Goal: Task Accomplishment & Management: Manage account settings

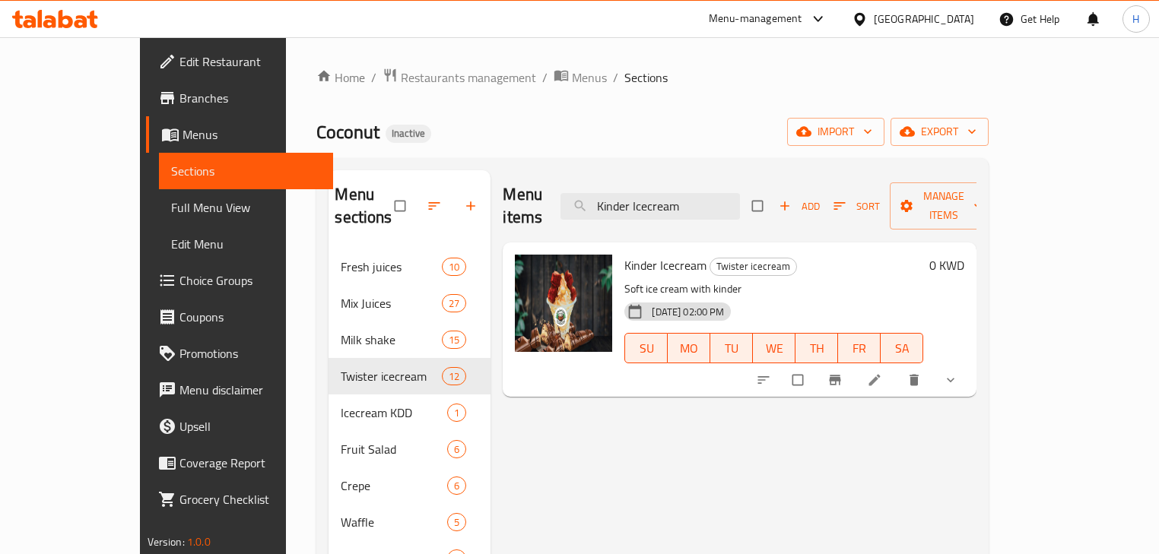
scroll to position [21, 0]
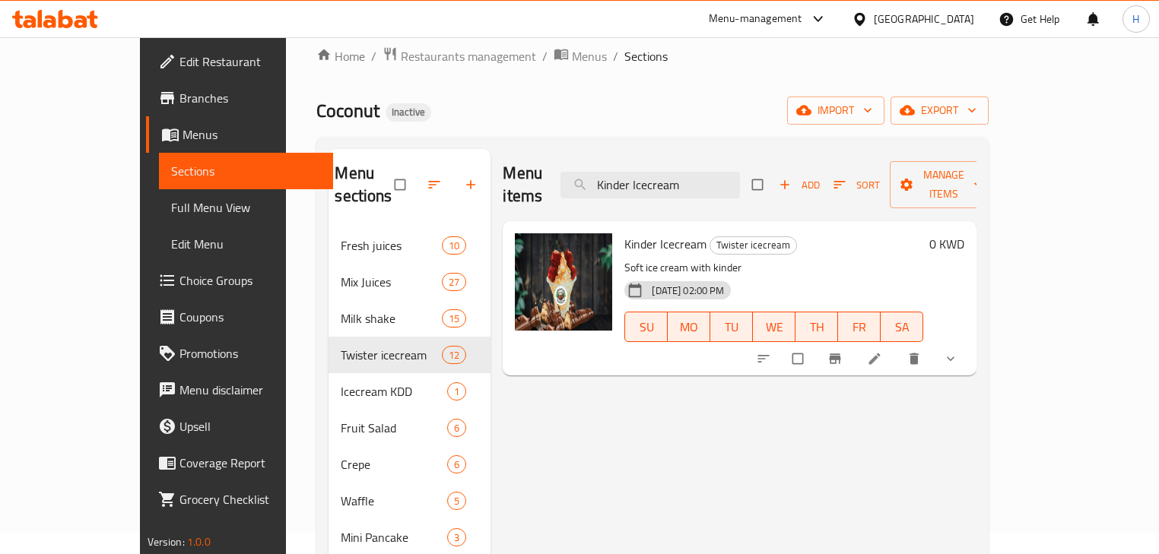
click at [897, 347] on li at bounding box center [876, 359] width 43 height 24
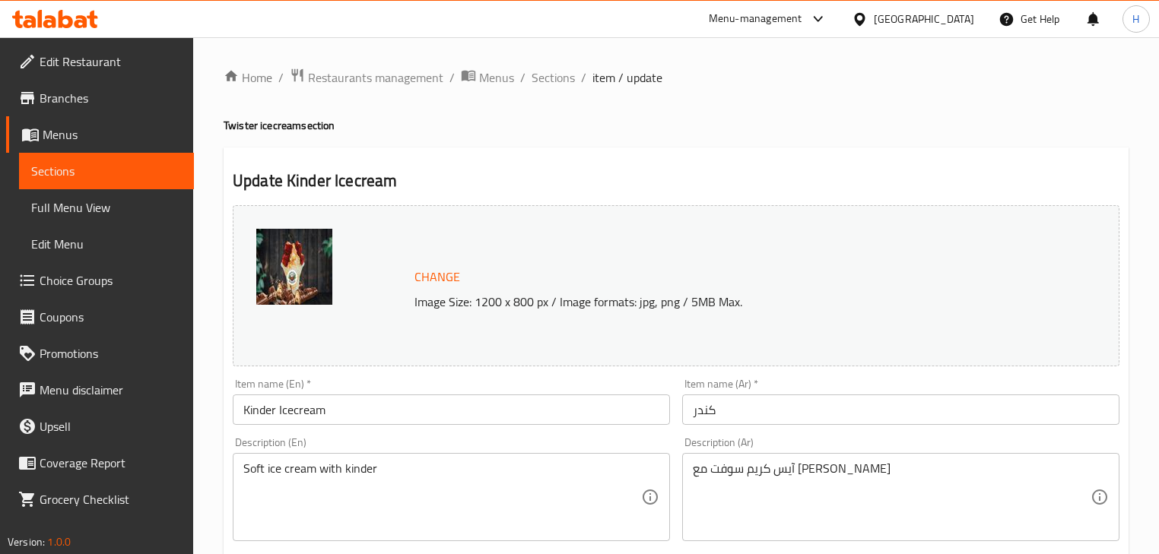
click at [759, 401] on input "كندر" at bounding box center [900, 410] width 437 height 30
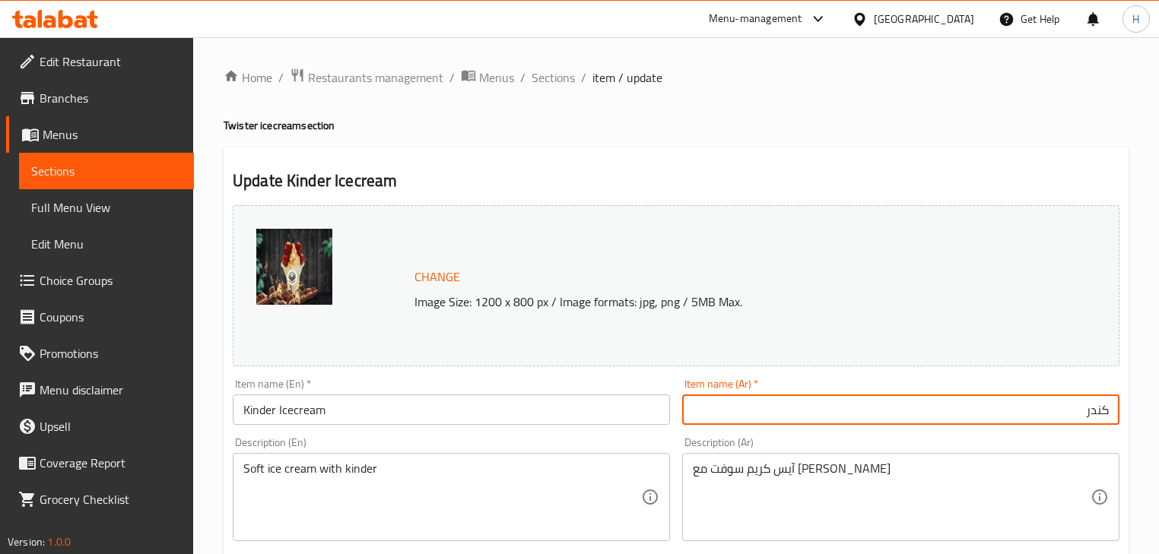
click at [807, 429] on div "Item name (Ar)   * كندر Item name (Ar) *" at bounding box center [900, 402] width 449 height 59
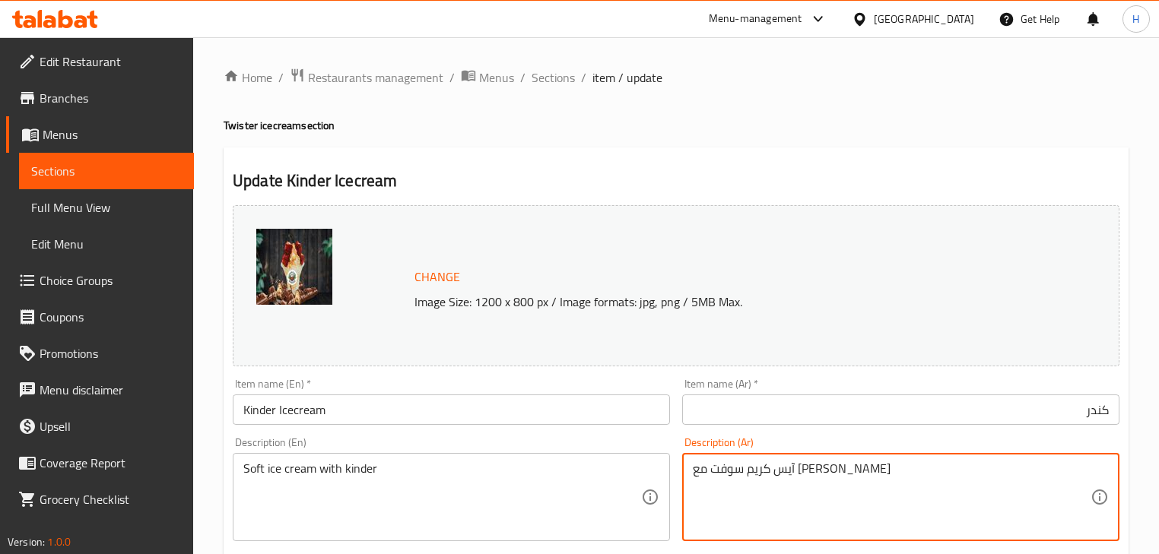
drag, startPoint x: 778, startPoint y: 470, endPoint x: 833, endPoint y: 470, distance: 55.5
click at [1112, 408] on input "كندر" at bounding box center [900, 410] width 437 height 30
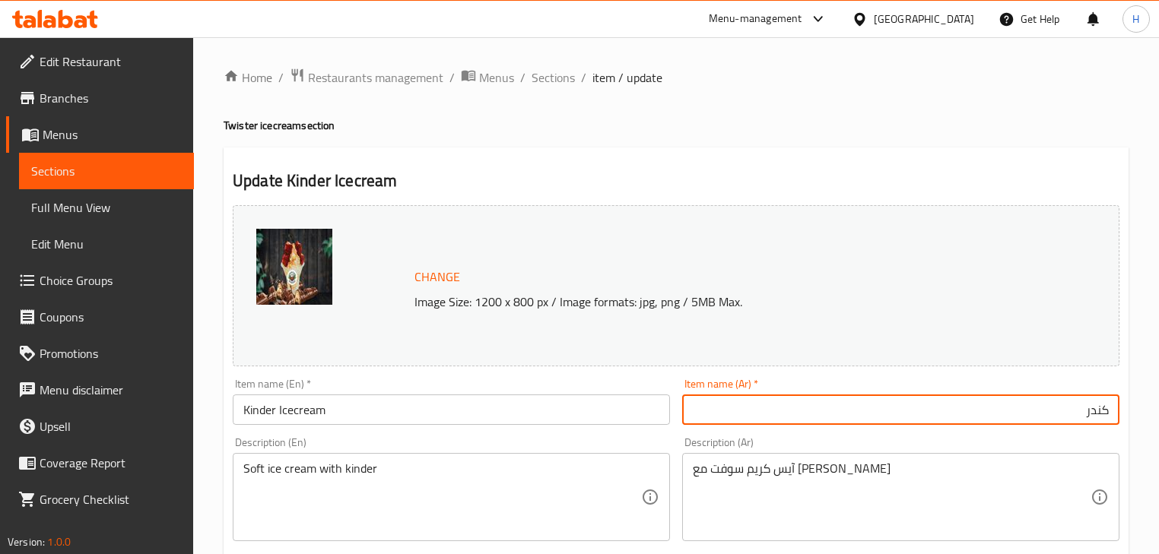
paste input "آيس كريم"
type input "آيس كريم كندر"
click at [1080, 436] on div "Description (Ar) آيس كريم سوفت مع كيندر Description (Ar)" at bounding box center [900, 489] width 449 height 116
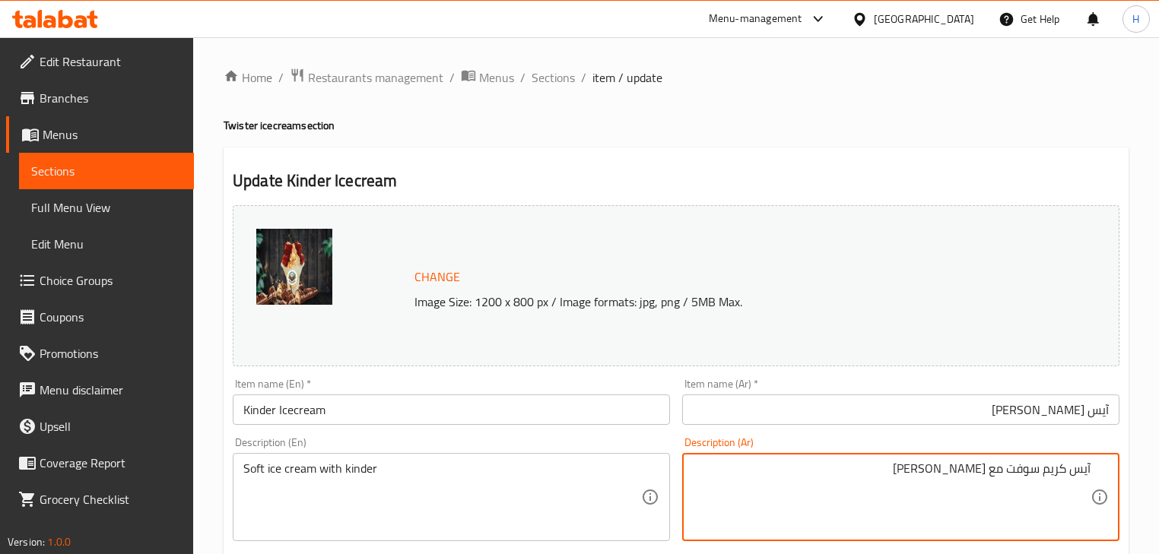
click at [682, 441] on div "Description (Ar) آيس كريم سوفت مع كيندر Description (Ar)" at bounding box center [900, 489] width 437 height 104
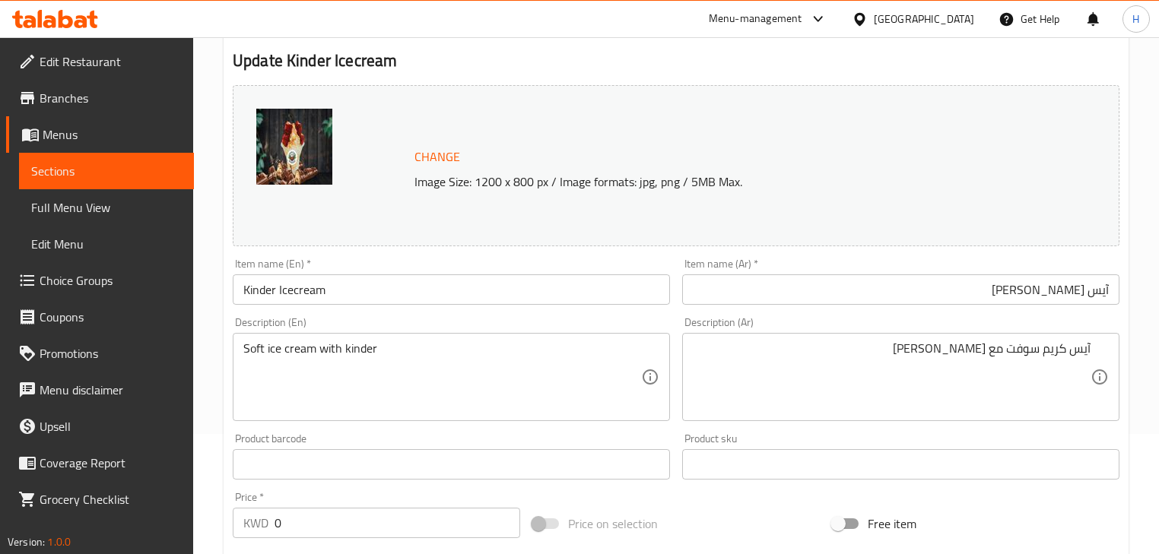
scroll to position [122, 0]
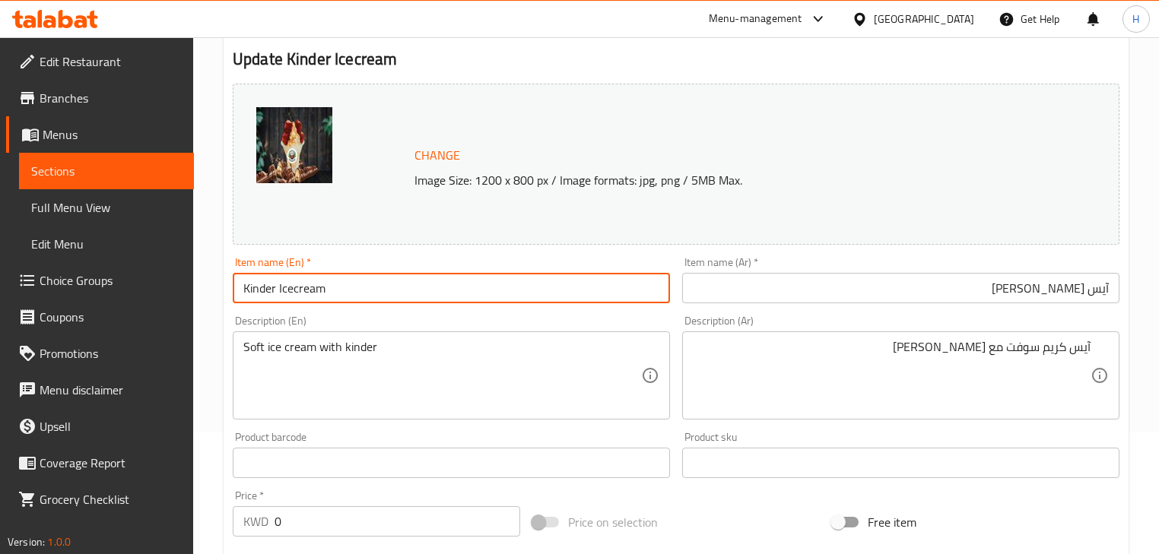
click at [292, 290] on input "Kinder Icecream" at bounding box center [451, 288] width 437 height 30
type input "Kinder Ice cream"
click at [450, 312] on div "Description (En) Soft ice cream with kinder Description (En)" at bounding box center [451, 367] width 449 height 116
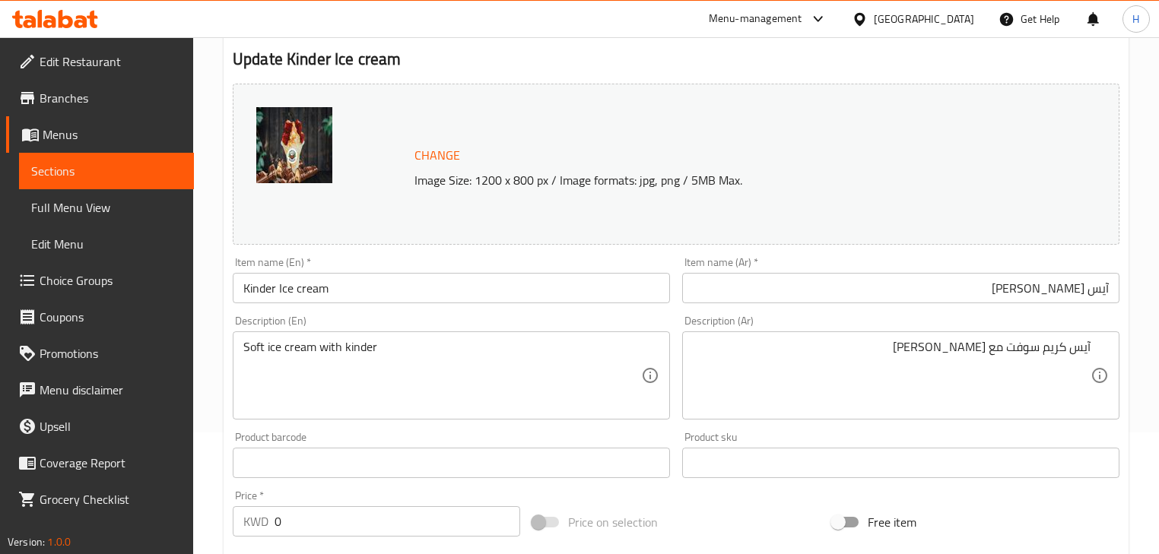
click at [383, 298] on input "Kinder Ice cream" at bounding box center [451, 288] width 437 height 30
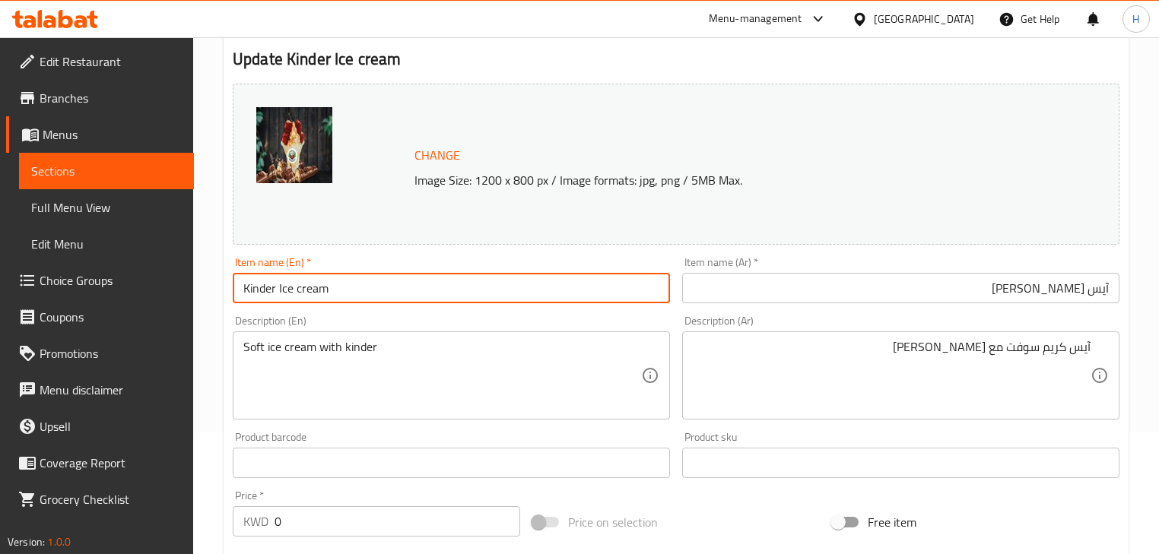
click at [383, 298] on input "Kinder Ice cream" at bounding box center [451, 288] width 437 height 30
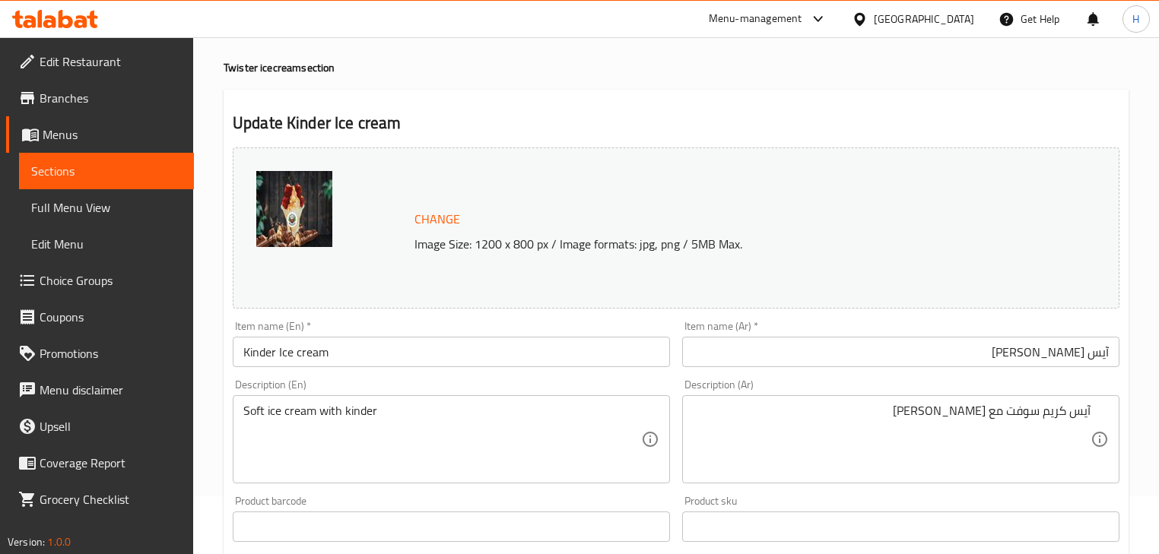
scroll to position [0, 0]
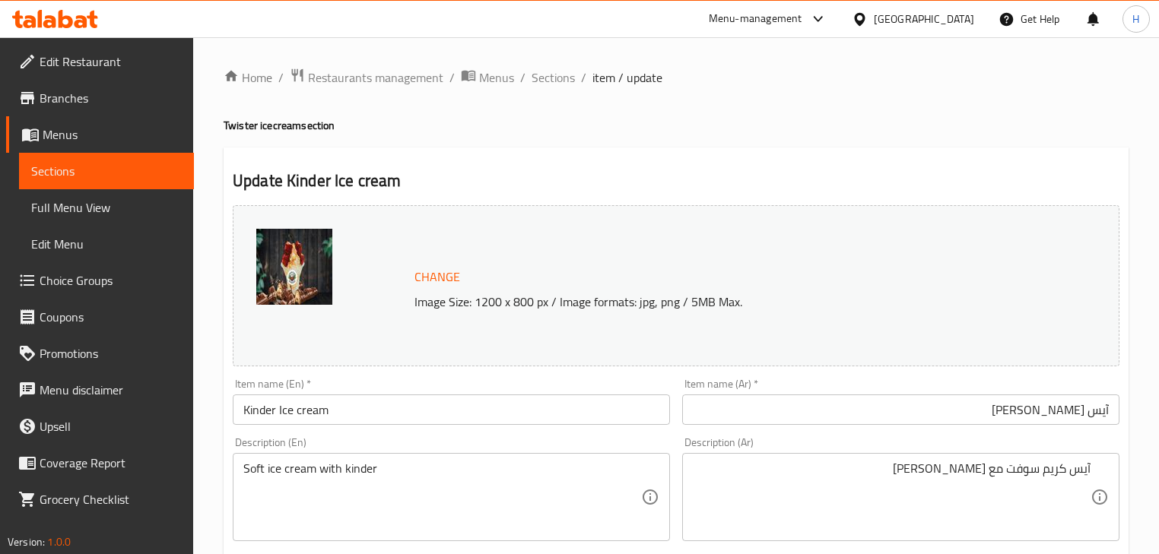
click at [590, 398] on input "Kinder Ice cream" at bounding box center [451, 410] width 437 height 30
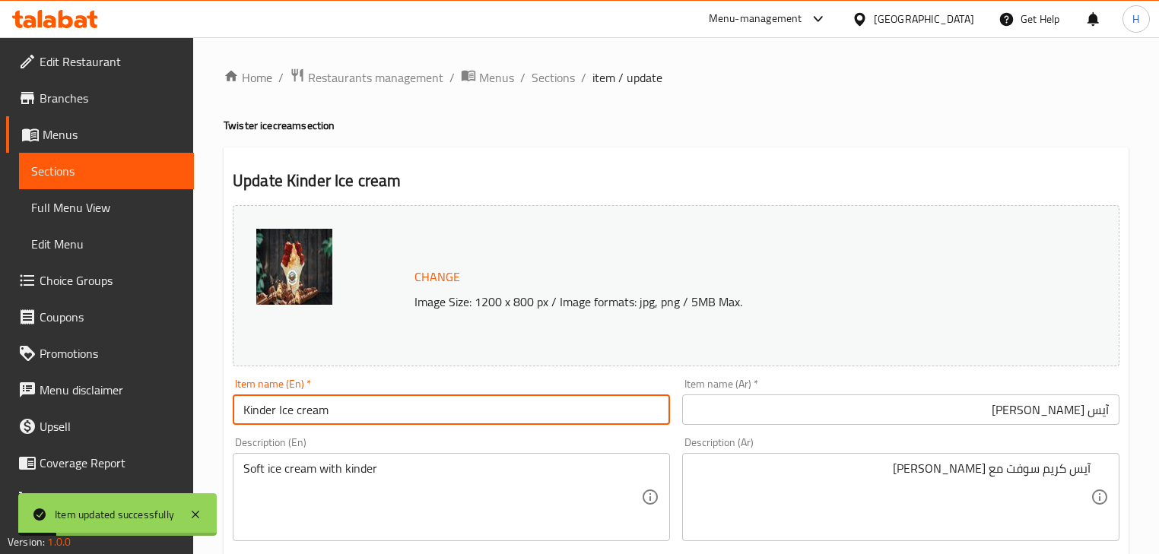
drag, startPoint x: 563, startPoint y: 82, endPoint x: 362, endPoint y: 92, distance: 201.0
click at [563, 82] on span "Sections" at bounding box center [552, 77] width 43 height 18
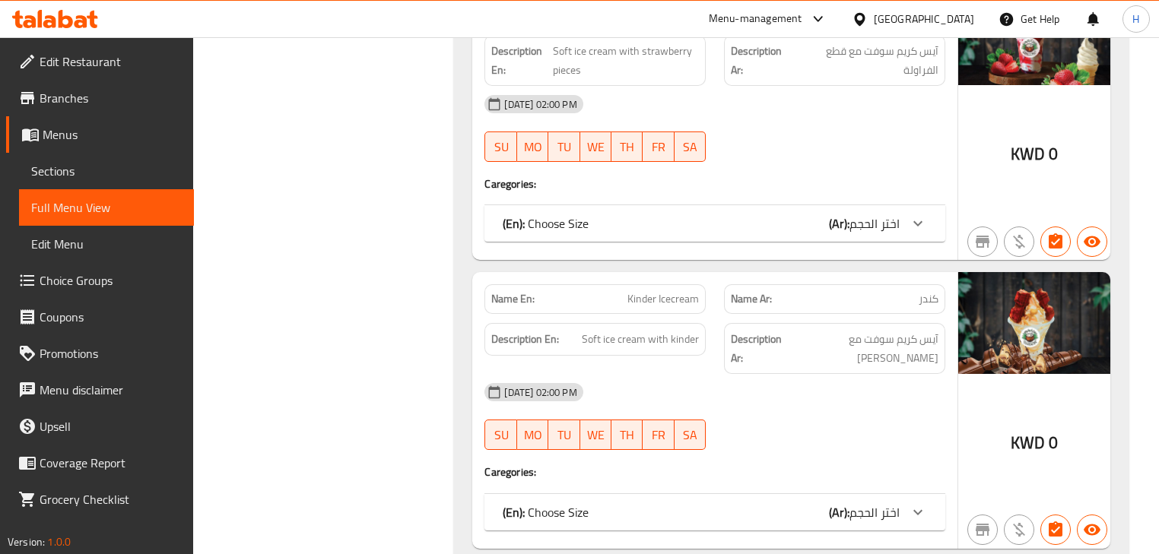
scroll to position [15847, 0]
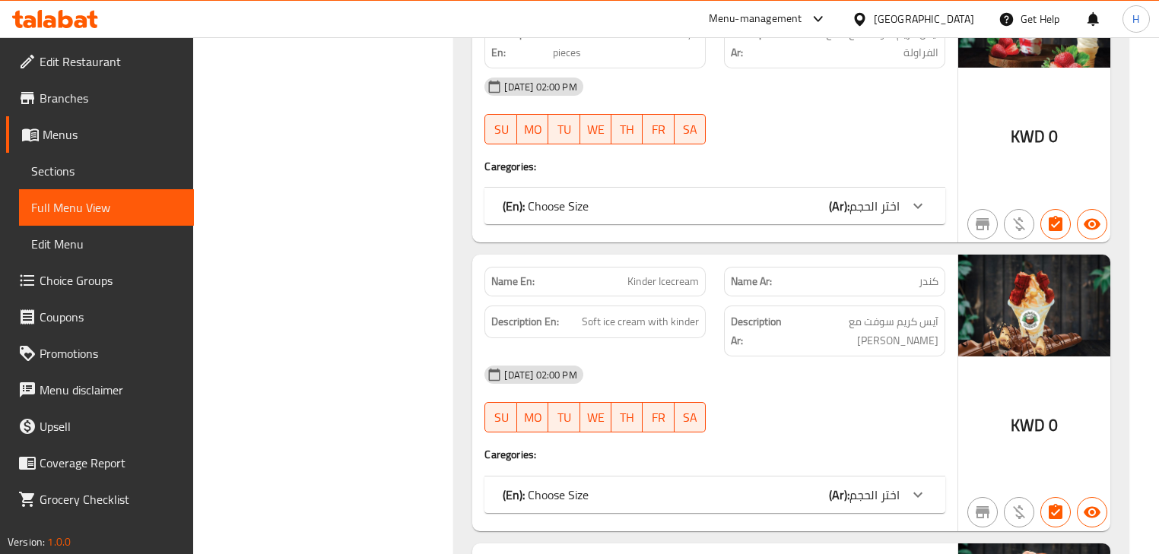
copy span "Lotus Icecream"
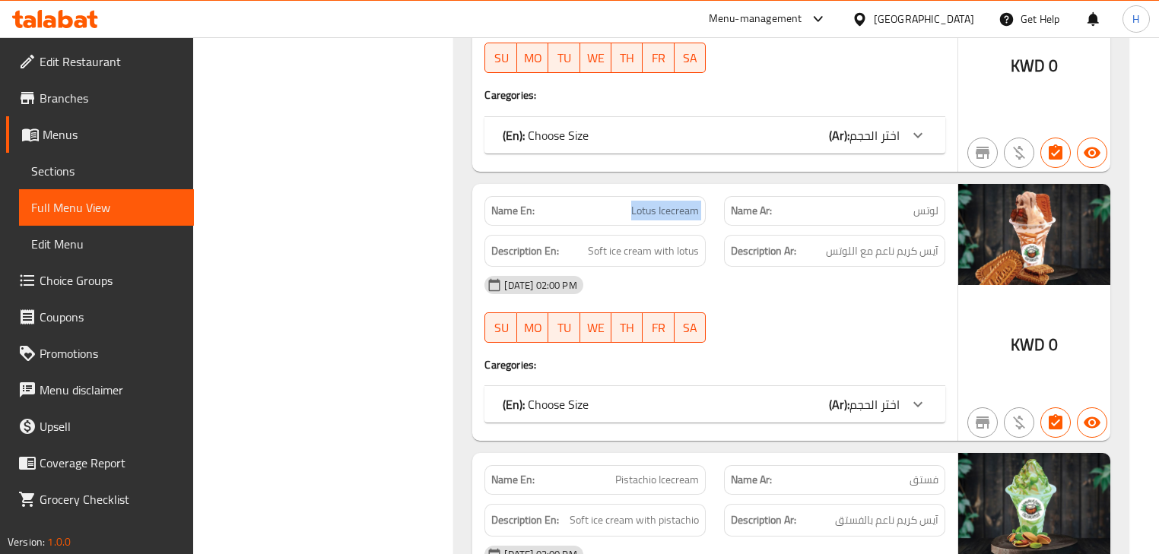
scroll to position [16212, 0]
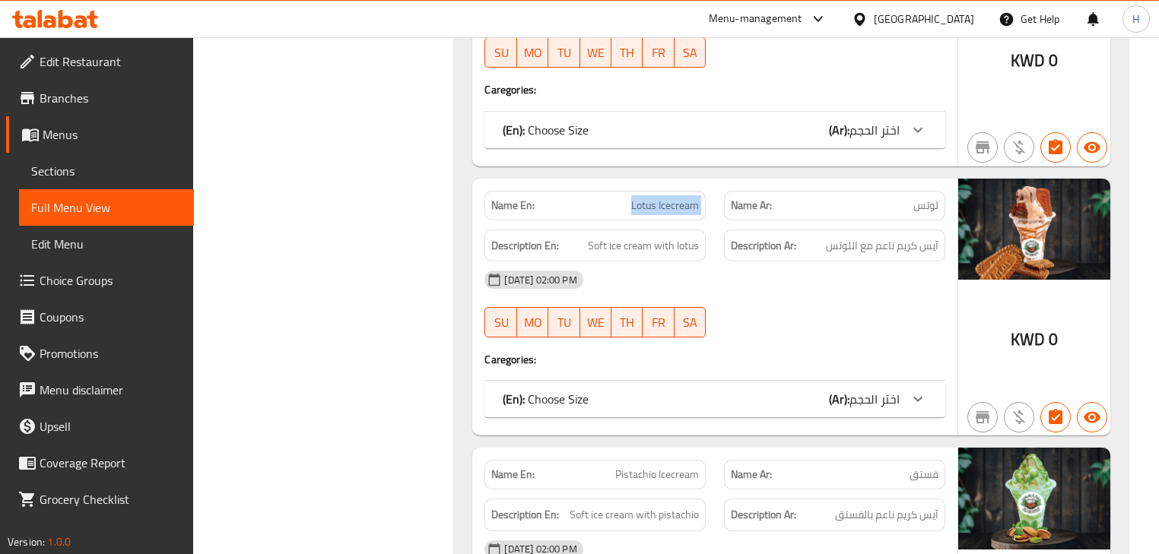
click at [724, 499] on div "Description Ar: آيس كريم ناعم بالفستق" at bounding box center [834, 515] width 221 height 33
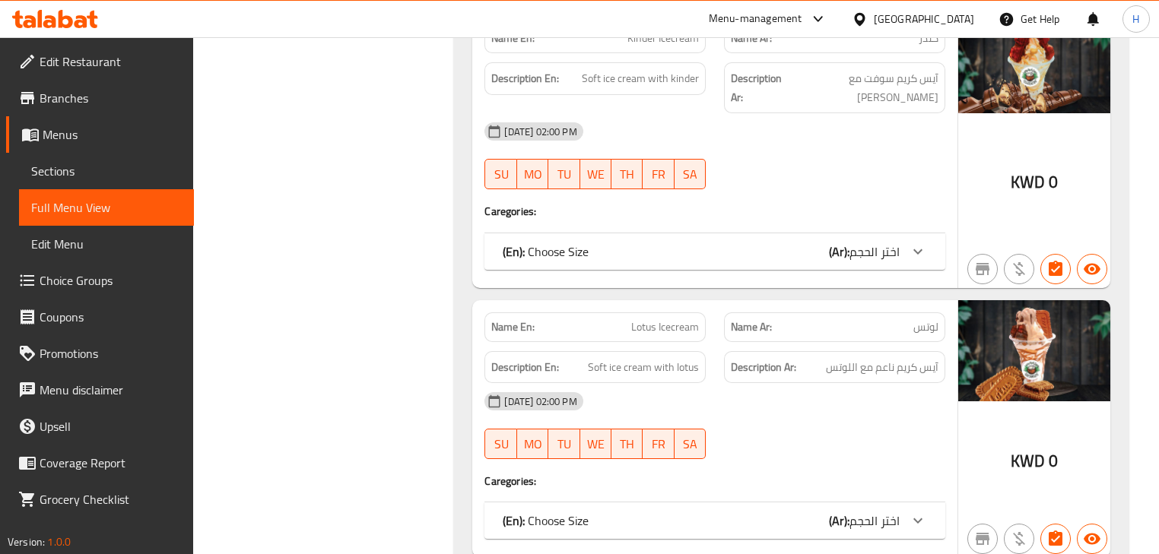
click at [661, 319] on span "Lotus Icecream" at bounding box center [665, 327] width 68 height 16
copy span "Lotus Icecream"
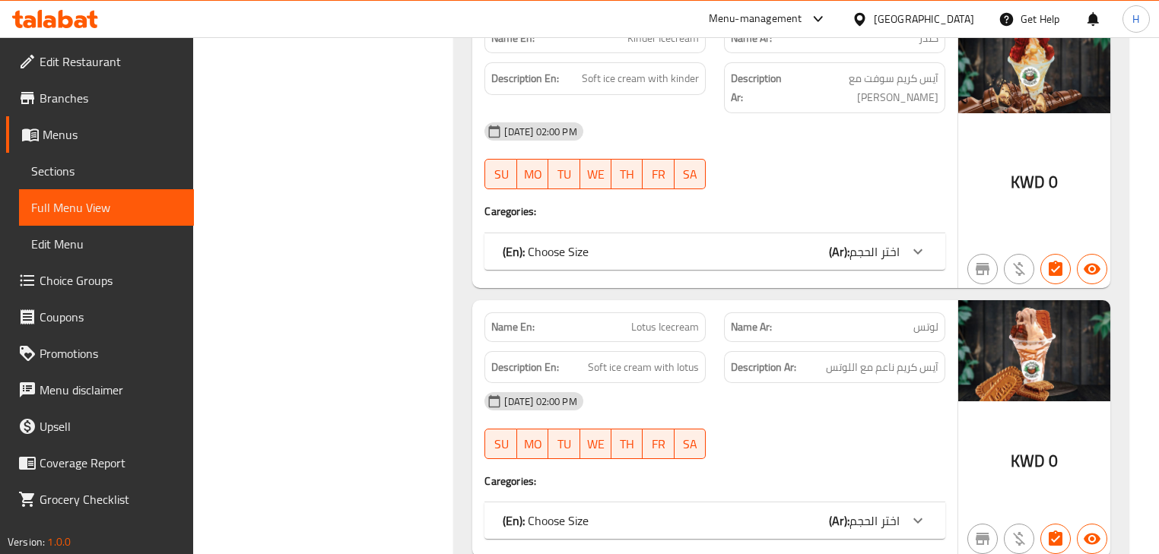
copy span "Pistachio Icecream"
click at [814, 383] on div "[DATE] 02:00 PM" at bounding box center [714, 401] width 478 height 36
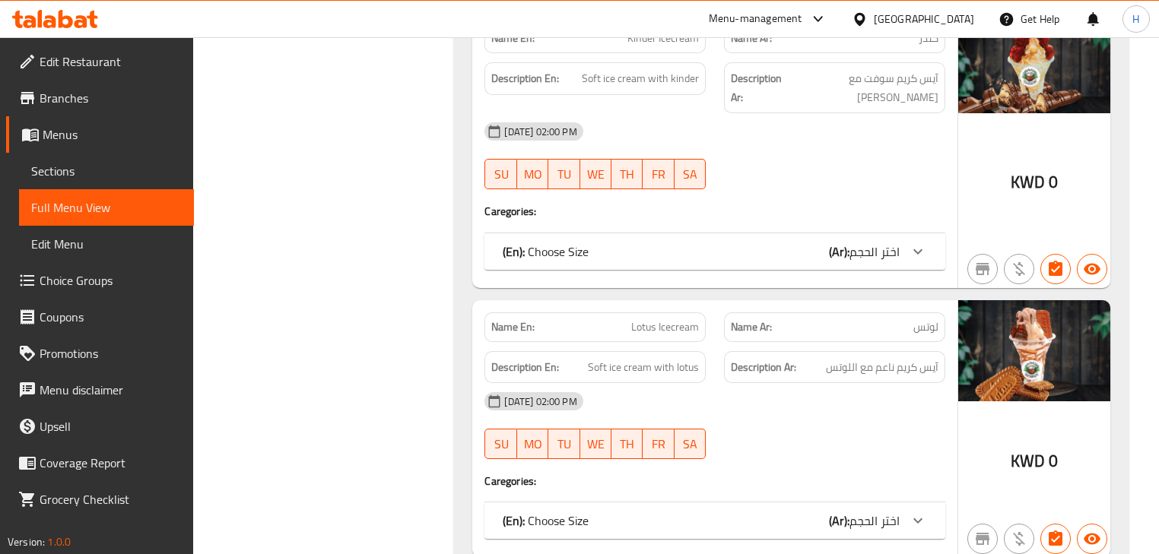
copy span "Pistachio Icecream"
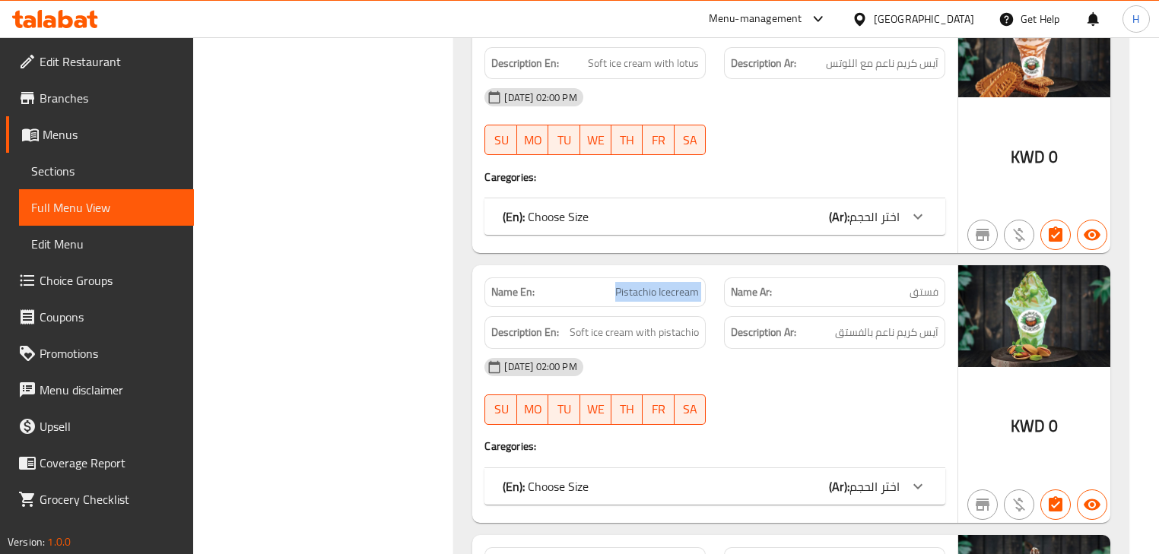
click at [755, 349] on div "08-10-2025 02:00 PM SU MO TU WE TH FR SA" at bounding box center [714, 391] width 478 height 85
click at [674, 554] on span "Oreo Icecream" at bounding box center [667, 562] width 64 height 16
copy span "Oreo Icecream"
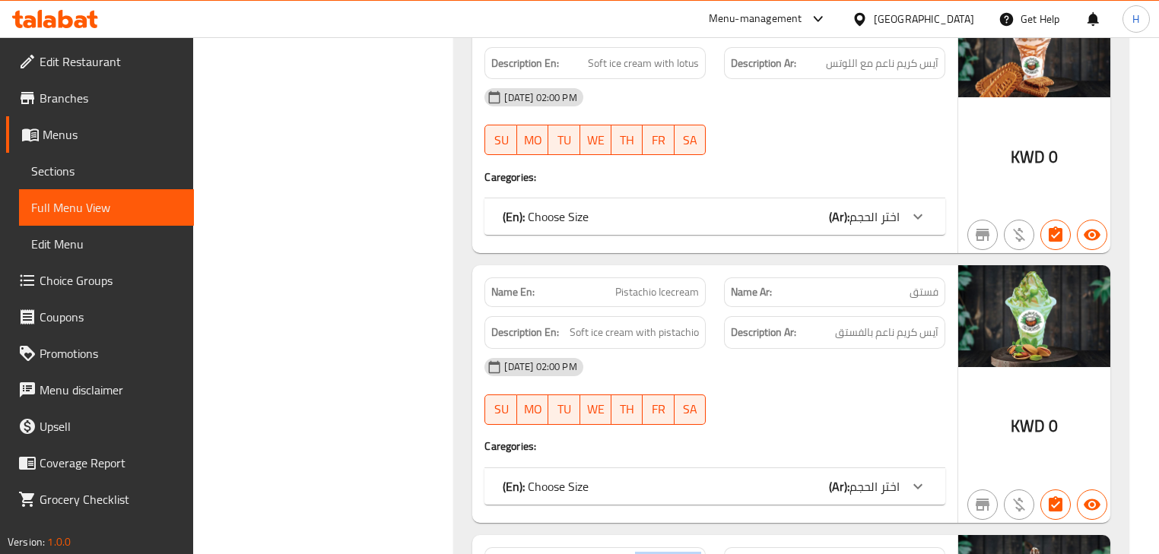
click at [836, 416] on div at bounding box center [835, 425] width 240 height 18
click at [687, 554] on span "Oreo Icecream" at bounding box center [667, 562] width 64 height 16
copy span "Oreo Icecream"
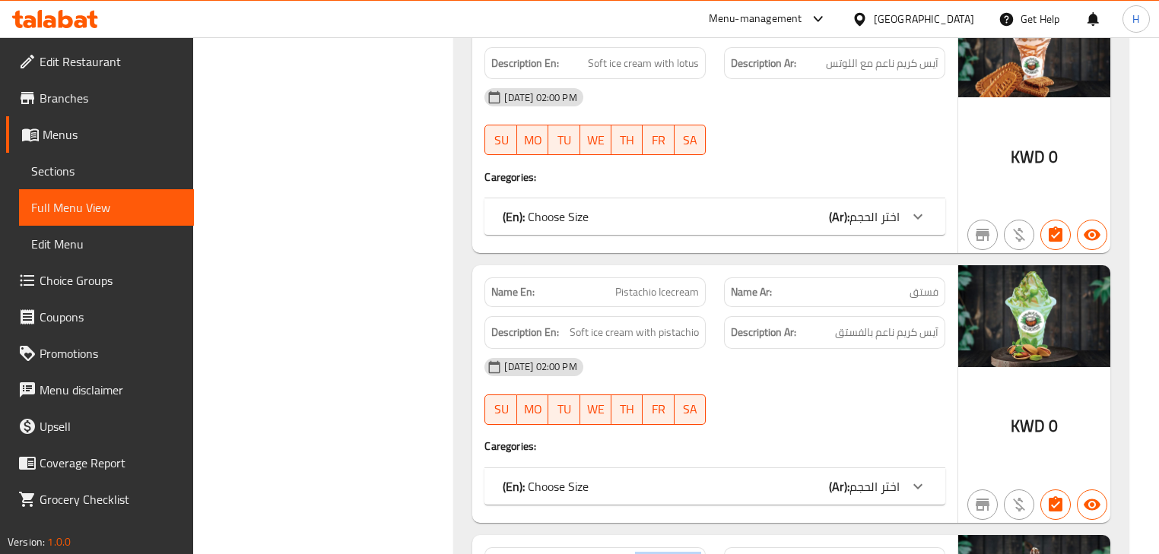
click at [647, 554] on span "Oreo Icecream" at bounding box center [667, 562] width 64 height 16
copy span "Soft ice cream with oreo"
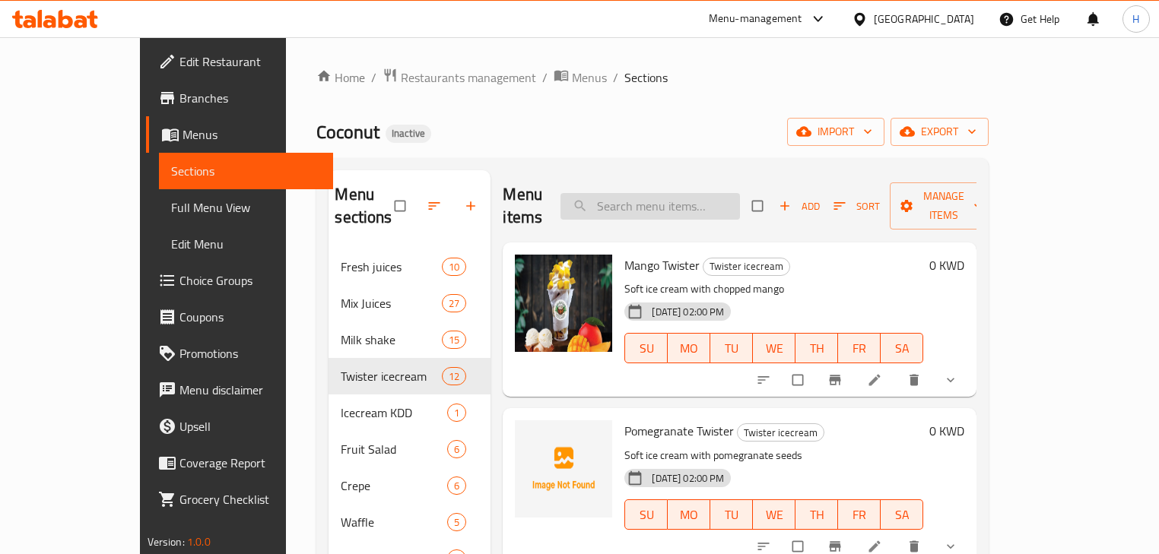
click at [710, 193] on input "search" at bounding box center [649, 206] width 179 height 27
paste input "Lotus Icecream"
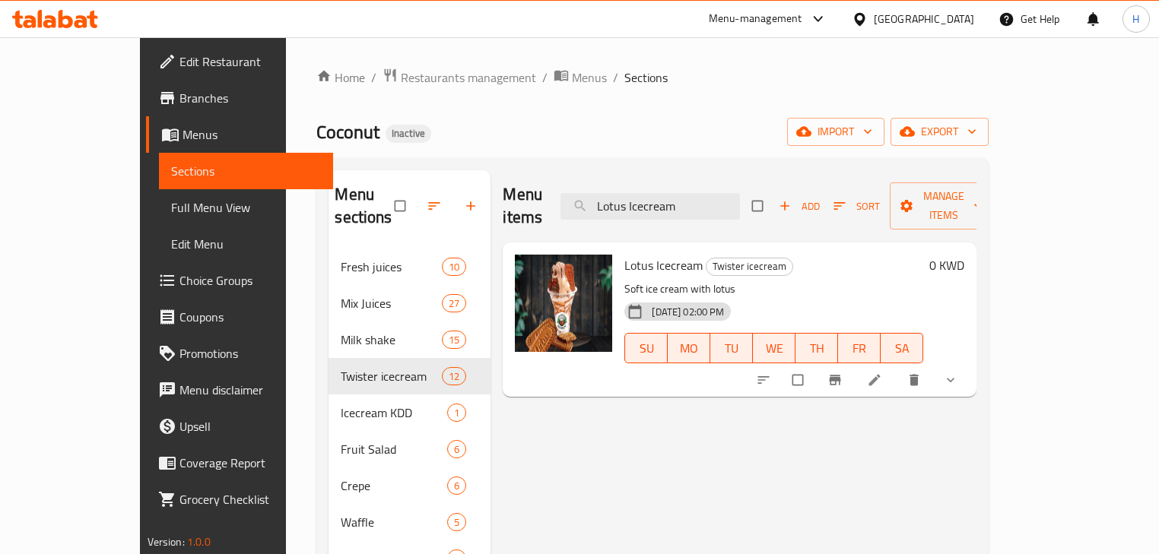
type input "Lotus Icecream"
click at [897, 368] on li at bounding box center [876, 380] width 43 height 24
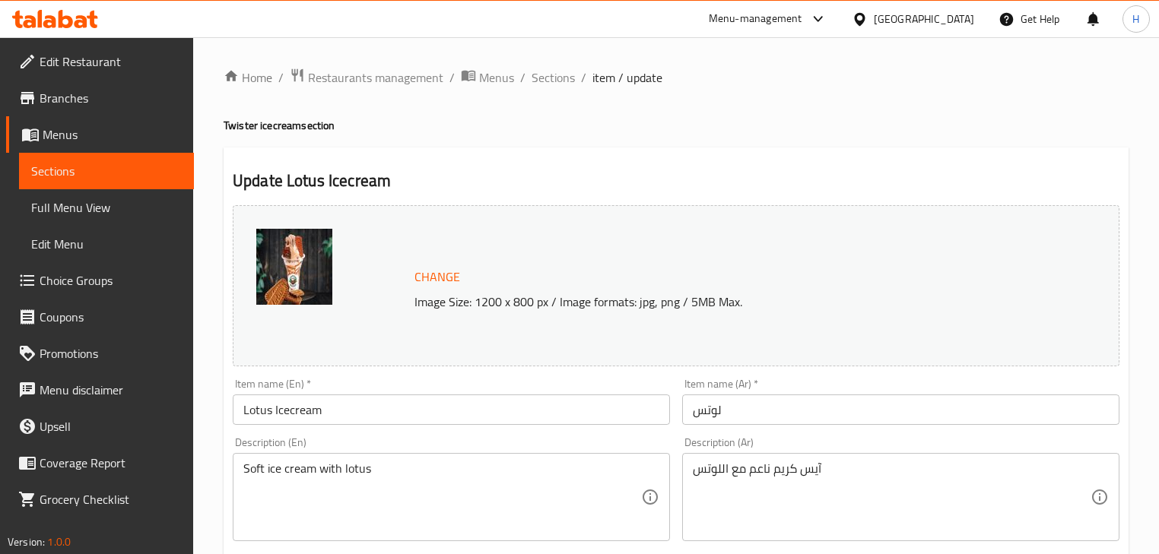
click at [828, 404] on input "لوتس" at bounding box center [900, 410] width 437 height 30
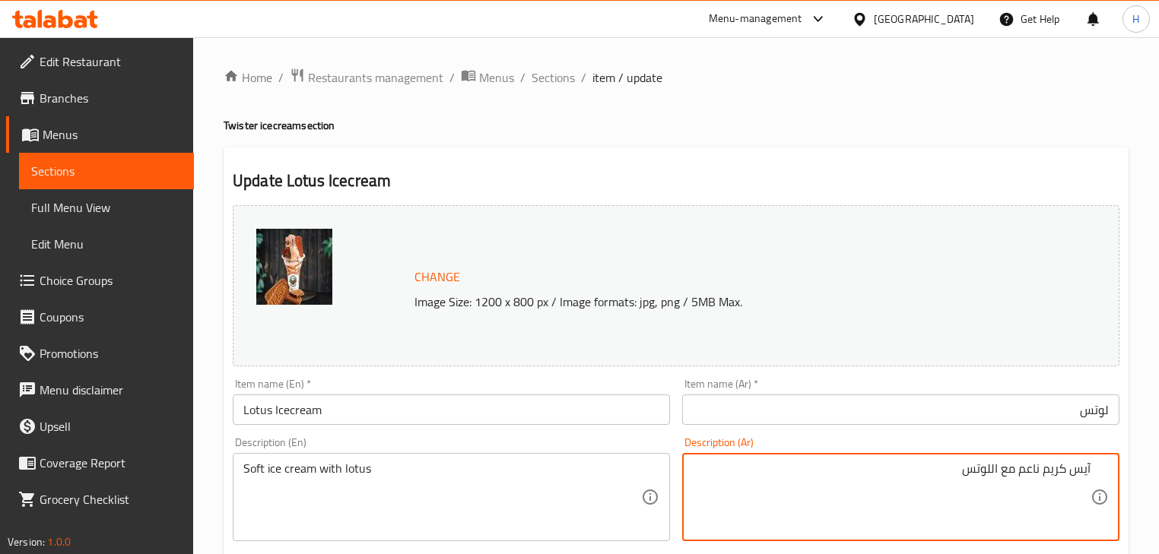
drag, startPoint x: 1042, startPoint y: 471, endPoint x: 1098, endPoint y: 465, distance: 55.9
click at [1098, 465] on div "آيس كريم ناعم مع اللوتس Description (Ar)" at bounding box center [900, 497] width 437 height 88
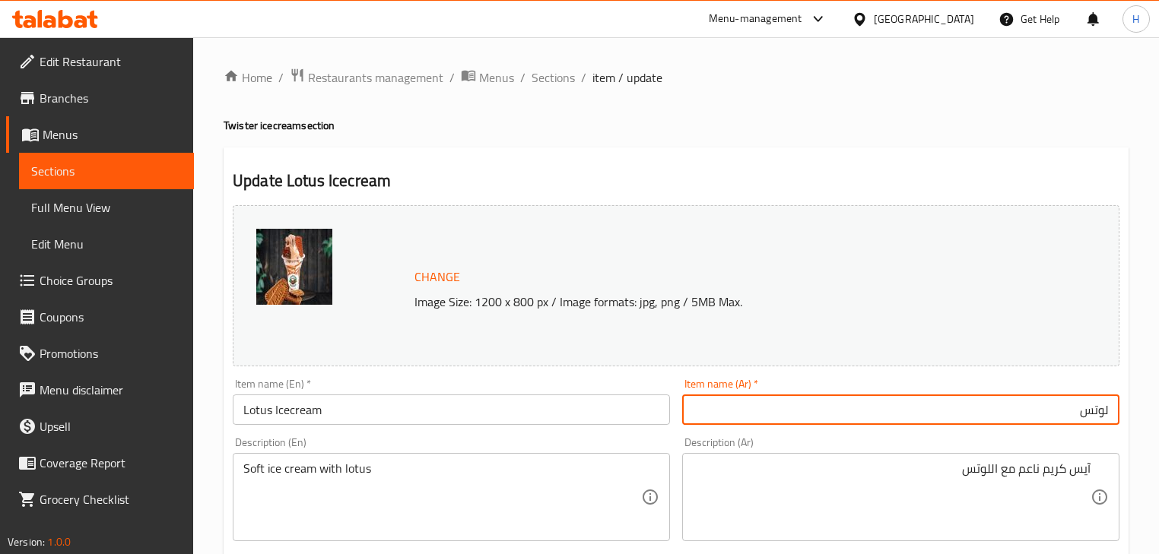
click at [1115, 408] on input "لوتس" at bounding box center [900, 410] width 437 height 30
paste input "آيس كريم"
type input "آيس كريم لوتس"
click at [289, 413] on input "Lotus Icecream" at bounding box center [451, 410] width 437 height 30
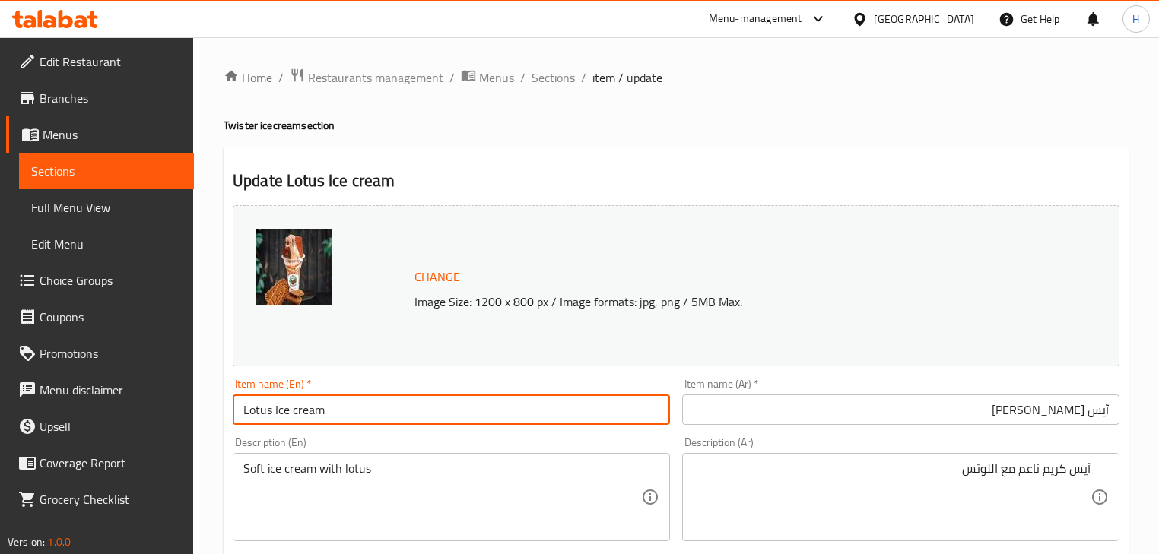
type input "Lotus Ice cream"
click at [404, 439] on div "Description (En) Soft ice cream with lotus Description (En)" at bounding box center [451, 489] width 437 height 104
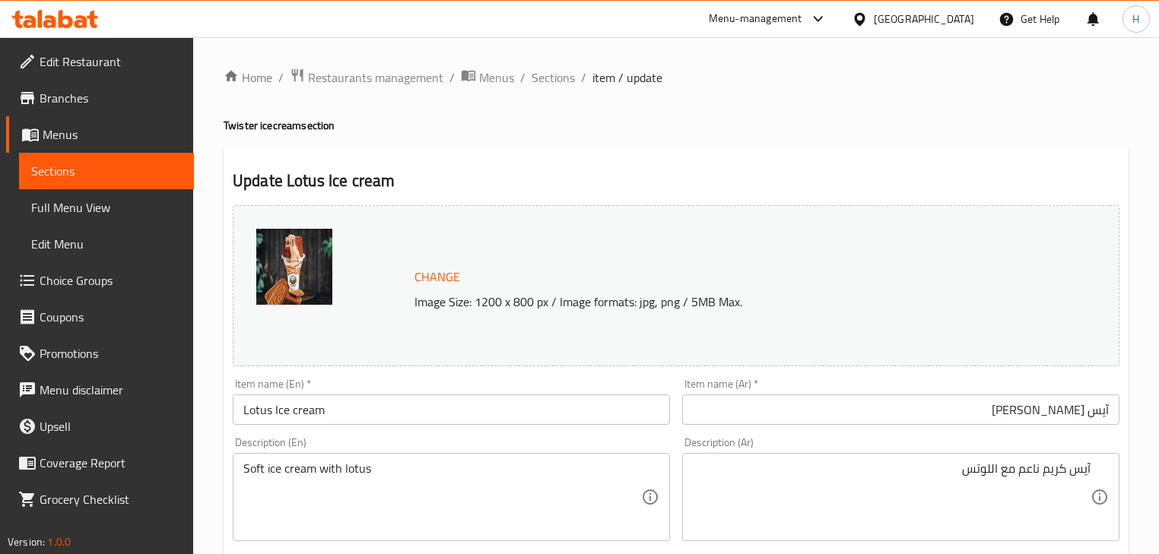
click at [437, 404] on input "Lotus Ice cream" at bounding box center [451, 410] width 437 height 30
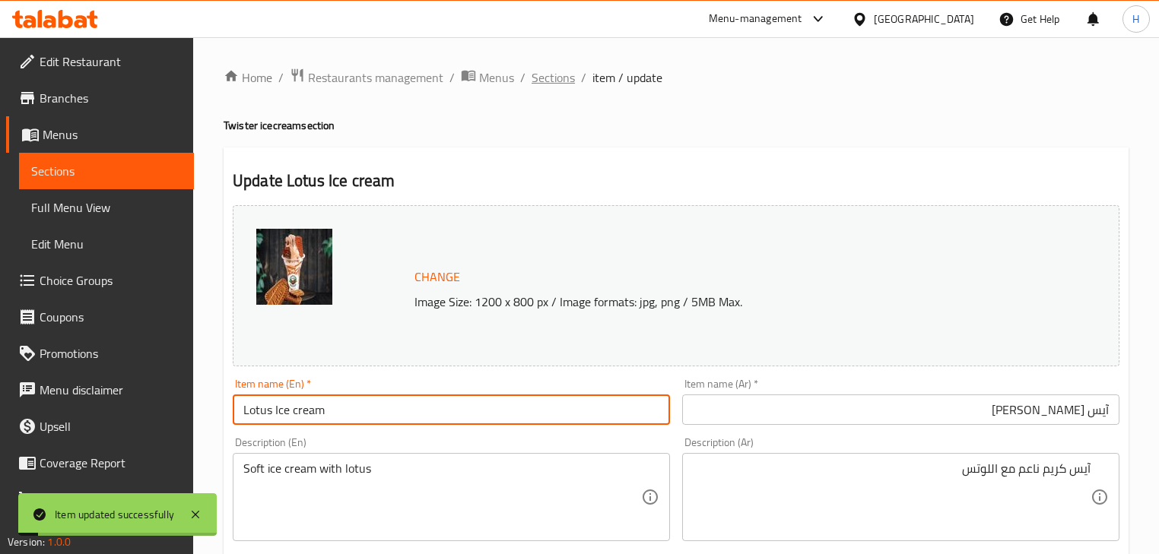
click at [550, 68] on span "Sections" at bounding box center [552, 77] width 43 height 18
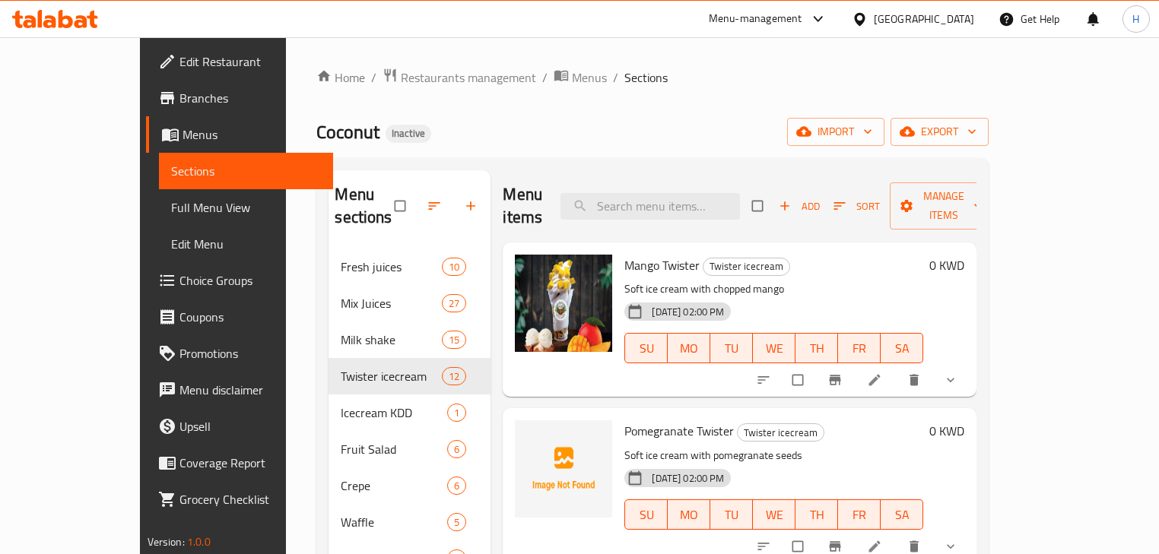
click at [728, 216] on div "Menu items Add Sort Manage items" at bounding box center [740, 206] width 474 height 72
click at [732, 199] on input "search" at bounding box center [649, 206] width 179 height 27
paste input "Pistachio Icecream"
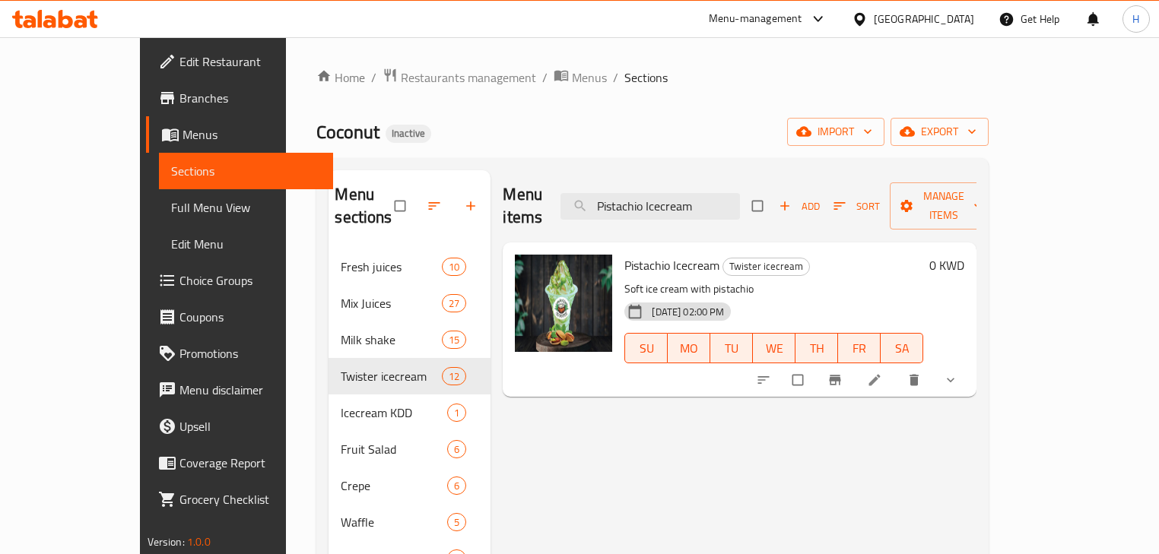
type input "Pistachio Icecream"
click at [882, 373] on icon at bounding box center [874, 380] width 15 height 15
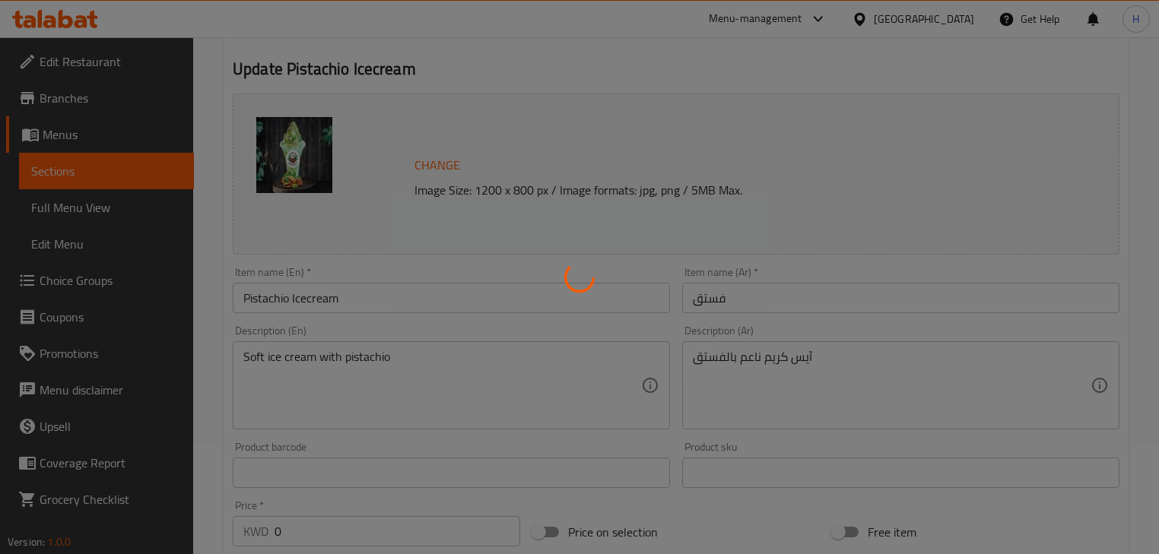
scroll to position [122, 0]
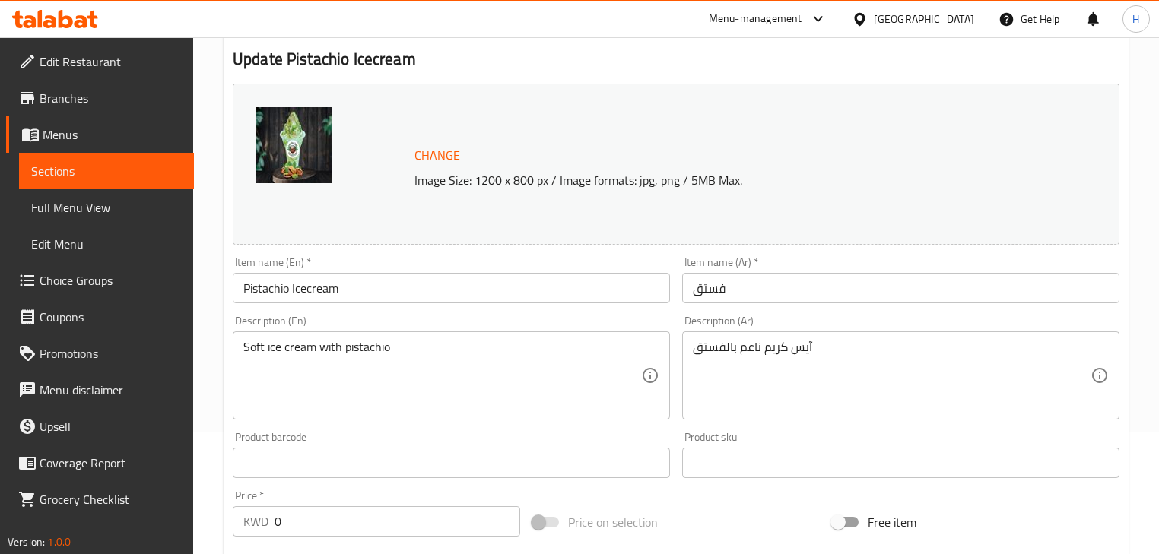
click at [733, 297] on input "فستق" at bounding box center [900, 288] width 437 height 30
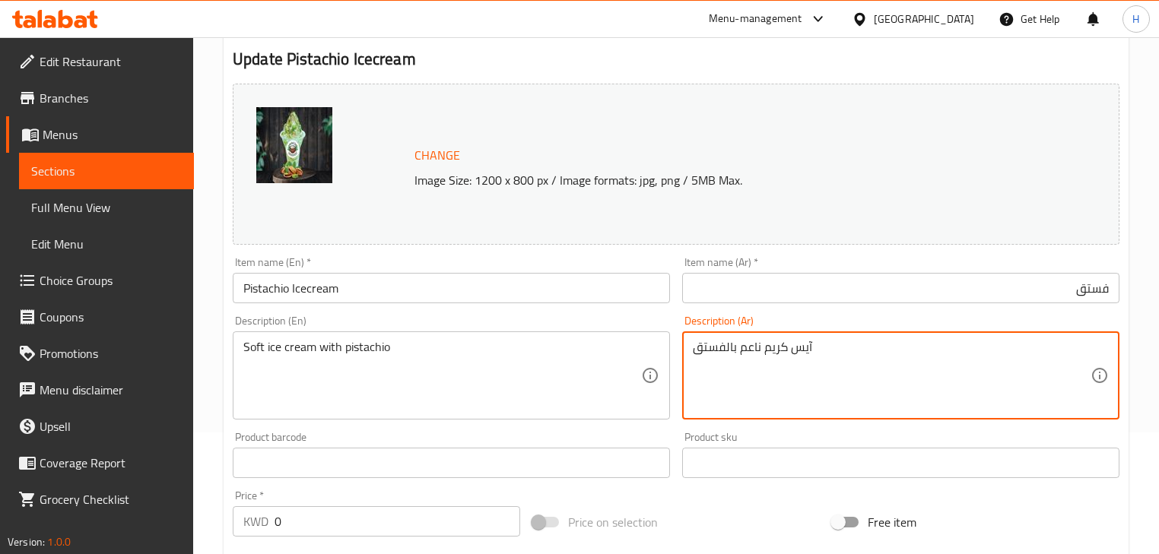
click at [788, 366] on textarea "آيس كريم ناعم بالفستق" at bounding box center [892, 376] width 398 height 72
click at [919, 377] on textarea "آيس كريم ناعم بالفستق" at bounding box center [892, 376] width 398 height 72
drag, startPoint x: 1045, startPoint y: 349, endPoint x: 1104, endPoint y: 336, distance: 60.7
click at [1104, 336] on div "آيس كريم ناعم بالفستق Description (Ar)" at bounding box center [900, 376] width 437 height 88
click at [1112, 293] on input "فستق" at bounding box center [900, 288] width 437 height 30
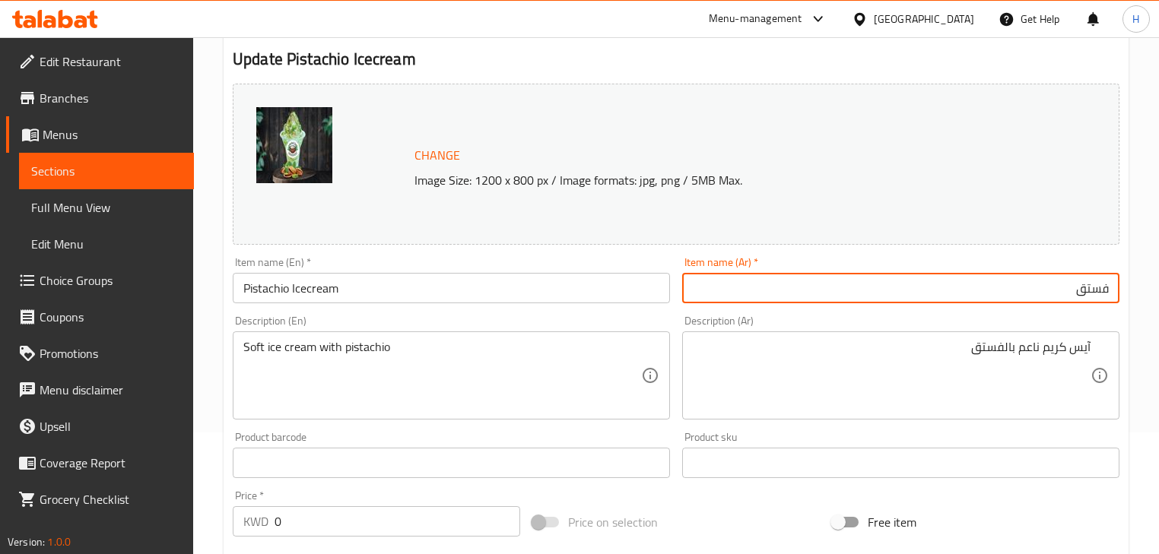
paste input "آيس كريم"
type input "آيس كريم فستق"
click at [1107, 312] on div "Description (Ar) آيس كريم ناعم بالفستق Description (Ar)" at bounding box center [900, 367] width 449 height 116
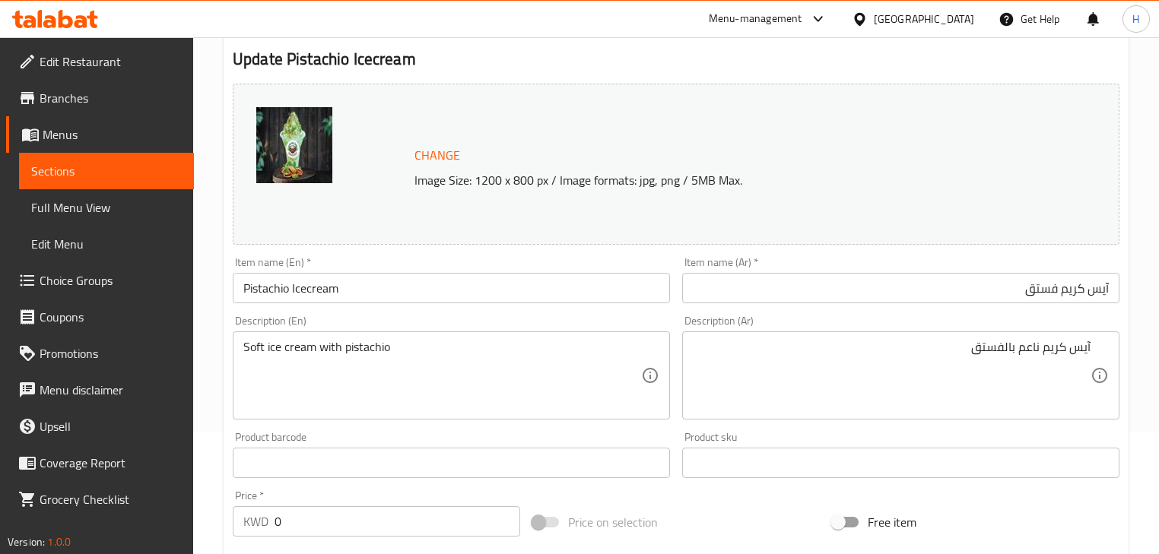
click at [404, 293] on input "Pistachio Icecream" at bounding box center [451, 288] width 437 height 30
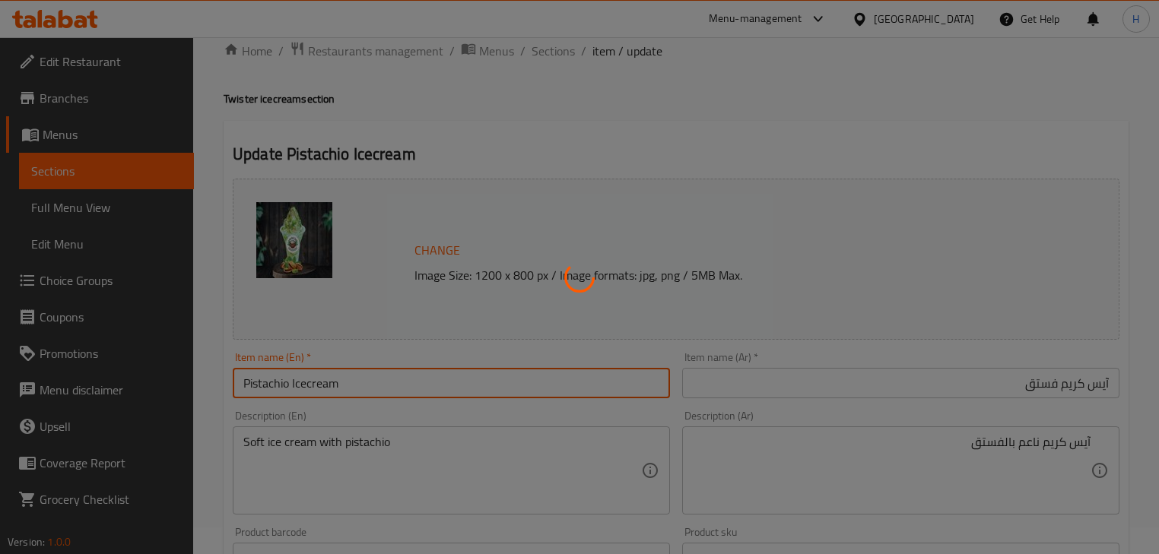
scroll to position [0, 0]
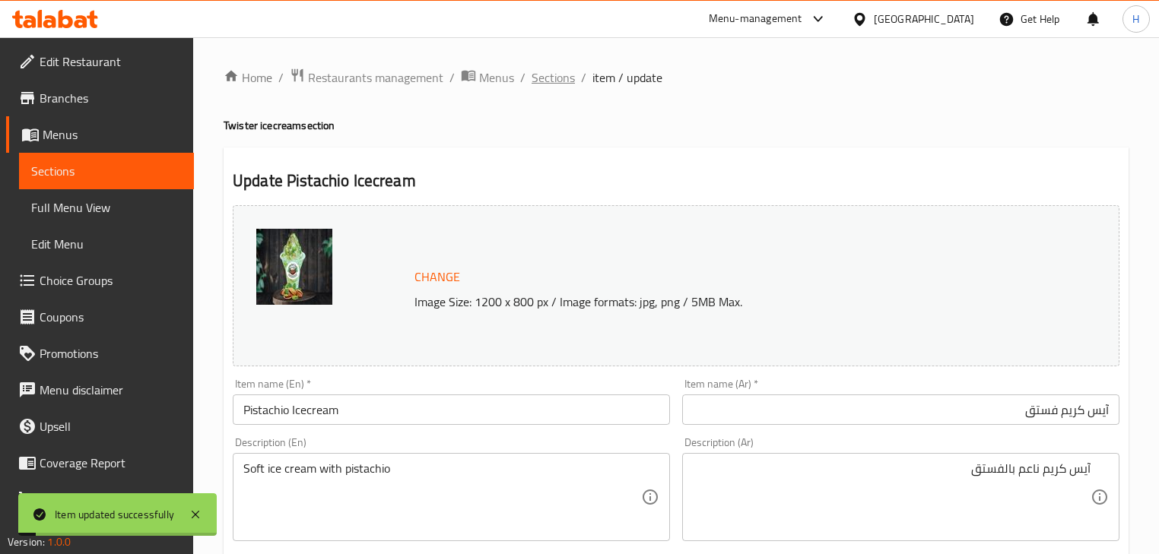
click at [538, 74] on span "Sections" at bounding box center [552, 77] width 43 height 18
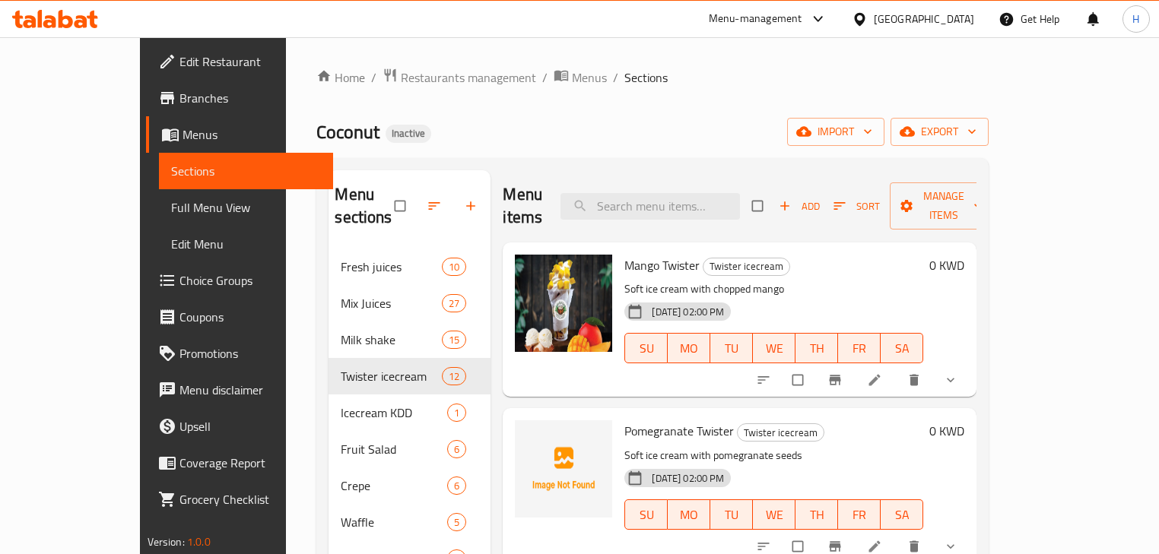
click at [721, 178] on div "Menu items Add Sort Manage items" at bounding box center [740, 206] width 474 height 72
click at [721, 193] on input "search" at bounding box center [649, 206] width 179 height 27
paste input "Oreo Icecream"
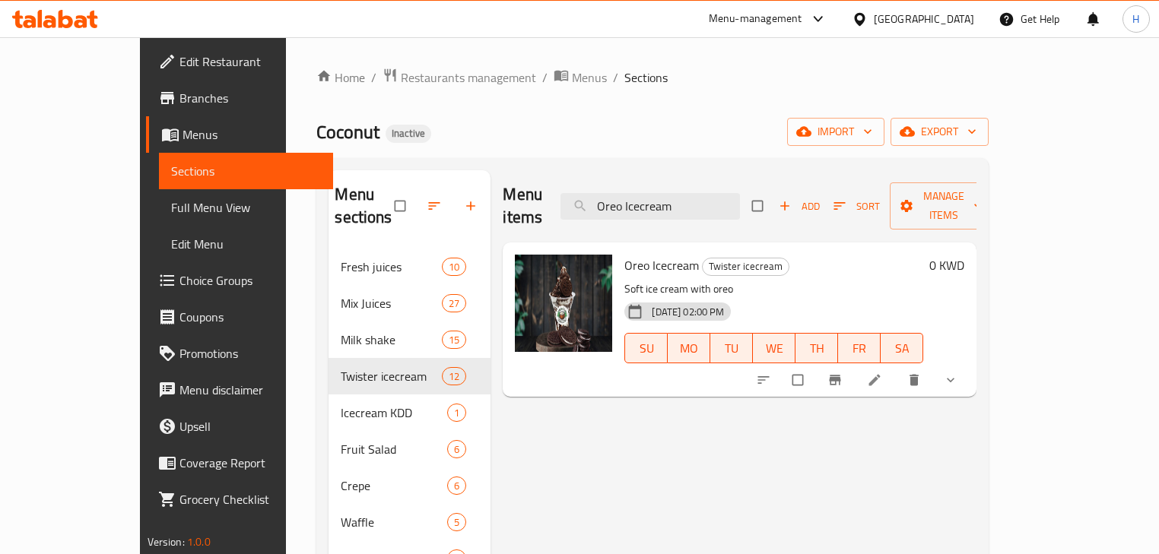
type input "Oreo Icecream"
click at [897, 368] on li at bounding box center [876, 380] width 43 height 24
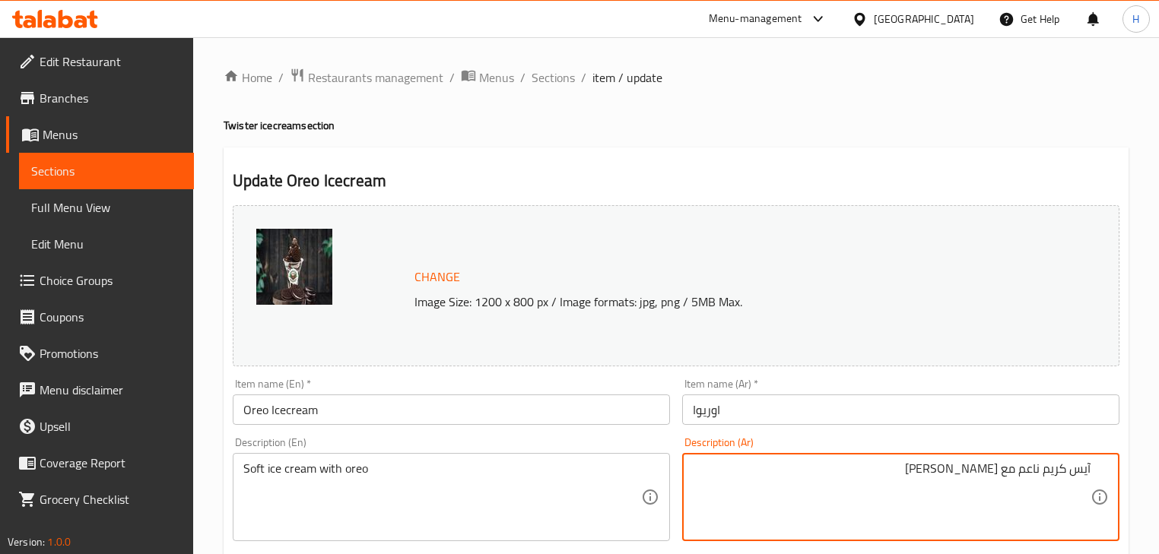
click at [800, 392] on div "Item name (Ar)   * اوريوا Item name (Ar) *" at bounding box center [900, 402] width 437 height 46
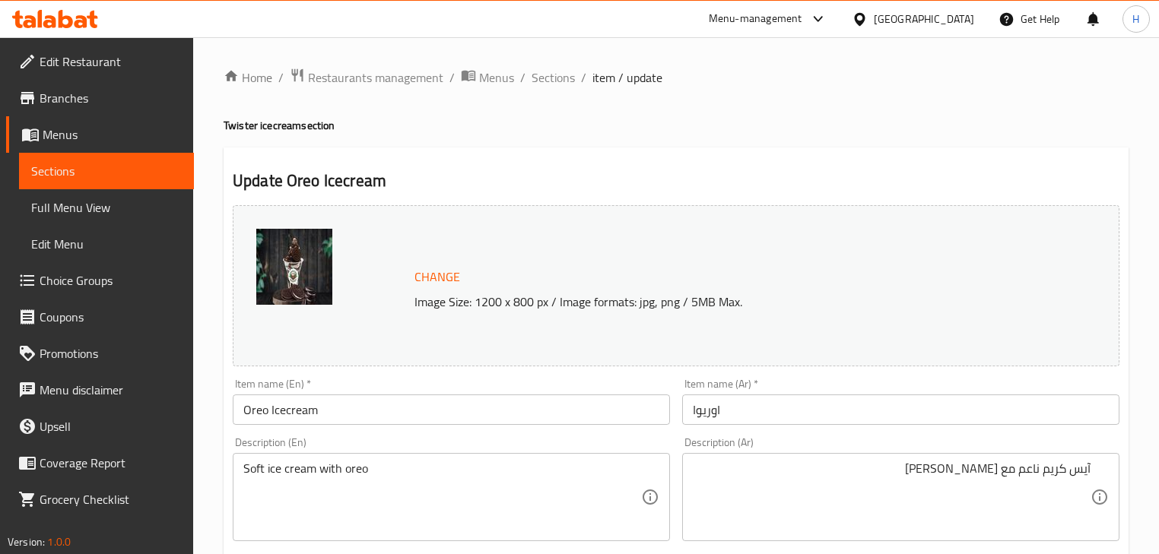
click at [799, 398] on input "اوريوا" at bounding box center [900, 410] width 437 height 30
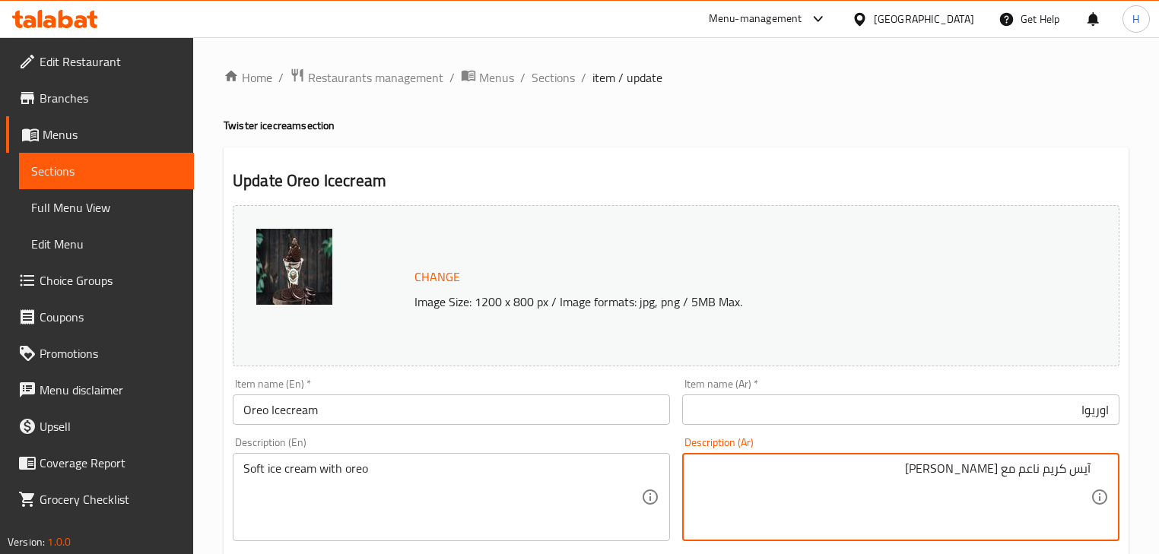
drag, startPoint x: 1043, startPoint y: 471, endPoint x: 1111, endPoint y: 471, distance: 67.7
click at [1111, 471] on div "آيس كريم ناعم مع أوريو Description (Ar)" at bounding box center [900, 497] width 437 height 88
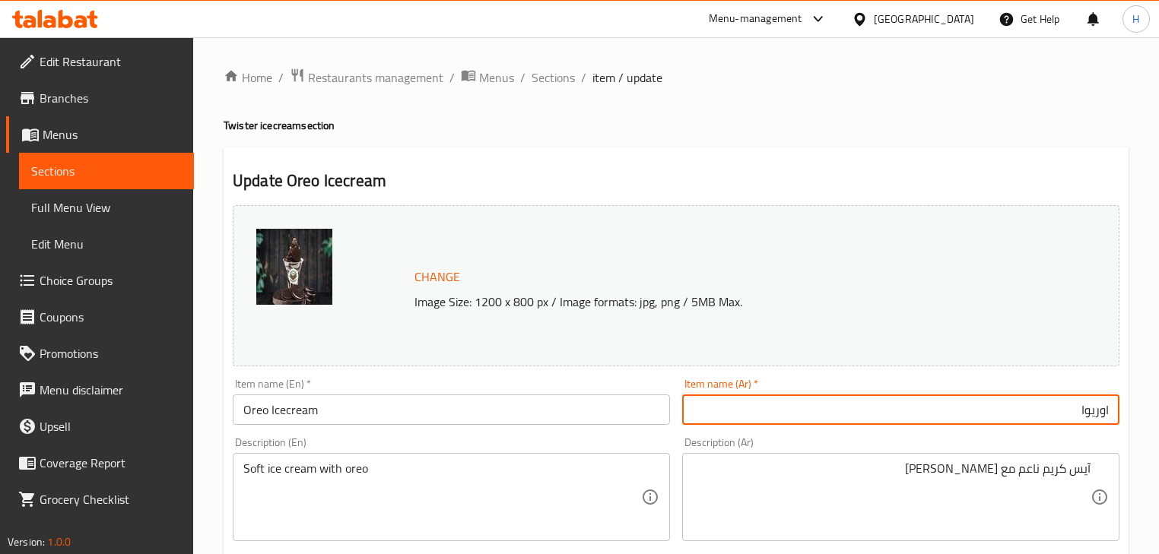
click at [1110, 414] on input "اوريوا" at bounding box center [900, 410] width 437 height 30
paste input "آيس كريم"
type input "آيس كريم اوريوا"
click at [1089, 446] on div "Description (Ar) آيس كريم ناعم مع أوريو Description (Ar)" at bounding box center [900, 489] width 437 height 104
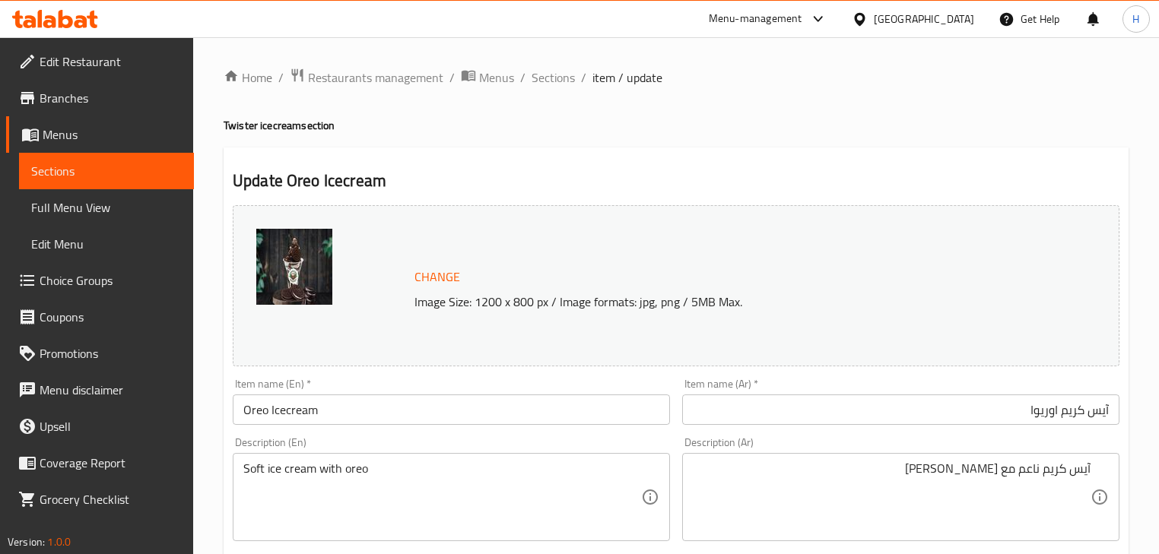
drag, startPoint x: 285, startPoint y: 414, endPoint x: 304, endPoint y: 423, distance: 21.1
click at [285, 414] on input "Oreo Icecream" at bounding box center [451, 410] width 437 height 30
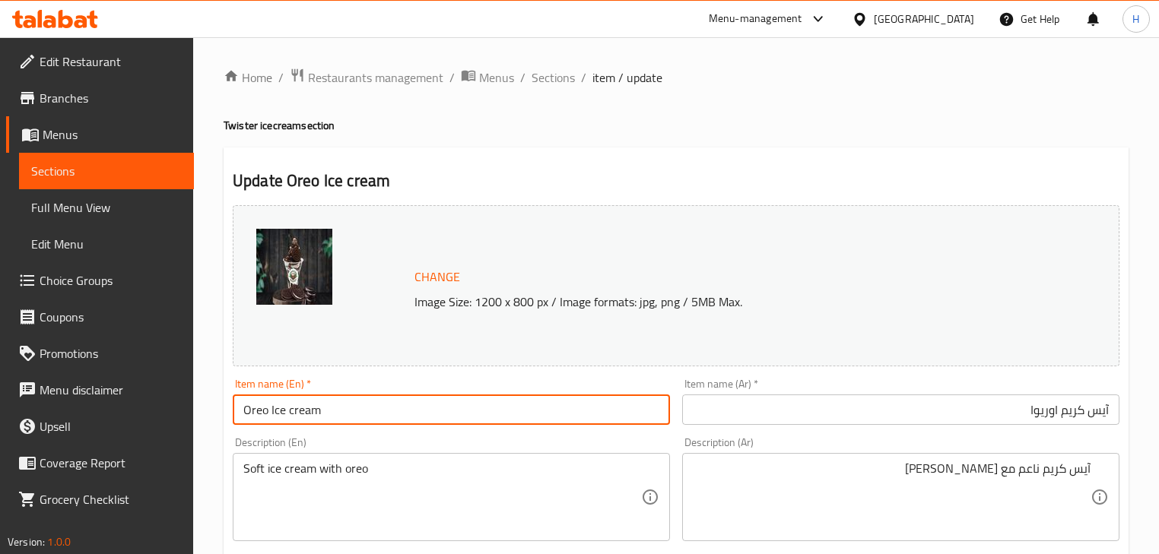
type input "Oreo Ice cream"
click at [392, 440] on div "Description (En) Soft ice cream with oreo Description (En)" at bounding box center [451, 489] width 437 height 104
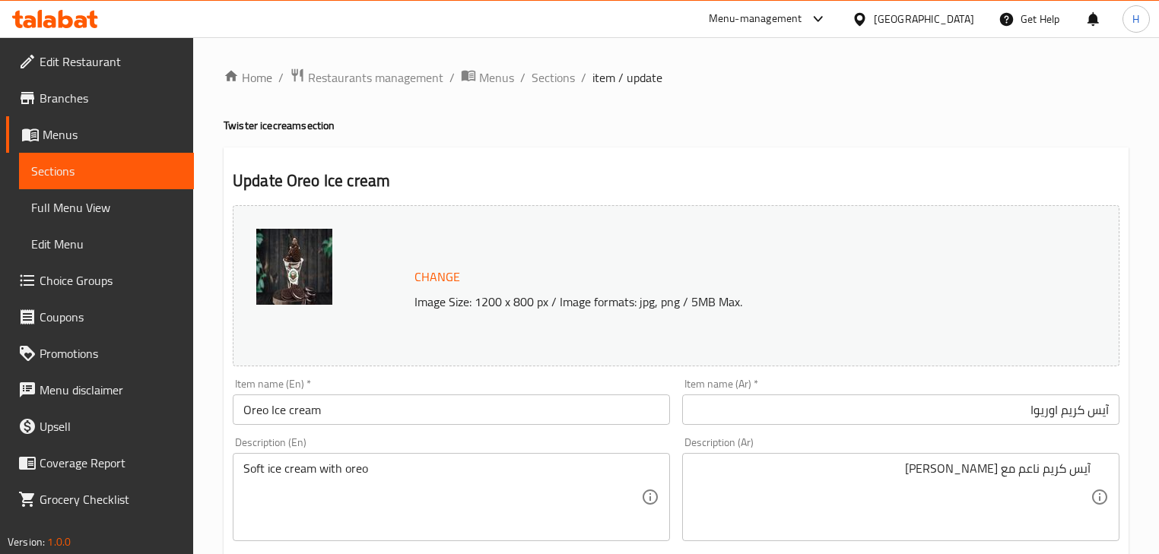
click at [451, 408] on input "Oreo Ice cream" at bounding box center [451, 410] width 437 height 30
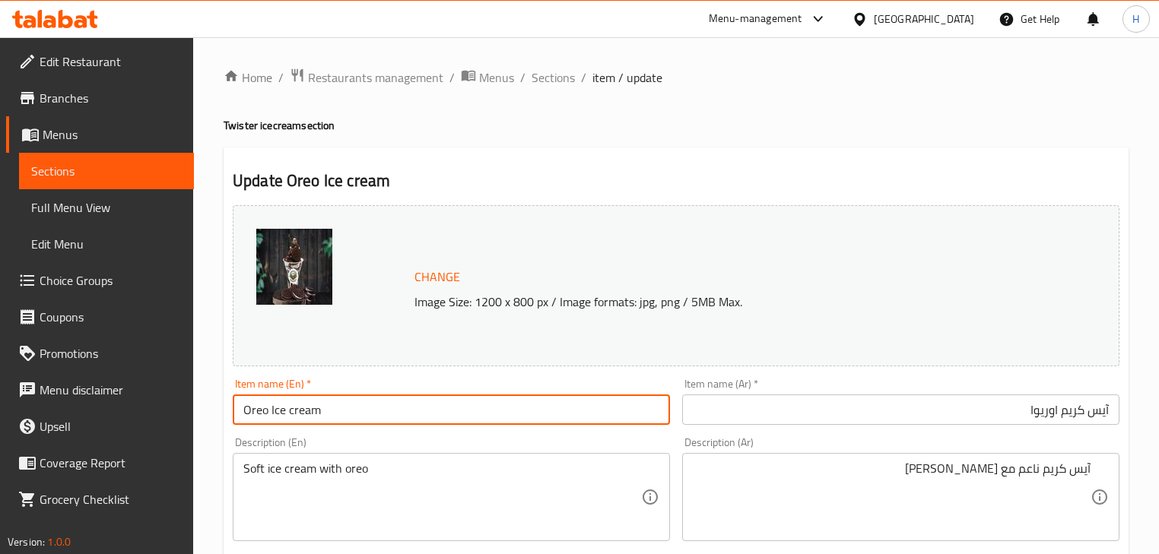
click at [451, 408] on input "Oreo Ice cream" at bounding box center [451, 410] width 437 height 30
drag, startPoint x: 461, startPoint y: 420, endPoint x: 477, endPoint y: 432, distance: 20.2
click at [462, 420] on input "Oreo Ice cream" at bounding box center [451, 410] width 437 height 30
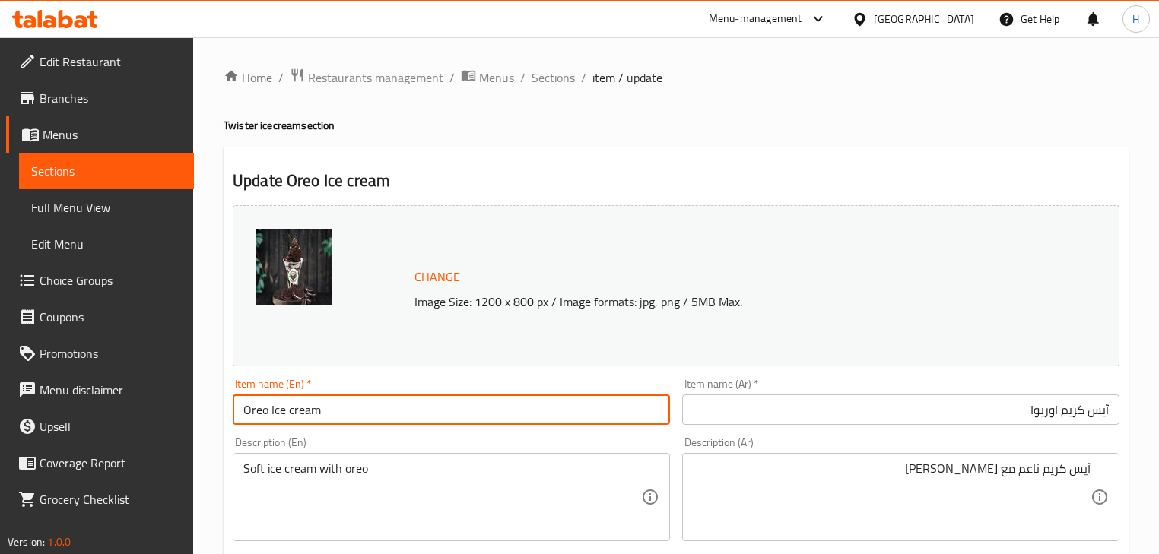
click at [481, 433] on div "Description (En) Soft ice cream with oreo Description (En)" at bounding box center [451, 489] width 449 height 116
click at [545, 413] on input "Oreo Ice cream" at bounding box center [451, 410] width 437 height 30
click at [556, 79] on span "Sections" at bounding box center [552, 77] width 43 height 18
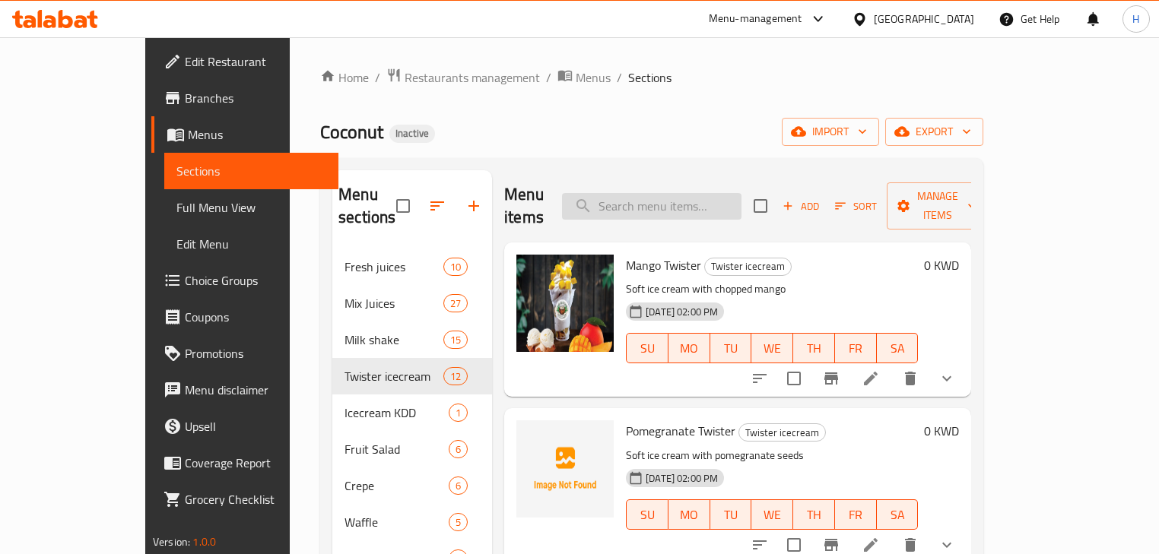
click at [712, 193] on input "search" at bounding box center [651, 206] width 179 height 27
paste input "Pistachio Icecream"
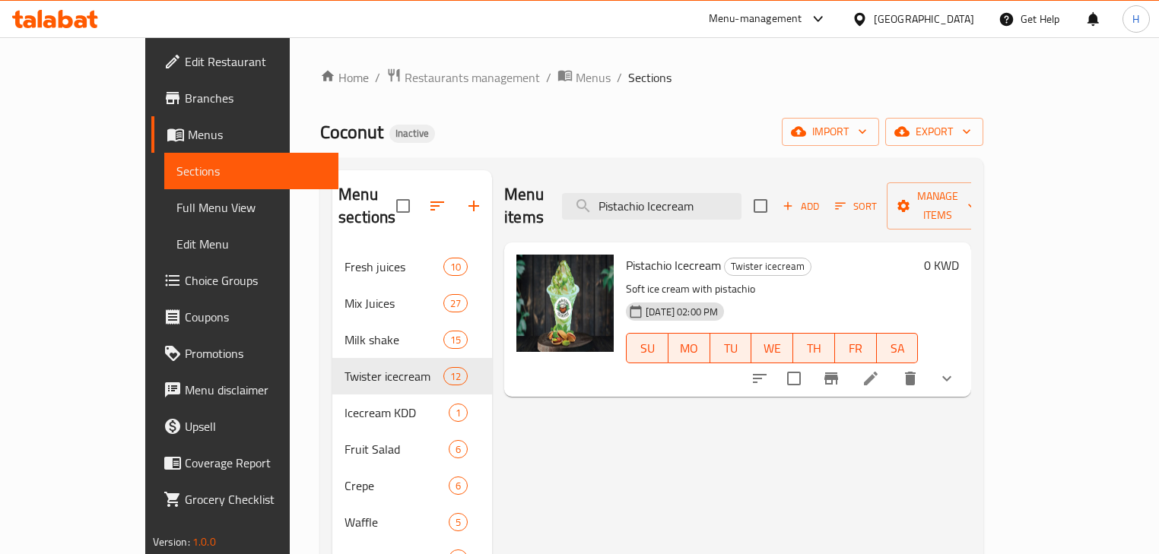
type input "Pistachio Icecream"
click at [880, 370] on icon at bounding box center [870, 379] width 18 height 18
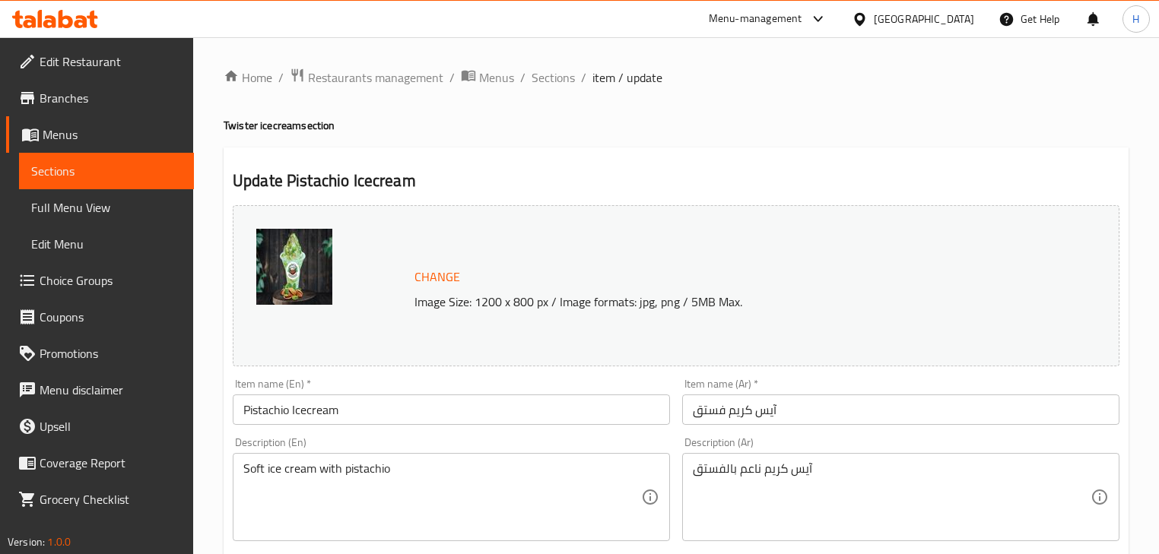
click at [308, 408] on input "Pistachio Icecream" at bounding box center [451, 410] width 437 height 30
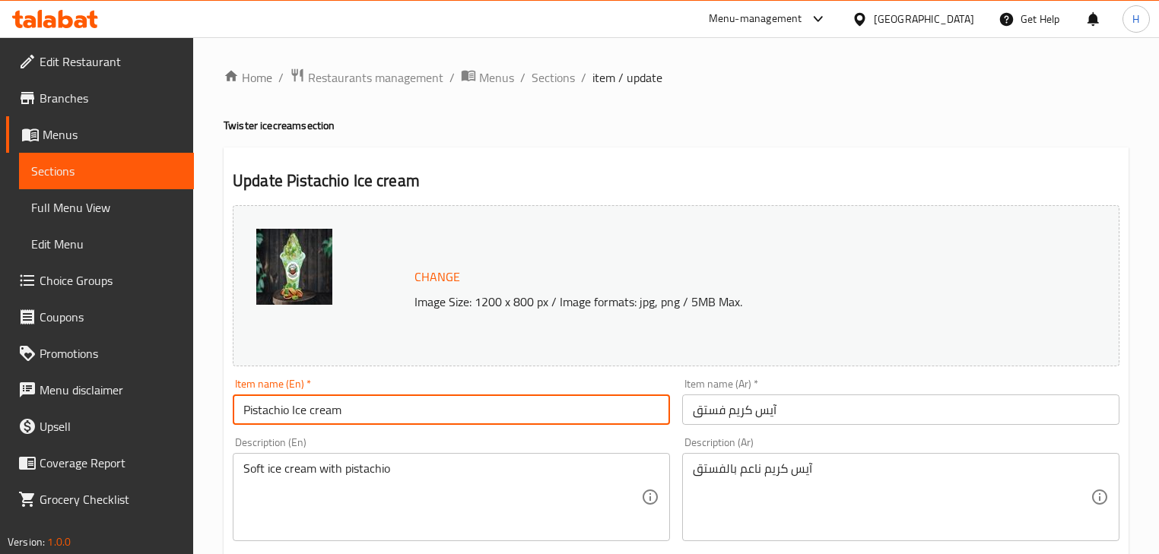
click at [395, 411] on input "Pistachio Ice cream" at bounding box center [451, 410] width 437 height 30
type input "Pistachio Ice cream"
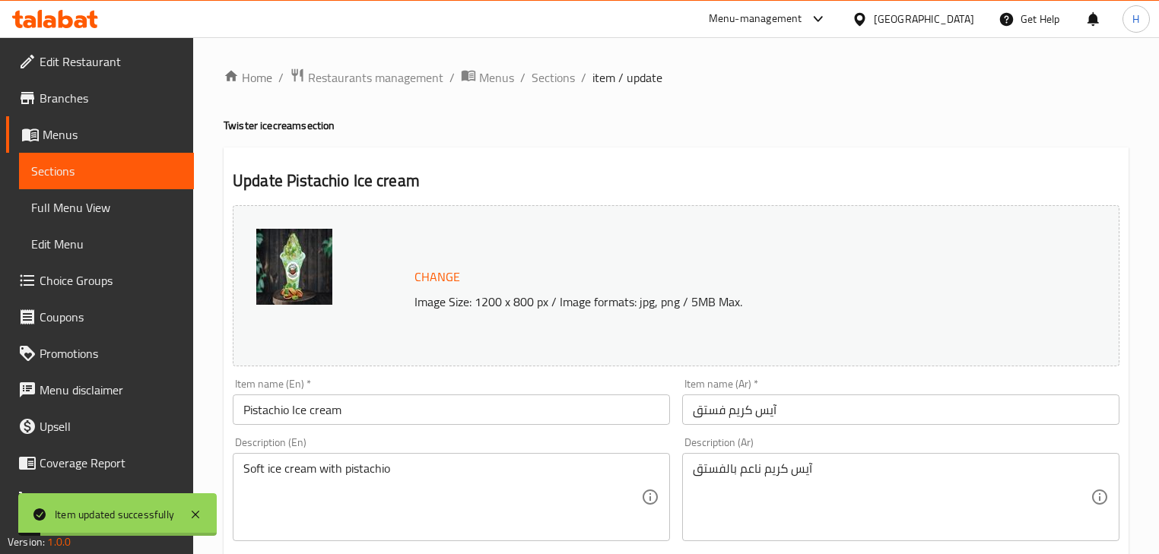
click at [369, 397] on input "Pistachio Ice cream" at bounding box center [451, 410] width 437 height 30
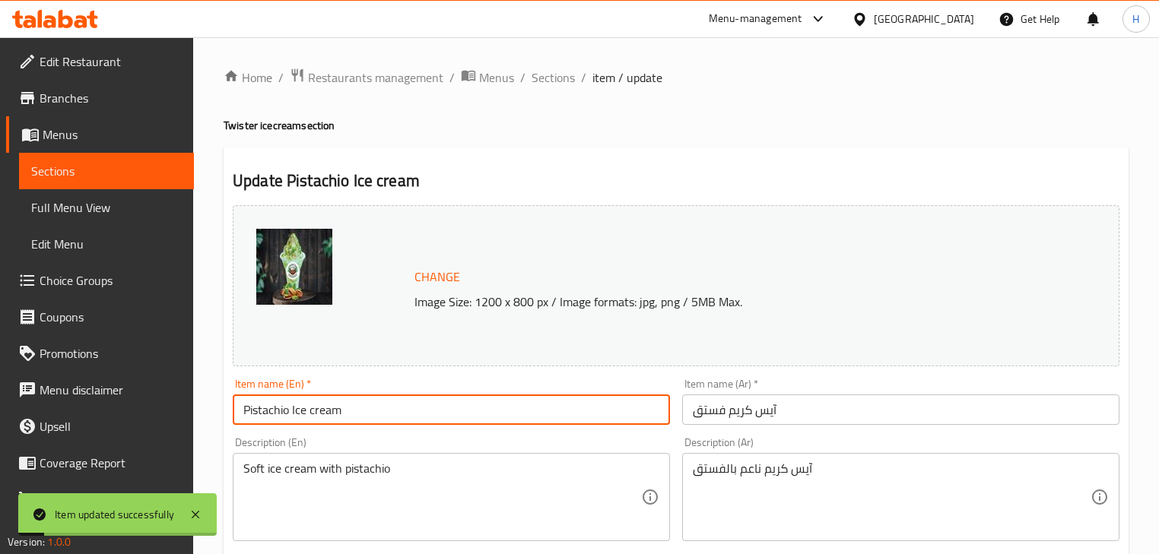
click at [369, 397] on input "Pistachio Ice cream" at bounding box center [451, 410] width 437 height 30
click at [375, 420] on input "Pistachio Ice cream" at bounding box center [451, 410] width 437 height 30
click at [549, 82] on span "Sections" at bounding box center [552, 77] width 43 height 18
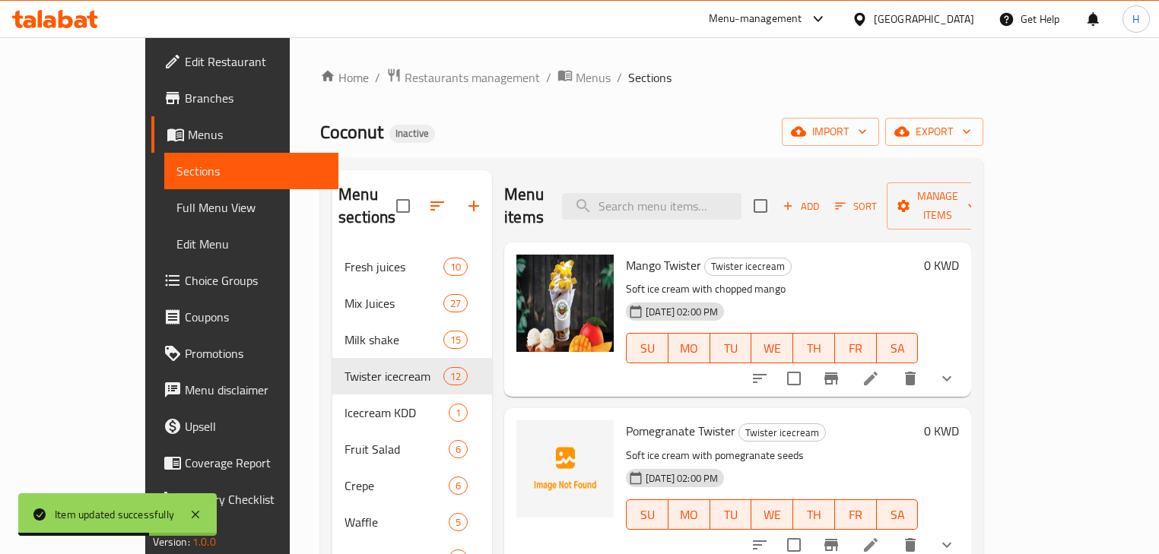
drag, startPoint x: 798, startPoint y: 366, endPoint x: 763, endPoint y: 359, distance: 35.6
click at [798, 366] on div "Mango Twister Twister icecream Soft ice cream with chopped mango 08-10-2025 02:…" at bounding box center [772, 320] width 304 height 142
click at [681, 193] on input "search" at bounding box center [651, 206] width 179 height 27
paste input "Flakes Icecream"
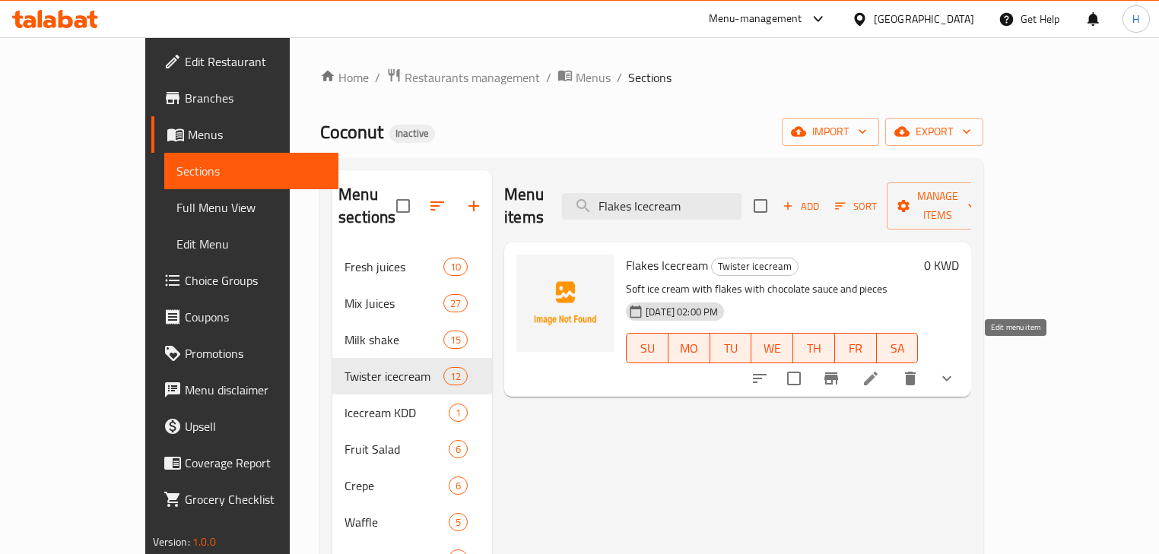
type input "Flakes Icecream"
click at [880, 370] on icon at bounding box center [870, 379] width 18 height 18
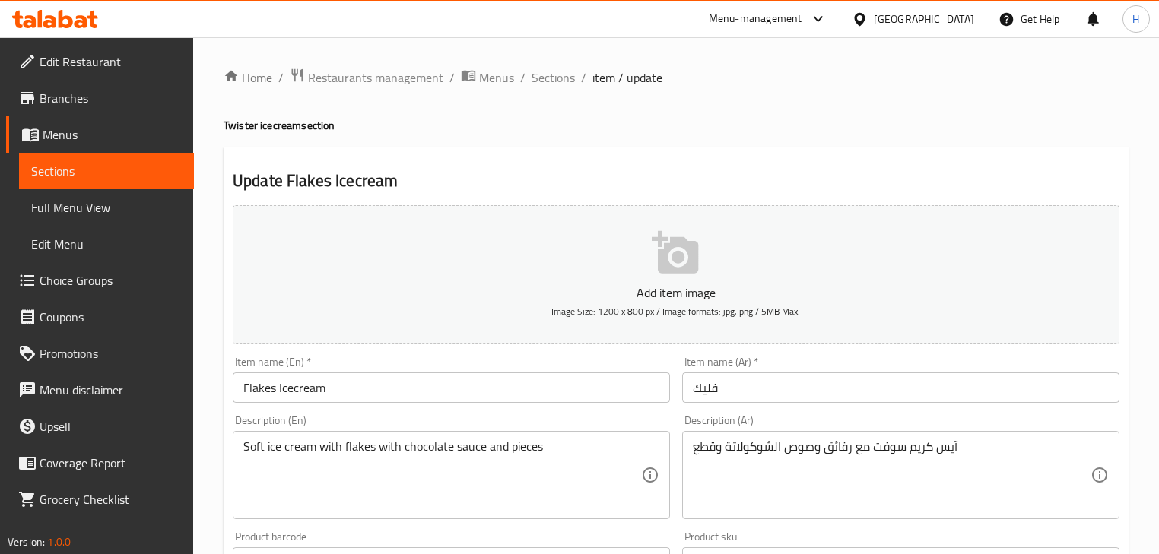
click at [739, 396] on input "فليك" at bounding box center [900, 388] width 437 height 30
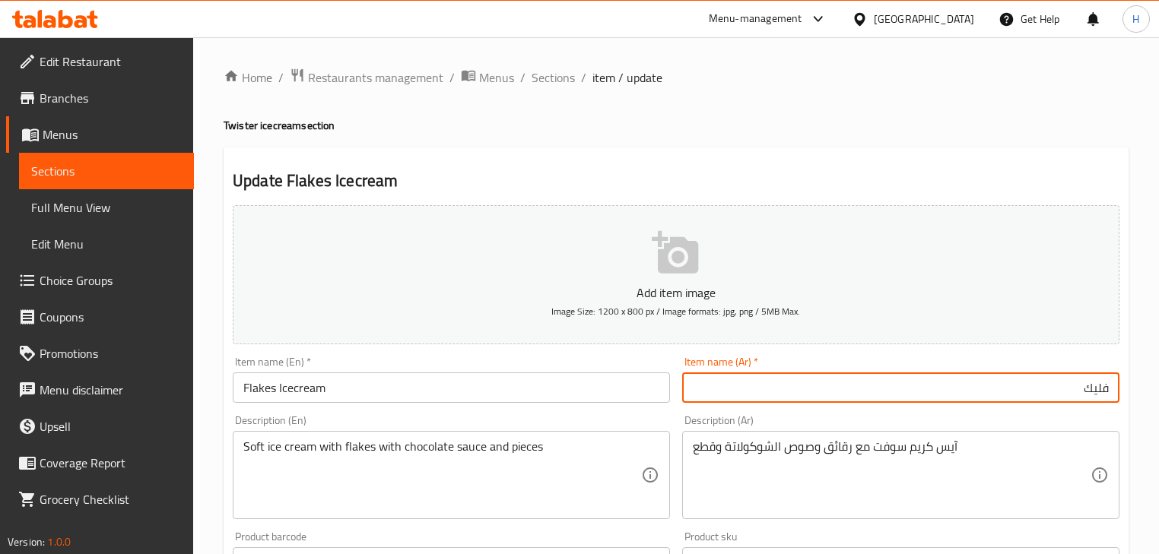
drag, startPoint x: 964, startPoint y: 401, endPoint x: 991, endPoint y: 401, distance: 26.6
click at [964, 401] on input "فليك" at bounding box center [900, 388] width 437 height 30
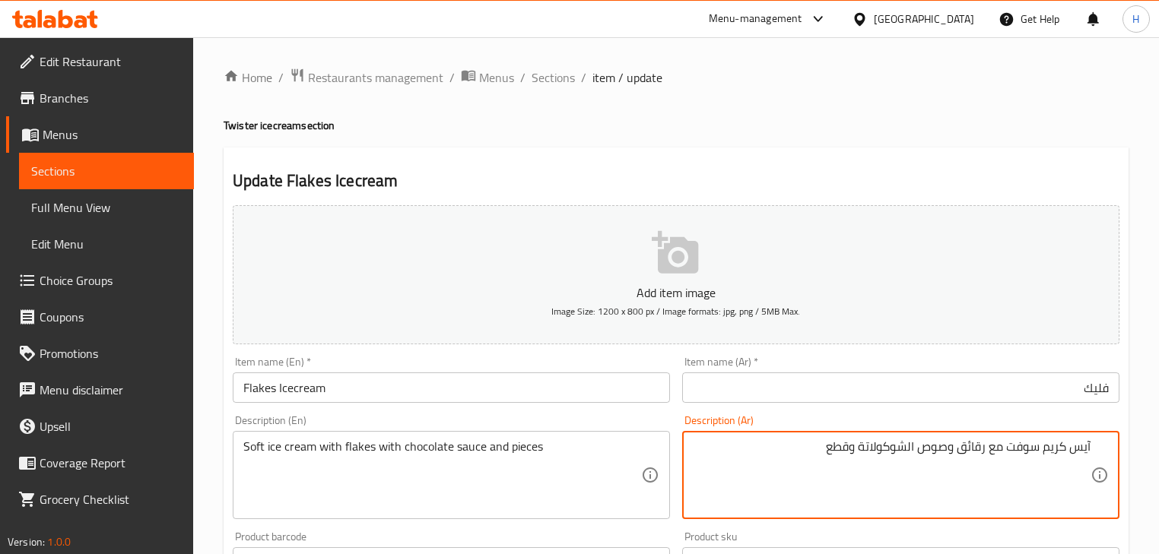
click at [794, 422] on div "Description (Ar) آيس كريم سوفت مع رقائق وصوص الشوكولاتة وقطع Description (Ar)" at bounding box center [900, 467] width 437 height 104
drag, startPoint x: 1045, startPoint y: 448, endPoint x: 1106, endPoint y: 443, distance: 61.0
click at [1110, 395] on input "فليك" at bounding box center [900, 388] width 437 height 30
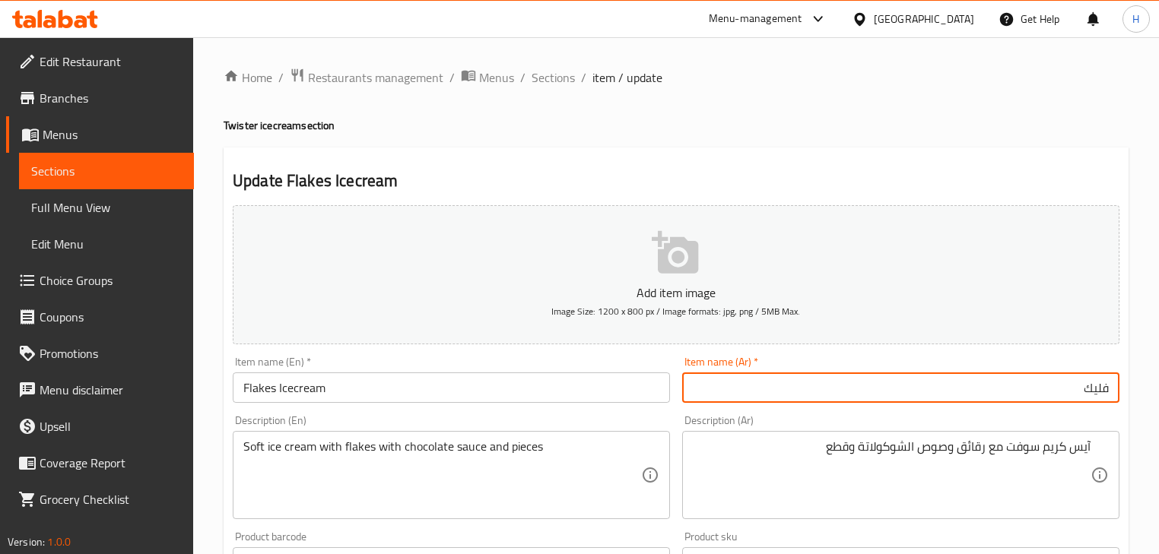
paste input "آيس كريم"
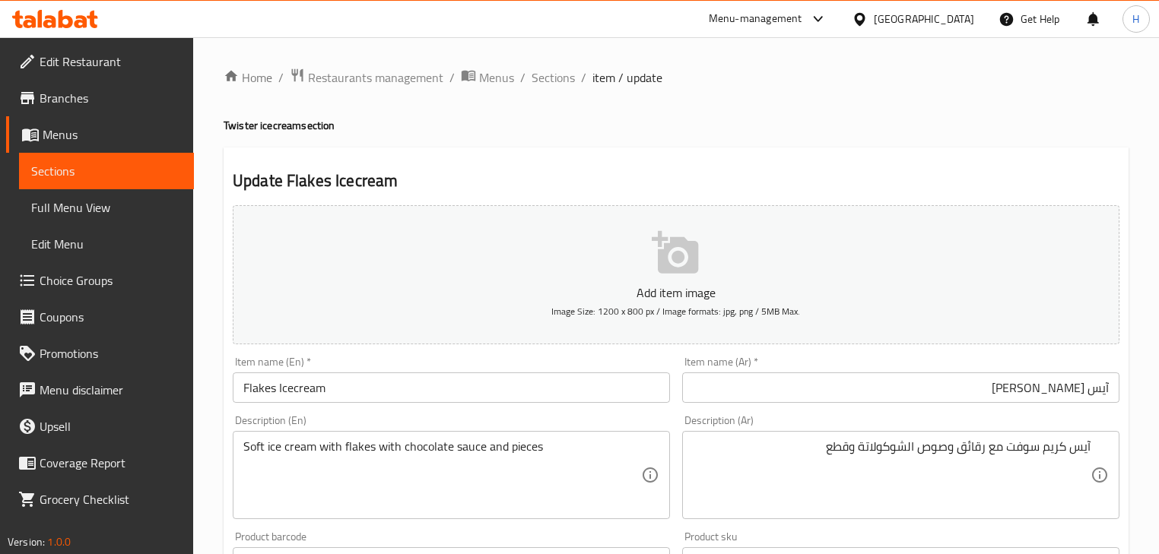
click at [1089, 408] on div "Item name (Ar)   * آيس كريم فليك Item name (Ar) *" at bounding box center [900, 380] width 449 height 59
click at [263, 391] on input "Flakes Icecream" at bounding box center [451, 388] width 437 height 30
click at [420, 412] on div "Description (En) Soft ice cream with flakes with chocolate sauce and pieces Des…" at bounding box center [451, 467] width 449 height 116
click at [1033, 395] on input "آيس كريم فليك" at bounding box center [900, 388] width 437 height 30
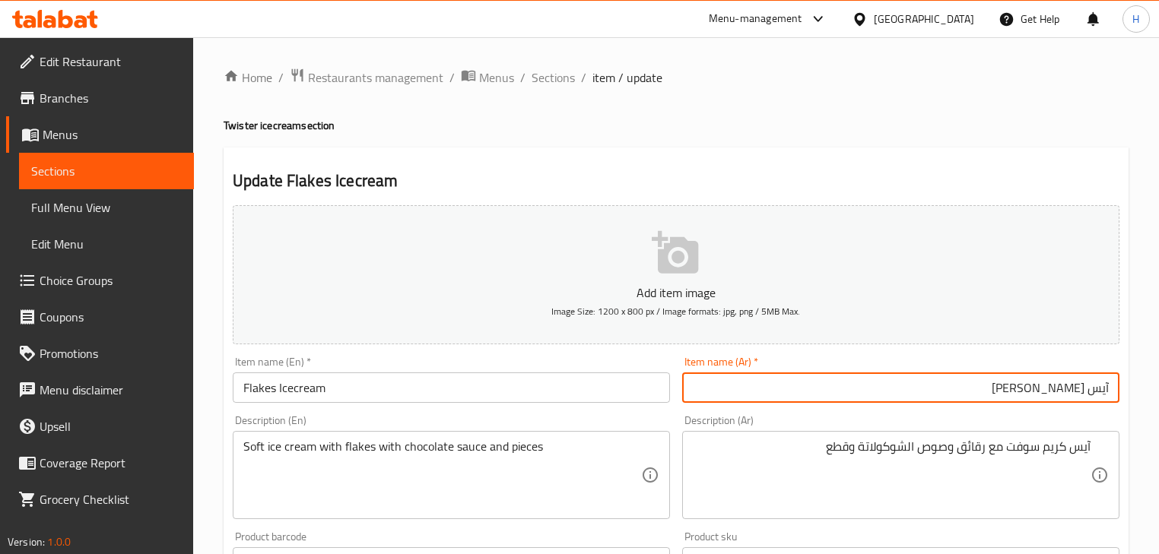
click at [1055, 403] on input "آيس كريم فليكس" at bounding box center [900, 388] width 437 height 30
type input "آيس كريم فليكس"
click at [605, 381] on input "Flakes Icecream" at bounding box center [451, 388] width 437 height 30
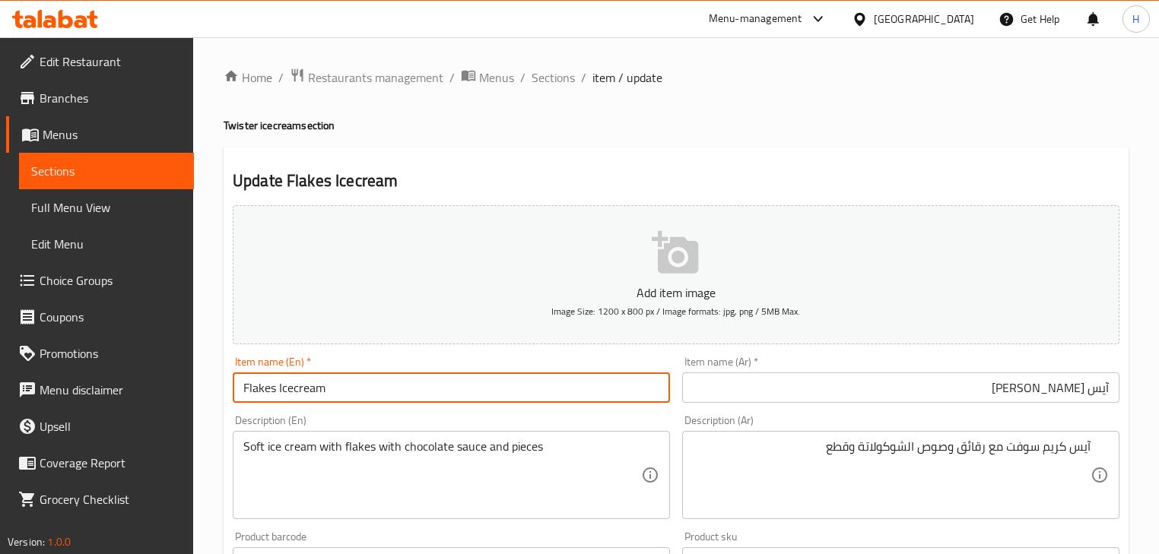
click at [605, 381] on input "Flakes Icecream" at bounding box center [451, 388] width 437 height 30
click at [299, 389] on input "Flakes Icecream" at bounding box center [451, 388] width 437 height 30
type input "Flakes Ice cream"
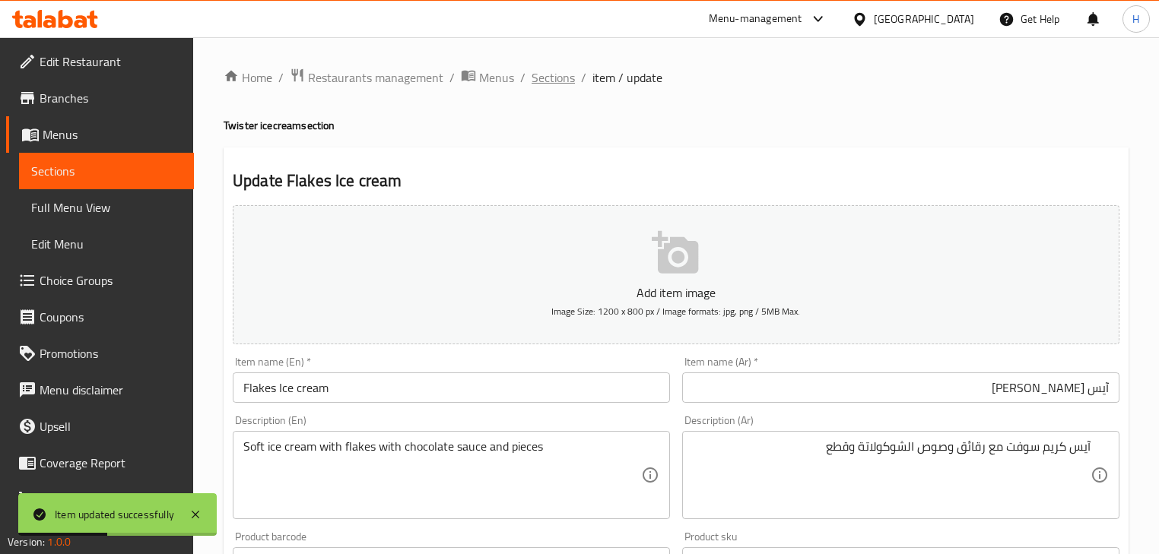
click at [563, 84] on span "Sections" at bounding box center [552, 77] width 43 height 18
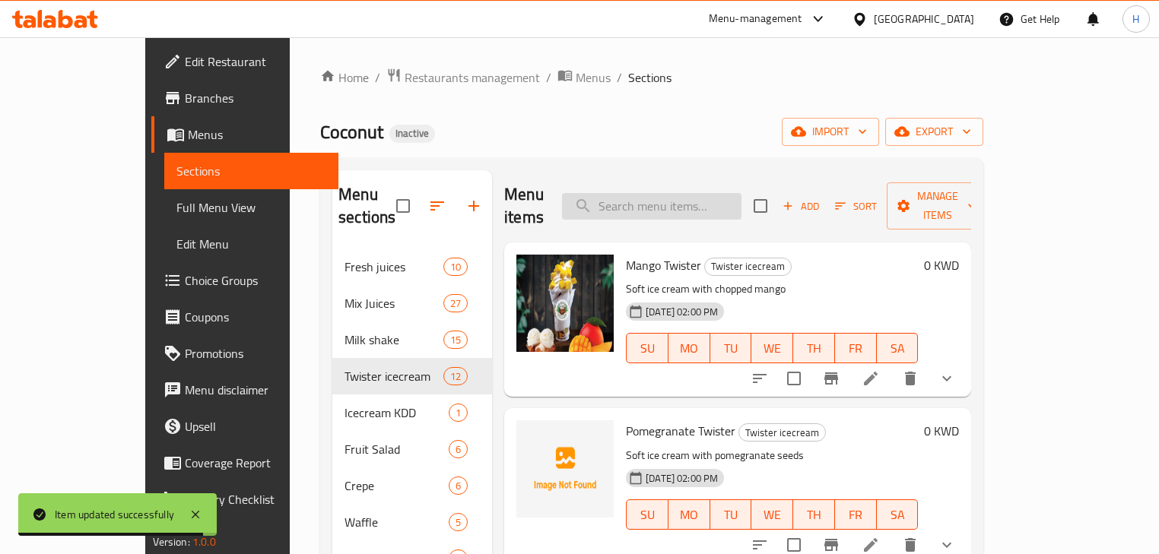
click at [715, 200] on input "search" at bounding box center [651, 206] width 179 height 27
paste input "Dipped Chocolate Strawberry"
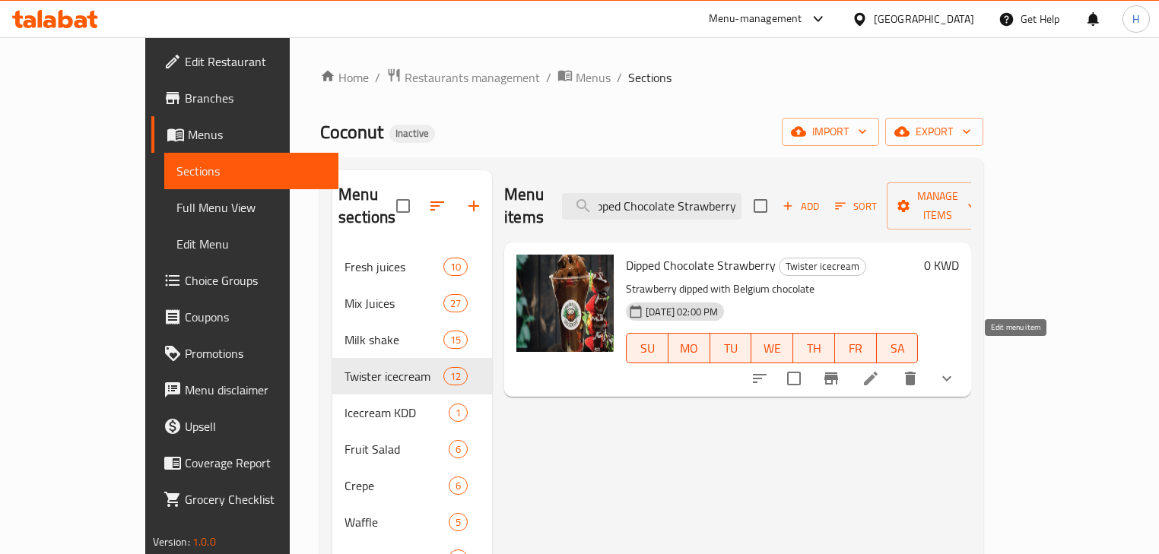
type input "Dipped Chocolate Strawberry"
click at [880, 370] on icon at bounding box center [870, 379] width 18 height 18
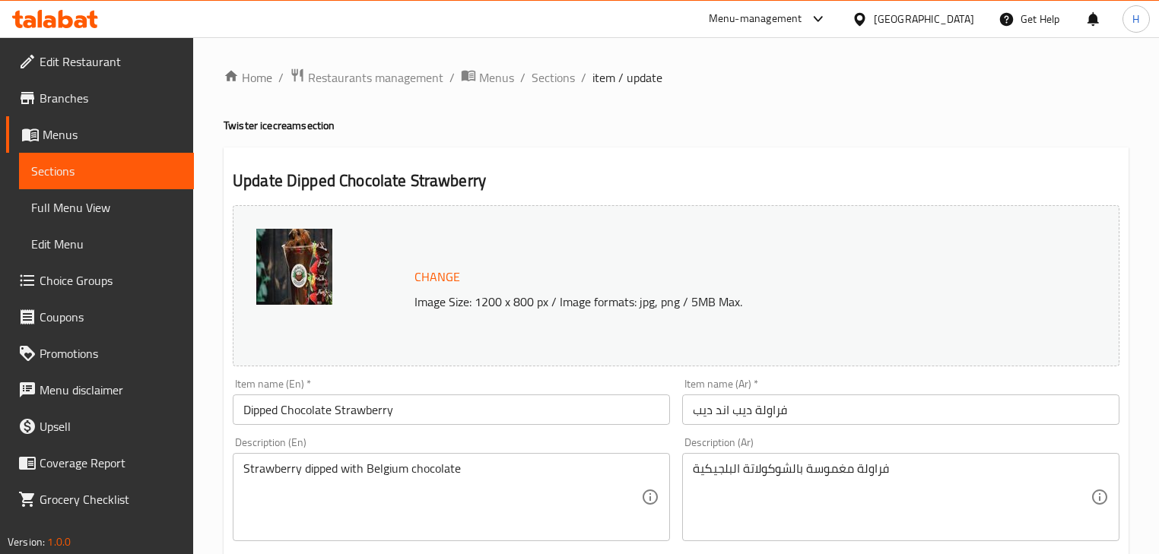
click at [763, 405] on input "فراولة ديب اند ديب" at bounding box center [900, 410] width 437 height 30
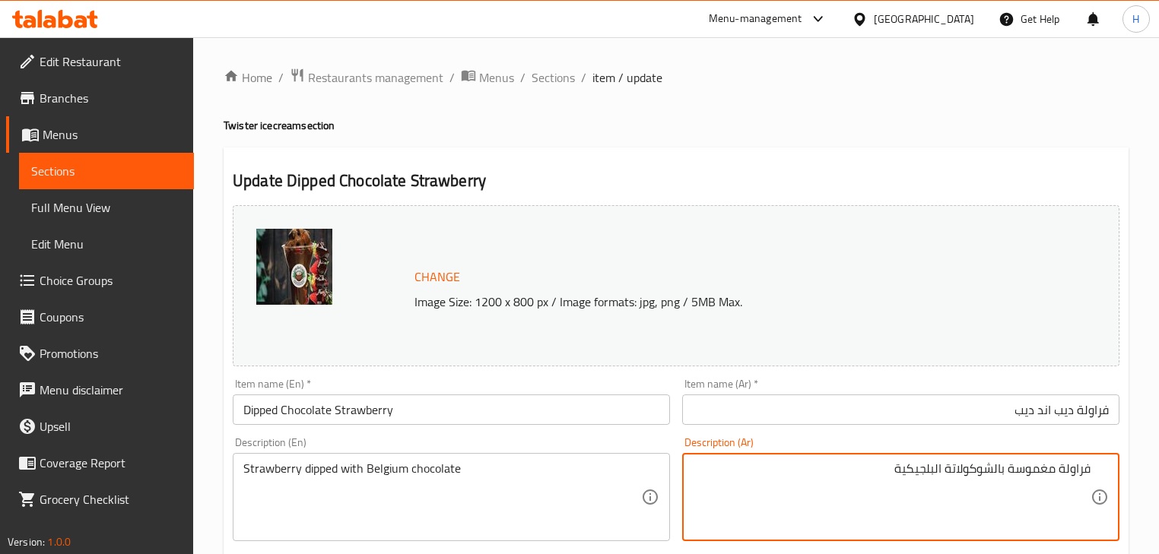
click at [829, 438] on div "Description (Ar) فراولة مغموسة بالشوكولاتة البلجيكية Description (Ar)" at bounding box center [900, 489] width 437 height 104
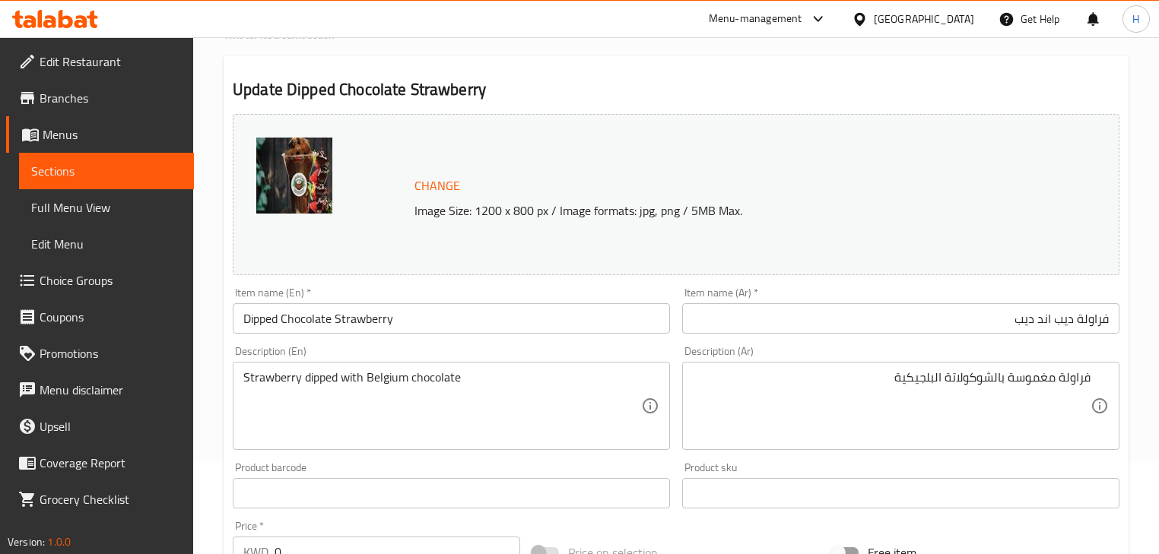
scroll to position [182, 0]
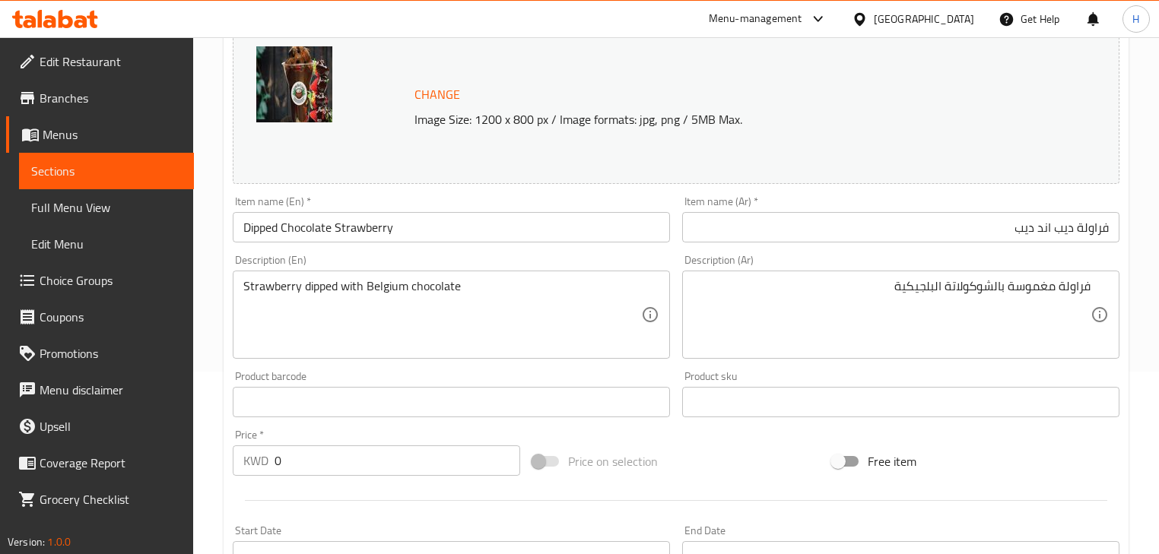
drag, startPoint x: 666, startPoint y: 252, endPoint x: 689, endPoint y: 246, distance: 23.8
click at [666, 252] on div "Description (En) Strawberry dipped with Belgium chocolate Description (En)" at bounding box center [451, 307] width 449 height 116
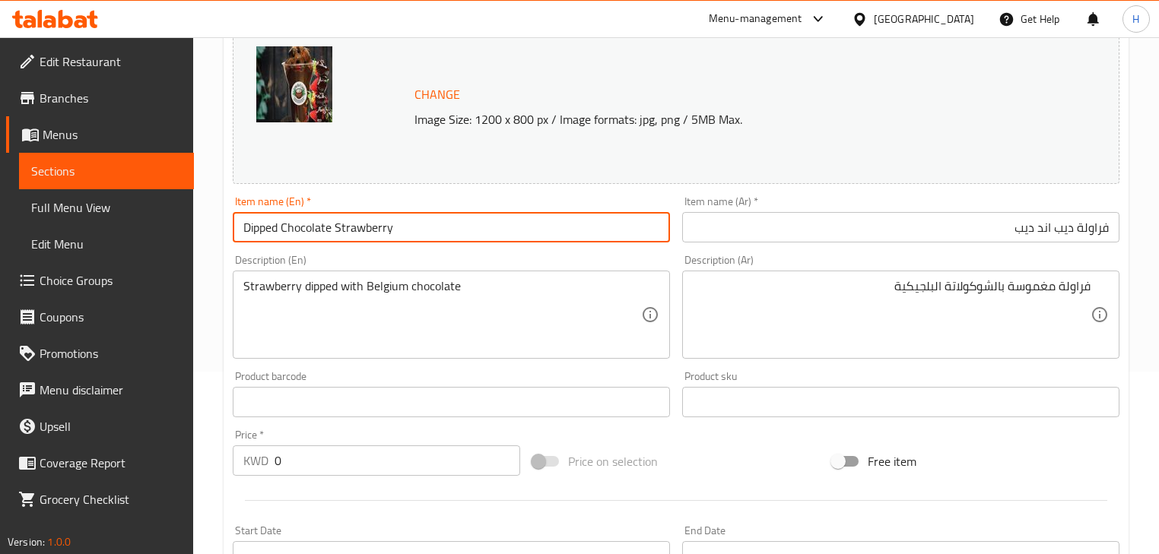
click at [390, 231] on input "Dipped Chocolate Strawberry" at bounding box center [451, 227] width 437 height 30
click at [668, 255] on div "Description (En) Strawberry dipped with Belgium chocolate Description (En)" at bounding box center [451, 307] width 437 height 104
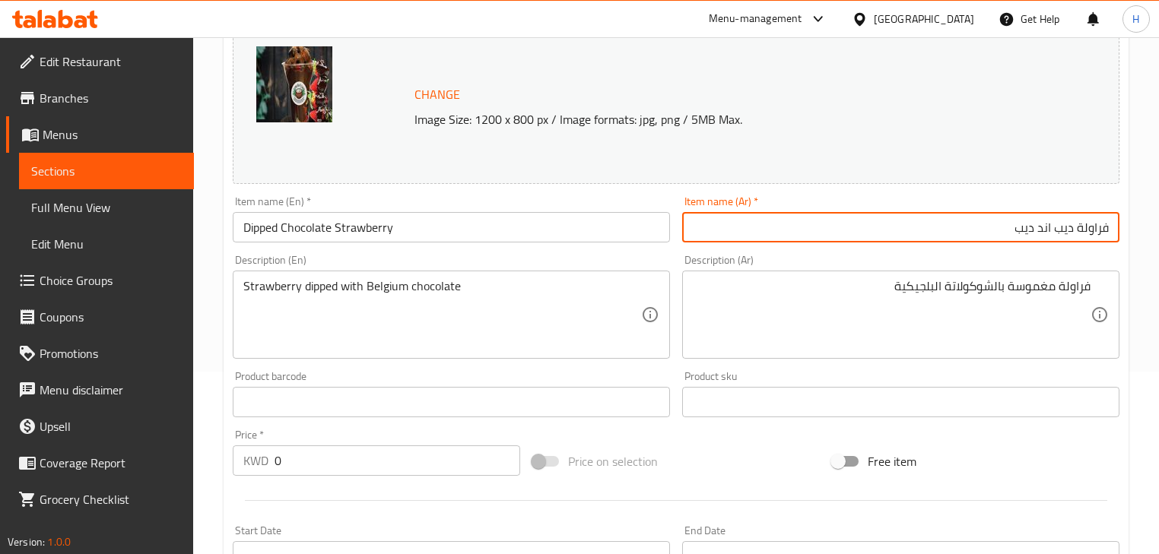
drag, startPoint x: 995, startPoint y: 231, endPoint x: 1057, endPoint y: 224, distance: 62.7
click at [1057, 224] on input "فراولة ديب اند ديب" at bounding box center [900, 227] width 437 height 30
click at [571, 259] on div "Description (En) Strawberry dipped with Belgium chocolate Description (En)" at bounding box center [451, 307] width 437 height 104
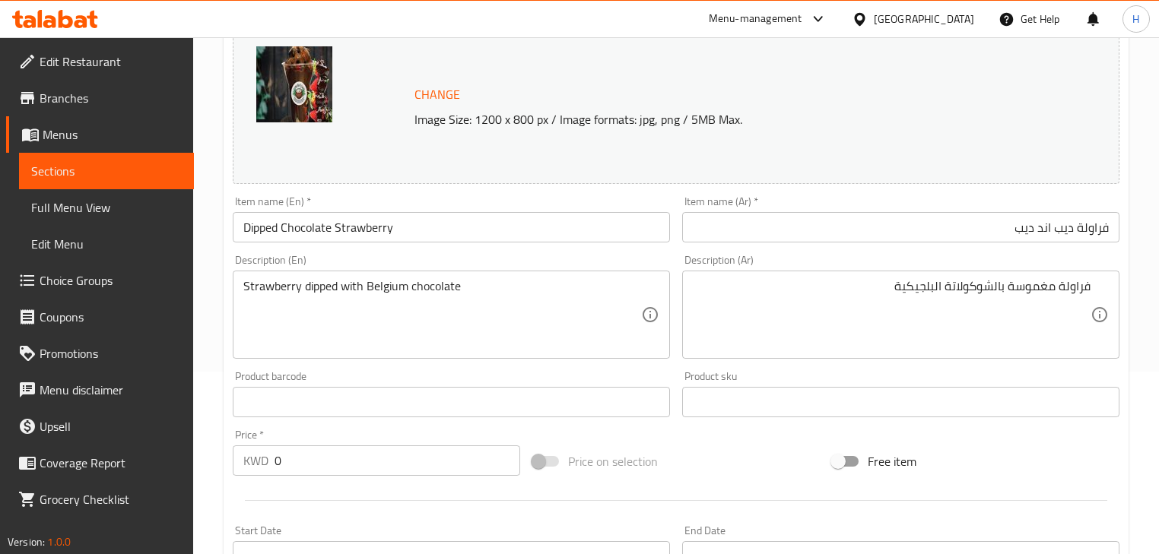
click at [471, 225] on input "Dipped Chocolate Strawberry" at bounding box center [451, 227] width 437 height 30
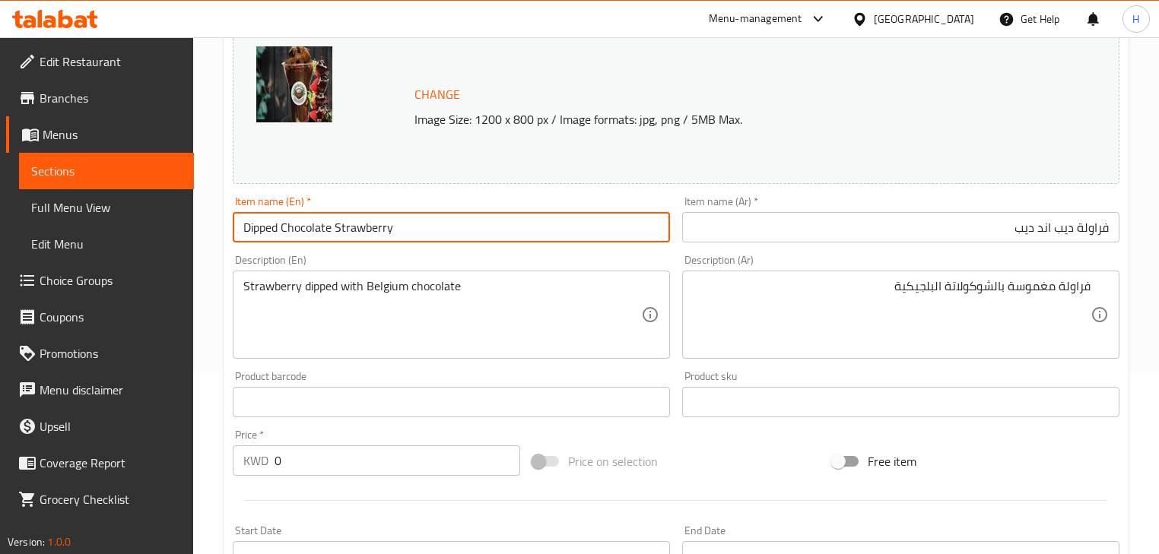
click at [471, 225] on input "Dipped Chocolate Strawberry" at bounding box center [451, 227] width 437 height 30
click at [1049, 216] on input "فراولة ديب اند ديب" at bounding box center [900, 227] width 437 height 30
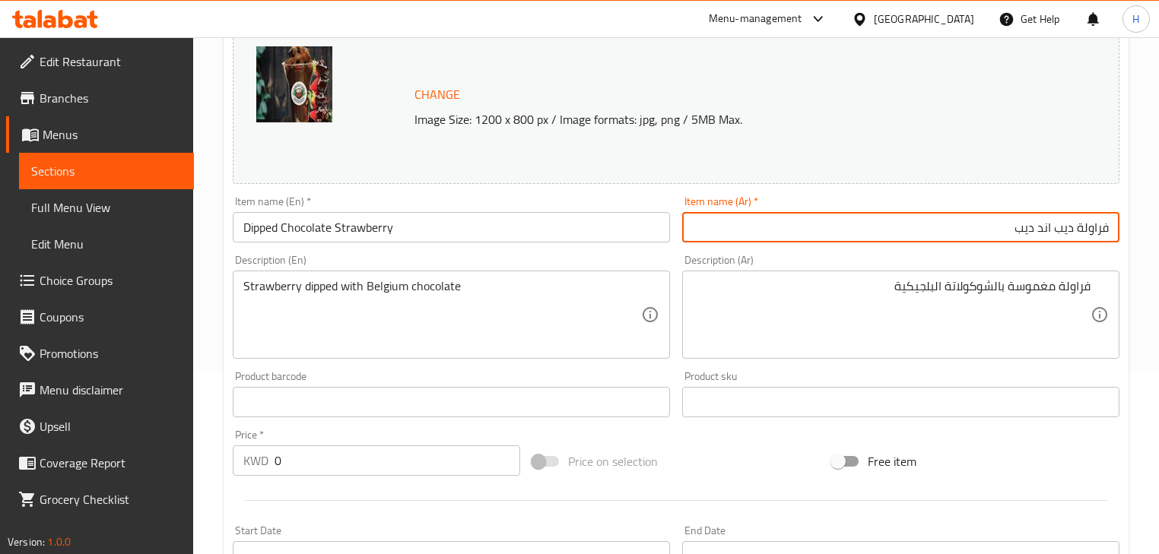
click at [1049, 216] on input "فراولة ديب اند ديب" at bounding box center [900, 227] width 437 height 30
drag, startPoint x: 1049, startPoint y: 216, endPoint x: 1056, endPoint y: 204, distance: 14.0
click at [1049, 216] on input "فراولة ديب اند ديب" at bounding box center [900, 227] width 437 height 30
paste input "شوكولاتة الفراولة المغموسة"
type input "شوكولاتة الفراولة المغموسة"
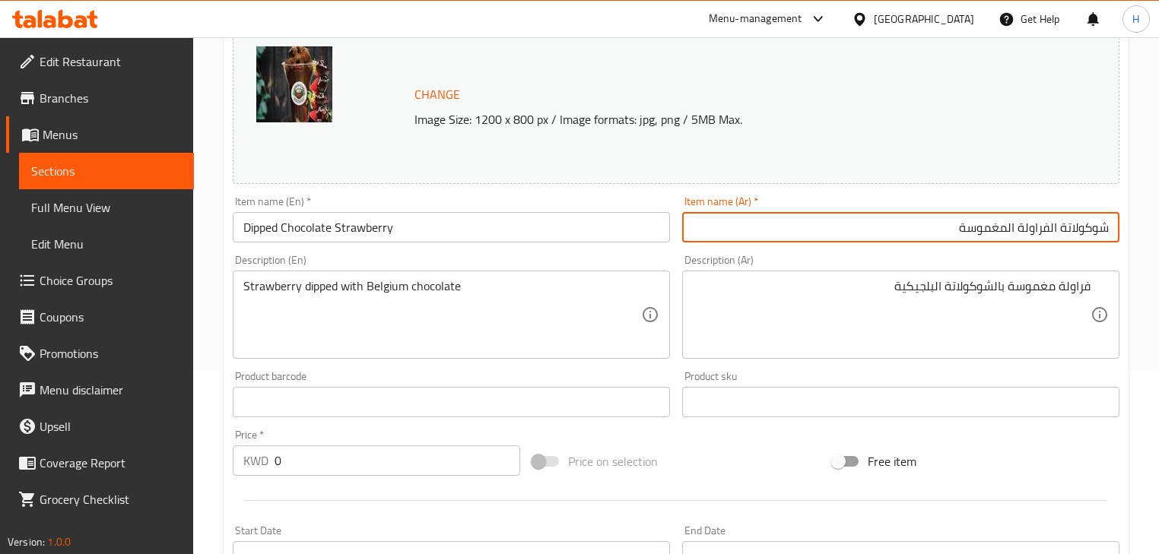
click at [1056, 244] on div "Item name (Ar)   * شوكولاتة الفراولة المغموسة Item name (Ar) *" at bounding box center [900, 219] width 449 height 59
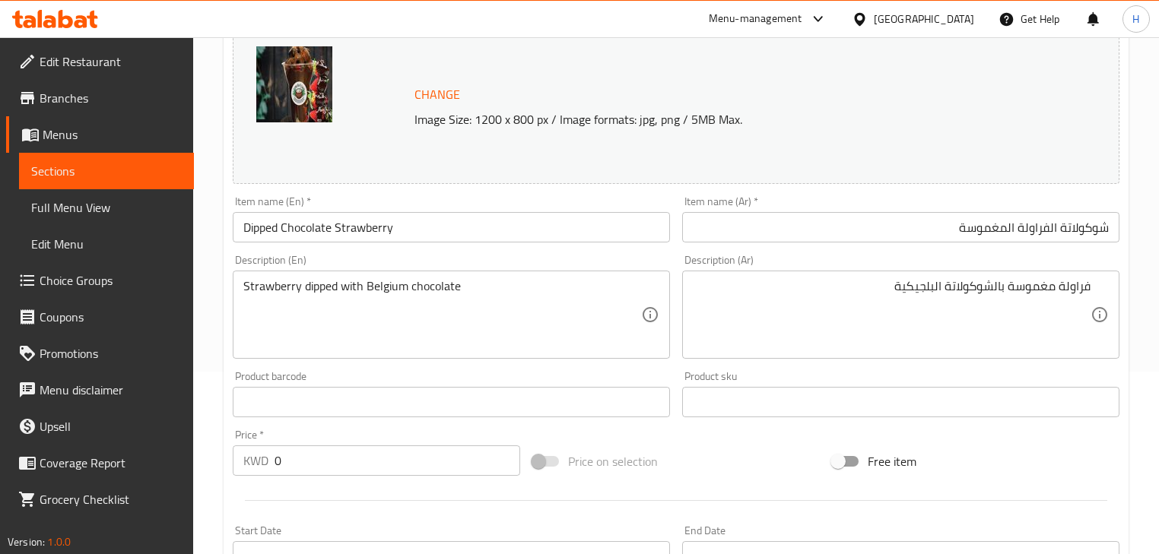
click at [501, 231] on input "Dipped Chocolate Strawberry" at bounding box center [451, 227] width 437 height 30
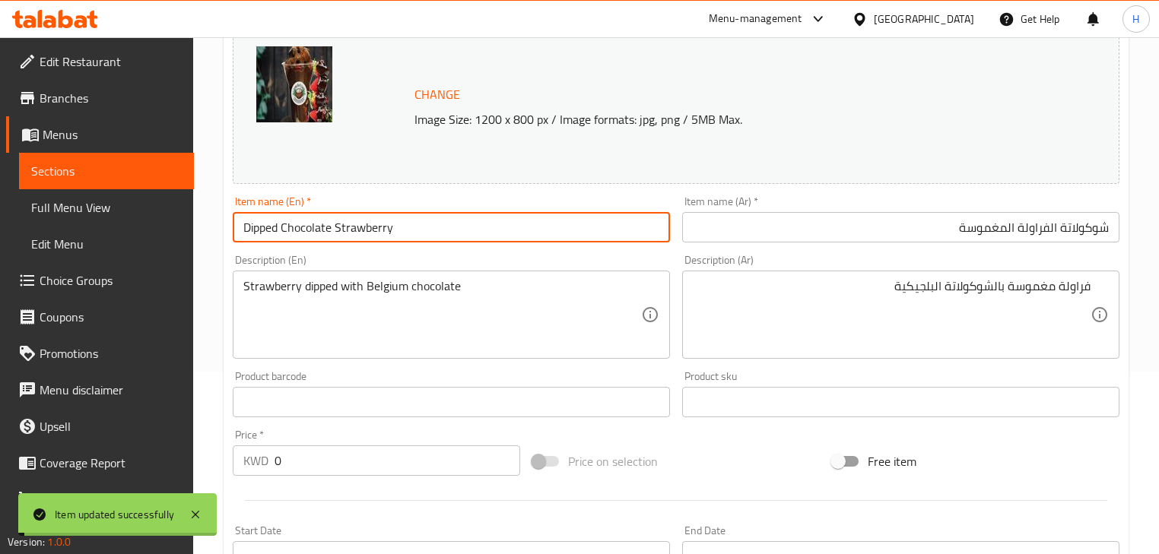
click at [413, 230] on input "Dipped Chocolate Strawberry" at bounding box center [451, 227] width 437 height 30
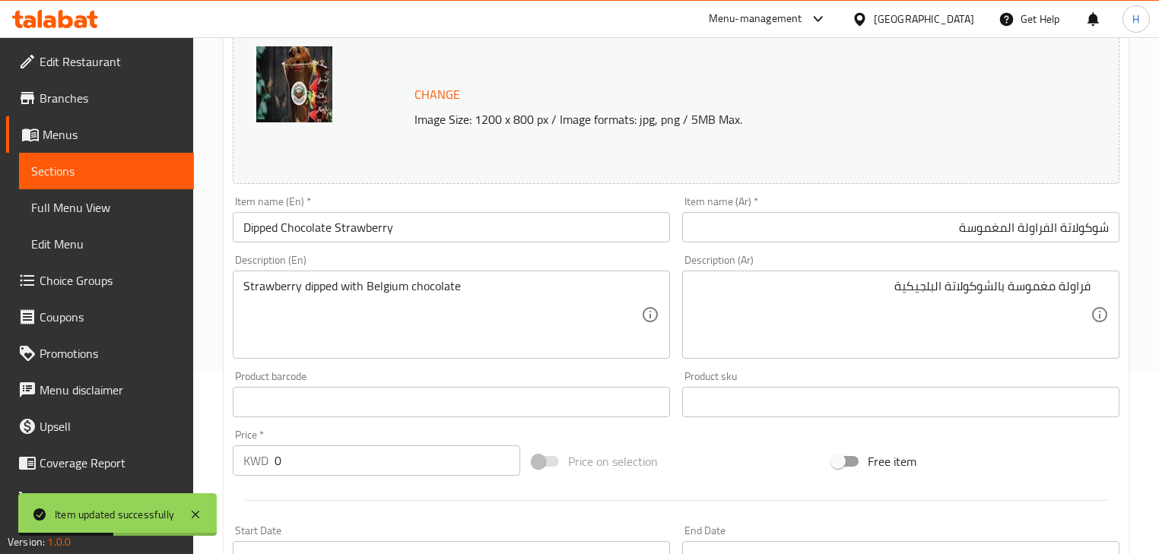
click at [666, 267] on div "Description (En) Strawberry dipped with Belgium chocolate Description (En)" at bounding box center [451, 307] width 437 height 104
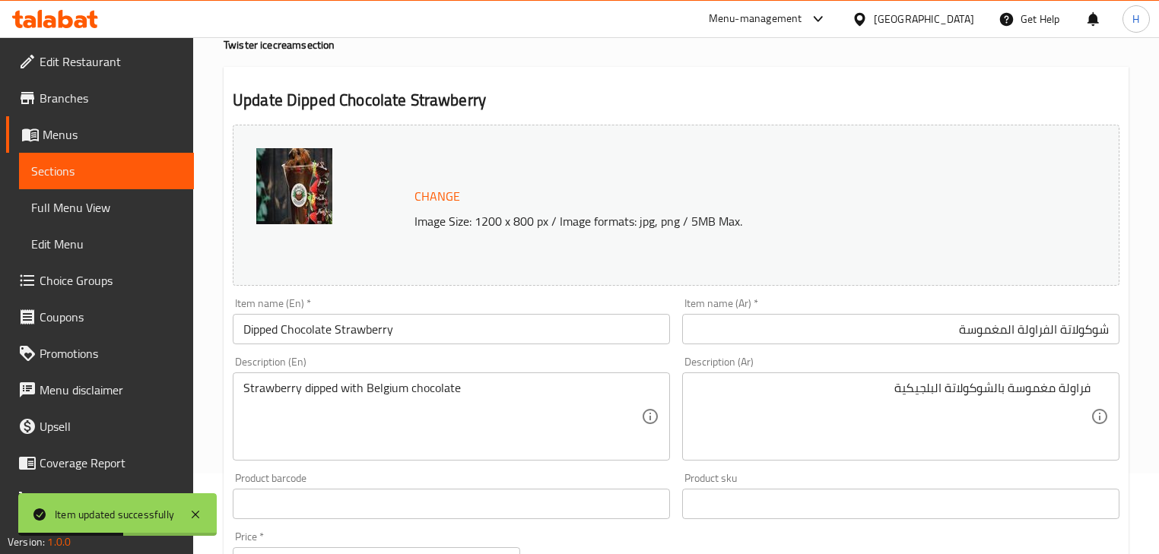
scroll to position [0, 0]
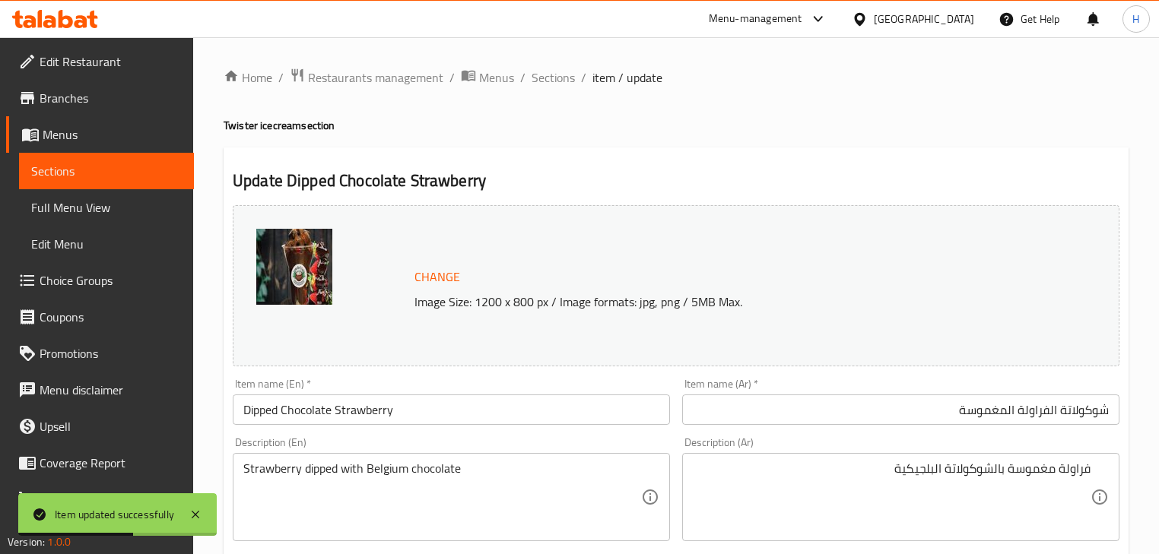
drag, startPoint x: 560, startPoint y: 78, endPoint x: 387, endPoint y: 38, distance: 177.2
click at [560, 78] on span "Sections" at bounding box center [552, 77] width 43 height 18
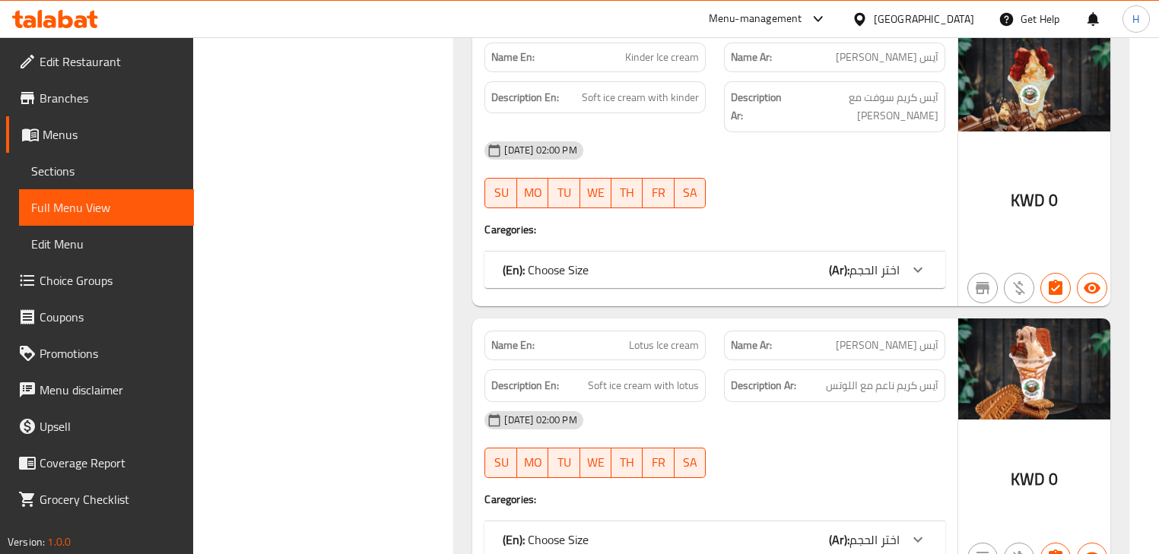
scroll to position [16151, 0]
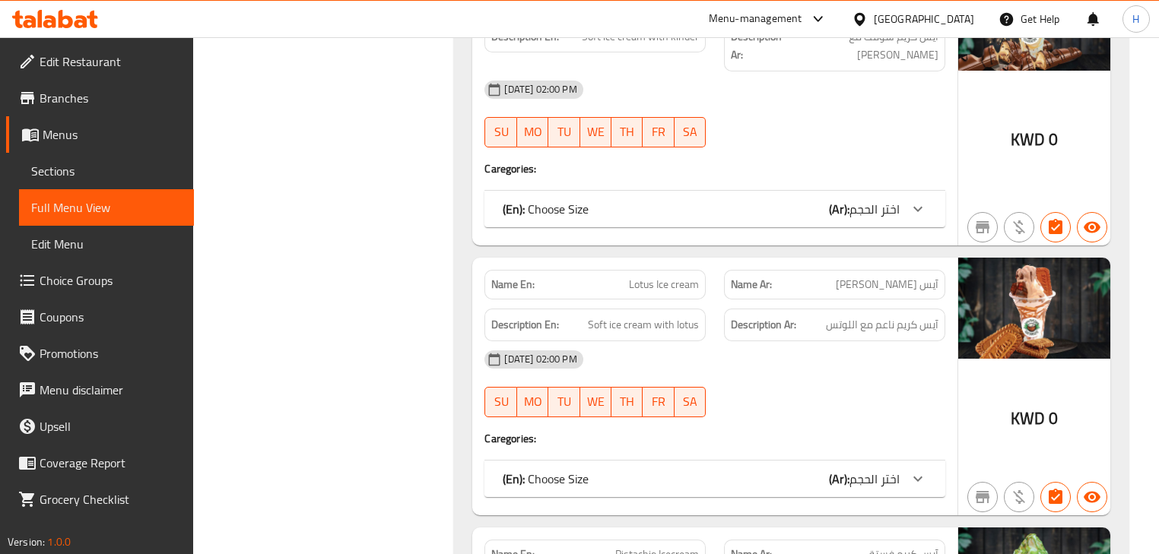
click at [690, 547] on span "Pistachio Icecream" at bounding box center [657, 555] width 84 height 16
copy span "Pistachio Icecream"
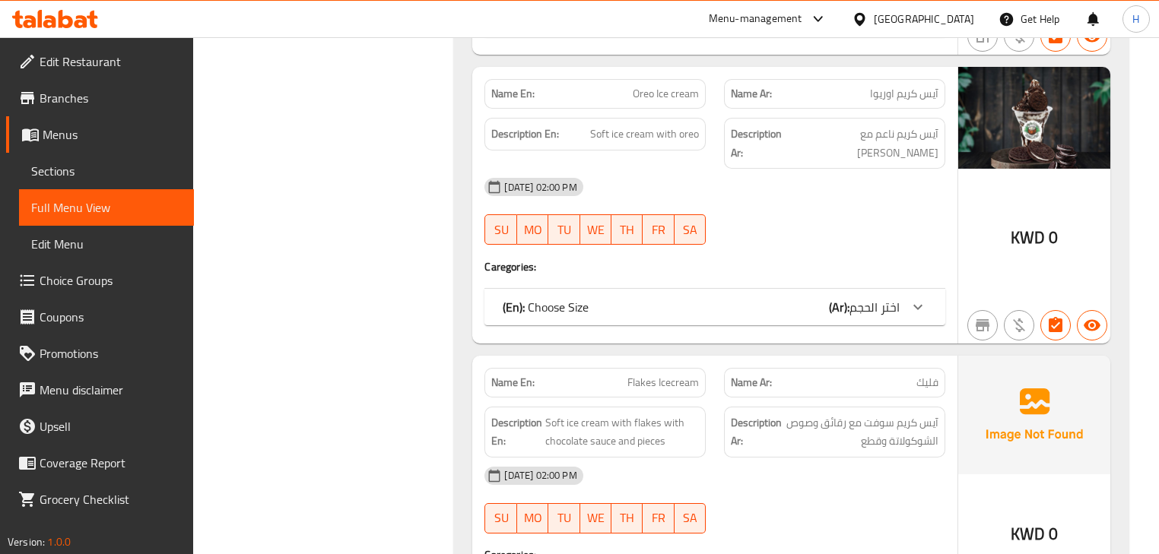
click at [718, 356] on div "Name En: Flakes Icecream Name Ar: فليك Description En: Soft ice cream with flak…" at bounding box center [714, 494] width 484 height 276
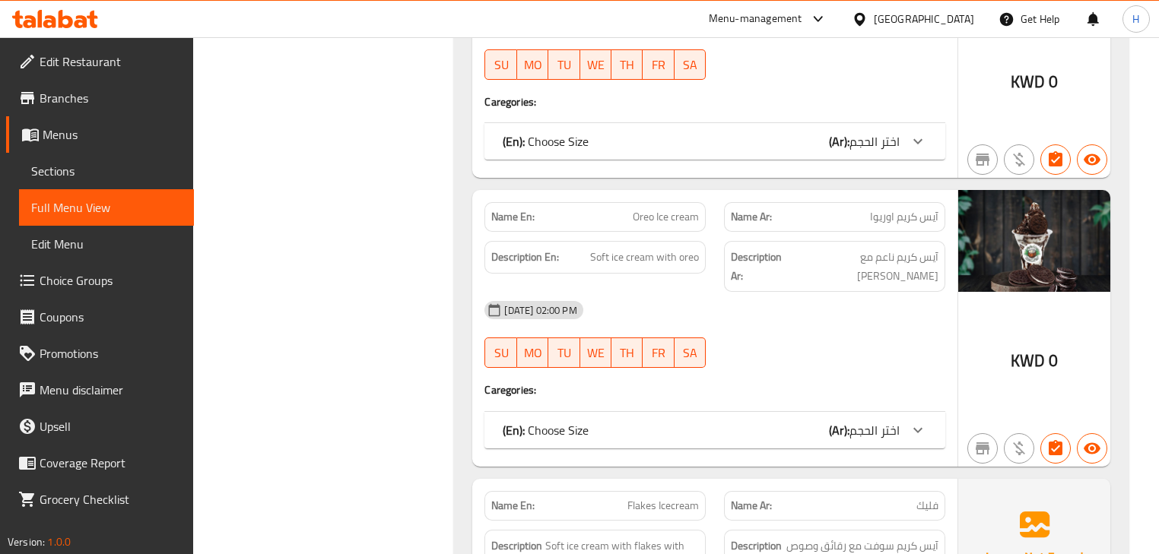
scroll to position [16759, 0]
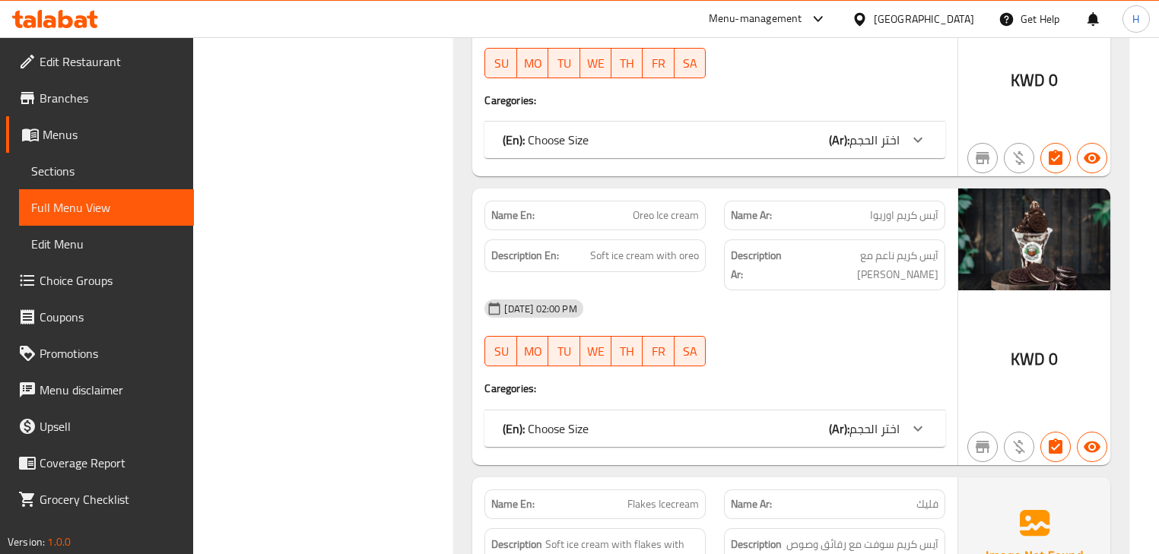
click at [674, 496] on span "Flakes Icecream" at bounding box center [662, 504] width 71 height 16
copy span "Flakes Icecream"
click at [740, 519] on div "Description Ar: آيس كريم سوفت مع رقائق وصوص الشوكولاتة وقطع" at bounding box center [835, 553] width 240 height 69
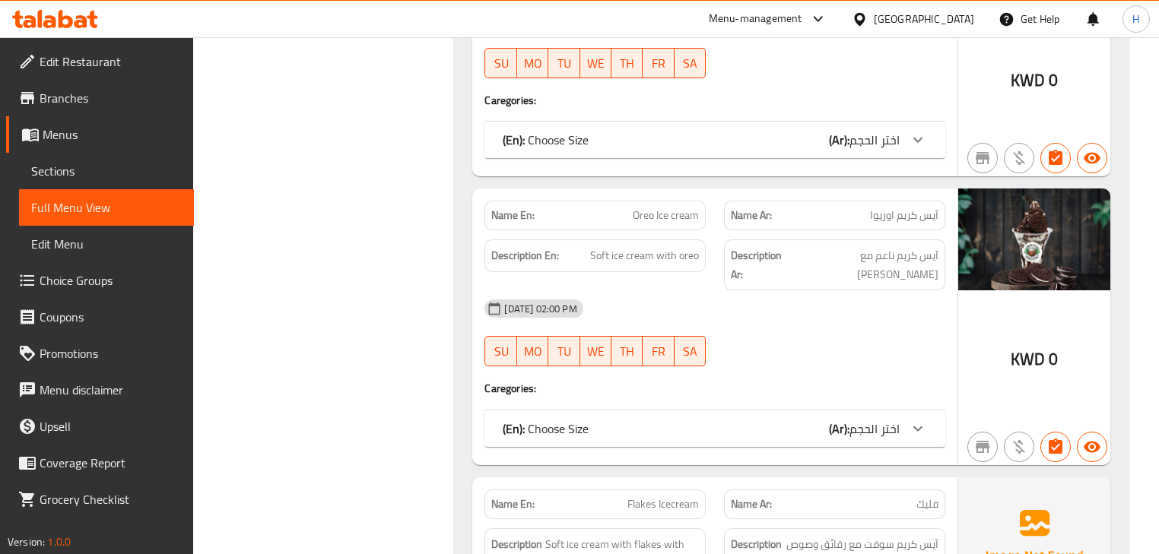
click at [710, 519] on div "Description En: Soft ice cream with flakes with chocolate sauce and pieces" at bounding box center [595, 553] width 240 height 69
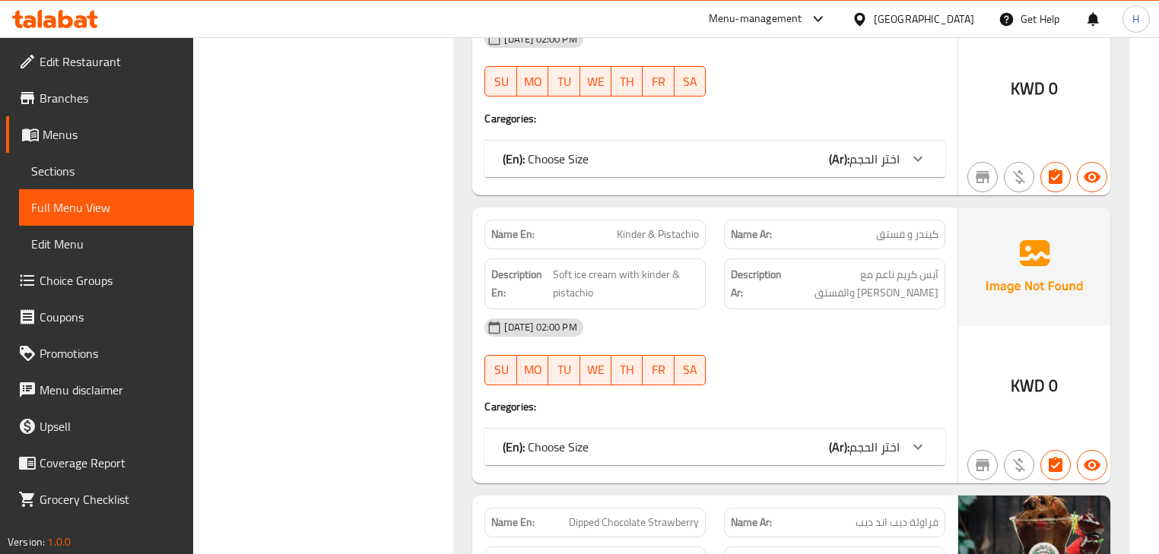
scroll to position [17672, 0]
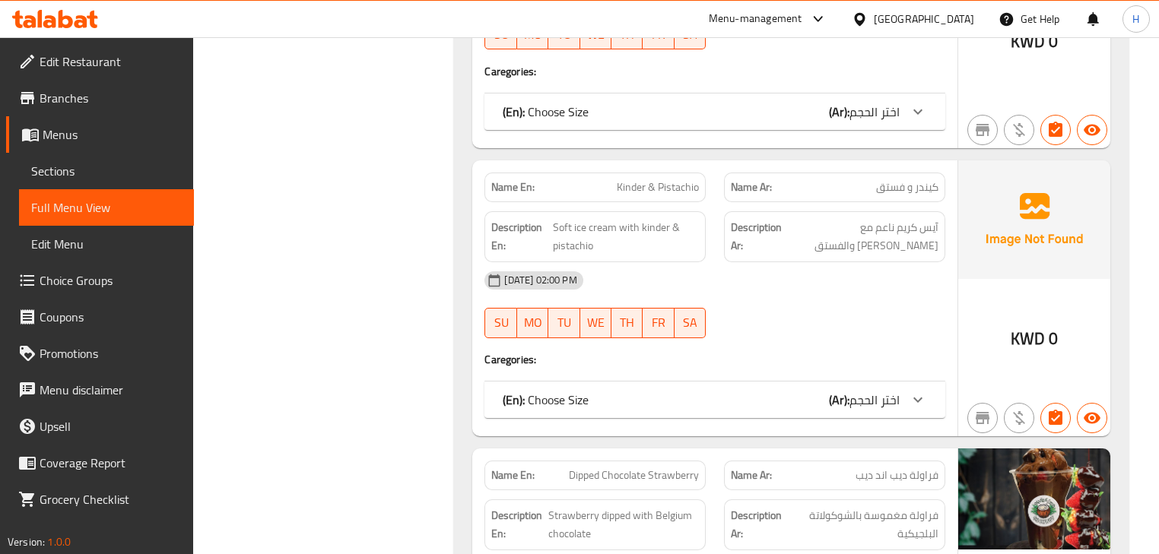
click at [642, 468] on span "Dipped Chocolate Strawberry" at bounding box center [634, 476] width 130 height 16
copy span "Dipped Chocolate Strawberry"
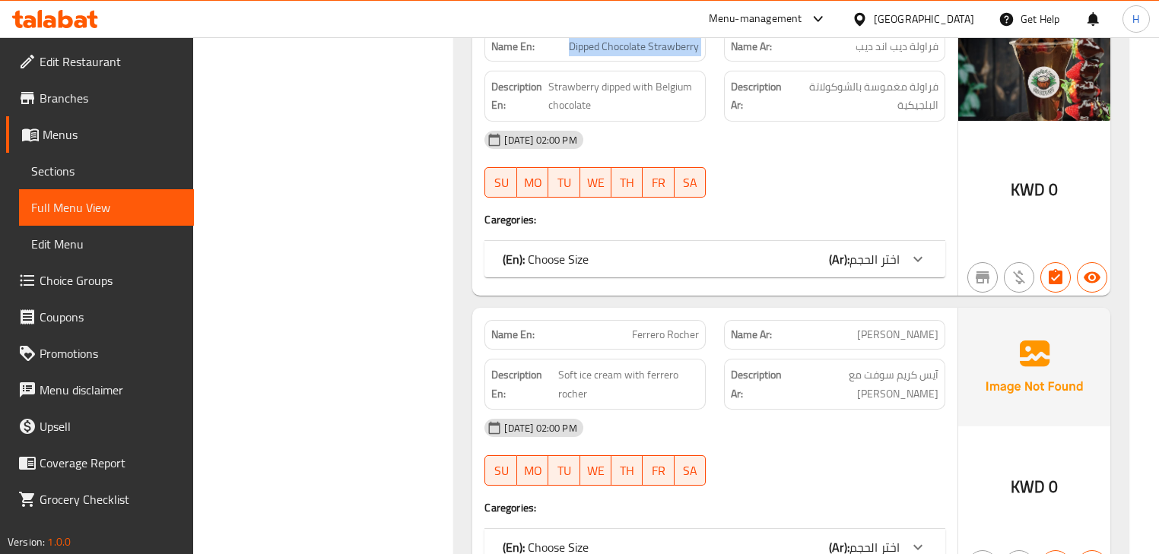
scroll to position [18036, 0]
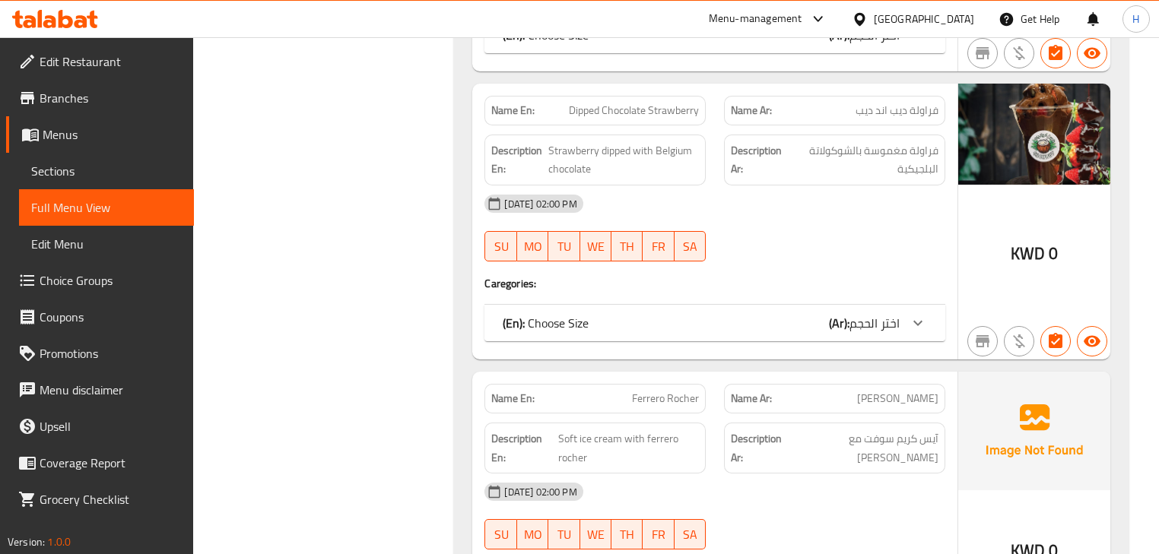
click at [706, 474] on div "[DATE] 02:00 PM" at bounding box center [714, 492] width 478 height 36
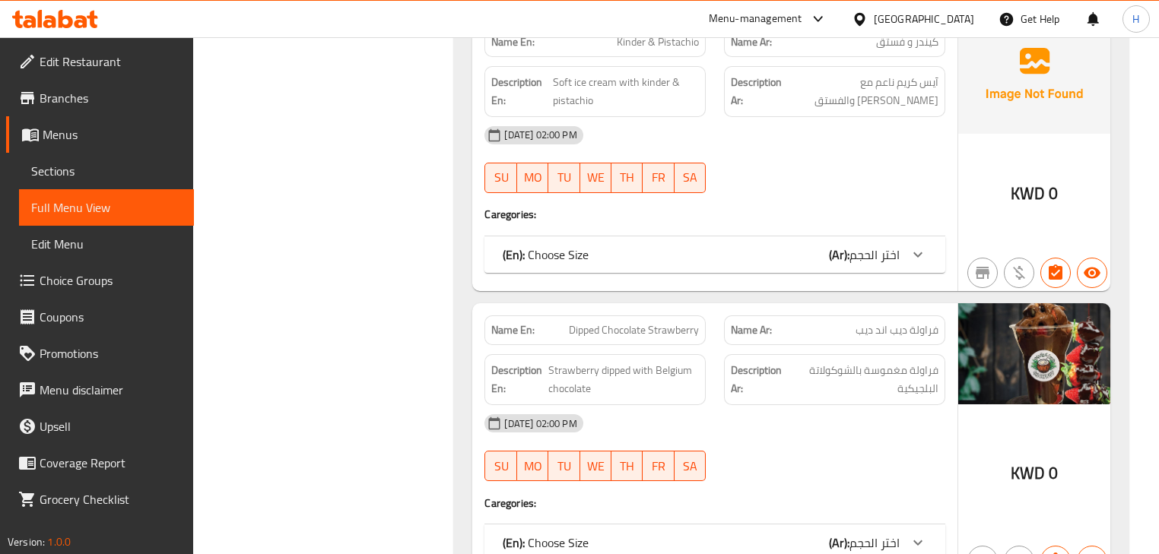
scroll to position [17854, 0]
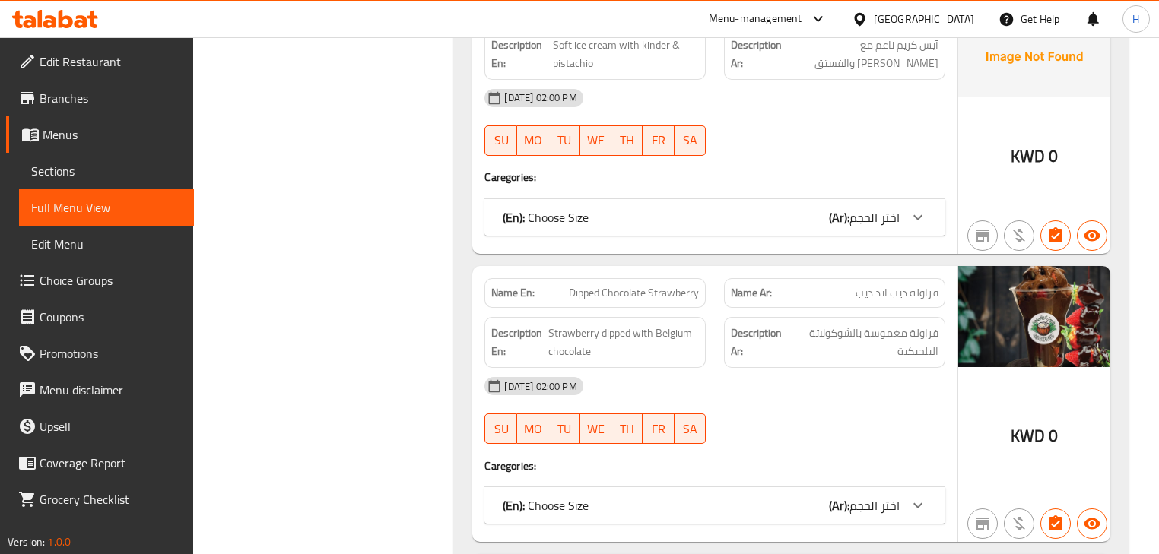
copy span "Ferrero Rocher"
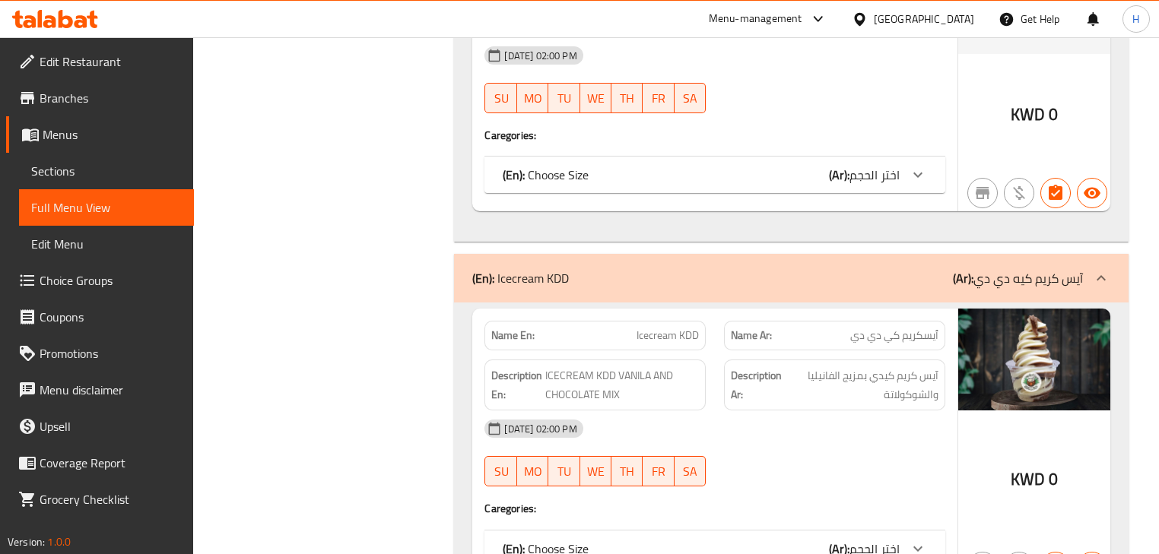
scroll to position [18401, 0]
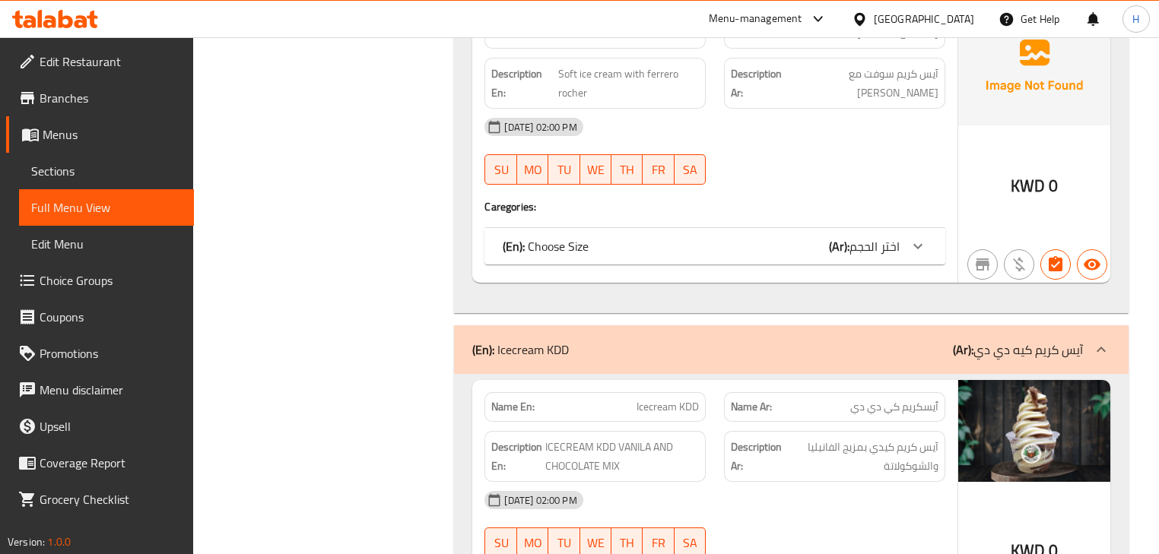
click at [671, 399] on span "Icecream KDD" at bounding box center [667, 407] width 62 height 16
copy span "Icecream KDD"
click at [696, 438] on span "ICECREAM KDD VANILA AND CHOCOLATE MIX" at bounding box center [622, 456] width 154 height 37
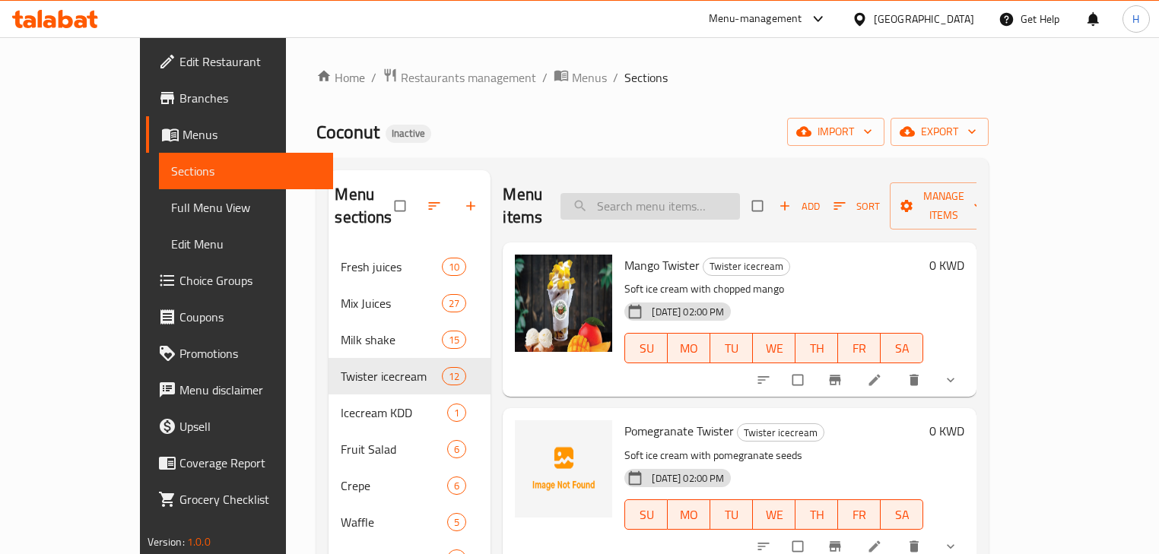
click at [644, 195] on input "search" at bounding box center [649, 206] width 179 height 27
paste input "Ferrero Rocher"
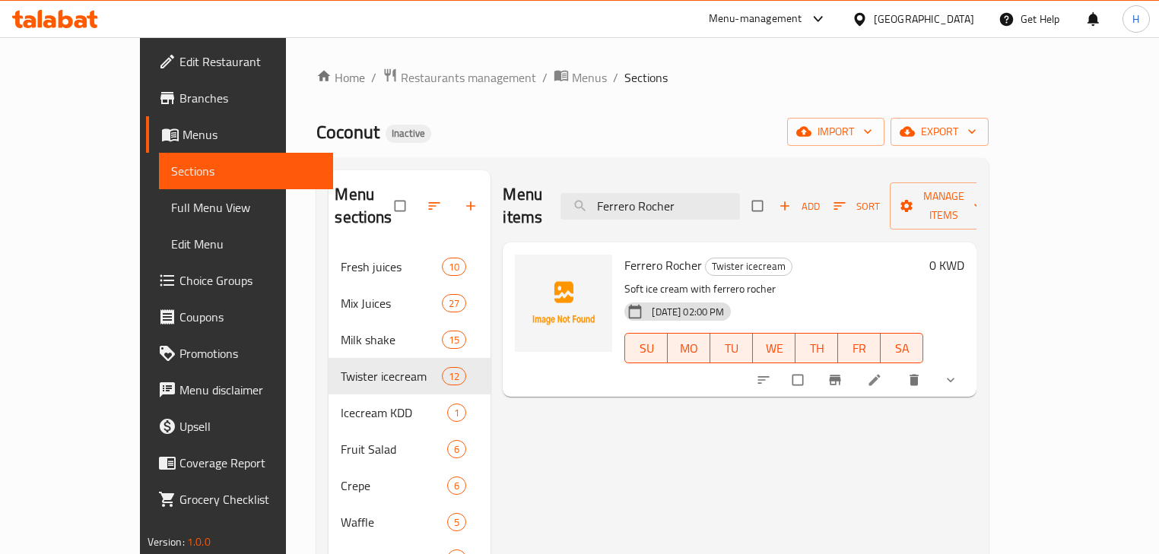
type input "Ferrero Rocher"
click at [897, 368] on li at bounding box center [876, 380] width 43 height 24
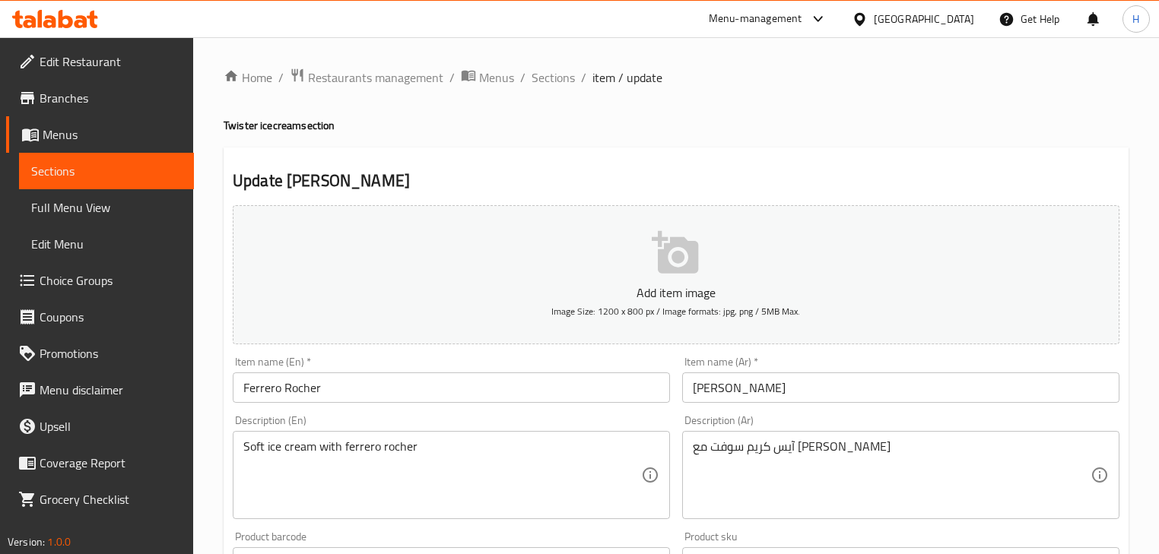
scroll to position [122, 0]
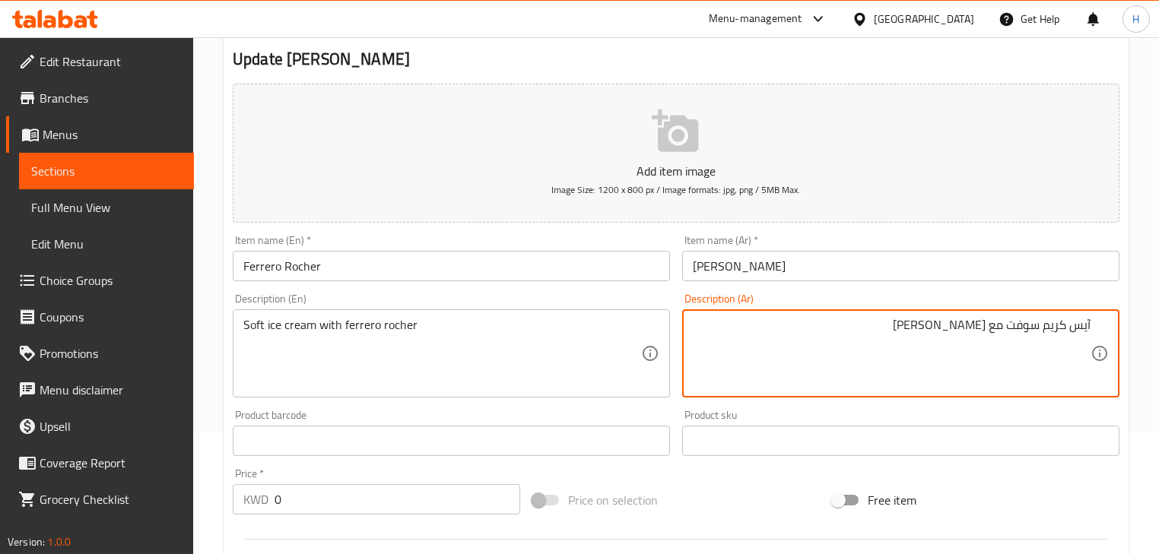
click at [1022, 326] on textarea "آيس كريم سوفت مع [PERSON_NAME]" at bounding box center [892, 354] width 398 height 72
type textarea "آيس كريم ناعم مع [PERSON_NAME]"
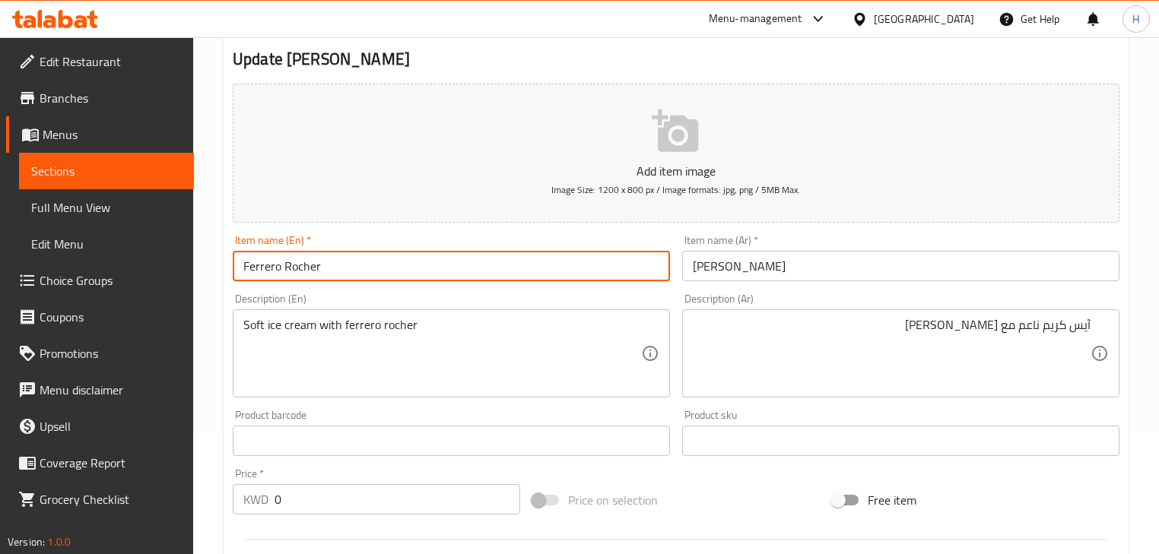
click at [584, 277] on input "Ferrero Rocher" at bounding box center [451, 266] width 437 height 30
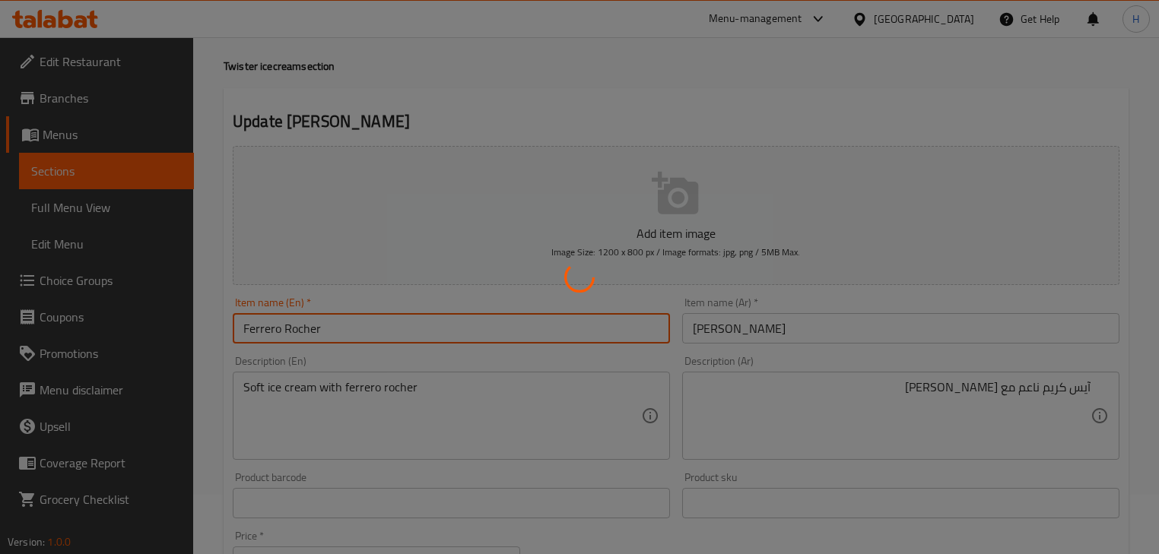
scroll to position [0, 0]
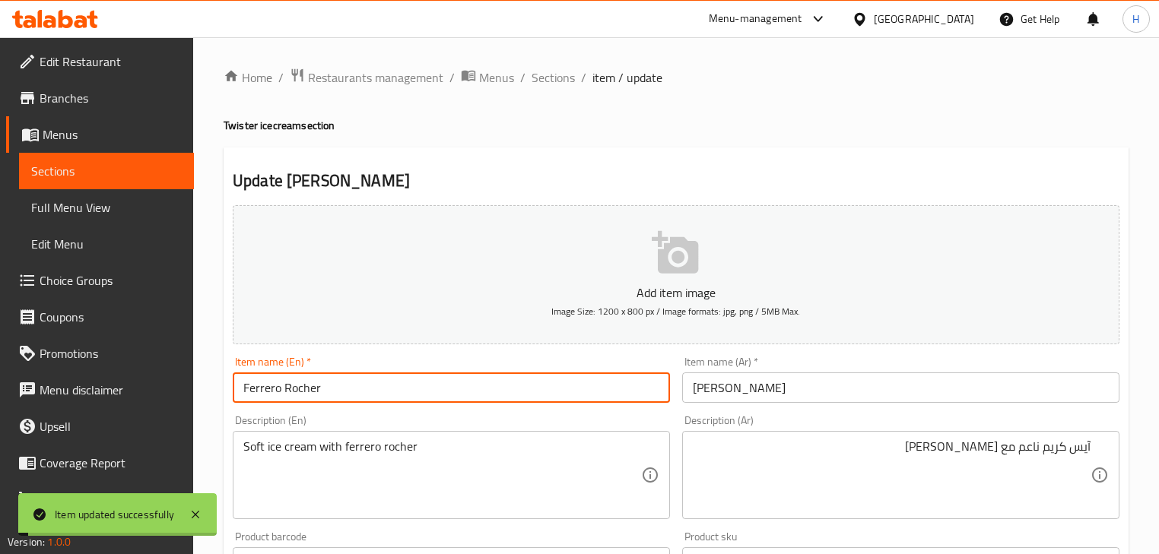
drag, startPoint x: 553, startPoint y: 80, endPoint x: 341, endPoint y: 0, distance: 225.9
click at [553, 80] on span "Sections" at bounding box center [552, 77] width 43 height 18
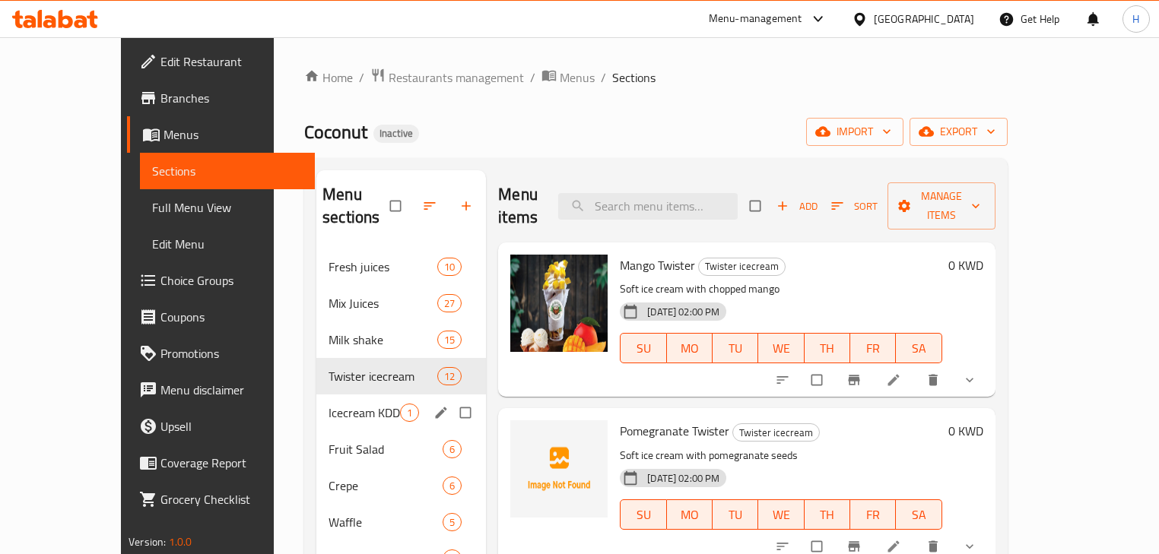
click at [316, 402] on div "Icecream KDD 1" at bounding box center [401, 413] width 170 height 36
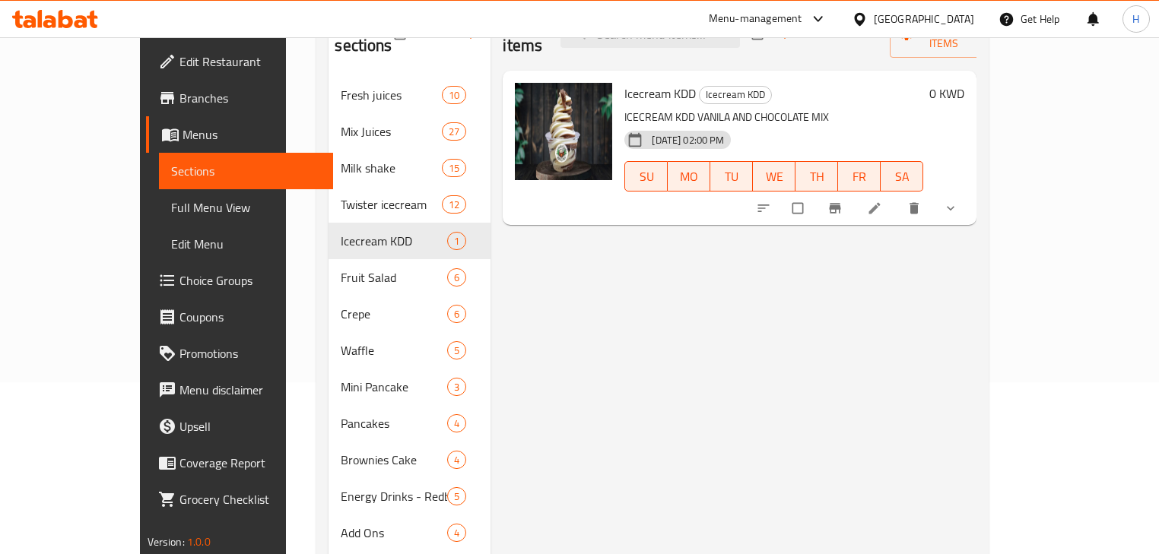
scroll to position [61, 0]
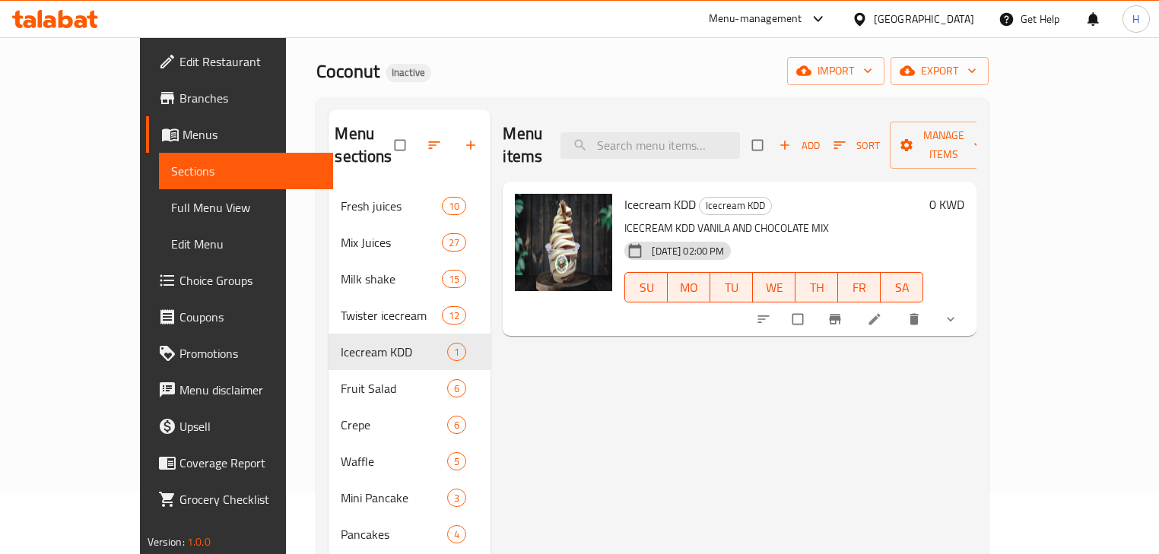
click at [624, 193] on span "Icecream KDD" at bounding box center [659, 204] width 71 height 23
copy h6 "Icecream KDD"
click at [897, 307] on li at bounding box center [876, 319] width 43 height 24
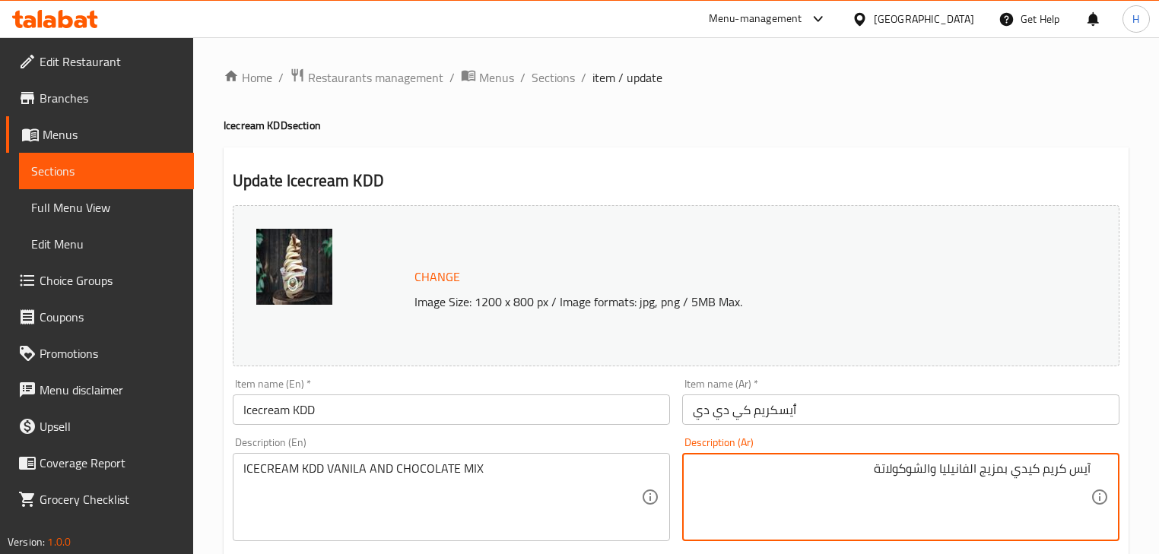
click at [691, 448] on div "Description (Ar) [PERSON_NAME] بمزيج الفانيليا والشوكولاتة Description (Ar)" at bounding box center [900, 489] width 437 height 104
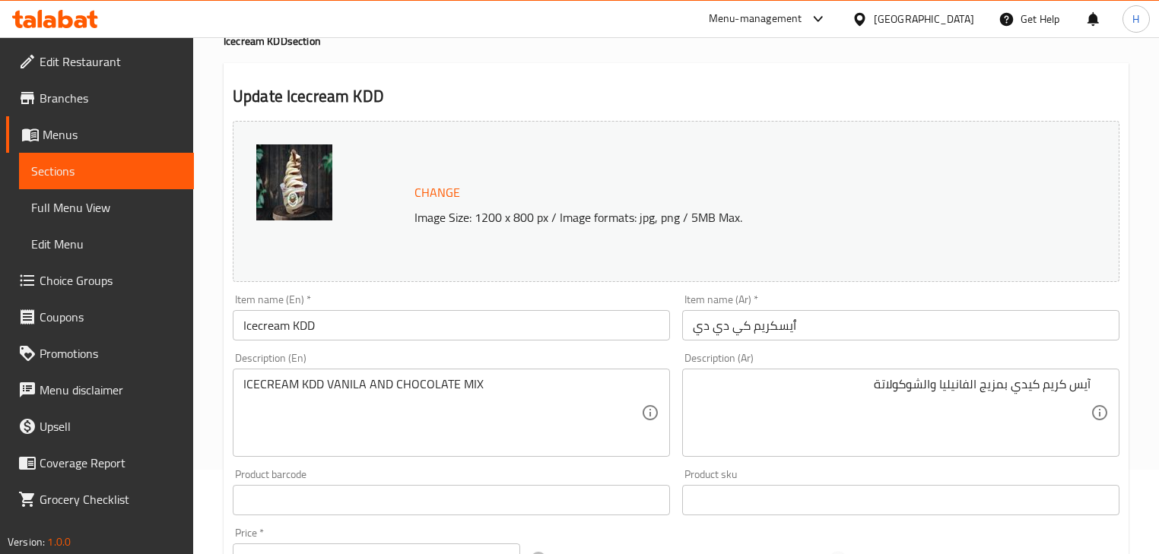
scroll to position [182, 0]
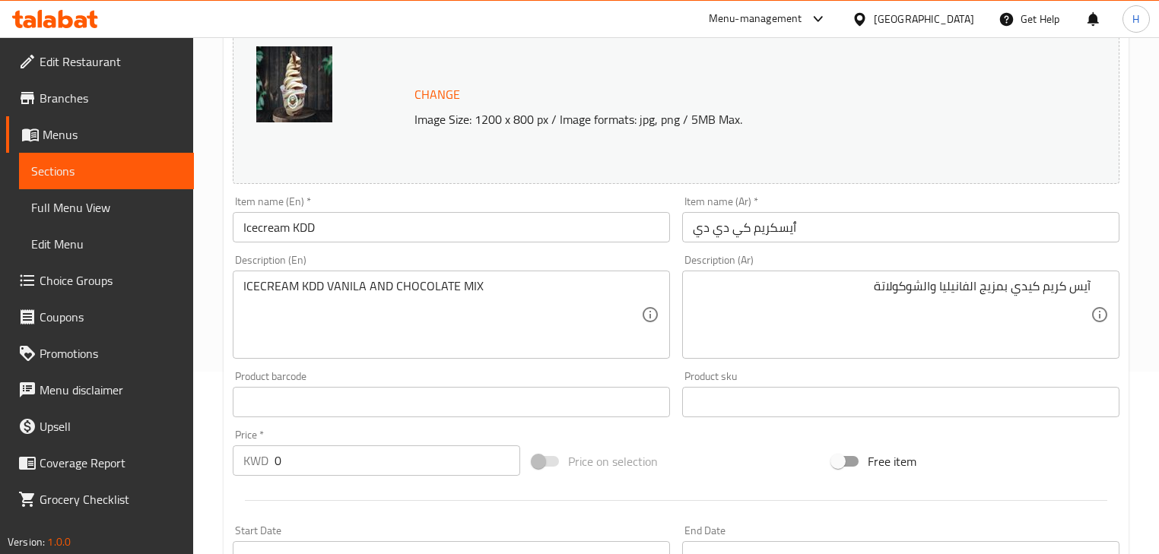
click at [733, 230] on input "ٱيسكريم كي دي دي" at bounding box center [900, 227] width 437 height 30
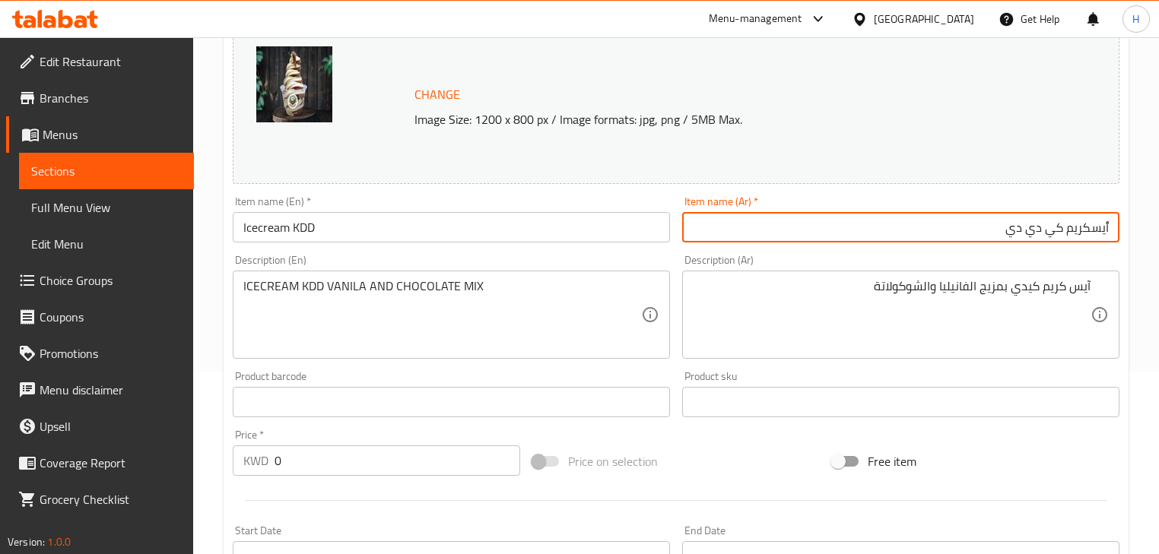
click at [1115, 225] on input "ٱيسكريم كي دي دي" at bounding box center [900, 227] width 437 height 30
drag, startPoint x: 1104, startPoint y: 225, endPoint x: 1119, endPoint y: 225, distance: 15.2
click at [1119, 225] on div "Item name ([PERSON_NAME])   * ٱيسكريم كي دي دي Item name (Ar) *" at bounding box center [900, 219] width 449 height 59
click at [1117, 229] on input "ٱيسكريم كي دي دي" at bounding box center [900, 227] width 437 height 30
click at [1110, 227] on input "ٱيسكريم كي دي دي" at bounding box center [900, 227] width 437 height 30
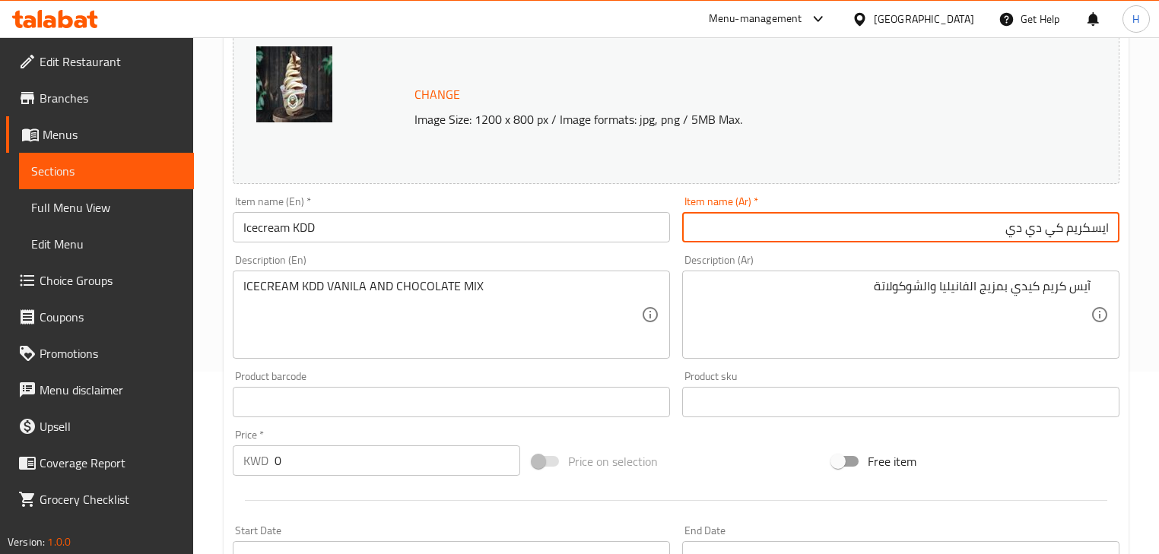
type input "ايسكريم كي دي دي"
click at [1106, 249] on div "Description (Ar) [PERSON_NAME] بمزيج الفانيليا والشوكولاتة Description (Ar)" at bounding box center [900, 307] width 449 height 116
drag, startPoint x: 1065, startPoint y: 227, endPoint x: 967, endPoint y: 227, distance: 98.1
click at [967, 227] on input "ايسكريم كي دي دي" at bounding box center [900, 227] width 437 height 30
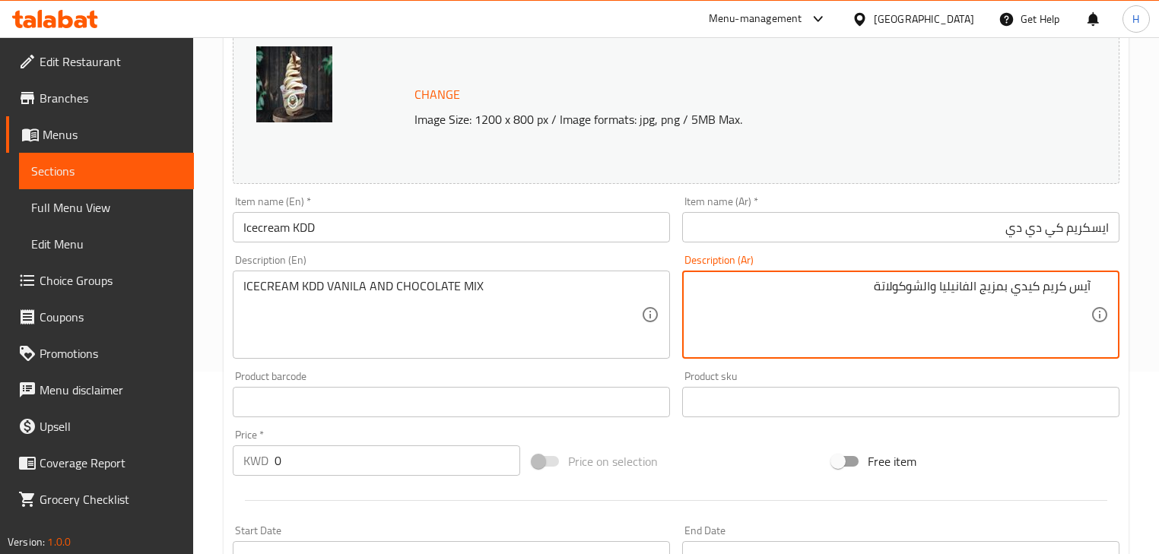
click at [1034, 291] on textarea "آيس كريم كيدي بمزيج الفانيليا والشوكولاتة" at bounding box center [892, 315] width 398 height 72
paste textarea "كي دي دي"
type textarea "آيس كريم كي دي دي بمزيج الفانيليا والشوكولاتة"
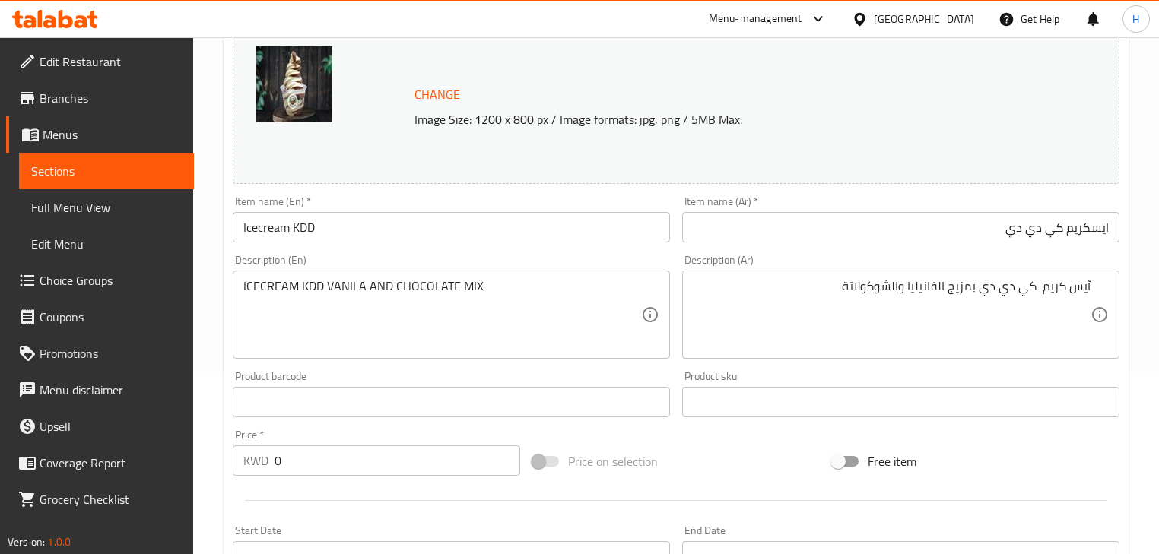
click at [1034, 262] on div "Description (Ar) آيس كريم كي دي دي بمزيج الفانيليا والشوكولاتة Description (Ar)" at bounding box center [900, 307] width 437 height 104
click at [431, 228] on input "Icecream KDD" at bounding box center [451, 227] width 437 height 30
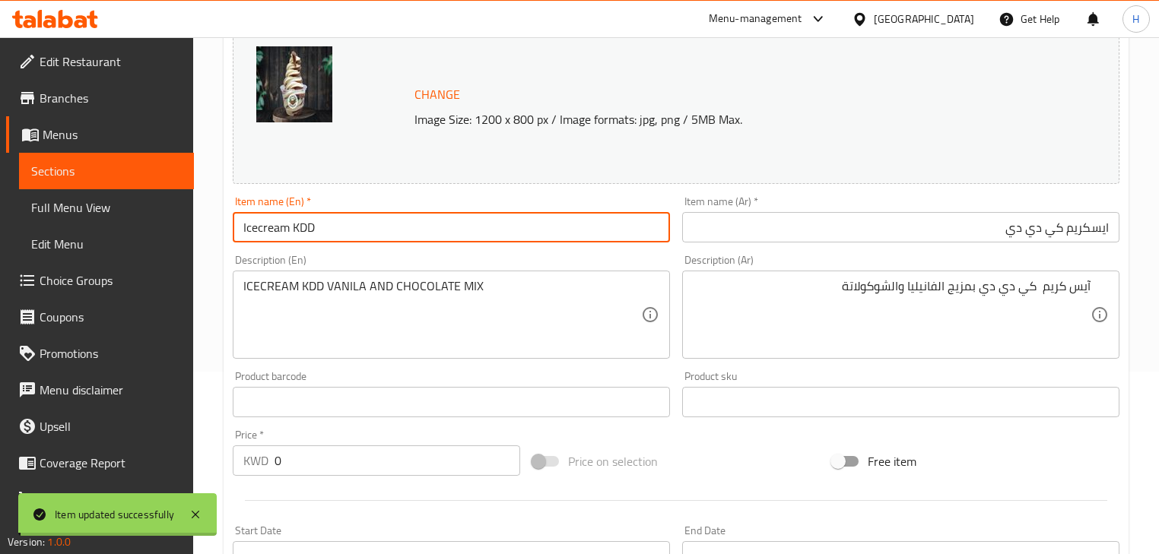
scroll to position [0, 0]
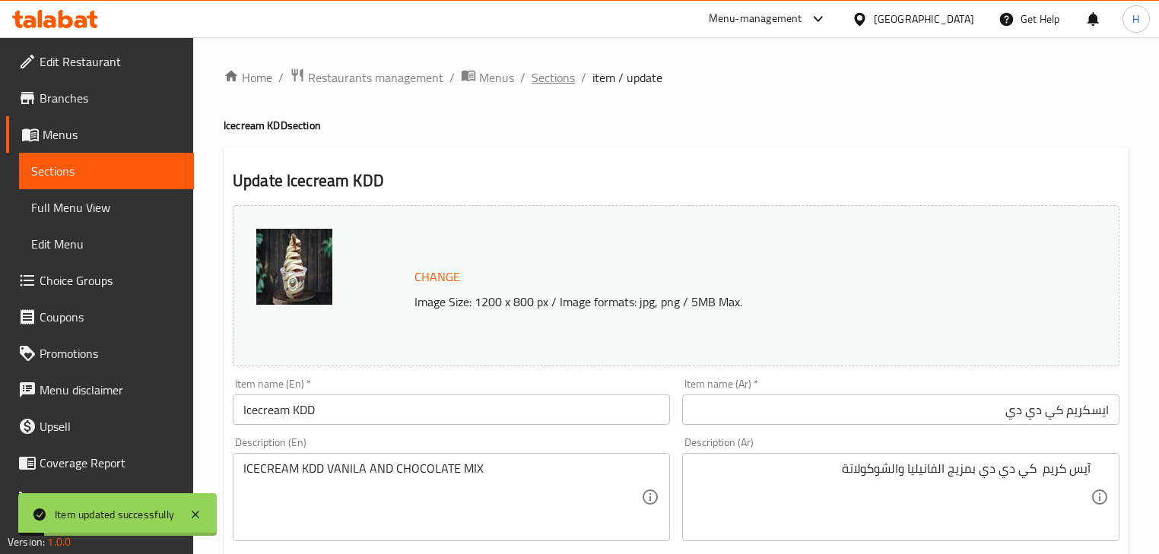
click at [560, 75] on span "Sections" at bounding box center [552, 77] width 43 height 18
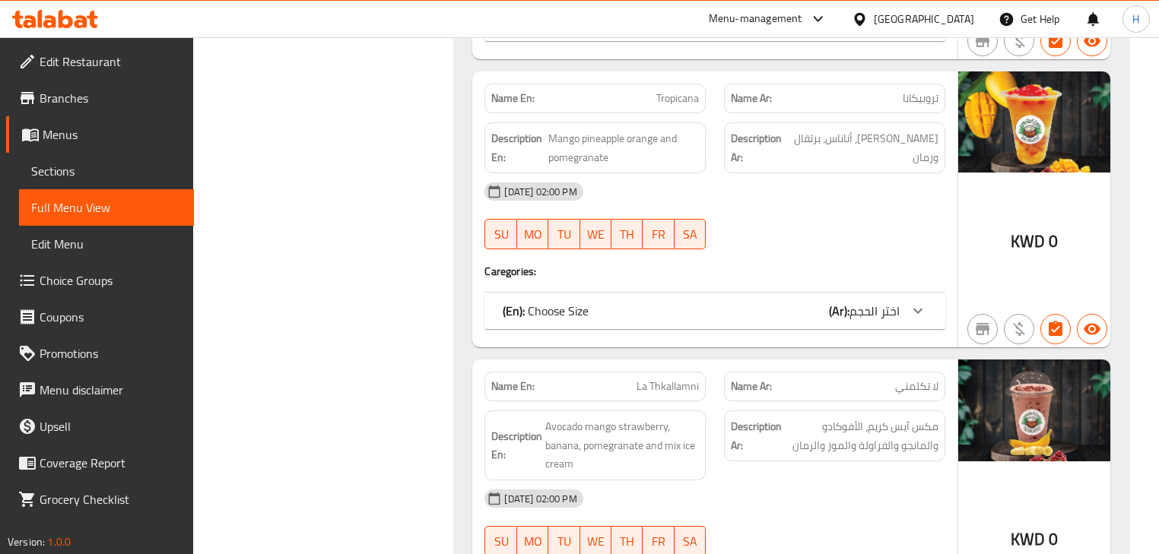
scroll to position [18211, 0]
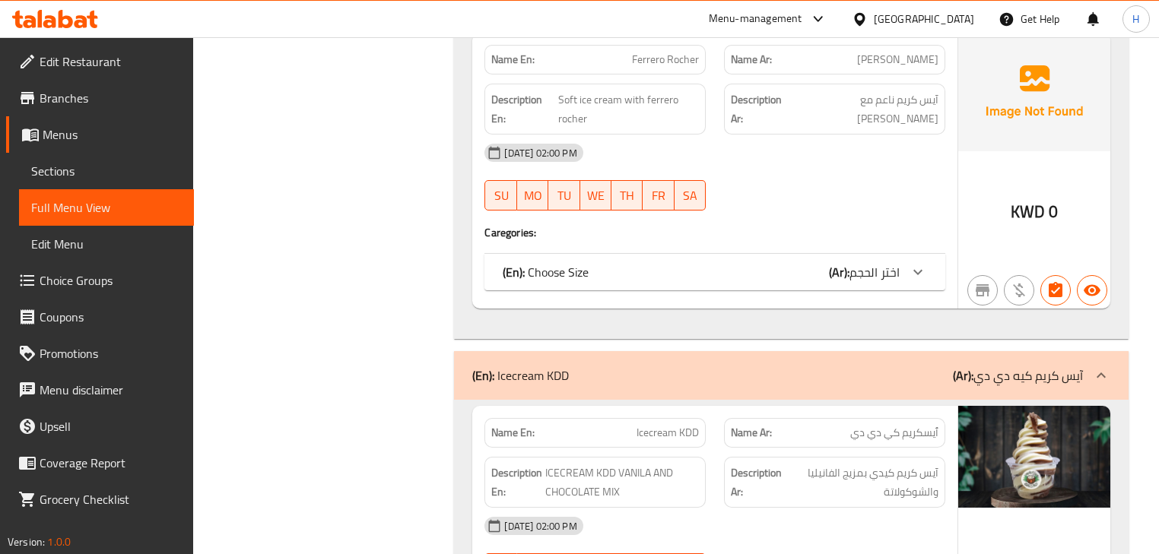
scroll to position [18394, 0]
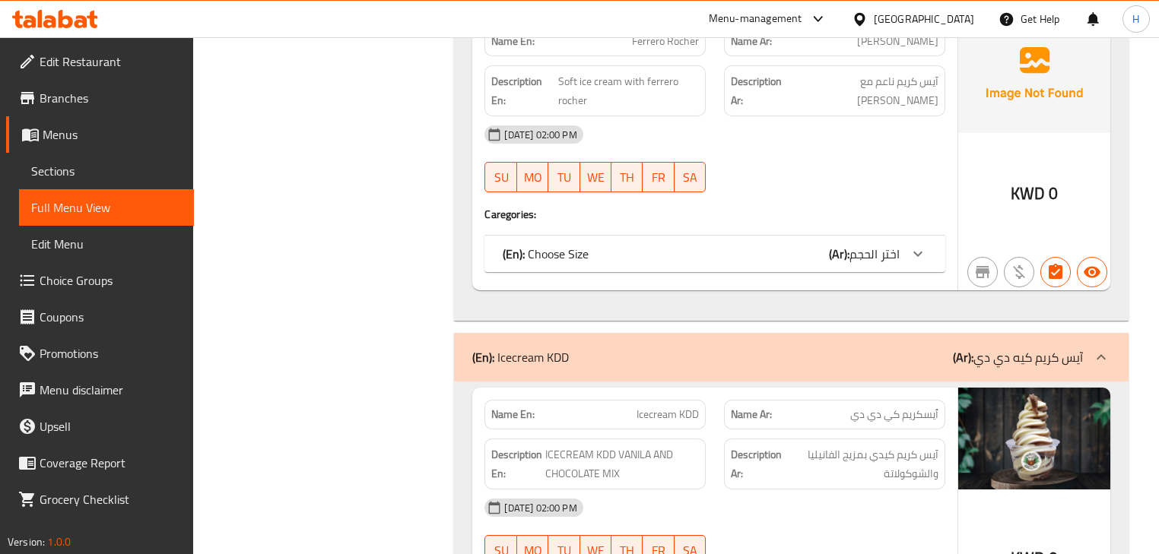
click at [767, 490] on div "08-10-2025 02:00 PM SU MO TU WE TH FR SA" at bounding box center [714, 532] width 478 height 85
click at [664, 407] on span "Icecream KDD" at bounding box center [667, 415] width 62 height 16
copy span "Icecream KDD"
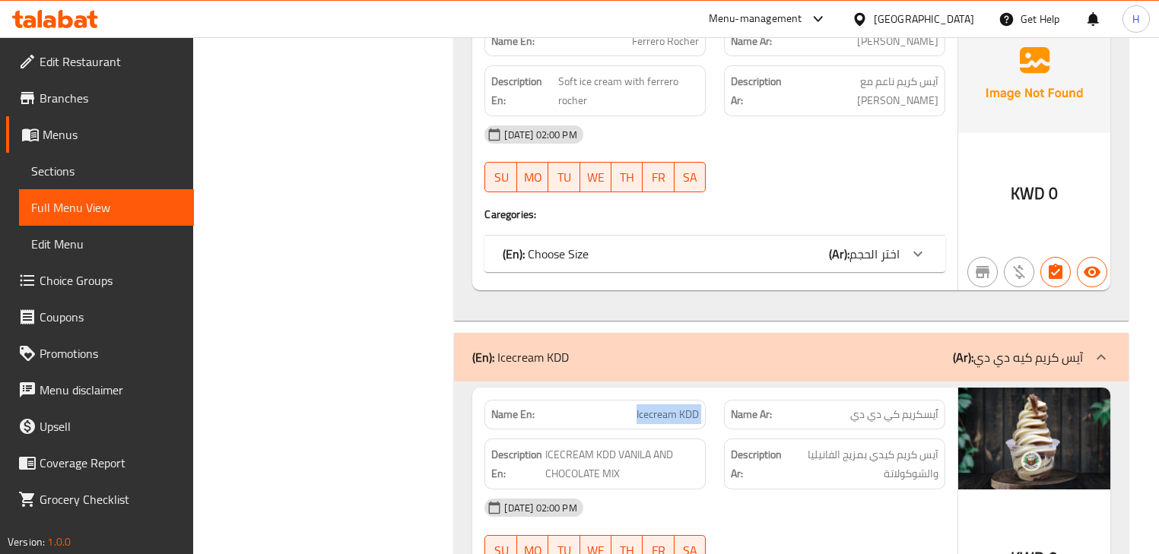
scroll to position [18637, 0]
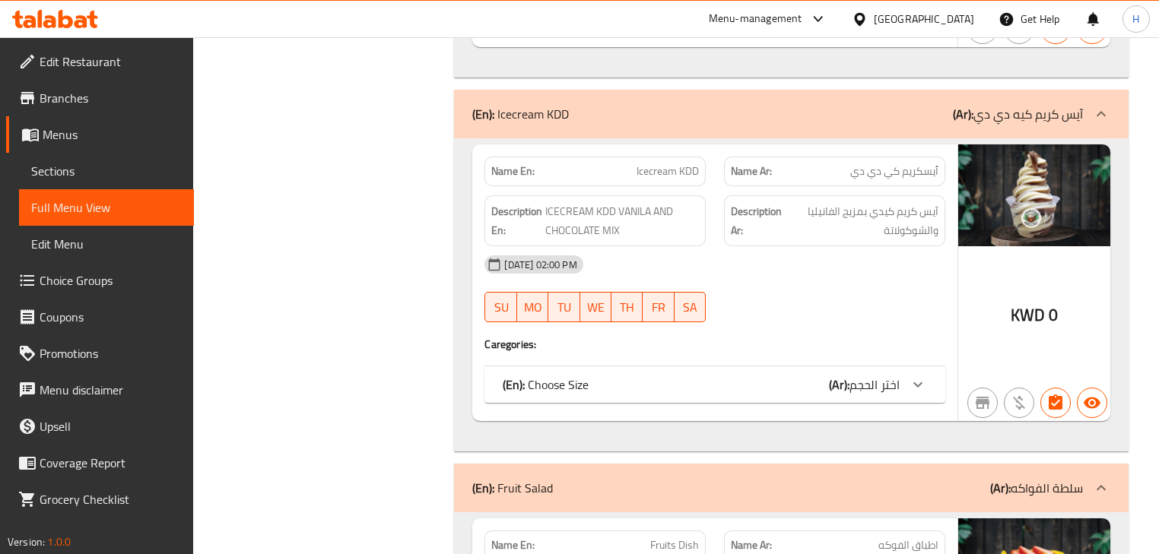
click at [714, 522] on div "Name En: Fruits Dish" at bounding box center [595, 546] width 240 height 48
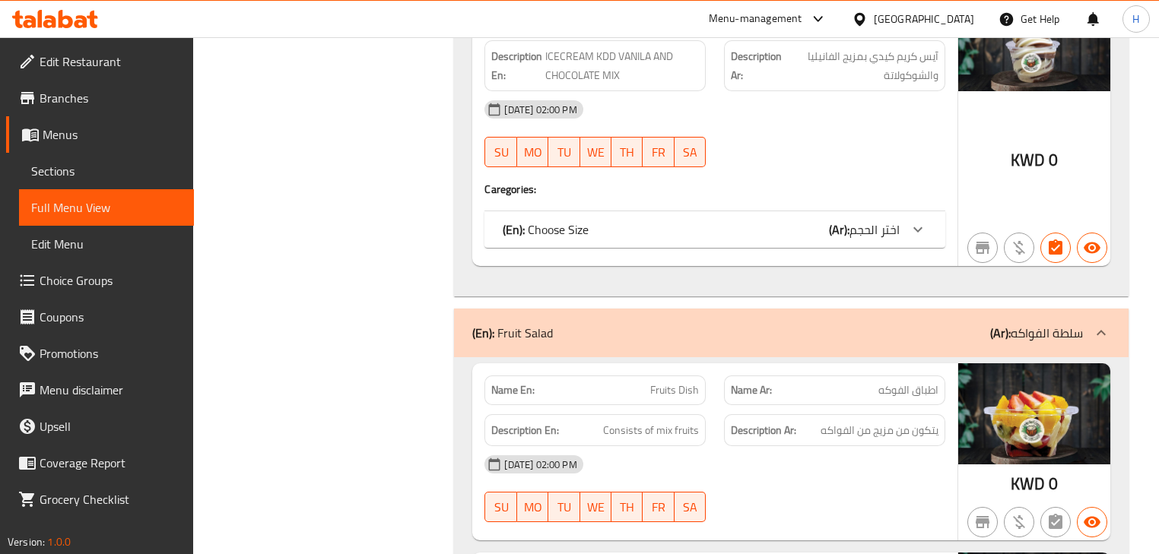
scroll to position [18820, 0]
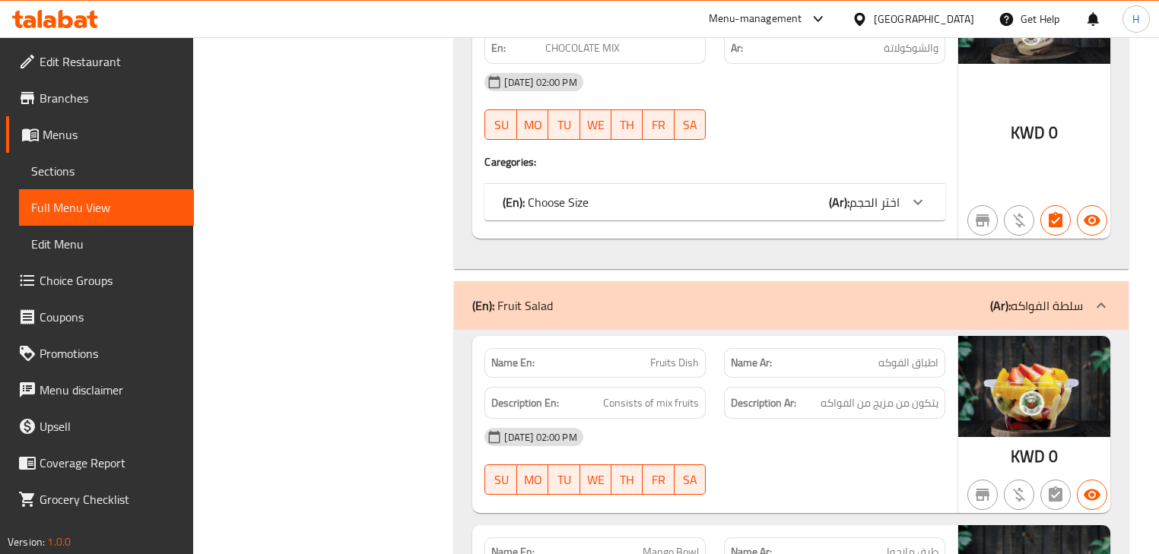
click at [693, 544] on span "Mango Bowl" at bounding box center [670, 552] width 56 height 16
copy span "Bowl"
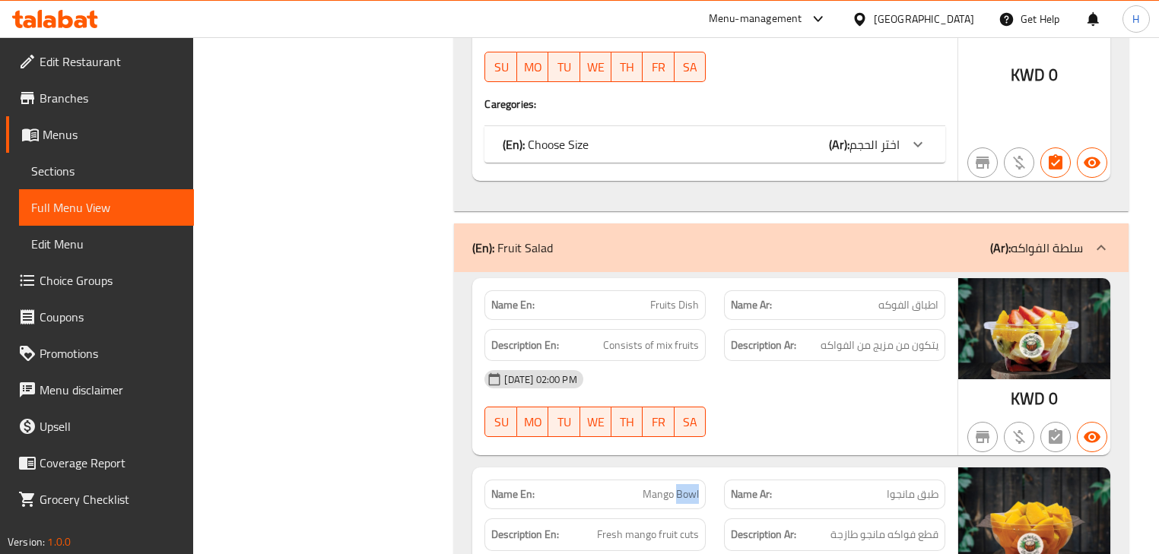
scroll to position [19124, 0]
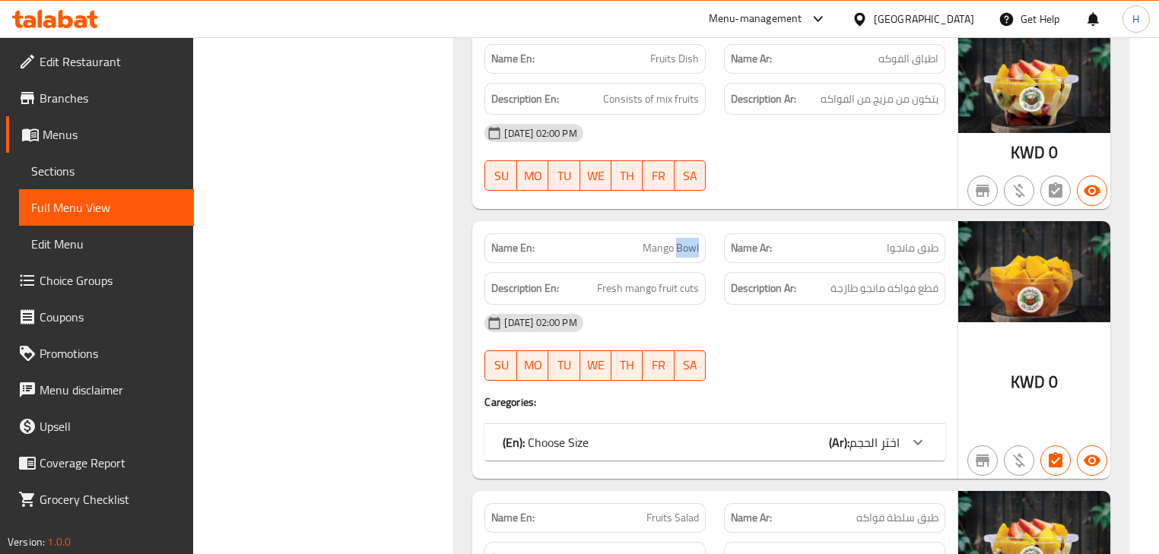
click at [687, 503] on div "Name En: Fruits Salad" at bounding box center [594, 518] width 221 height 30
copy span "Fruits Salad"
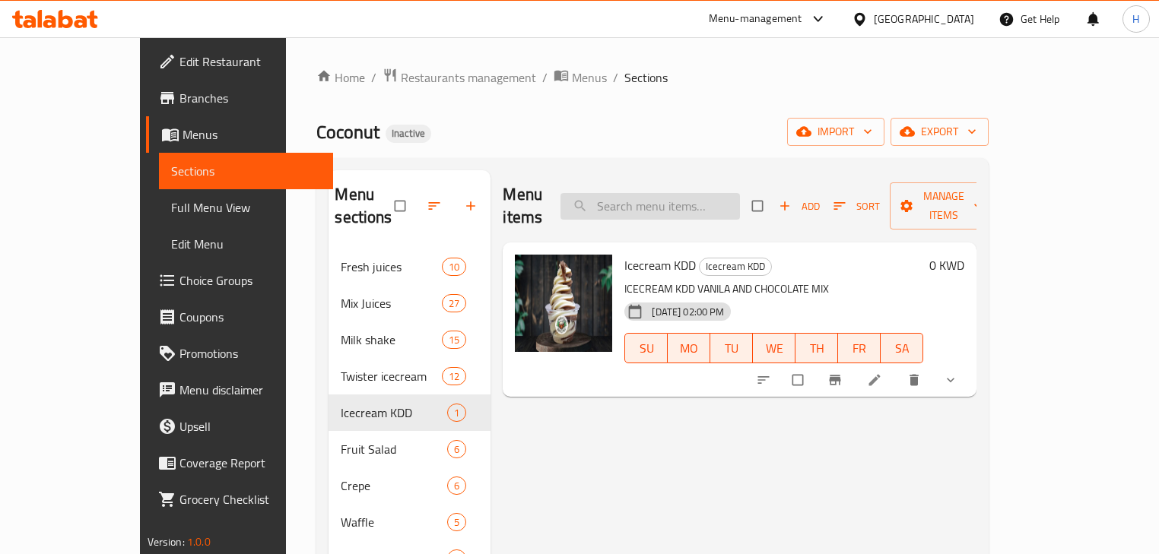
click at [722, 198] on input "search" at bounding box center [649, 206] width 179 height 27
paste input "Bowl"
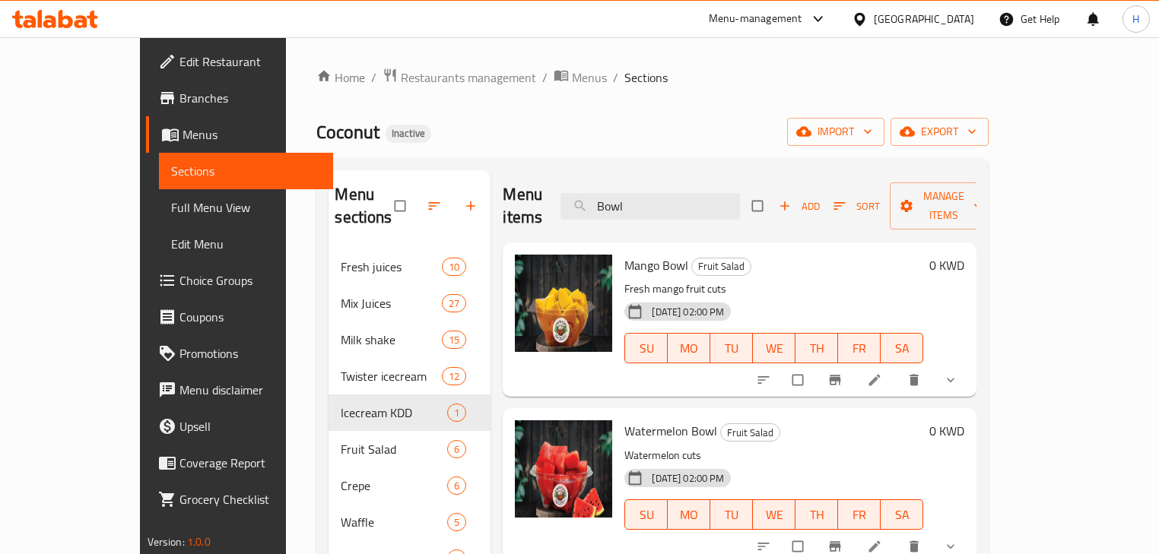
type input "Bowl"
drag, startPoint x: 1006, startPoint y: 356, endPoint x: 952, endPoint y: 410, distance: 76.3
click at [929, 414] on div "Watermelon Bowl Fruit Salad Watermelon cuts 08-10-2025 02:00 PM SU MO TU WE TH …" at bounding box center [773, 485] width 311 height 142
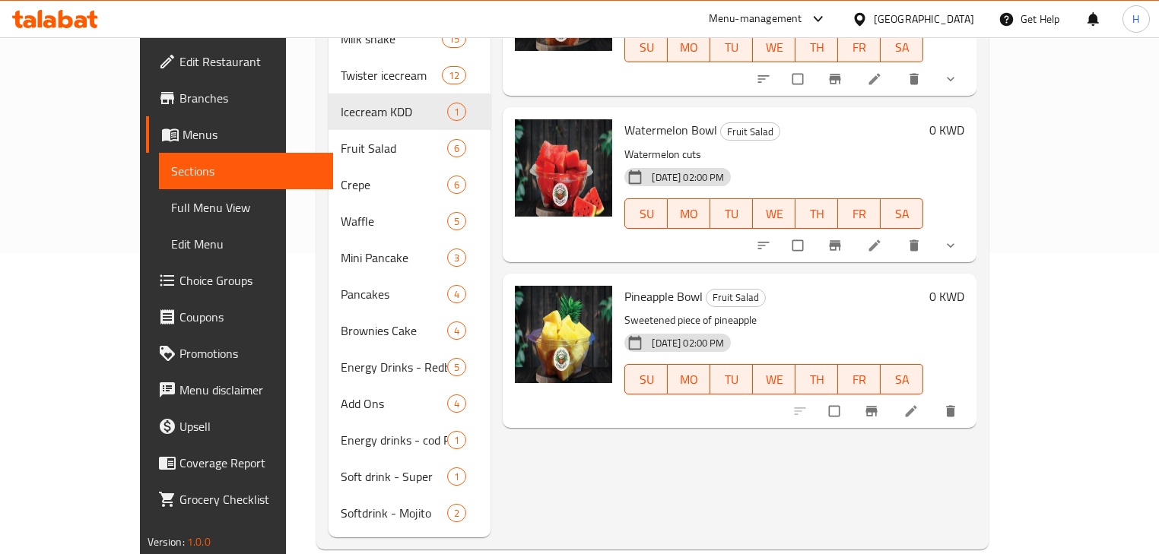
scroll to position [304, 0]
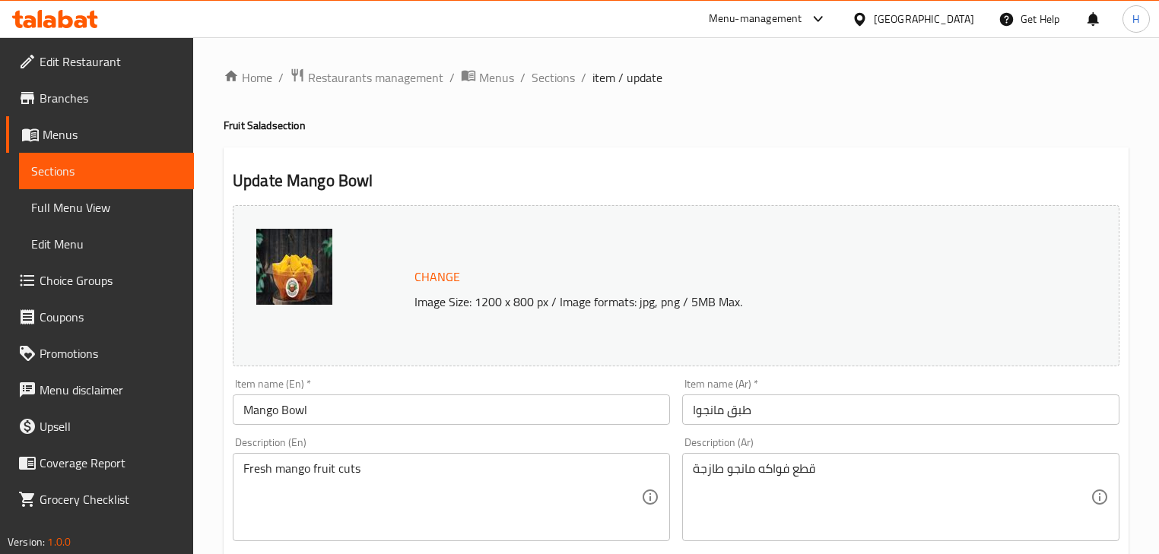
click at [741, 414] on input "طبق مانجوا" at bounding box center [900, 410] width 437 height 30
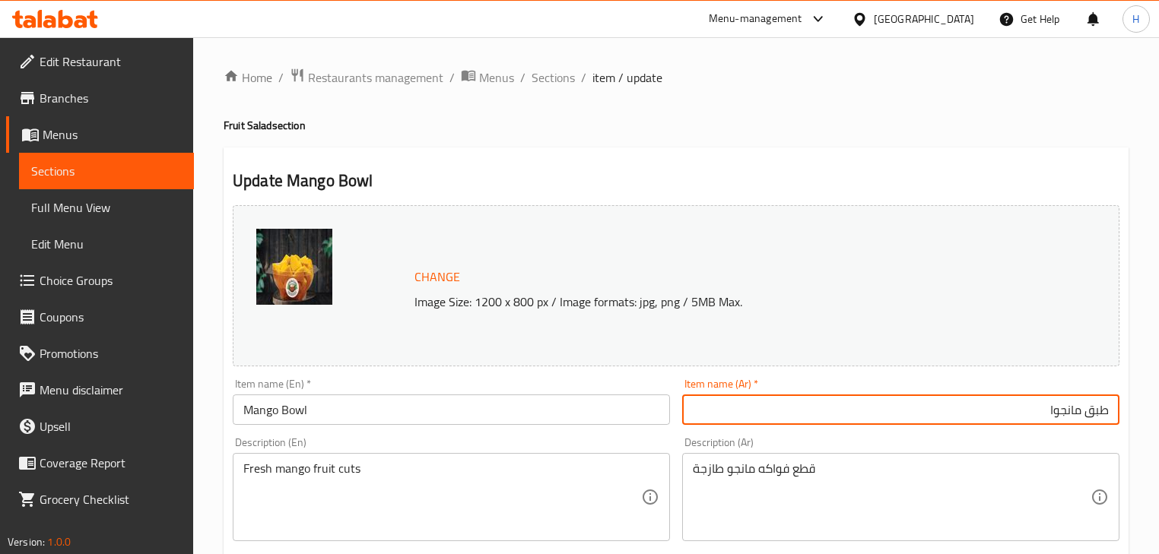
click at [1098, 411] on input "طبق مانجوا" at bounding box center [900, 410] width 437 height 30
click at [1046, 411] on input "[PERSON_NAME]" at bounding box center [900, 410] width 437 height 30
type input "[PERSON_NAME]"
click at [909, 438] on div "Description (Ar) قطع فواكه مانجو طازجة Description (Ar)" at bounding box center [900, 489] width 437 height 104
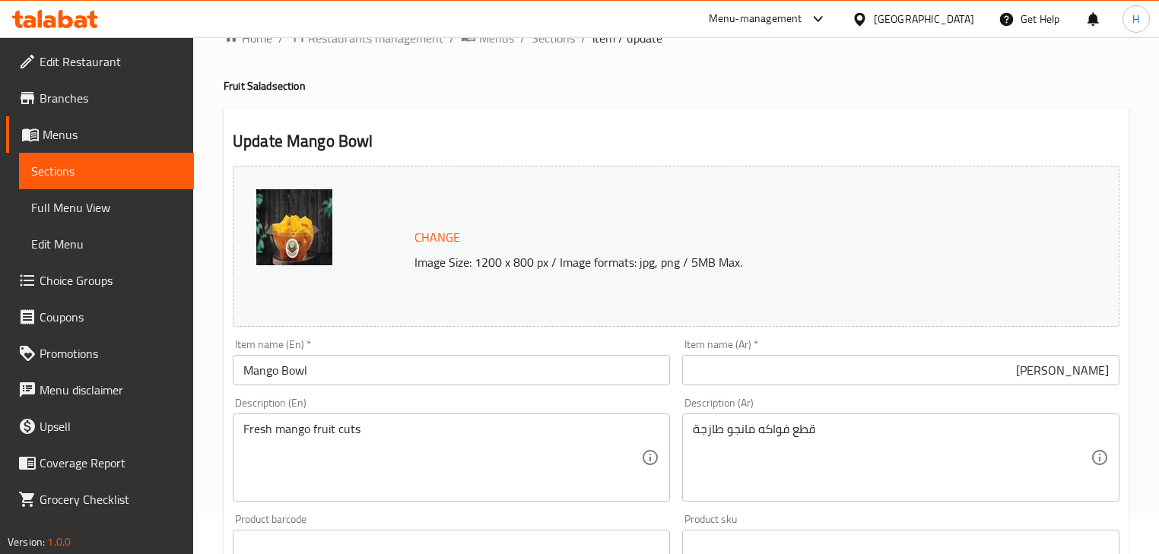
scroll to position [61, 0]
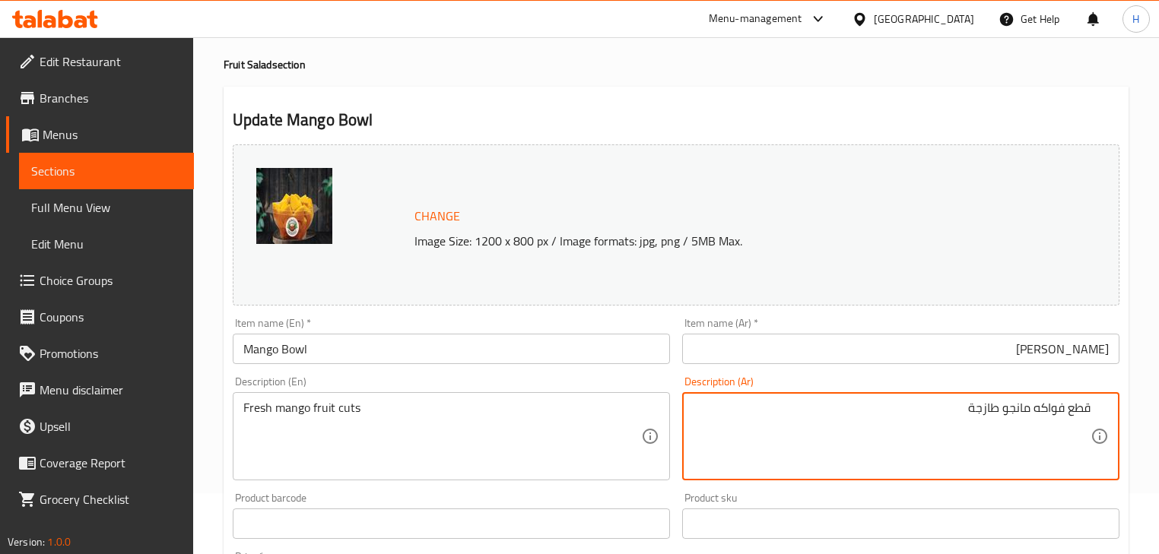
click at [772, 387] on div "Description (Ar) قطع فواكه مانجو طازجة Description (Ar)" at bounding box center [900, 428] width 437 height 104
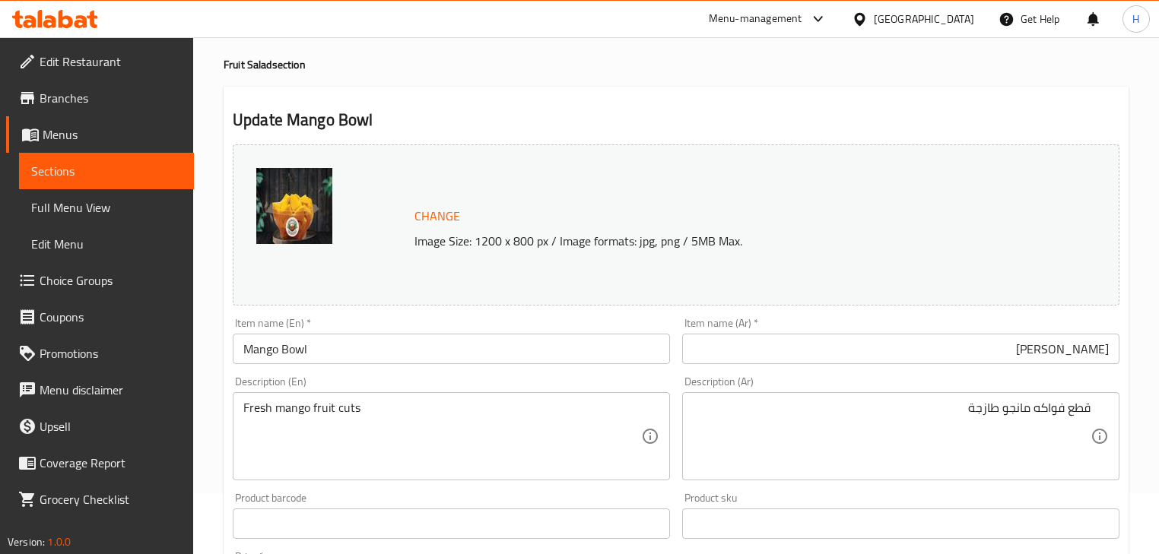
drag, startPoint x: 420, startPoint y: 368, endPoint x: 429, endPoint y: 348, distance: 21.5
click at [420, 366] on div "Item name (En)   * Mango Bowl Item name (En) *" at bounding box center [451, 341] width 449 height 59
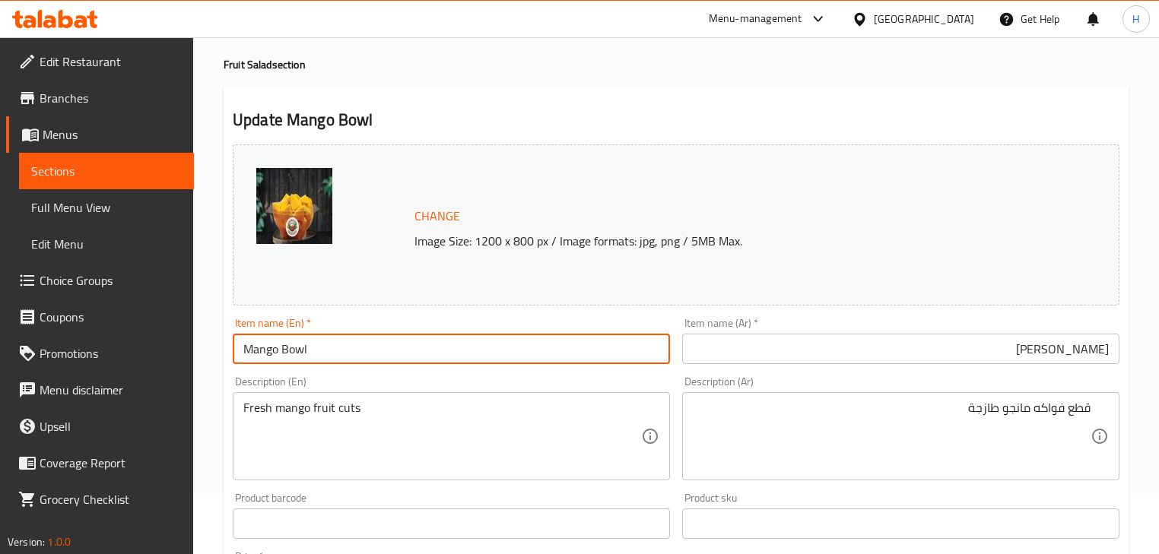
click at [429, 348] on input "Mango Bowl" at bounding box center [451, 349] width 437 height 30
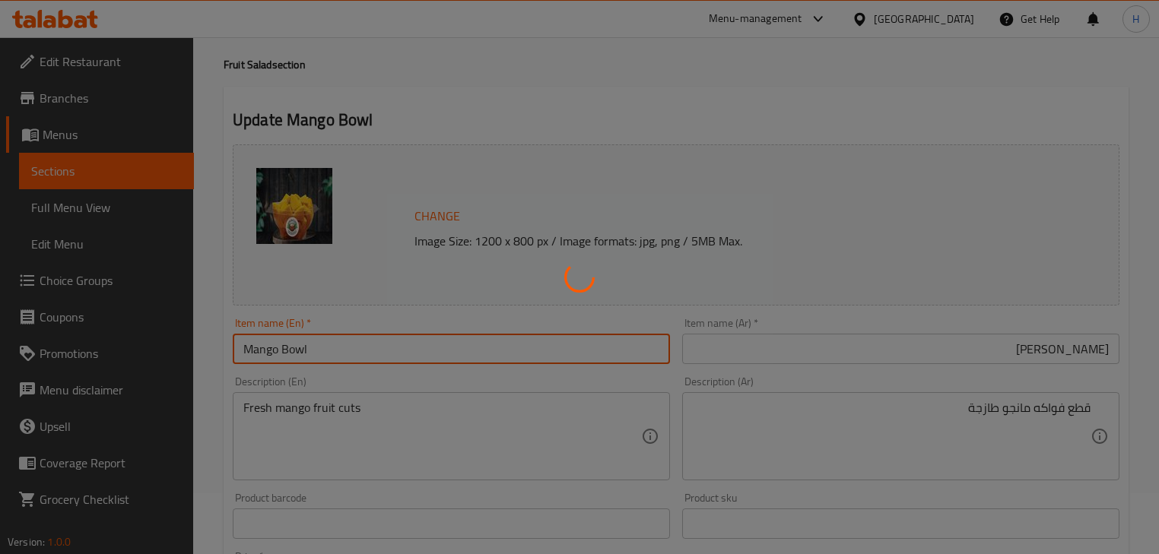
scroll to position [0, 0]
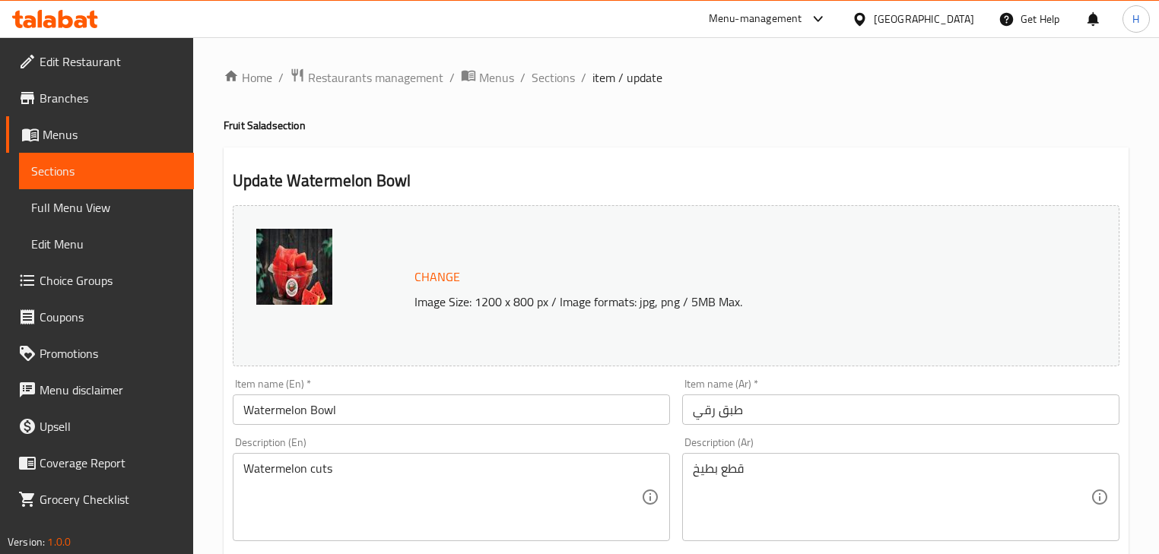
click at [762, 408] on input "طبق رقي" at bounding box center [900, 410] width 437 height 30
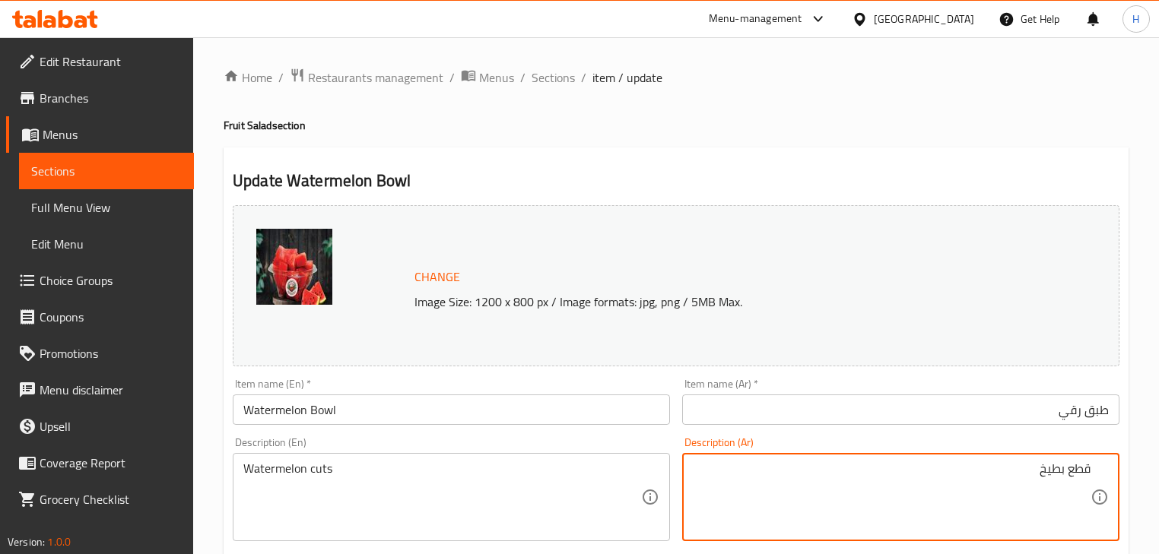
click at [1108, 412] on input "طبق رقي" at bounding box center [900, 410] width 437 height 30
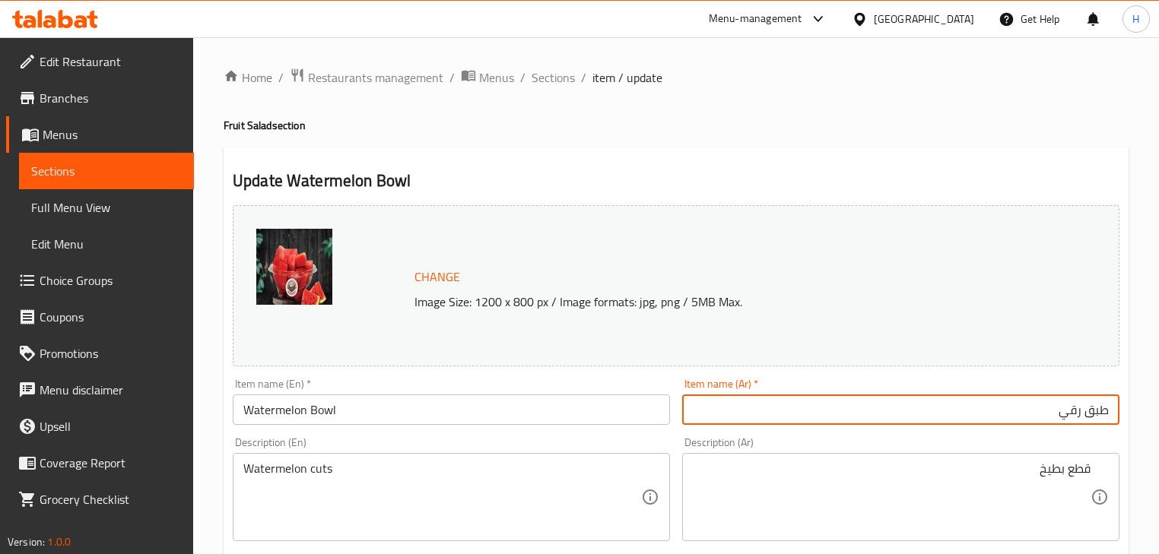
click at [1108, 412] on input "طبق رقي" at bounding box center [900, 410] width 437 height 30
paste input "اط"
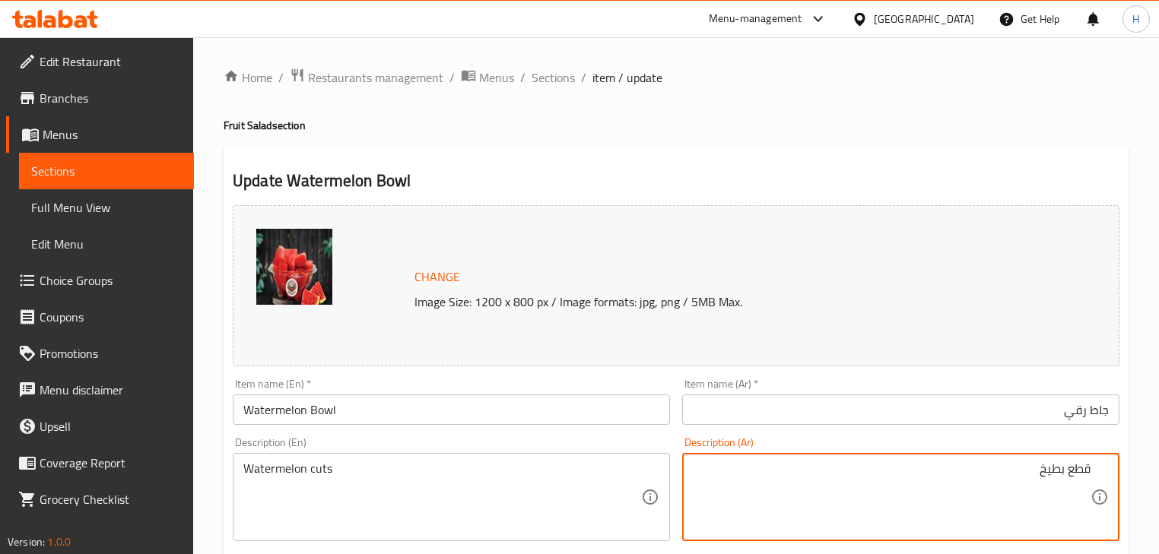
click at [1043, 468] on textarea "قطع بطيخ" at bounding box center [892, 498] width 398 height 72
click at [1074, 408] on input "جاط رقي" at bounding box center [900, 410] width 437 height 30
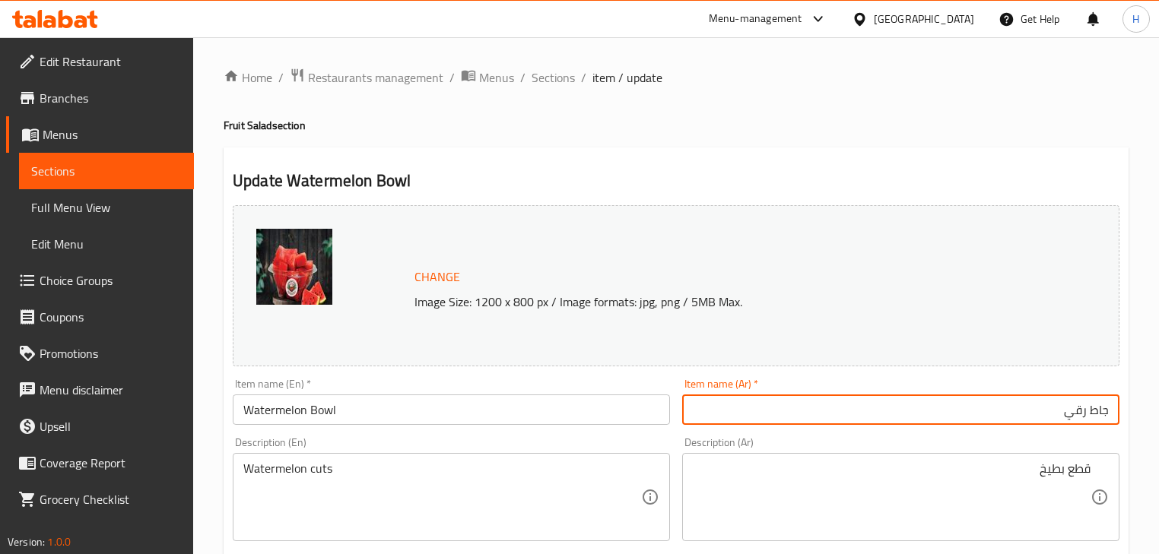
click at [1074, 408] on input "جاط رقي" at bounding box center [900, 410] width 437 height 30
paste input "طيخ"
type input "جاط بطيخ"
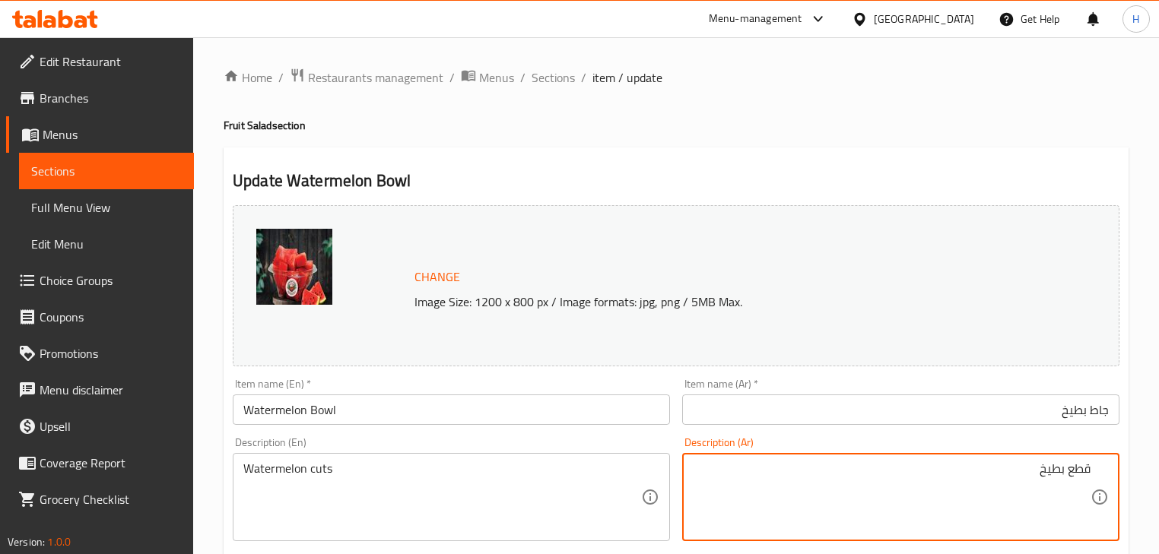
click at [1095, 474] on div "قطع بطيخ Description (Ar)" at bounding box center [900, 497] width 437 height 88
click at [1015, 441] on div "Description (Ar) قطع بطيخ Description (Ar)" at bounding box center [900, 489] width 437 height 104
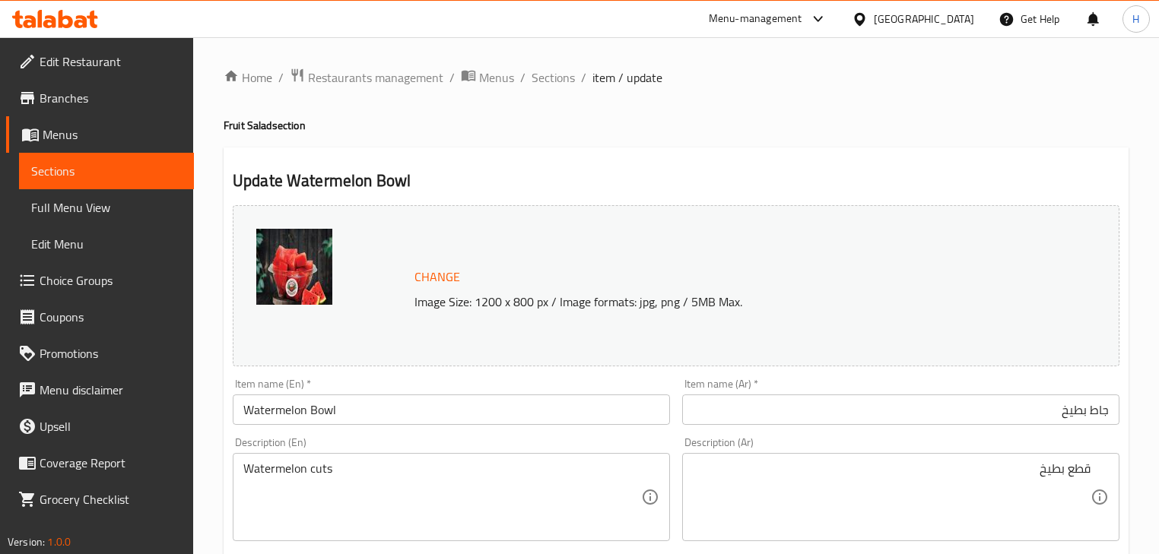
click at [423, 405] on input "Watermelon Bowl" at bounding box center [451, 410] width 437 height 30
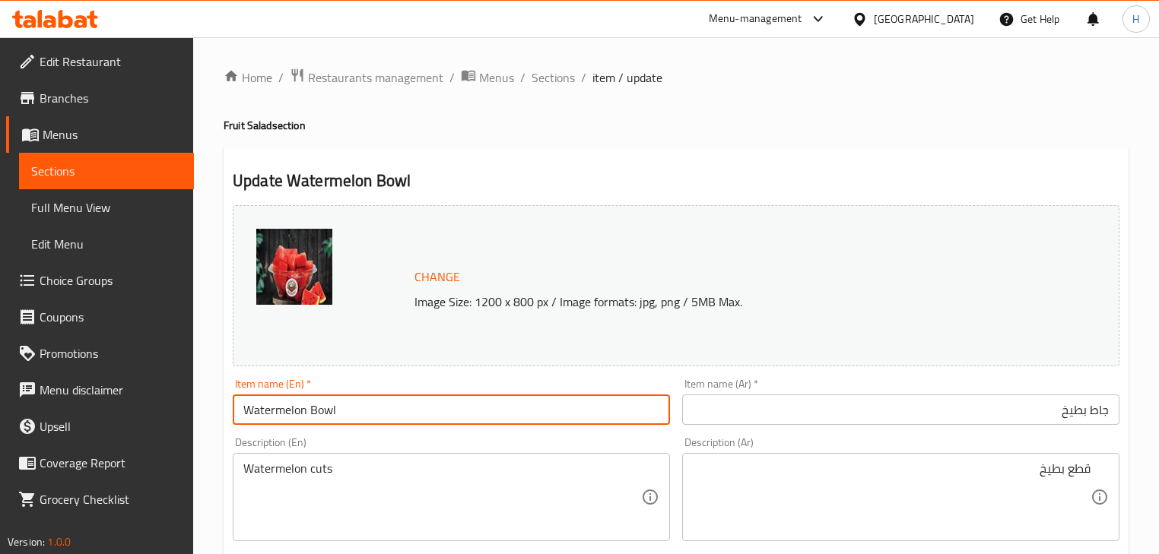
click at [423, 405] on input "Watermelon Bowl" at bounding box center [451, 410] width 437 height 30
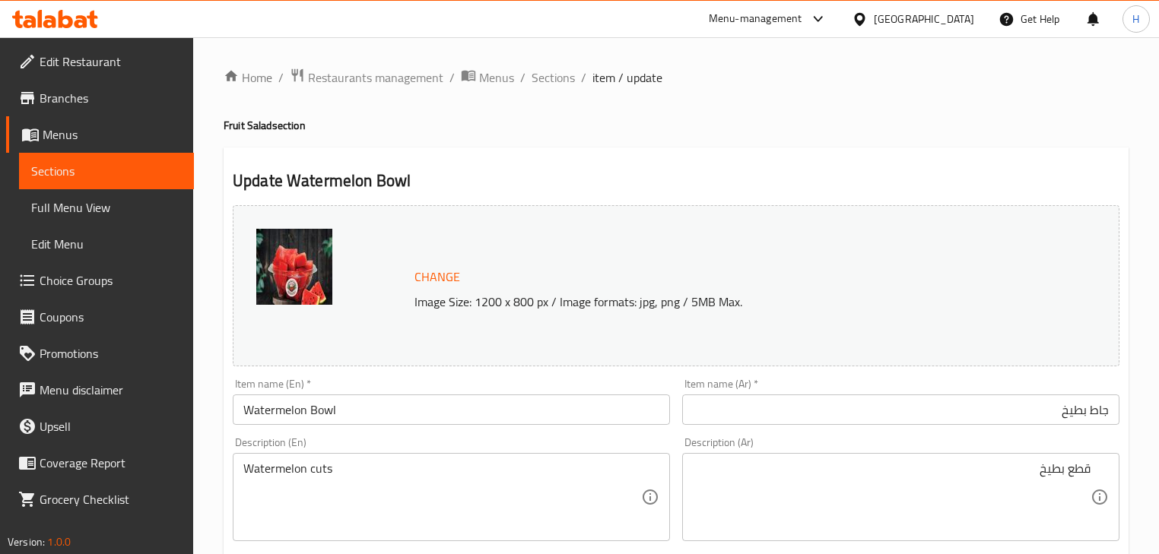
click at [513, 426] on div "Item name (En)   * Watermelon Bowl Item name (En) *" at bounding box center [451, 402] width 449 height 59
click at [511, 417] on input "Watermelon Bowl" at bounding box center [451, 410] width 437 height 30
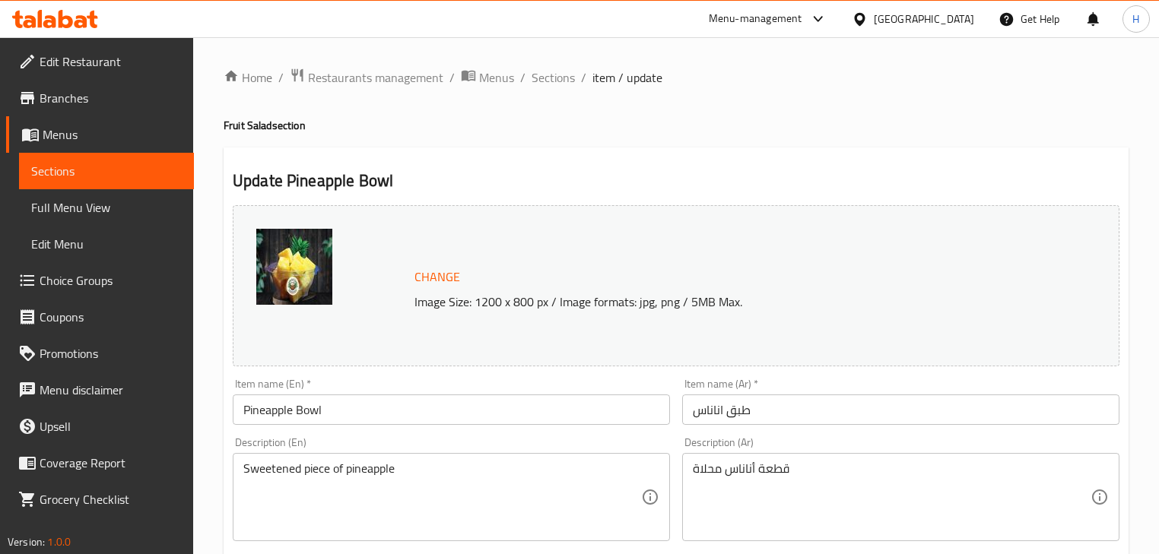
click at [772, 408] on input "طبق اناناس" at bounding box center [900, 410] width 437 height 30
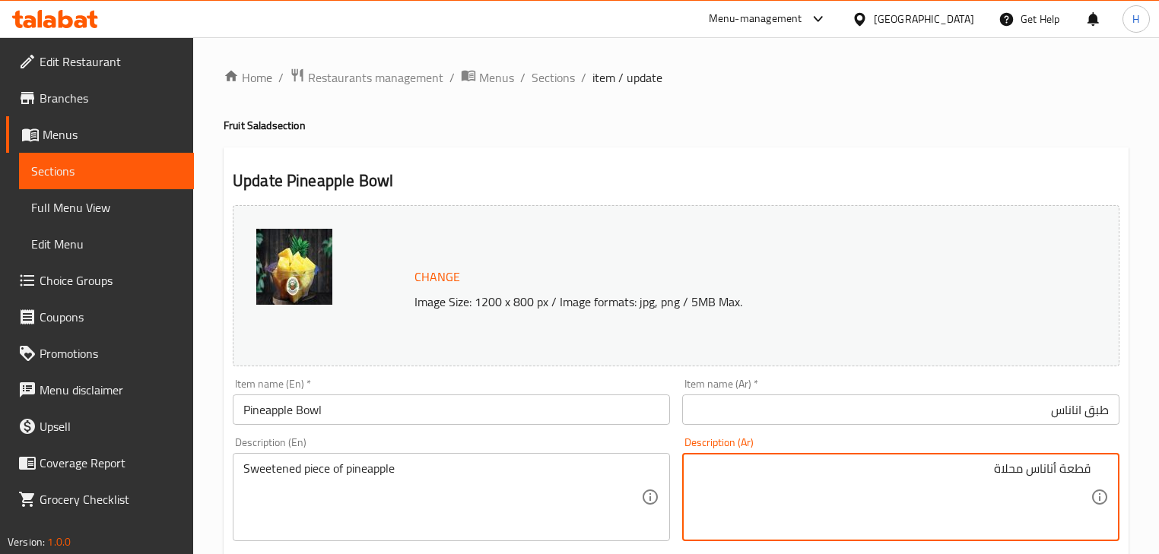
drag, startPoint x: 893, startPoint y: 426, endPoint x: 1080, endPoint y: 400, distance: 188.8
click at [908, 426] on div "Item name (Ar)   * طبق اناناس Item name (Ar) *" at bounding box center [900, 402] width 449 height 59
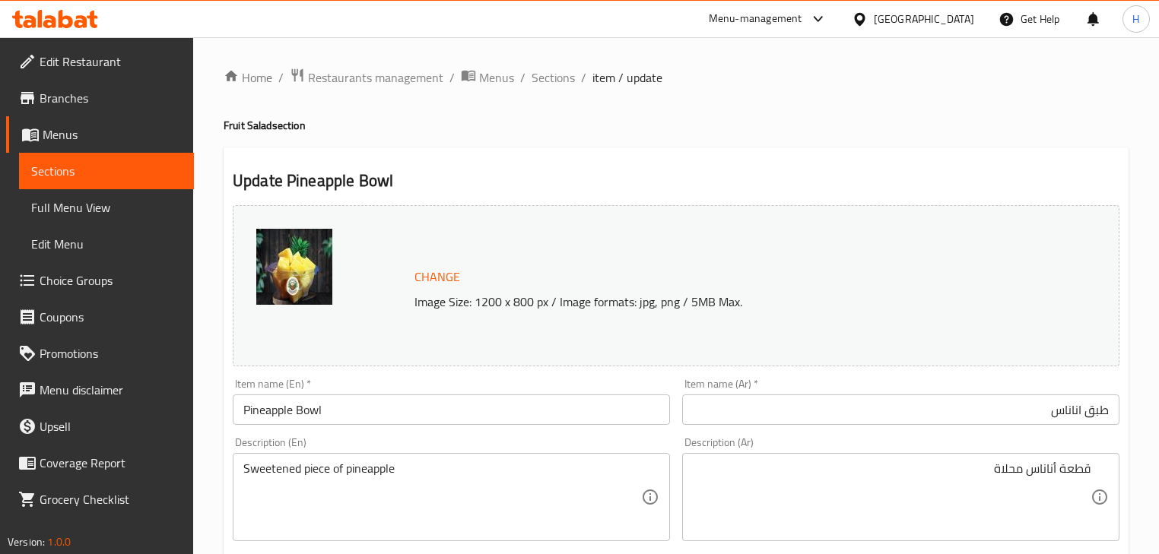
click at [1095, 408] on input "طبق اناناس" at bounding box center [900, 410] width 437 height 30
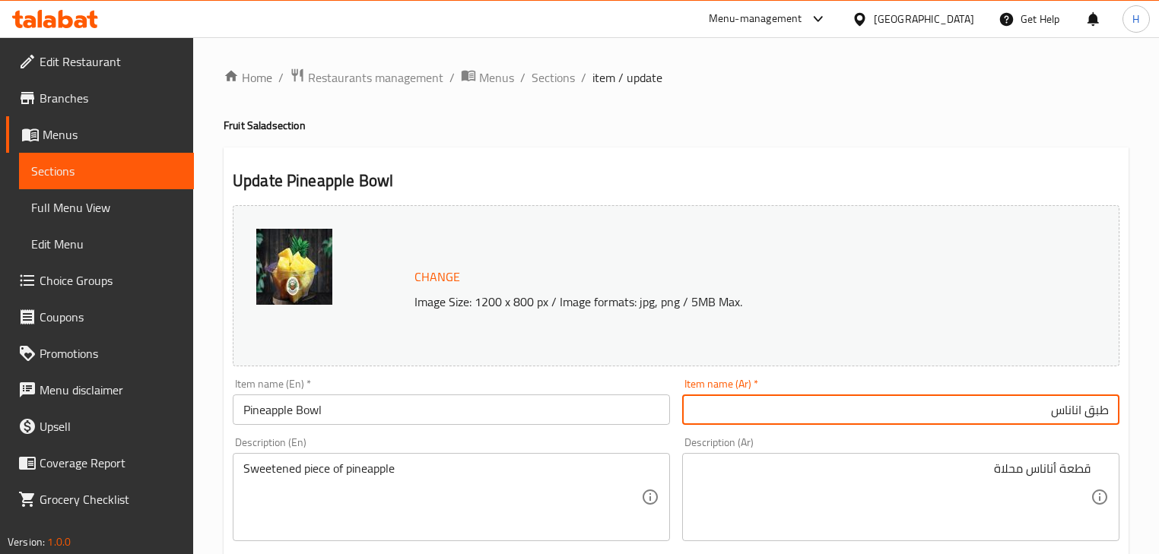
click at [1095, 408] on input "طبق اناناس" at bounding box center [900, 410] width 437 height 30
paste input "Watermelon Bowl"
paste input "اط"
click at [1039, 436] on div "Description (Ar) قطعة أناناس محلاة Description (Ar)" at bounding box center [900, 489] width 449 height 116
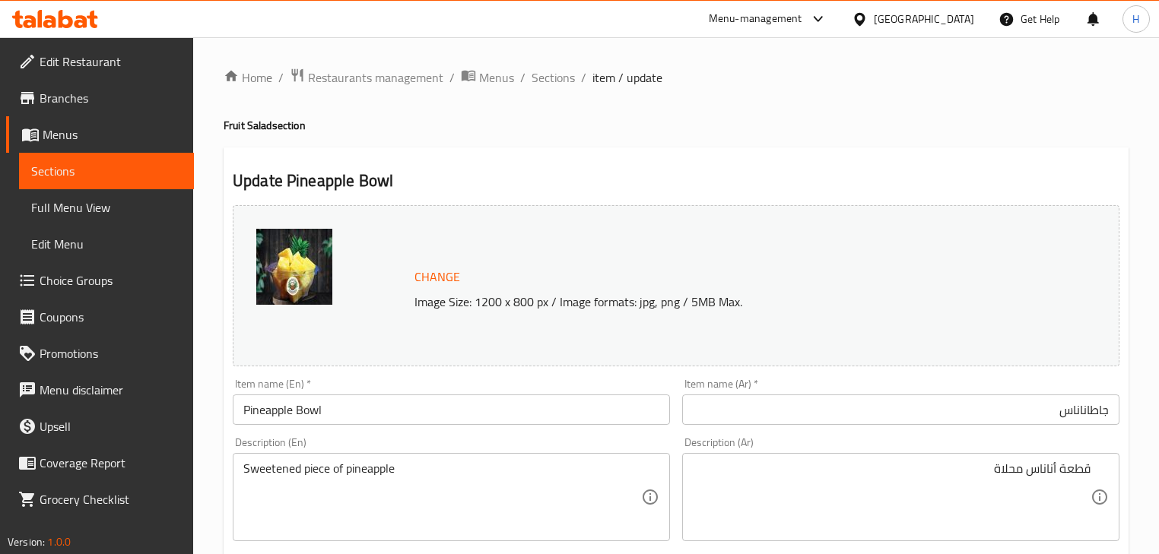
click at [1090, 411] on input "جاطاناناس" at bounding box center [900, 410] width 437 height 30
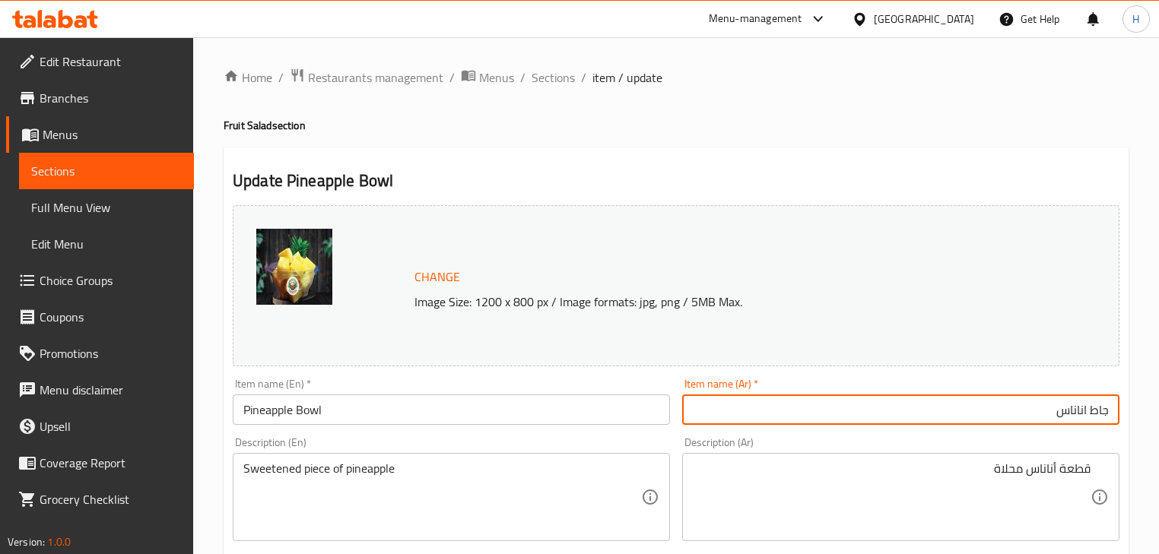
type input "جاط اناناس"
click at [1095, 433] on div "Description (Ar) قطعة أناناس محلاة Description (Ar)" at bounding box center [900, 489] width 449 height 116
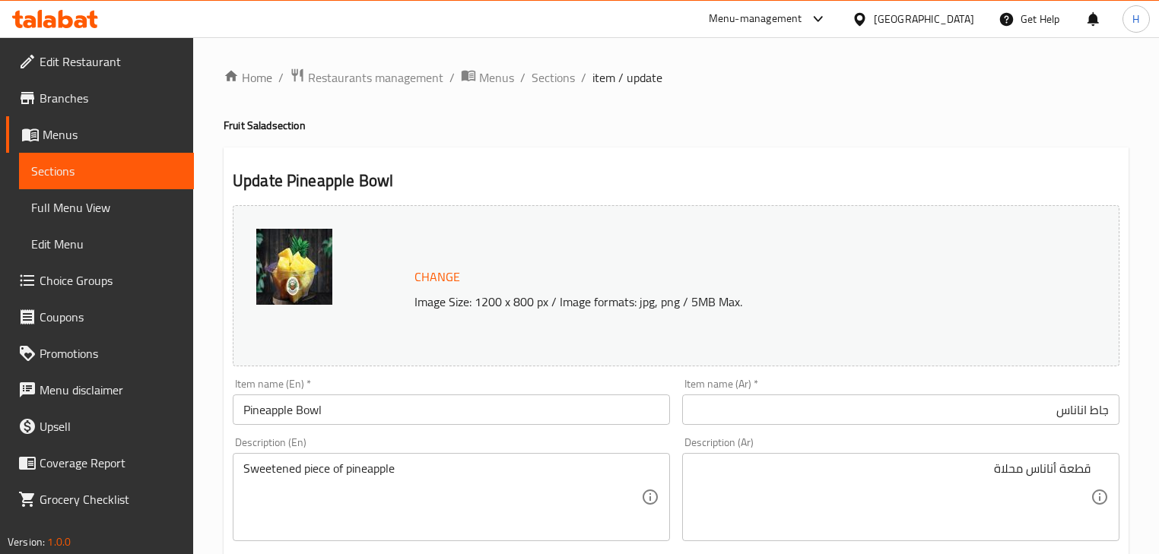
click at [442, 423] on input "Pineapple Bowl" at bounding box center [451, 410] width 437 height 30
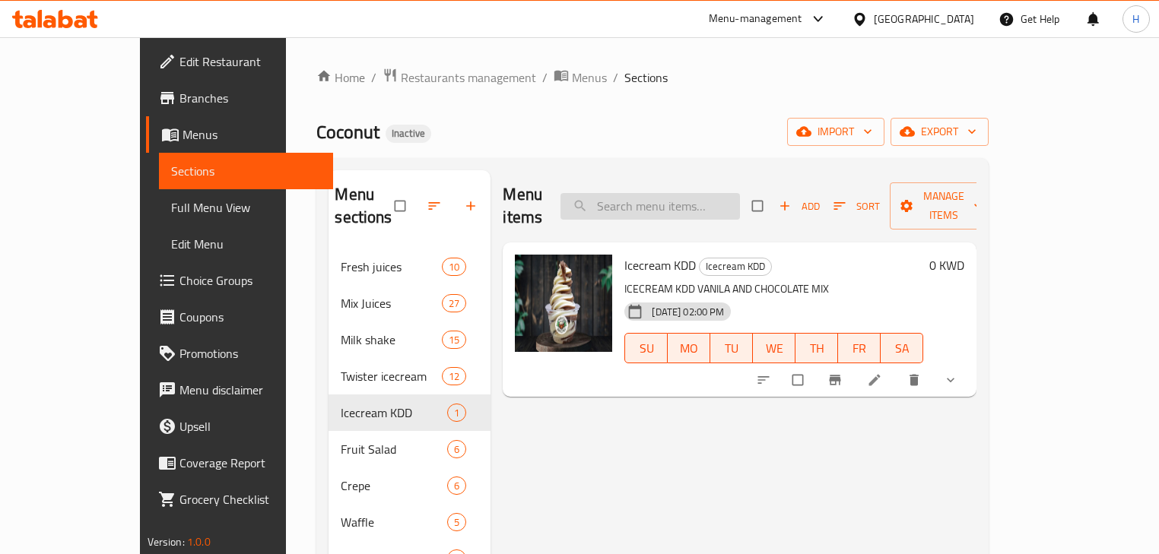
click at [707, 202] on div "Menu items Add Sort Manage items" at bounding box center [740, 206] width 474 height 72
click at [719, 193] on input "search" at bounding box center [649, 206] width 179 height 27
click at [751, 103] on div "Home / Restaurants management / Menus / Sections Coconut Inactive import export…" at bounding box center [652, 459] width 672 height 783
click at [709, 176] on div "Menu items Add Sort Manage items" at bounding box center [740, 206] width 474 height 72
click at [708, 193] on input "search" at bounding box center [649, 206] width 179 height 27
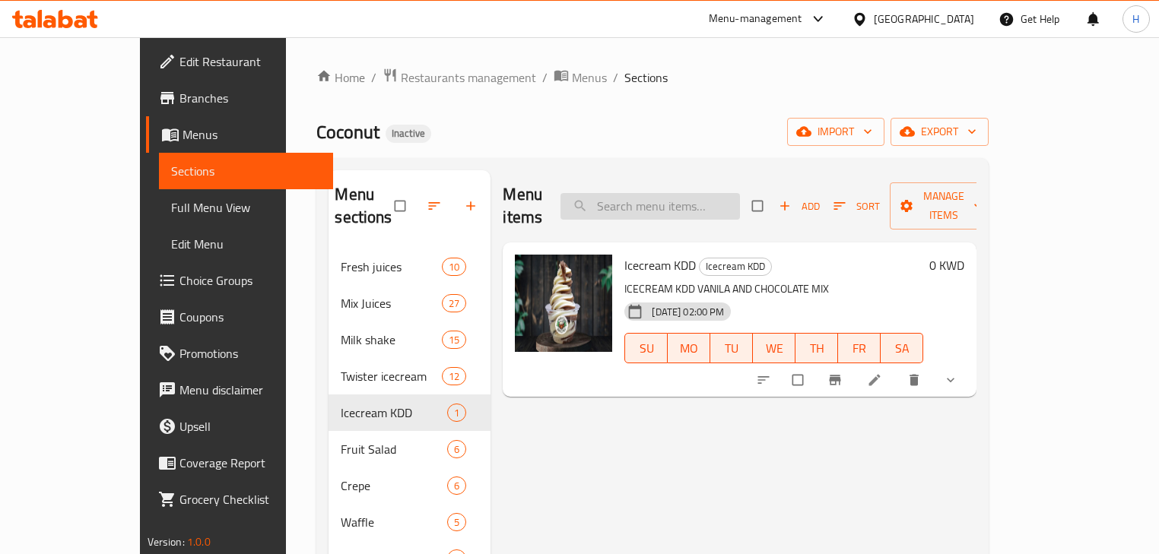
paste input "Banana Split"
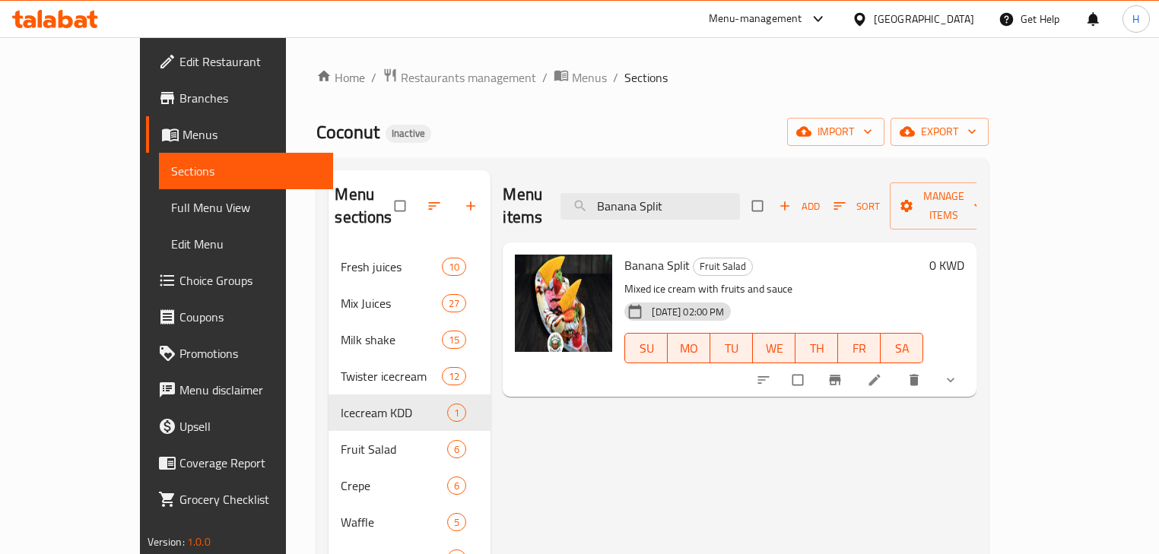
type input "Banana Split"
click at [882, 373] on icon at bounding box center [874, 380] width 15 height 15
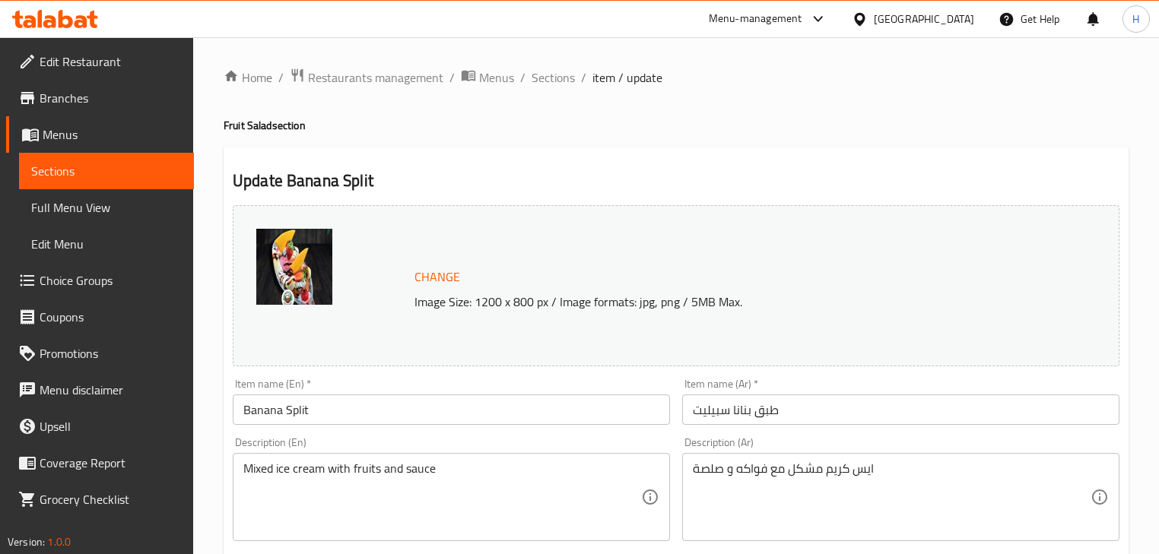
scroll to position [61, 0]
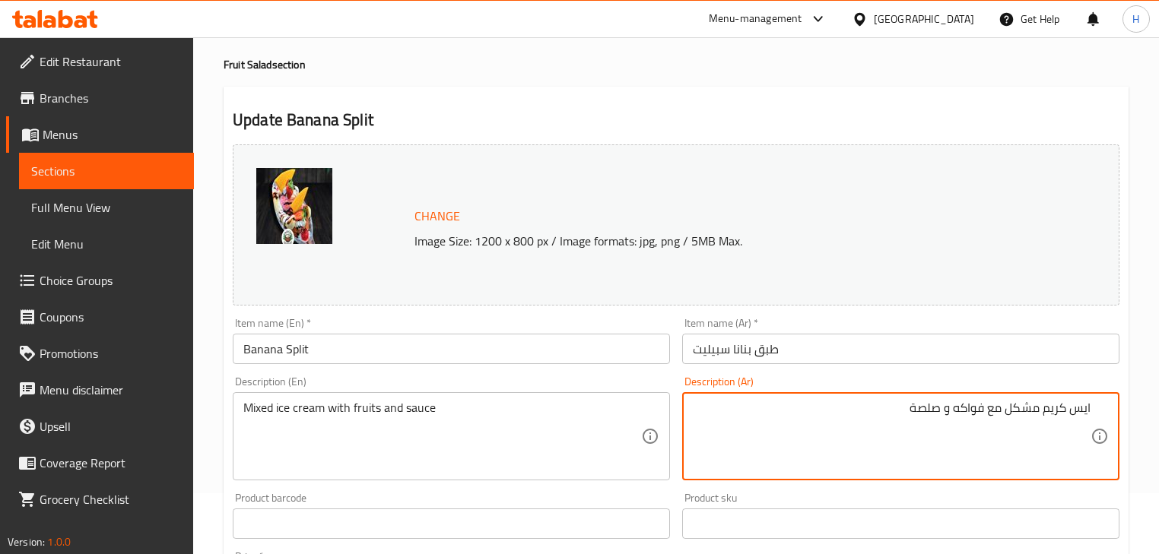
click at [833, 350] on input "طبق بنانا سبيليت" at bounding box center [900, 349] width 437 height 30
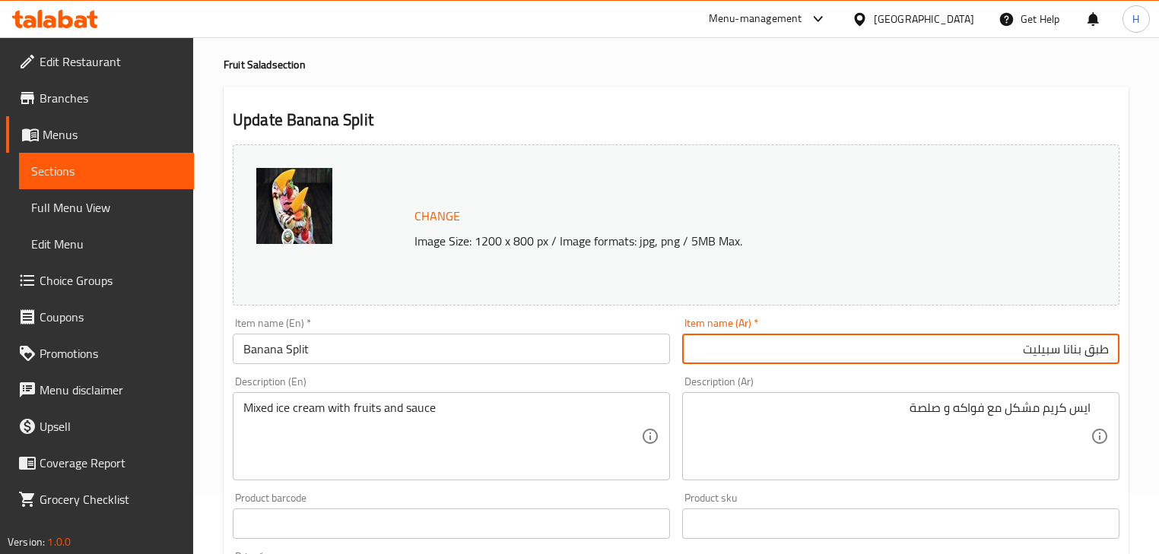
click at [867, 384] on div "Description (Ar) ايس كريم مشكل مع فواكه و صلصة Description (Ar)" at bounding box center [900, 428] width 437 height 104
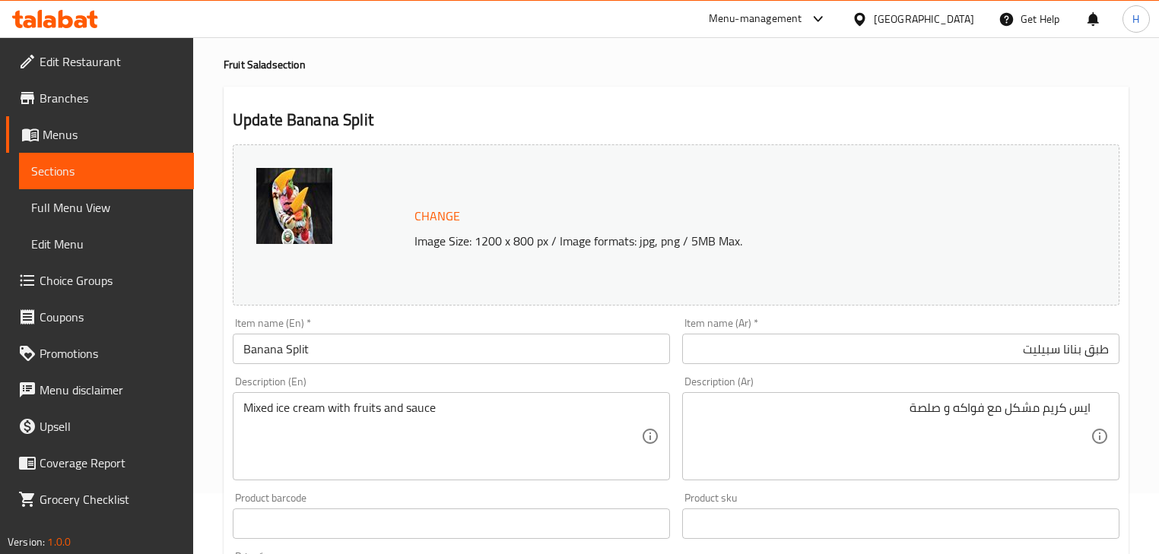
click at [350, 364] on input "Banana Split" at bounding box center [451, 349] width 437 height 30
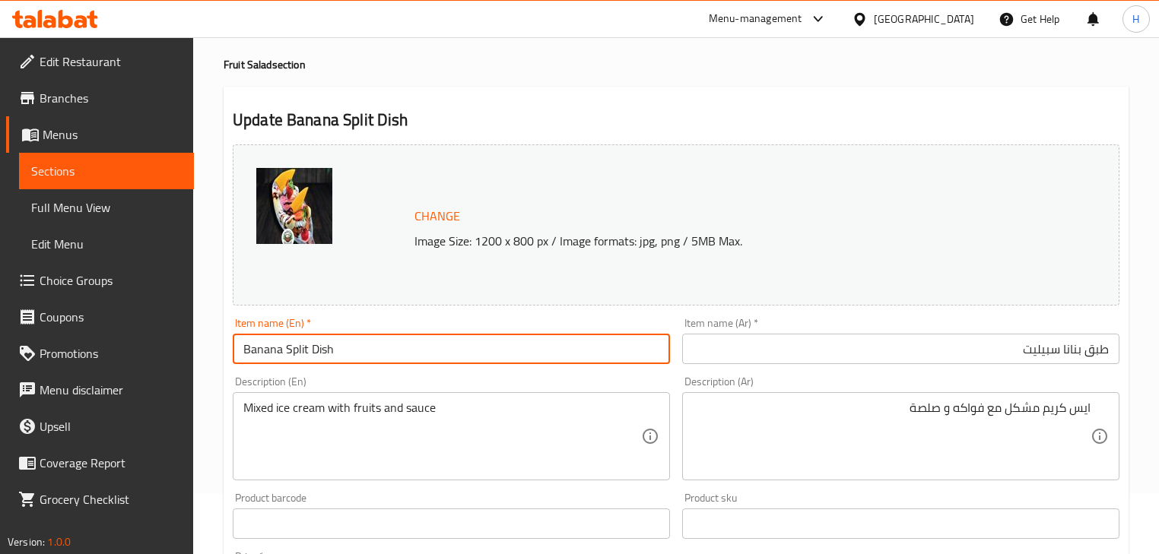
click at [354, 335] on input "Banana Split Dish" at bounding box center [451, 349] width 437 height 30
type input "Banana Split Dish"
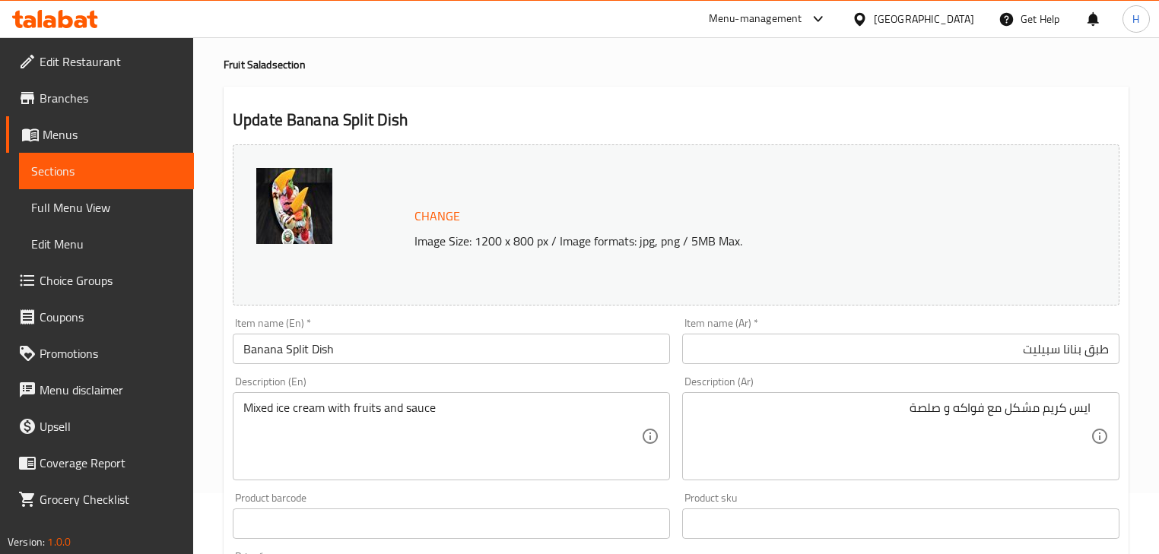
click at [623, 381] on div "Description (En) Mixed ice cream with fruits and sauce Description (En)" at bounding box center [451, 428] width 437 height 104
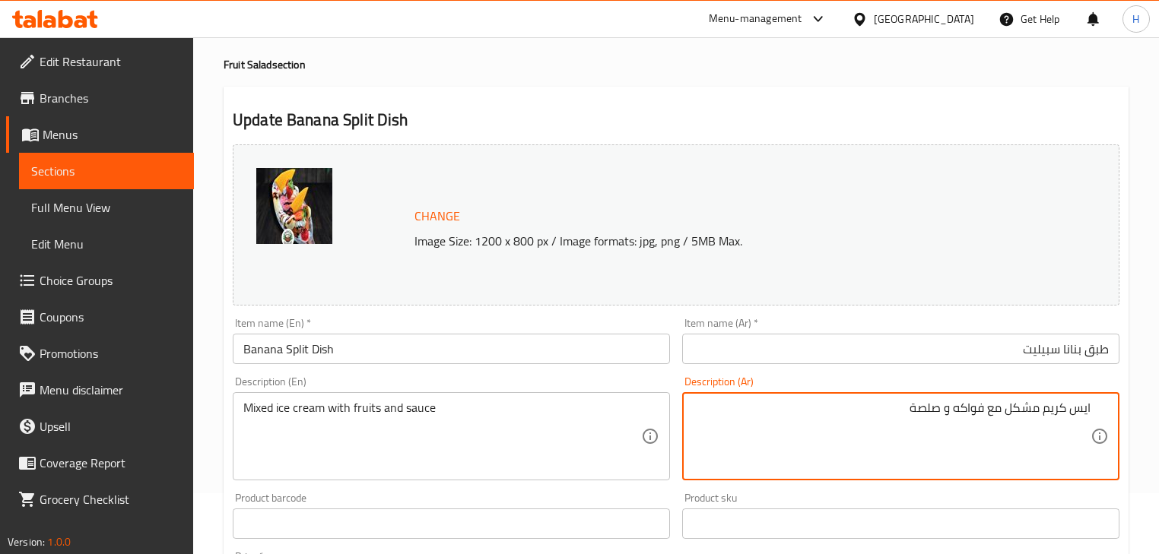
click at [918, 410] on textarea "ايس كريم مشكل مع فواكه و صلصة" at bounding box center [892, 437] width 398 height 72
type textarea "ايس كريم مشكل مع فواكه و صوص"
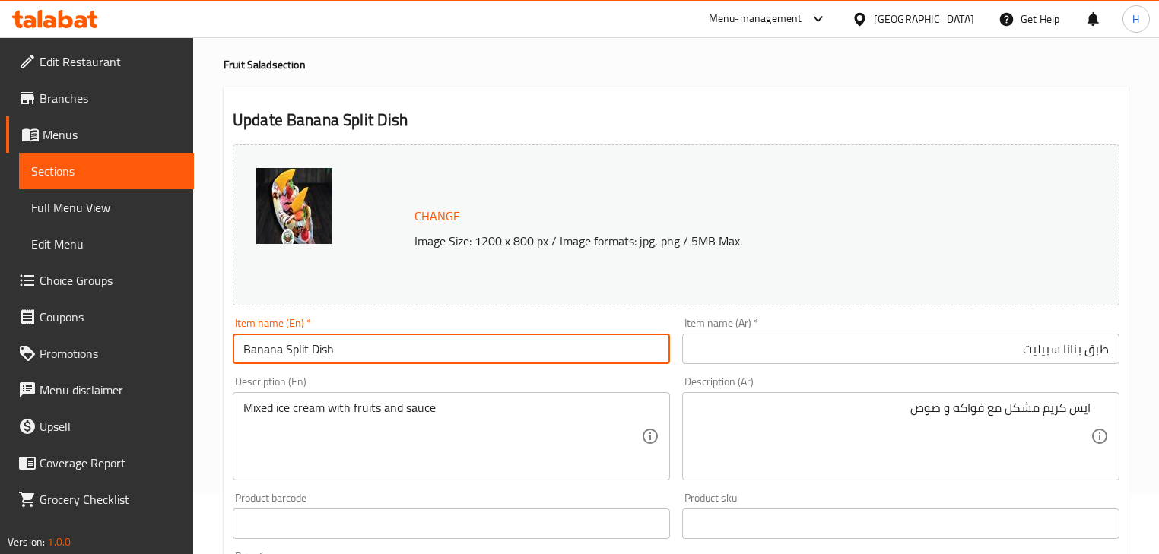
click at [582, 338] on input "Banana Split Dish" at bounding box center [451, 349] width 437 height 30
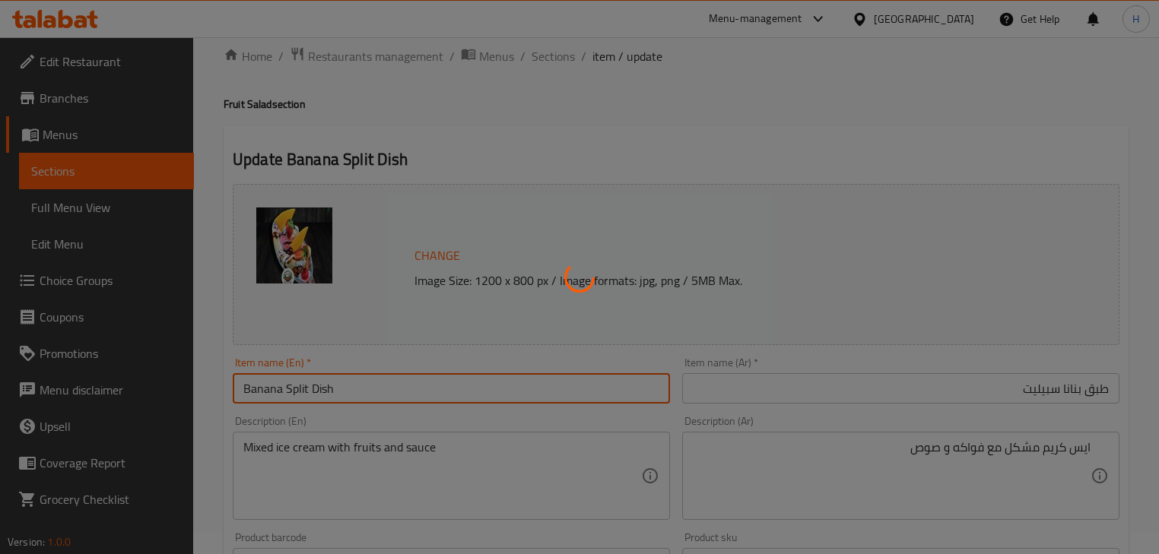
scroll to position [0, 0]
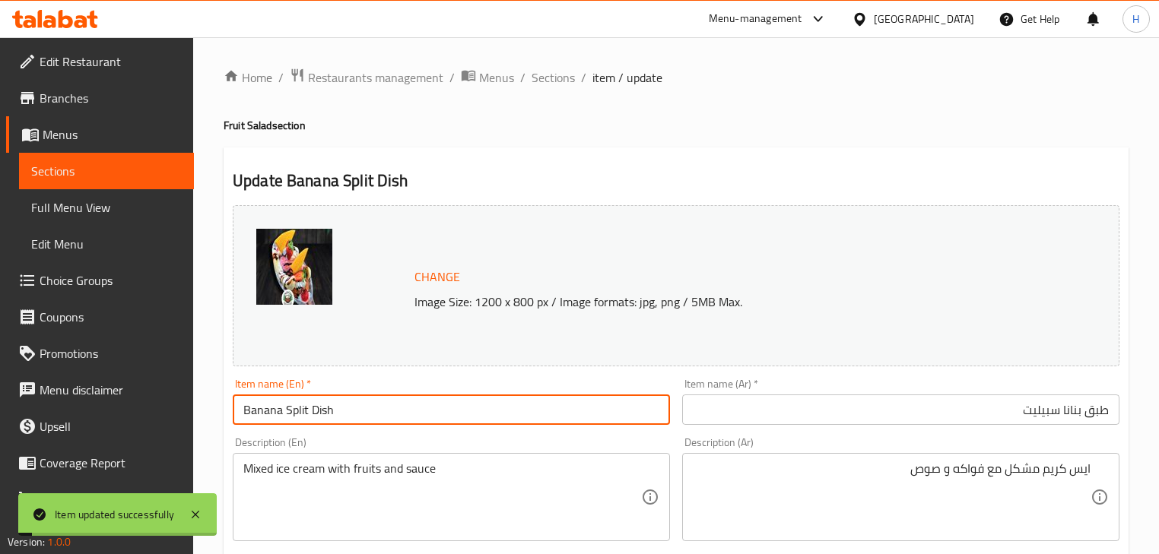
drag, startPoint x: 554, startPoint y: 76, endPoint x: 325, endPoint y: 11, distance: 237.1
click at [554, 76] on span "Sections" at bounding box center [552, 77] width 43 height 18
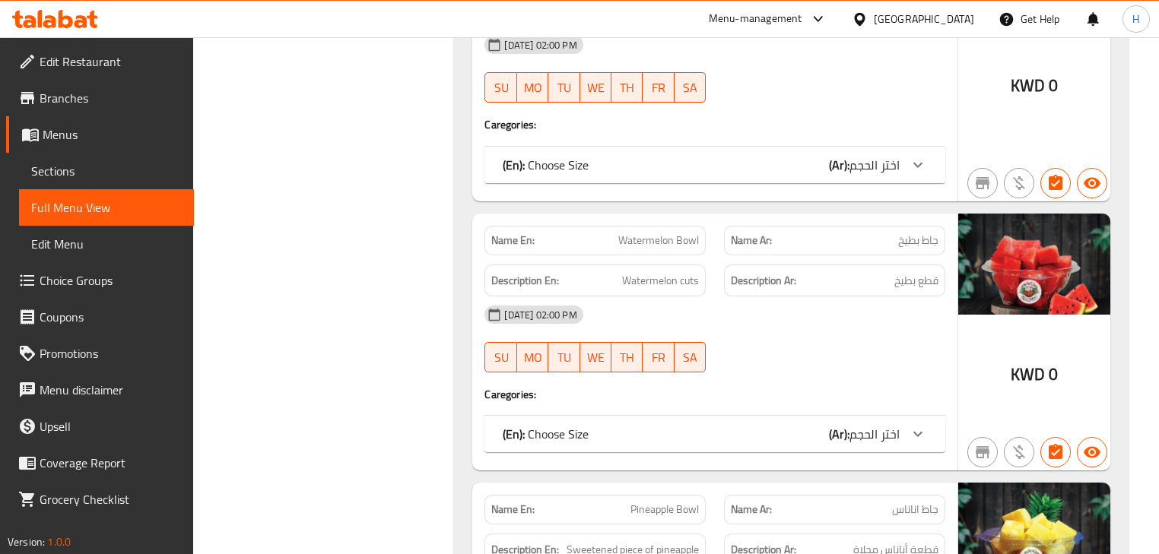
scroll to position [19891, 0]
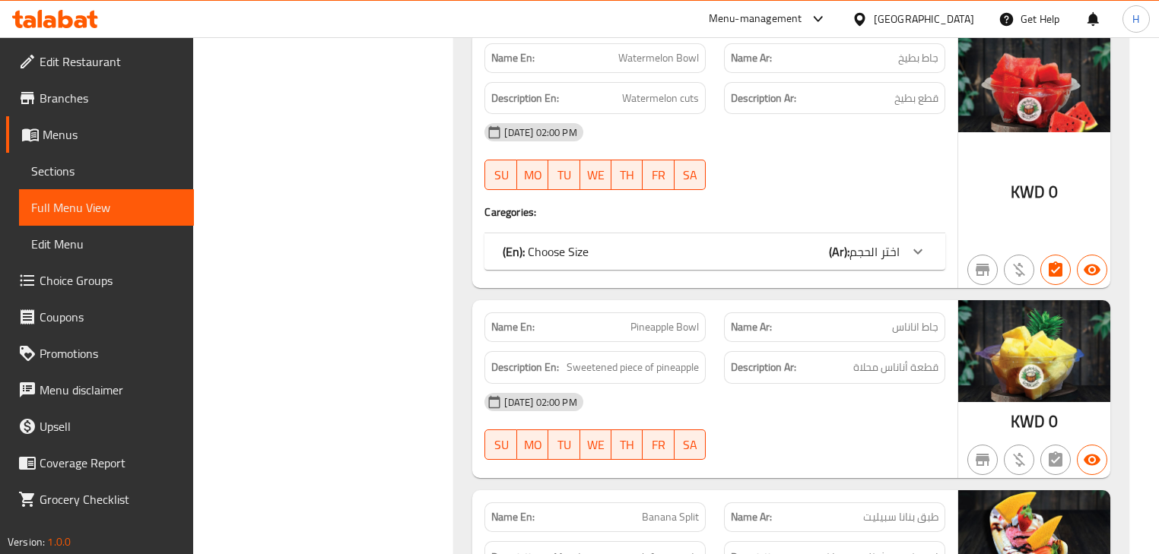
click at [648, 509] on span "Banana Split" at bounding box center [670, 517] width 57 height 16
copy span "Banana Split"
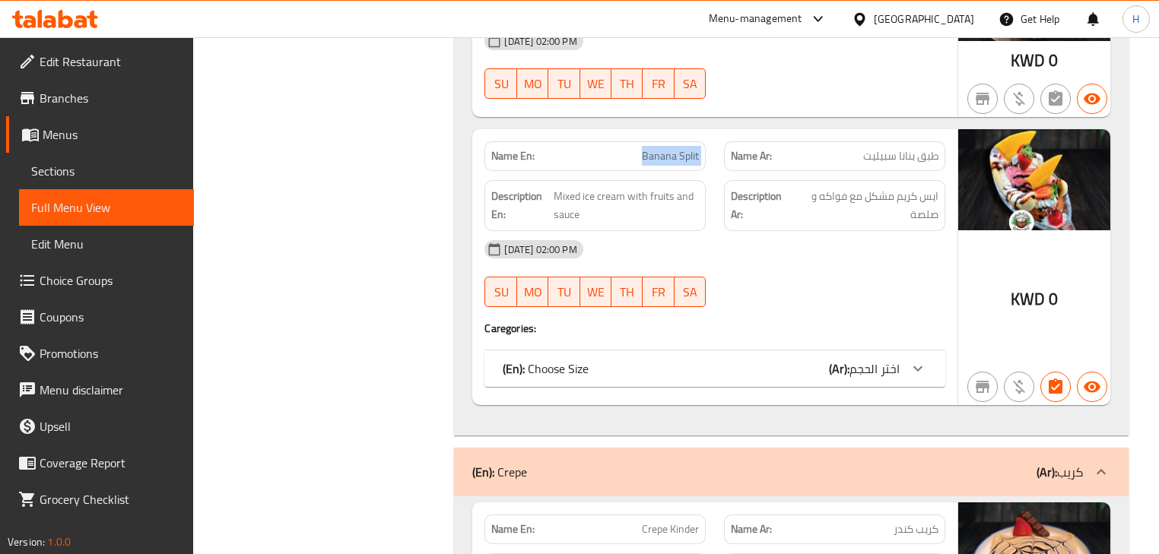
scroll to position [20256, 0]
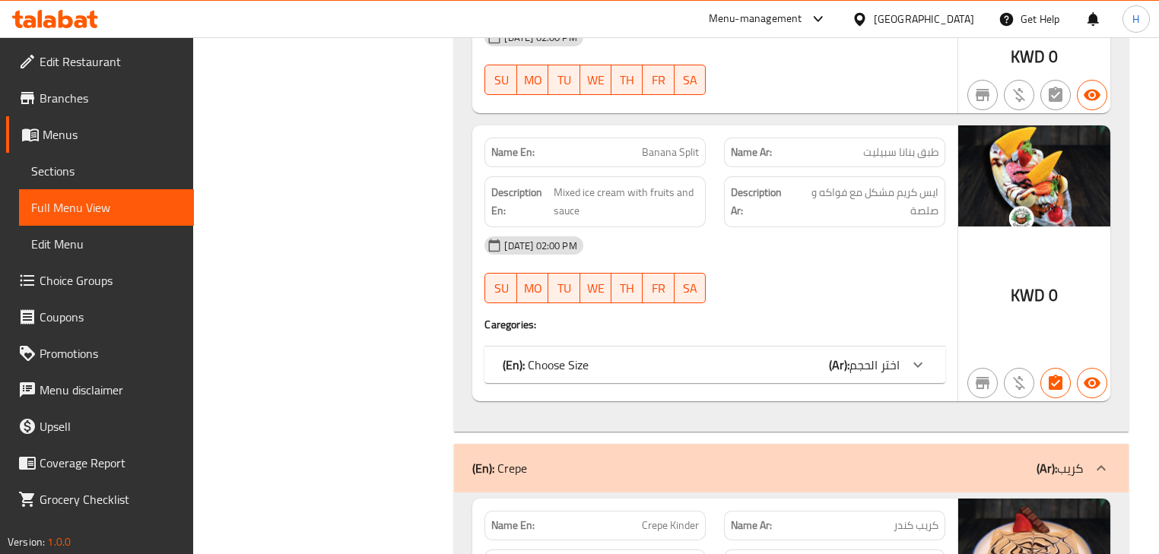
click at [667, 518] on span "Crepe Kinder" at bounding box center [670, 526] width 57 height 16
copy span "Crepe Kinder"
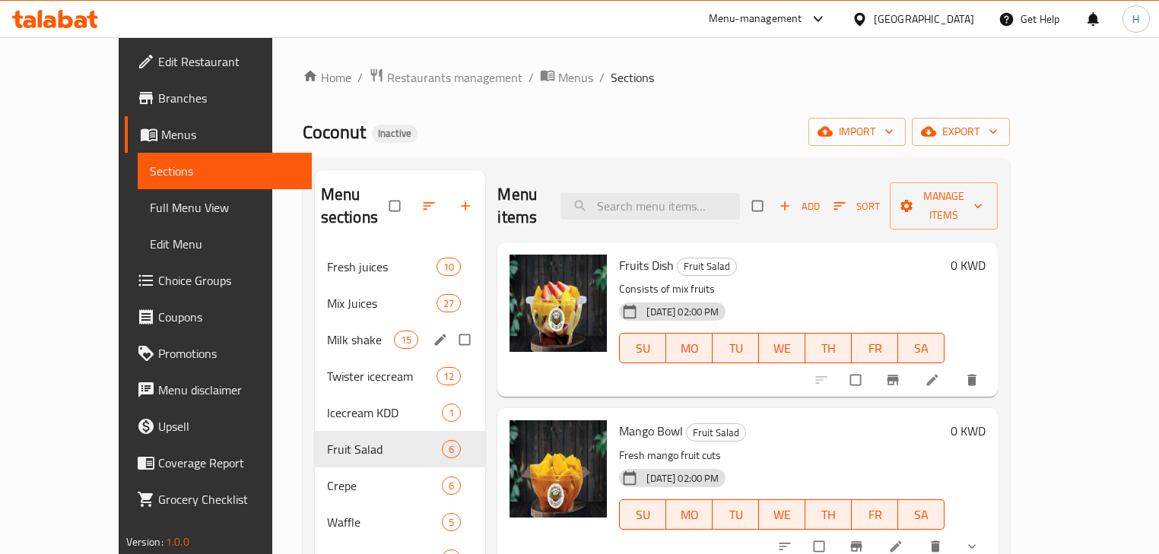
scroll to position [304, 0]
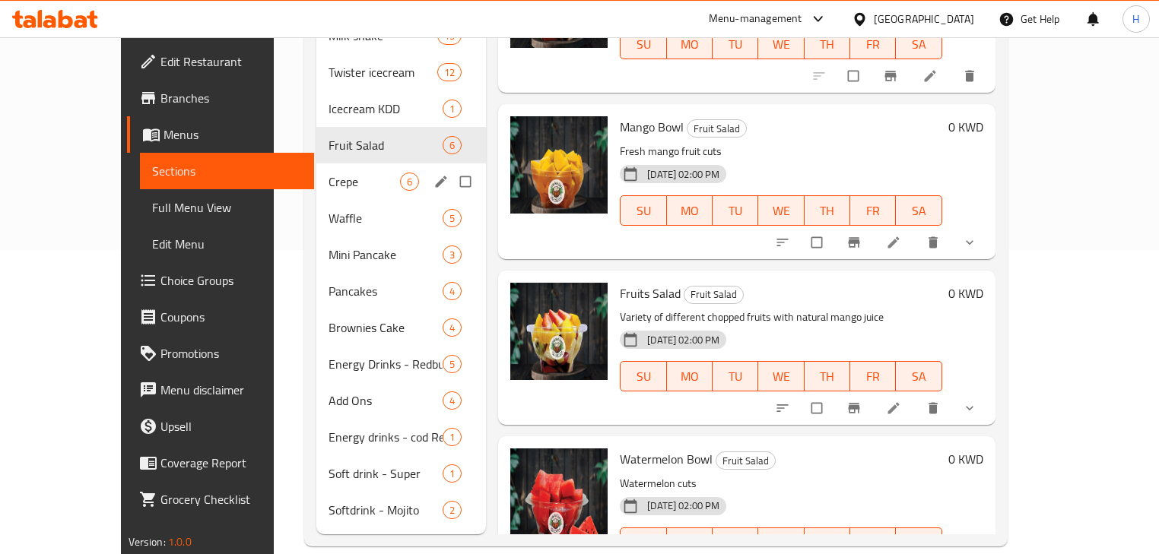
click at [316, 173] on div "Crepe 6" at bounding box center [401, 181] width 170 height 36
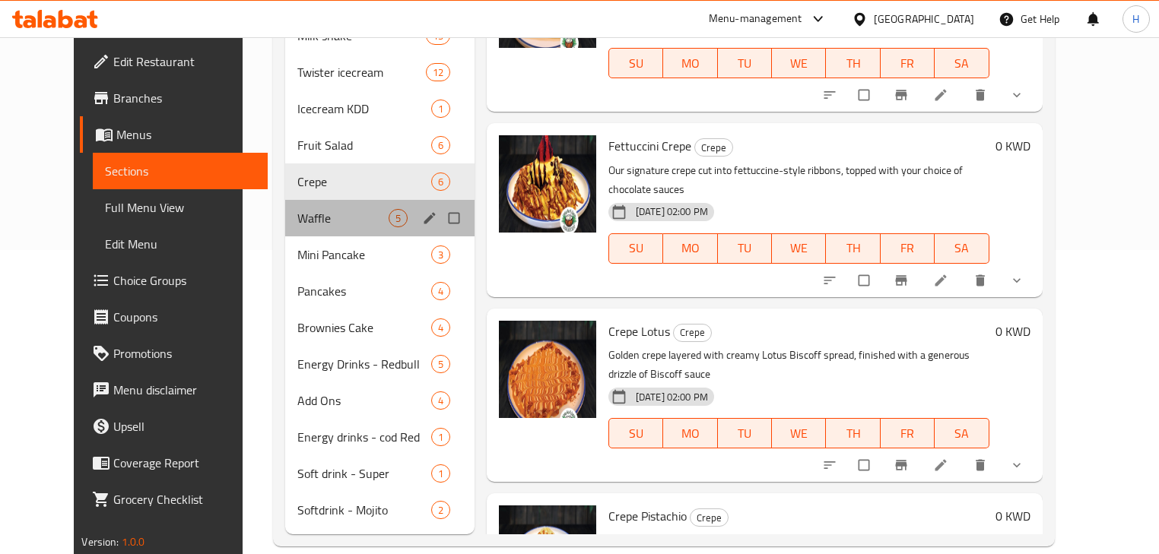
drag, startPoint x: 281, startPoint y: 200, endPoint x: 277, endPoint y: 167, distance: 33.0
click at [297, 209] on span "Waffle" at bounding box center [342, 218] width 91 height 18
click at [297, 173] on span "Crepe" at bounding box center [364, 182] width 134 height 18
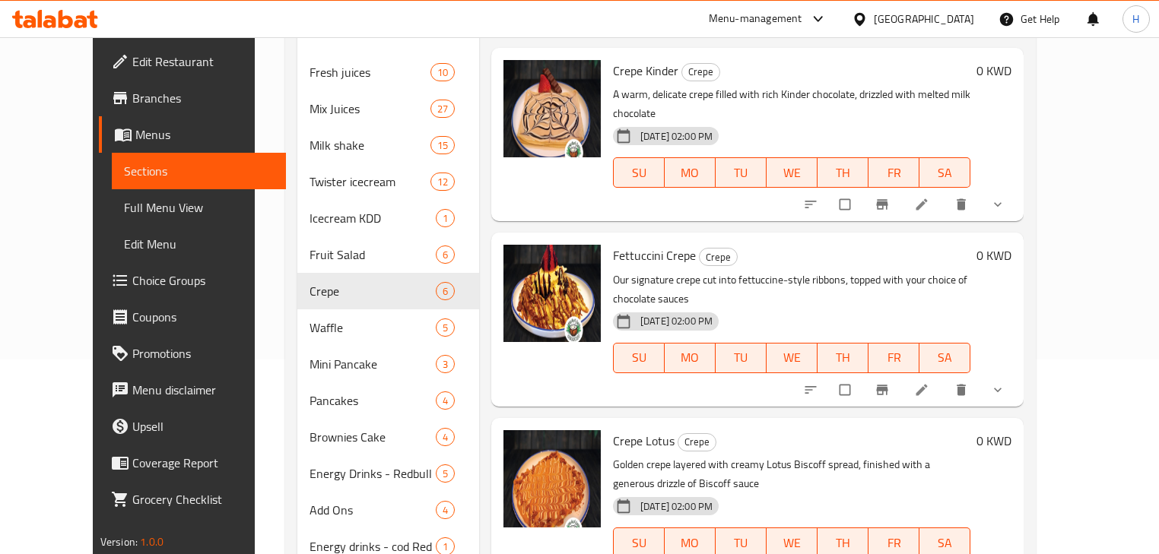
scroll to position [61, 0]
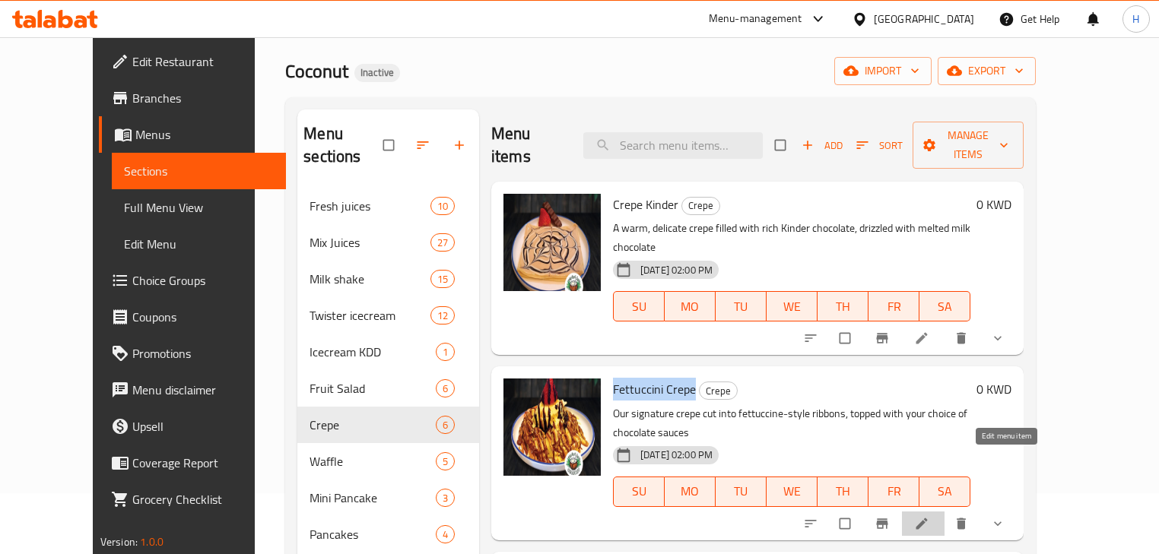
click at [929, 516] on icon at bounding box center [921, 523] width 15 height 15
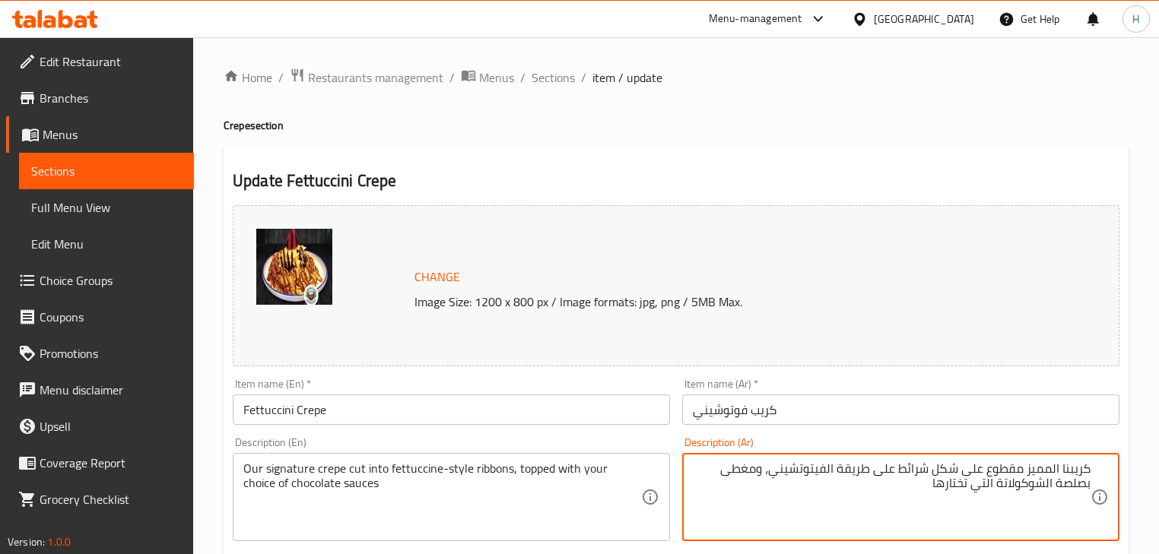
click at [833, 417] on input "كريب فوتوشيني" at bounding box center [900, 410] width 437 height 30
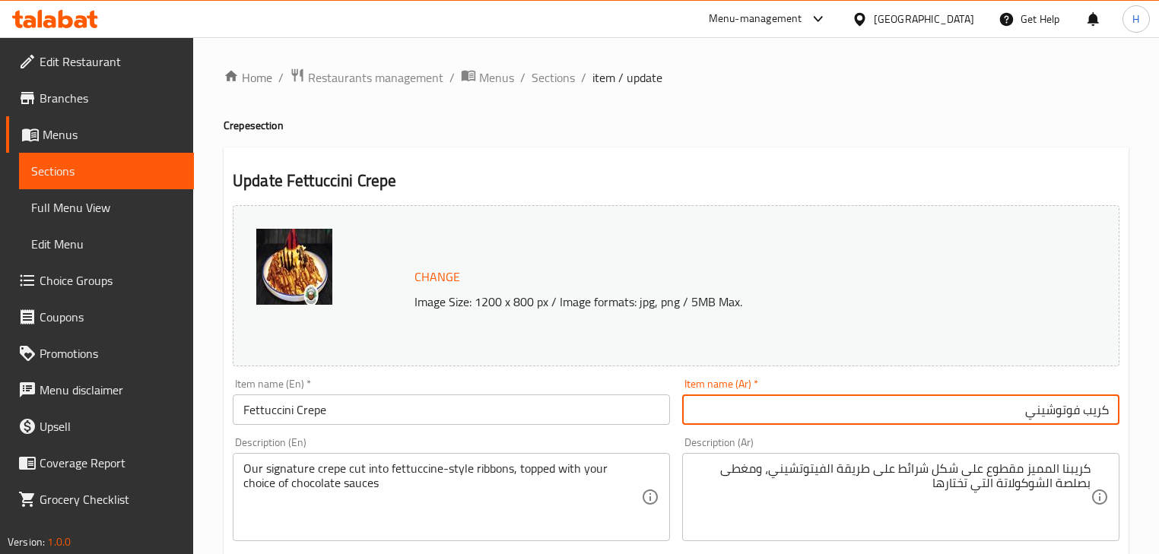
click at [869, 439] on div "Description (Ar) كريبنا المميز مقطوع على شكل شرائط على طريقة الفيتوتشيني، ومغطى…" at bounding box center [900, 489] width 437 height 104
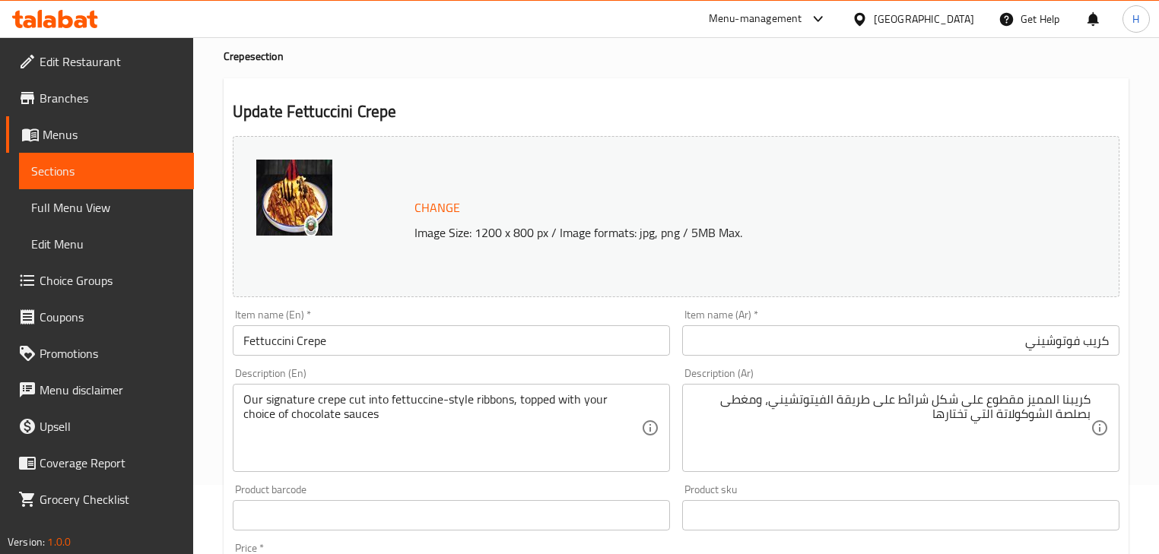
scroll to position [122, 0]
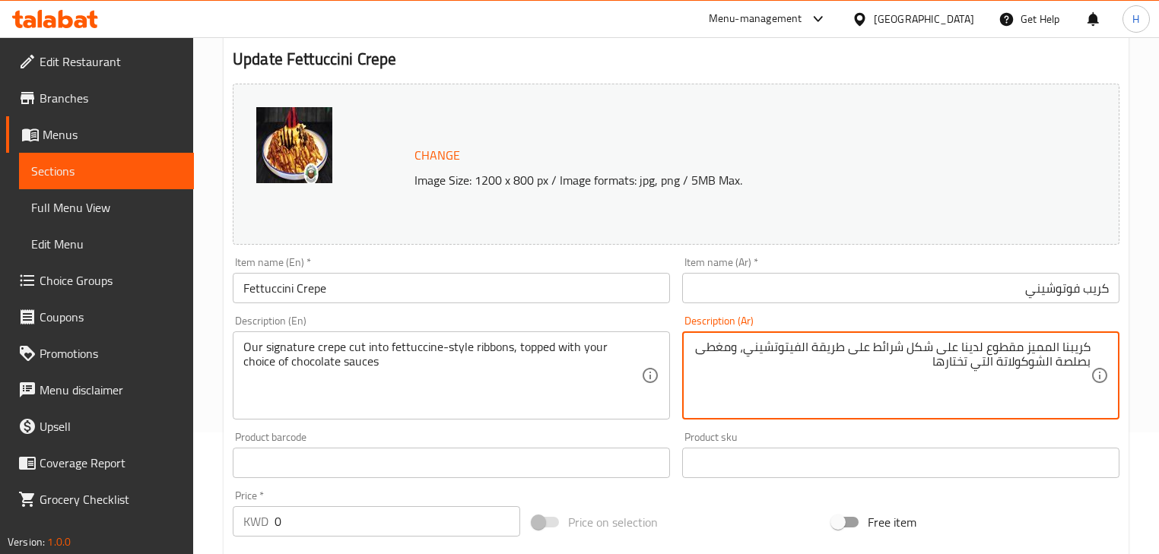
click at [1045, 352] on textarea "كريبنا المميز مقطوع لدينا على شكل شرائط على طريقة الفيتوتشيني، ومغطى بصلصة الشو…" at bounding box center [892, 376] width 398 height 72
click at [980, 350] on textarea "كريبنا سيجنتشر مقطوع لدينا على شكل شرائط على طريقة الفيتوتشيني، ومغطى بصلصة الش…" at bounding box center [892, 376] width 398 height 72
click at [958, 347] on textarea "كريبنا سيجنتشر مقطع لدينا على شكل شرائط على طريقة الفيتوتشيني، ومغطى بصلصة الشو…" at bounding box center [892, 376] width 398 height 72
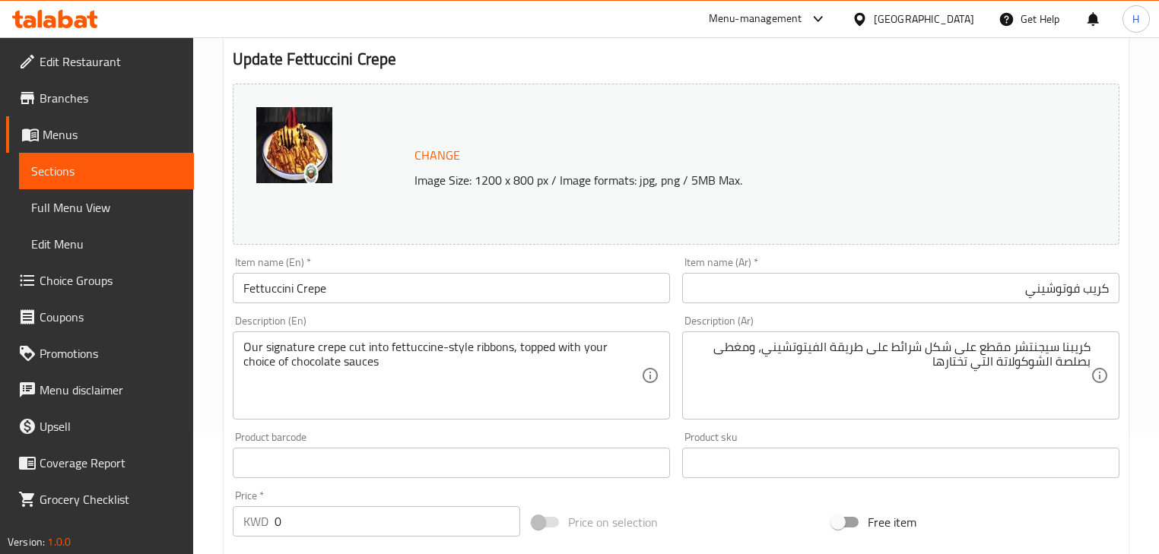
click at [1002, 325] on div "Description (Ar) كريبنا سيجنتشر مقطع على شكل شرائط على طريقة الفيتوتشيني، ومغطى…" at bounding box center [900, 368] width 437 height 104
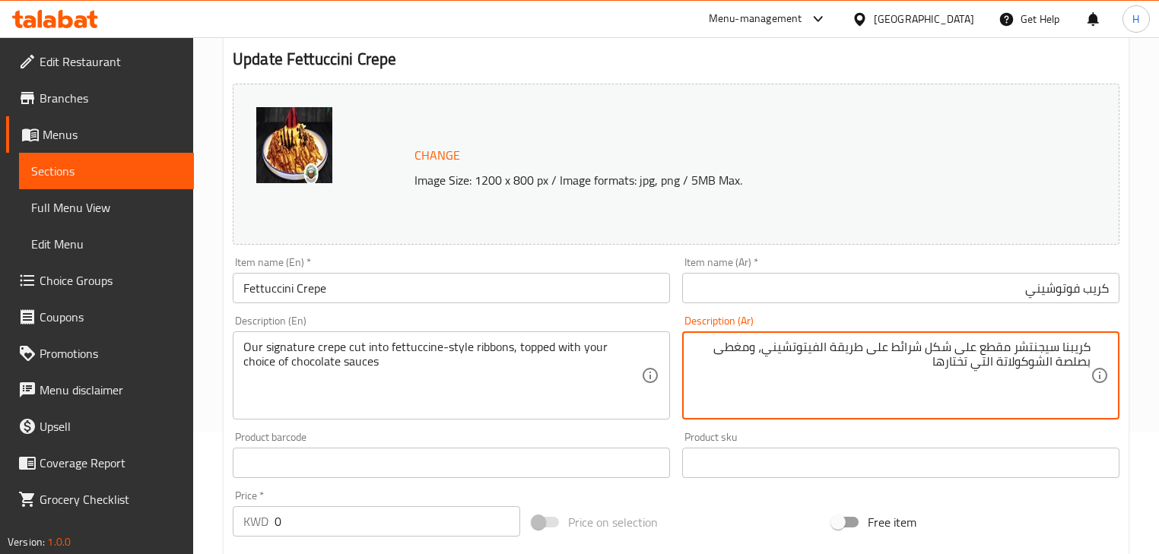
drag, startPoint x: 1055, startPoint y: 362, endPoint x: 1080, endPoint y: 362, distance: 24.3
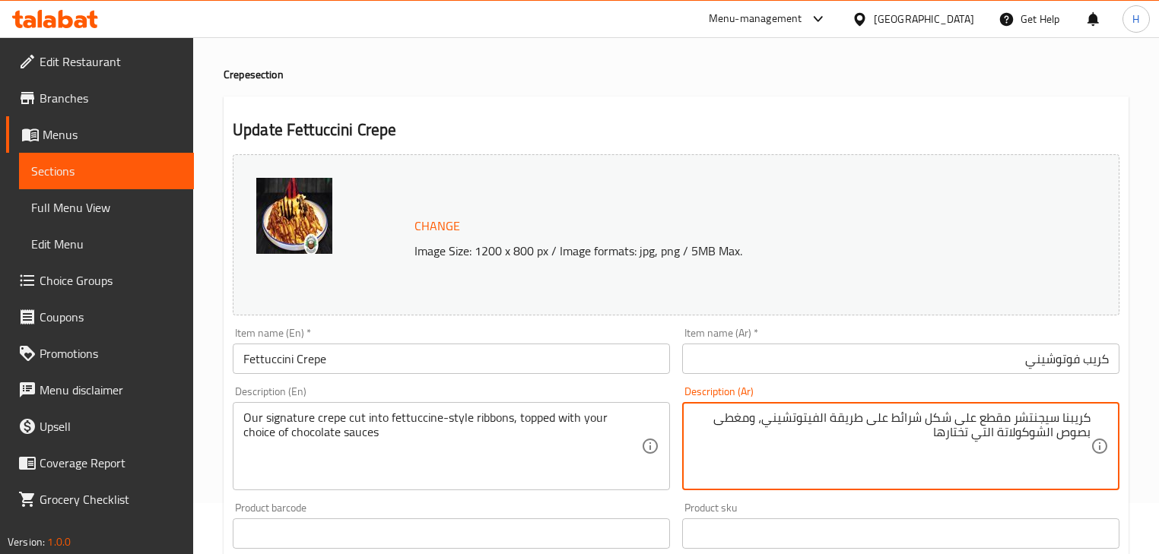
scroll to position [0, 0]
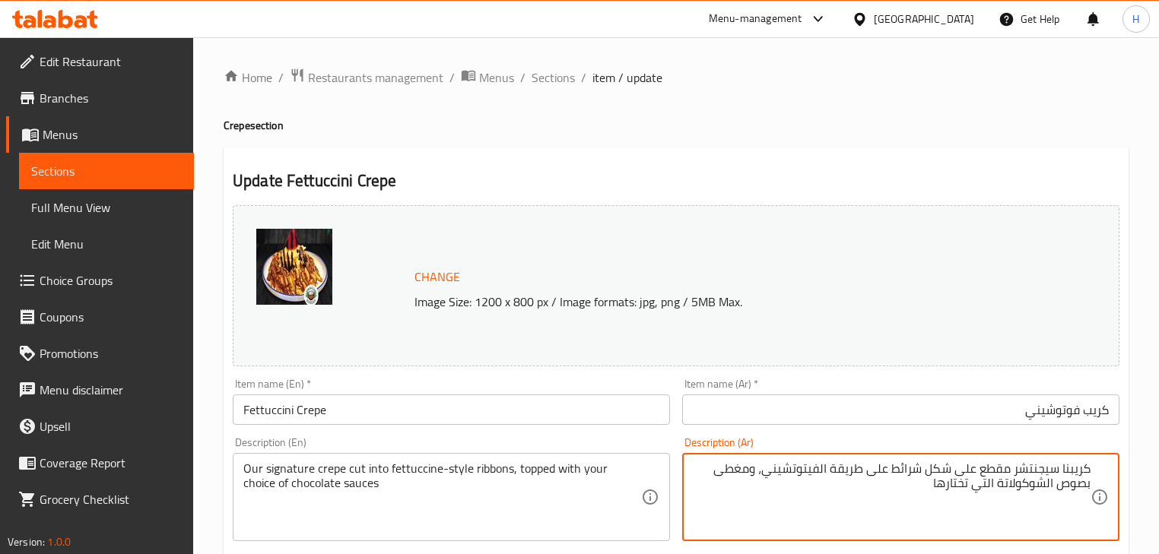
type textarea "كريبنا سيجنتشر مقطع على شكل شرائط على طريقة الفيتوتشيني، ومغطى بصوص الشوكولاتة …"
click at [680, 436] on div "Description (Ar) كريبنا سيجنتشر مقطع على شكل شرائط على طريقة الفيتوتشيني، ومغطى…" at bounding box center [900, 489] width 449 height 116
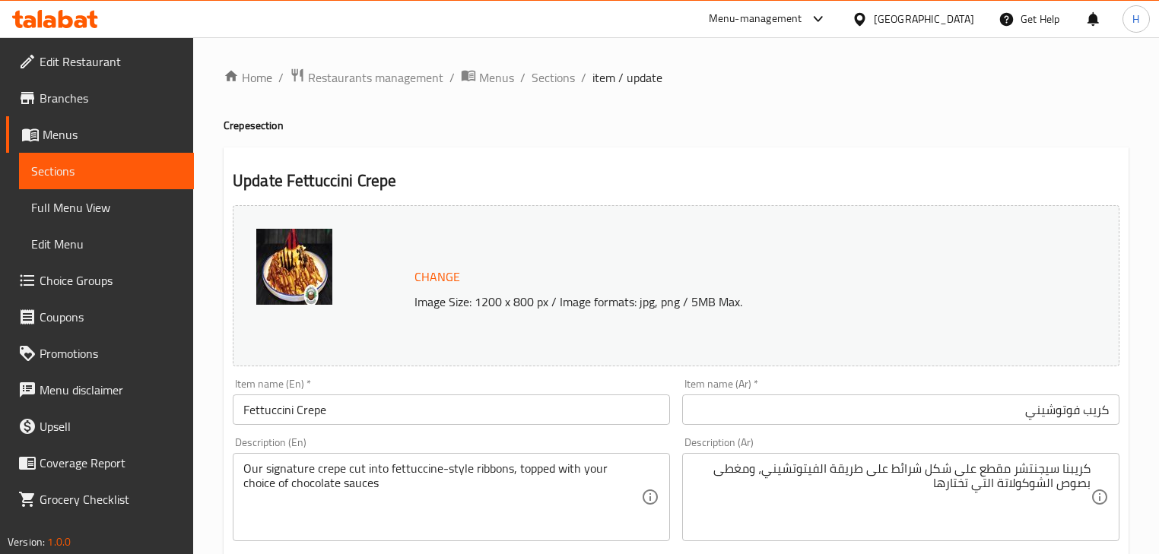
click at [376, 417] on input "Fettuccini Crepe" at bounding box center [451, 410] width 437 height 30
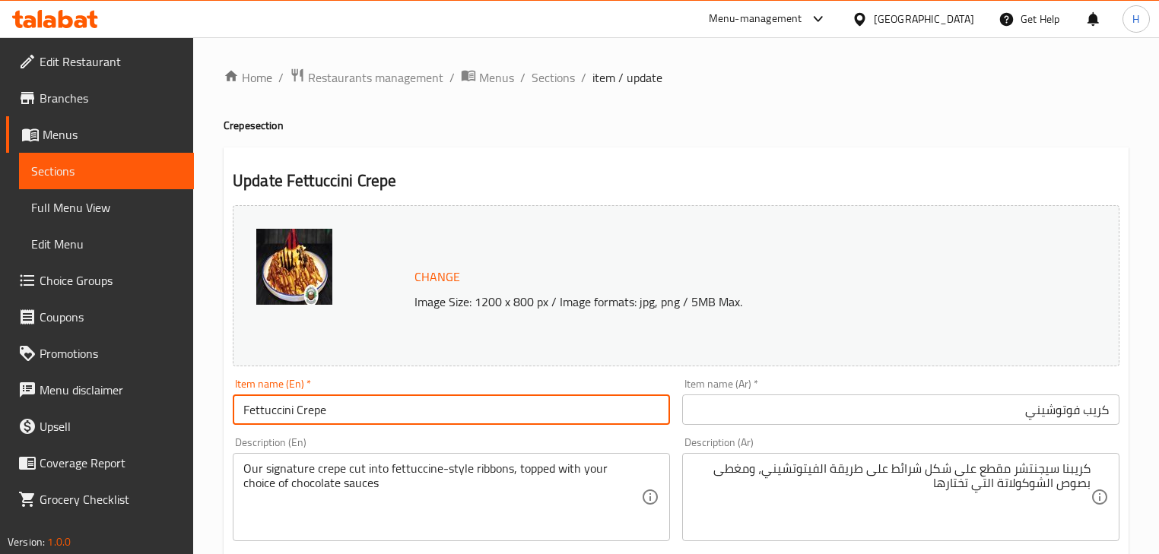
click at [376, 417] on input "Fettuccini Crepe" at bounding box center [451, 410] width 437 height 30
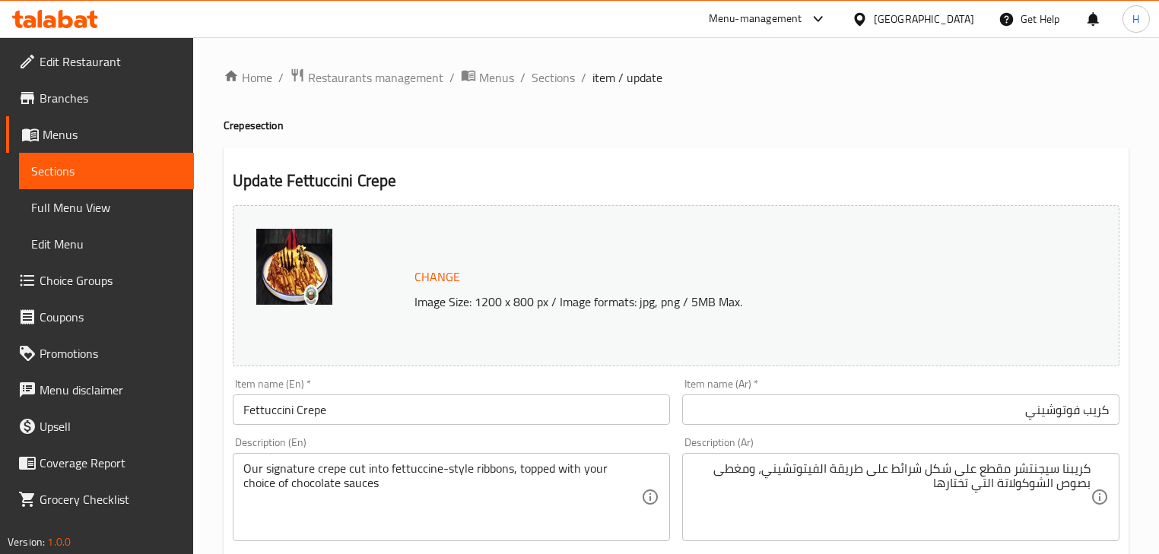
click at [418, 444] on div "Description (En) Our signature crepe cut into fettuccine-style ribbons, topped …" at bounding box center [451, 489] width 437 height 104
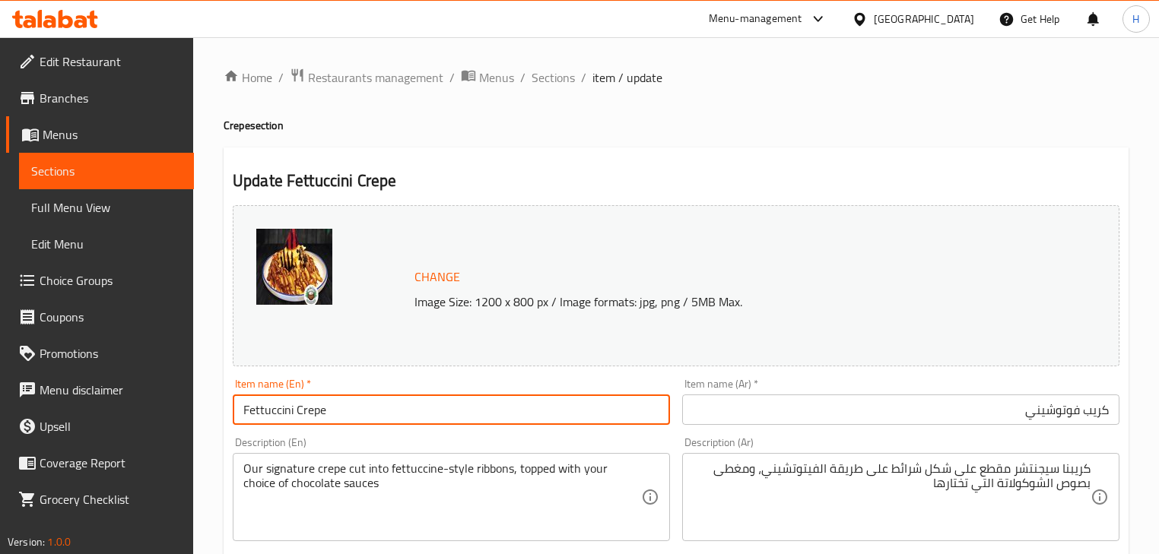
click at [379, 404] on input "Fettuccini Crepe" at bounding box center [451, 410] width 437 height 30
click at [482, 368] on div "Change Image Size: 1200 x 800 px / Image formats: jpg, png / 5MB Max." at bounding box center [676, 285] width 899 height 173
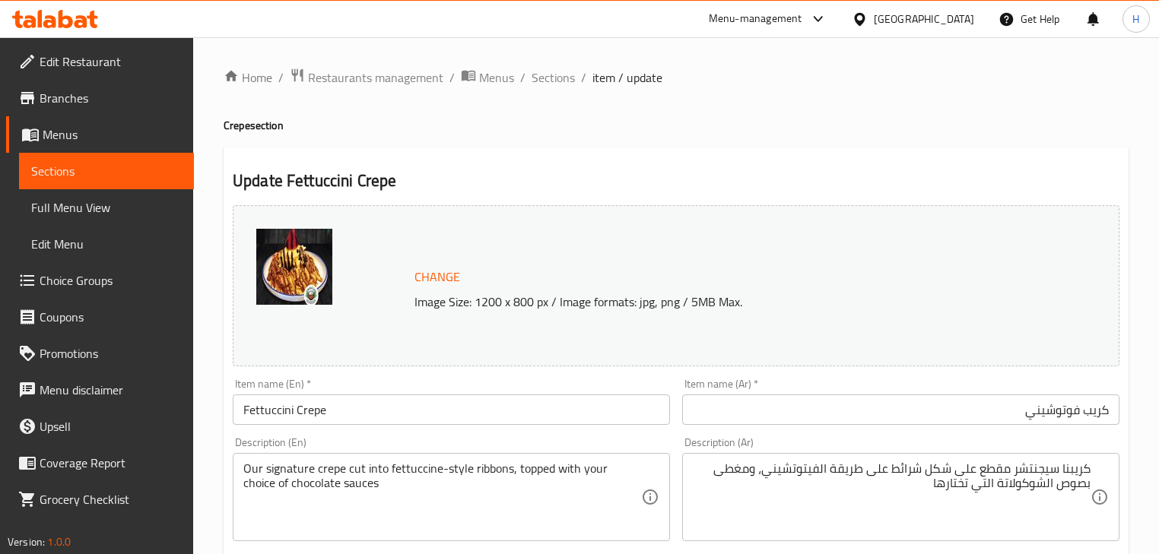
click at [464, 423] on input "Fettuccini Crepe" at bounding box center [451, 410] width 437 height 30
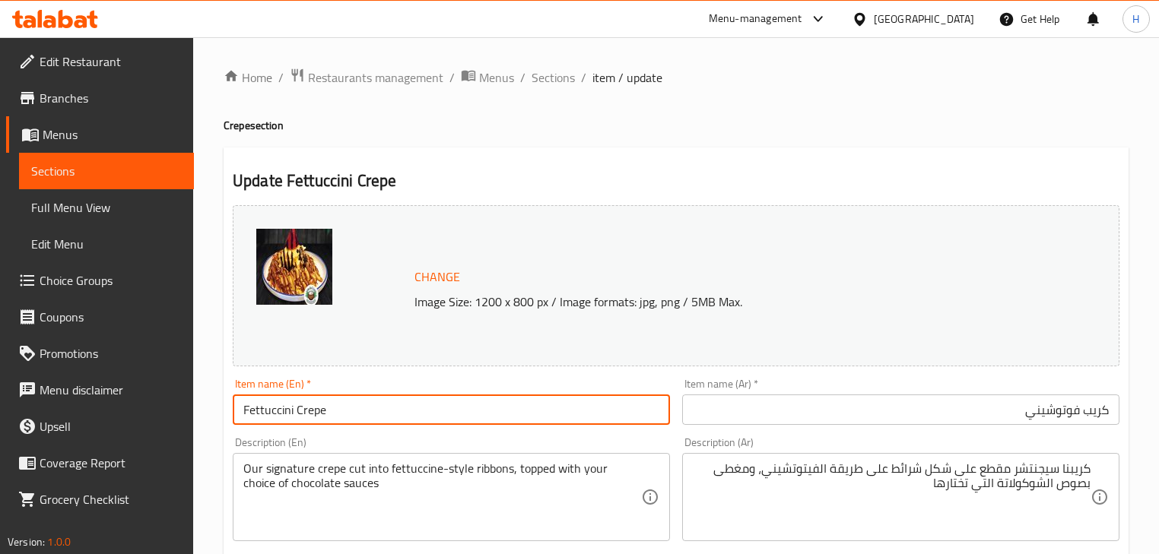
click at [464, 423] on input "Fettuccini Crepe" at bounding box center [451, 410] width 437 height 30
drag, startPoint x: 512, startPoint y: 433, endPoint x: 595, endPoint y: 462, distance: 88.0
click at [512, 433] on div "Description (En) Our signature crepe cut into fettuccine-style ribbons, topped …" at bounding box center [451, 489] width 449 height 116
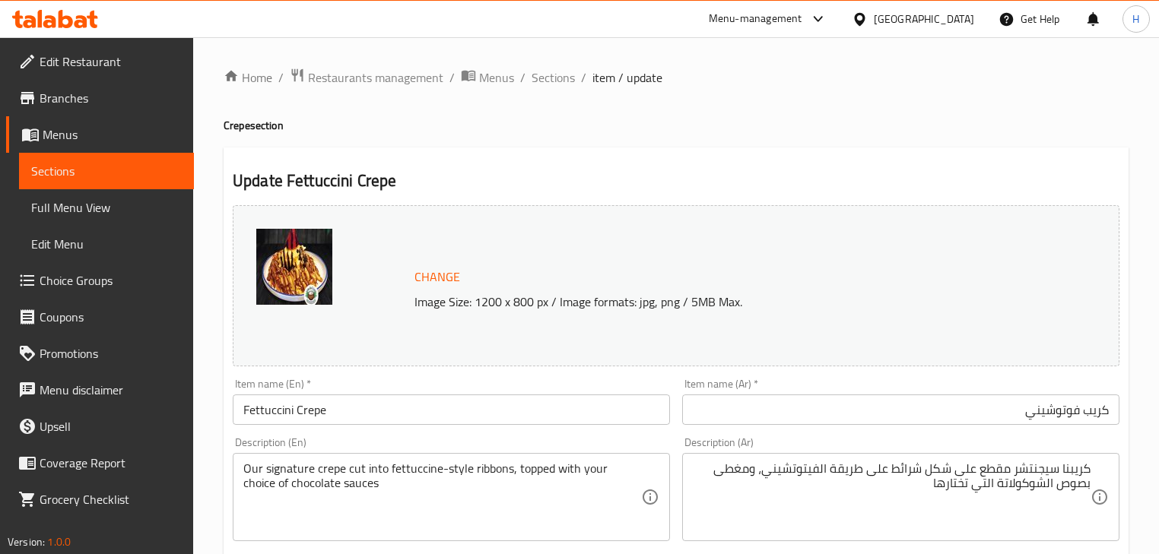
click at [651, 431] on div "Description (En) Our signature crepe cut into fettuccine-style ribbons, topped …" at bounding box center [451, 489] width 449 height 116
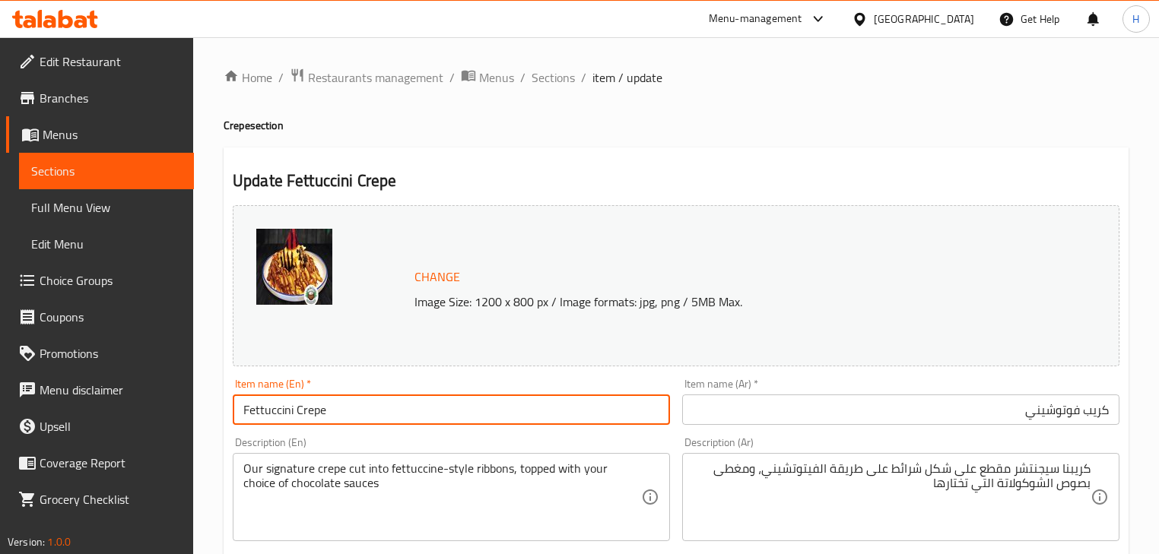
click at [573, 412] on input "Fettuccini Crepe" at bounding box center [451, 410] width 437 height 30
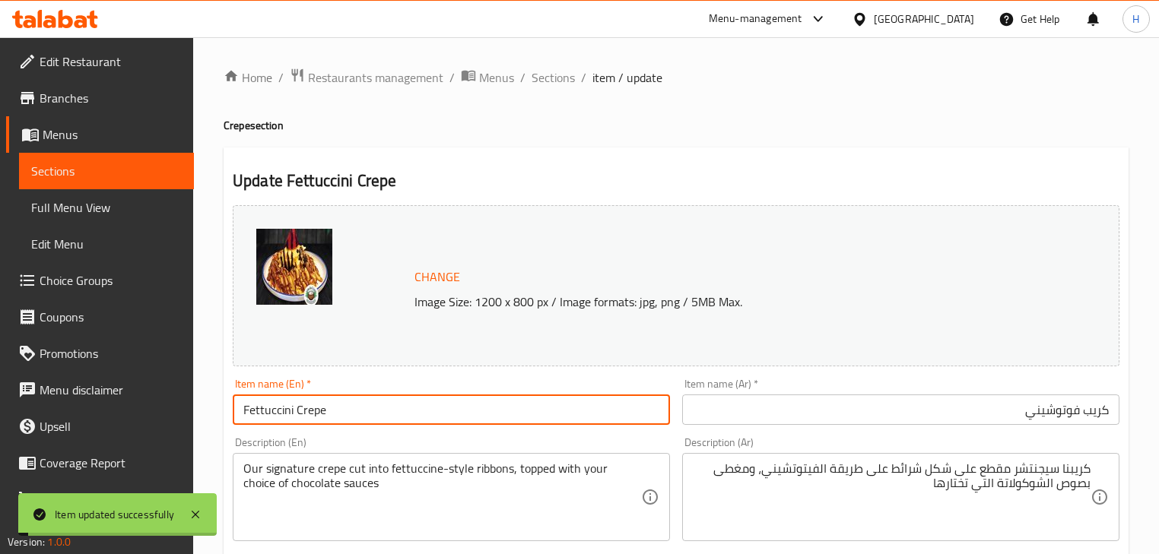
drag, startPoint x: 549, startPoint y: 88, endPoint x: 578, endPoint y: 114, distance: 38.8
click at [549, 87] on span "Sections" at bounding box center [552, 77] width 43 height 18
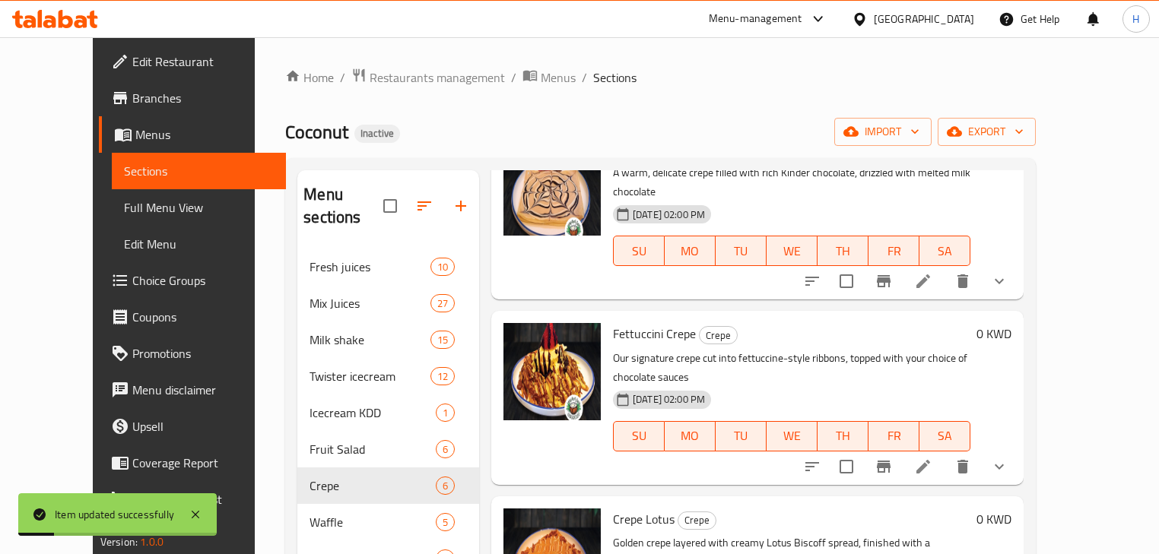
scroll to position [122, 0]
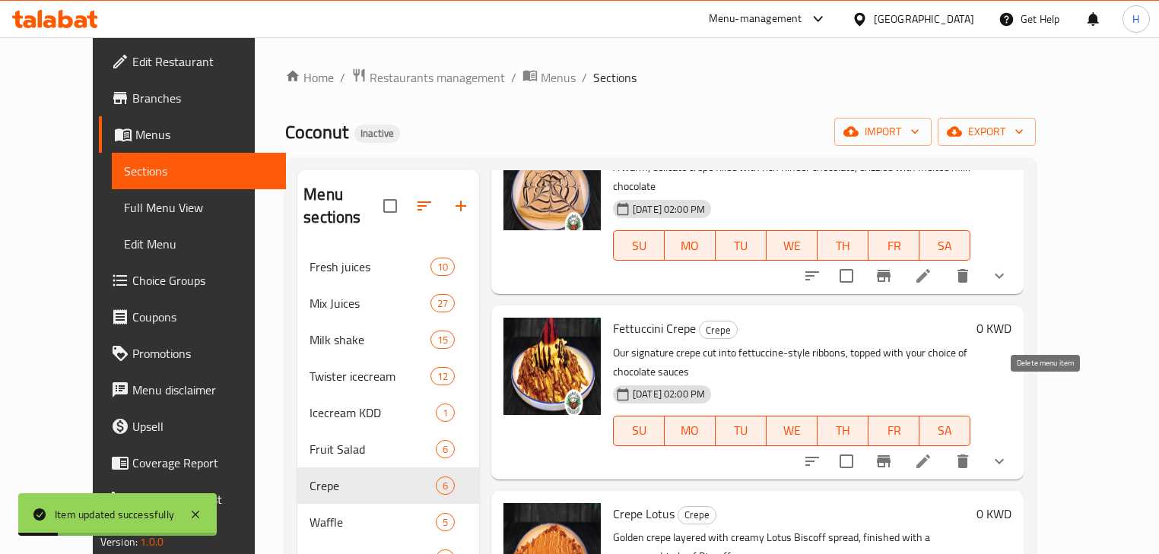
click at [972, 452] on icon "delete" at bounding box center [962, 461] width 18 height 18
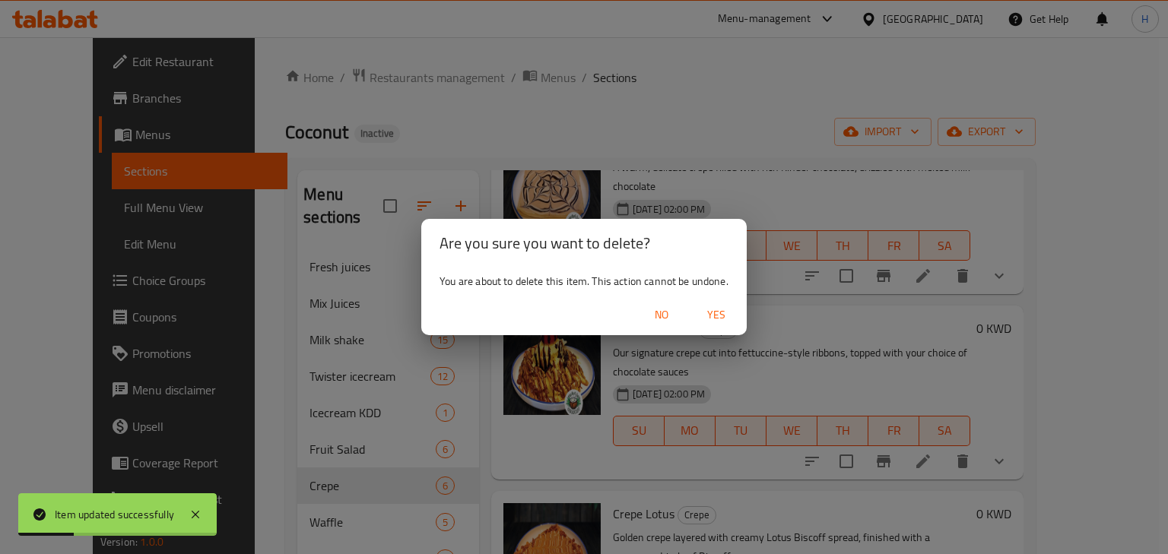
drag, startPoint x: 730, startPoint y: 322, endPoint x: 718, endPoint y: 319, distance: 12.7
click at [729, 322] on span "Yes" at bounding box center [716, 315] width 36 height 19
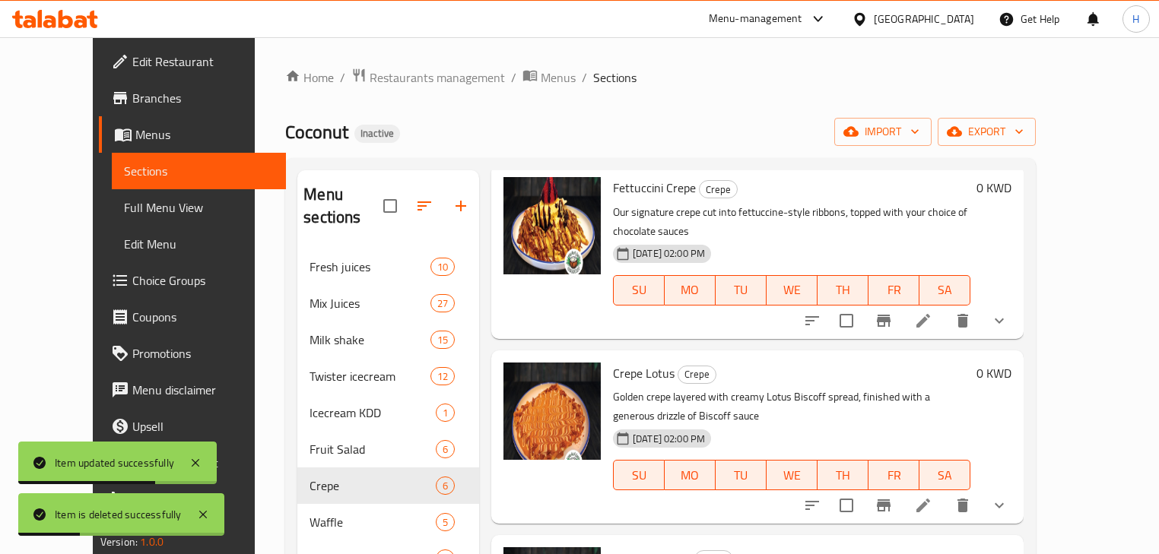
scroll to position [304, 0]
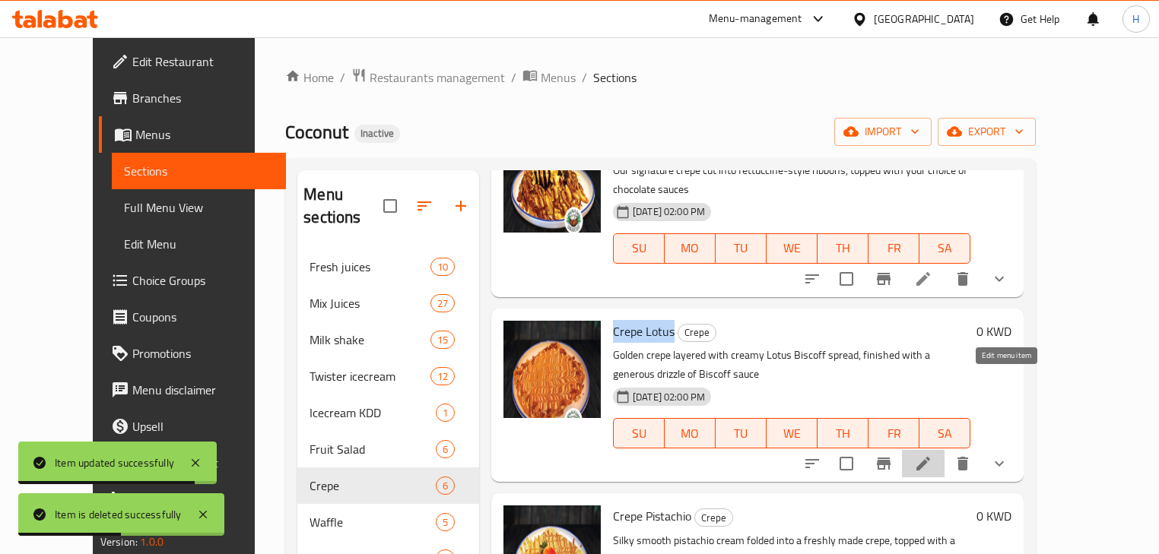
click at [932, 455] on icon at bounding box center [923, 464] width 18 height 18
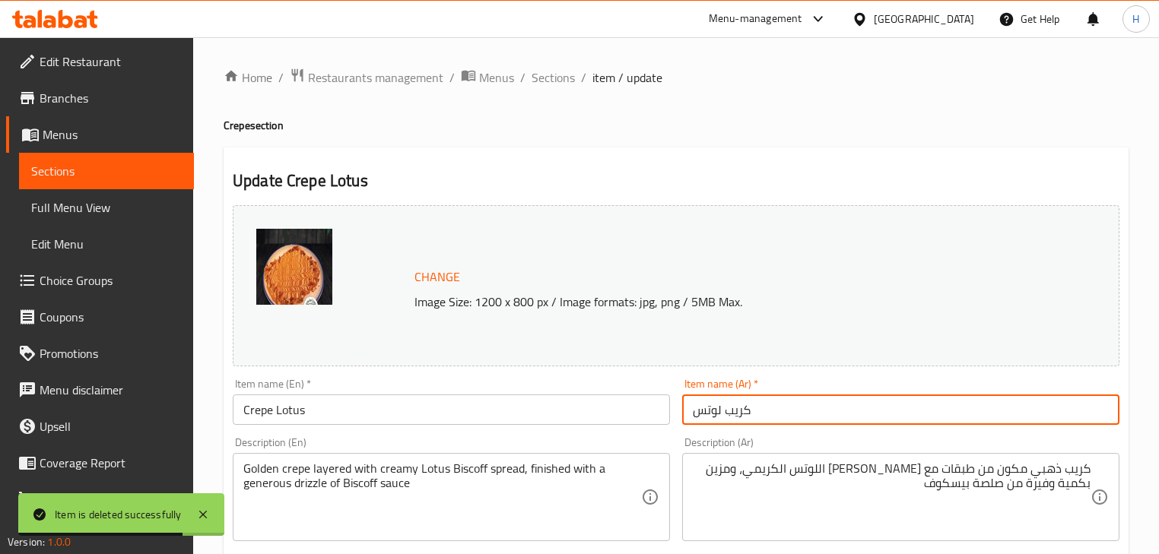
click at [882, 395] on input "كريب لوتس" at bounding box center [900, 410] width 437 height 30
click at [955, 432] on div "Description (Ar) كريب ذهبي مكون من طبقات مع سبريد بيسكوف اللوتس الكريمي، ومزين …" at bounding box center [900, 489] width 449 height 116
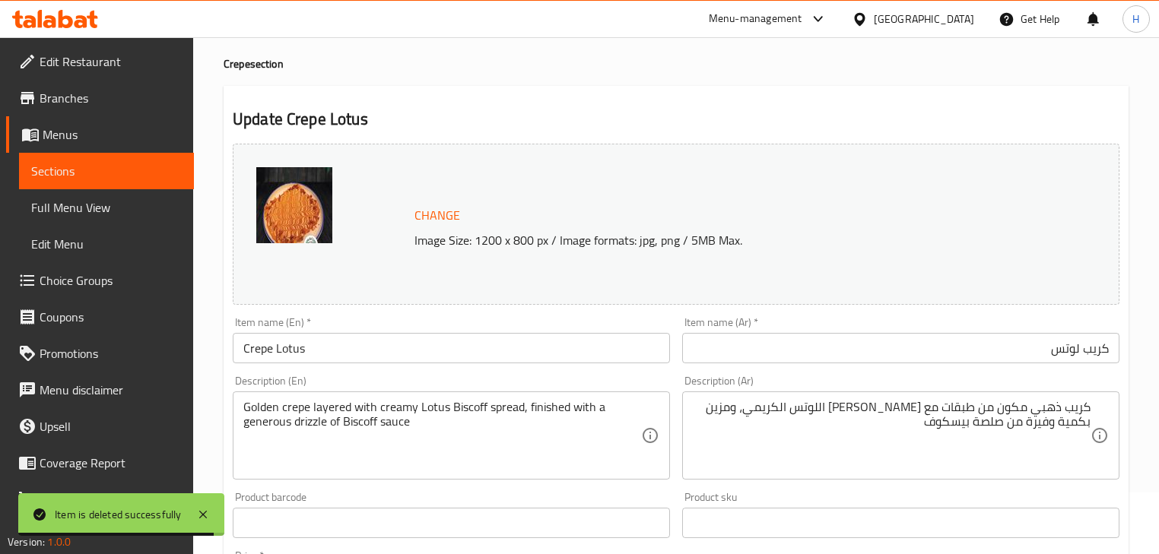
scroll to position [122, 0]
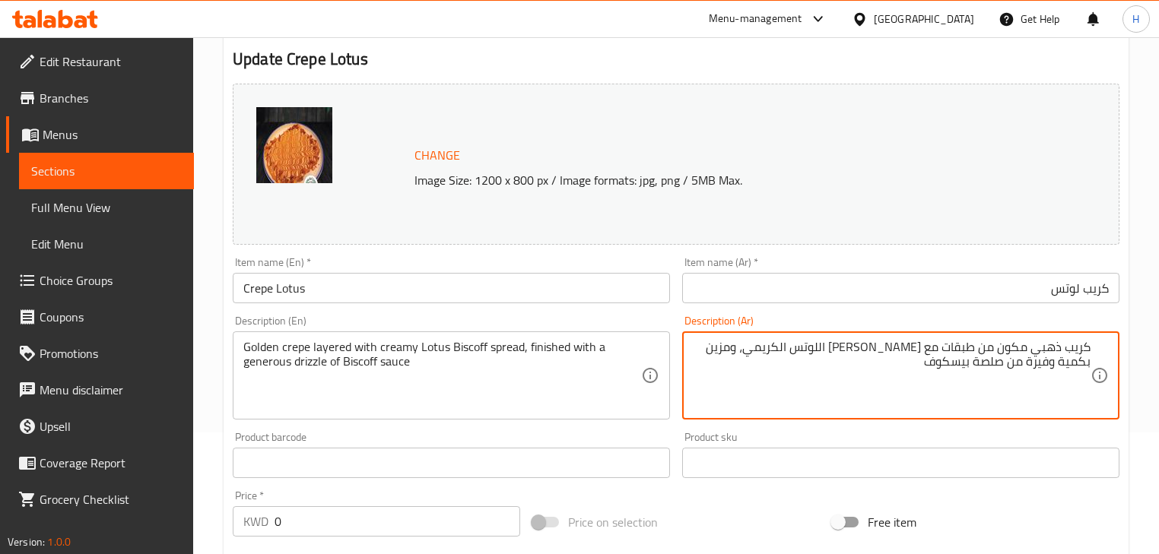
click at [989, 366] on textarea "كريب ذهبي مكون من طبقات مع سبريد بيسكوف اللوتس الكريمي، ومزين بكمية وفيرة من صل…" at bounding box center [892, 376] width 398 height 72
drag, startPoint x: 718, startPoint y: 350, endPoint x: 747, endPoint y: 350, distance: 29.7
click at [747, 350] on textarea "كريب ذهبي مكون من طبقات مع سبريد بيسكوف اللوتس الكريمي، ومزين بكمية وفيرة من صو…" at bounding box center [892, 376] width 398 height 72
click at [509, 300] on input "Crepe Lotus" at bounding box center [451, 288] width 437 height 30
type textarea "كريب ذهبي مكون من طبقات مع سبريد بيسكوف اللوتس الكريمي، وتنتهي بكمية وفيرة من د…"
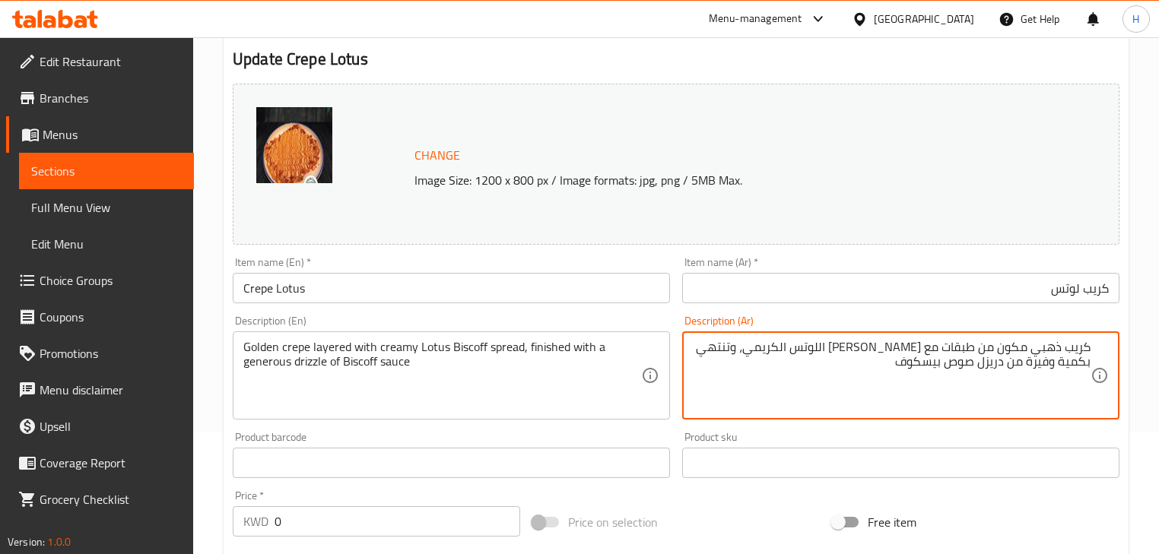
click at [507, 294] on input "Crepe Lotus" at bounding box center [451, 288] width 437 height 30
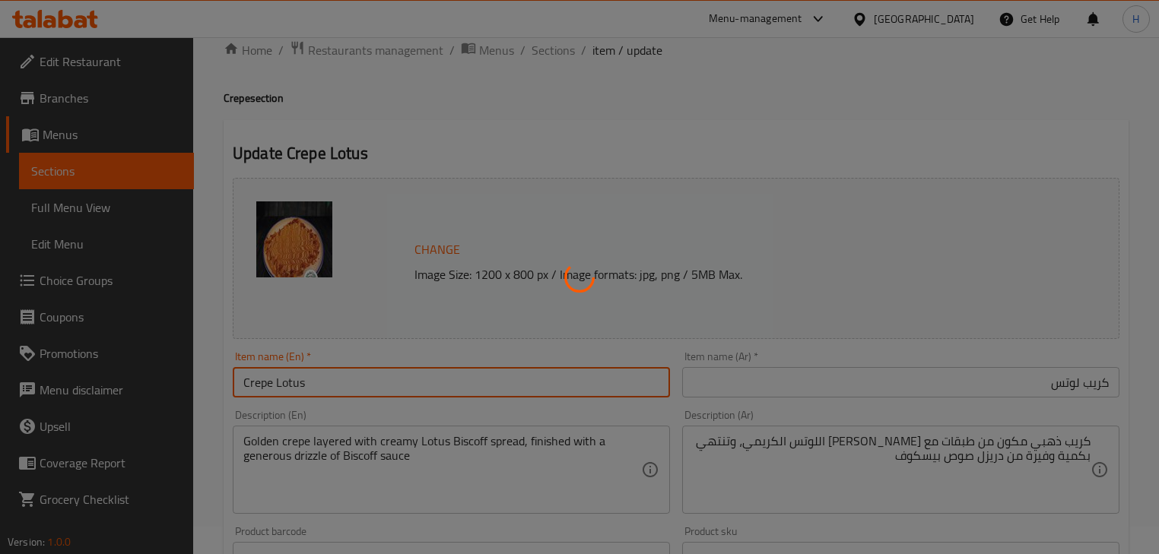
scroll to position [0, 0]
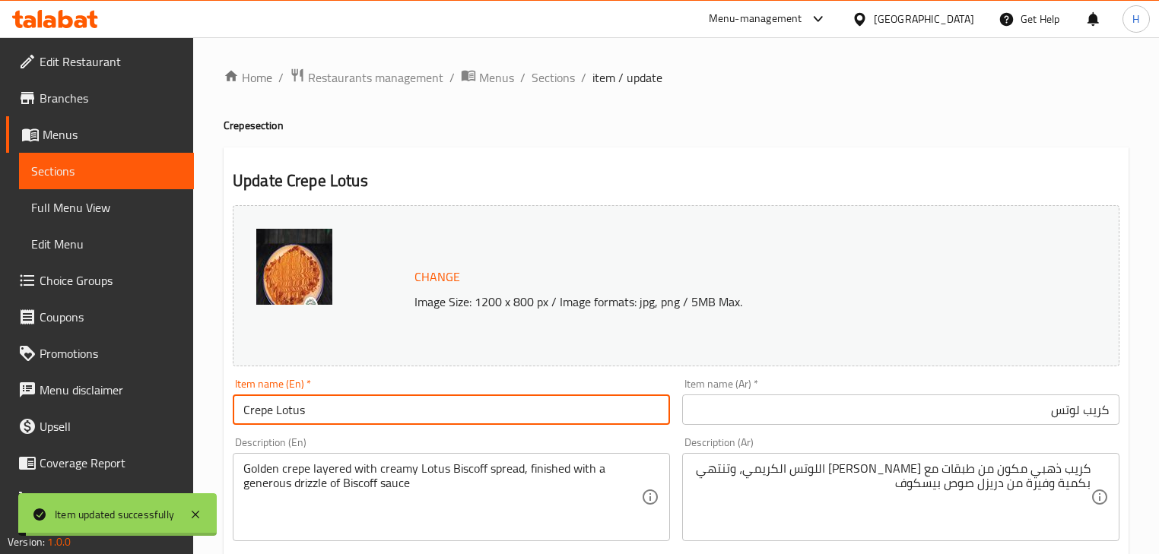
drag, startPoint x: 558, startPoint y: 81, endPoint x: 304, endPoint y: 3, distance: 265.5
click at [558, 81] on span "Sections" at bounding box center [552, 77] width 43 height 18
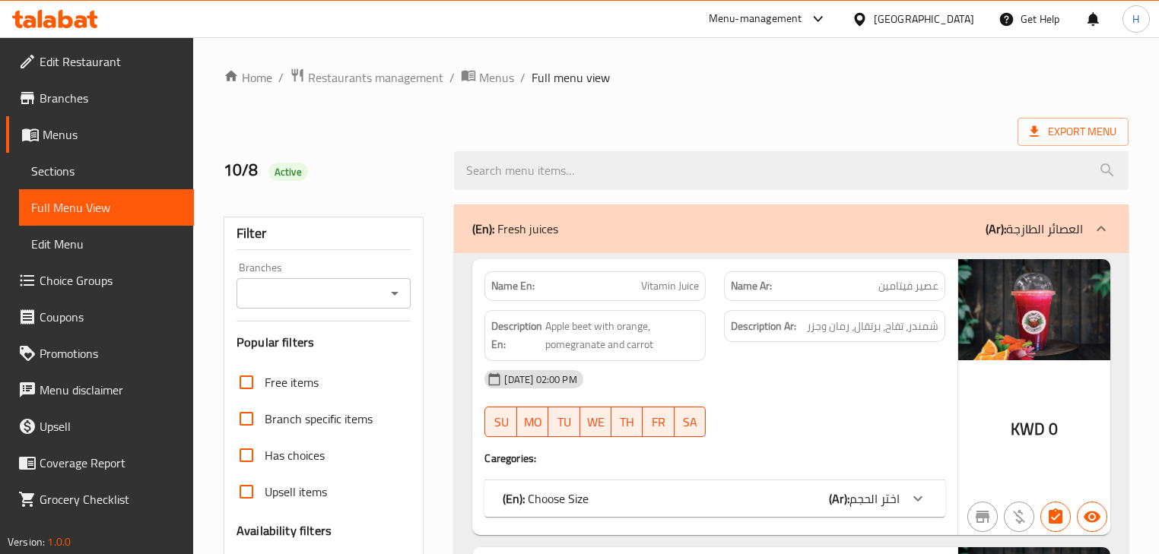
scroll to position [20238, 0]
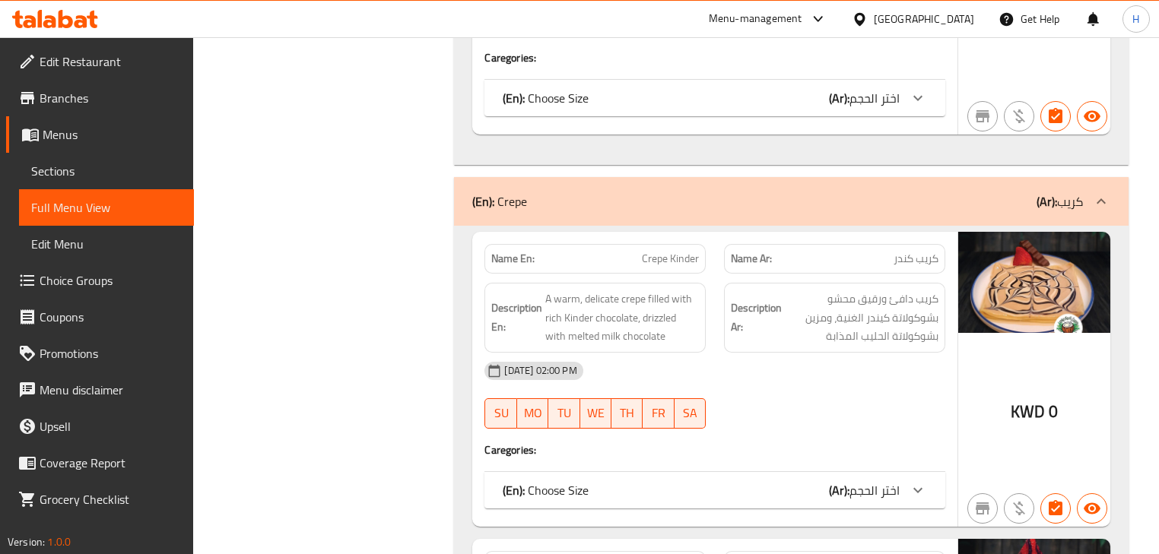
scroll to position [20542, 0]
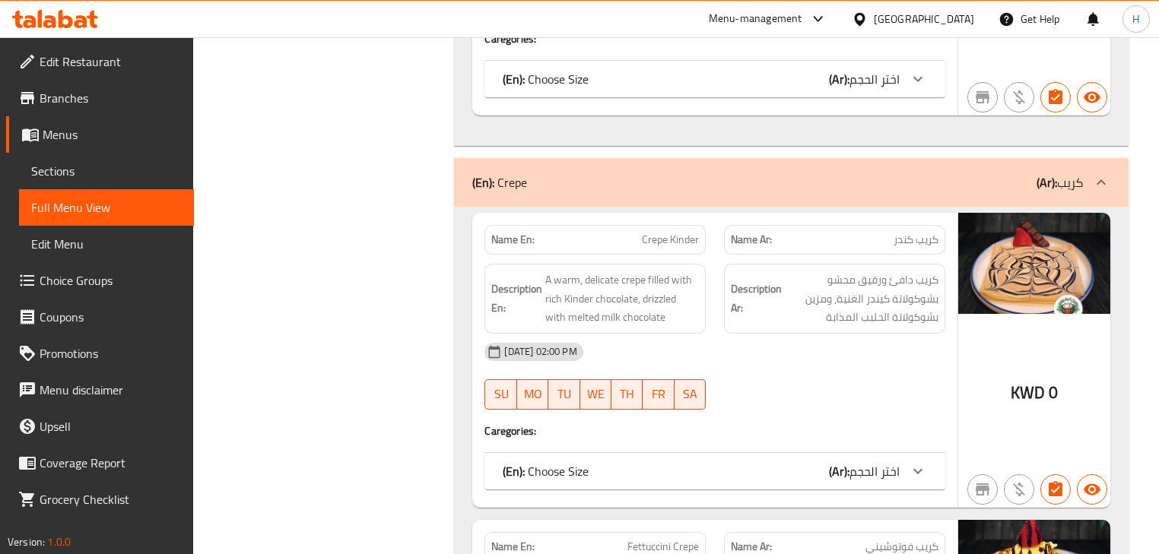
click at [652, 539] on span "Fettuccini Crepe" at bounding box center [662, 547] width 71 height 16
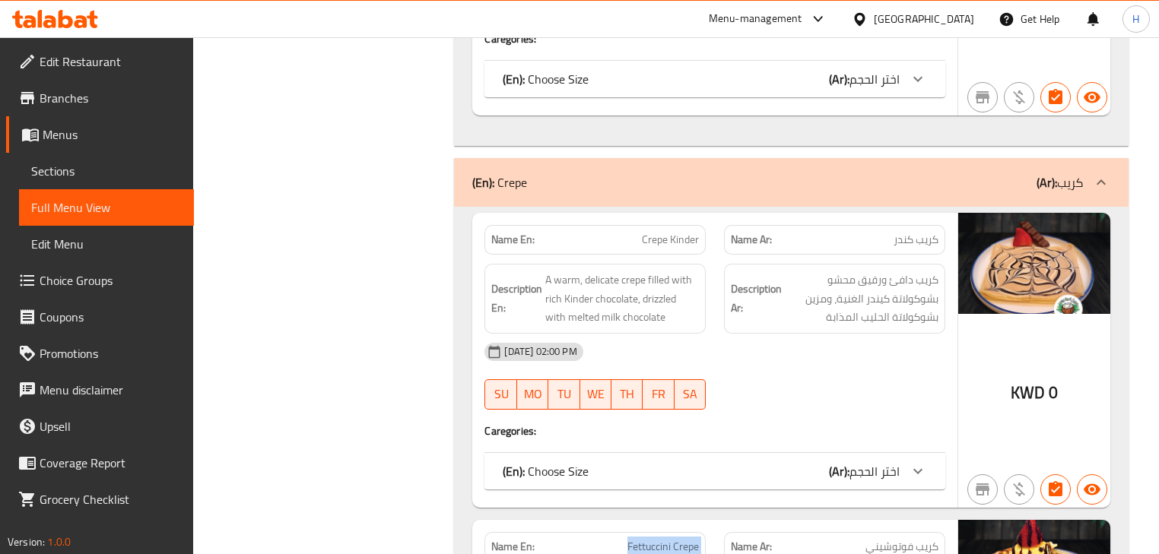
click at [652, 539] on span "Fettuccini Crepe" at bounding box center [662, 547] width 71 height 16
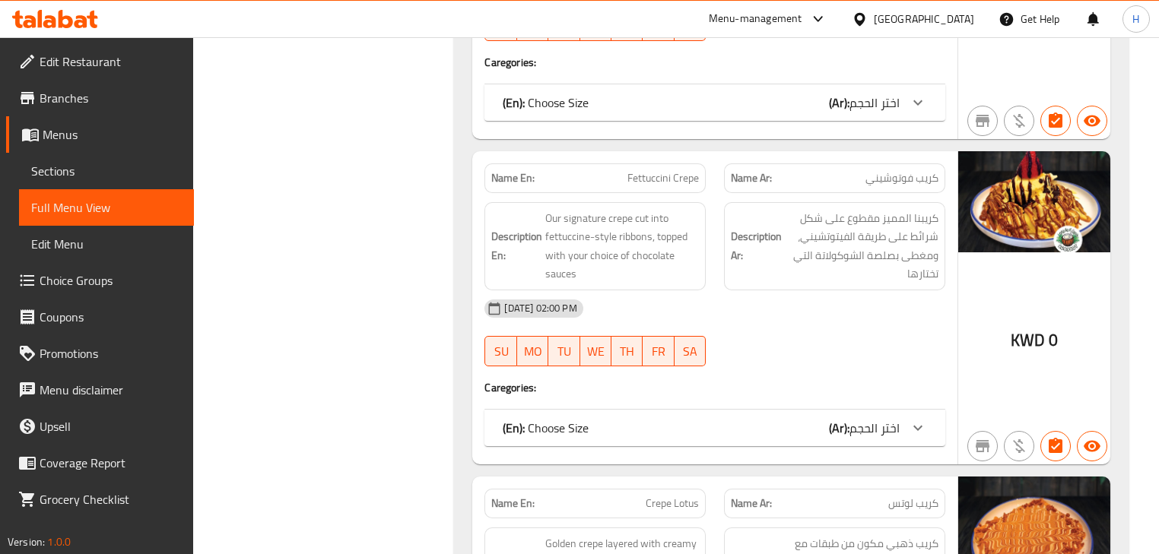
scroll to position [20968, 0]
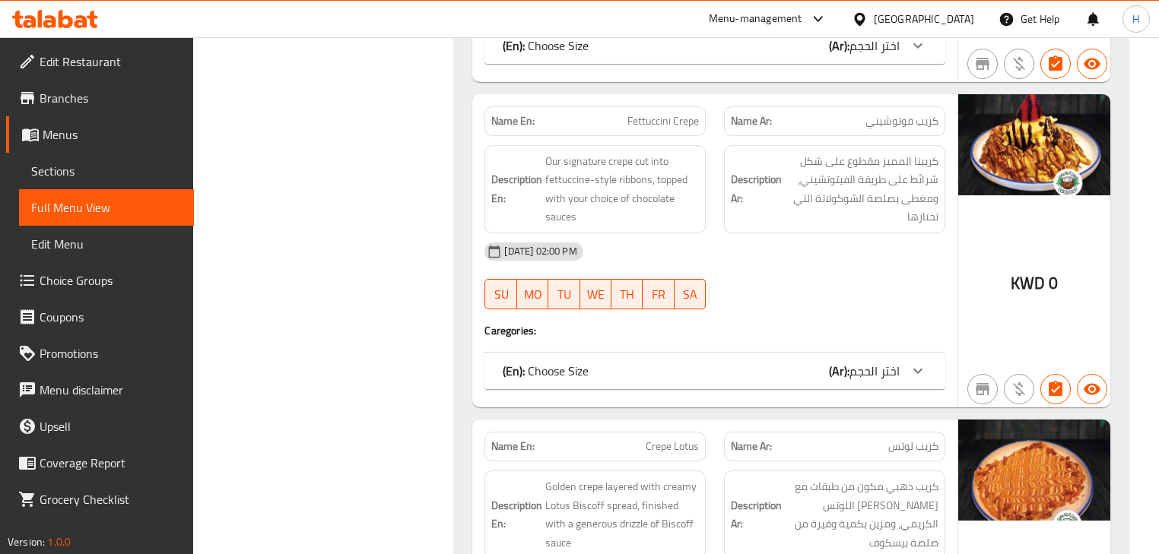
click at [678, 432] on div "Name En: Crepe Lotus" at bounding box center [594, 447] width 221 height 30
copy span "Crepe Lotus"
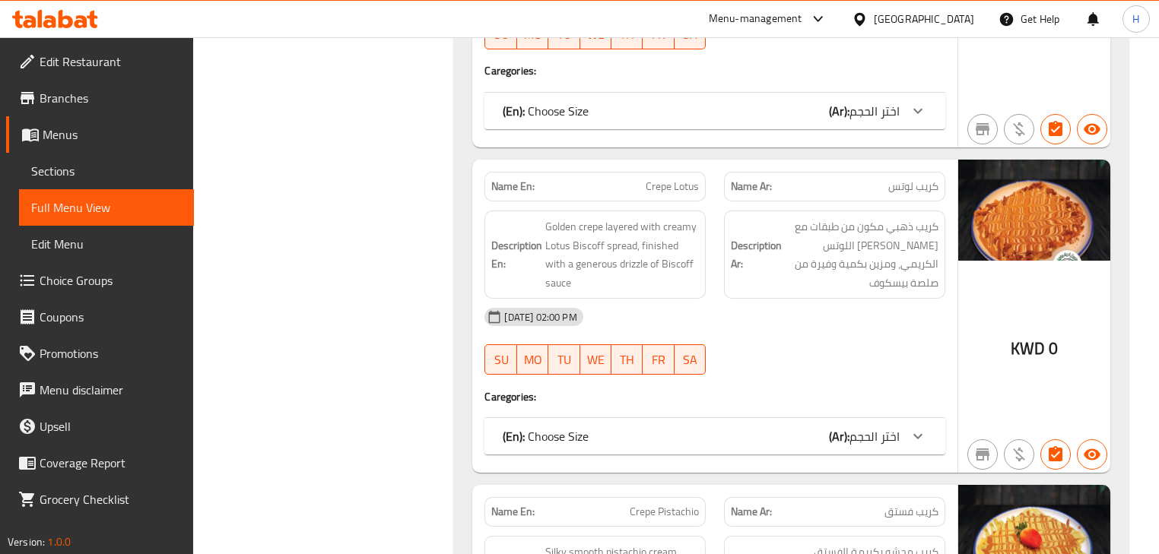
scroll to position [21272, 0]
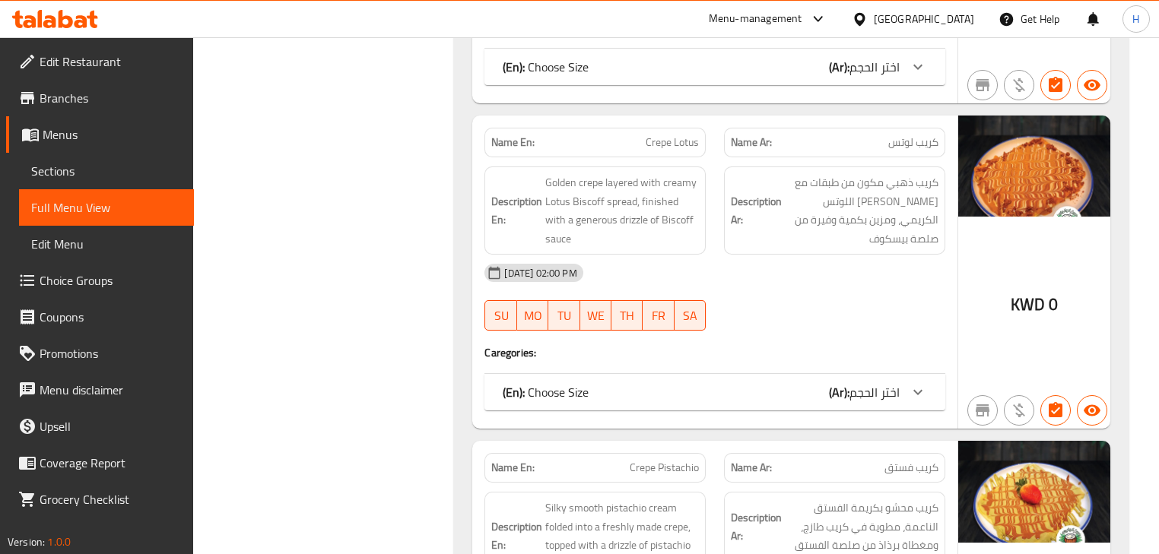
click at [663, 460] on span "Crepe Pistachio" at bounding box center [664, 468] width 69 height 16
copy span "Crepe Pistachio"
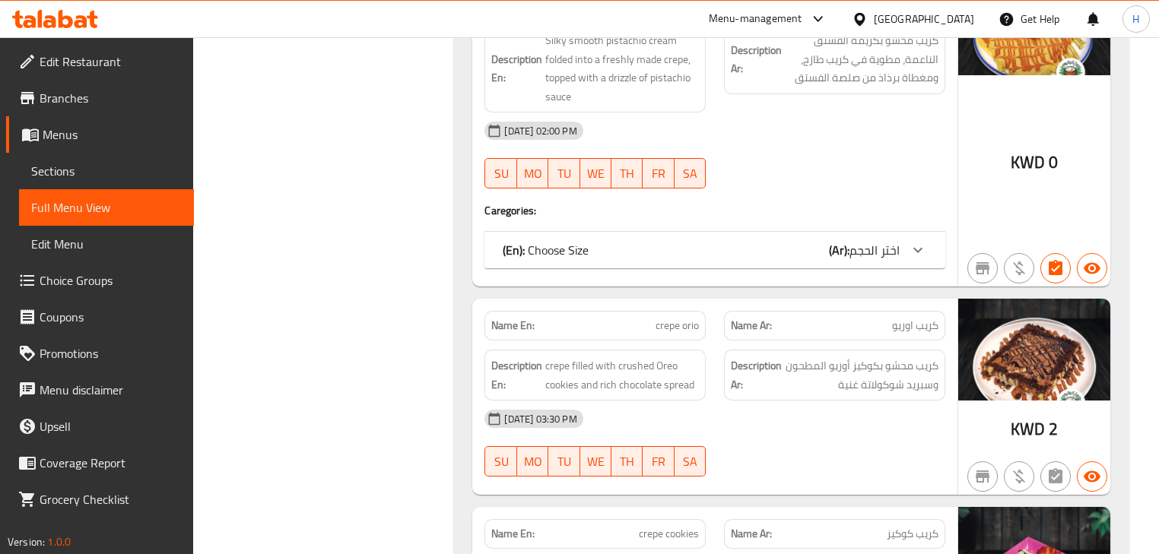
scroll to position [21758, 0]
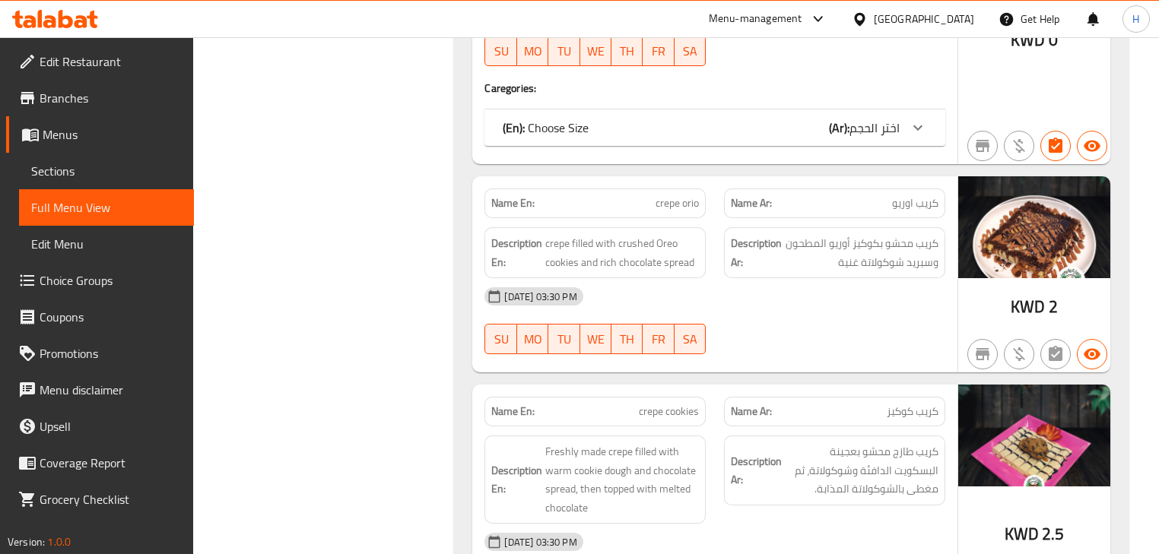
scroll to position [22062, 0]
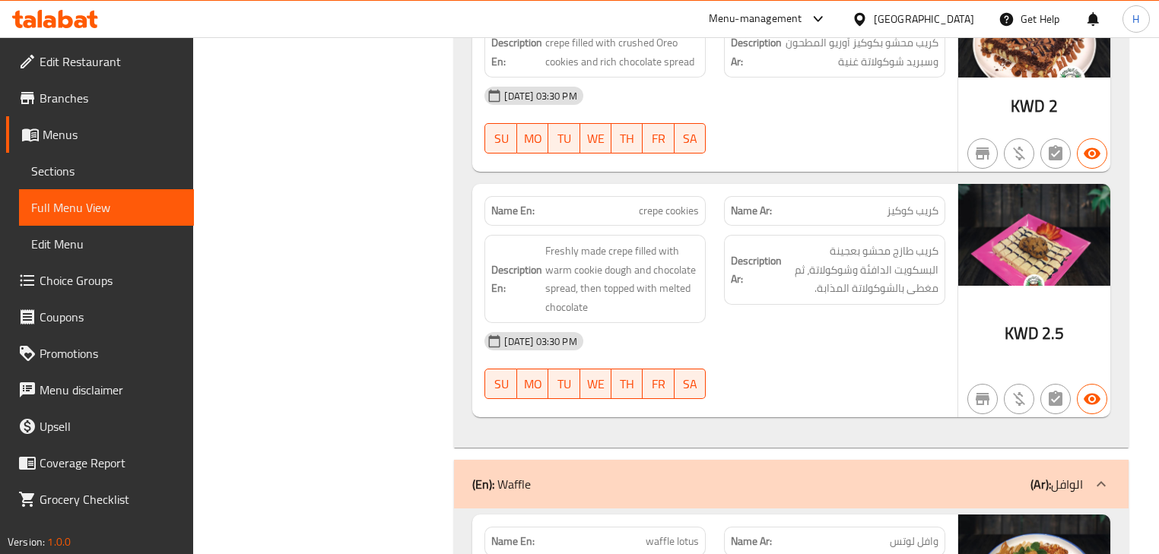
click at [678, 534] on span "waffle lotus" at bounding box center [672, 542] width 53 height 16
copy span "waffle lotus"
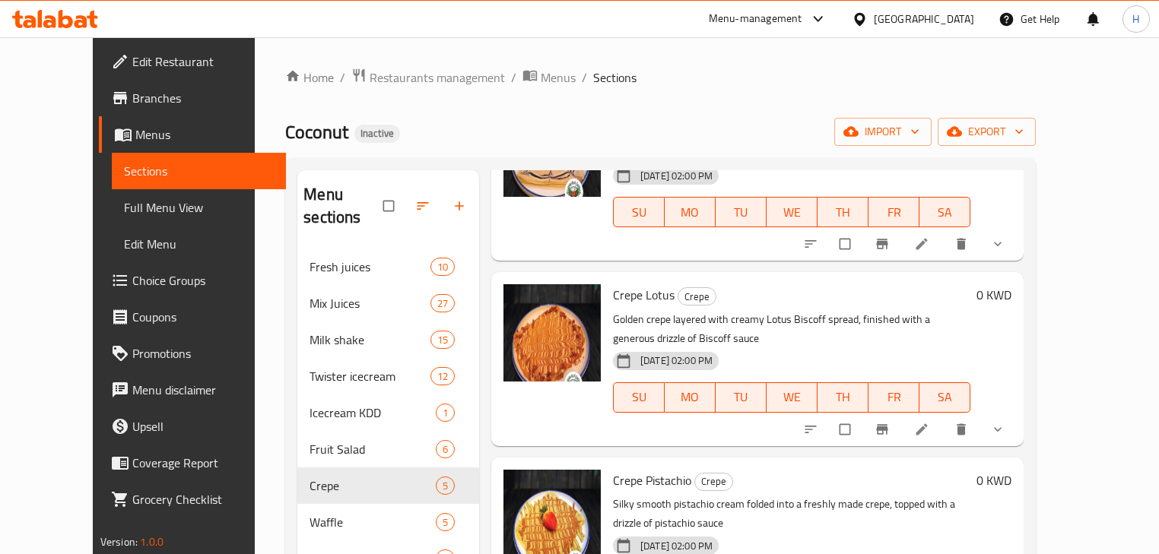
scroll to position [242, 0]
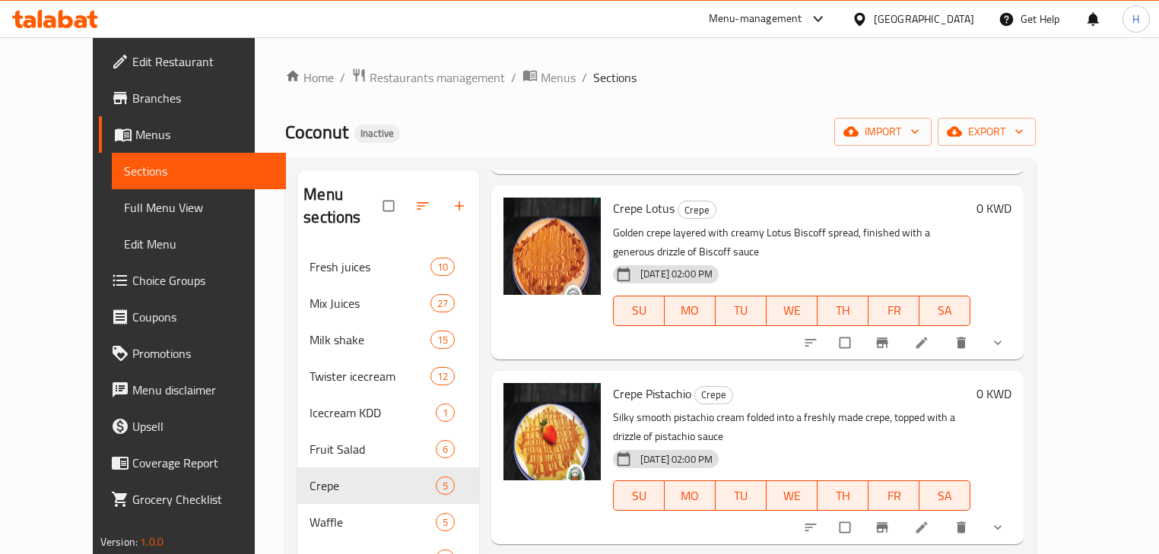
click at [815, 408] on p "Silky smooth pistachio cream folded into a freshly made crepe, topped with a dr…" at bounding box center [791, 427] width 357 height 38
click at [944, 516] on li at bounding box center [923, 528] width 43 height 24
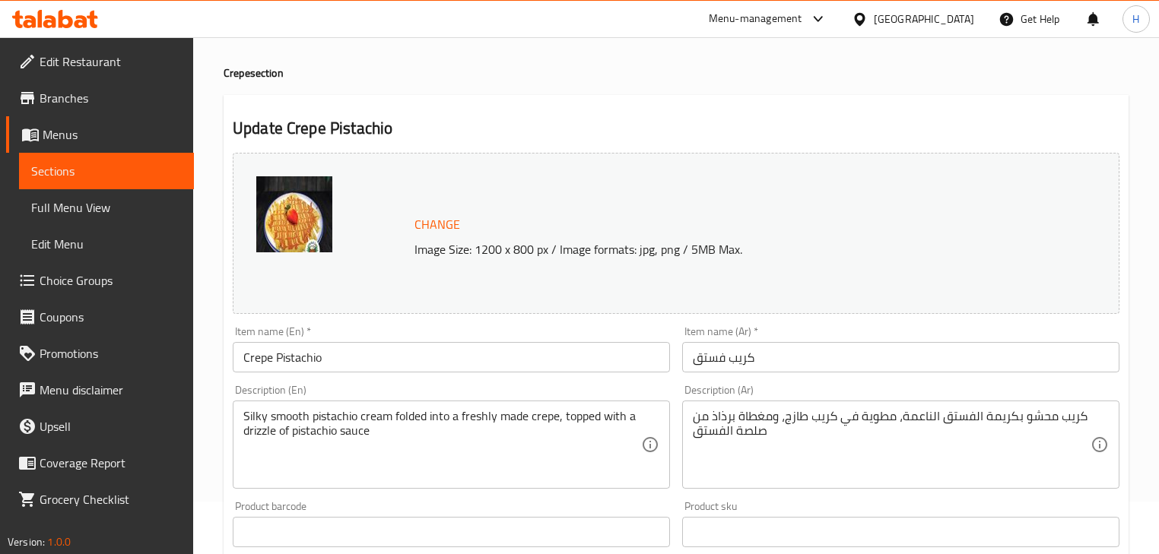
scroll to position [61, 0]
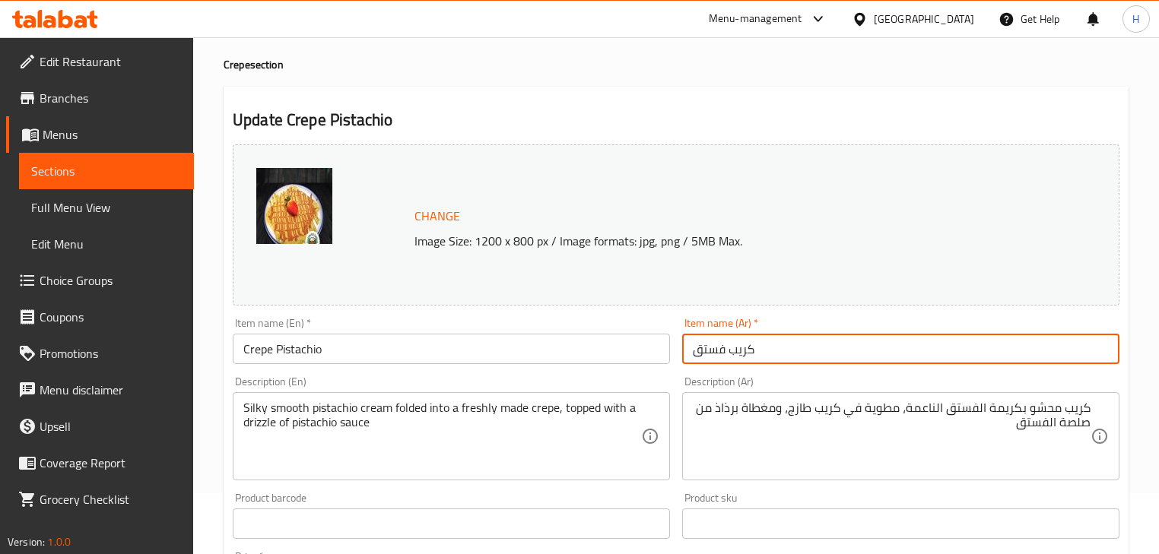
click at [778, 348] on input "كريب فستق" at bounding box center [900, 349] width 437 height 30
click at [991, 392] on div "Description (Ar) كريب محشو بكريمة الفستق الناعمة، مطوية في كريب طازج، ومغطاة بر…" at bounding box center [900, 428] width 437 height 104
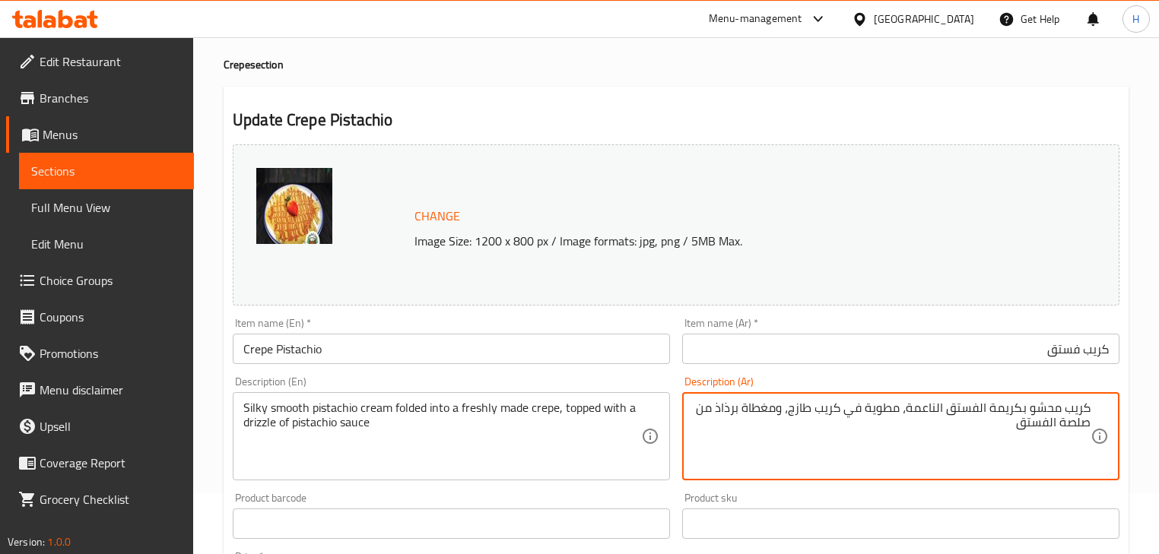
click at [734, 408] on textarea "كريب محشو بكريمة الفستق الناعمة، مطوية في كريب طازج، ومغطاة برذاذ من صلصة الفستق" at bounding box center [892, 437] width 398 height 72
click at [1083, 430] on textarea "كريب محشو بكريمة الفستق الناعمة، مطوية في كريب طازج، ومغطاة بدريزل من صلصة الفس…" at bounding box center [892, 437] width 398 height 72
type textarea "كريب محشو بكريمة الفستق الناعمة، مطوية في كريب طازج، ومغطاة بدريزل من صوص الفستق"
click at [553, 363] on input "Crepe Pistachio" at bounding box center [451, 349] width 437 height 30
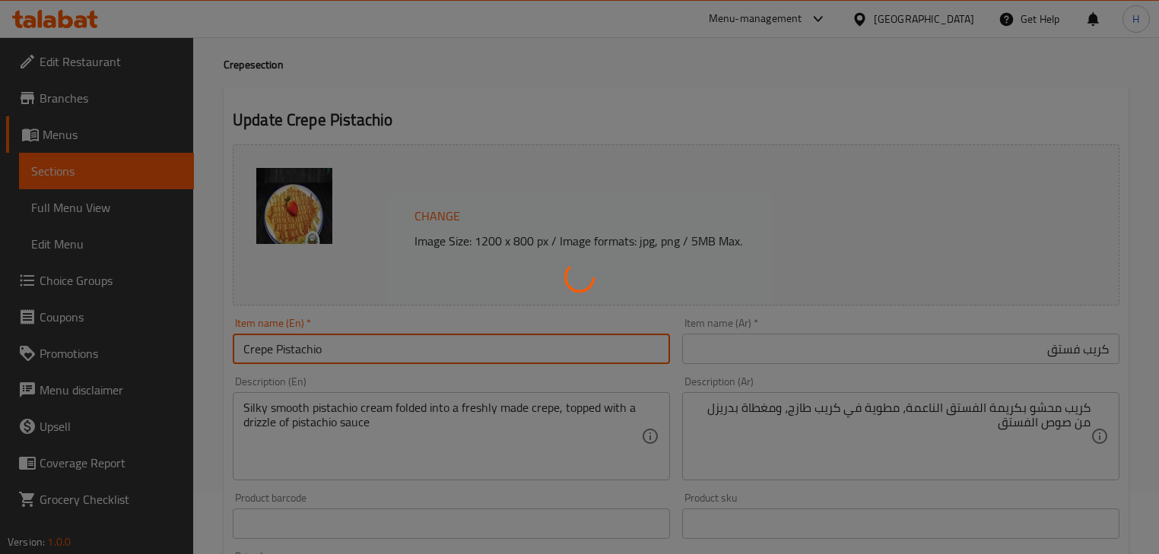
scroll to position [0, 0]
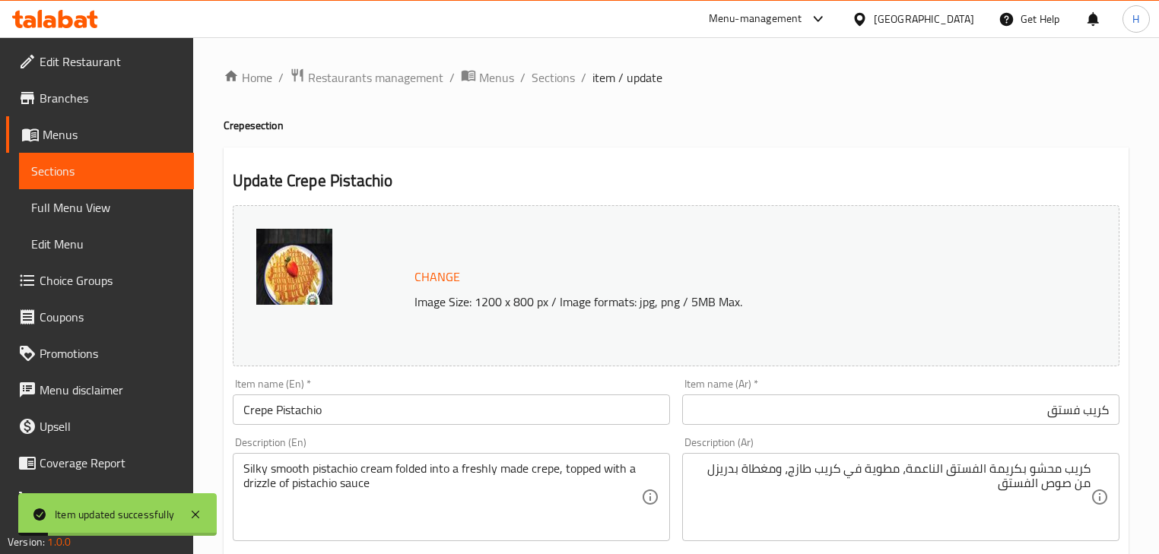
drag, startPoint x: 563, startPoint y: 84, endPoint x: 550, endPoint y: 92, distance: 15.4
click at [563, 84] on span "Sections" at bounding box center [552, 77] width 43 height 18
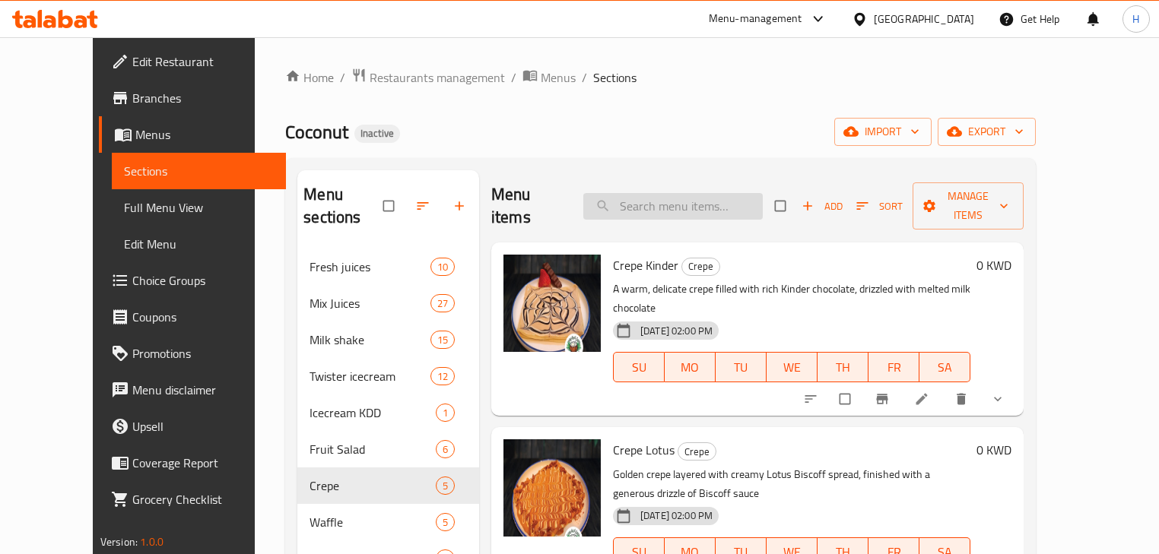
click at [669, 204] on input "search" at bounding box center [672, 206] width 179 height 27
paste input "waffle lotus"
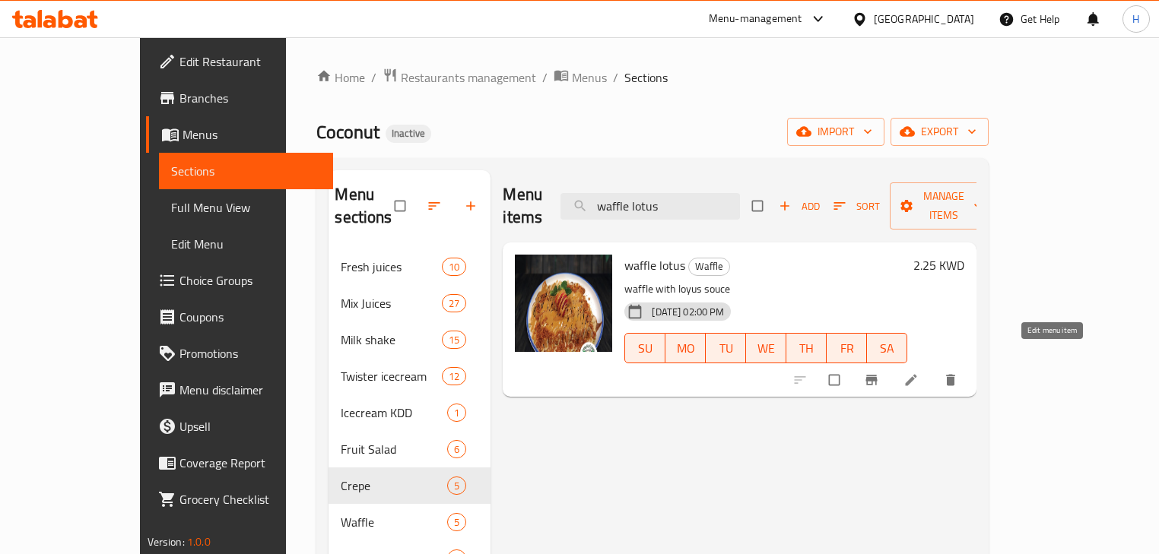
type input "waffle lotus"
click at [918, 373] on icon at bounding box center [910, 380] width 15 height 15
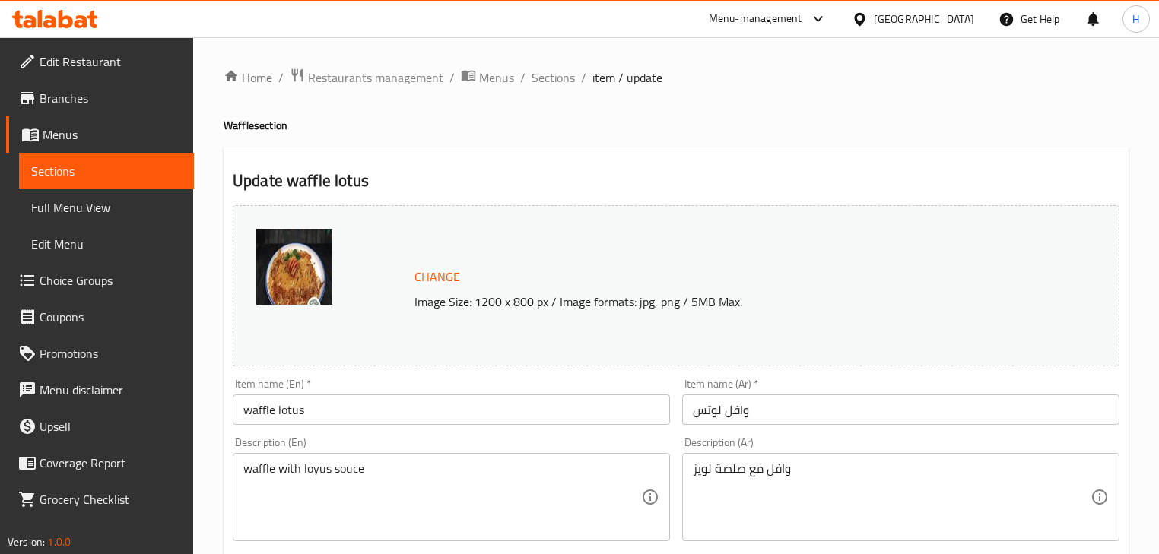
click at [726, 413] on input "وافل لوتس" at bounding box center [900, 410] width 437 height 30
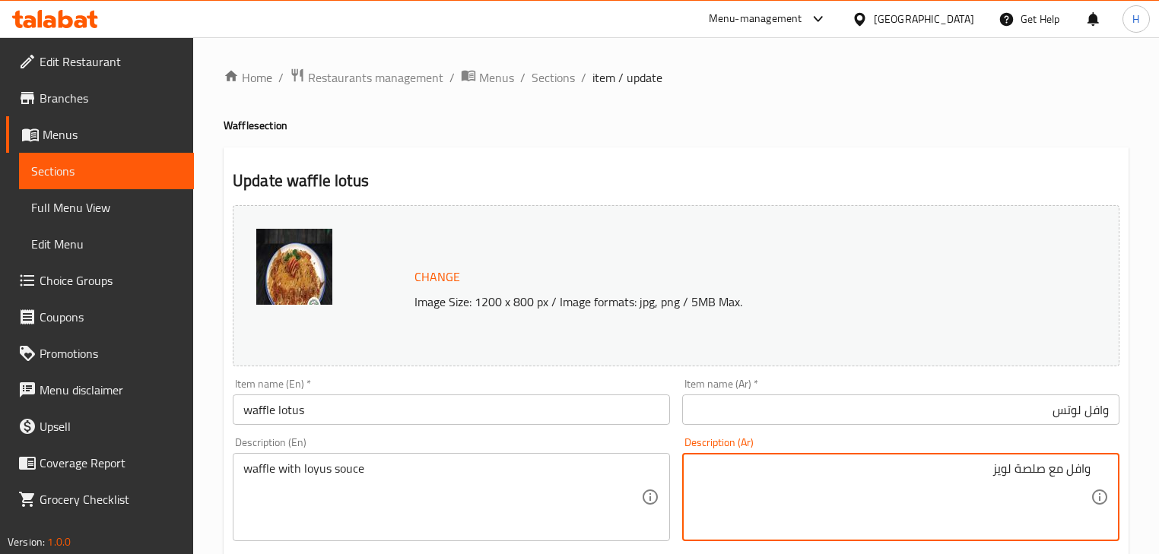
click at [791, 450] on div "Description (Ar) وافل مع صلصة لويز Description (Ar)" at bounding box center [900, 489] width 437 height 104
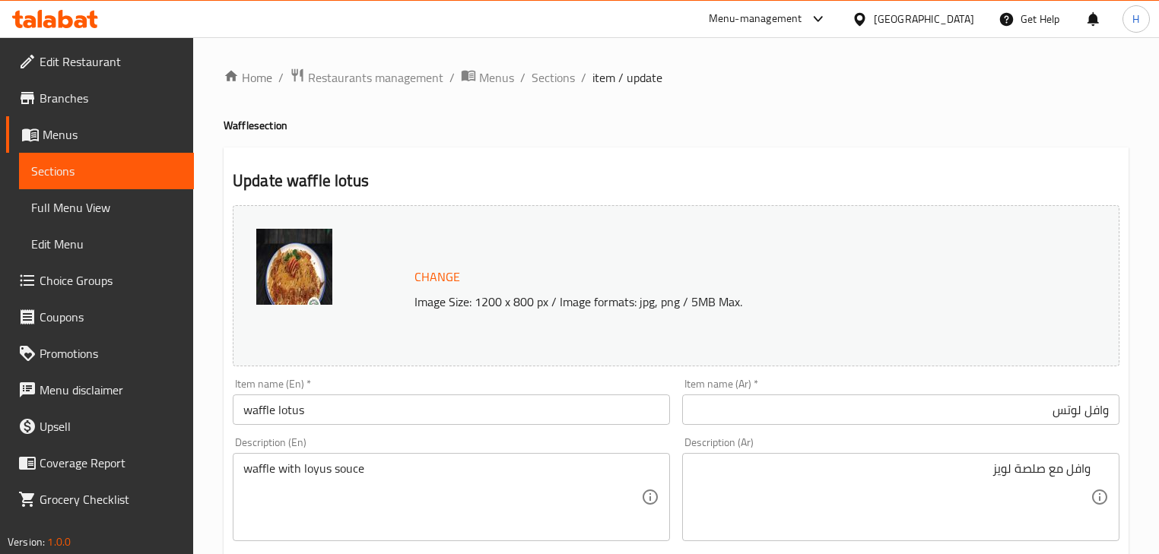
scroll to position [61, 0]
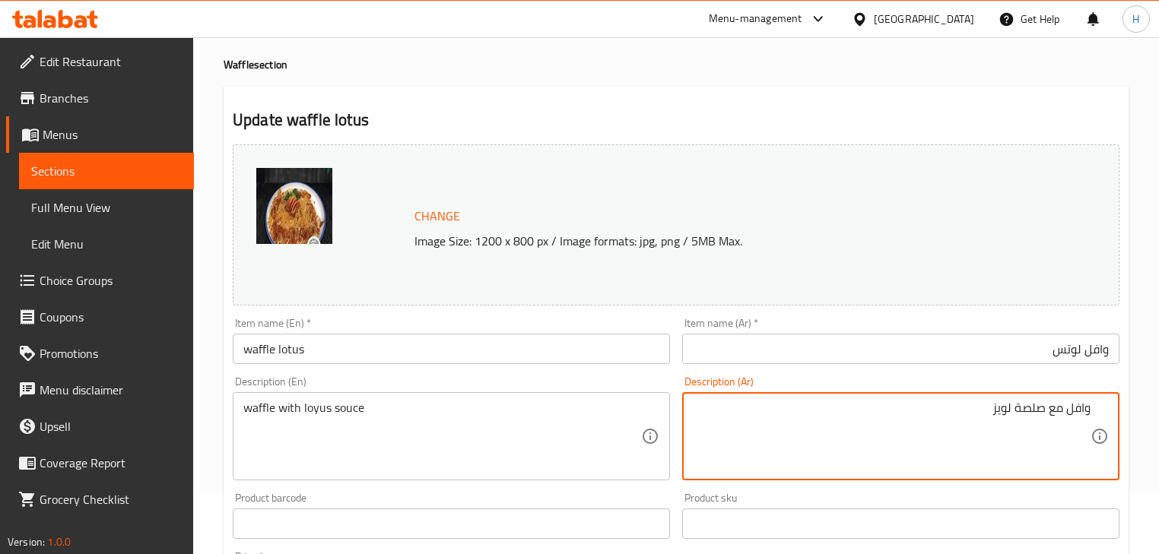
click at [1004, 413] on textarea "وافل مع صلصة لويز" at bounding box center [892, 437] width 398 height 72
click at [1068, 356] on input "وافل لوتس" at bounding box center [900, 349] width 437 height 30
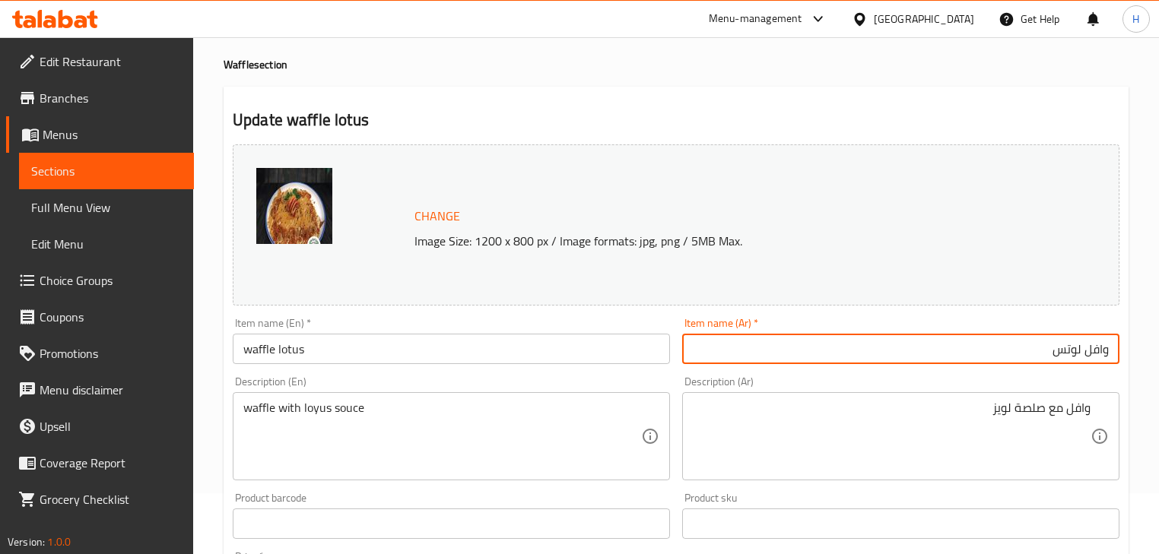
click at [1068, 356] on input "وافل لوتس" at bounding box center [900, 349] width 437 height 30
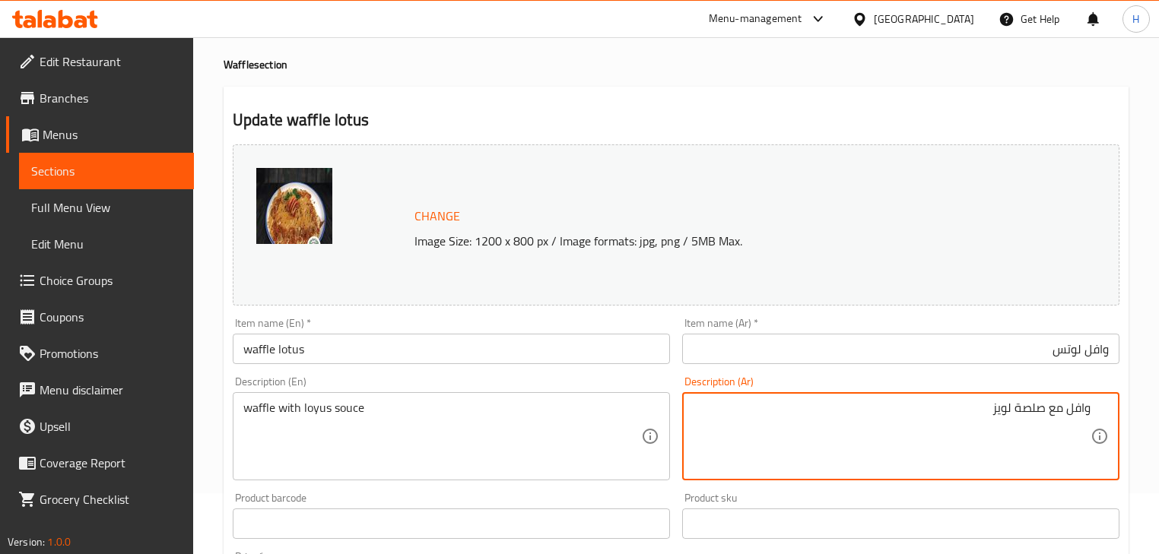
click at [1007, 412] on textarea "وافل مع صلصة لويز" at bounding box center [892, 437] width 398 height 72
paste textarea "تس"
type textarea "وافل مع صلصة لوتس"
drag, startPoint x: 1007, startPoint y: 386, endPoint x: 271, endPoint y: 385, distance: 736.0
click at [985, 385] on div "Description (Ar) وافل مع صلصة لوتس Description (Ar)" at bounding box center [900, 428] width 437 height 104
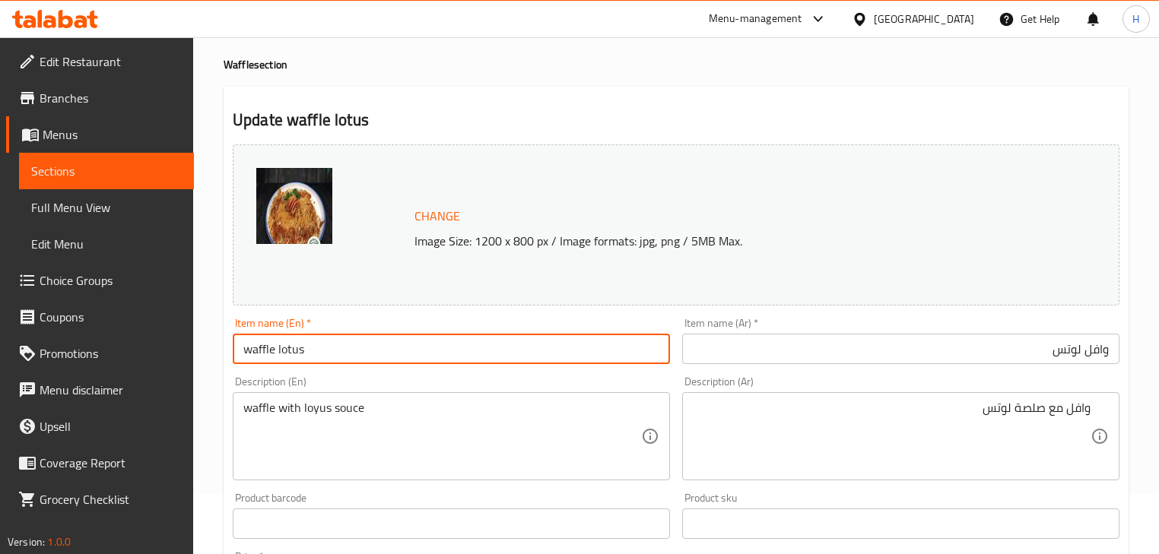
click at [296, 350] on input "waffle lotus" at bounding box center [451, 349] width 437 height 30
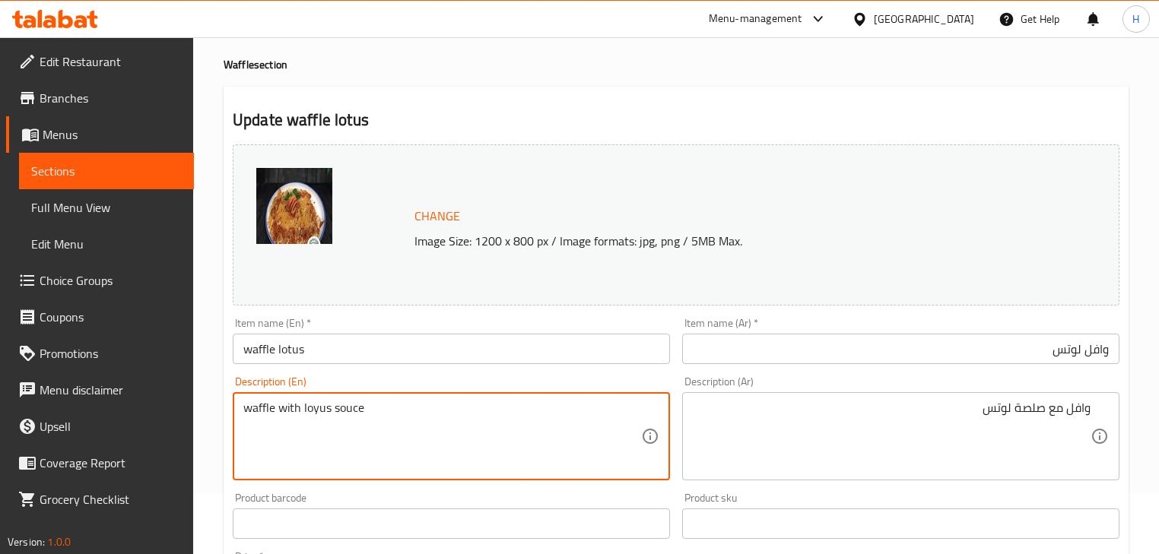
click at [316, 412] on textarea "waffle with loyus souce" at bounding box center [442, 437] width 398 height 72
paste textarea "tus"
drag, startPoint x: 341, startPoint y: 413, endPoint x: 346, endPoint y: 423, distance: 11.2
click at [341, 412] on textarea "waffle with lotus souce" at bounding box center [442, 437] width 398 height 72
type textarea "waffle with lotus sauce"
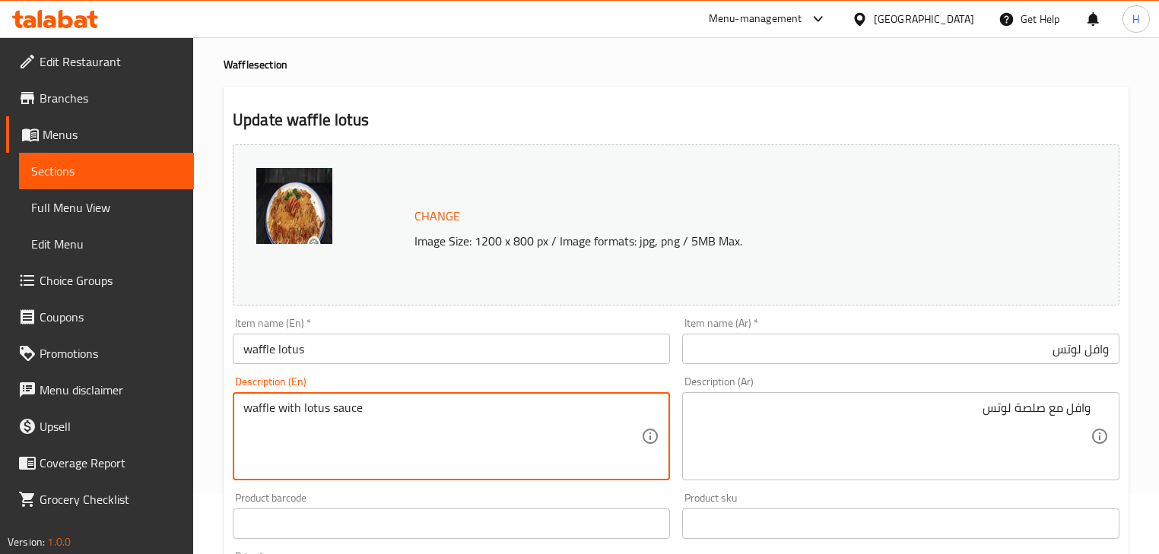
click at [529, 374] on div "Description (En) waffle with lotus sauce Description (En)" at bounding box center [451, 428] width 449 height 116
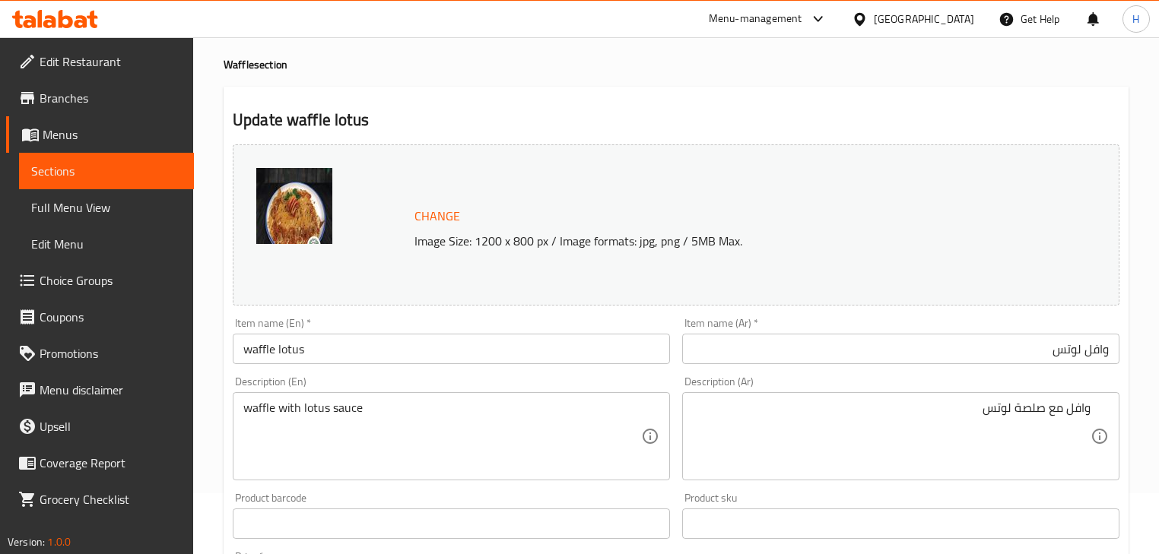
click at [418, 328] on div "Item name (En)   * waffle lotus Item name (En) *" at bounding box center [451, 341] width 437 height 46
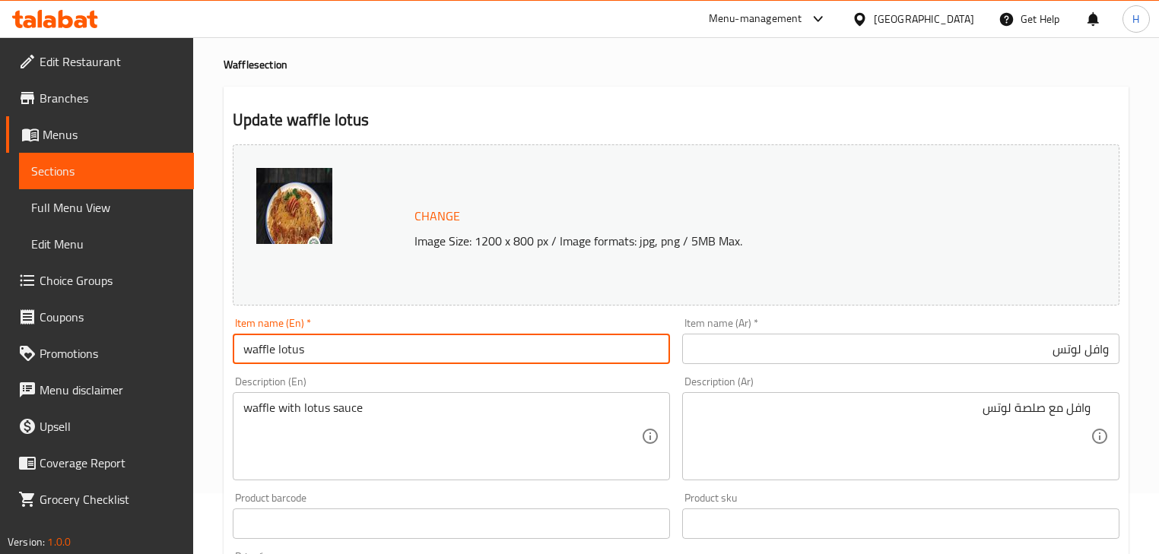
click at [414, 351] on input "waffle lotus" at bounding box center [451, 349] width 437 height 30
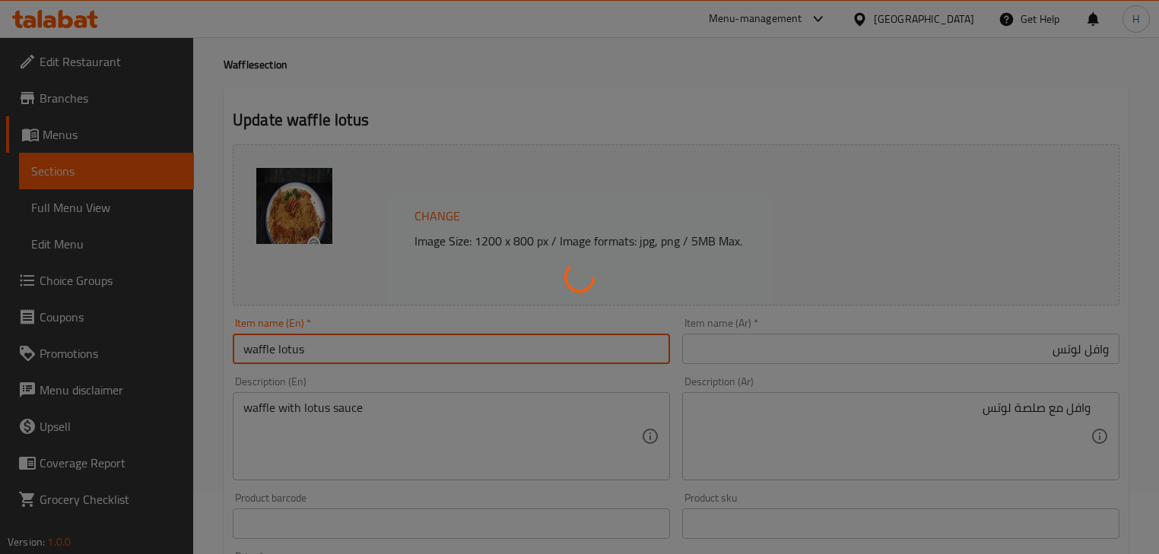
scroll to position [0, 0]
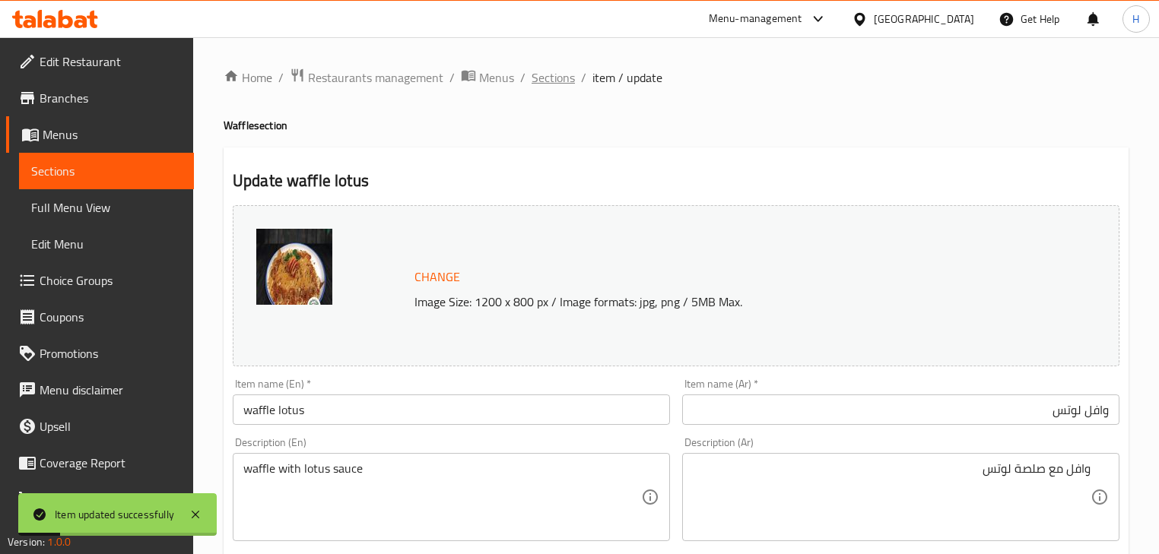
click at [547, 79] on span "Sections" at bounding box center [552, 77] width 43 height 18
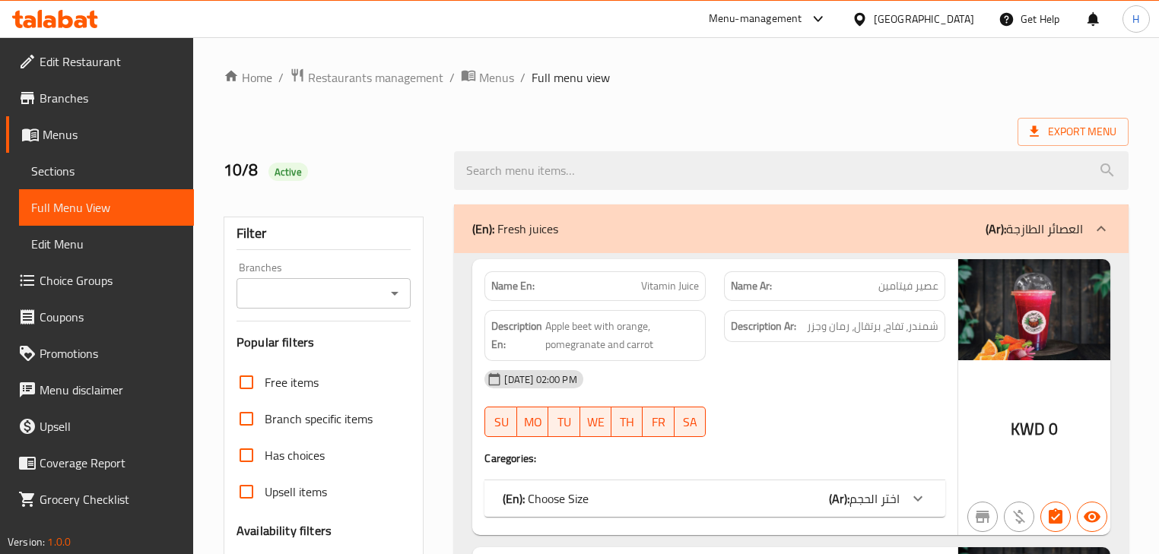
scroll to position [21732, 0]
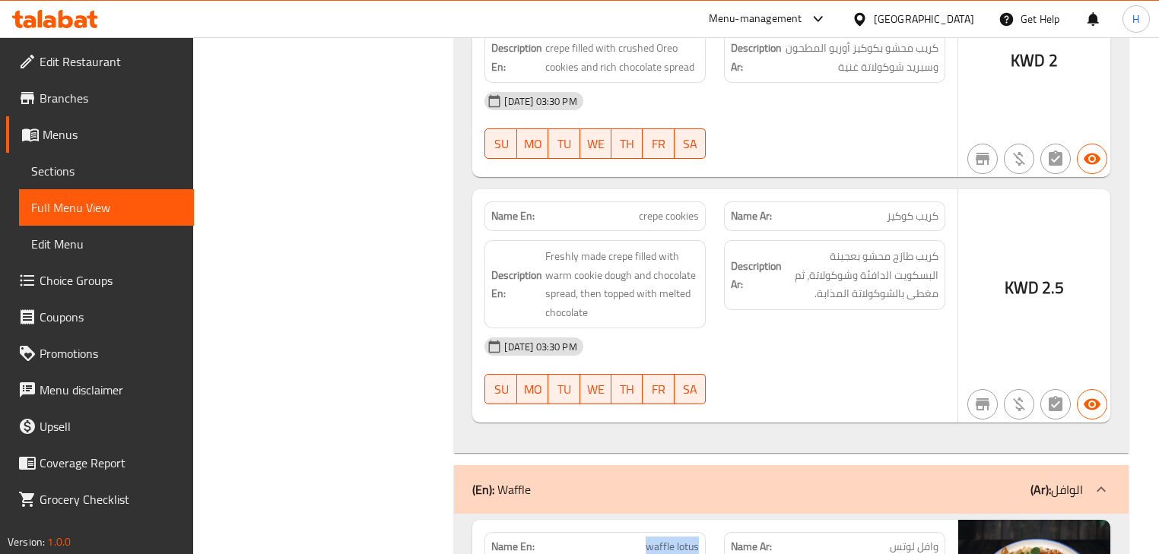
click at [674, 539] on span "waffle lotus" at bounding box center [672, 547] width 53 height 16
click at [678, 539] on span "waffle lotus" at bounding box center [672, 547] width 53 height 16
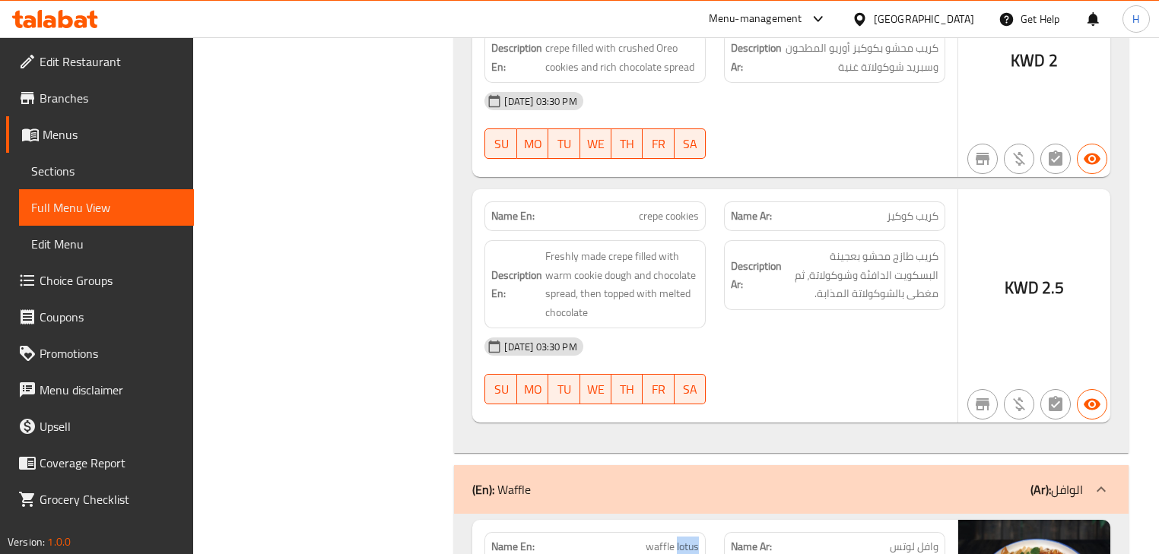
click at [678, 539] on span "waffle lotus" at bounding box center [672, 547] width 53 height 16
copy span "waffle lotus"
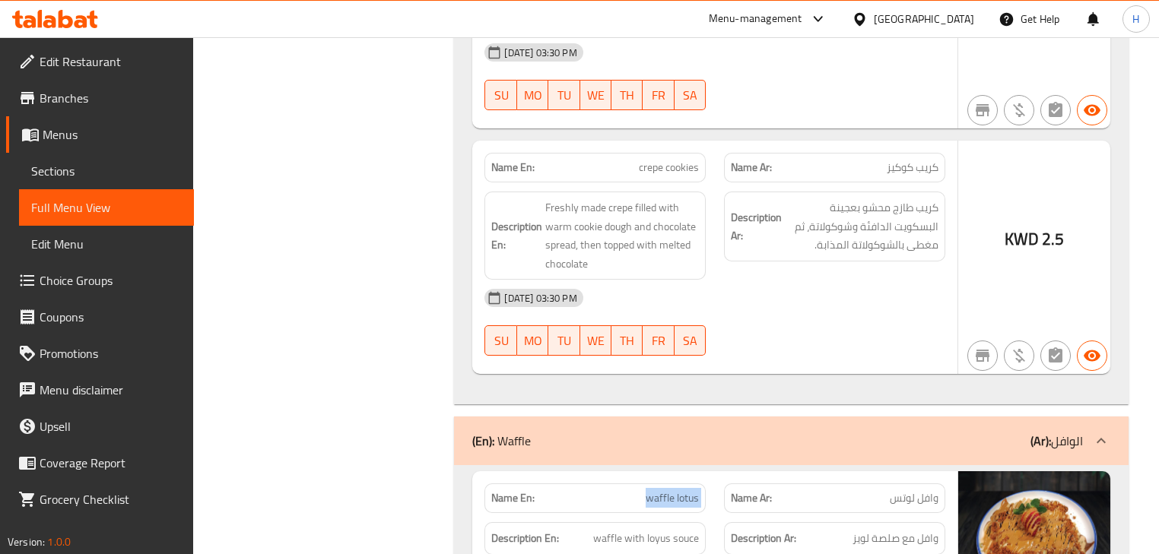
scroll to position [21914, 0]
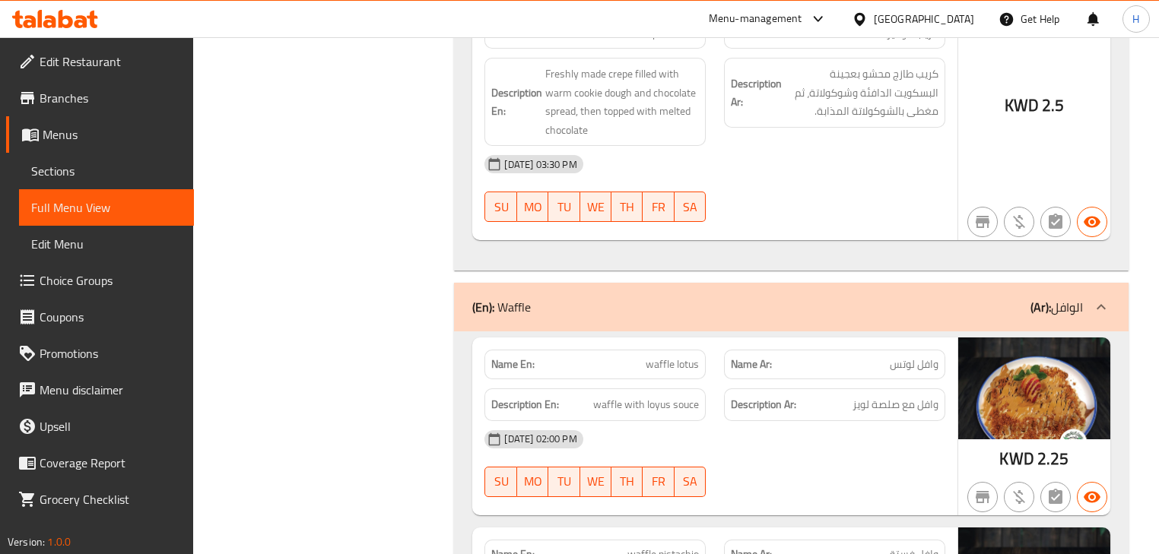
click at [715, 531] on div "Name Ar: وافل فستق" at bounding box center [835, 555] width 240 height 48
click at [678, 547] on span "waffle pistachio" at bounding box center [662, 555] width 71 height 16
copy span "waffle pistachio"
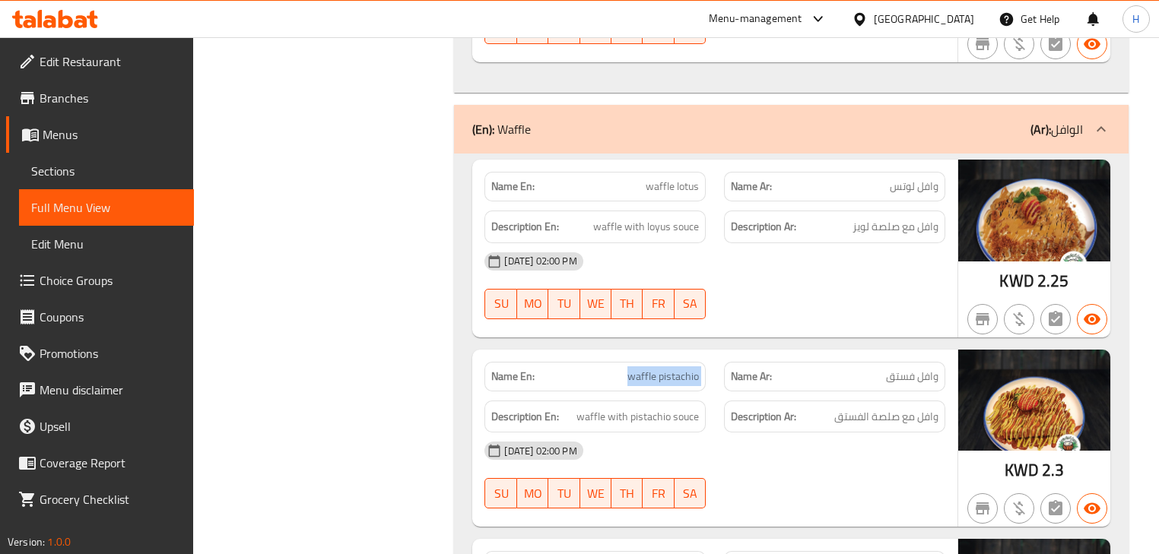
scroll to position [22097, 0]
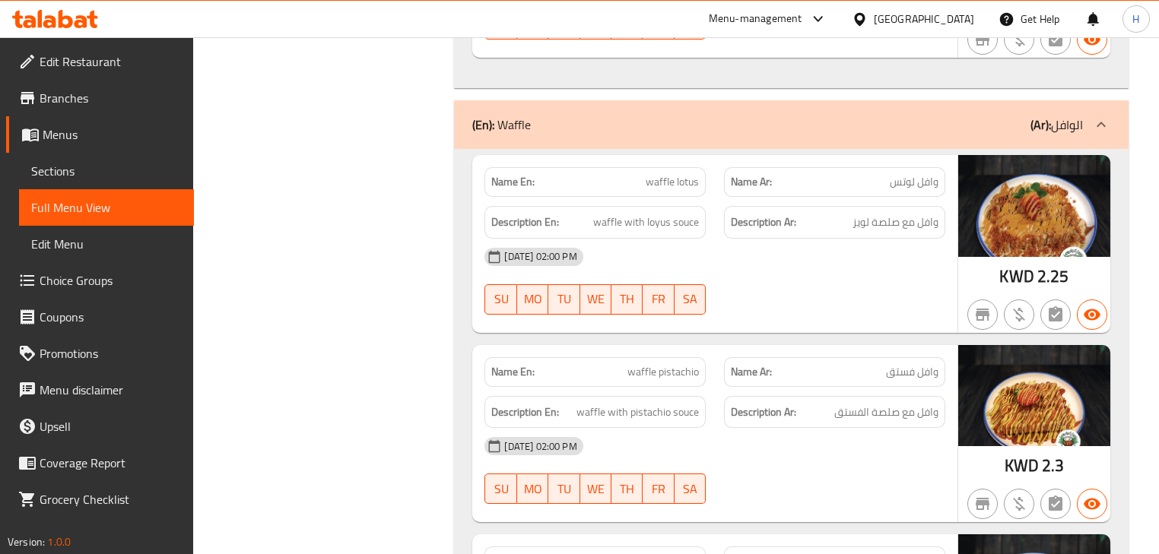
click at [677, 554] on span "waffle kinder" at bounding box center [668, 562] width 59 height 16
copy span "waffle kinder"
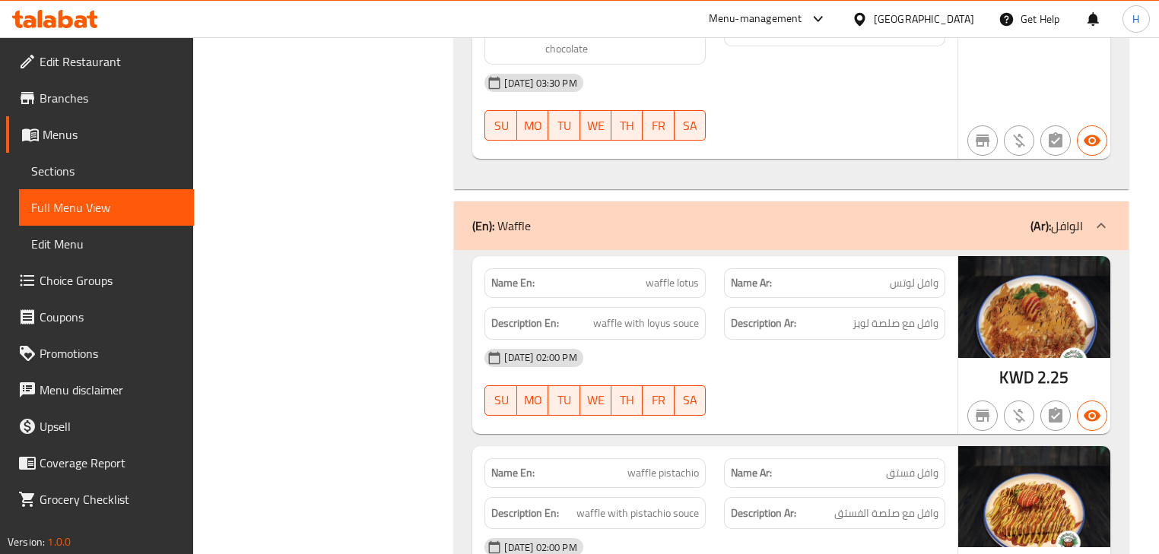
scroll to position [21914, 0]
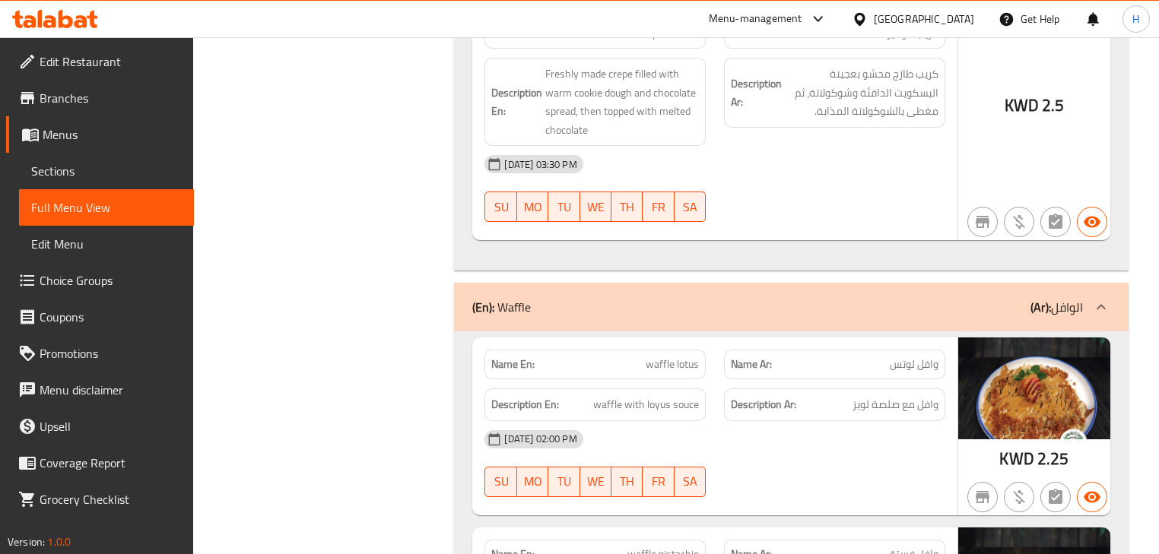
click at [690, 547] on span "waffle pistachio" at bounding box center [662, 555] width 71 height 16
copy span "waffle pistachio"
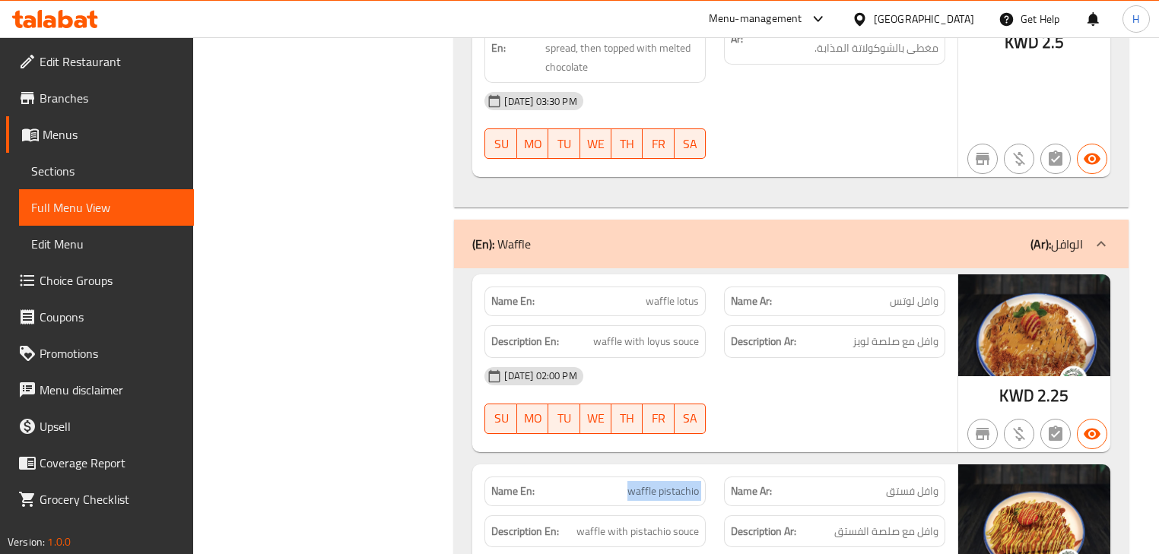
scroll to position [22036, 0]
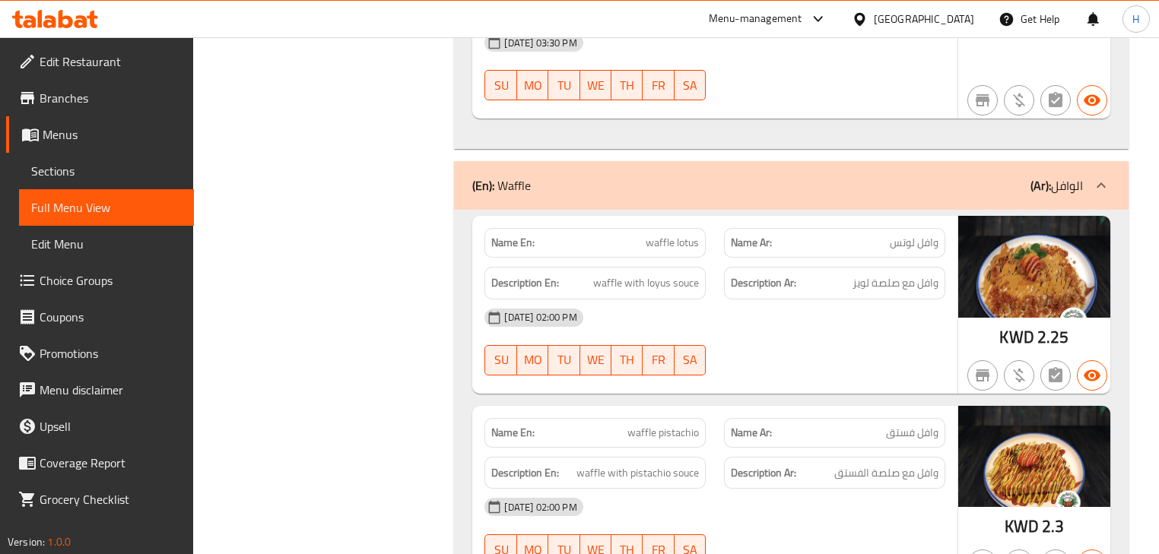
copy span "waffle kinder"
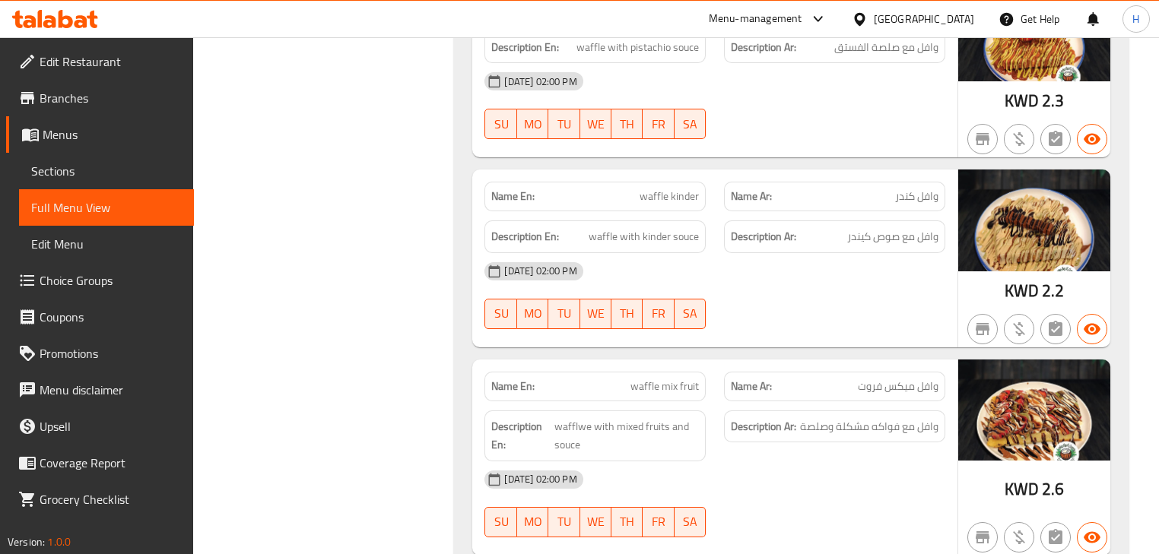
click at [718, 360] on div "Name En: waffle mix fruit Name Ar: وافل ميكس فروت Description En: wafflwe with …" at bounding box center [714, 458] width 484 height 196
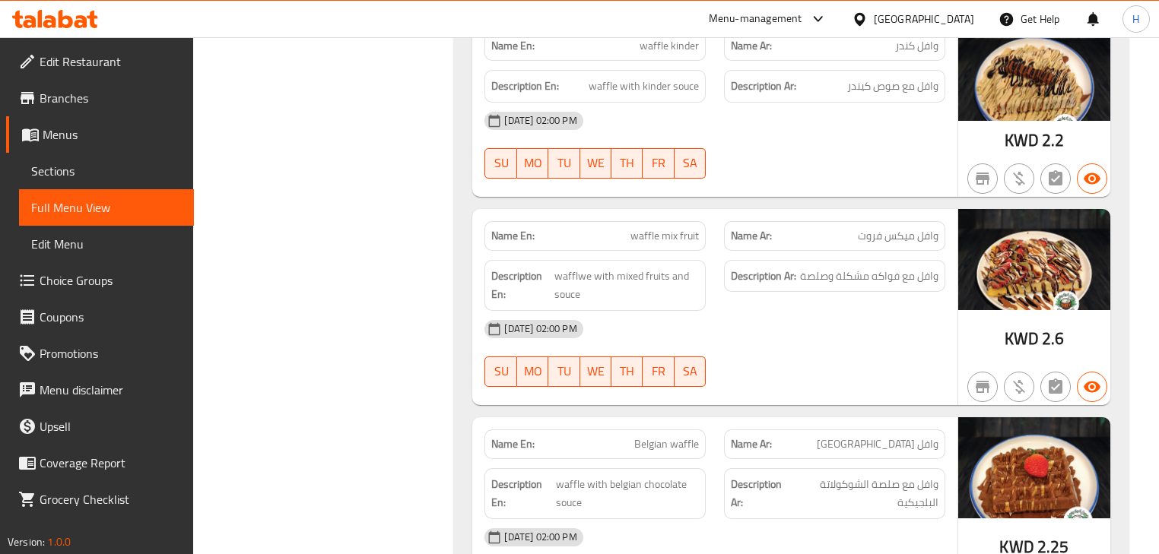
scroll to position [22705, 0]
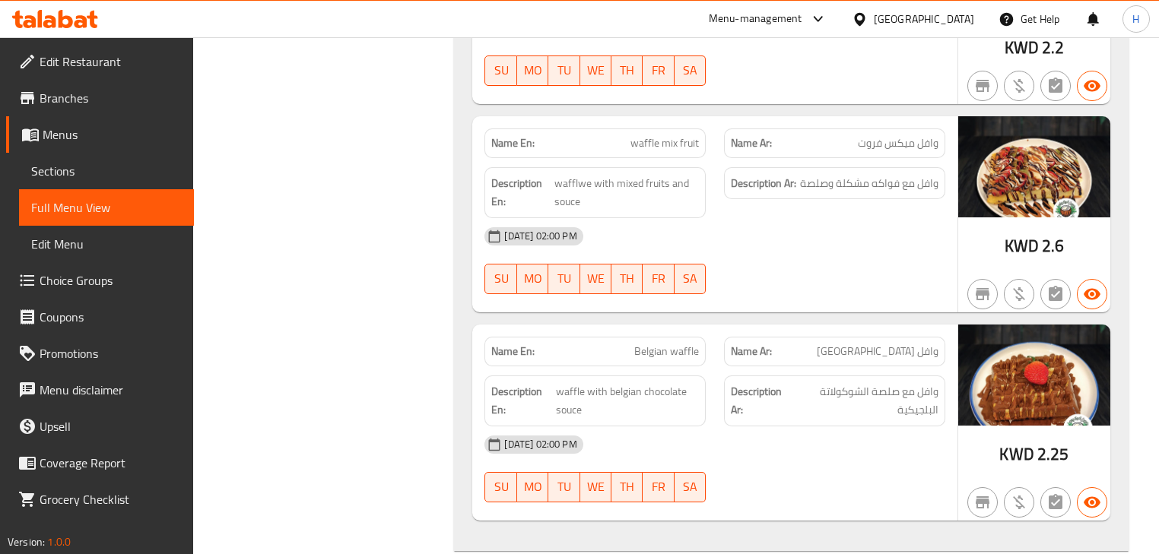
copy span "mini pancakes kinder"
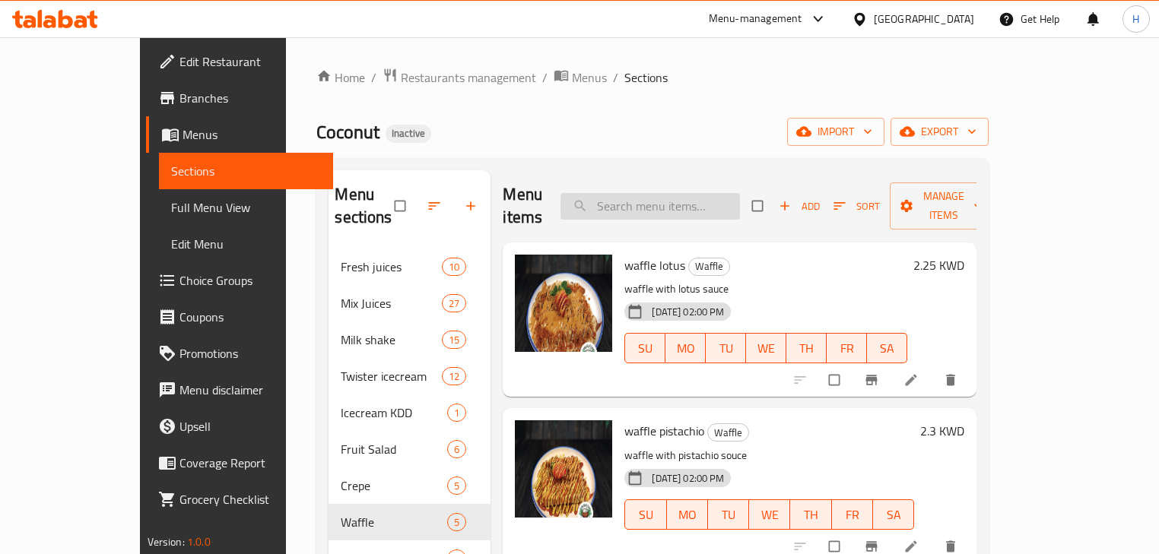
click at [702, 201] on input "search" at bounding box center [649, 206] width 179 height 27
paste input "waffle pistachio"
type input "waffle pistachio"
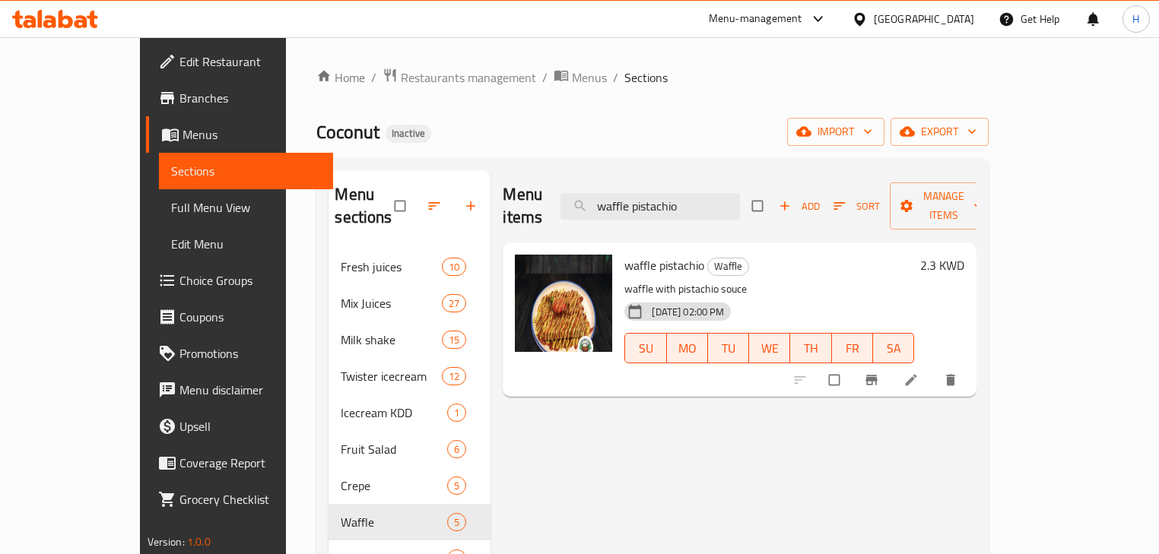
click at [918, 373] on icon at bounding box center [910, 380] width 15 height 15
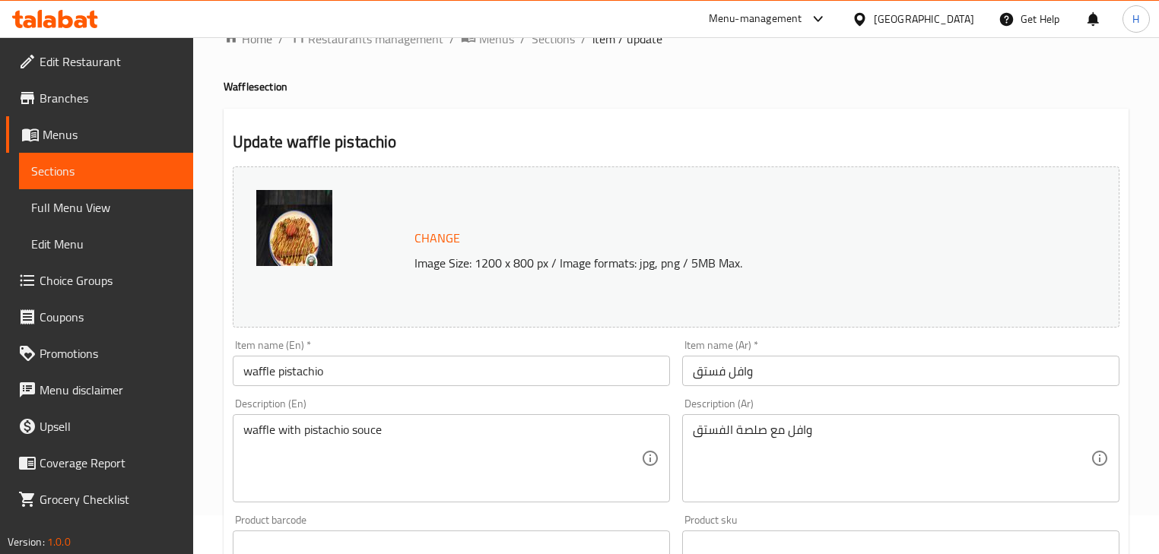
scroll to position [61, 0]
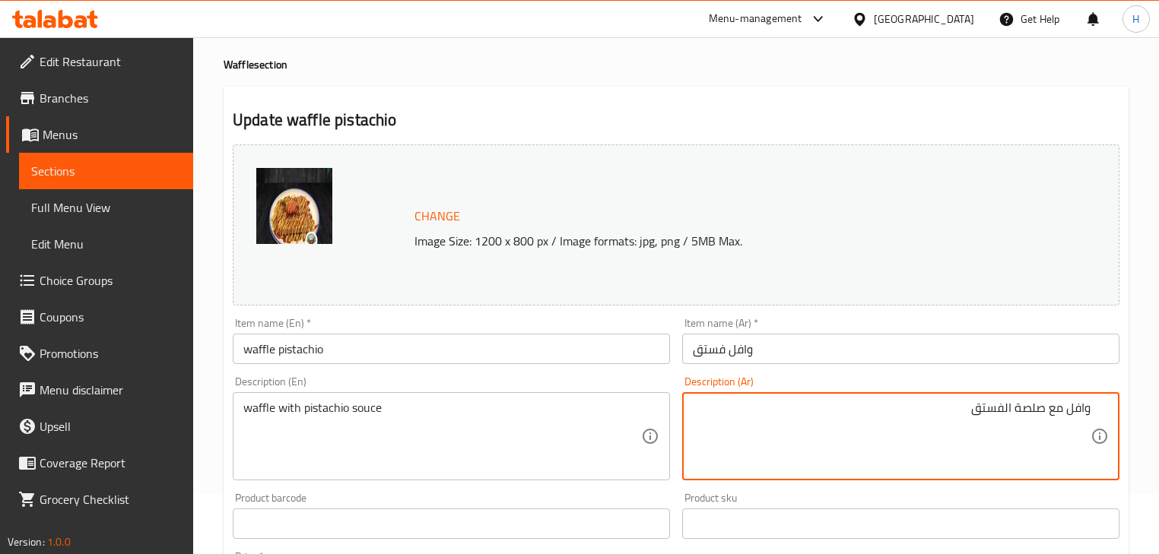
click at [772, 358] on input "وافل فستق" at bounding box center [900, 349] width 437 height 30
click at [1039, 406] on textarea "وافل مع صلصة الفستق" at bounding box center [892, 437] width 398 height 72
type textarea "وافل مع صوص الفستق"
click at [482, 335] on input "waffle pistachio" at bounding box center [451, 349] width 437 height 30
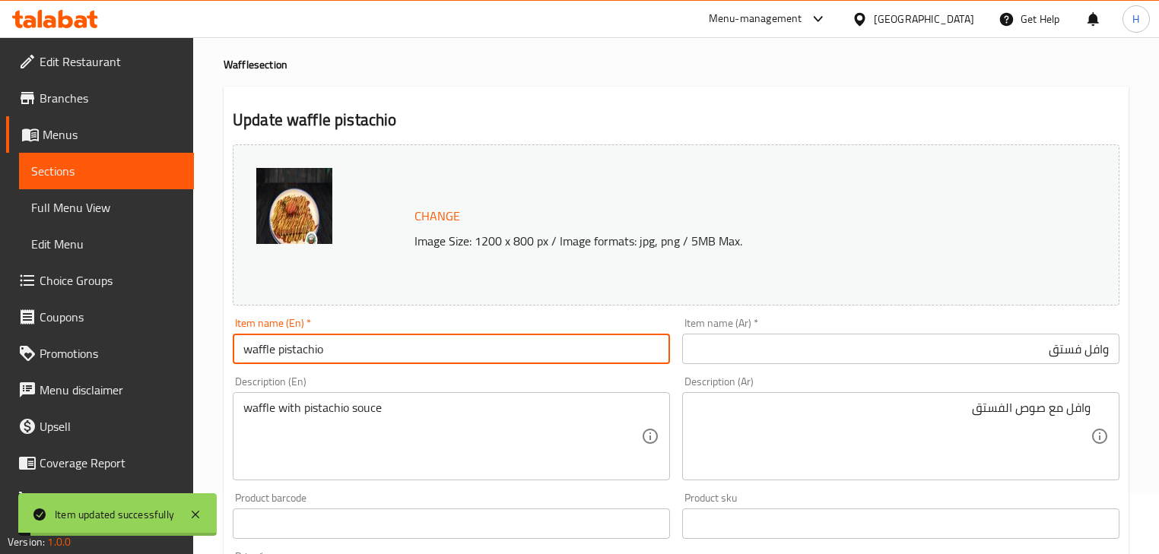
click at [482, 335] on input "waffle pistachio" at bounding box center [451, 349] width 437 height 30
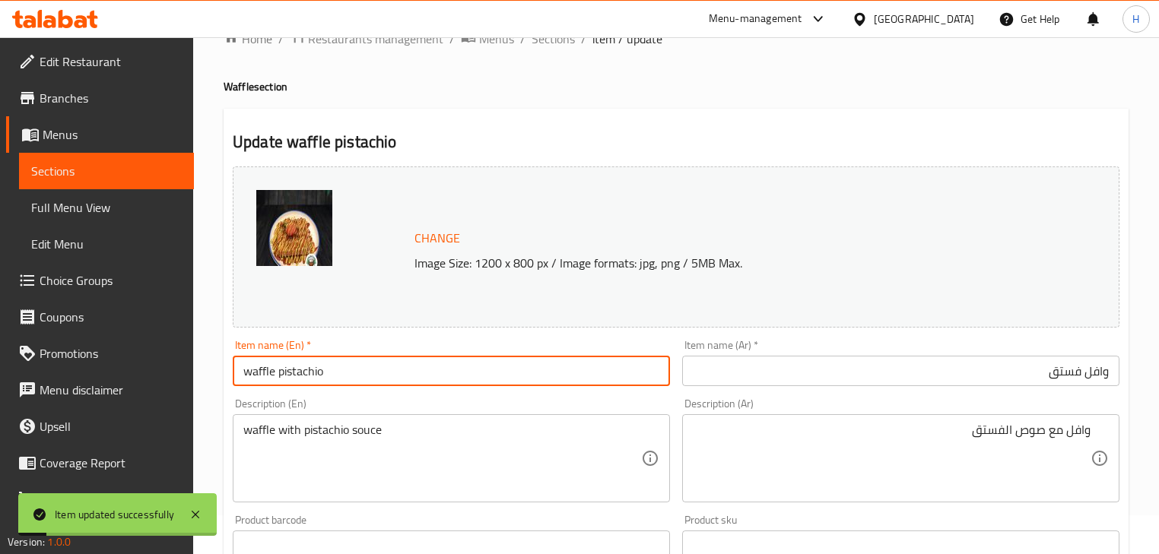
scroll to position [0, 0]
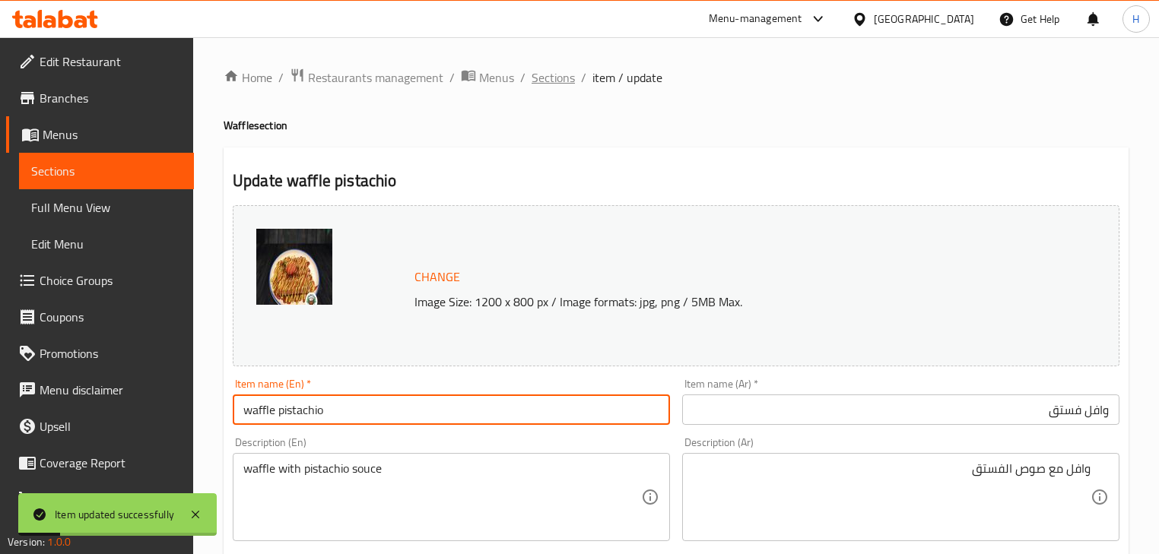
click at [567, 71] on span "Sections" at bounding box center [552, 77] width 43 height 18
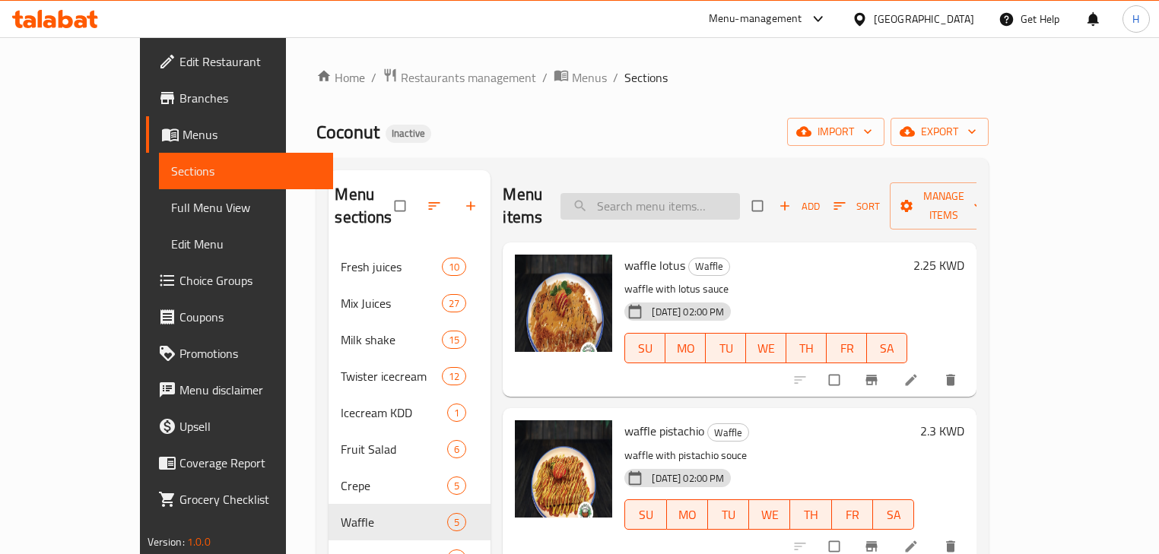
click at [721, 207] on input "search" at bounding box center [649, 206] width 179 height 27
paste input "waffle pistachio"
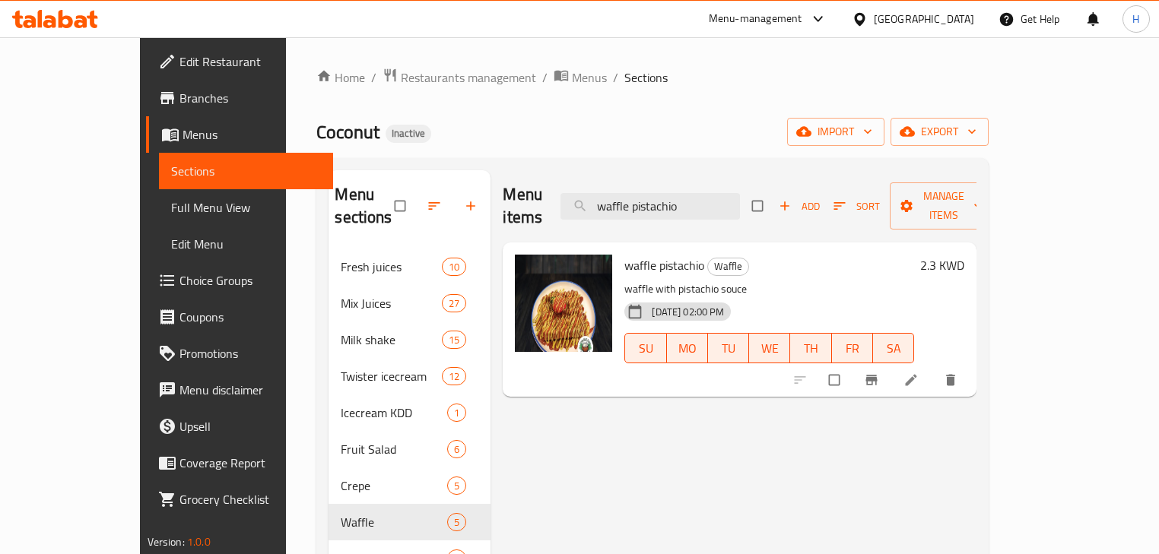
type input "waffle pistachio"
click at [918, 373] on icon at bounding box center [910, 380] width 15 height 15
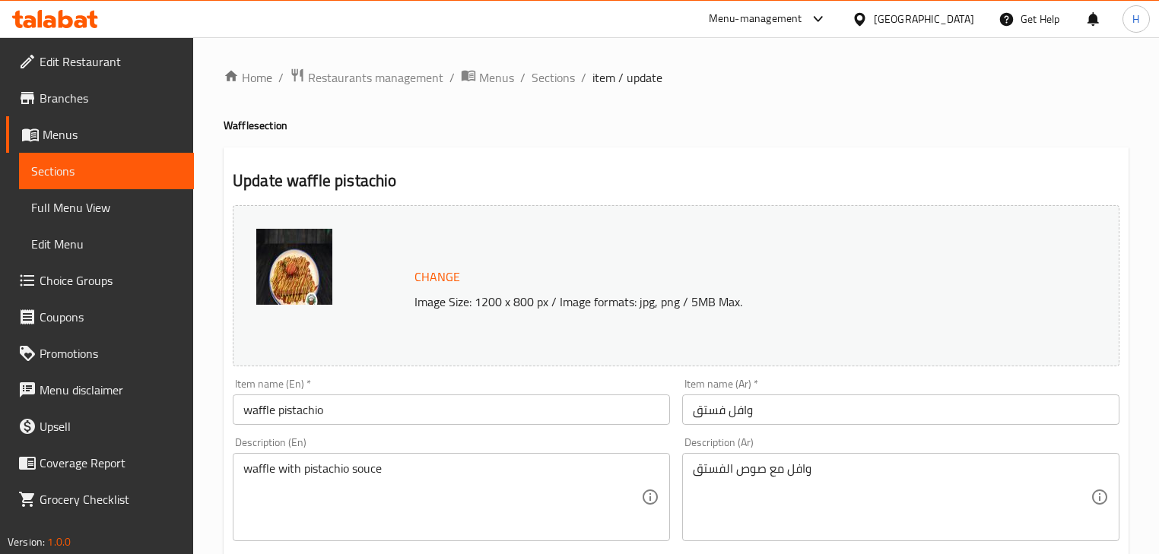
drag, startPoint x: 360, startPoint y: 469, endPoint x: 349, endPoint y: 493, distance: 25.9
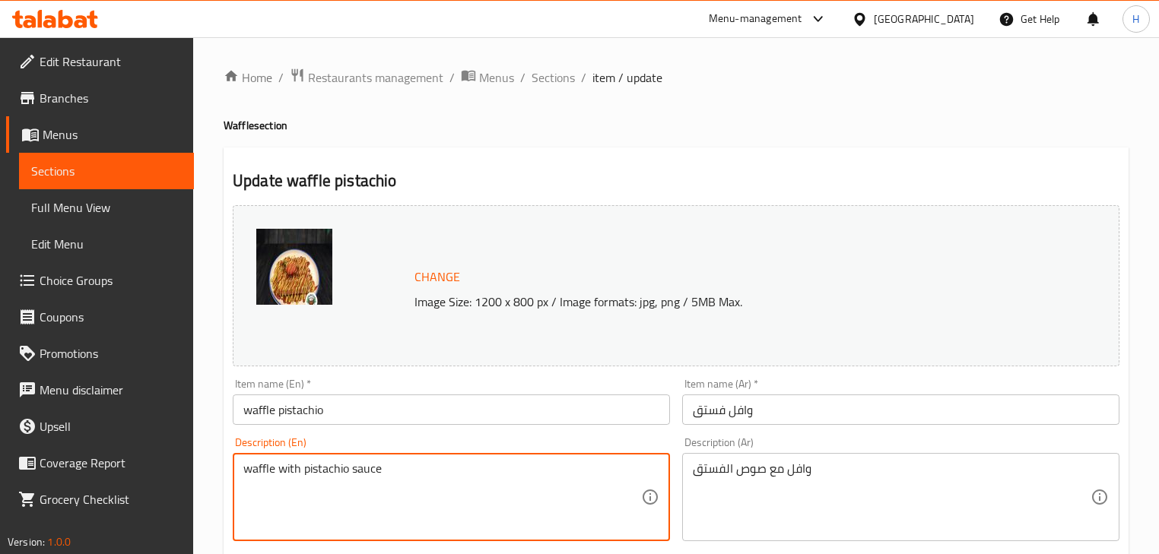
type textarea "waffle with pistachio sauce"
click at [368, 405] on input "waffle pistachio" at bounding box center [451, 410] width 437 height 30
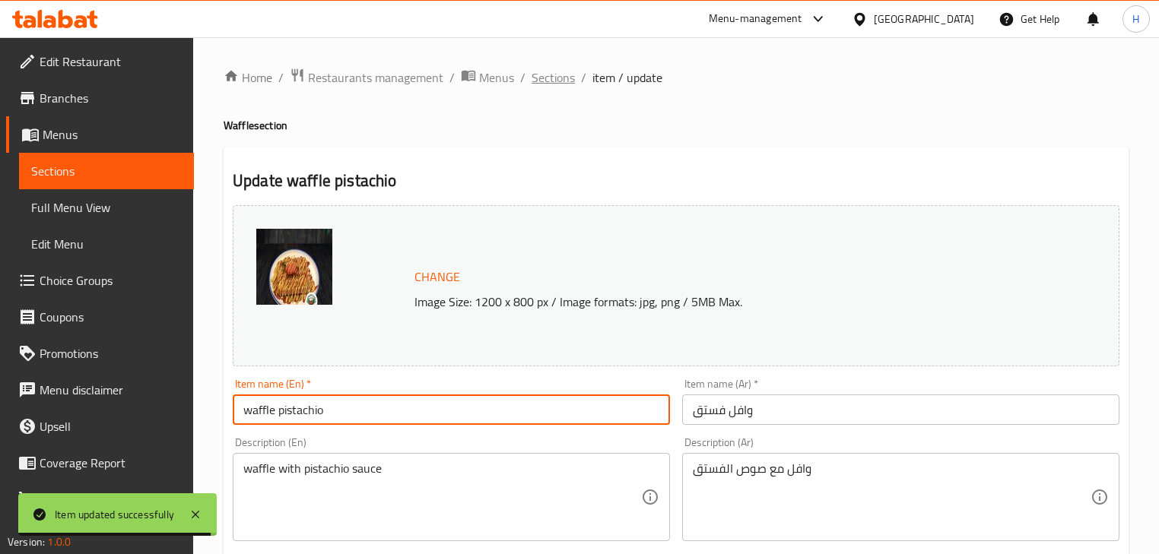
click at [547, 84] on span "Sections" at bounding box center [552, 77] width 43 height 18
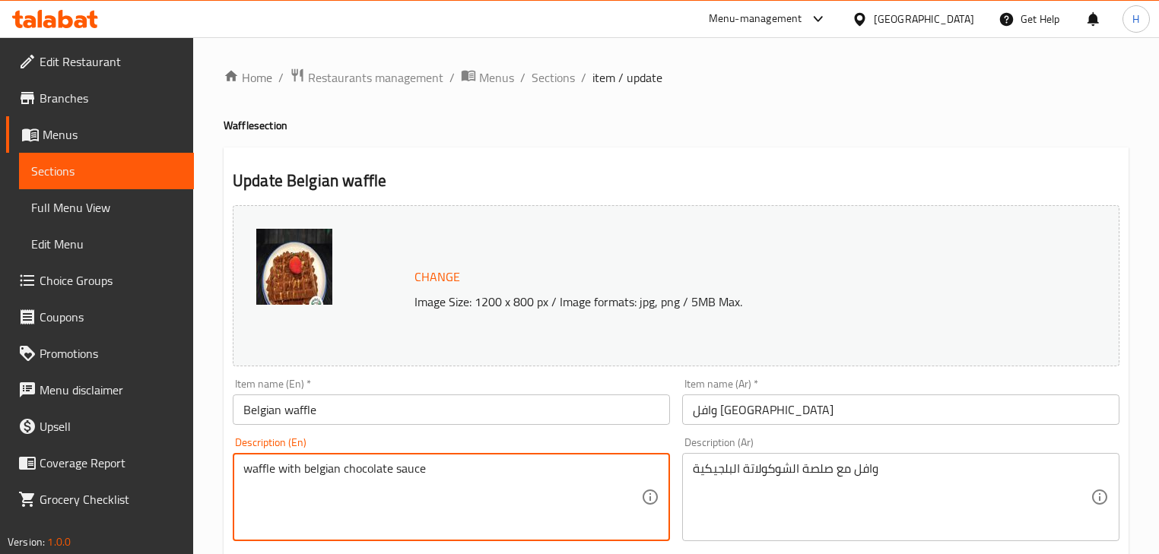
type textarea "waffle with belgian chocolate sauce"
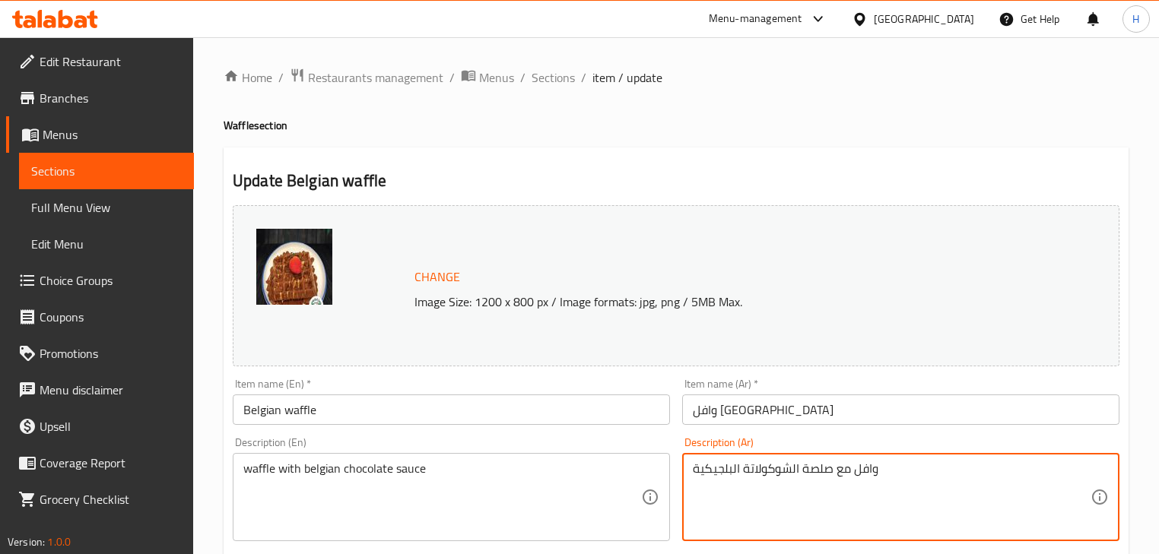
click at [815, 467] on textarea "وافل مع صلصة الشوكولاتة البلجيكية" at bounding box center [892, 498] width 398 height 72
type textarea "وافل مع صوص الشوكولاتة البلجيكية"
click at [644, 446] on div "Description (En) waffle with belgian chocolate sauce Description (En)" at bounding box center [451, 489] width 437 height 104
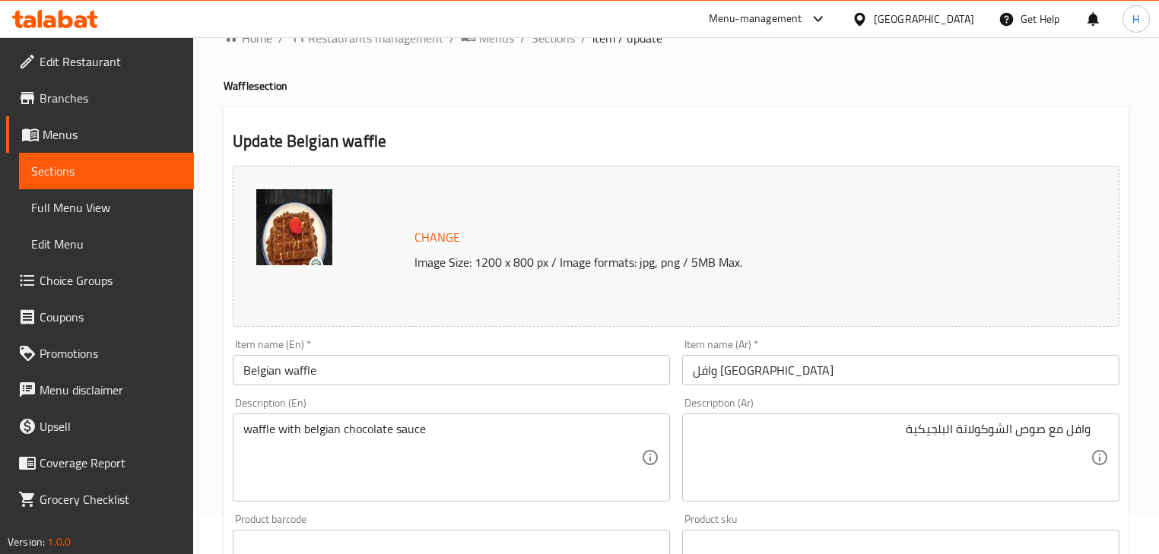
scroll to position [61, 0]
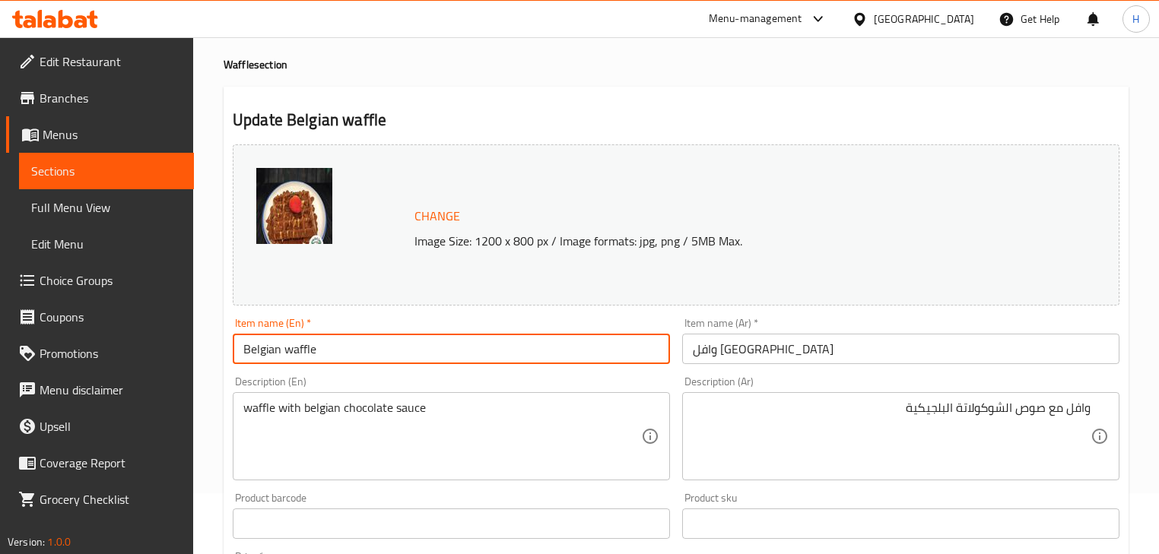
click at [517, 345] on input "Belgian waffle" at bounding box center [451, 349] width 437 height 30
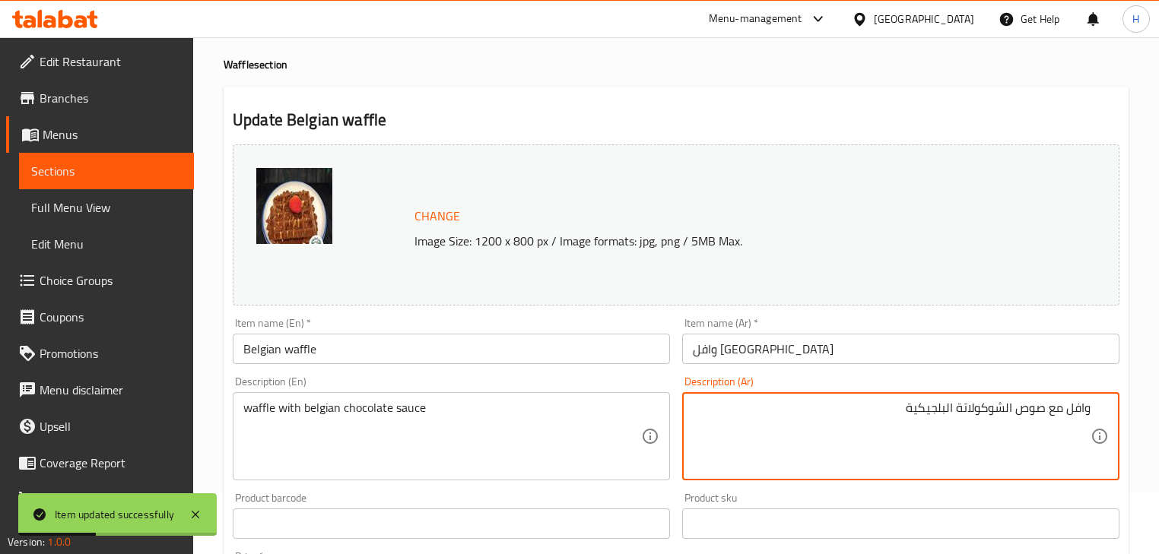
drag, startPoint x: 905, startPoint y: 408, endPoint x: 944, endPoint y: 408, distance: 39.5
click at [722, 352] on input "وافل [GEOGRAPHIC_DATA]" at bounding box center [900, 349] width 437 height 30
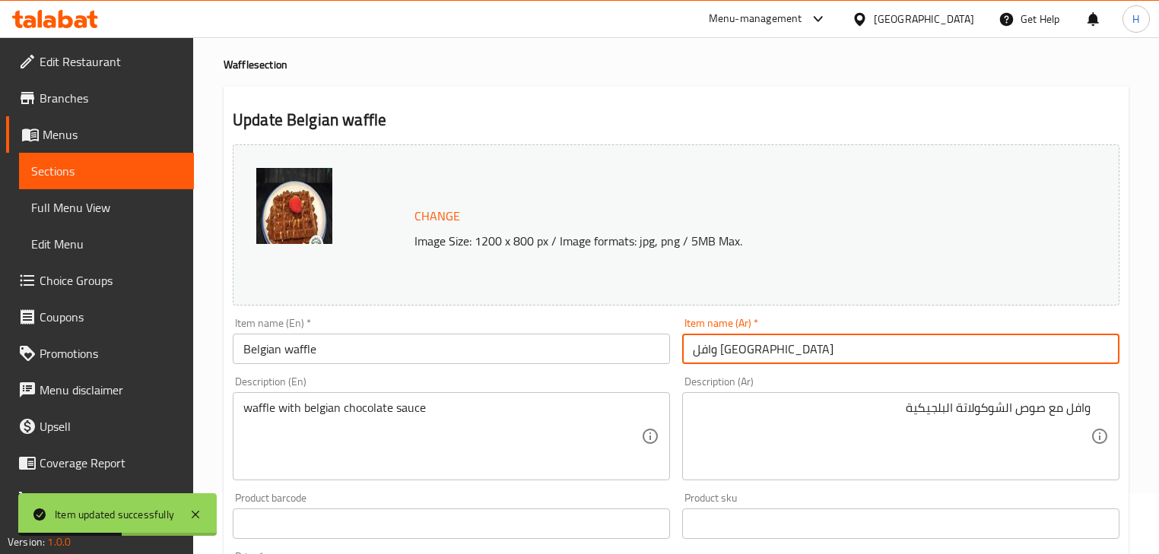
paste input "ية"
type input "وافل بلجيكية"
click at [625, 341] on input "Belgian waffle" at bounding box center [451, 349] width 437 height 30
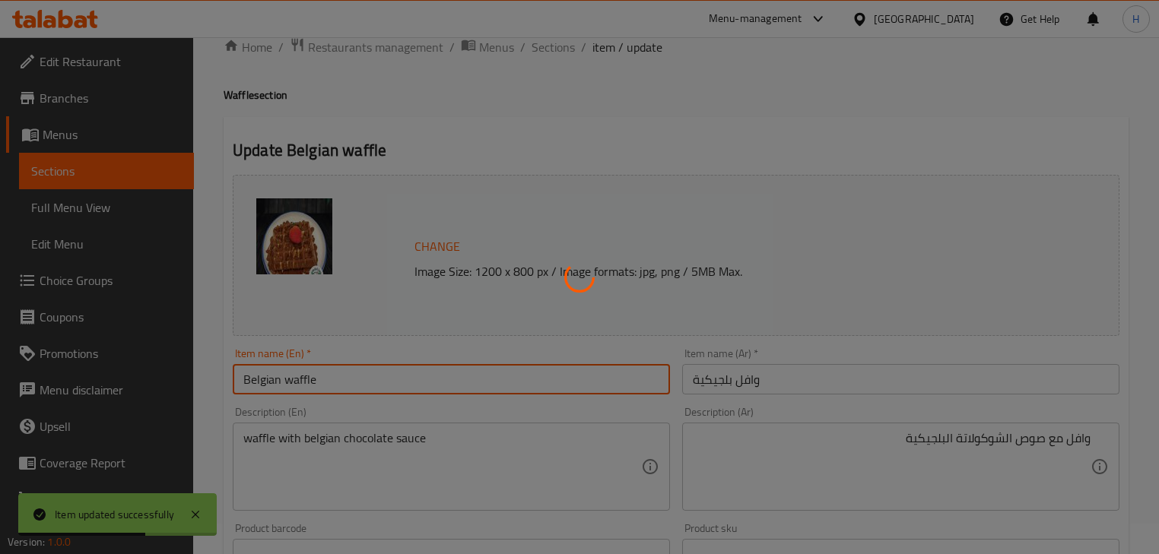
scroll to position [0, 0]
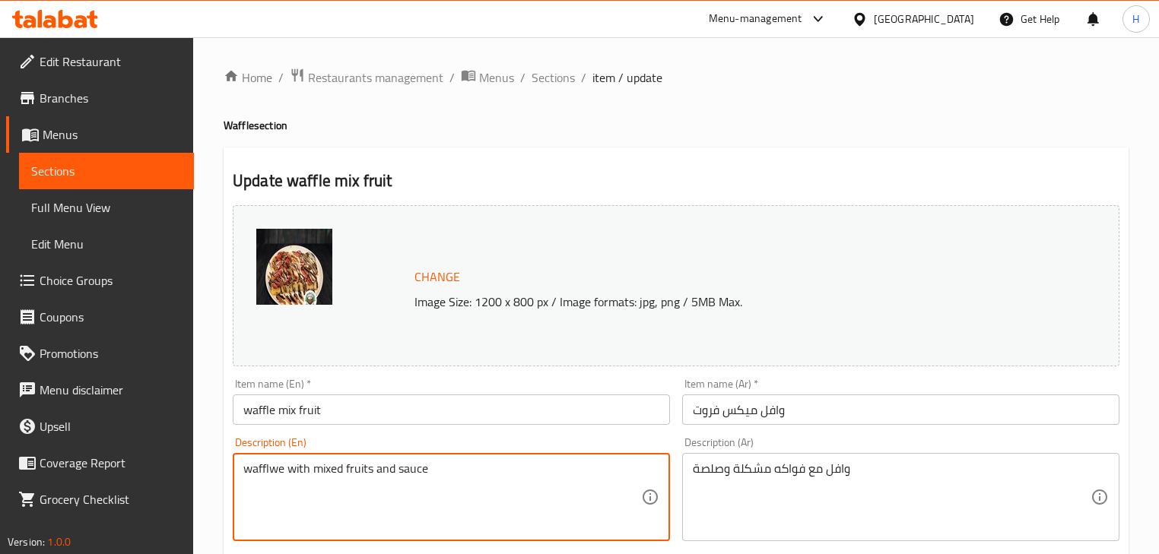
type textarea "wafflwe with mixed fruits and sauce"
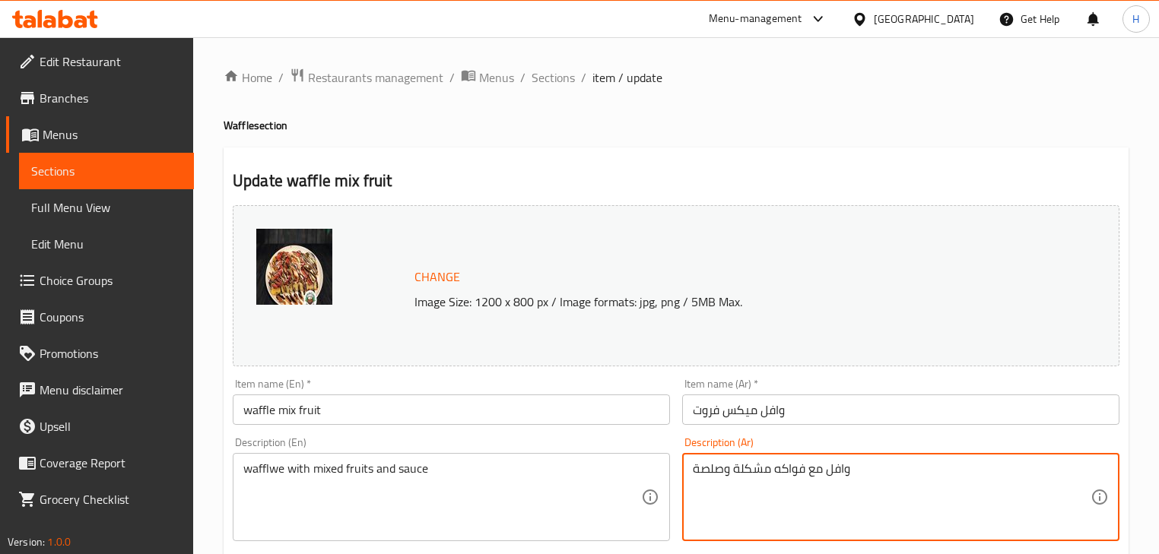
drag, startPoint x: 700, startPoint y: 467, endPoint x: 715, endPoint y: 469, distance: 15.4
click at [721, 470] on textarea "وافل مع فواكه مشكلة وصلصة" at bounding box center [892, 498] width 398 height 72
drag, startPoint x: 936, startPoint y: 474, endPoint x: 964, endPoint y: 471, distance: 28.4
click at [964, 471] on textarea "وافل مع فواكه مشكلة وصلصة" at bounding box center [892, 498] width 398 height 72
type textarea "وافل مع فواكه مشكلة وصوص"
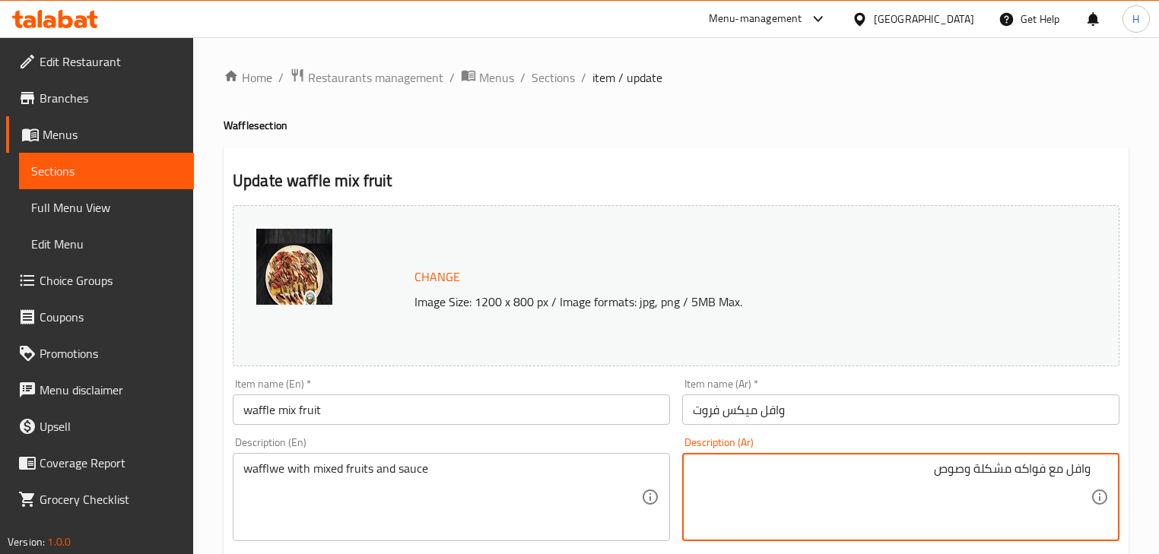
click at [547, 411] on input "waffle mix fruit" at bounding box center [451, 410] width 437 height 30
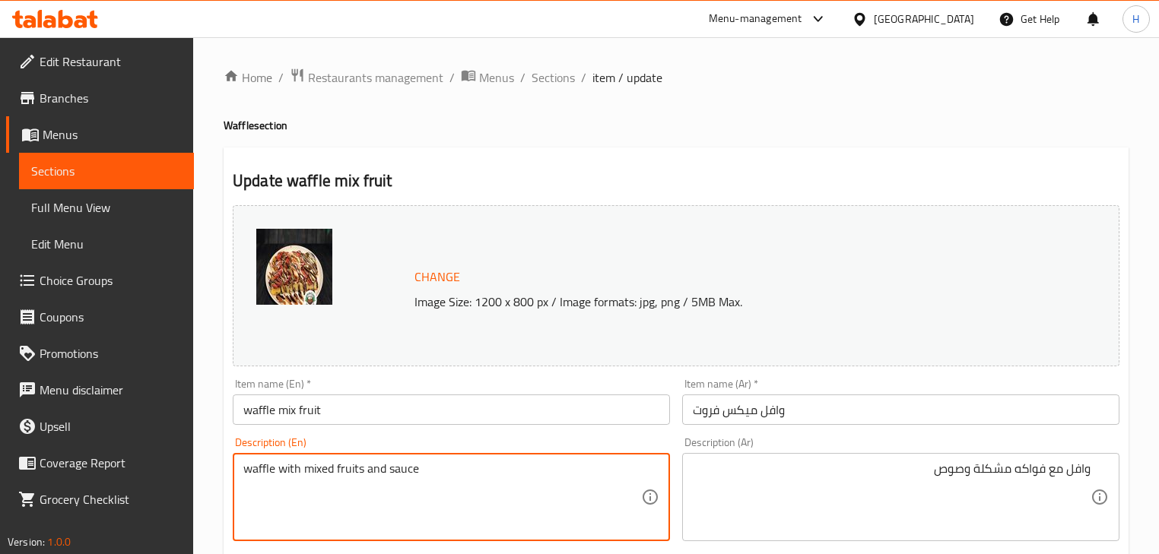
type textarea "waffle with mixed fruits and sauce"
click at [395, 406] on input "waffle mix fruit" at bounding box center [451, 410] width 437 height 30
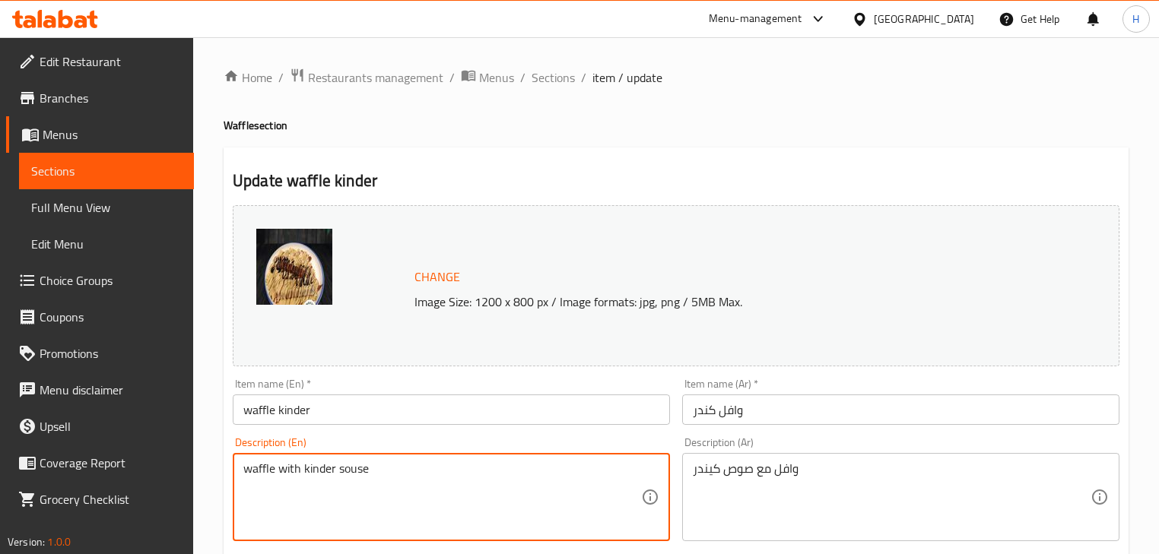
click at [350, 471] on textarea "waffle with kinder souse" at bounding box center [442, 498] width 398 height 72
type textarea "waffle with kinder sauce"
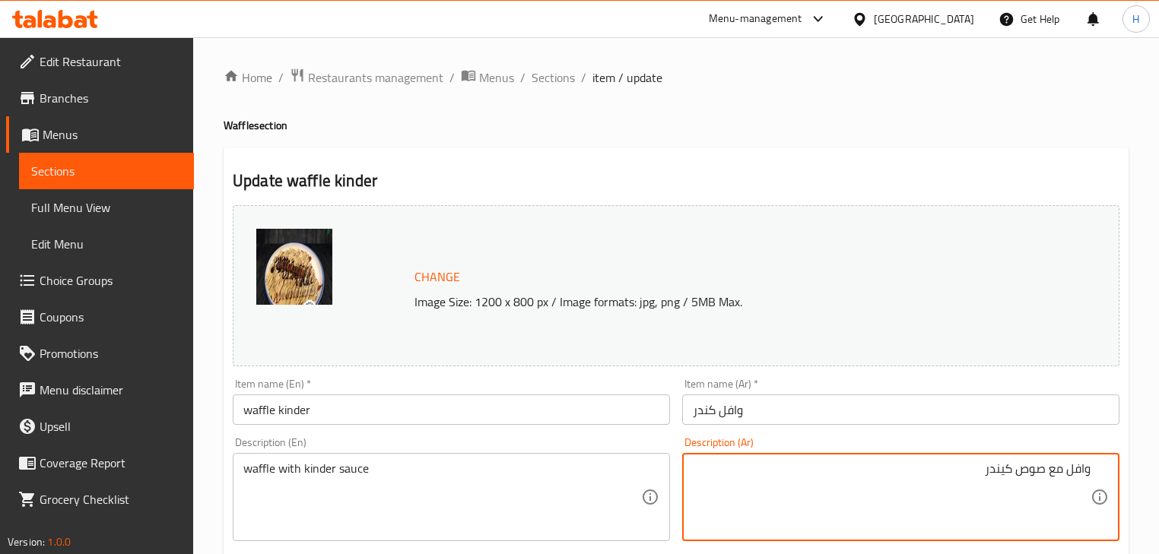
click at [575, 403] on input "waffle kinder" at bounding box center [451, 410] width 437 height 30
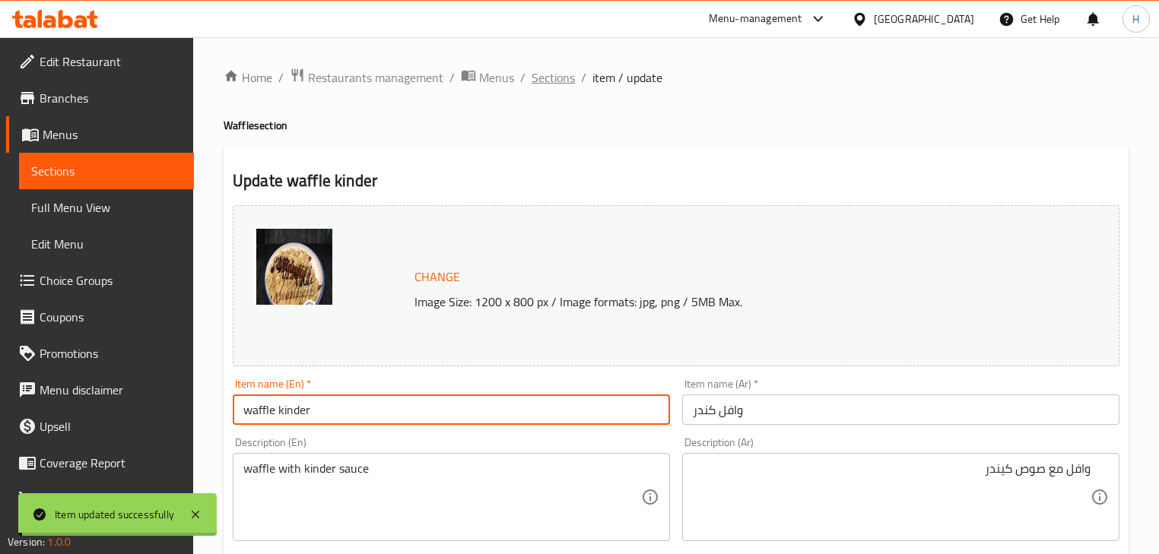
click at [548, 77] on span "Sections" at bounding box center [552, 77] width 43 height 18
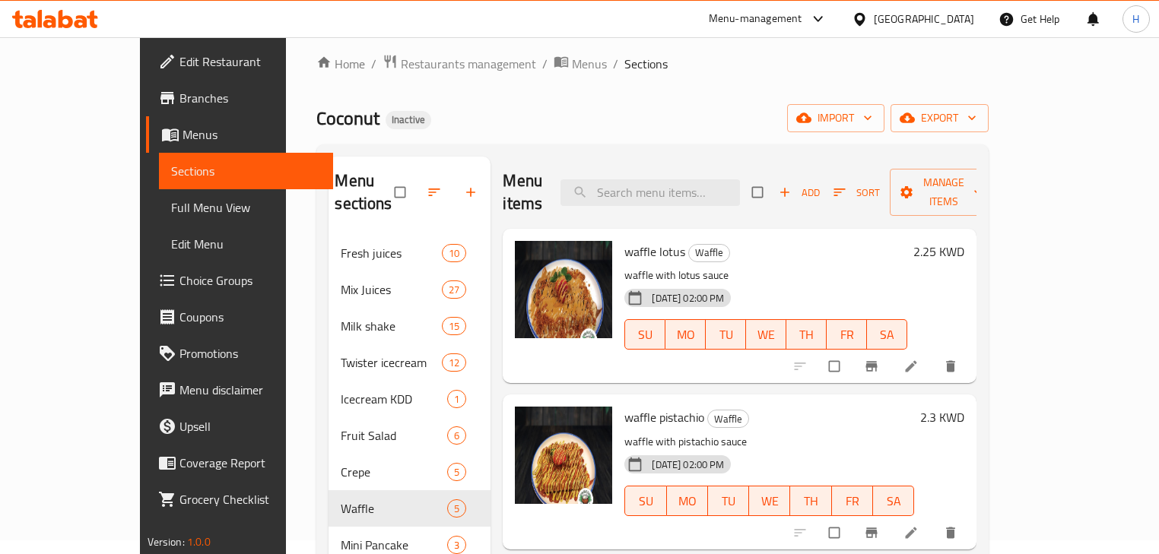
scroll to position [243, 0]
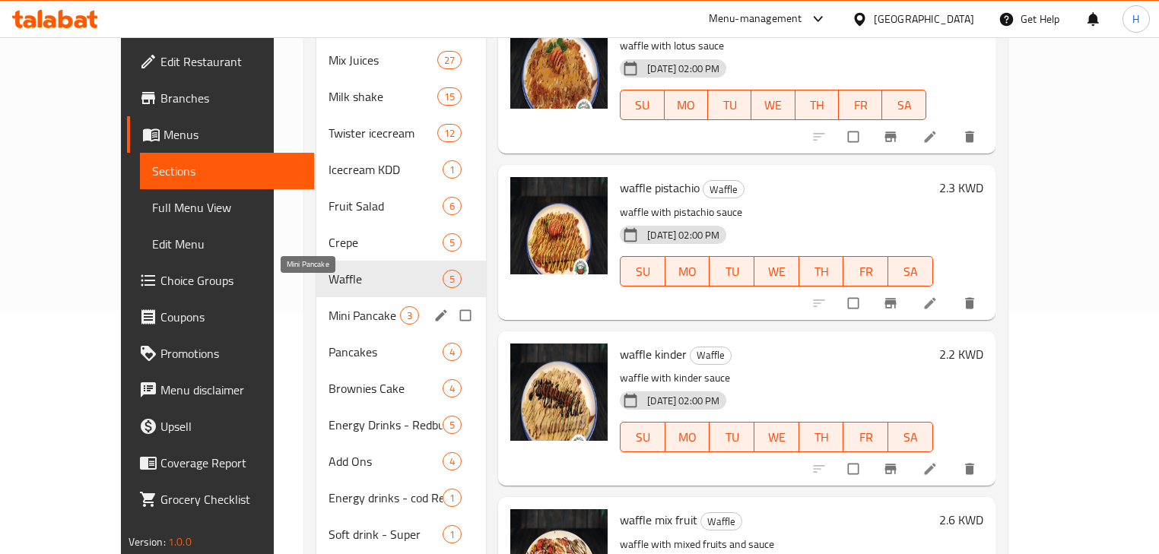
click at [328, 306] on span "Mini Pancake" at bounding box center [363, 315] width 71 height 18
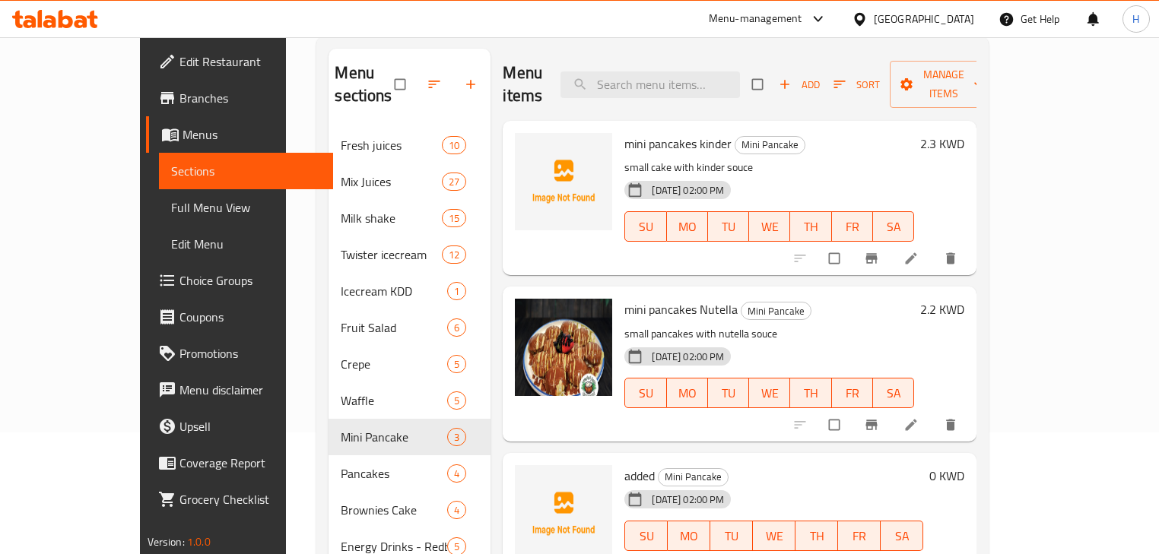
scroll to position [122, 0]
click at [934, 246] on li at bounding box center [912, 258] width 43 height 24
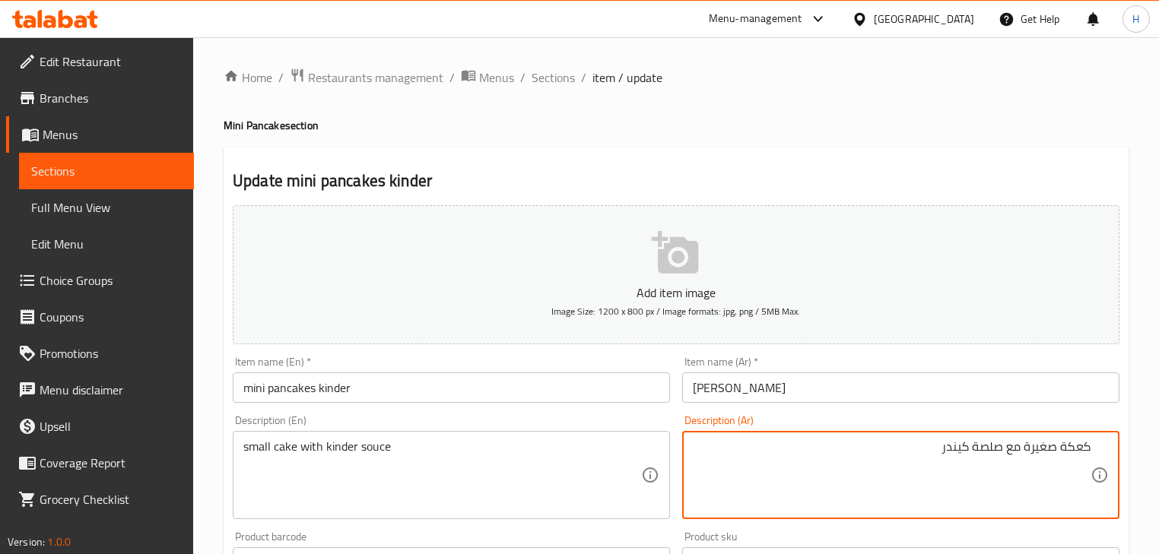
click at [800, 398] on input "[PERSON_NAME]" at bounding box center [900, 388] width 437 height 30
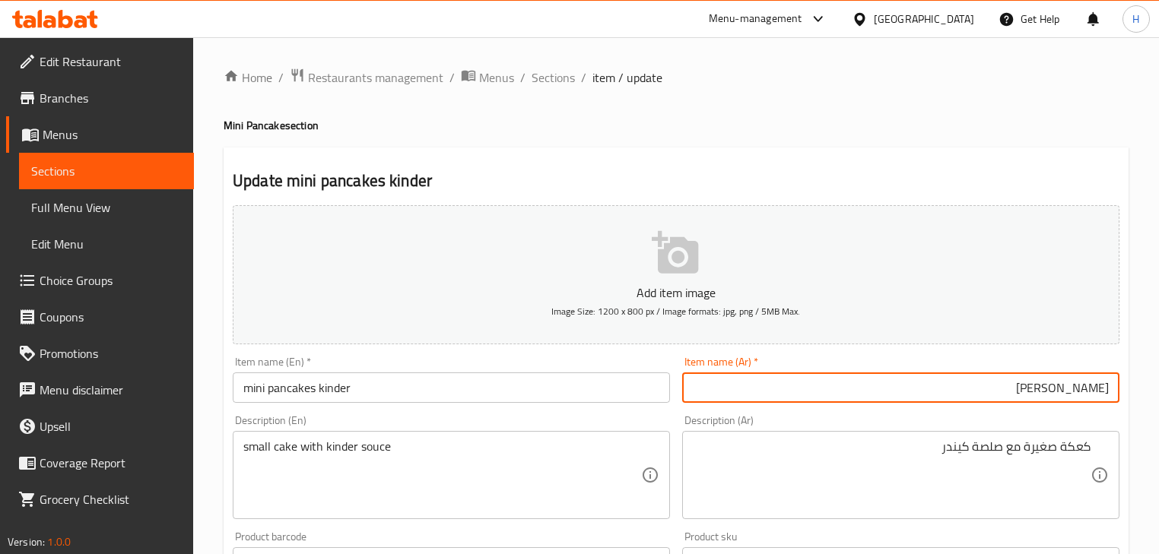
drag, startPoint x: 1074, startPoint y: 385, endPoint x: 1085, endPoint y: 385, distance: 11.4
click at [1075, 385] on input "[PERSON_NAME]" at bounding box center [900, 388] width 437 height 30
click at [1085, 385] on input "[PERSON_NAME]" at bounding box center [900, 388] width 437 height 30
type input "ميني بان كيك كندر"
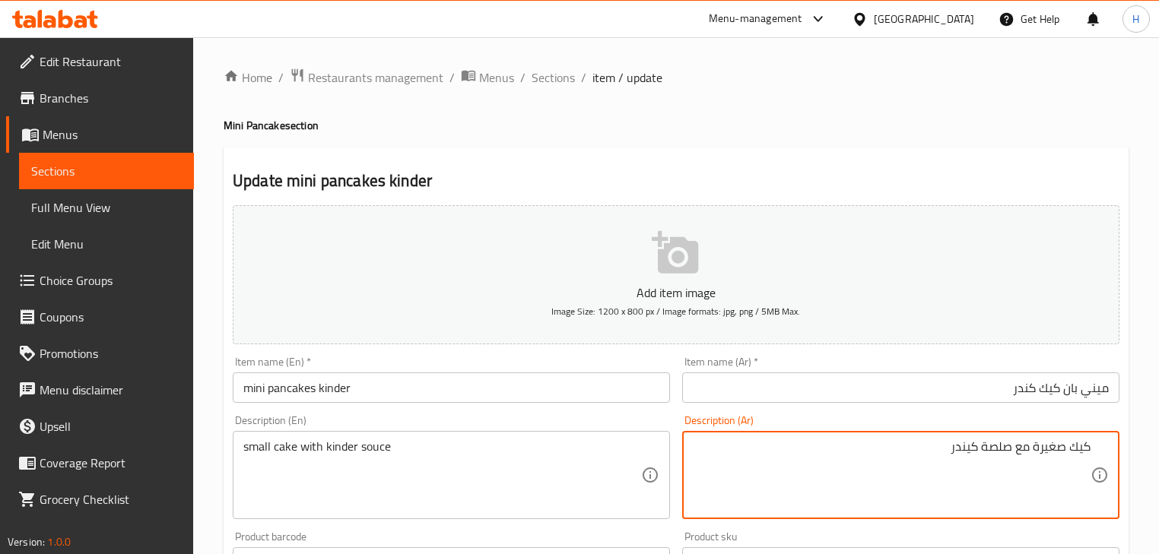
type textarea "كيك صغيرة مع صلصة كيندر"
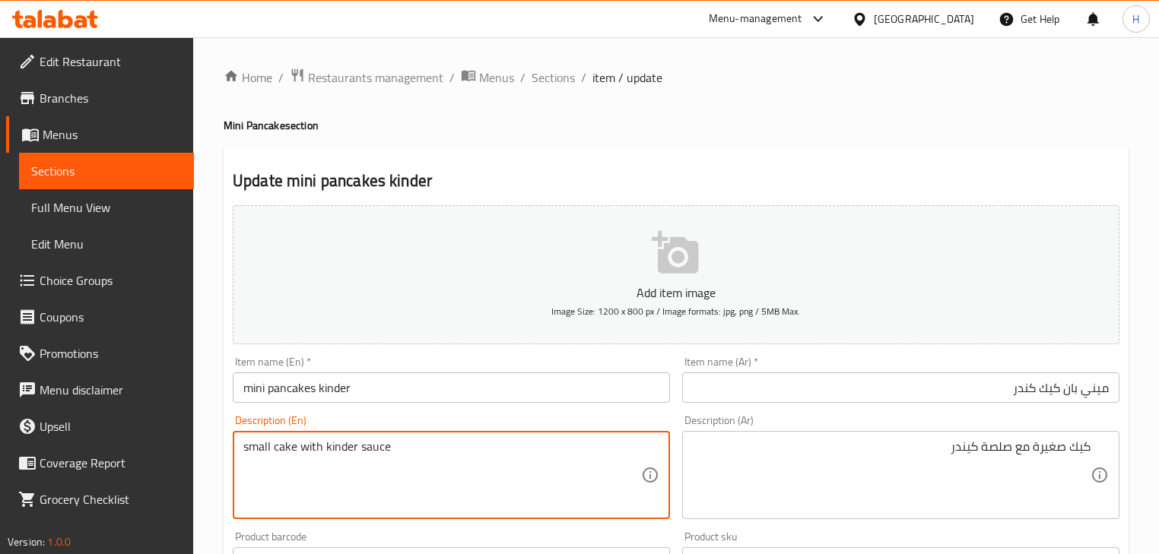
type textarea "small cake with kinder sauce"
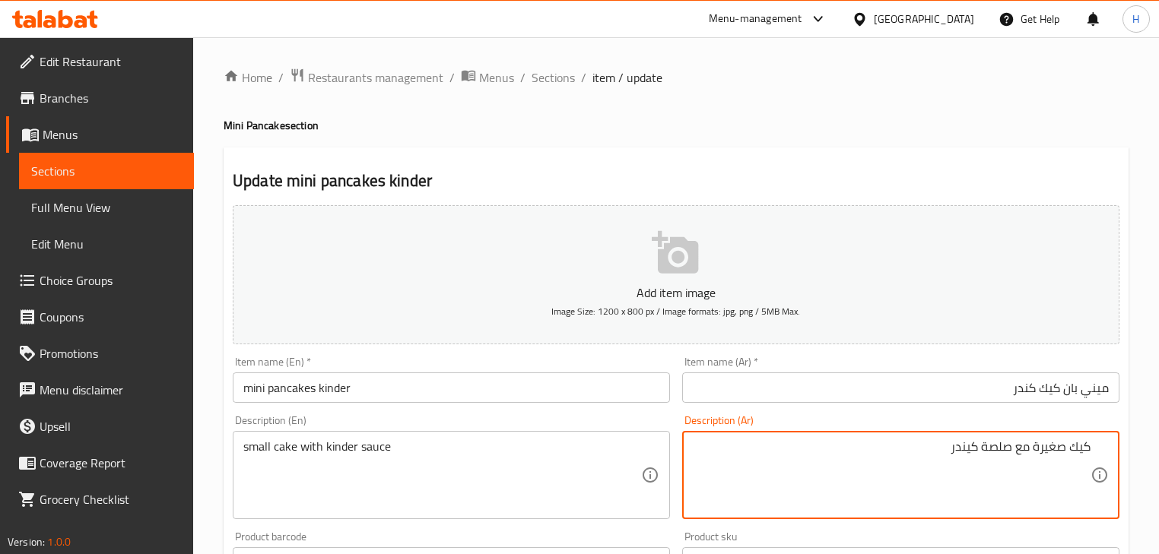
click at [1006, 450] on textarea "كيك صغيرة مع صلصة كيندر" at bounding box center [892, 475] width 398 height 72
type textarea "كيك صغيرة مع صوص كيندر"
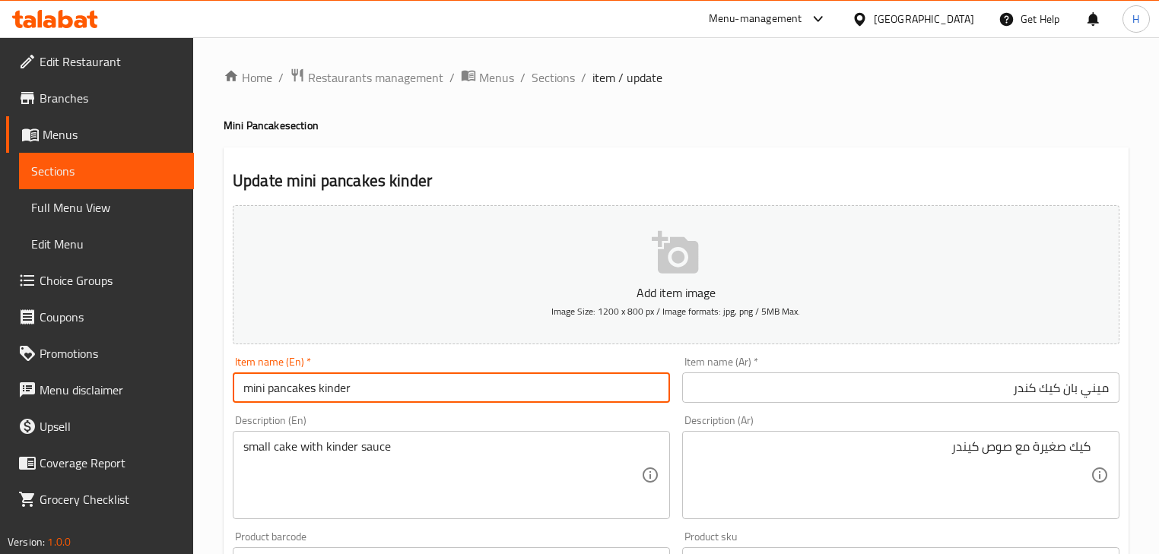
click at [481, 380] on input "mini pancakes kinder" at bounding box center [451, 388] width 437 height 30
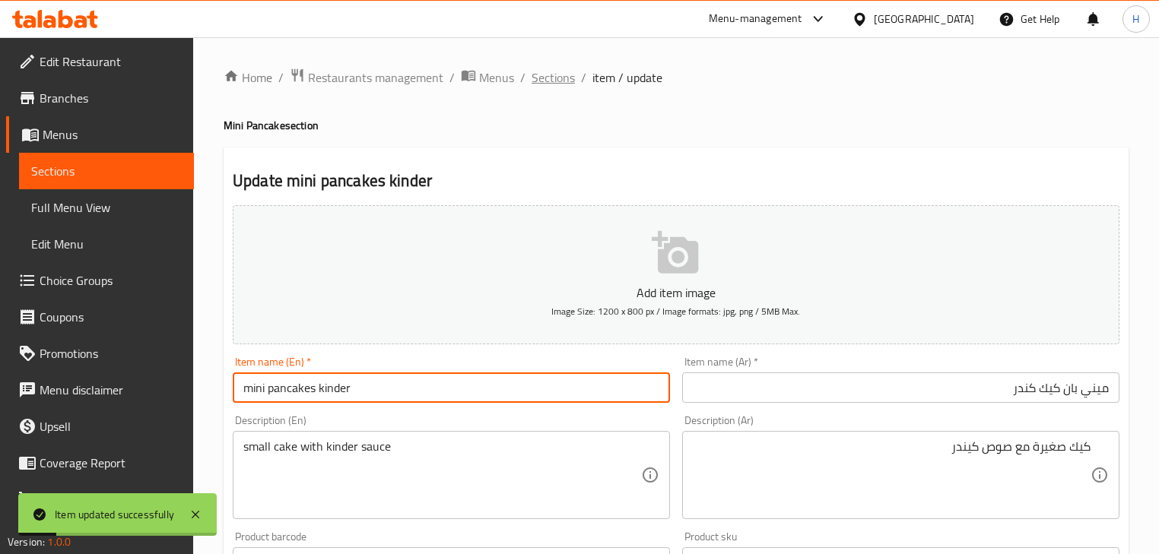
click at [556, 75] on span "Sections" at bounding box center [552, 77] width 43 height 18
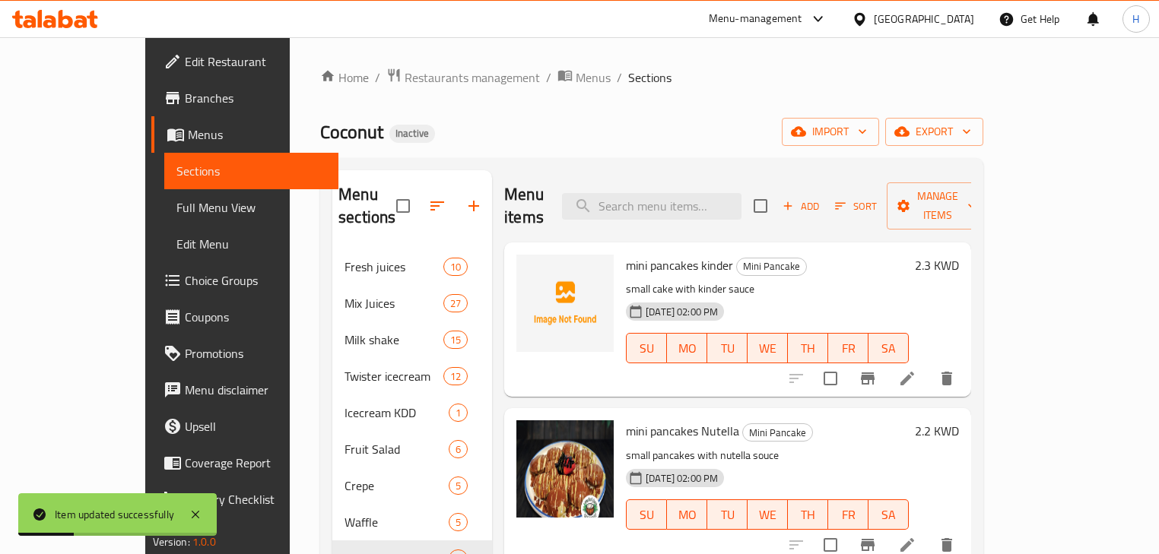
scroll to position [304, 0]
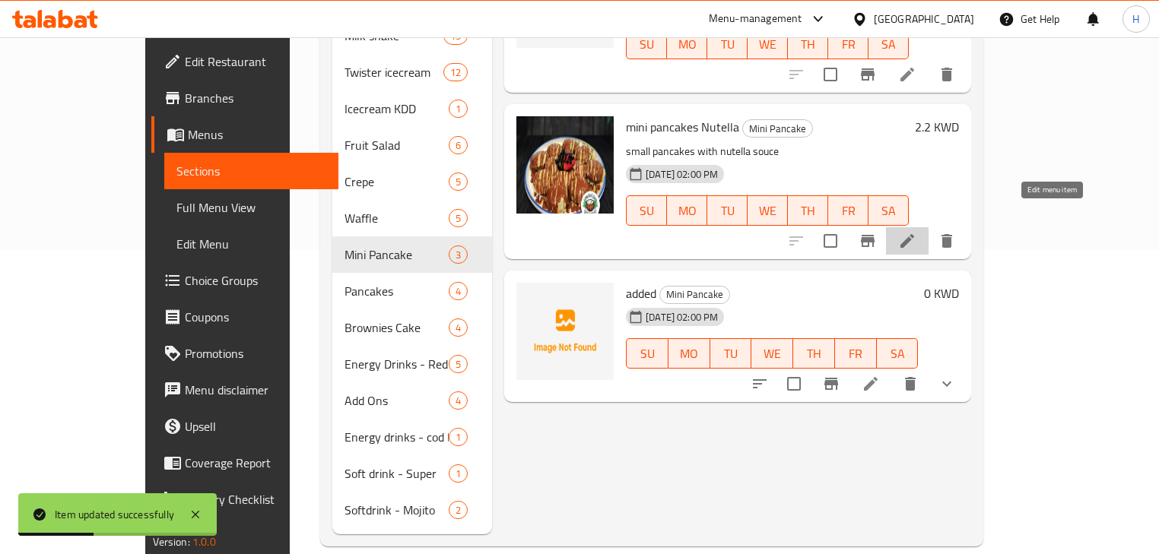
click at [916, 232] on icon at bounding box center [907, 241] width 18 height 18
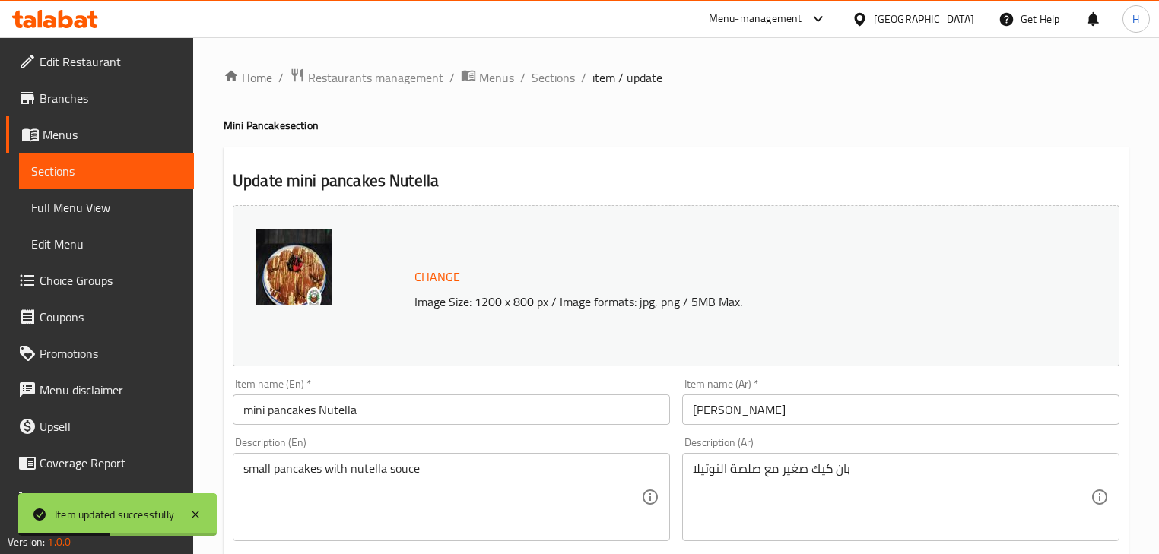
click at [792, 416] on input "ميني نوتلا" at bounding box center [900, 410] width 437 height 30
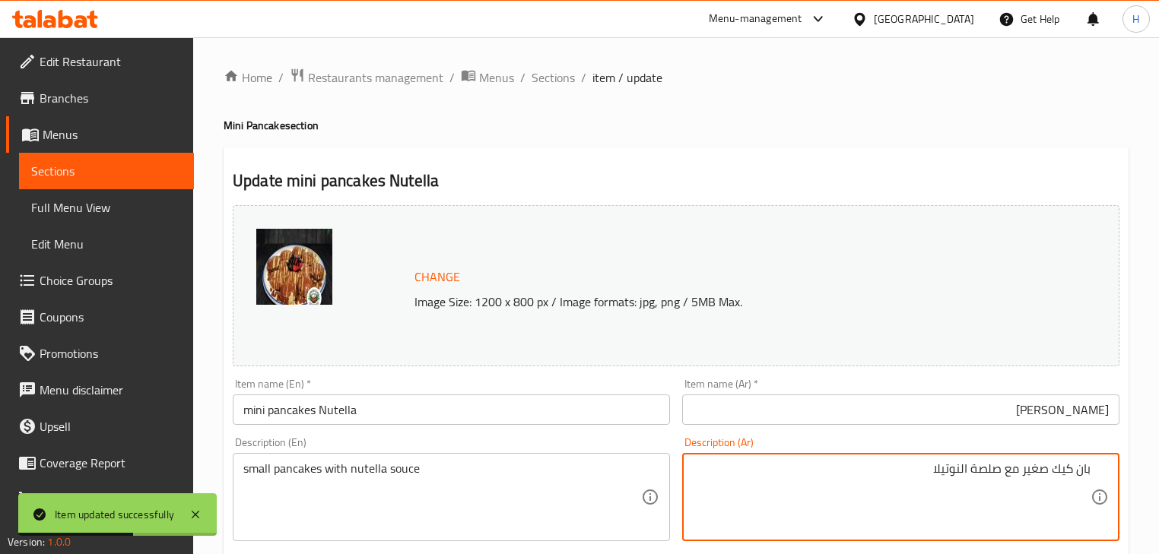
click at [798, 438] on div "Description (Ar) بان كيك صغير مع صلصة النوتيلا Description (Ar)" at bounding box center [900, 489] width 437 height 104
drag, startPoint x: 931, startPoint y: 471, endPoint x: 961, endPoint y: 468, distance: 30.5
click at [1065, 410] on input "ميني نوتلا" at bounding box center [900, 410] width 437 height 30
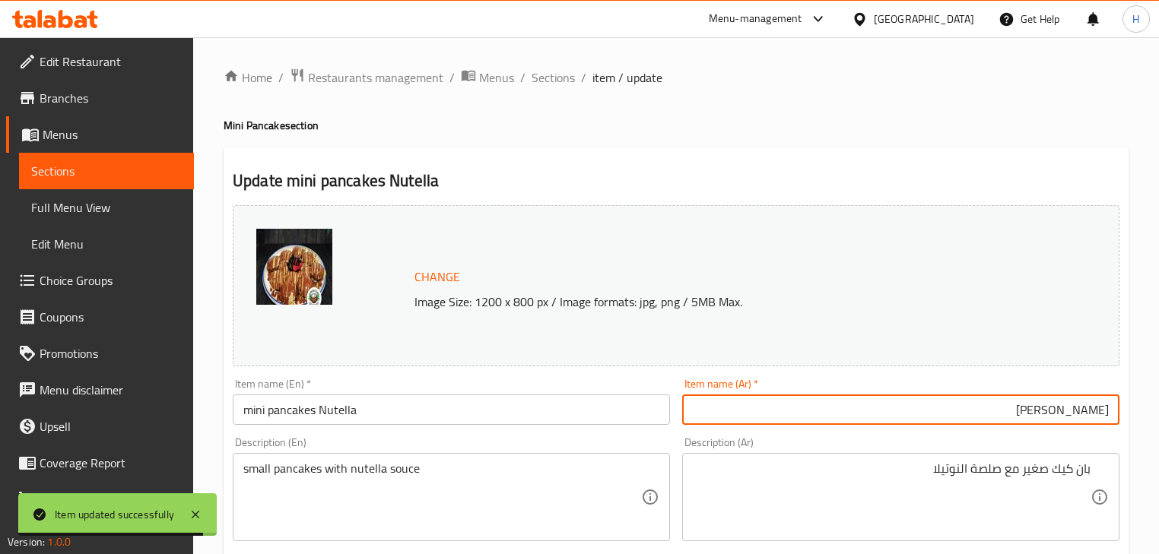
click at [1065, 410] on input "ميني نوتلا" at bounding box center [900, 410] width 437 height 30
paste input "text"
click at [1077, 411] on input "ميني نوتيلا" at bounding box center [900, 410] width 437 height 30
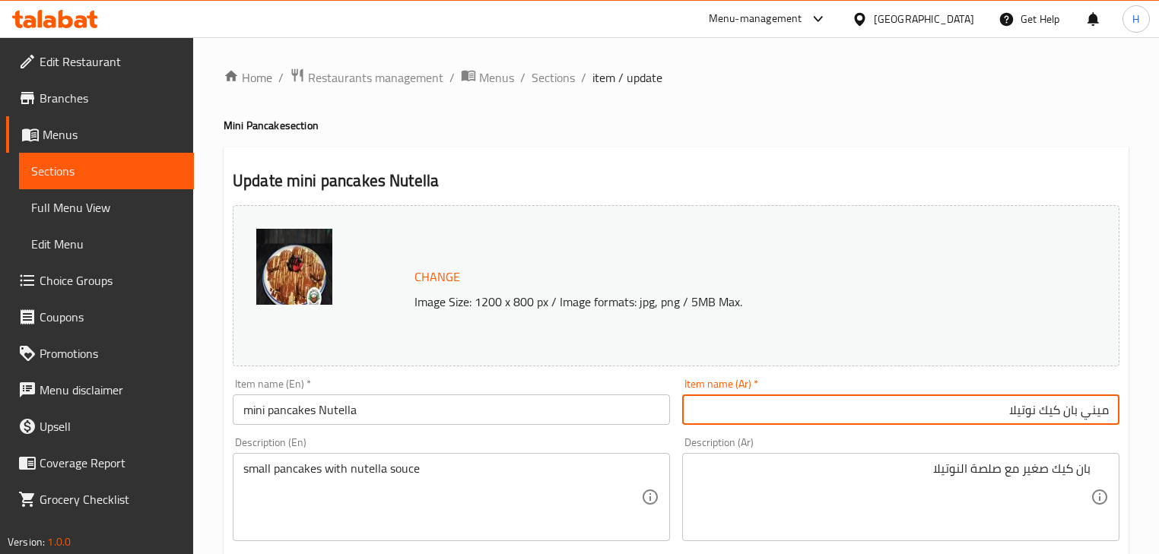
type input "ميني بان كيك نوتيلا"
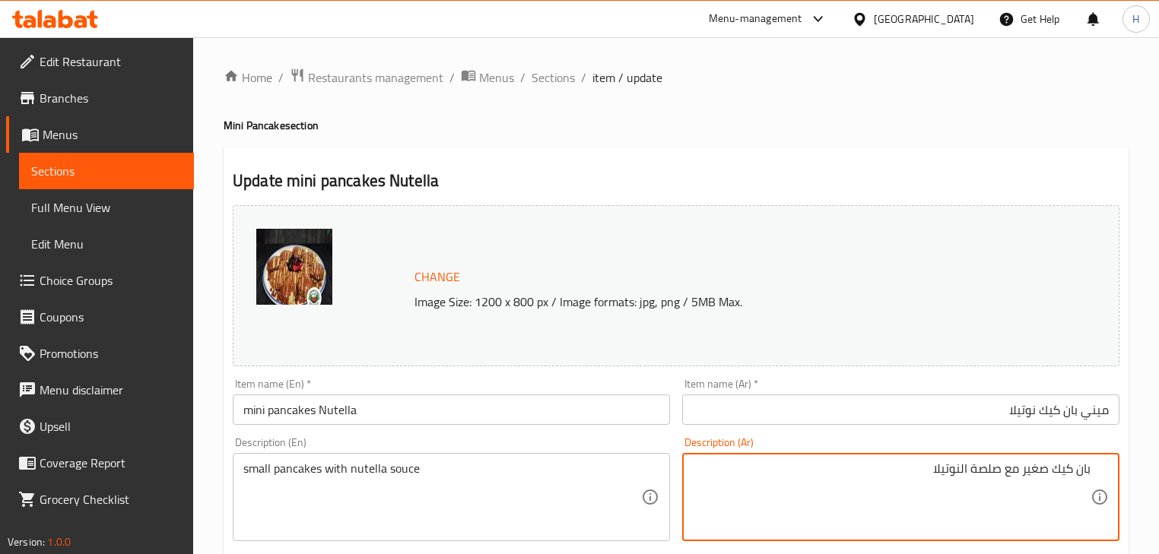
click at [988, 468] on textarea "بان كيك صغير مع صلصة النوتيلا" at bounding box center [892, 498] width 398 height 72
type textarea "بان كيك صغير مع صوص النوتيلا"
click at [338, 408] on input "mini pancakes Nutella" at bounding box center [451, 410] width 437 height 30
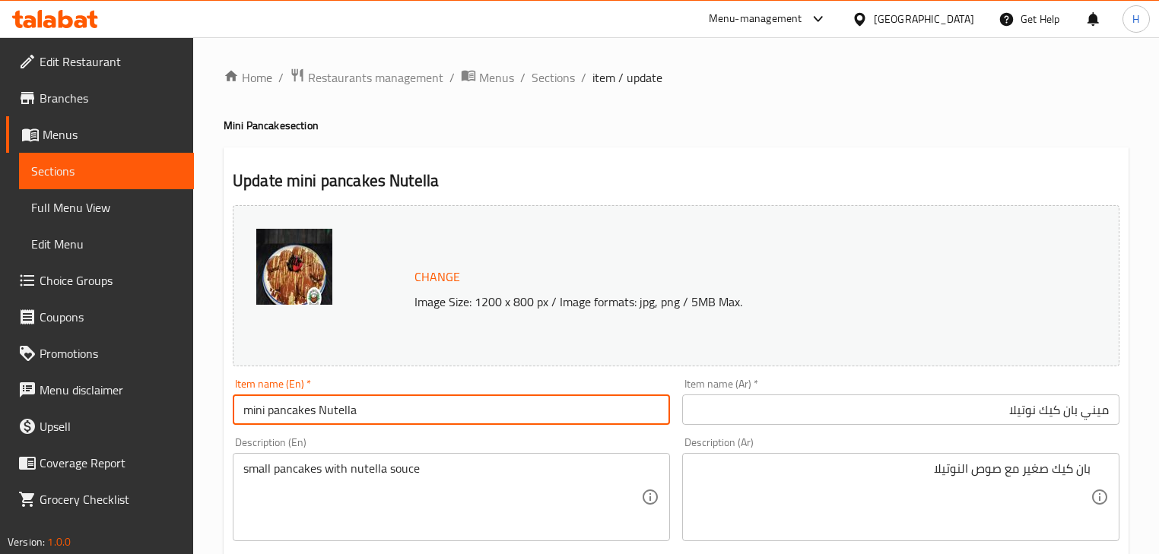
click at [338, 408] on input "mini pancakes Nutella" at bounding box center [451, 410] width 437 height 30
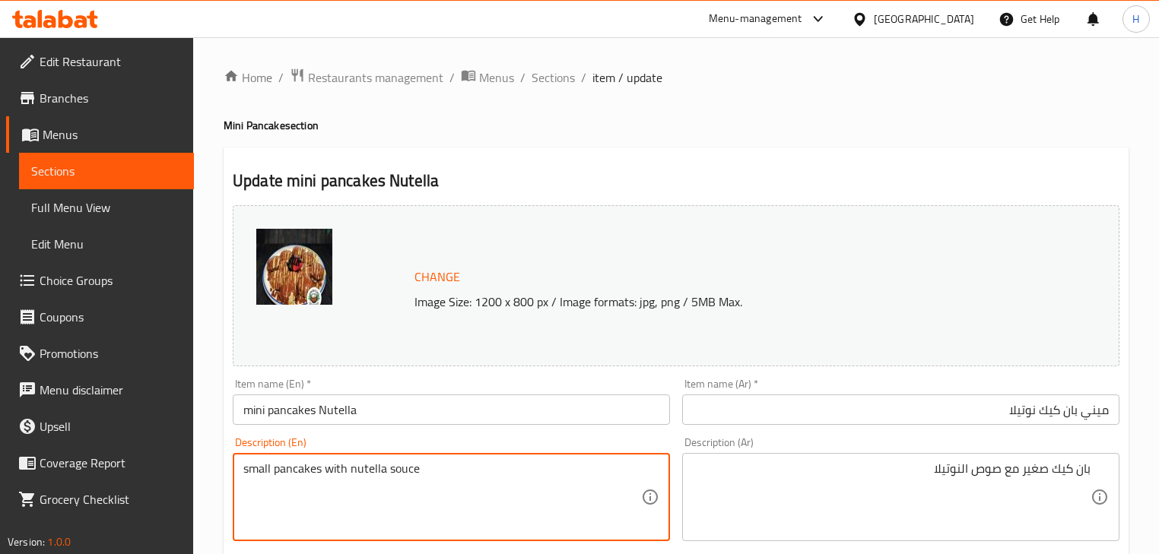
click at [366, 468] on textarea "small pancakes with nutella souce" at bounding box center [442, 498] width 398 height 72
paste textarea "Nutella"
click at [403, 473] on textarea "small pancakes with Nutella souce" at bounding box center [442, 498] width 398 height 72
type textarea "small pancakes with Nutella sauce"
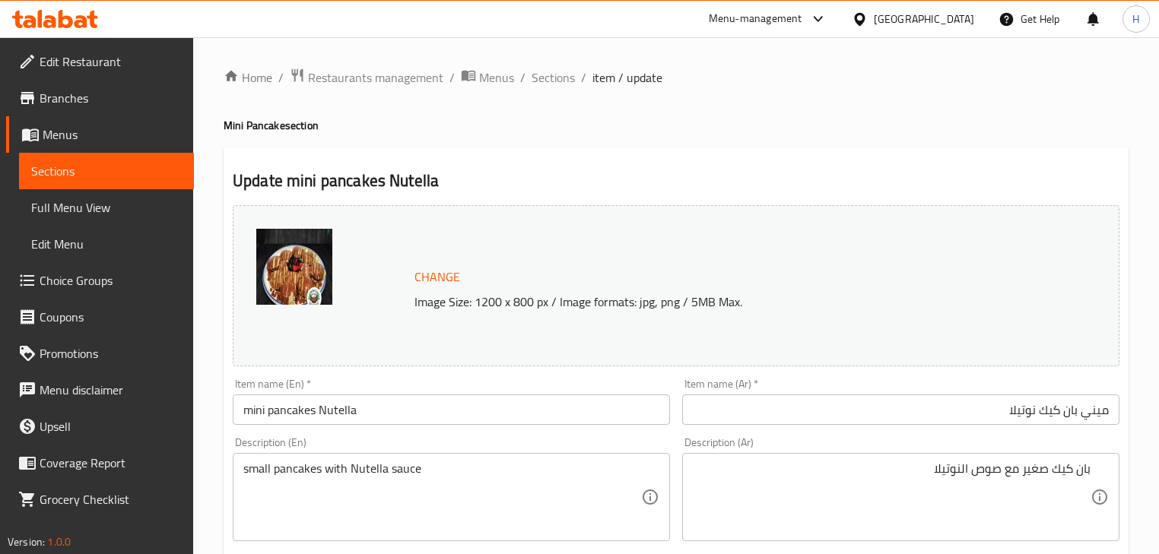
click at [530, 430] on div "Item name (En)   * mini pancakes Nutella Item name (En) *" at bounding box center [451, 402] width 449 height 59
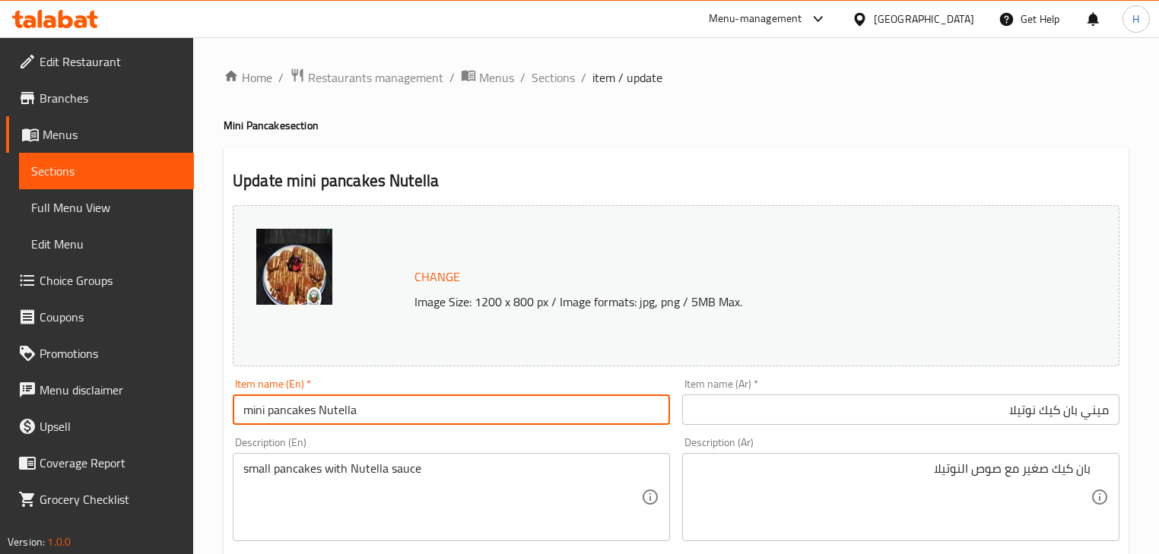
click at [503, 401] on input "mini pancakes Nutella" at bounding box center [451, 410] width 437 height 30
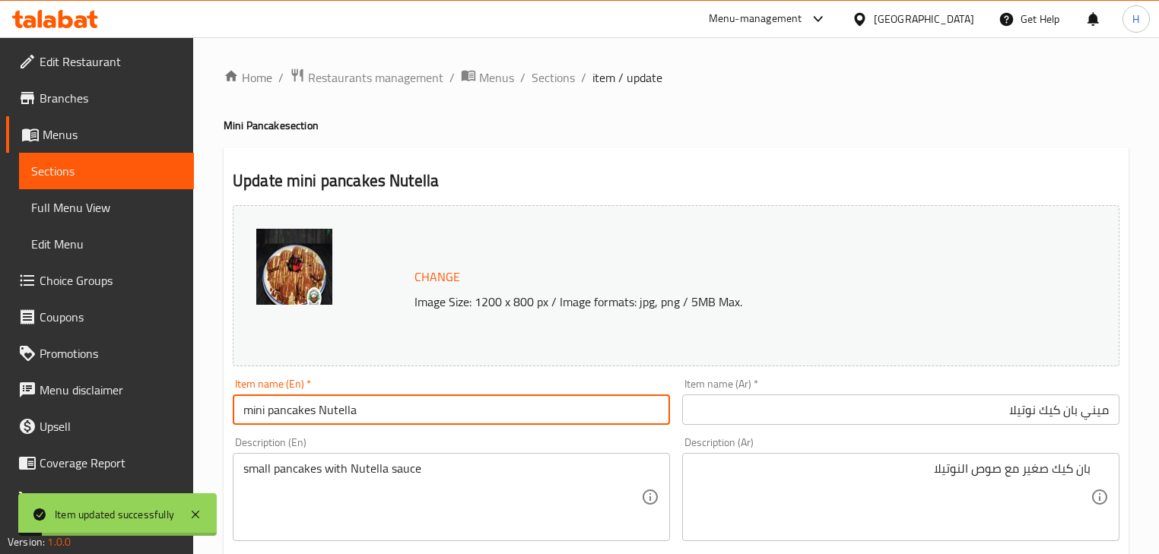
drag, startPoint x: 555, startPoint y: 82, endPoint x: 465, endPoint y: 56, distance: 93.6
click at [555, 82] on span "Sections" at bounding box center [552, 77] width 43 height 18
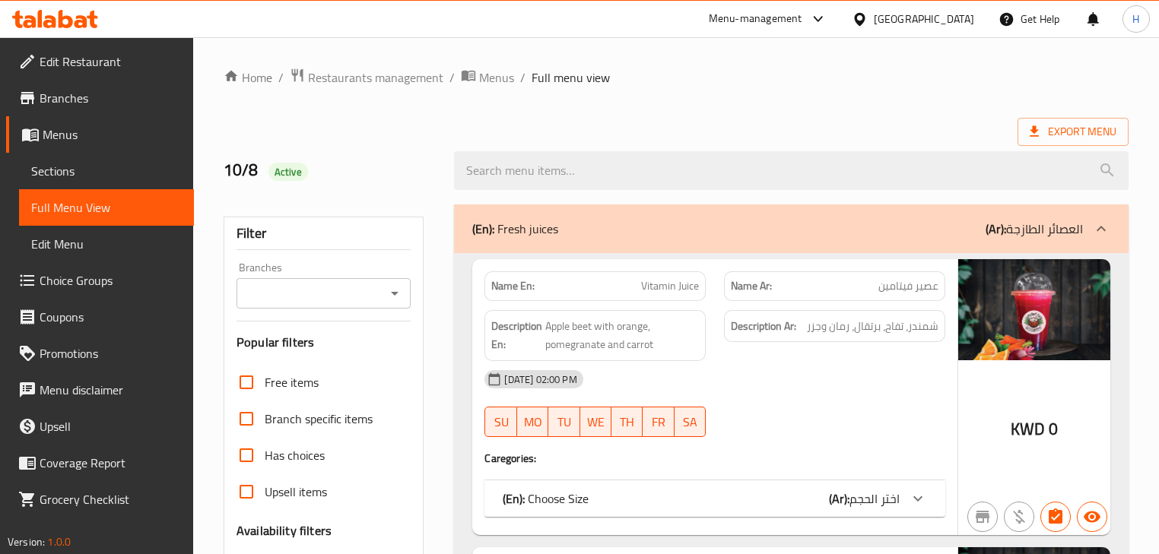
scroll to position [22800, 0]
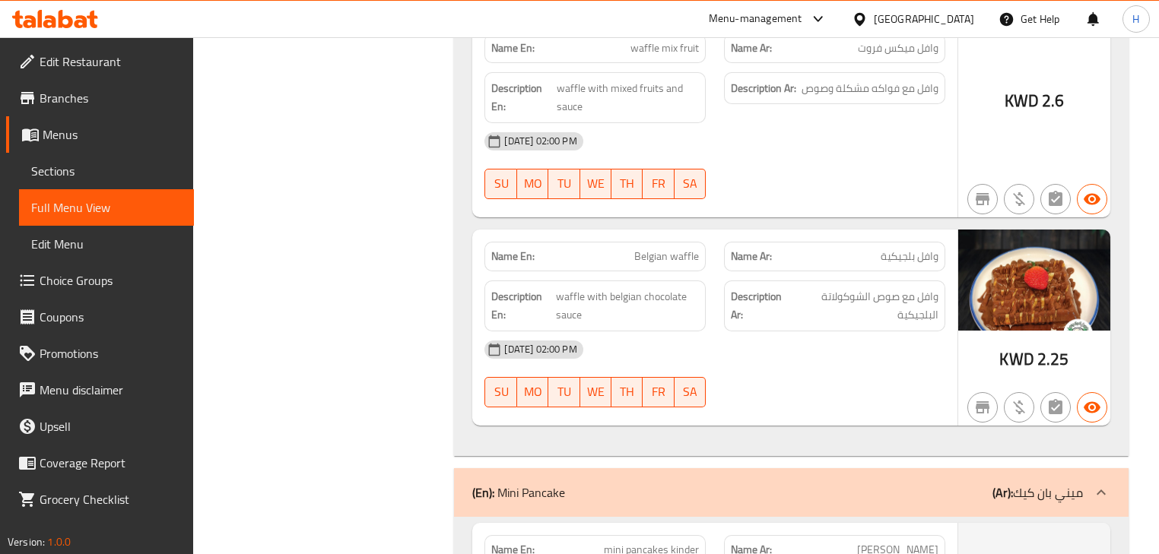
click at [665, 542] on span "mini pancakes kinder" at bounding box center [651, 550] width 95 height 16
copy span "mini pancakes kinder"
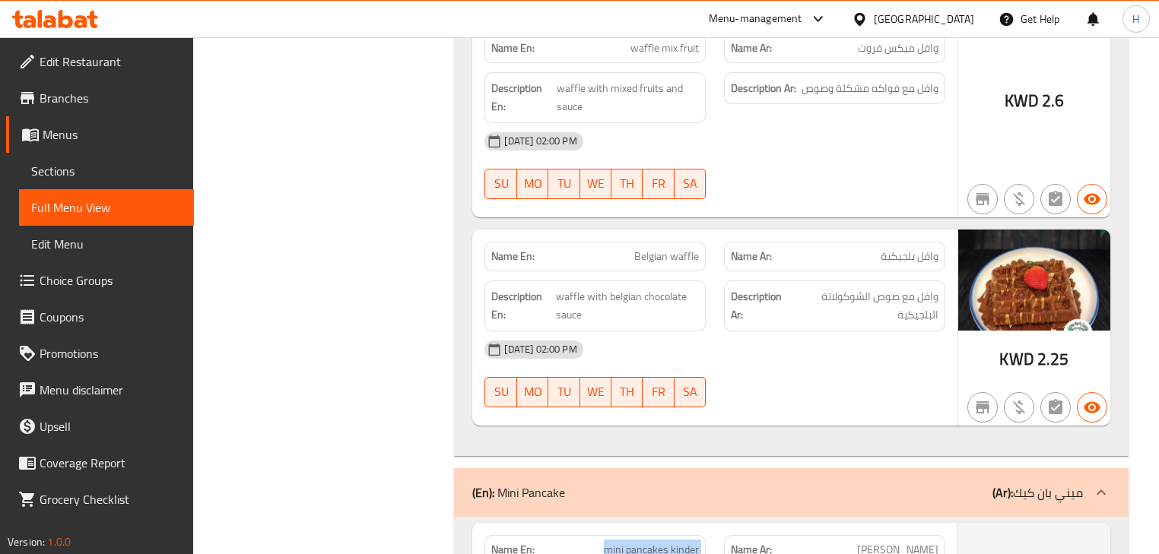
scroll to position [22982, 0]
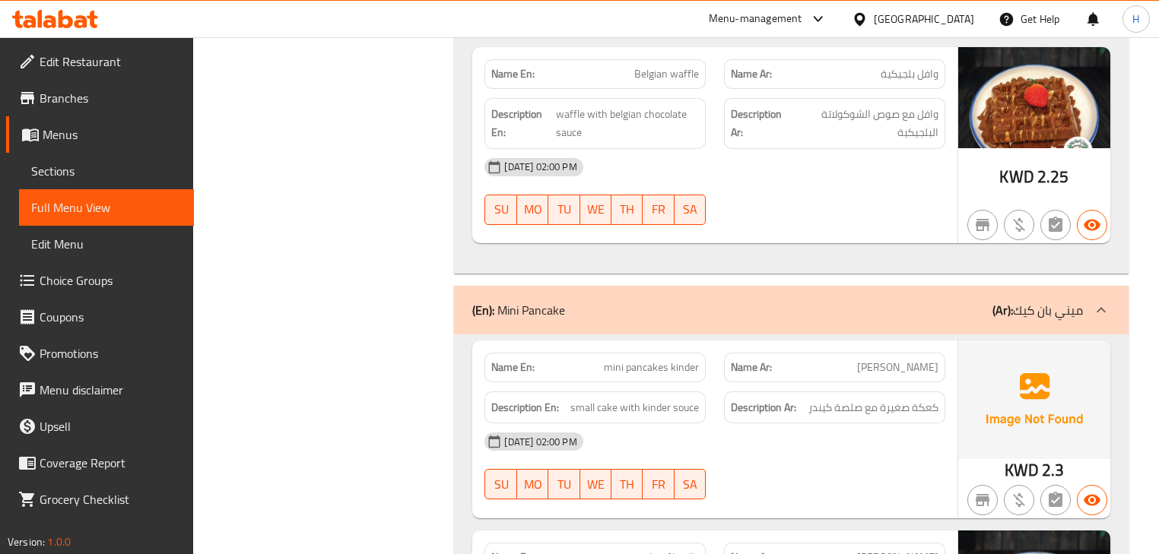
click at [652, 550] on span "mini pancakes Nutella" at bounding box center [650, 558] width 98 height 16
copy span "mini pancakes Nutella"
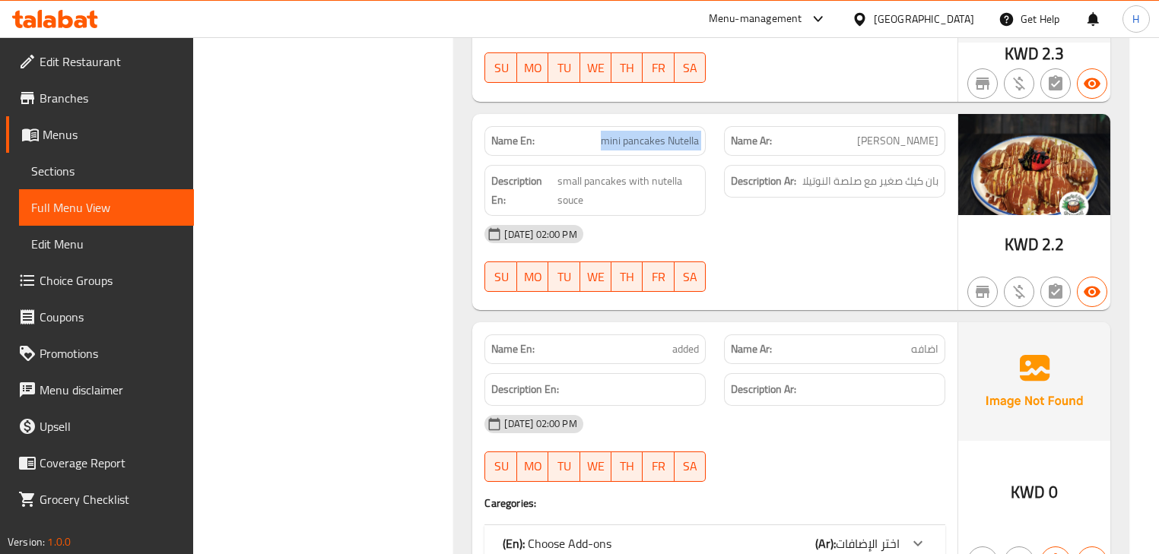
scroll to position [23530, 0]
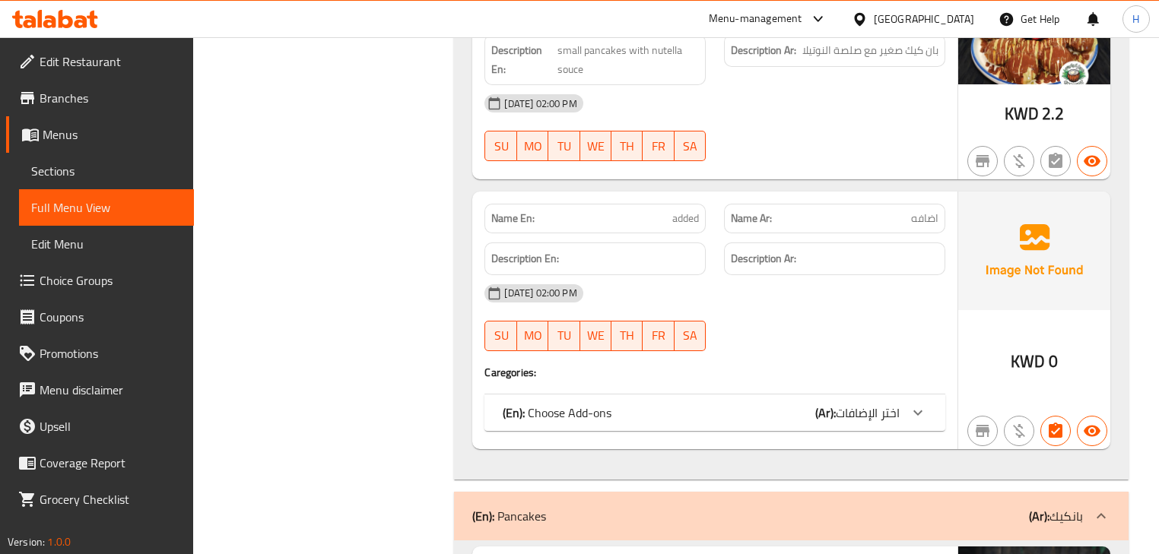
copy span "pancak kinder"
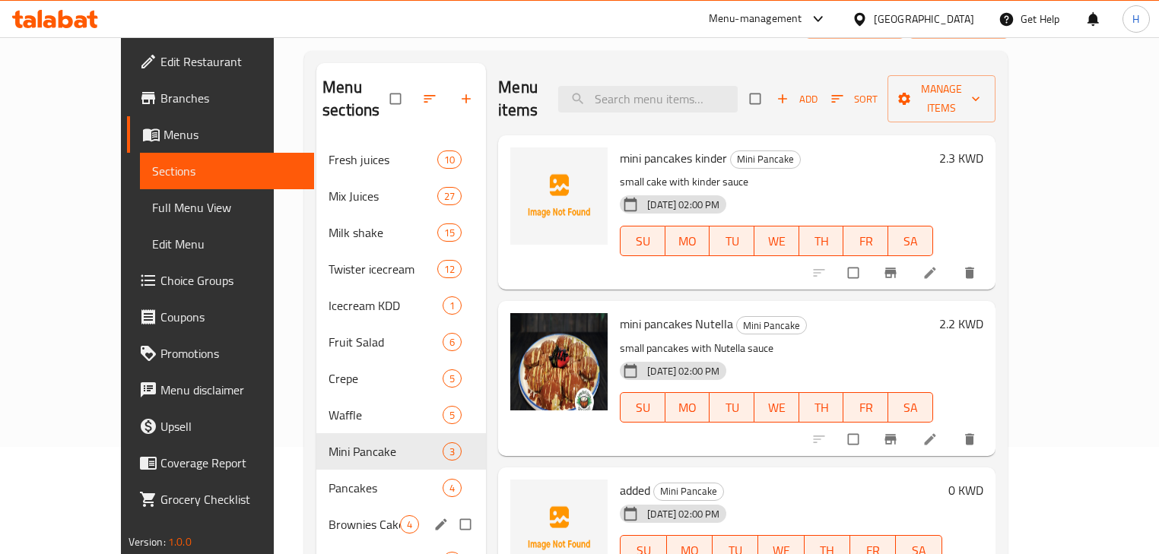
scroll to position [304, 0]
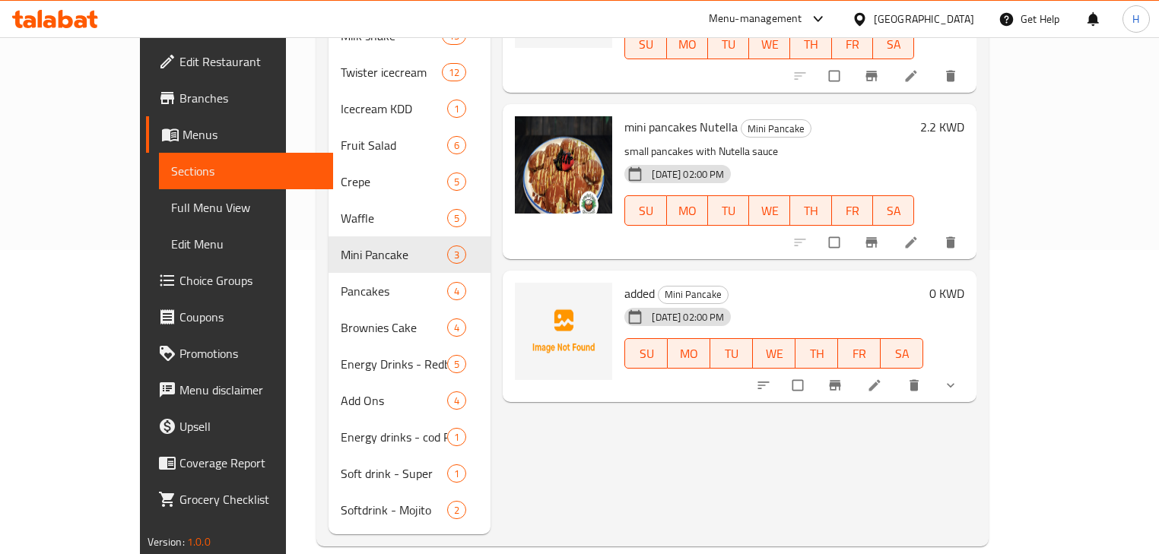
click at [922, 378] on icon "delete" at bounding box center [913, 385] width 15 height 15
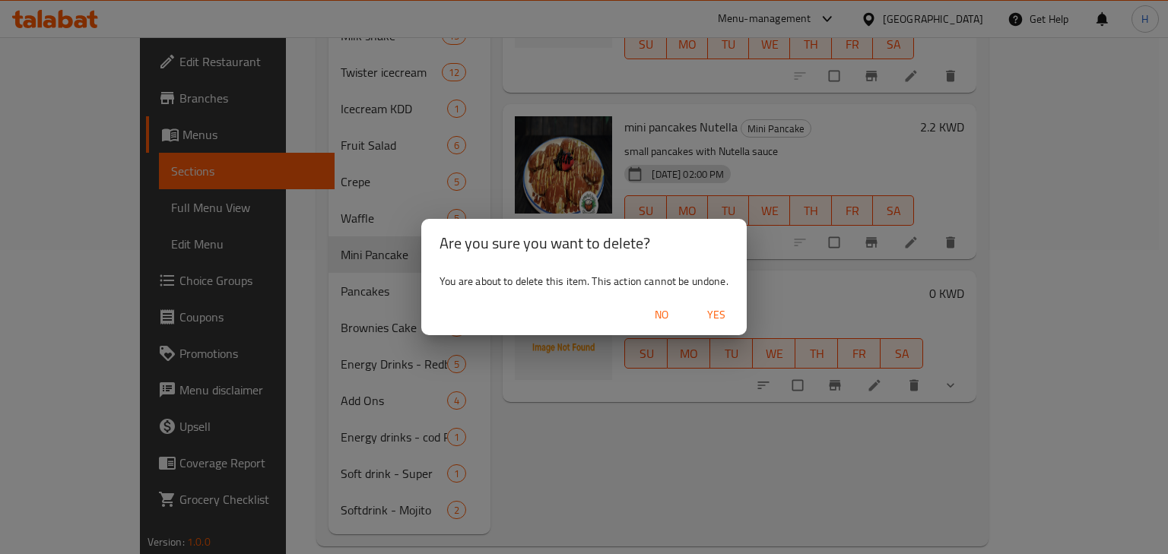
click at [724, 316] on span "Yes" at bounding box center [716, 315] width 36 height 19
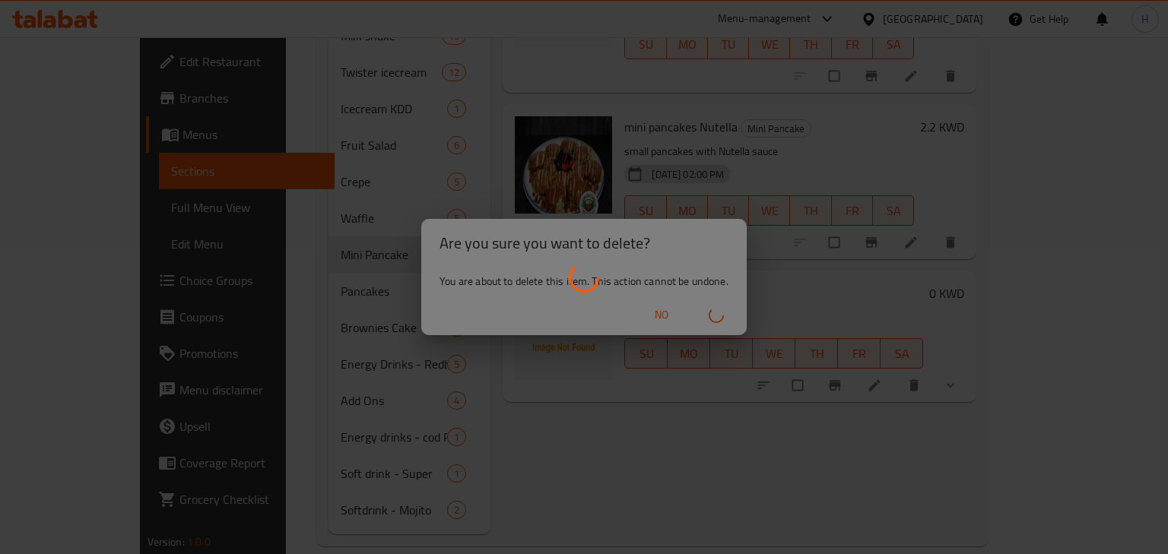
click at [823, 432] on div at bounding box center [584, 277] width 1168 height 554
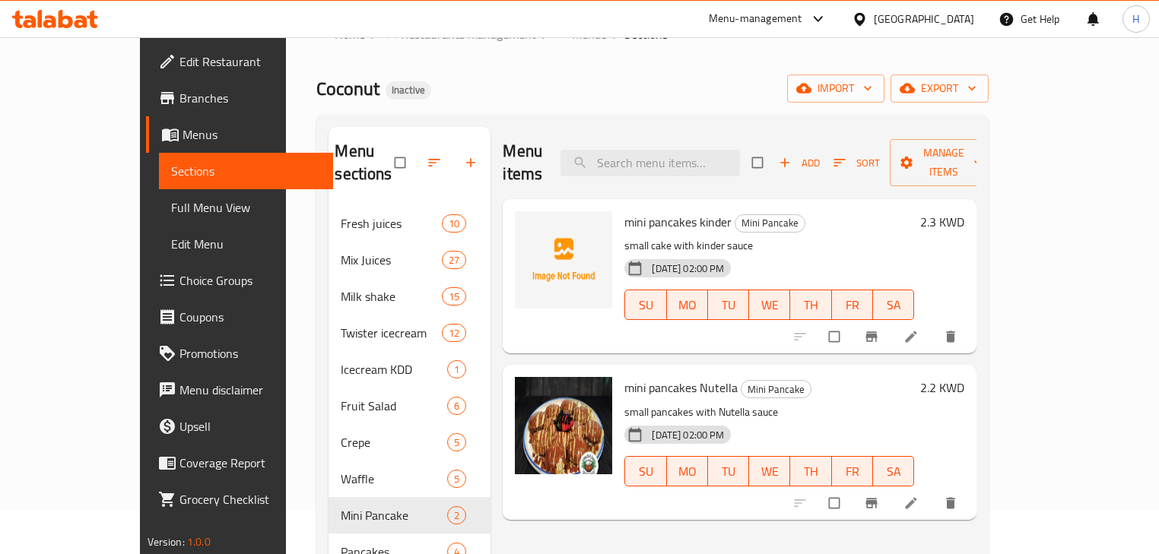
scroll to position [0, 0]
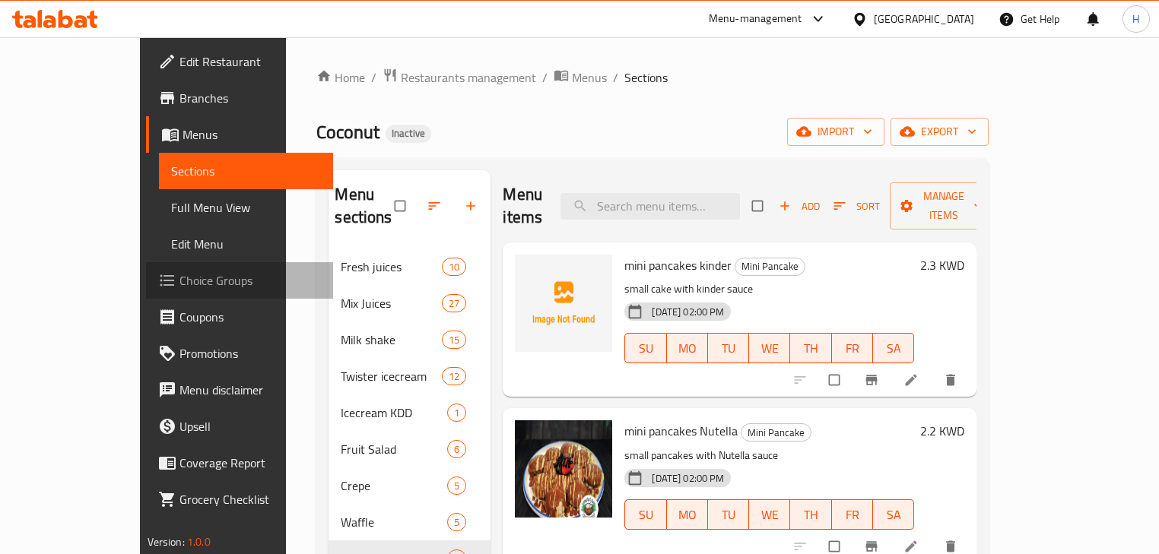
click at [179, 273] on span "Choice Groups" at bounding box center [250, 280] width 142 height 18
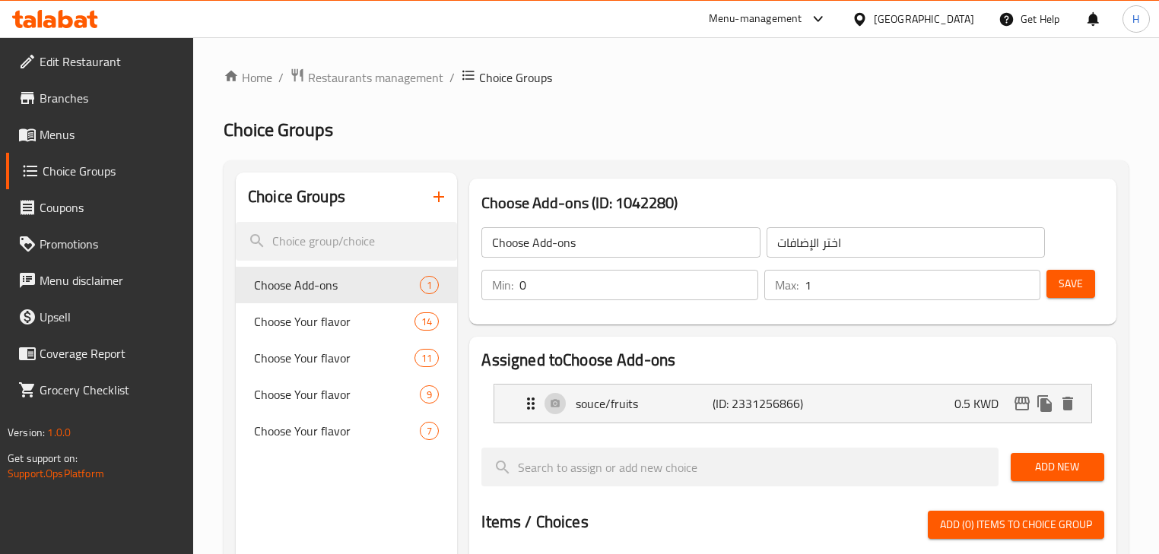
scroll to position [122, 0]
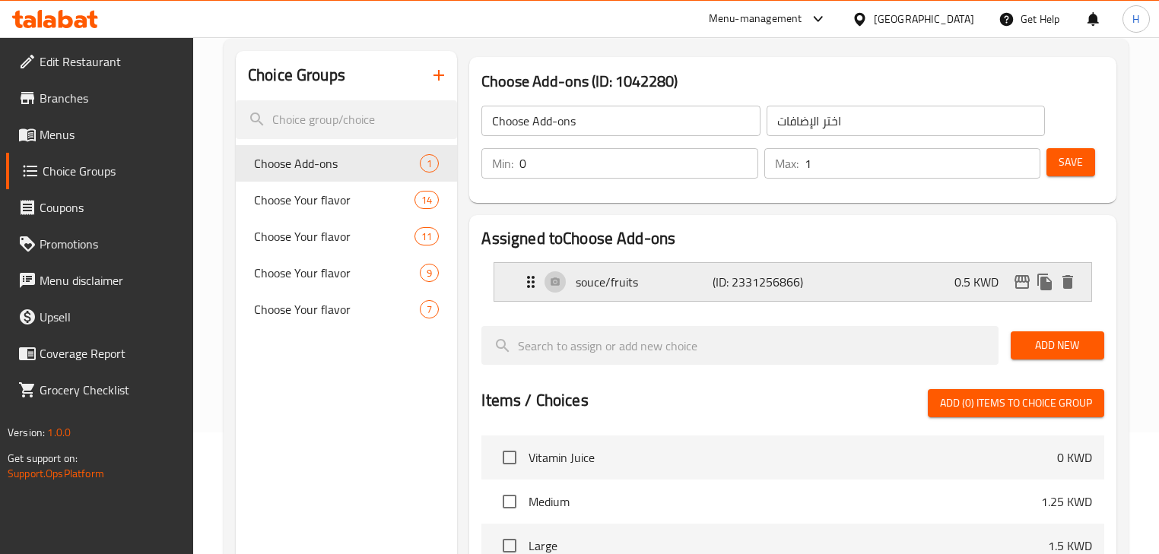
click at [633, 284] on p "souce/fruits" at bounding box center [644, 282] width 137 height 18
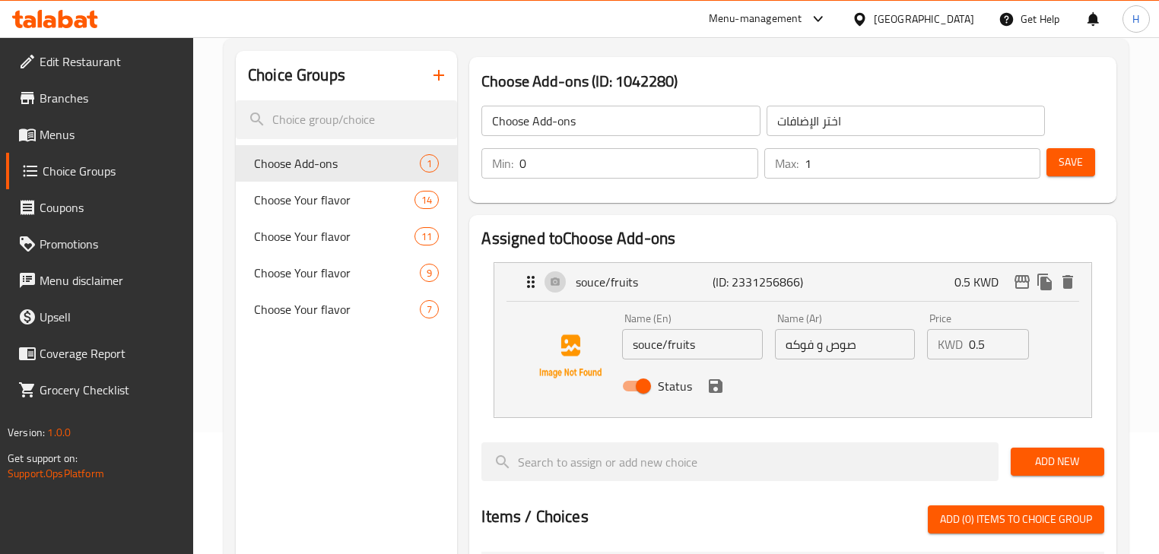
click at [782, 309] on div "Name (Ar) صوص و فوكه Name (Ar)" at bounding box center [845, 336] width 152 height 59
click at [782, 295] on div "souce/fruits (ID: 2331256866) 0.5 KWD" at bounding box center [797, 282] width 550 height 38
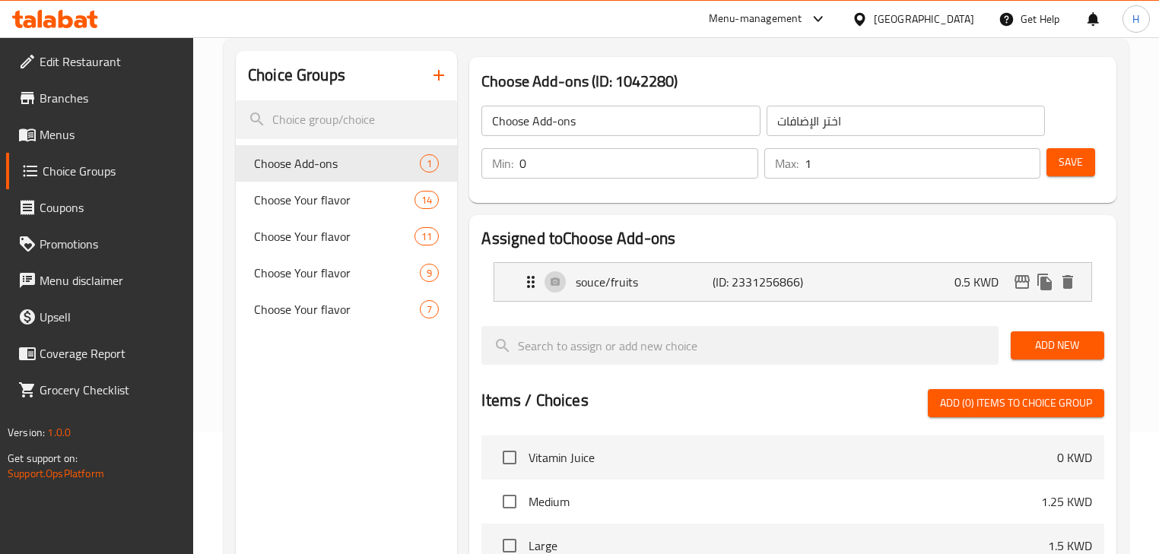
click at [1046, 343] on span "Add New" at bounding box center [1057, 345] width 69 height 19
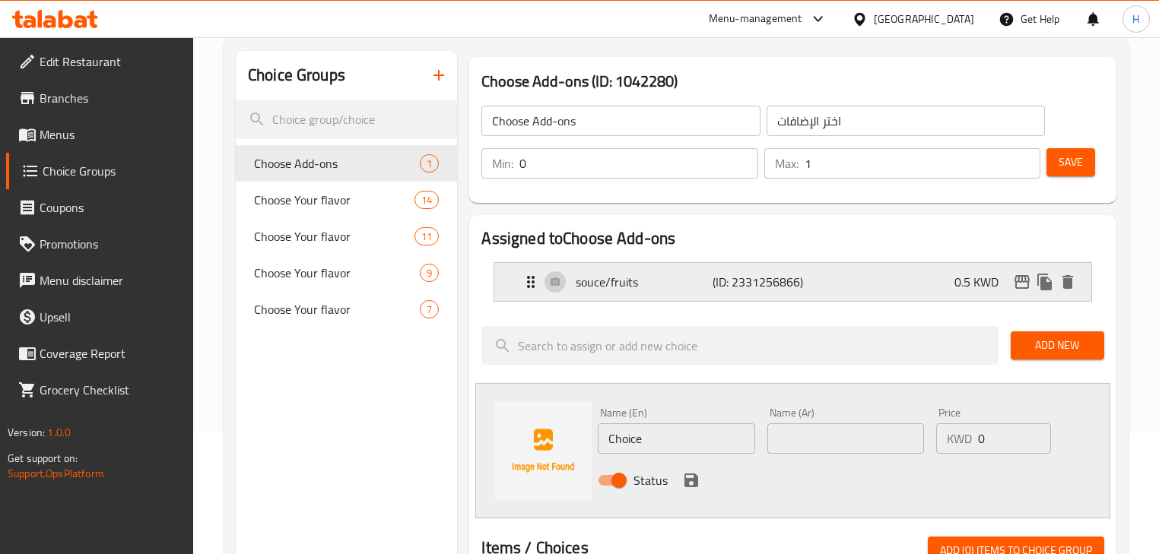
click at [696, 281] on p "souce/fruits" at bounding box center [644, 282] width 137 height 18
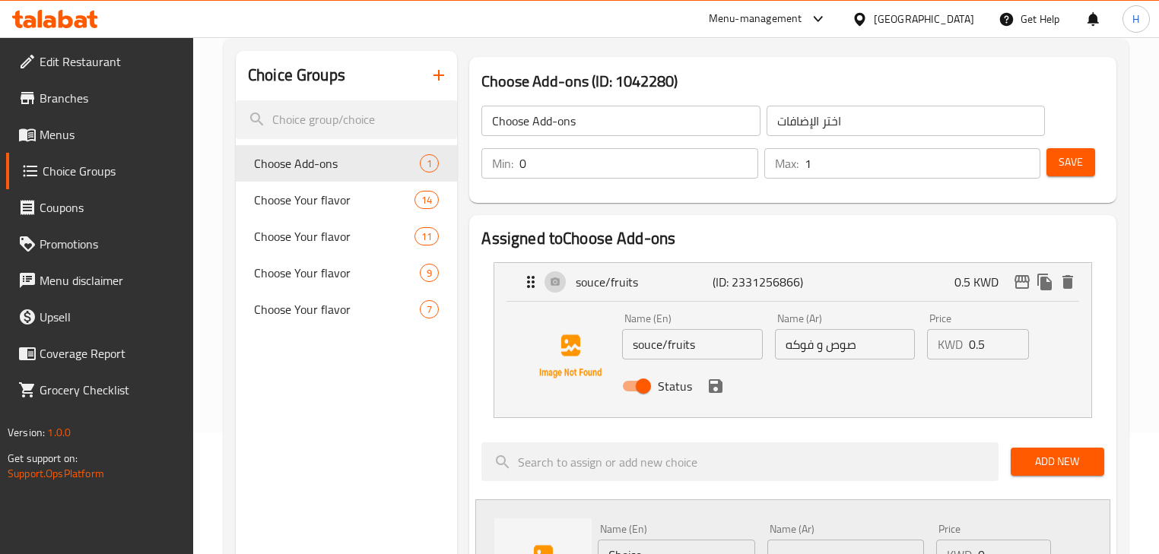
click at [680, 339] on input "souce/fruits" at bounding box center [692, 344] width 140 height 30
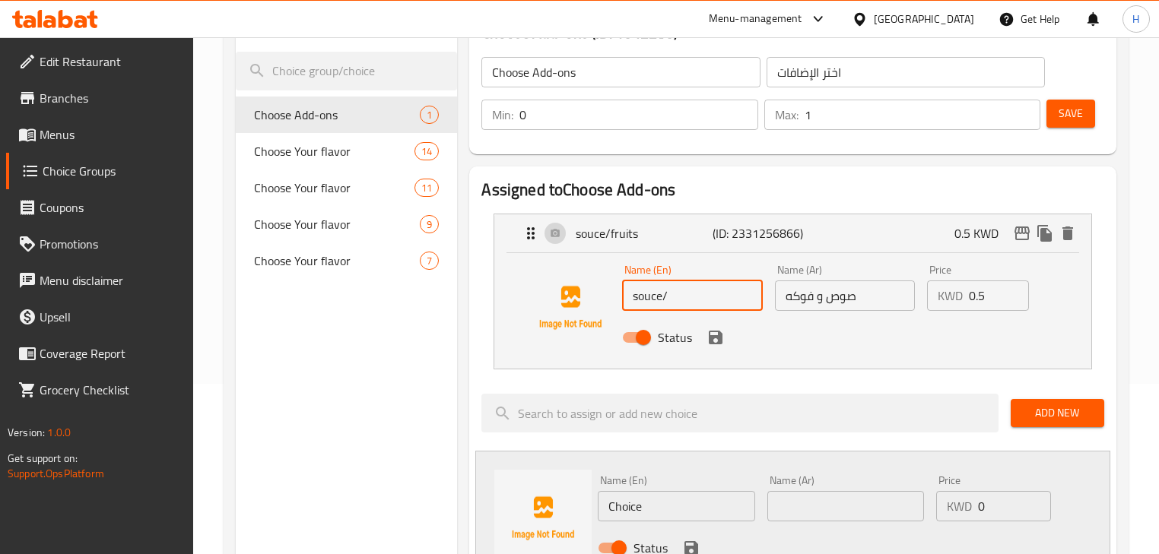
scroll to position [304, 0]
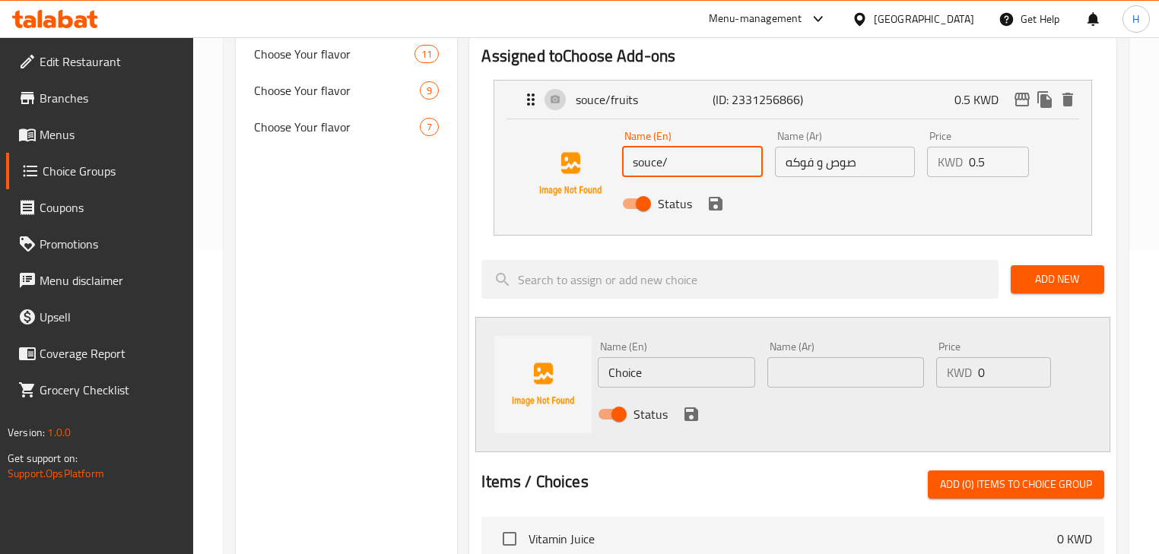
type input "souce/"
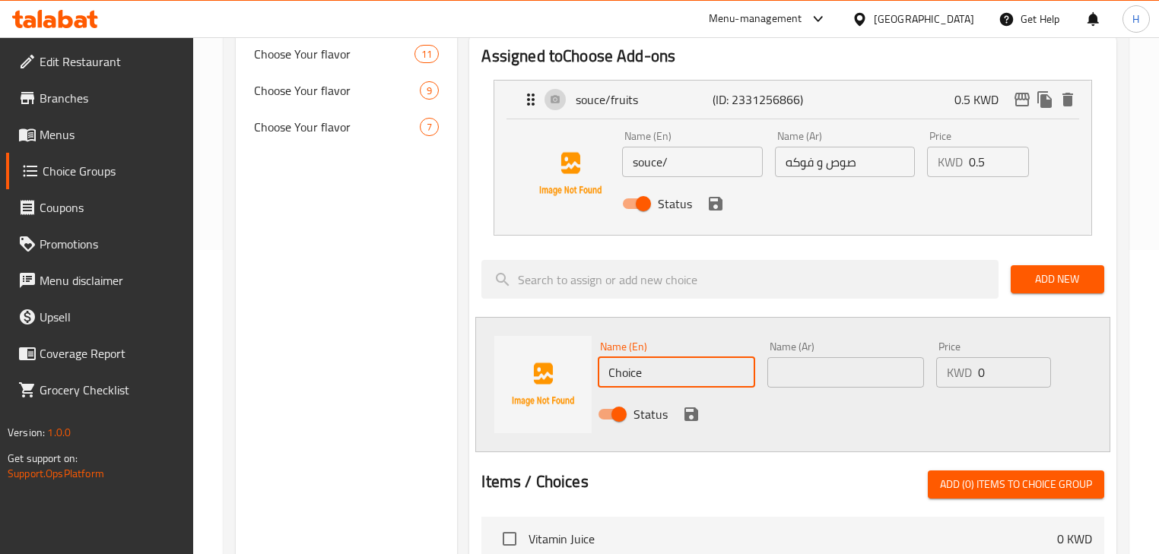
click at [672, 376] on input "Choice" at bounding box center [676, 372] width 157 height 30
paste input "fruits"
type input "fruits"
click at [686, 170] on input "souce/" at bounding box center [692, 162] width 140 height 30
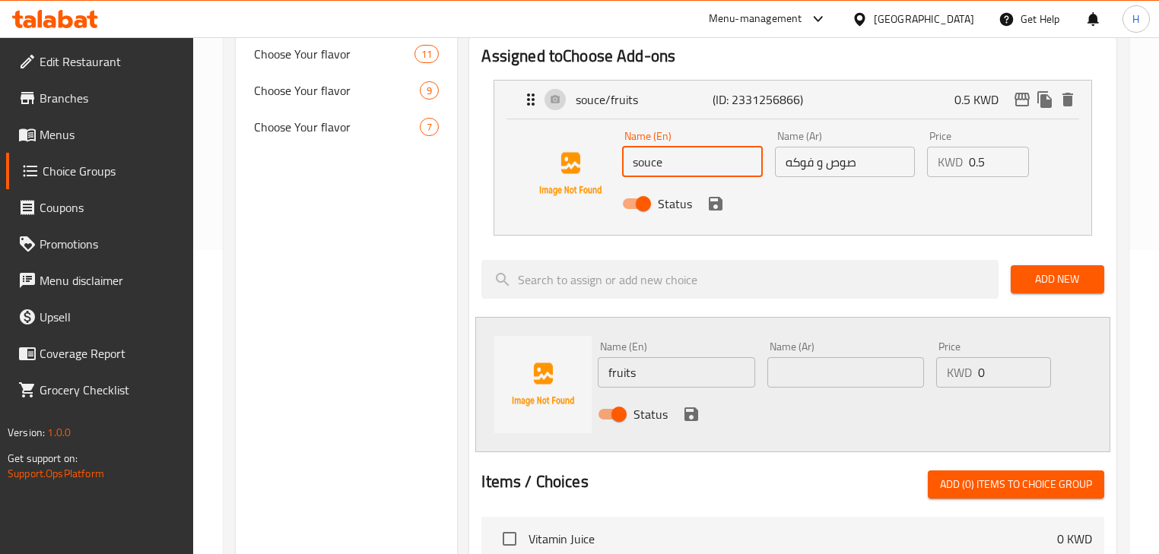
click at [646, 164] on input "souce" at bounding box center [692, 162] width 140 height 30
type input "sauce"
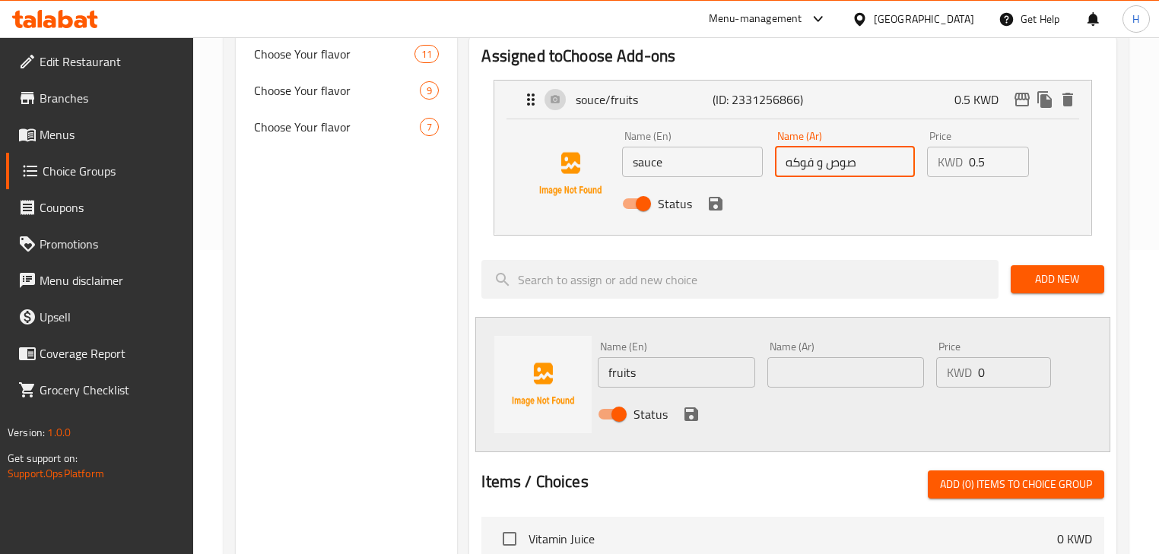
click at [820, 163] on input "صوص و فوكه" at bounding box center [845, 162] width 140 height 30
click at [795, 162] on input "صوص فوكه" at bounding box center [845, 162] width 140 height 30
type input "صوص"
click at [864, 363] on input "text" at bounding box center [845, 372] width 157 height 30
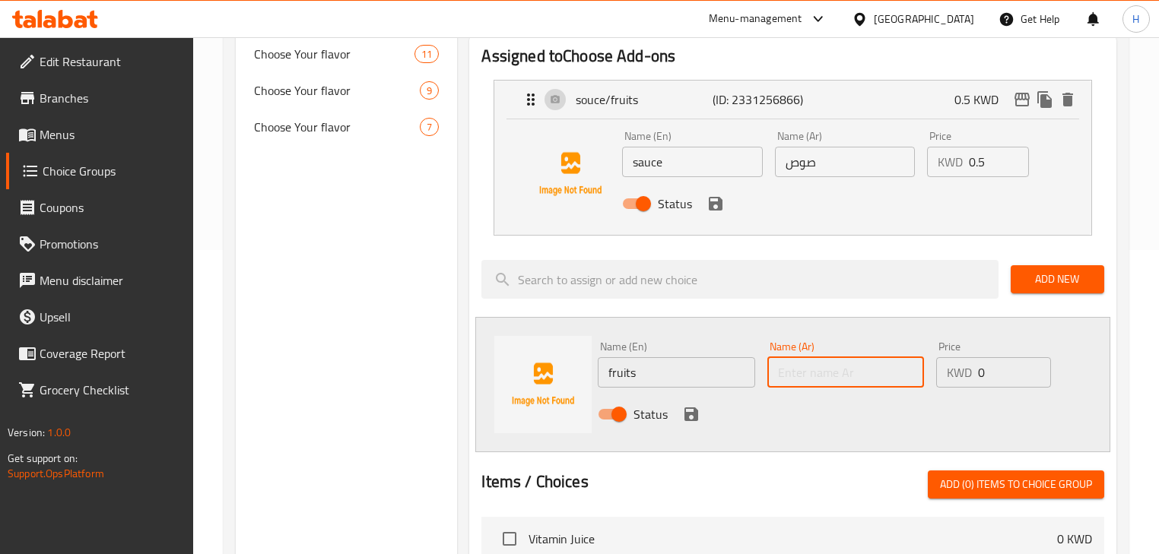
paste input "فوكه"
type input "فوكه"
click at [861, 332] on div "Name (En) fruits Name (En) Name (Ar) فوكه Name (Ar) Price KWD 0 Price Status" at bounding box center [792, 384] width 634 height 135
drag, startPoint x: 1004, startPoint y: 373, endPoint x: 946, endPoint y: 378, distance: 58.8
click at [946, 378] on div "KWD 0 Price" at bounding box center [993, 372] width 115 height 30
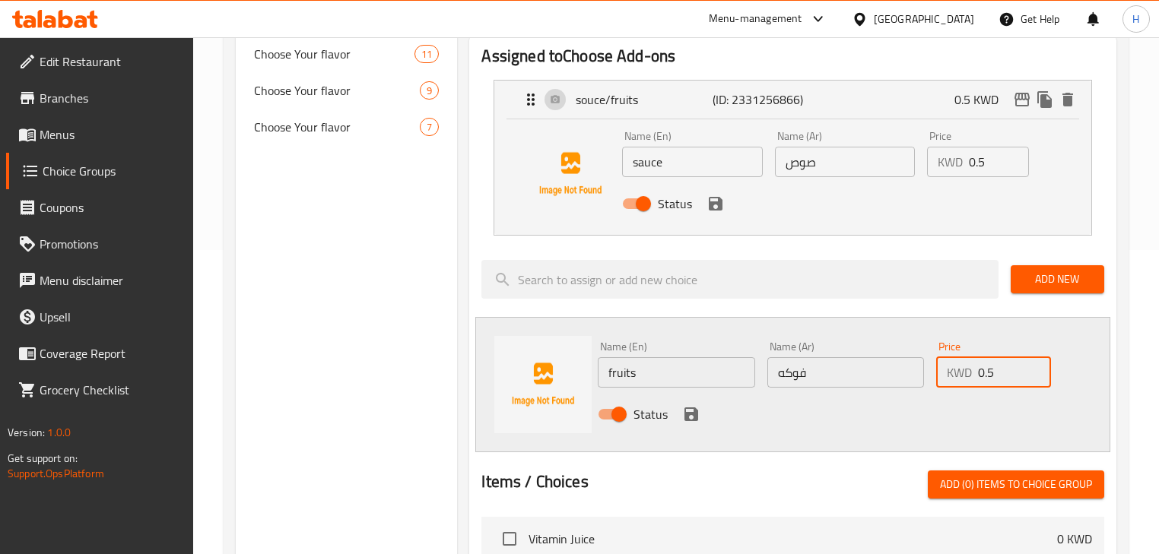
type input "0.5"
click at [1137, 332] on div "Home / Restaurants management / Choice Groups Choice Groups Choice Groups Choos…" at bounding box center [676, 371] width 966 height 1277
click at [691, 328] on div "Name (En) fruits Name (En) Name (Ar) فوكه Name (Ar) Price KWD 0.5 Price Status" at bounding box center [792, 384] width 634 height 135
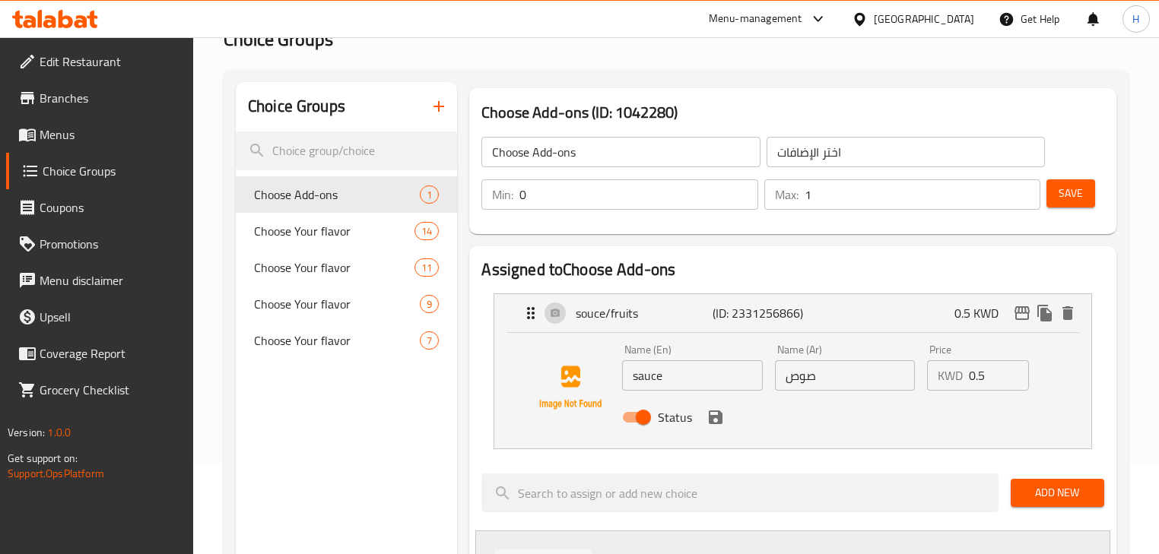
scroll to position [0, 0]
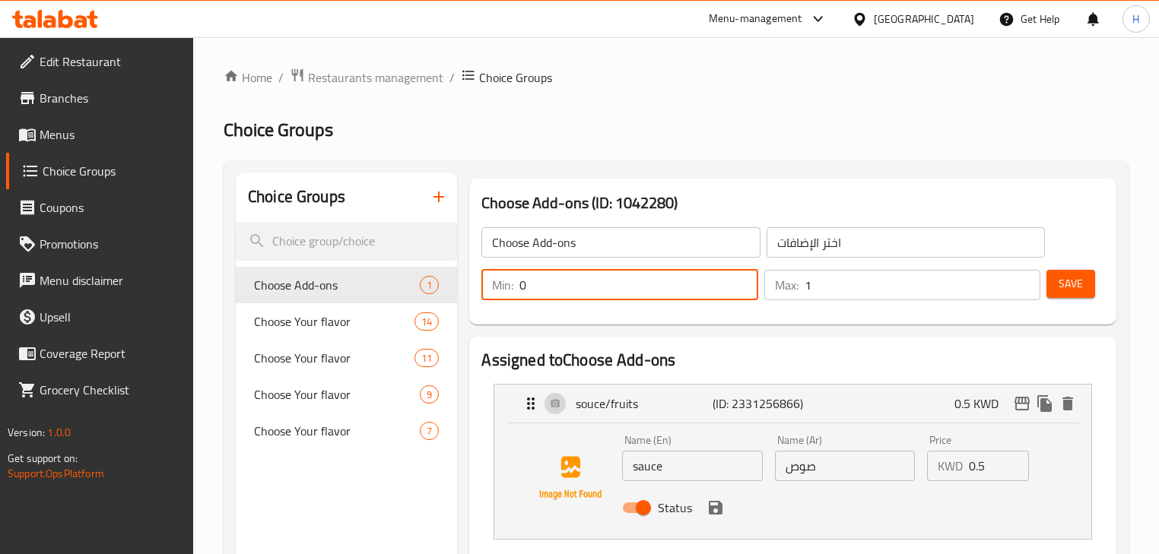
drag, startPoint x: 615, startPoint y: 293, endPoint x: 816, endPoint y: 294, distance: 200.7
click at [615, 294] on input "0" at bounding box center [638, 285] width 238 height 30
click at [837, 319] on div "Choose Add-ons (ID: 1042280) Choose Add-ons ​ اختر الإضافات ​ Min: 0 ​ Max: 1 ​…" at bounding box center [792, 252] width 646 height 146
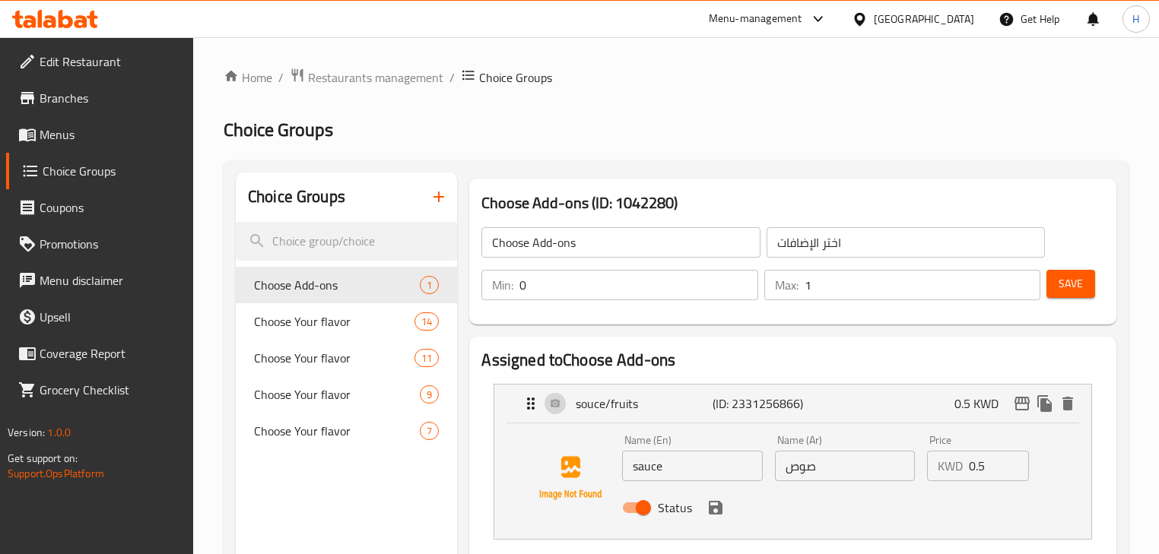
click at [840, 297] on input "1" at bounding box center [922, 285] width 236 height 30
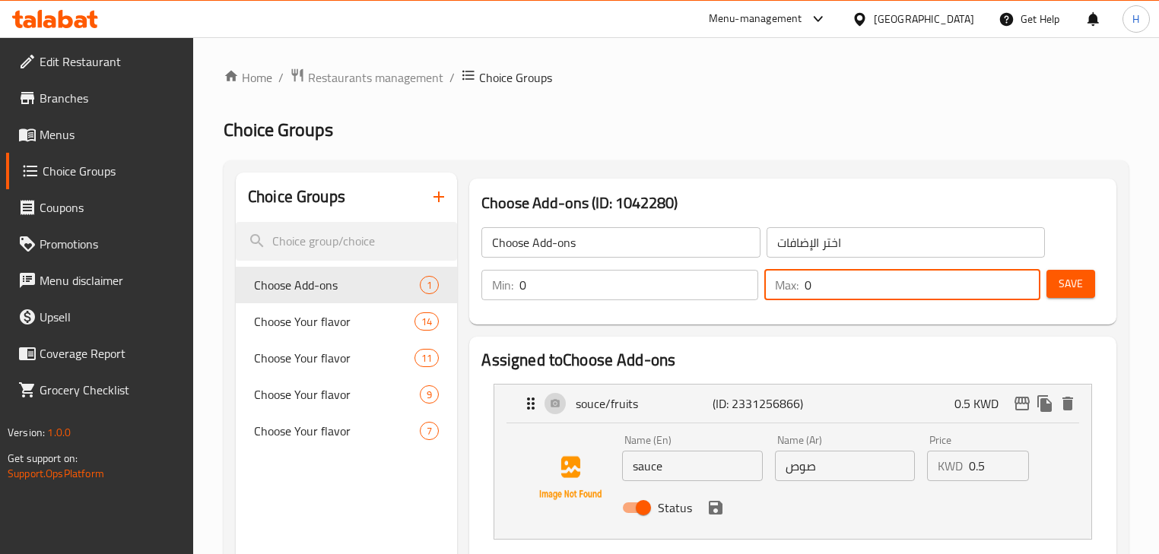
type input "0"
click at [862, 313] on div "Choose Add-ons ​ اختر الإضافات ​ Min: 0 ​ Max: 0 ​ Save" at bounding box center [792, 263] width 634 height 109
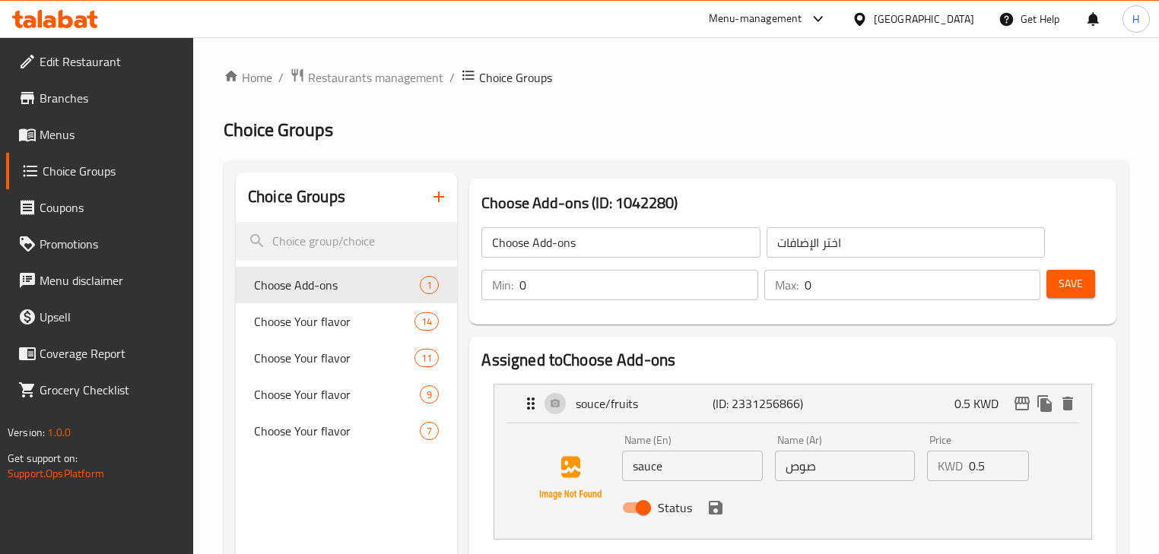
click at [677, 249] on input "Choose Add-ons" at bounding box center [620, 242] width 278 height 30
paste input "Add On's:"
type input "Add On's:"
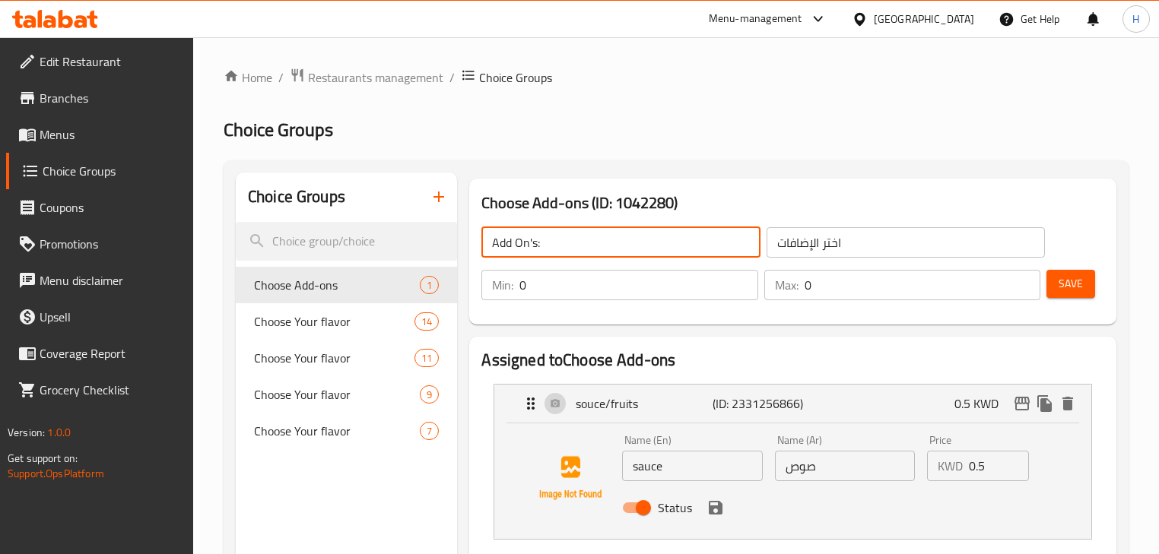
click at [823, 243] on input "اختر الإضافات" at bounding box center [905, 242] width 278 height 30
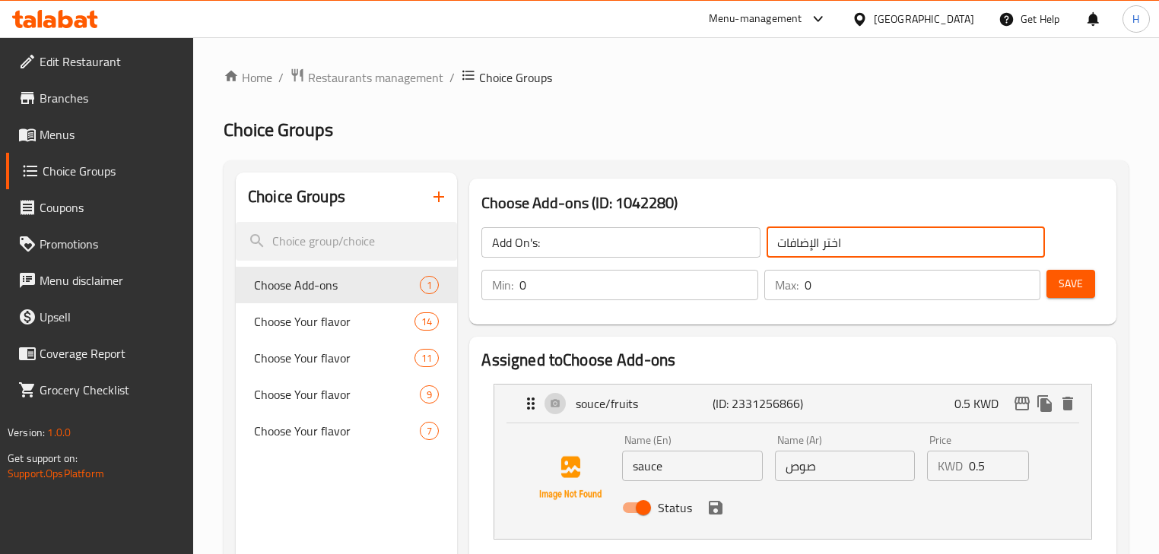
click at [823, 243] on input "اختر الإضافات" at bounding box center [905, 242] width 278 height 30
paste input "لإضافات:"
type input "الإضافات:"
click at [833, 173] on div "Choose Add-ons (ID: 1042280) Add On's: ​ الإضافات: ​ Min: 0 ​ Max: 0 ​ Save" at bounding box center [792, 252] width 658 height 158
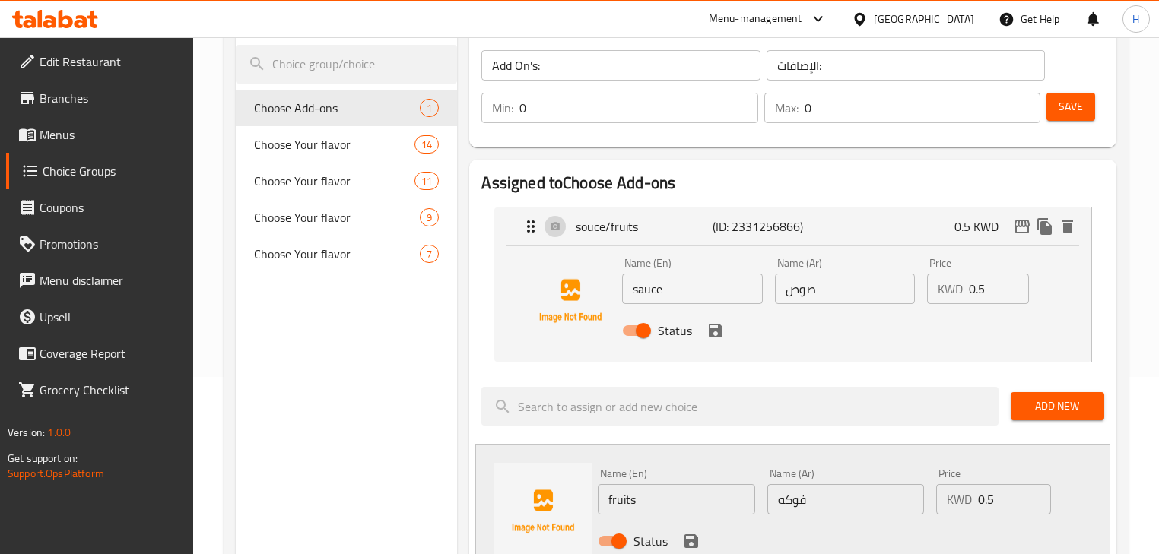
scroll to position [304, 0]
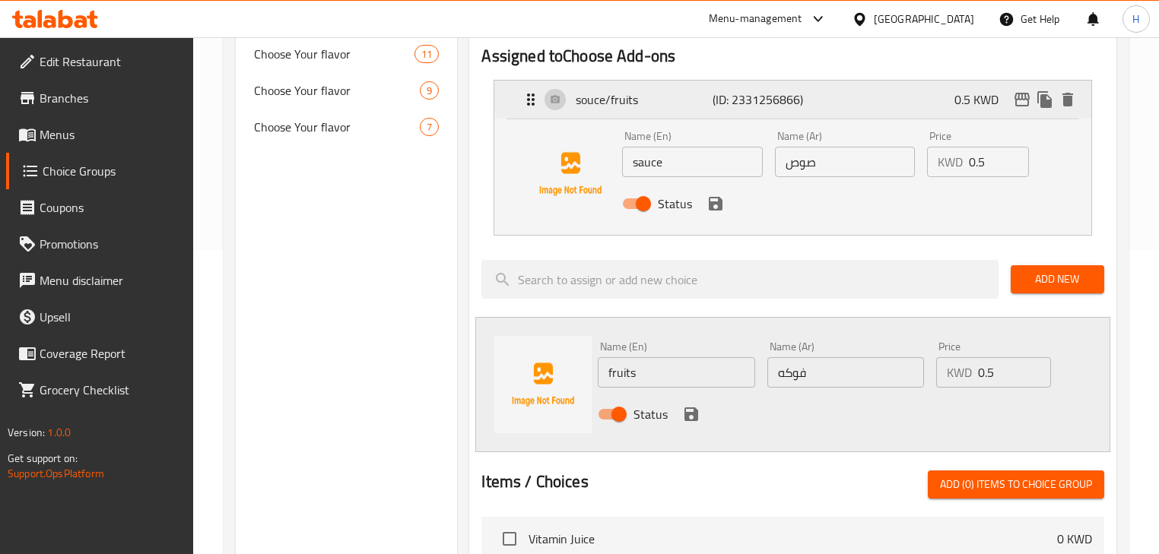
click at [814, 109] on div "souce/fruits (ID: 2331256866) 0.5 KWD" at bounding box center [797, 100] width 550 height 38
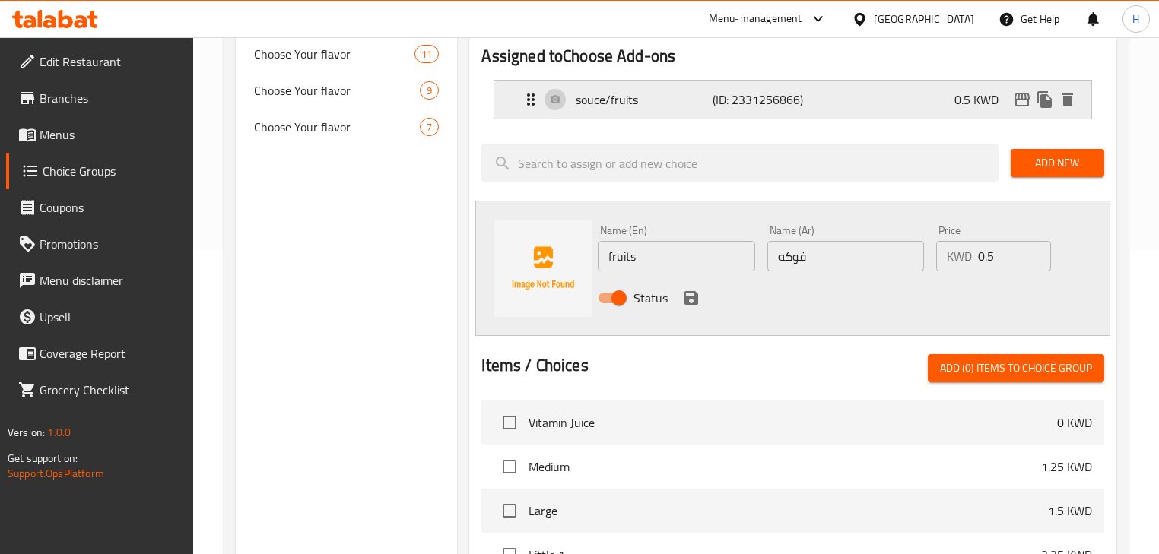
click at [719, 99] on p "(ID: 2331256866)" at bounding box center [757, 99] width 91 height 18
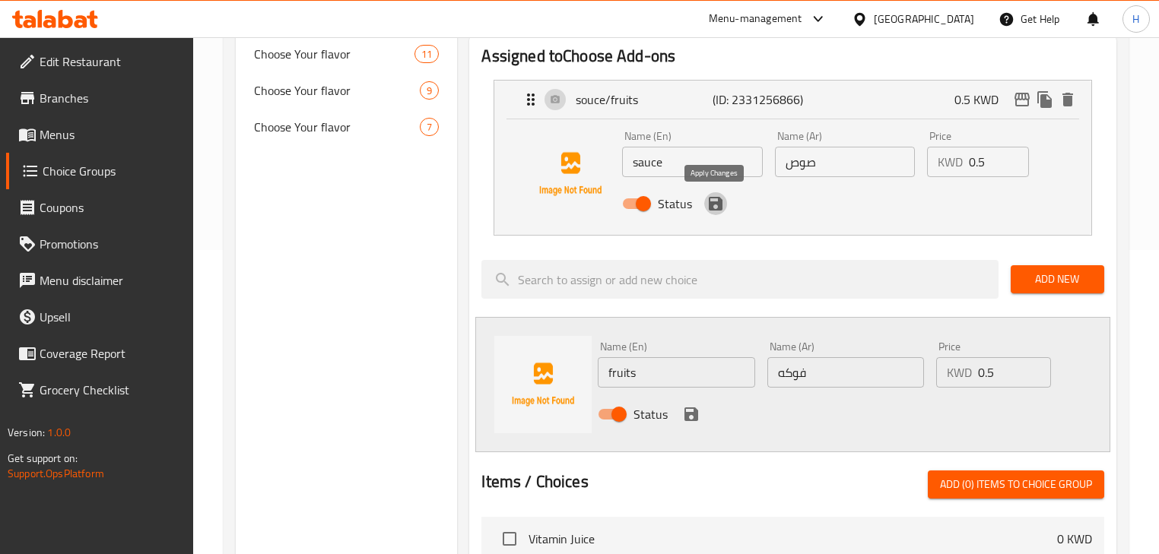
click at [717, 203] on icon "save" at bounding box center [716, 204] width 14 height 14
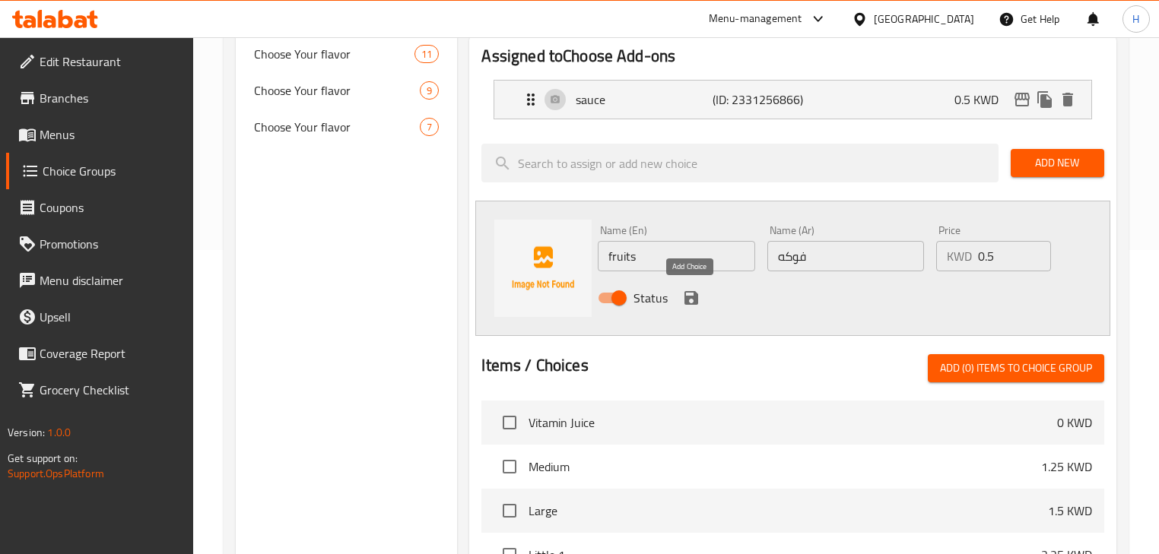
click at [690, 298] on icon "save" at bounding box center [691, 298] width 18 height 18
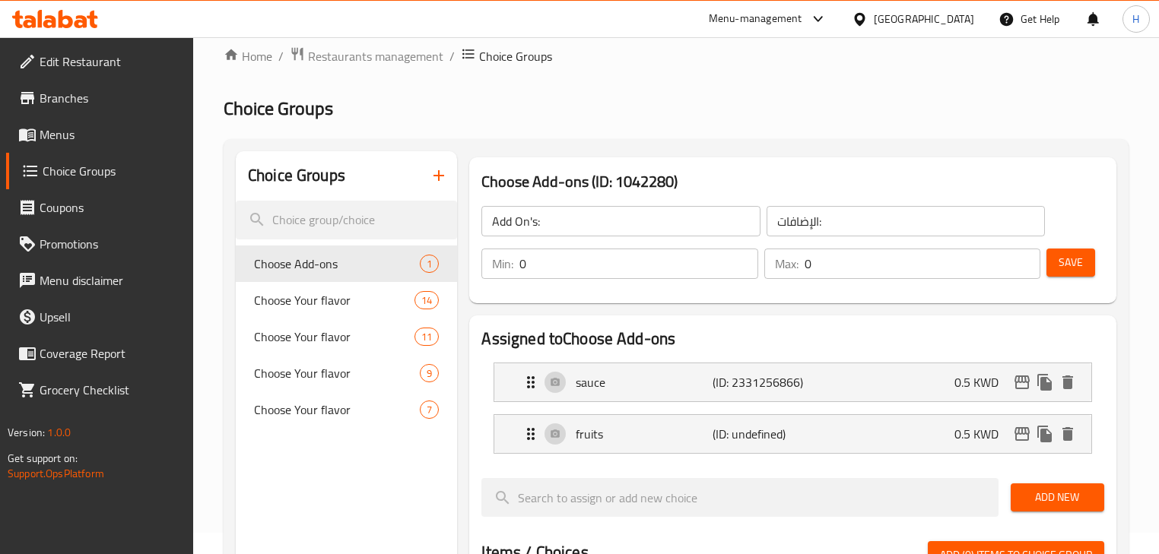
scroll to position [0, 0]
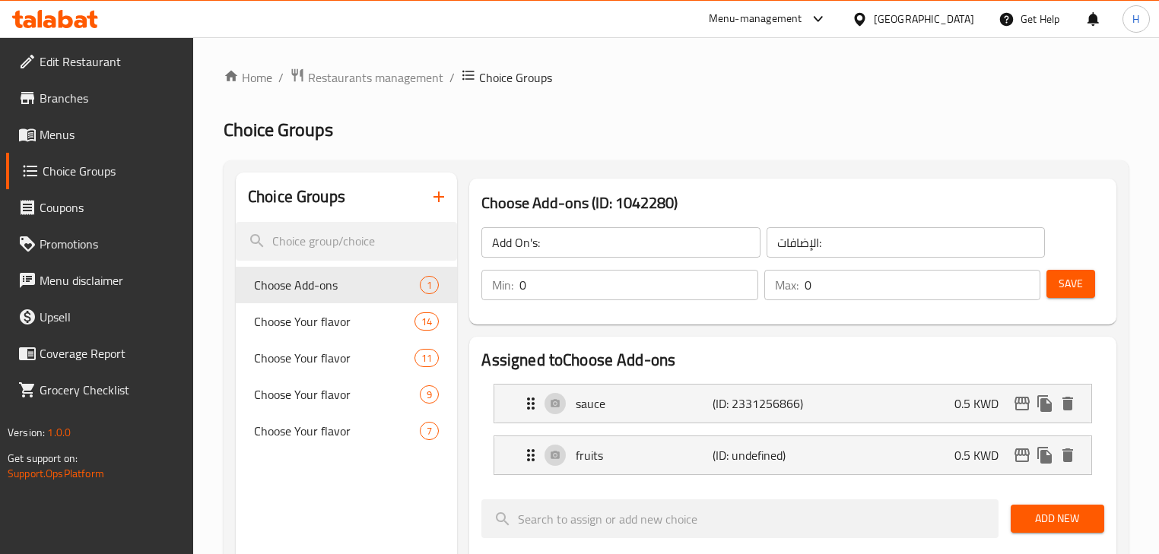
click at [1066, 283] on span "Save" at bounding box center [1070, 283] width 24 height 19
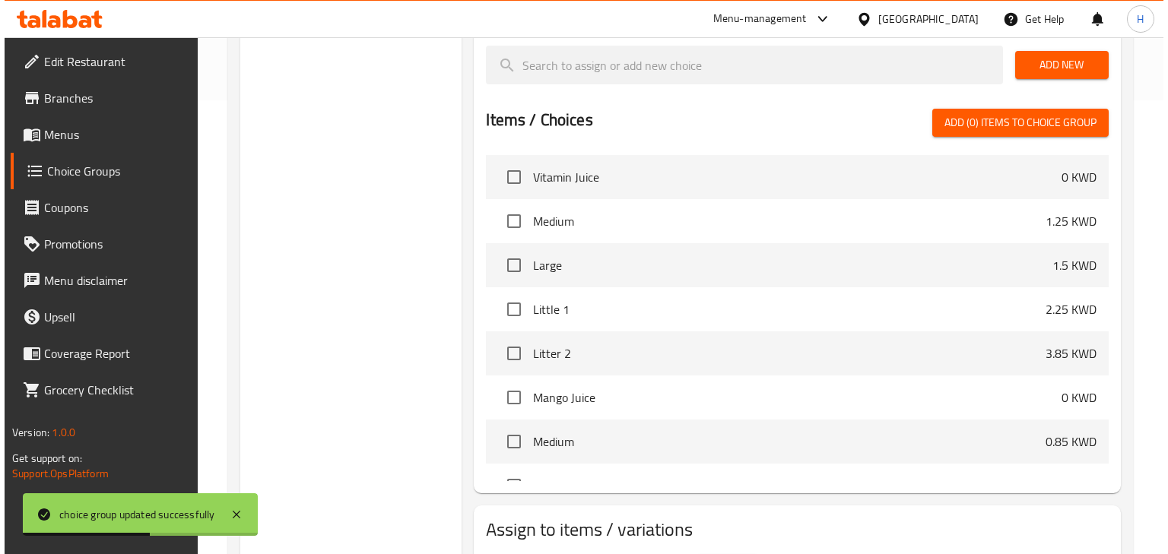
scroll to position [547, 0]
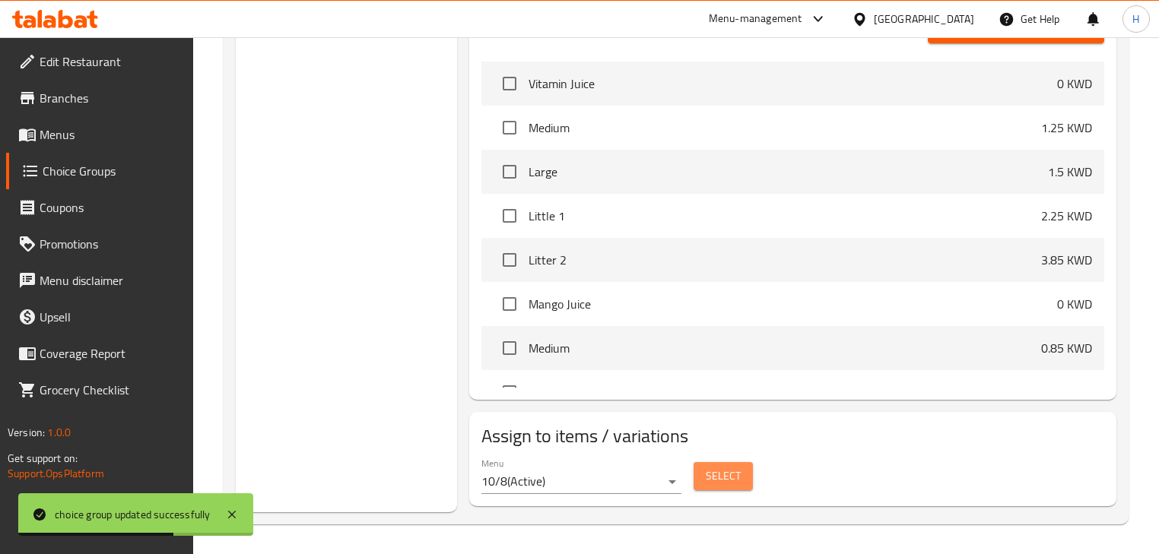
click at [701, 474] on button "Select" at bounding box center [722, 476] width 59 height 28
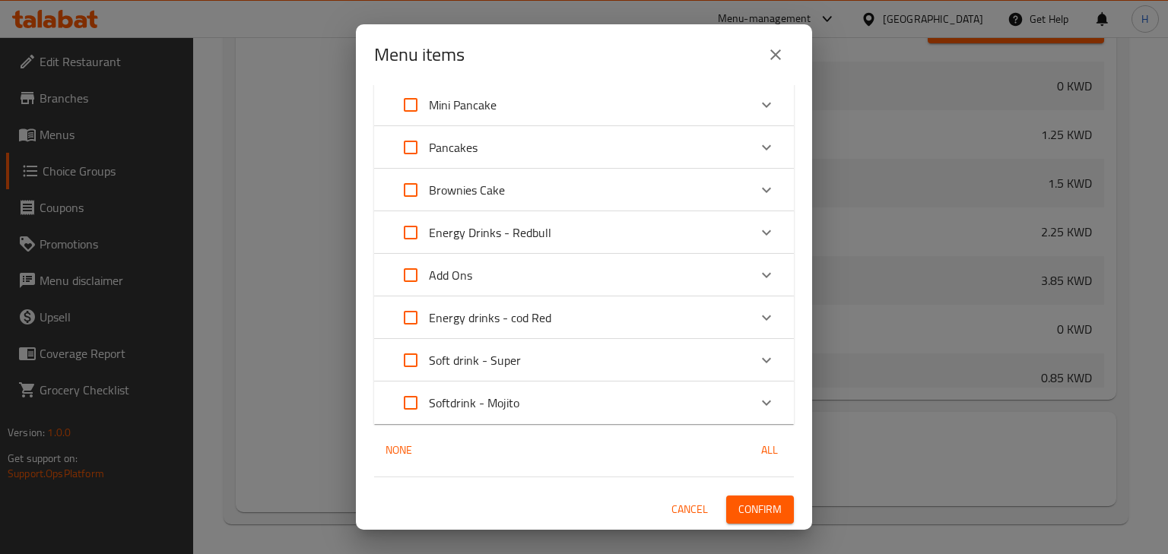
scroll to position [329, 0]
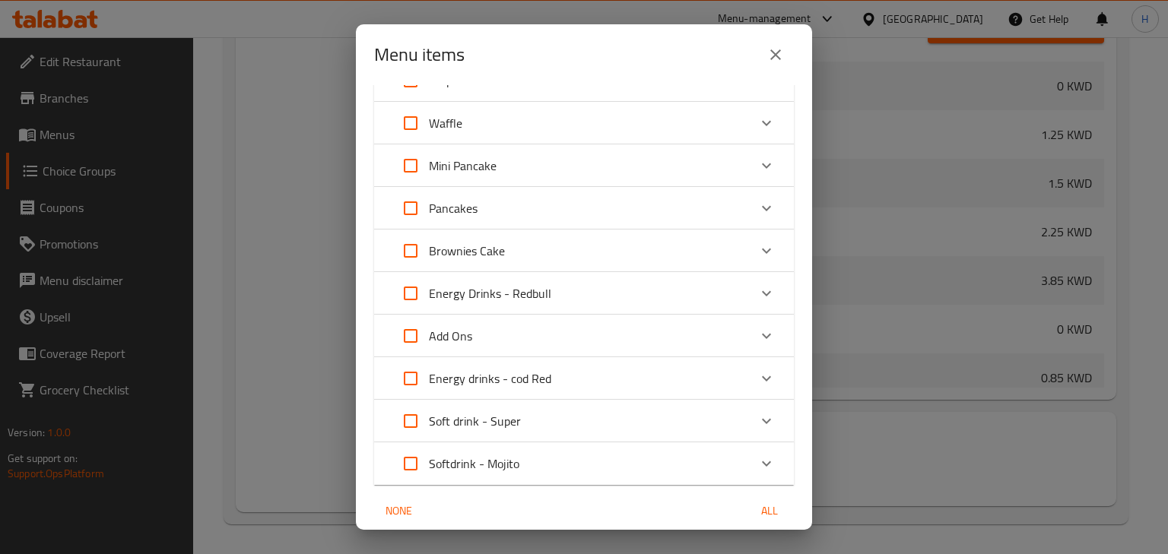
click at [474, 163] on p "Mini Pancake" at bounding box center [463, 166] width 68 height 18
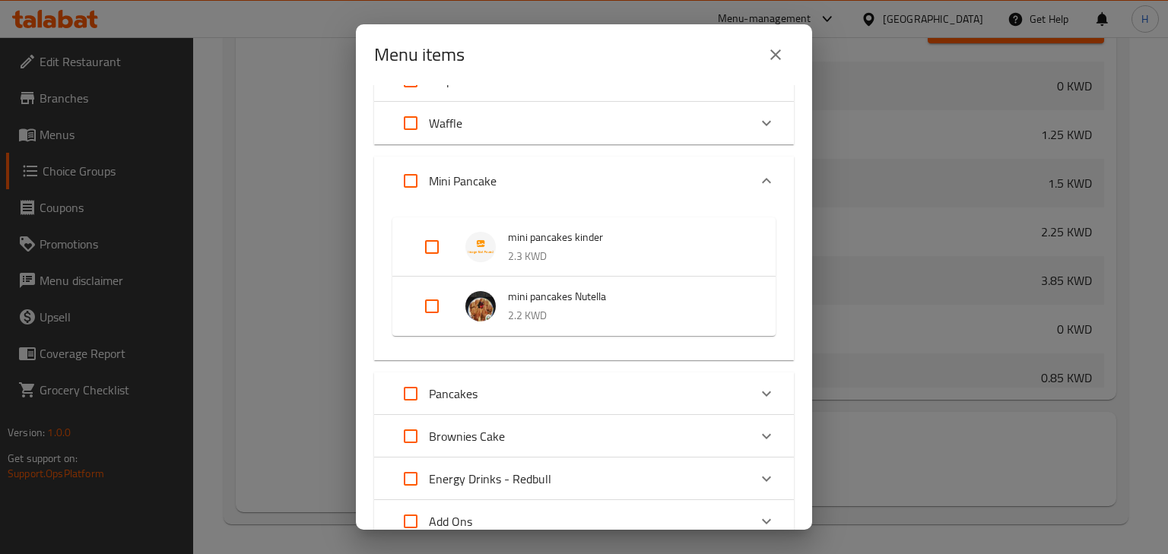
click at [467, 176] on p "Mini Pancake" at bounding box center [463, 181] width 68 height 18
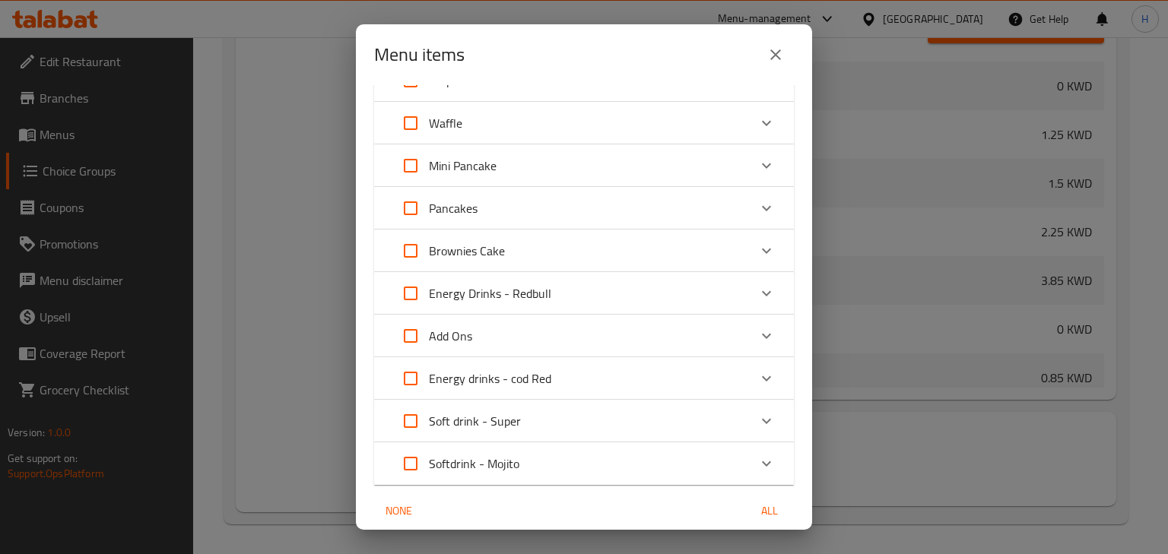
click at [414, 168] on input "Expand" at bounding box center [410, 166] width 36 height 36
checkbox input "true"
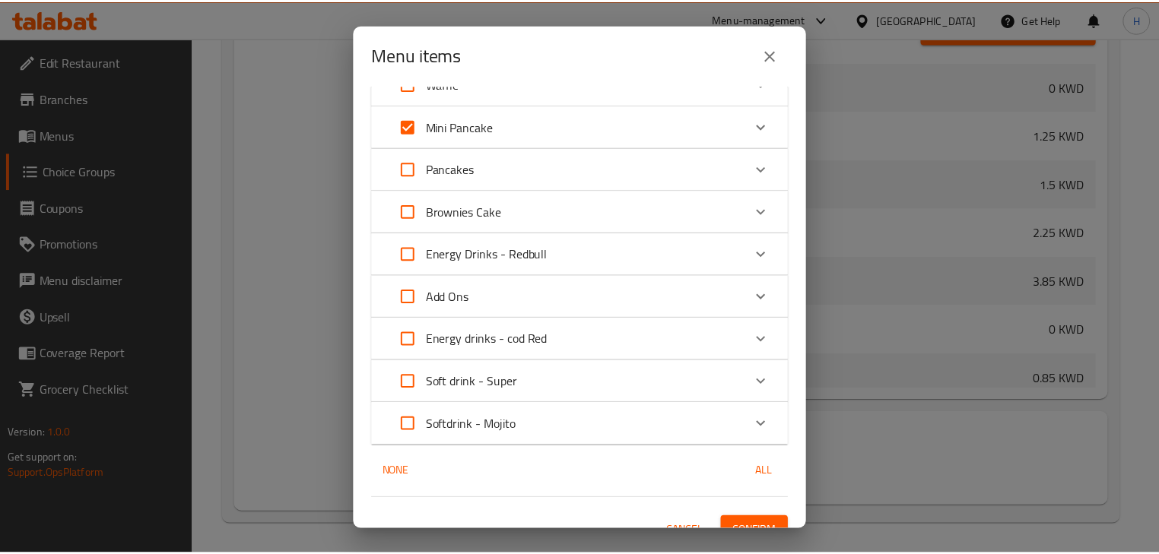
scroll to position [390, 0]
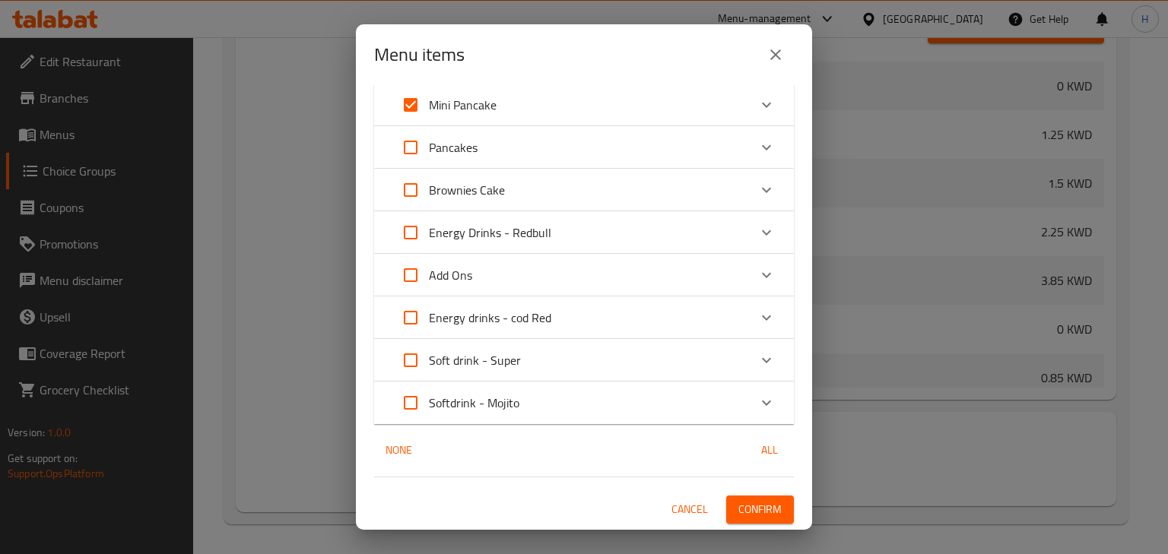
click at [759, 502] on span "Confirm" at bounding box center [759, 509] width 43 height 19
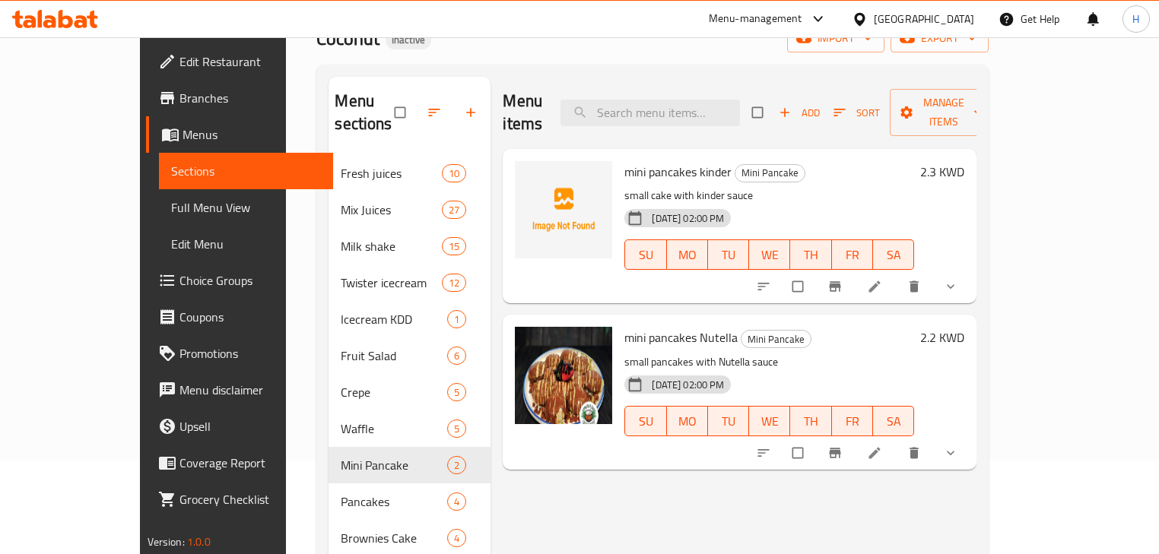
scroll to position [182, 0]
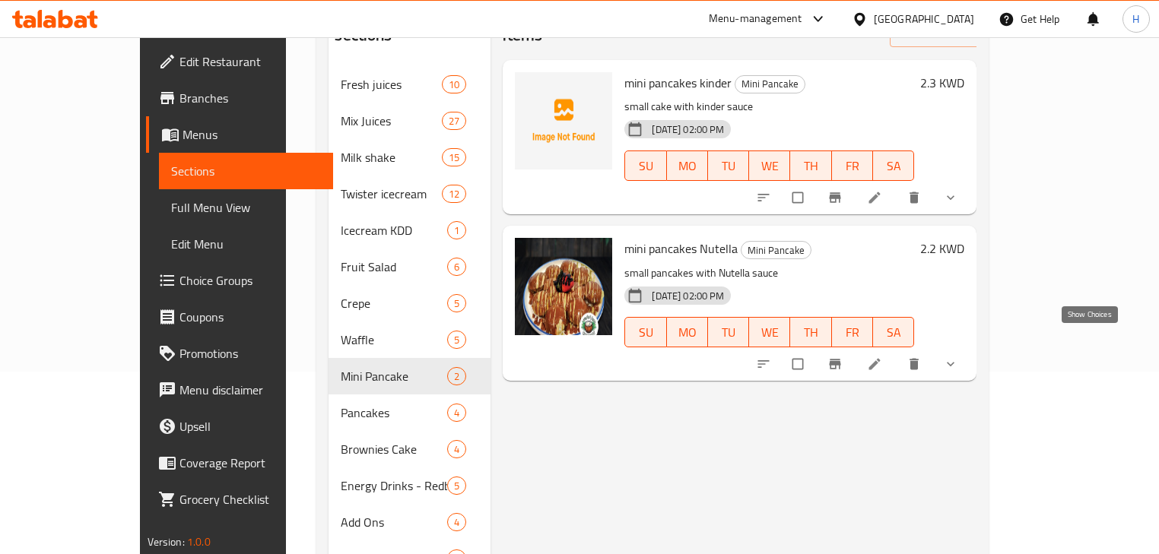
click at [958, 357] on icon "show more" at bounding box center [950, 364] width 15 height 15
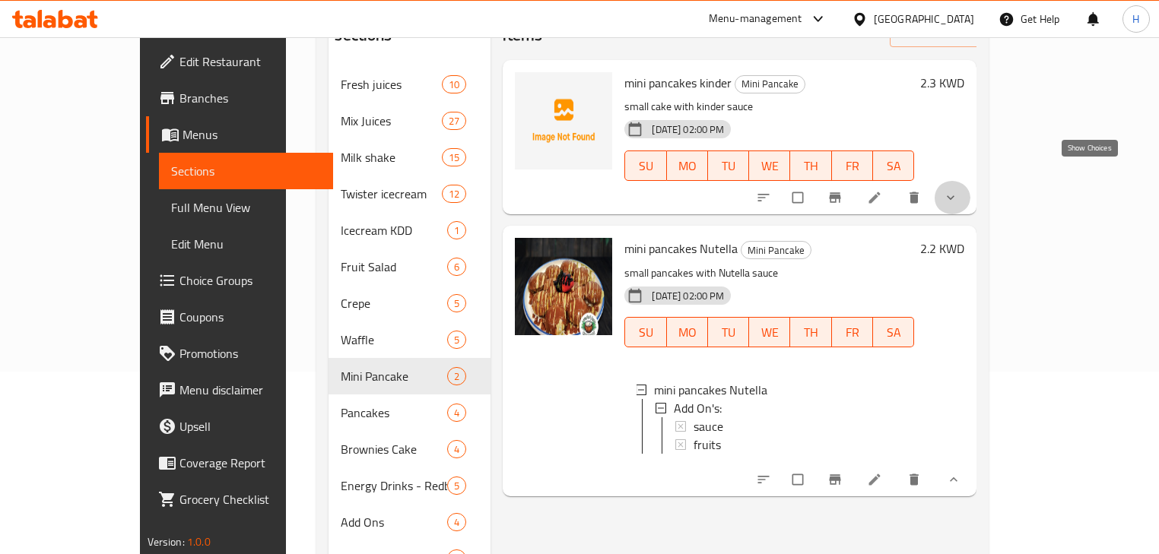
click at [958, 190] on icon "show more" at bounding box center [950, 197] width 15 height 15
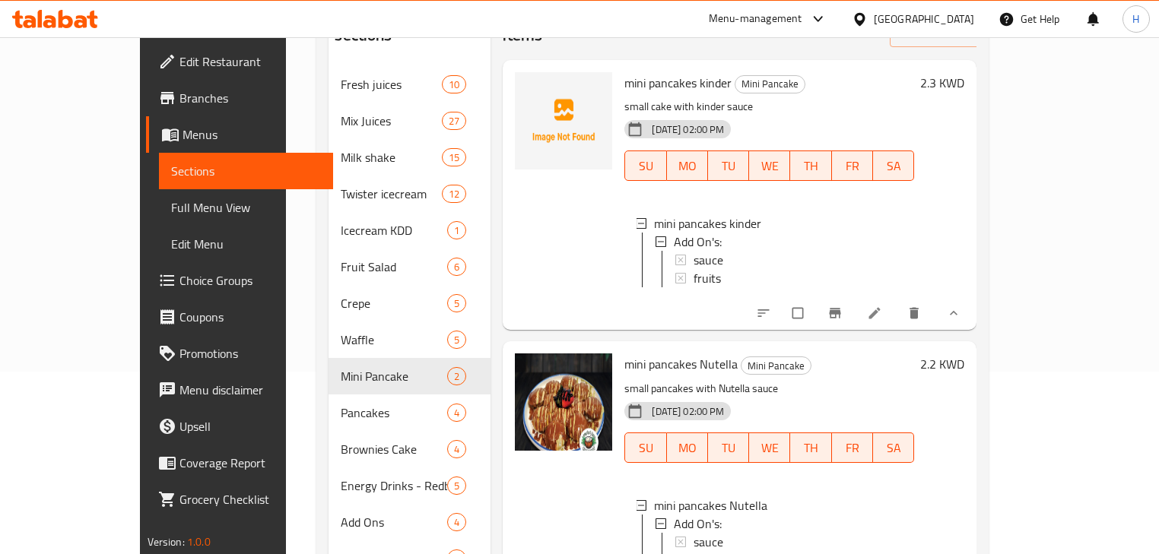
click at [970, 309] on button "show more" at bounding box center [952, 313] width 36 height 33
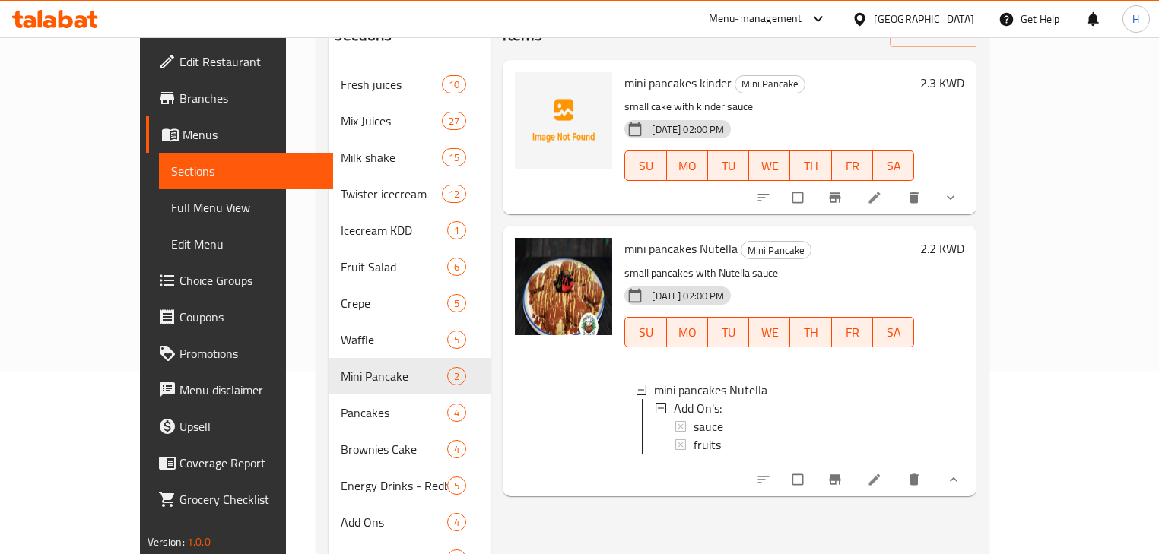
click at [961, 472] on icon "show more" at bounding box center [953, 479] width 15 height 15
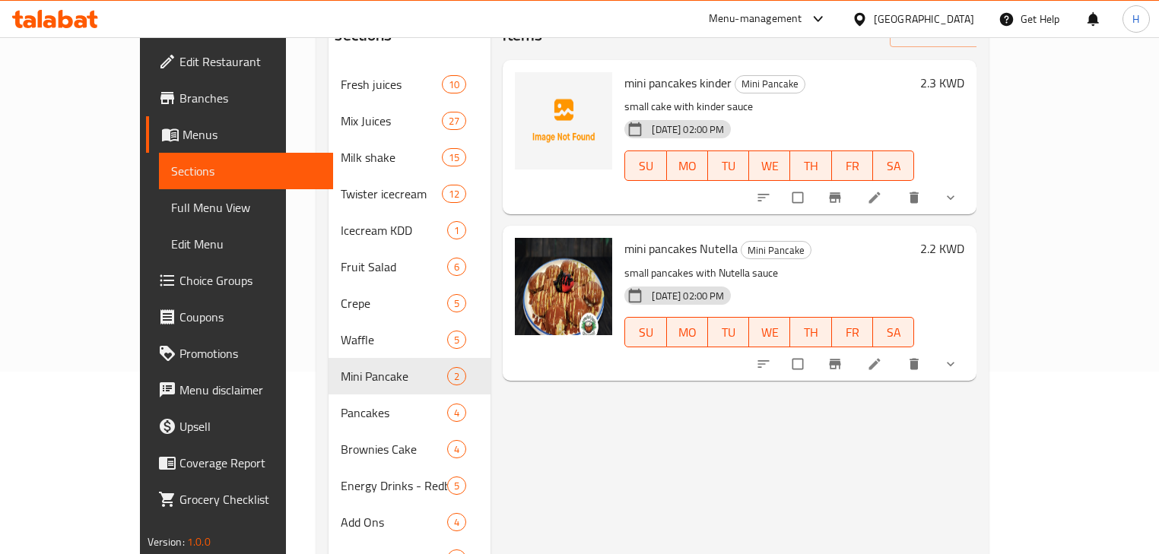
click at [897, 186] on li at bounding box center [876, 198] width 43 height 24
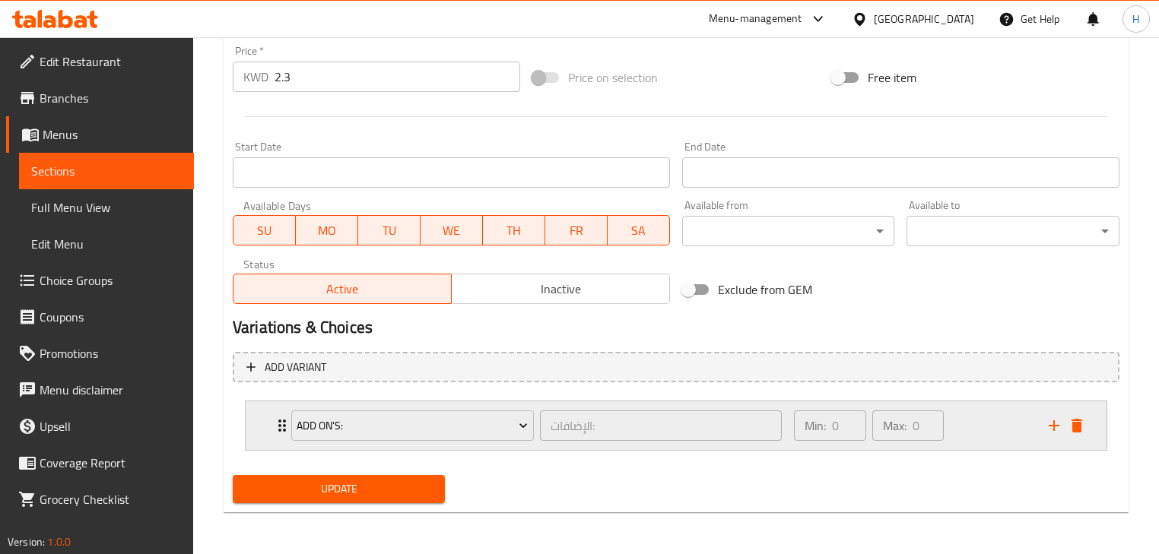
click at [968, 432] on div "Min: 0 ​ Max: 0 ​" at bounding box center [912, 425] width 255 height 49
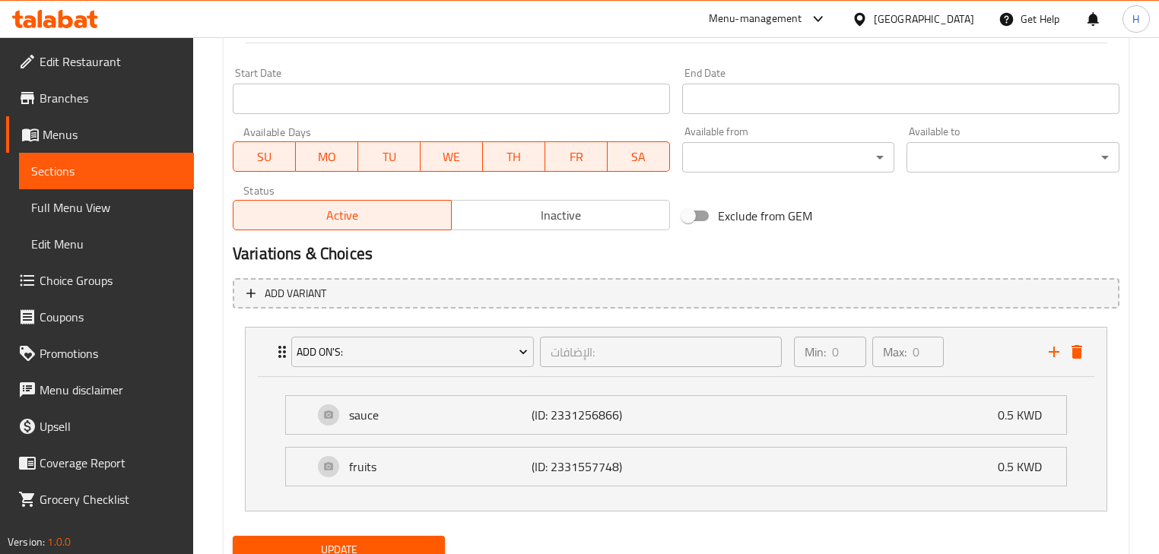
scroll to position [677, 0]
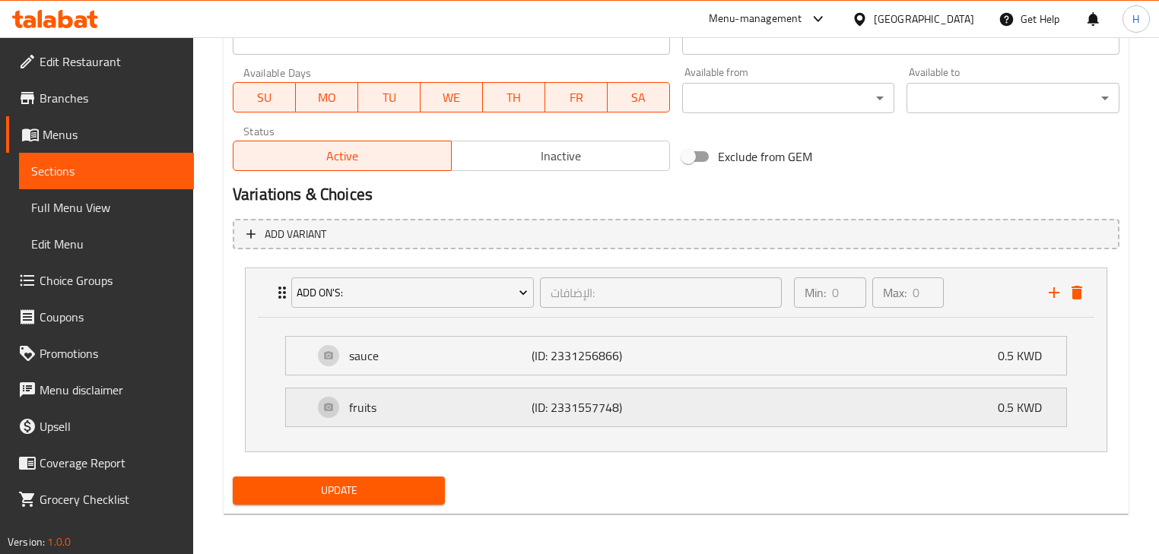
drag, startPoint x: 782, startPoint y: 420, endPoint x: 755, endPoint y: 402, distance: 32.5
click at [782, 419] on div "fruits (ID: 2331557748) 0.5 KWD" at bounding box center [680, 408] width 734 height 38
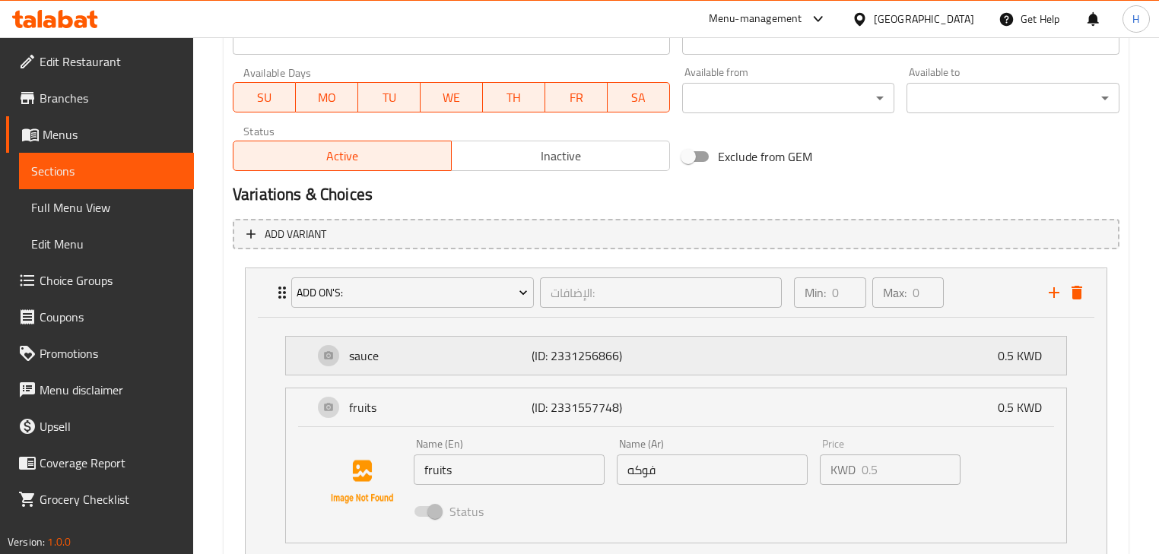
click at [711, 356] on div "sauce (ID: 2331256866) 0.5 KWD" at bounding box center [680, 356] width 734 height 38
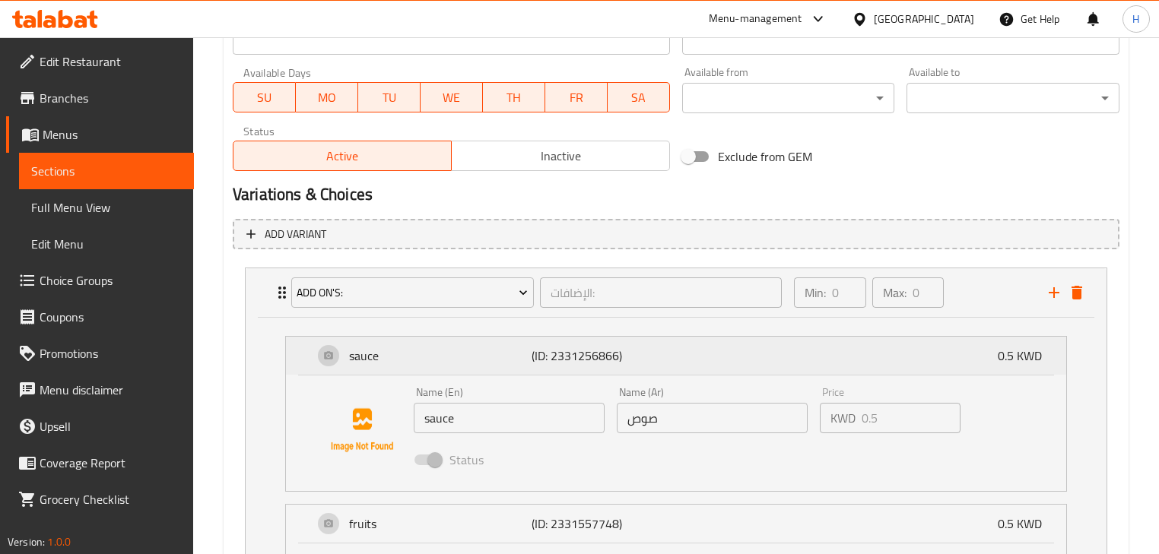
scroll to position [0, 0]
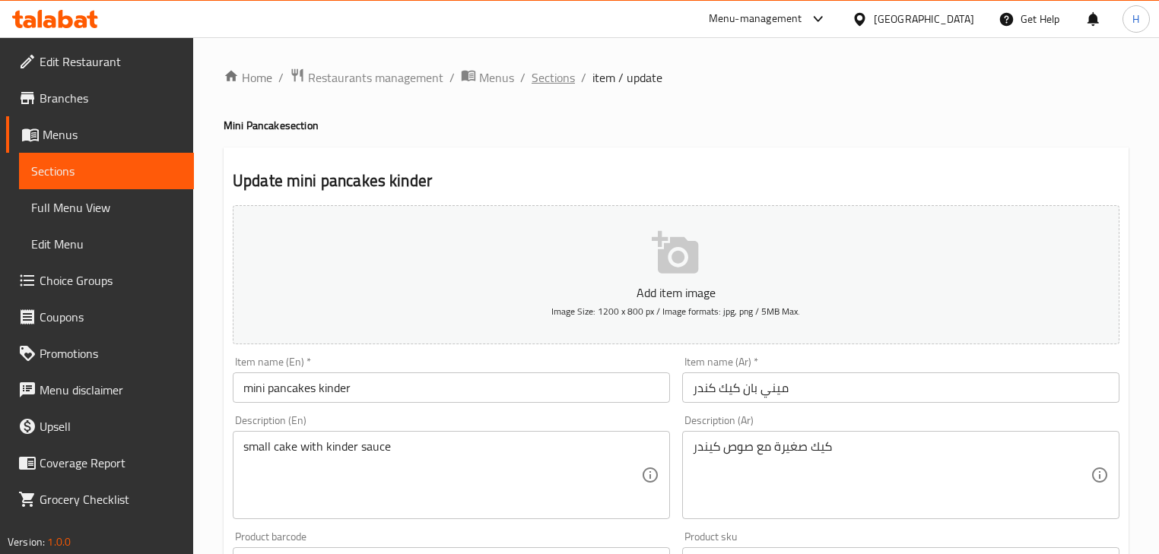
click at [558, 76] on span "Sections" at bounding box center [552, 77] width 43 height 18
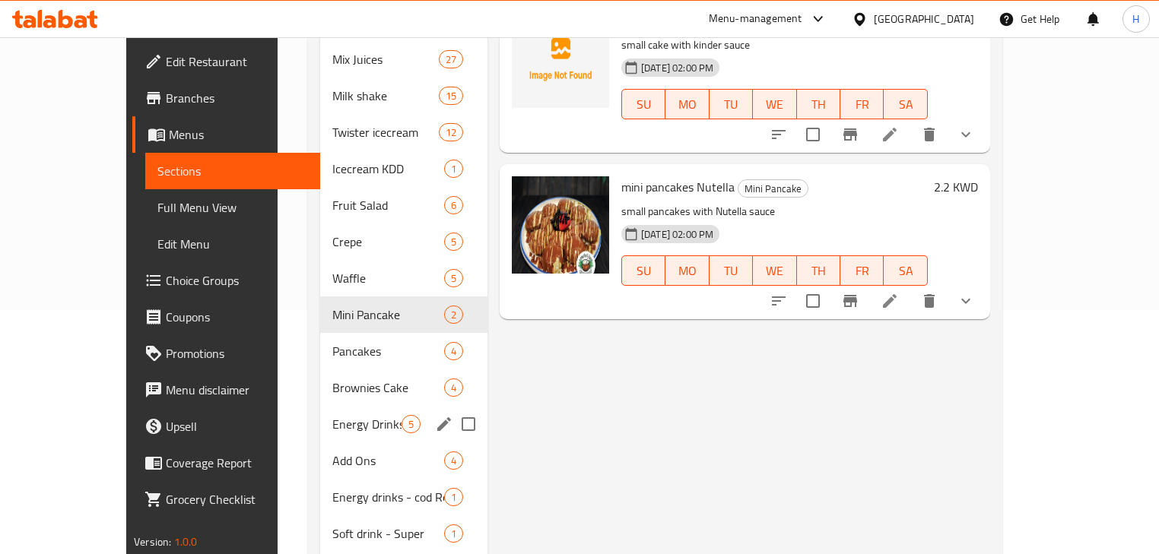
scroll to position [304, 0]
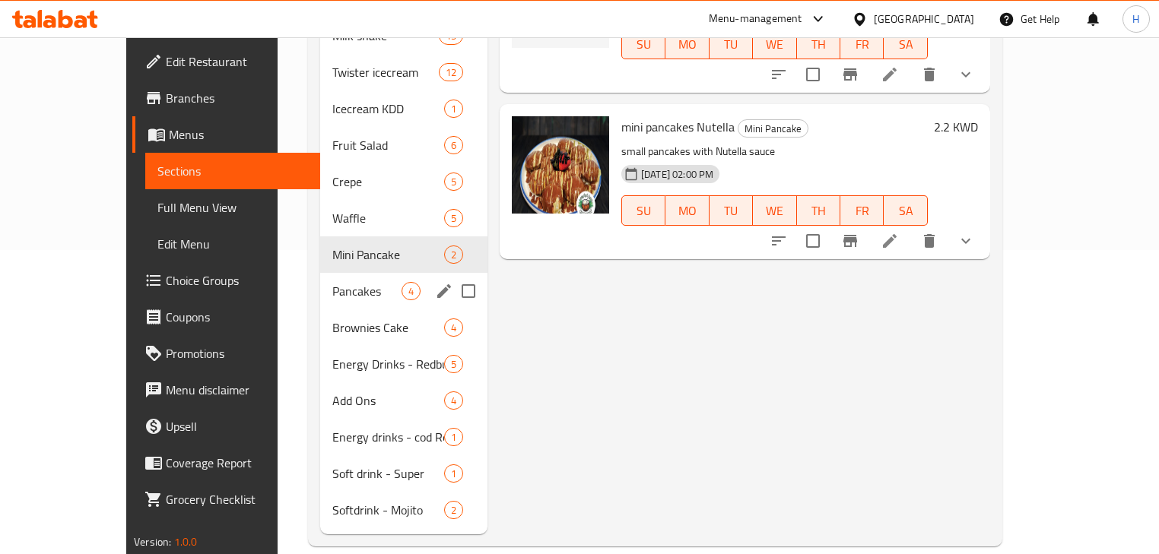
click at [332, 282] on span "Pancakes" at bounding box center [366, 291] width 69 height 18
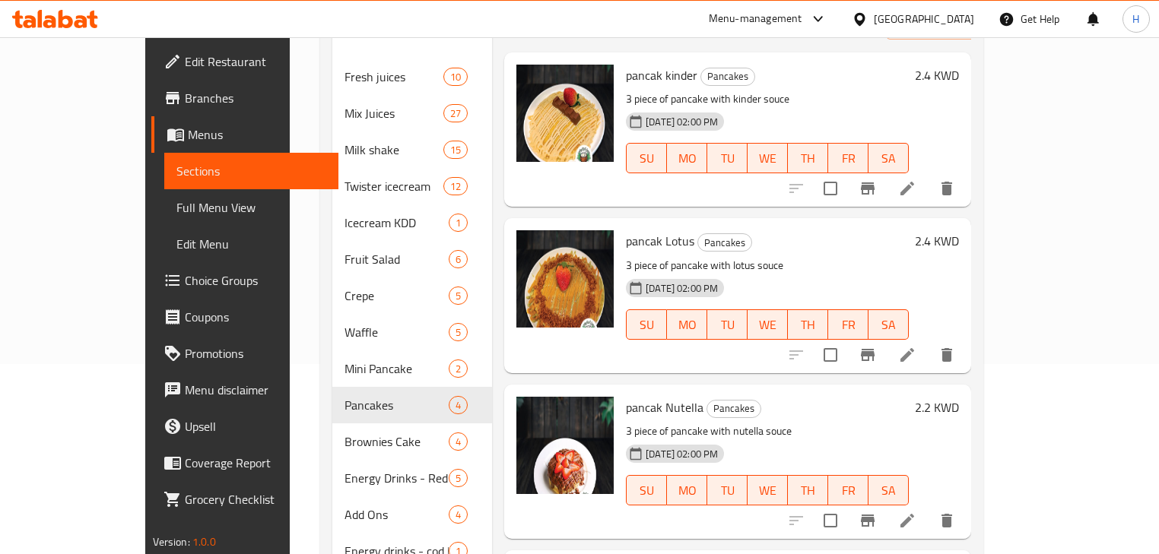
scroll to position [61, 0]
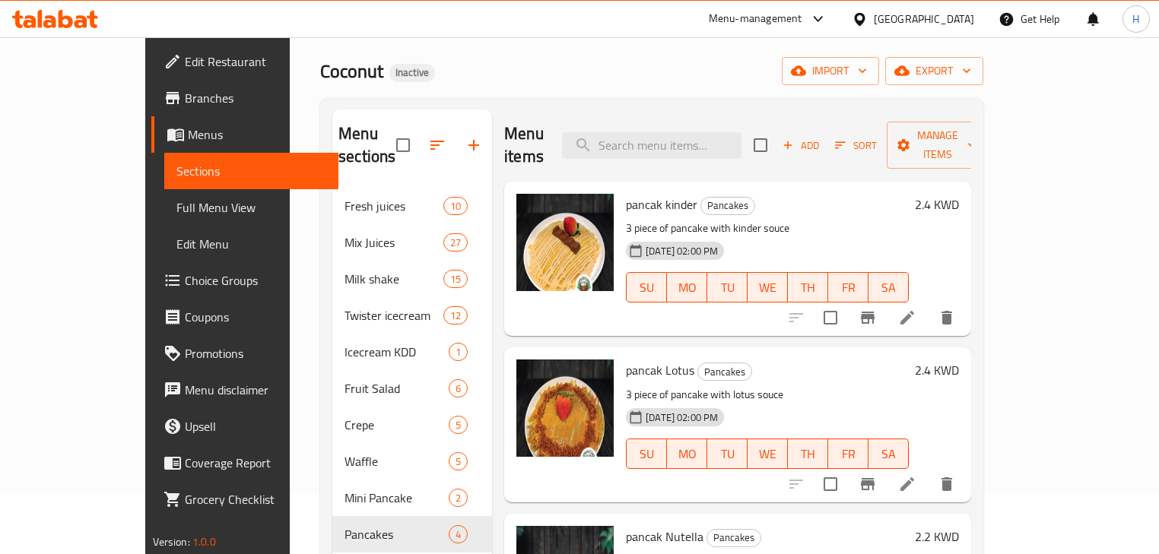
click at [626, 193] on span "pancak kinder" at bounding box center [661, 204] width 71 height 23
copy span "pancak"
click at [871, 240] on div "[DATE] 02:00 PM SU MO TU WE TH FR SA" at bounding box center [767, 277] width 295 height 82
click at [971, 78] on span "export" at bounding box center [934, 71] width 74 height 19
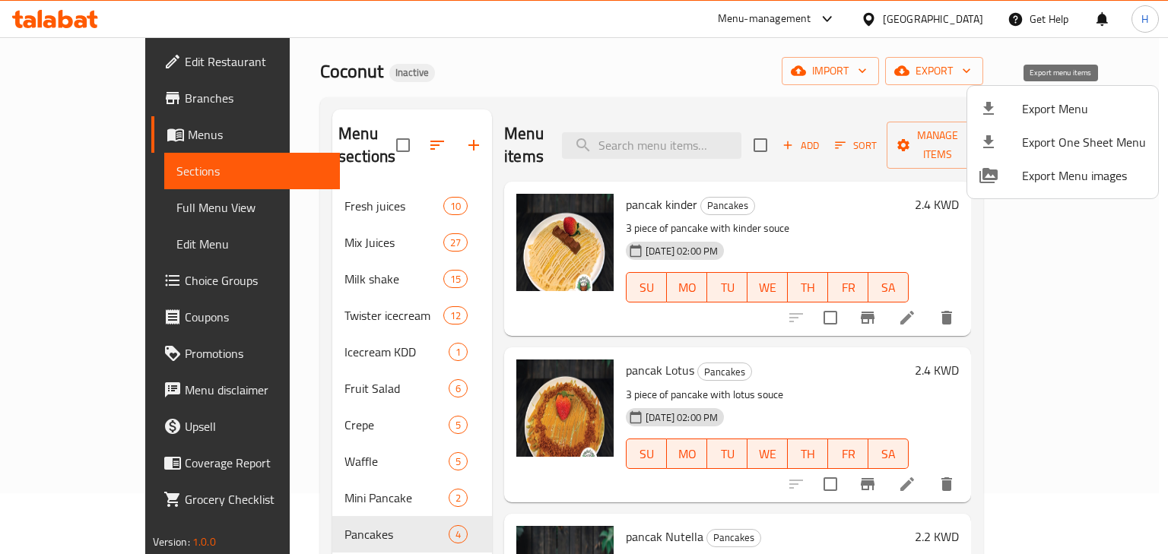
click at [1036, 113] on span "Export Menu" at bounding box center [1084, 109] width 124 height 18
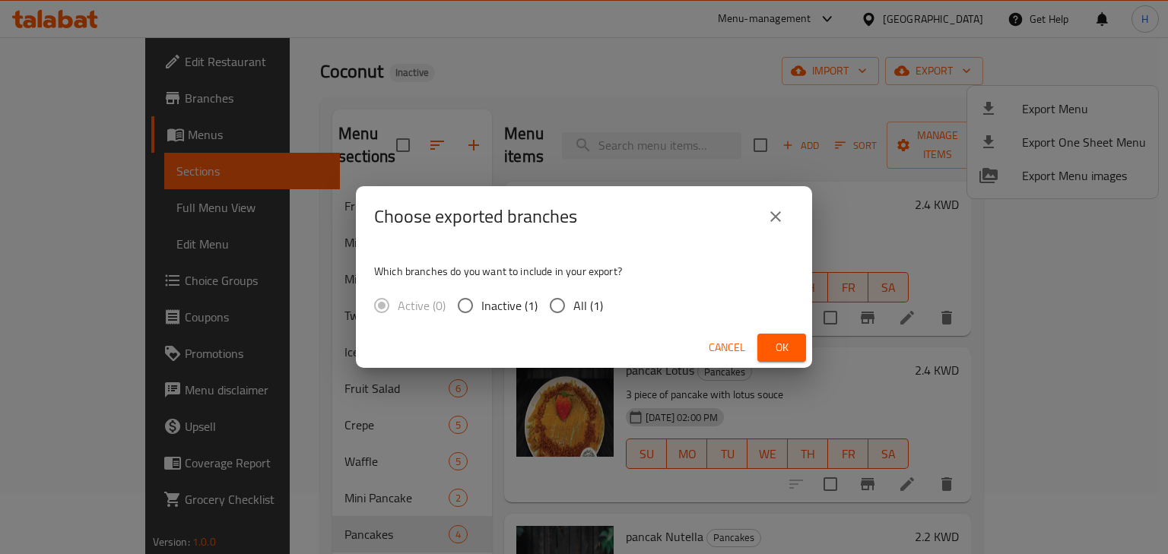
click at [561, 304] on input "All (1)" at bounding box center [557, 306] width 32 height 32
radio input "true"
click at [779, 352] on span "Ok" at bounding box center [781, 347] width 24 height 19
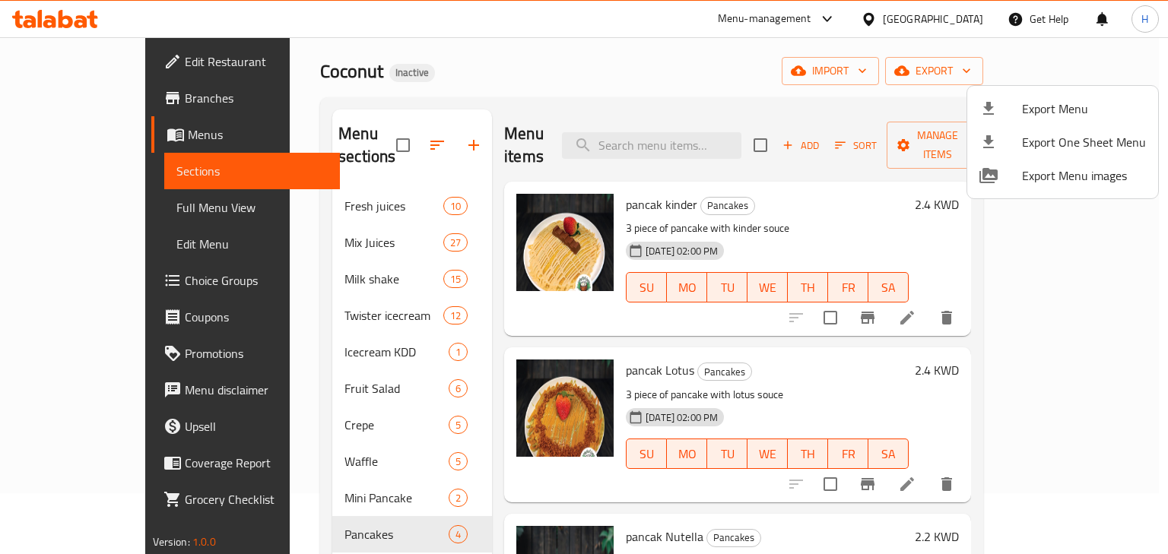
click at [322, 335] on div at bounding box center [584, 277] width 1168 height 554
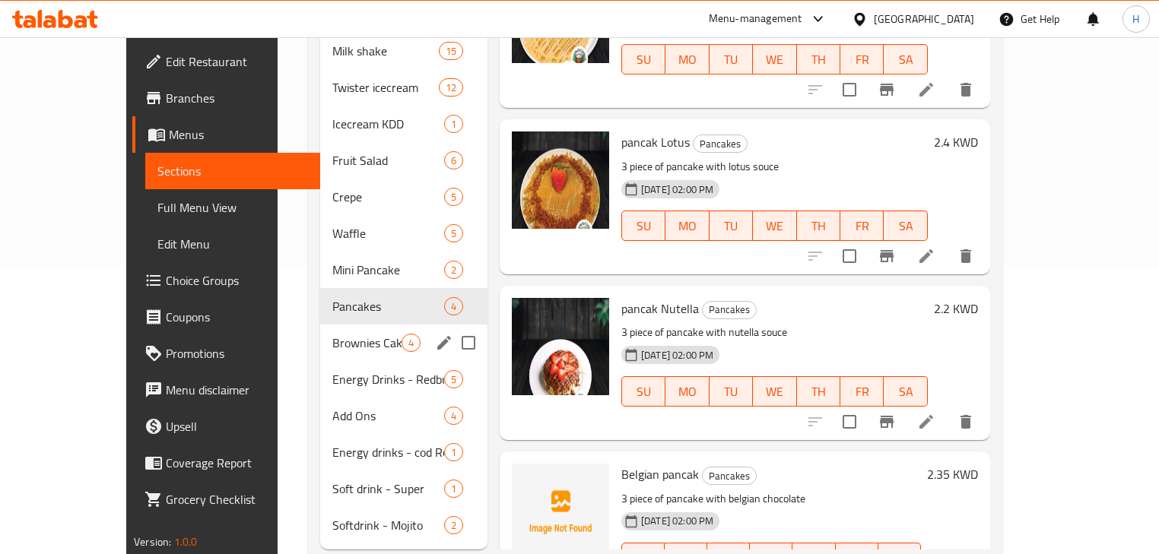
scroll to position [304, 0]
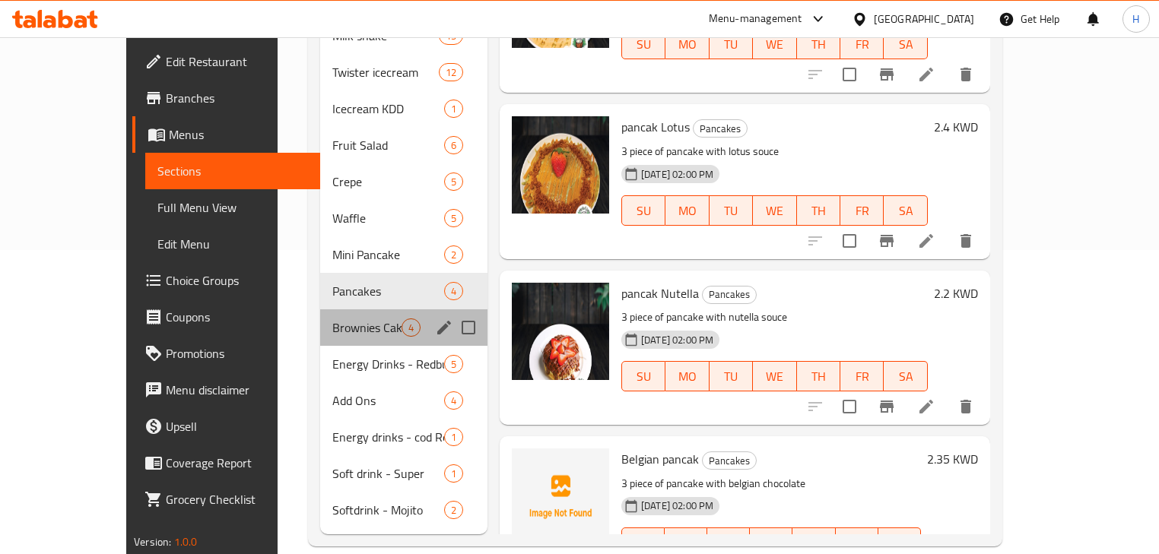
click at [320, 309] on div "Brownies Cake 4" at bounding box center [403, 327] width 167 height 36
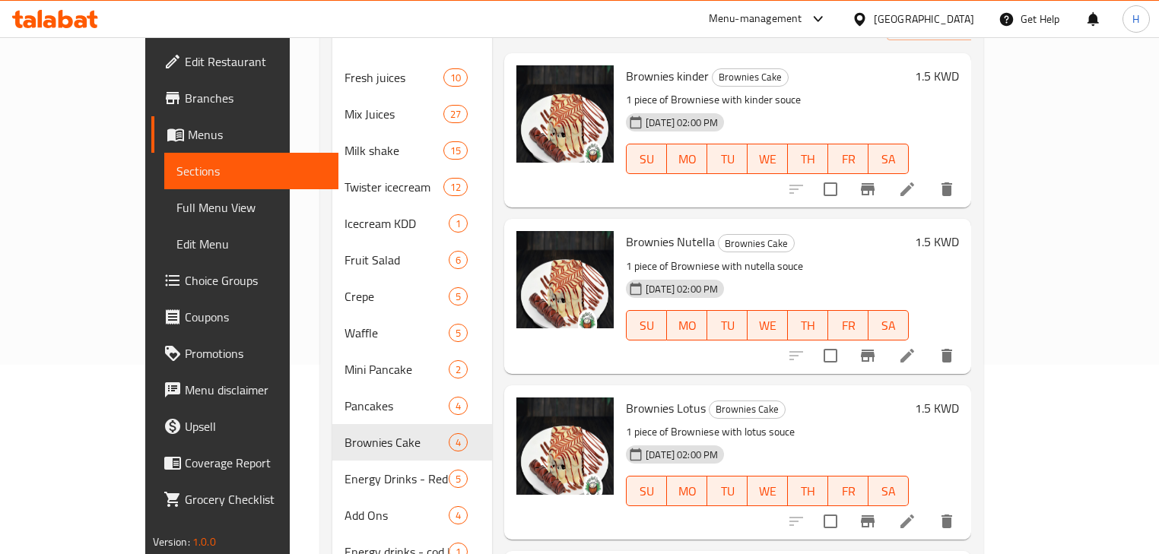
scroll to position [304, 0]
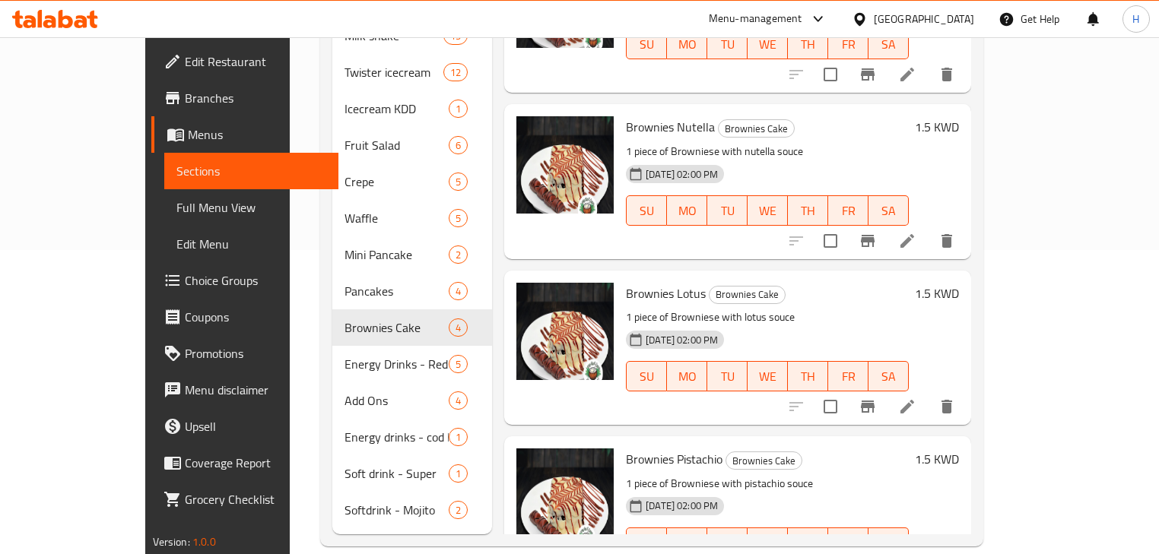
click at [188, 132] on span "Menus" at bounding box center [257, 134] width 139 height 18
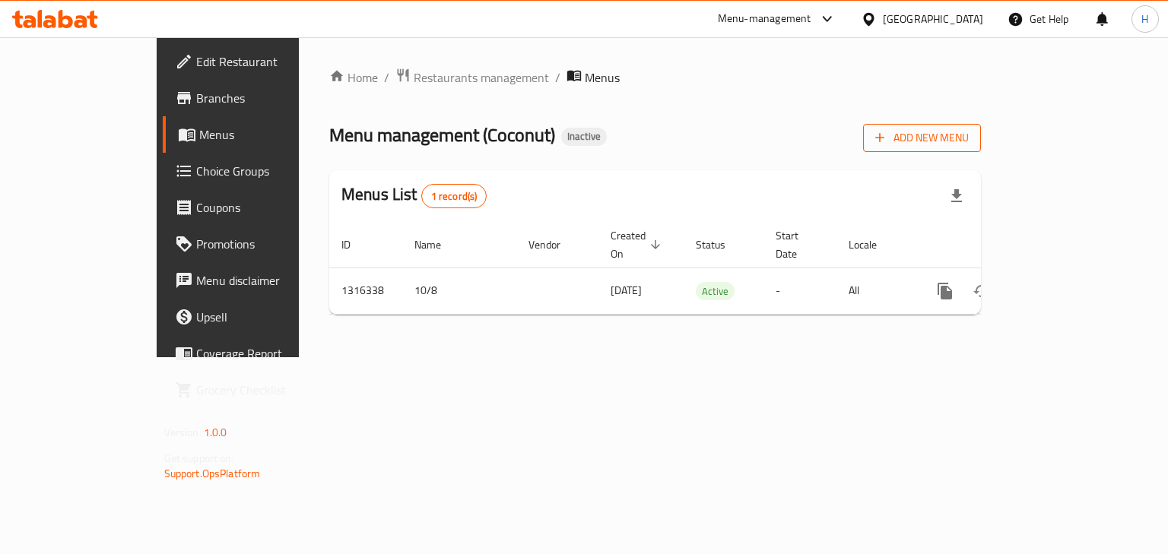
click at [981, 150] on button "Add New Menu" at bounding box center [922, 138] width 118 height 28
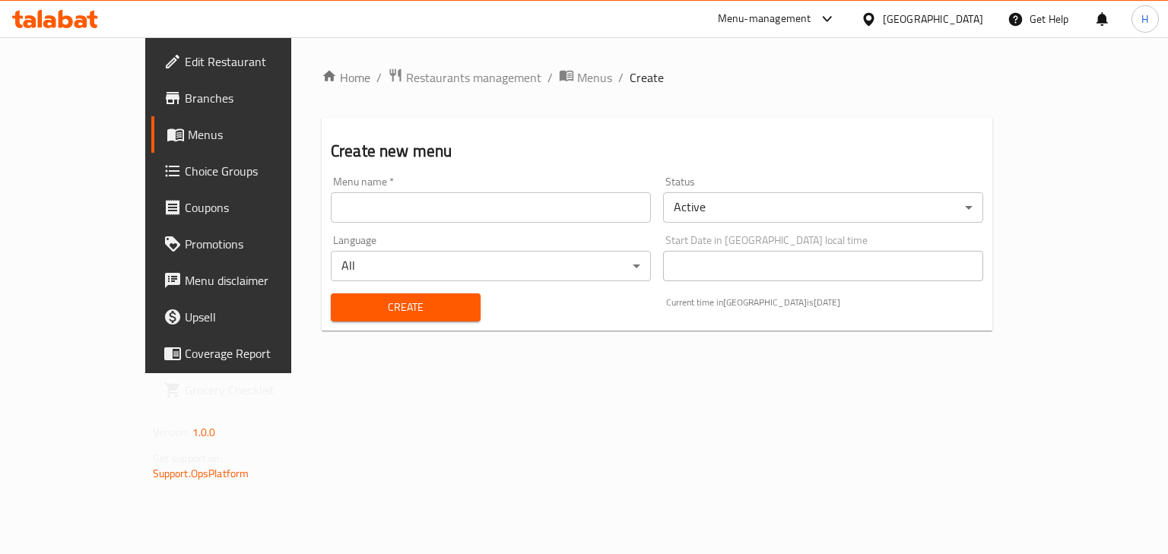
click at [514, 192] on div "Menu name   * Menu name *" at bounding box center [491, 199] width 320 height 46
drag, startPoint x: 506, startPoint y: 204, endPoint x: 468, endPoint y: 216, distance: 39.2
click at [506, 204] on input "text" at bounding box center [491, 207] width 320 height 30
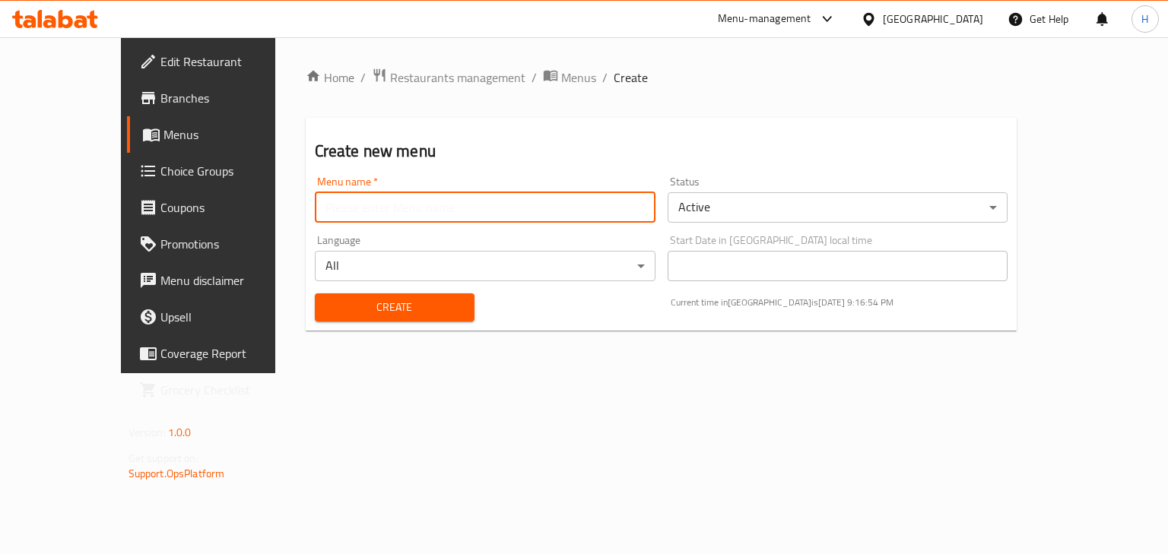
type input "Menu"
click at [338, 306] on span "Create" at bounding box center [394, 307] width 135 height 19
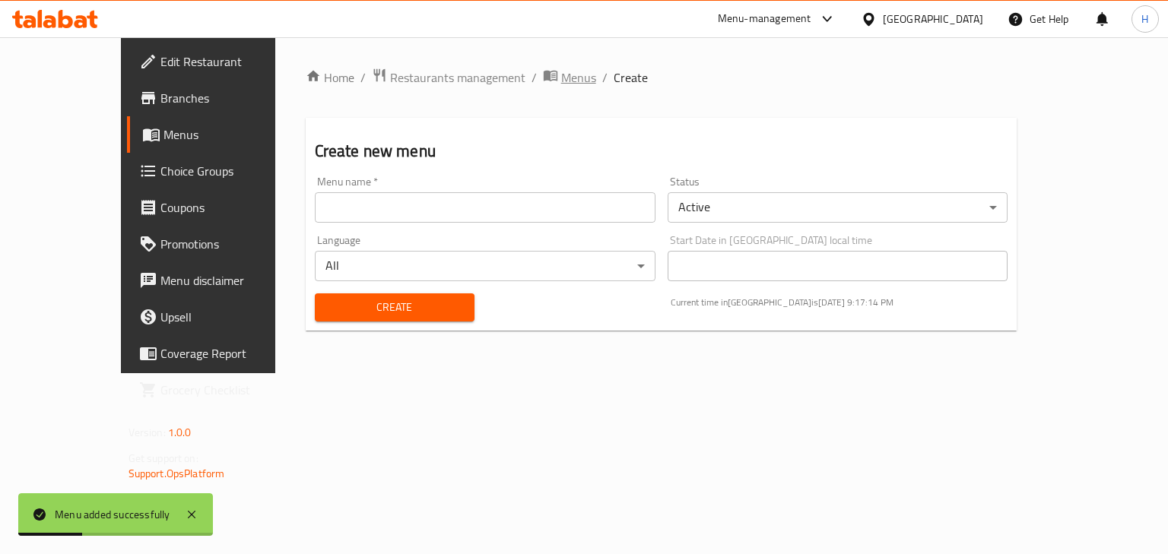
click at [561, 79] on span "Menus" at bounding box center [578, 77] width 35 height 18
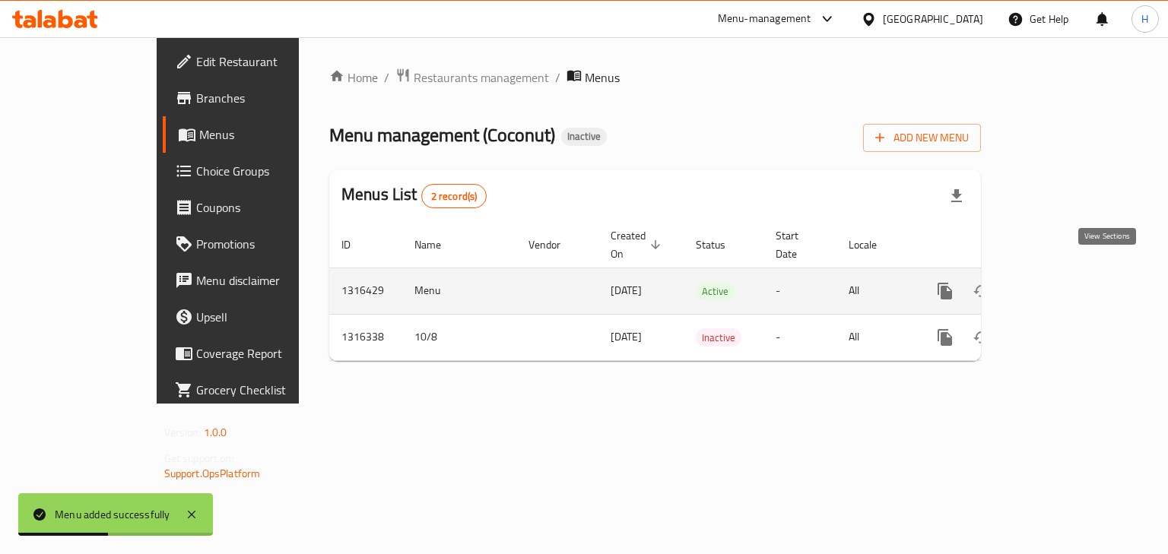
click at [1064, 282] on icon "enhanced table" at bounding box center [1054, 291] width 18 height 18
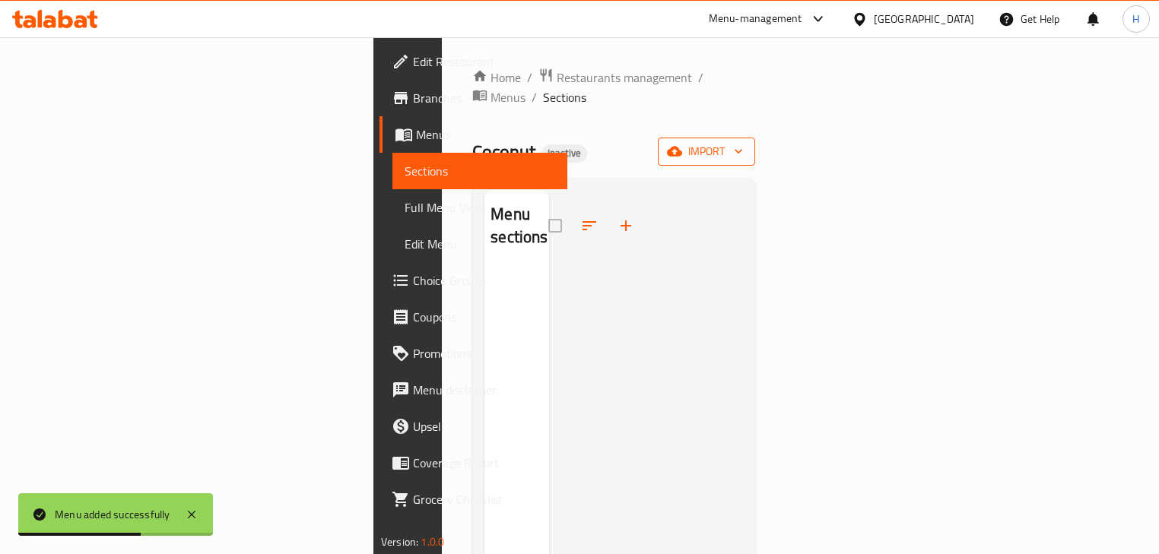
click at [743, 142] on span "import" at bounding box center [706, 151] width 73 height 19
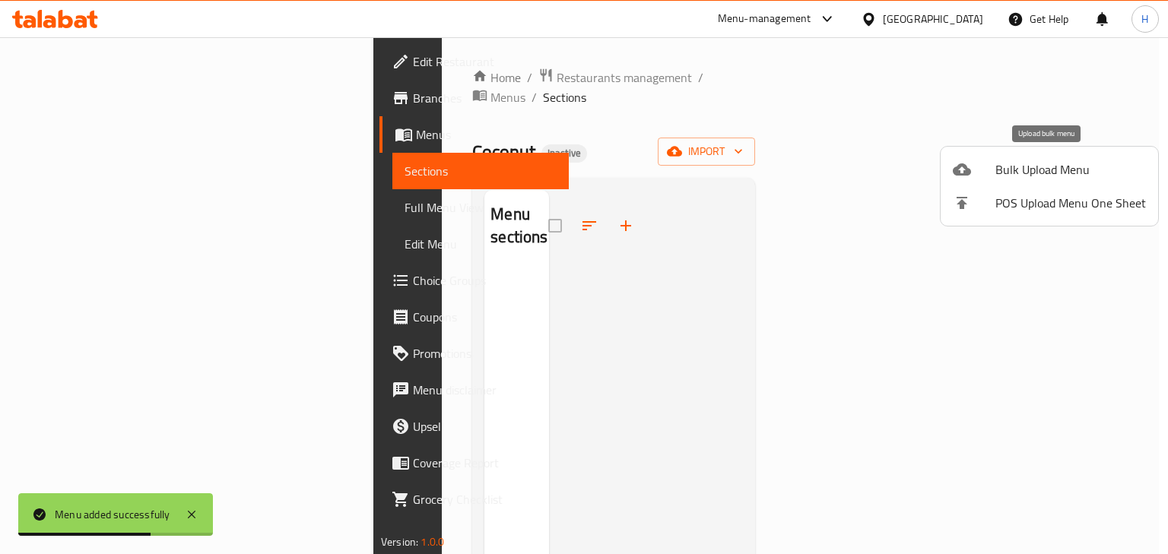
click at [1013, 176] on span "Bulk Upload Menu" at bounding box center [1070, 169] width 151 height 18
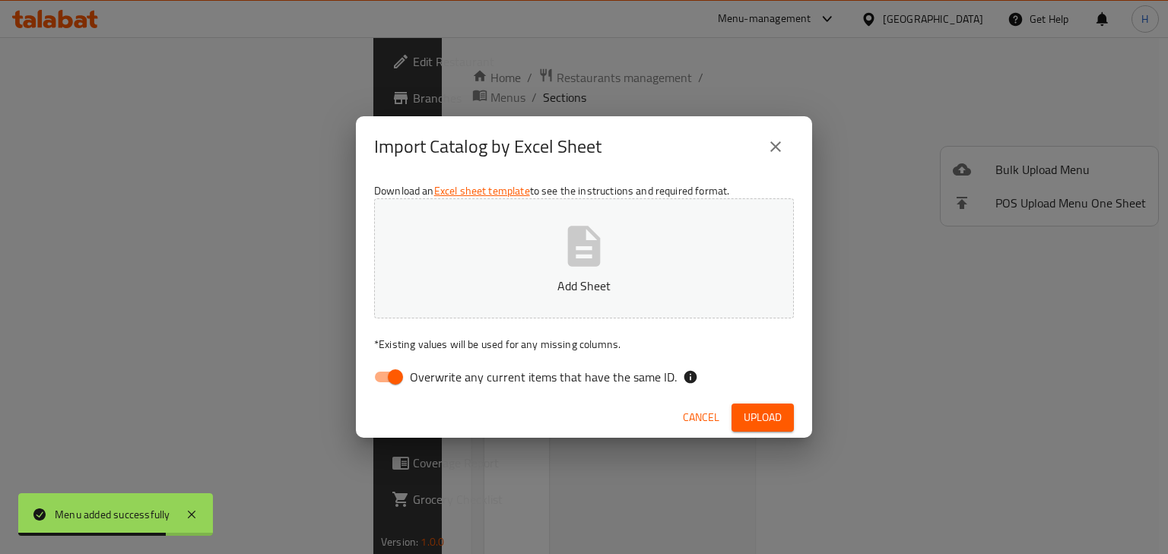
click at [542, 373] on span "Overwrite any current items that have the same ID." at bounding box center [543, 377] width 267 height 18
click at [439, 373] on input "Overwrite any current items that have the same ID." at bounding box center [395, 377] width 87 height 29
checkbox input "false"
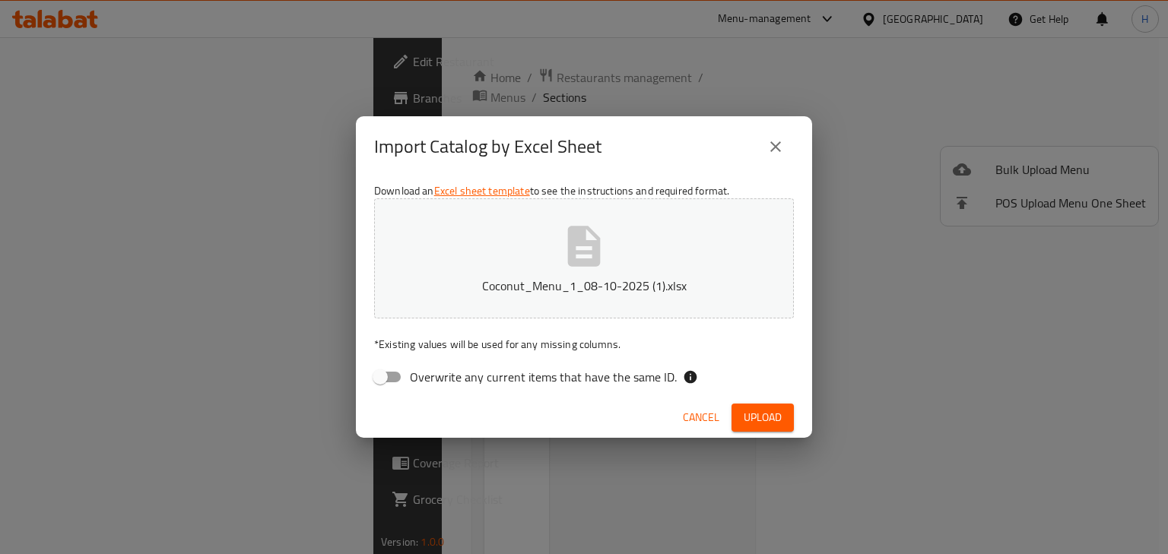
click at [774, 432] on div "Import Catalog by Excel Sheet Download an Excel sheet template to see the instr…" at bounding box center [584, 277] width 1168 height 554
click at [769, 421] on span "Upload" at bounding box center [763, 417] width 38 height 19
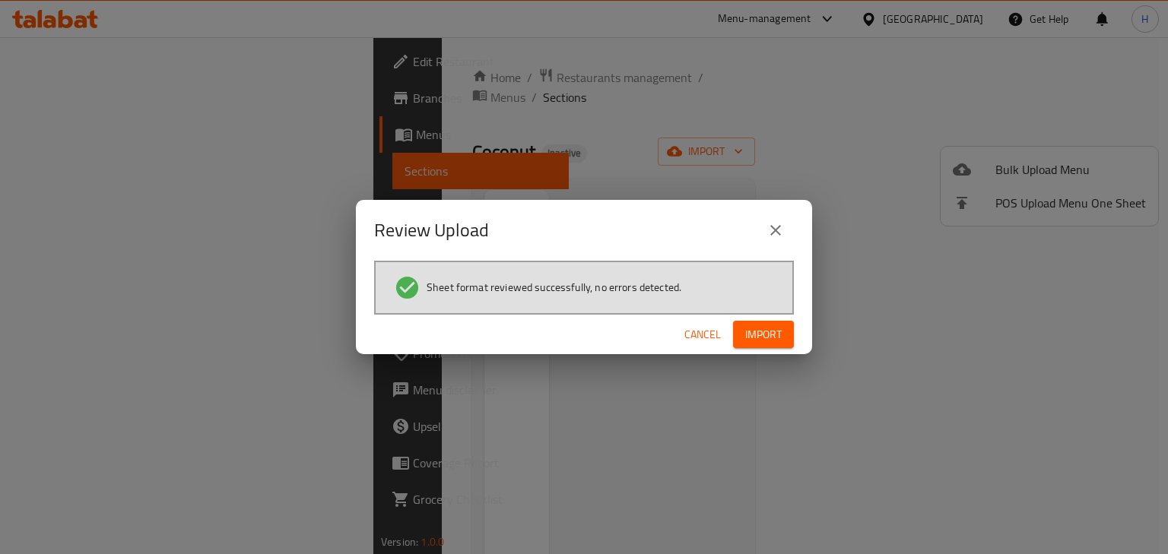
click at [750, 345] on button "Import" at bounding box center [763, 335] width 61 height 28
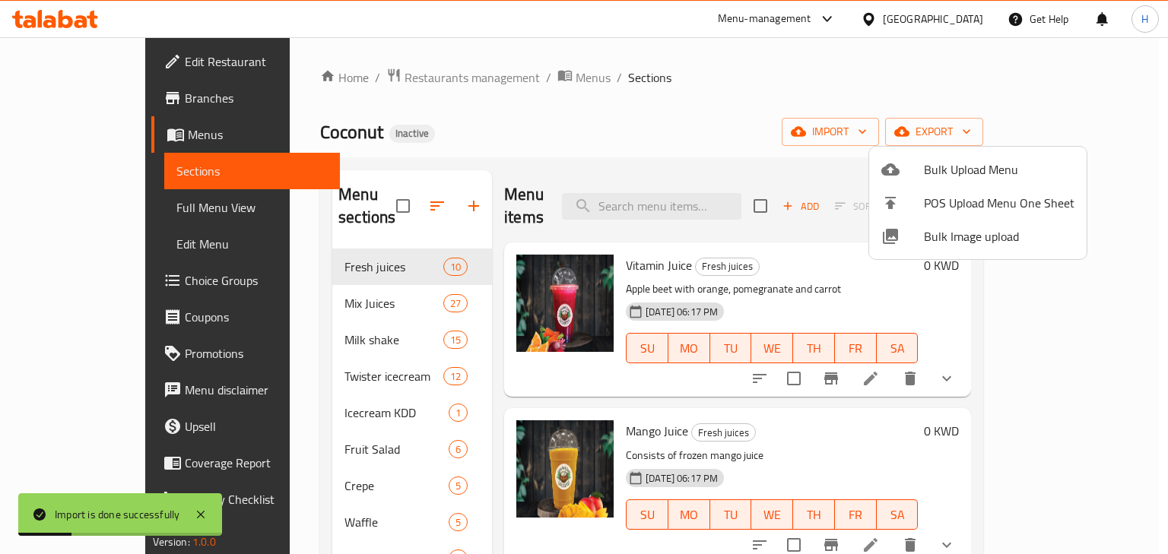
click at [484, 179] on div at bounding box center [584, 277] width 1168 height 554
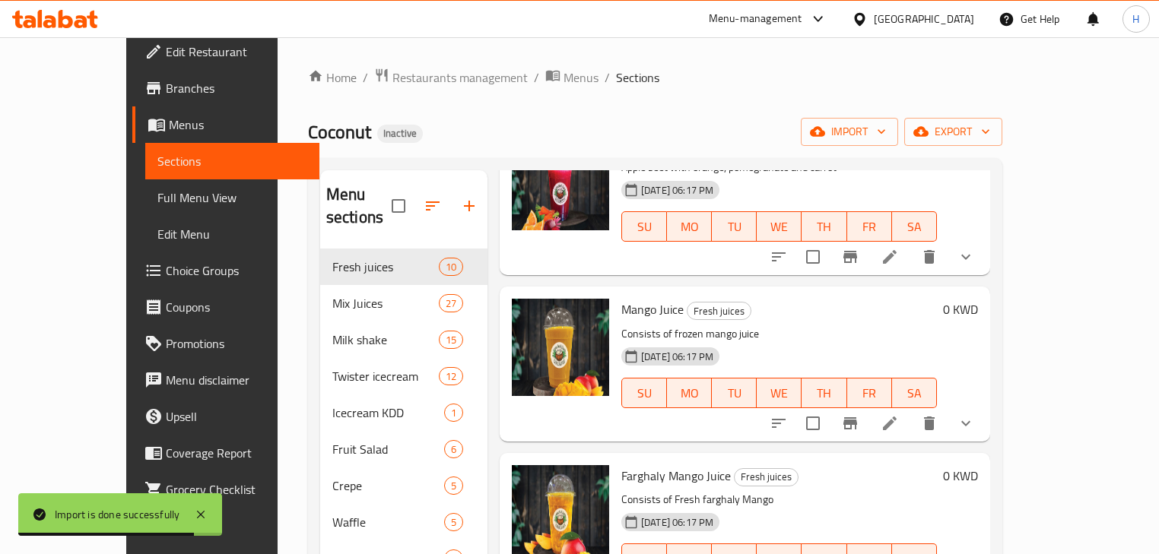
scroll to position [304, 0]
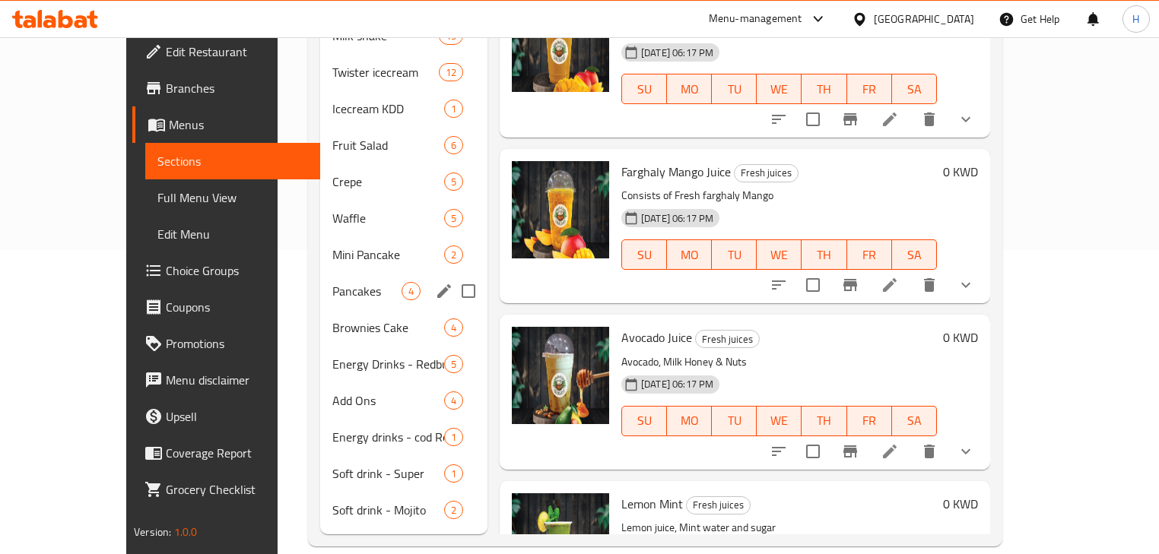
drag, startPoint x: 279, startPoint y: 260, endPoint x: 352, endPoint y: 289, distance: 78.5
click at [332, 282] on span "Pancakes" at bounding box center [366, 291] width 69 height 18
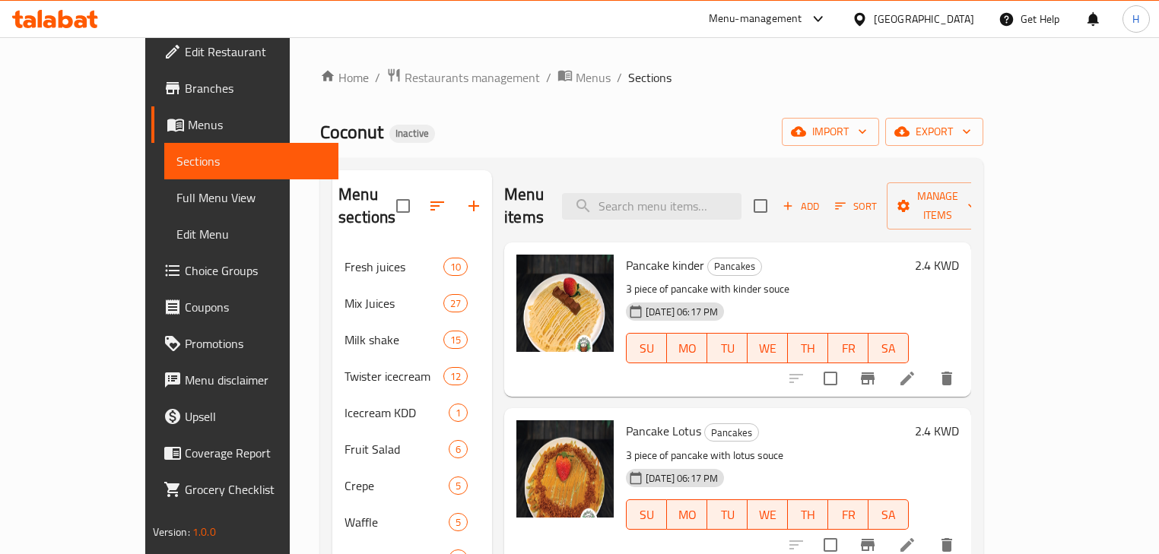
click at [648, 254] on span "Pancake kinder" at bounding box center [665, 265] width 78 height 23
copy h6 "Pancake kinder"
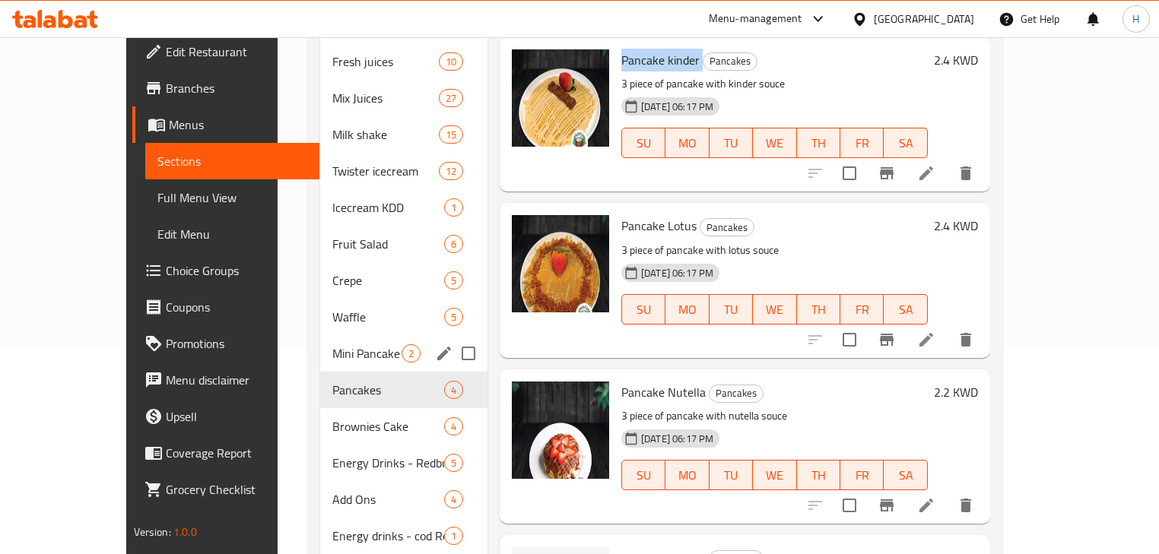
scroll to position [304, 0]
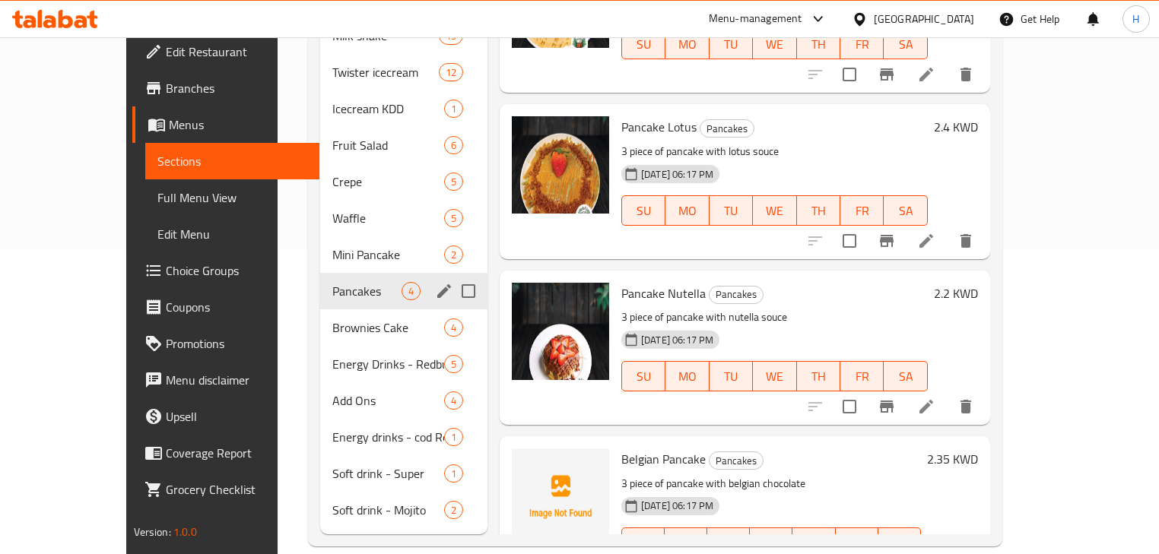
click at [320, 273] on div "Pancakes 4" at bounding box center [403, 291] width 167 height 36
click at [332, 246] on span "Mini Pancake" at bounding box center [366, 255] width 69 height 18
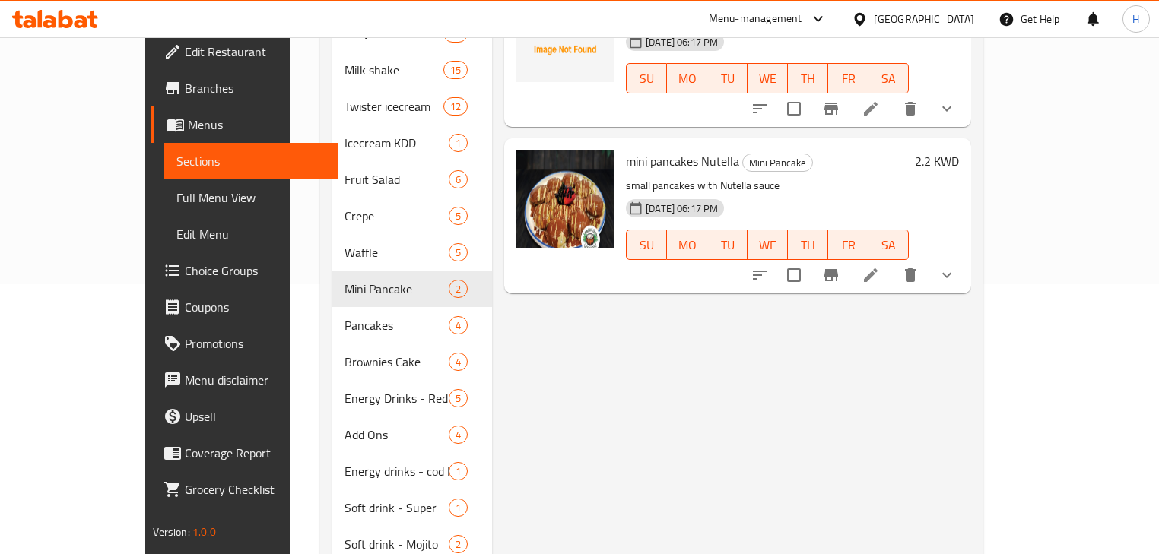
scroll to position [304, 0]
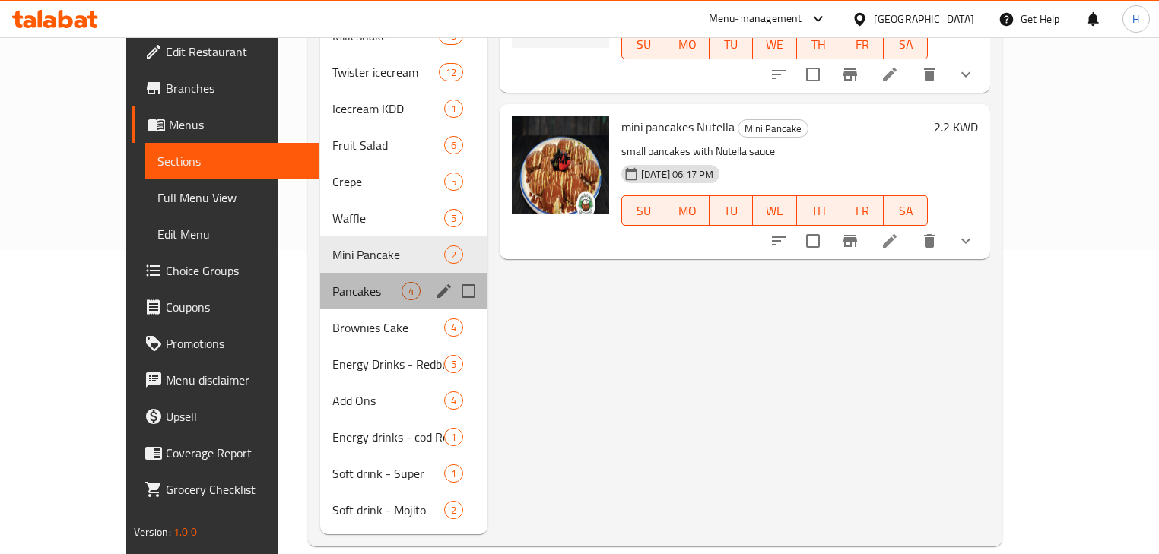
click at [320, 273] on div "Pancakes 4" at bounding box center [403, 291] width 167 height 36
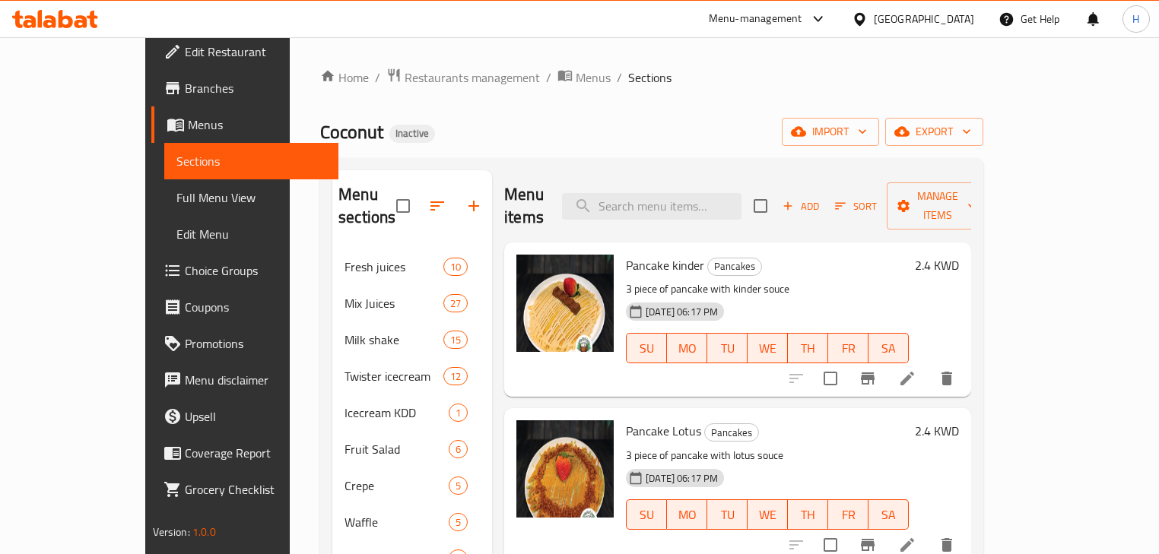
click at [626, 254] on span "Pancake kinder" at bounding box center [665, 265] width 78 height 23
copy h6 "Pancake kinder"
click at [176, 198] on span "Full Menu View" at bounding box center [251, 198] width 151 height 18
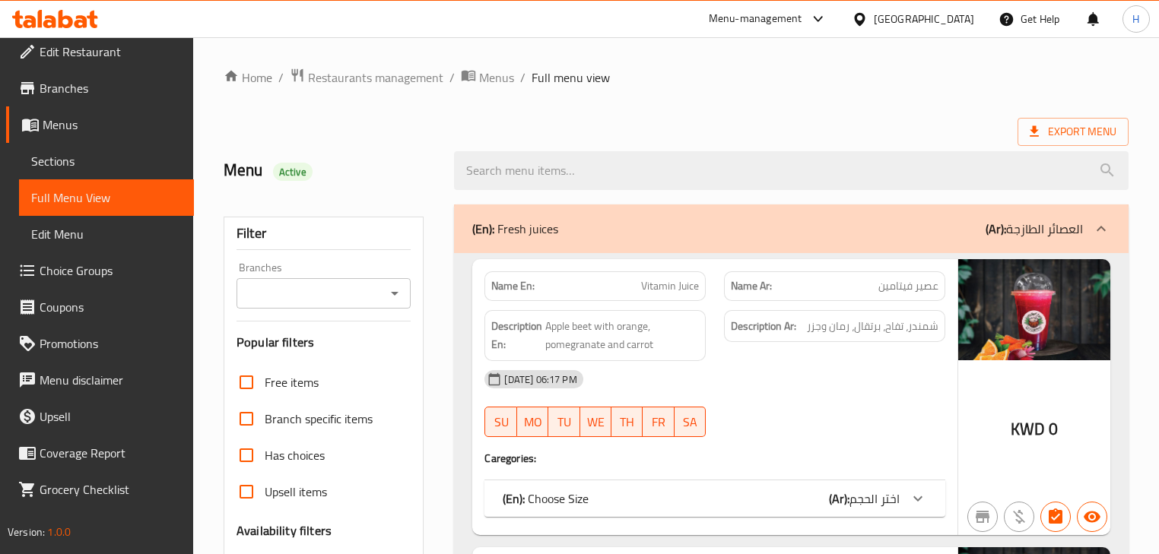
click at [739, 414] on div "08-10-2025 06:17 PM SU MO TU WE TH FR SA" at bounding box center [714, 403] width 478 height 85
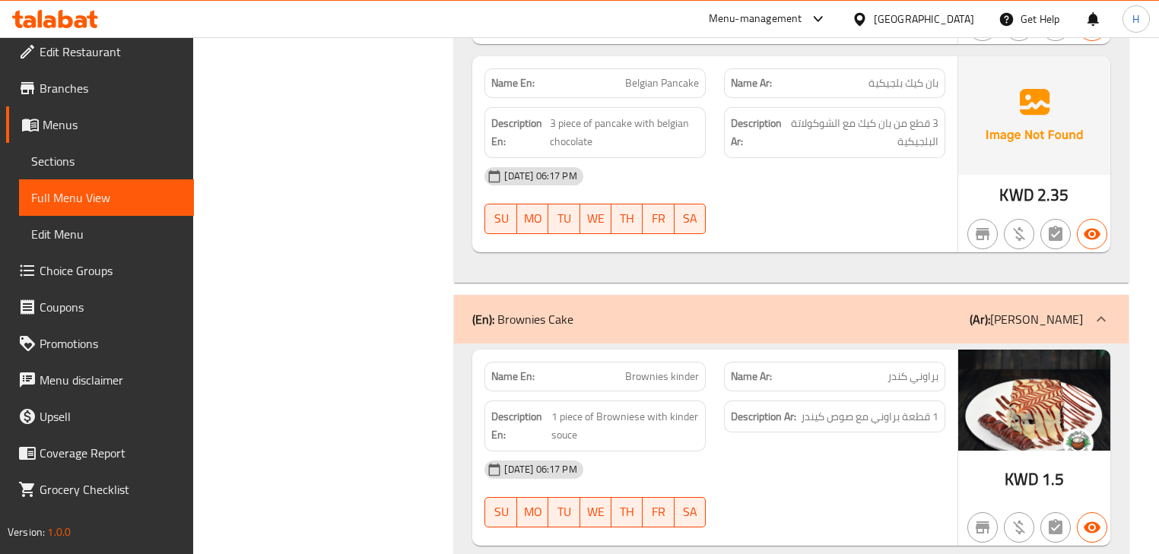
scroll to position [24536, 0]
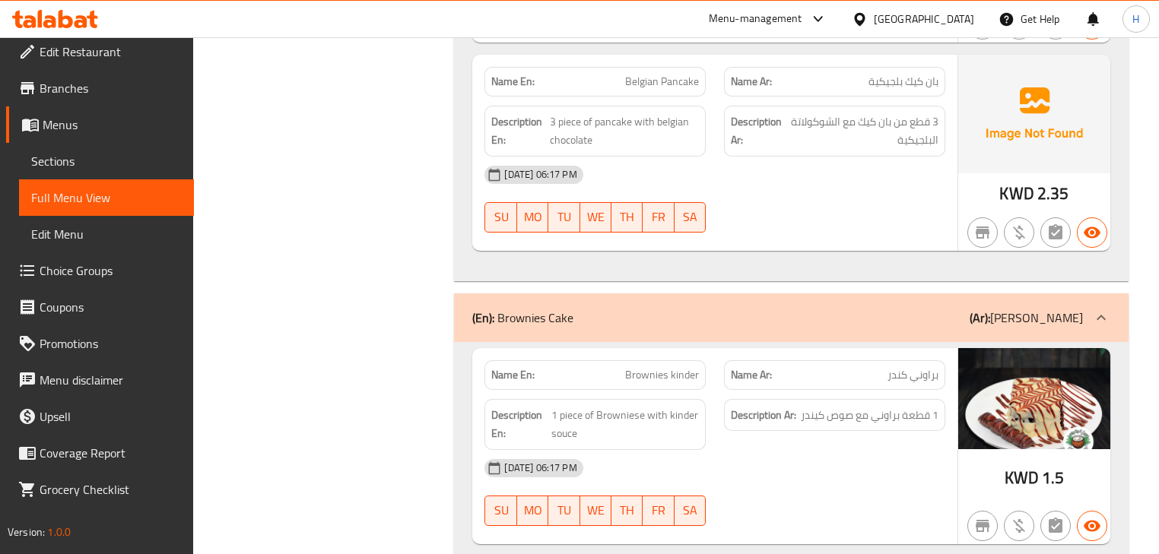
click at [661, 360] on div "Name En: Brownies kinder" at bounding box center [594, 375] width 221 height 30
click at [663, 360] on div "Name En: Brownies kinder" at bounding box center [594, 375] width 221 height 30
copy span "Brownies kinder"
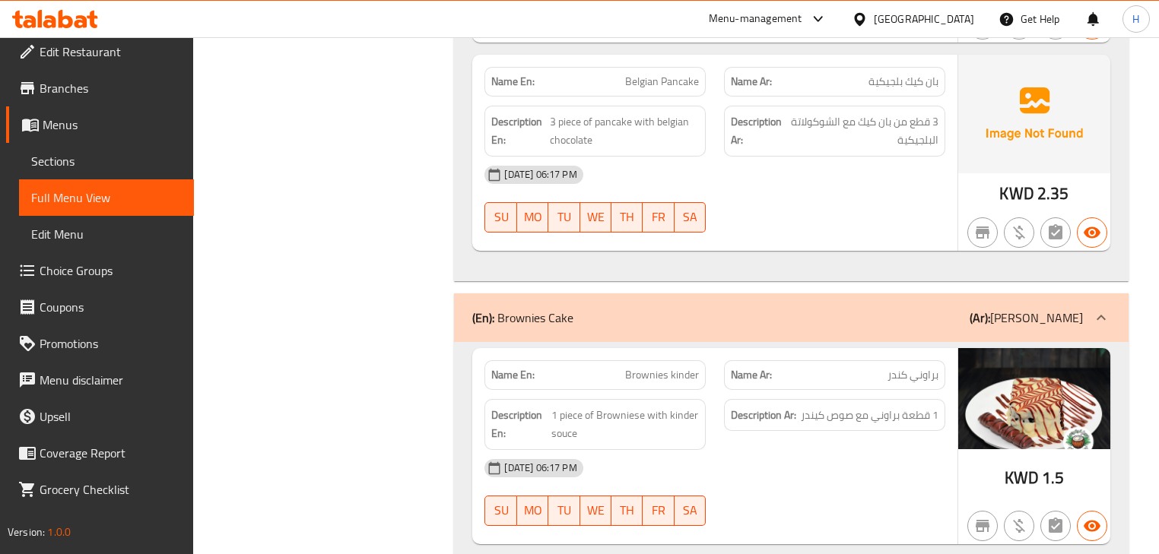
click at [706, 390] on div "Description En: 1 piece of Browniese with kinder souce" at bounding box center [595, 424] width 240 height 69
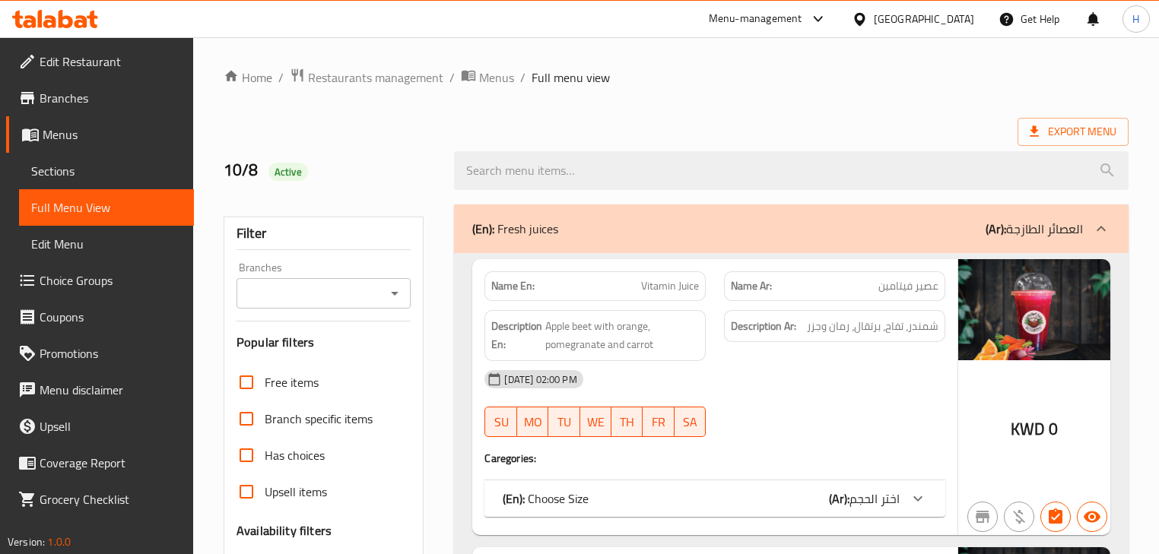
scroll to position [23442, 0]
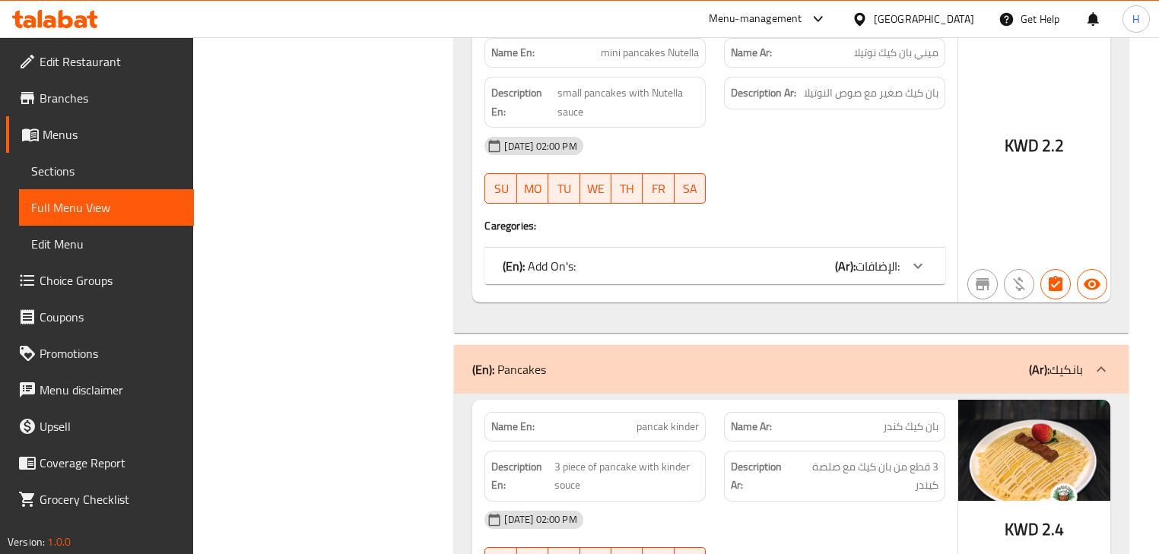
scroll to position [23502, 0]
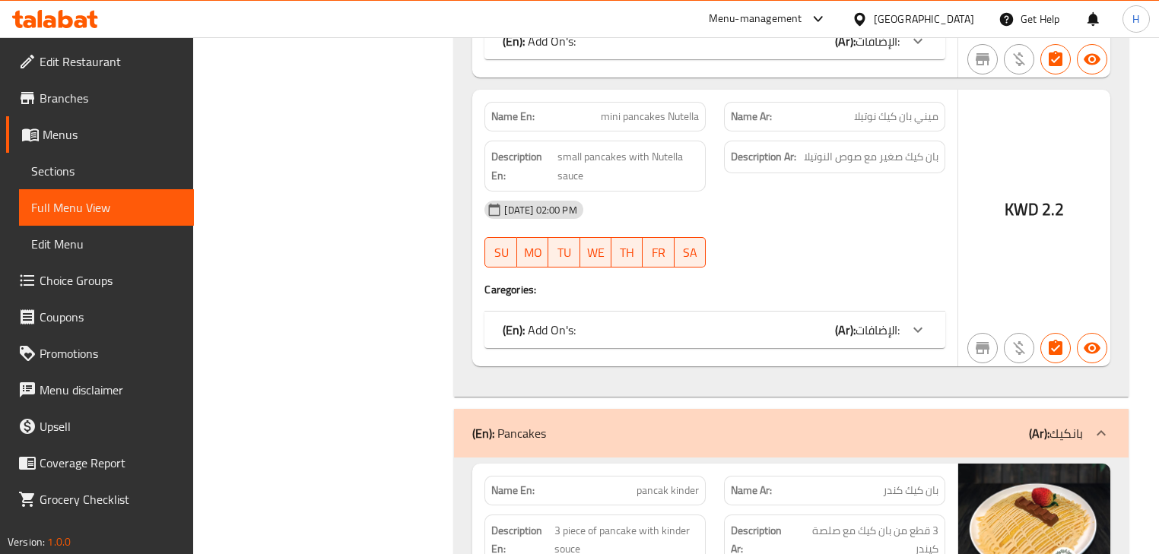
click at [674, 483] on span "pancak kinder" at bounding box center [667, 491] width 62 height 16
copy span "pancak kinder"
click at [715, 506] on div "Description Ar: 3 قطع من بان كيك مع صلصة كيندر" at bounding box center [835, 540] width 240 height 69
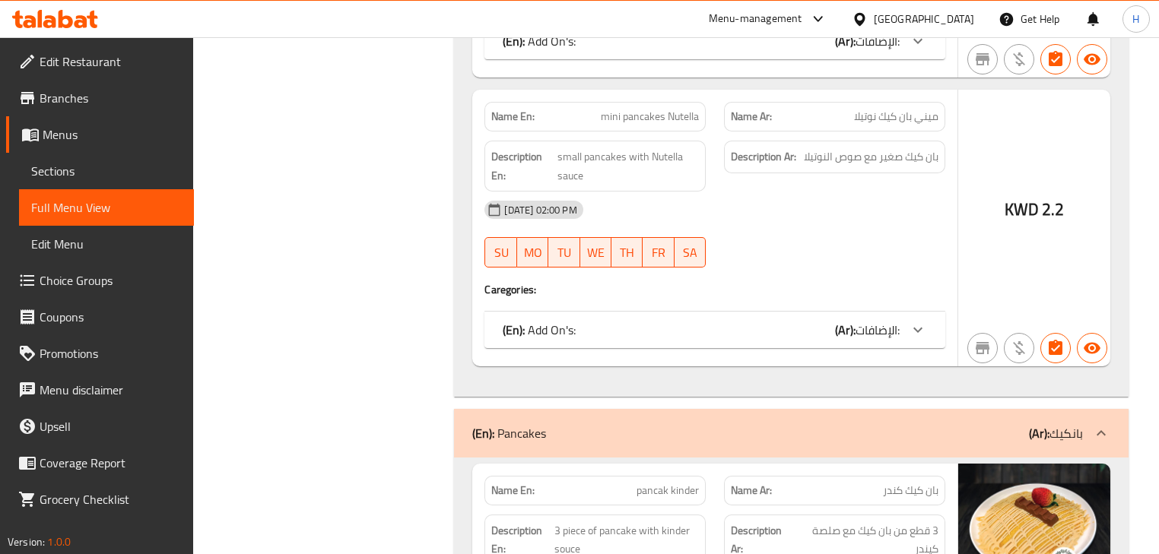
scroll to position [19676, 0]
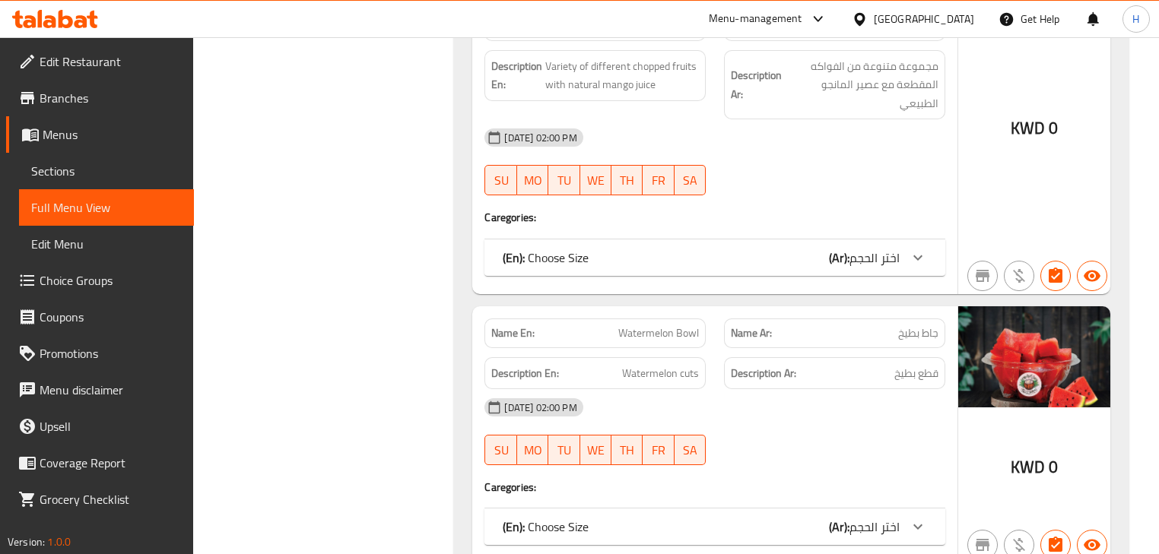
scroll to position [19615, 0]
copy span "Pineapple Bowl"
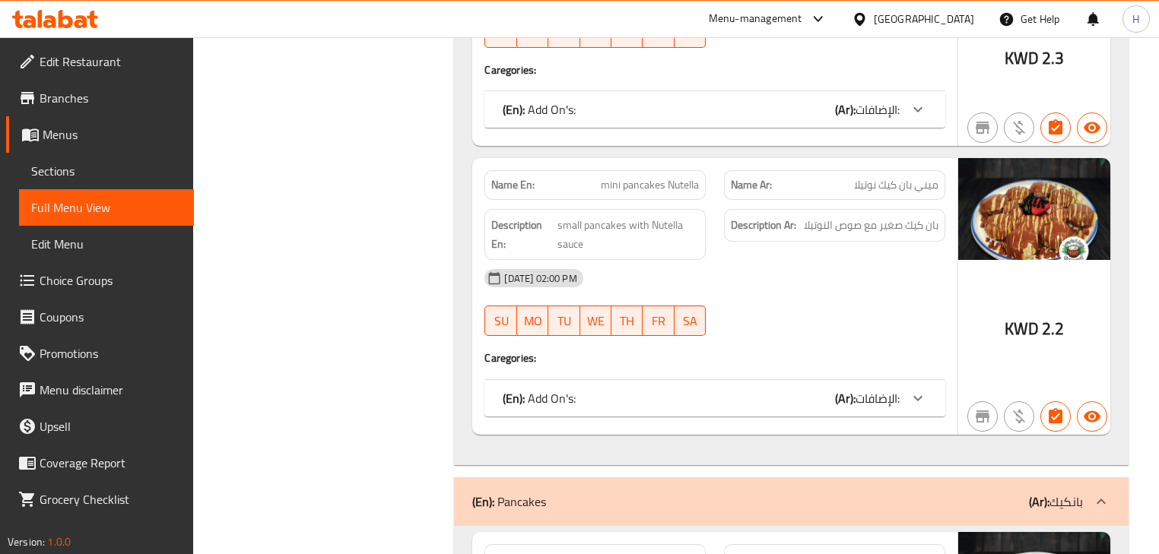
scroll to position [23569, 0]
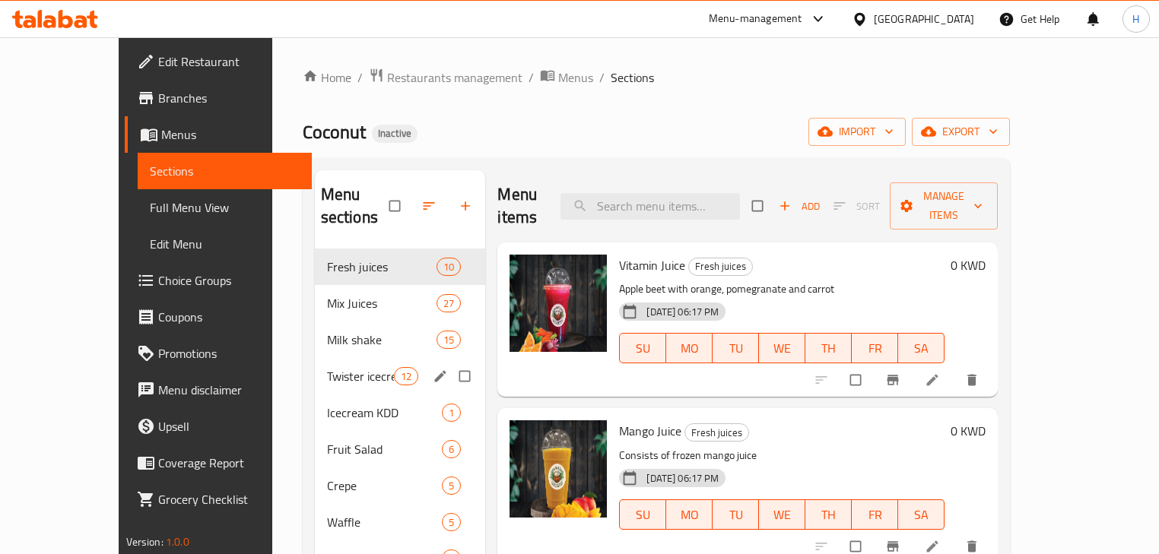
scroll to position [304, 0]
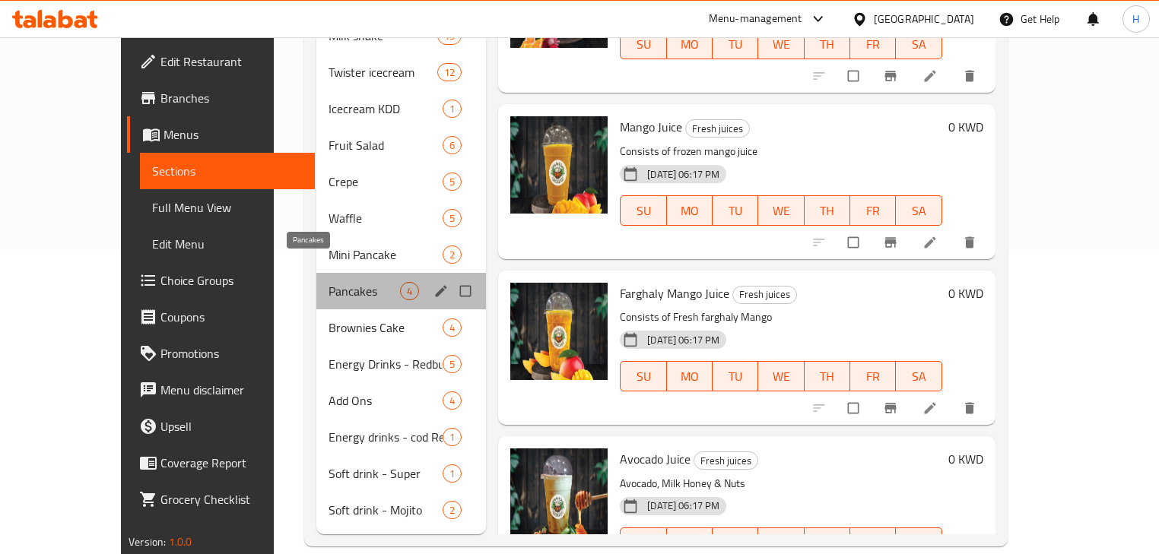
click at [328, 282] on span "Pancakes" at bounding box center [363, 291] width 71 height 18
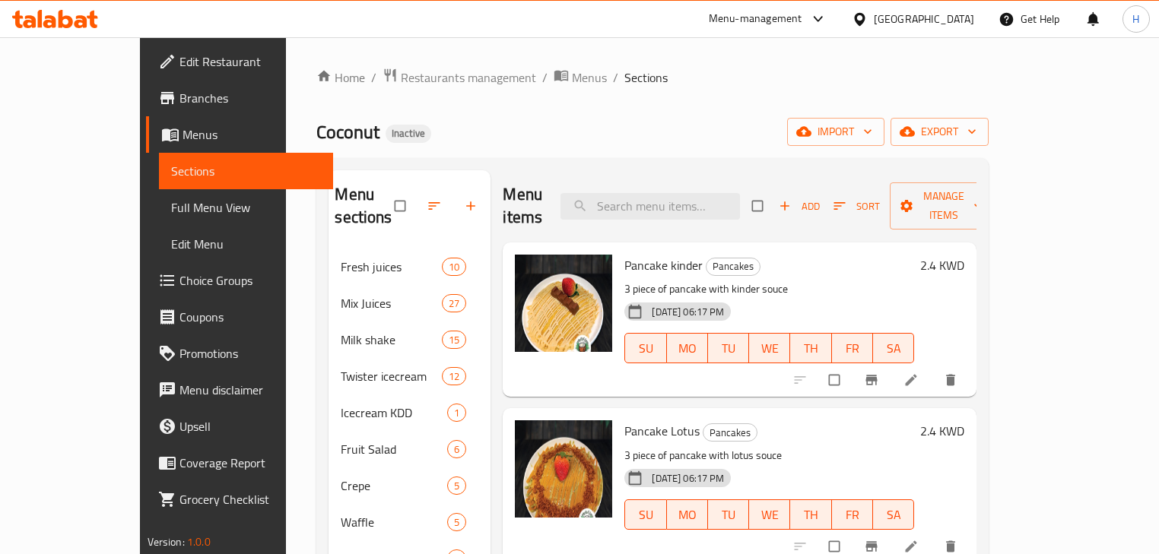
drag, startPoint x: 1045, startPoint y: 349, endPoint x: 1007, endPoint y: 401, distance: 64.8
click at [914, 446] on p "3 piece of pancake with lotus souce" at bounding box center [769, 455] width 290 height 19
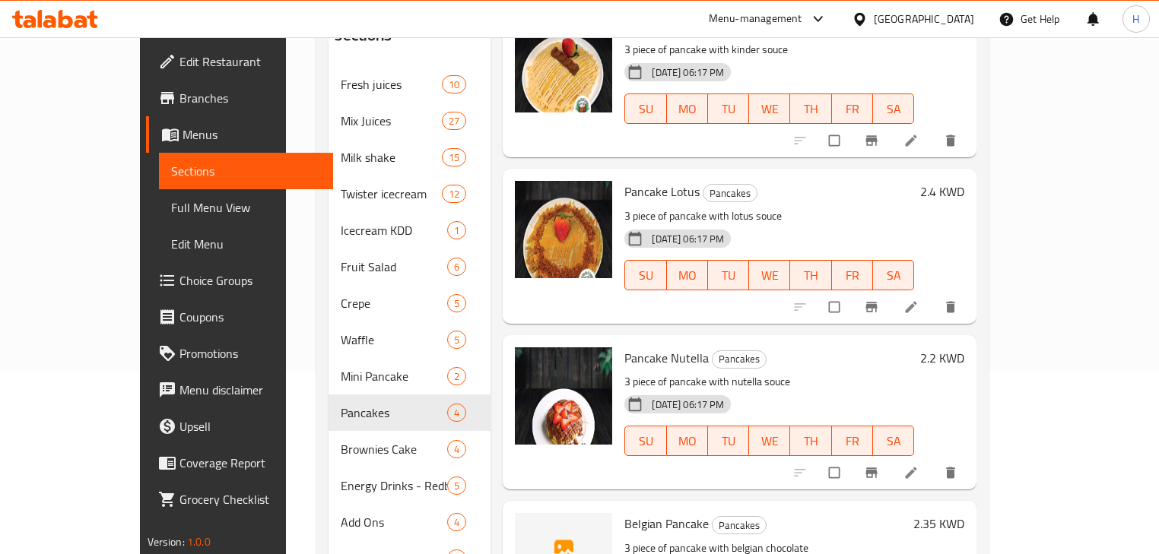
scroll to position [304, 0]
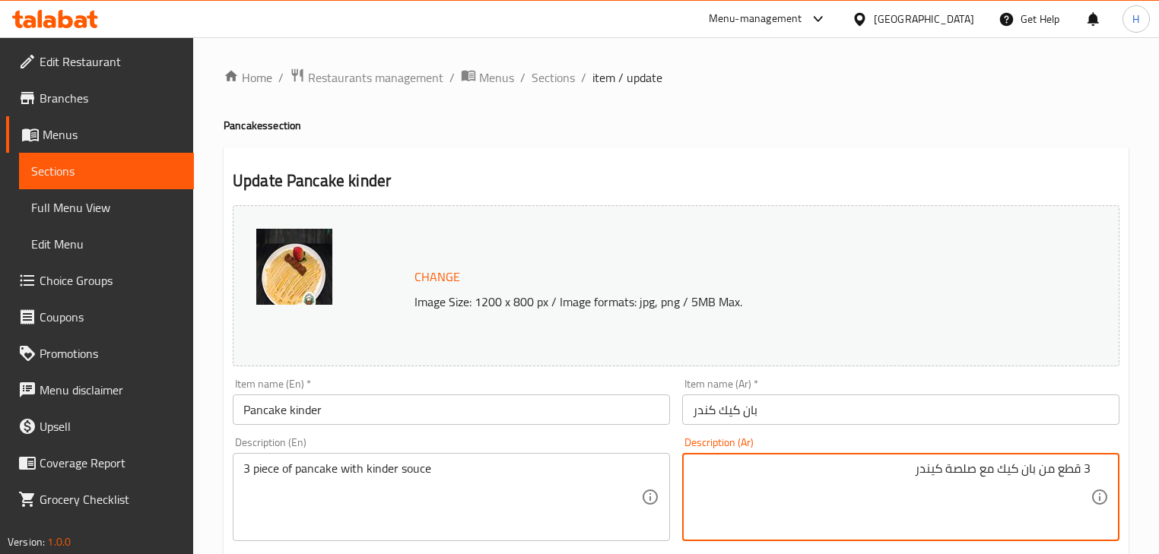
click at [962, 468] on textarea "3 قطع من بان كيك مع صلصة كيندر" at bounding box center [892, 498] width 398 height 72
type textarea "3 قطع من بان كيك مع صوص كيندر"
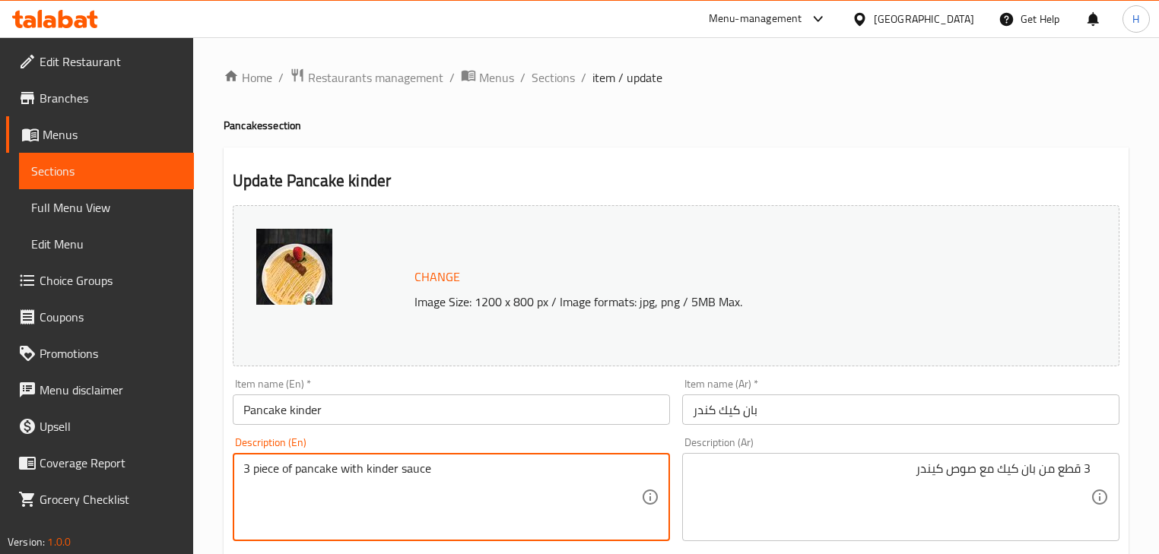
type textarea "3 piece of pancake with kinder sauce"
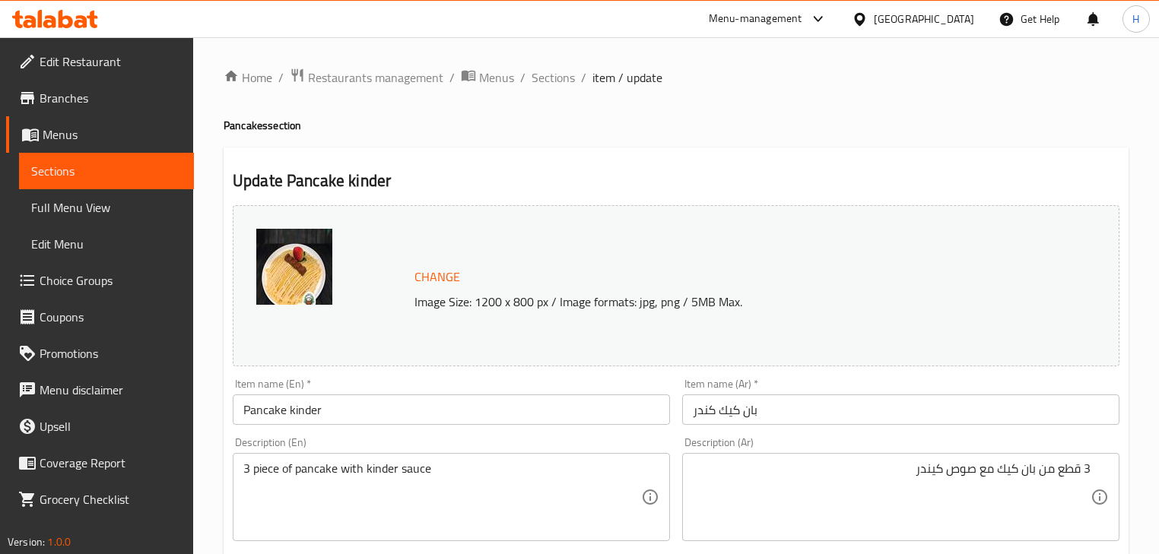
click at [667, 448] on div "Description (En) 3 piece of pancake with kinder sauce Description (En)" at bounding box center [451, 489] width 437 height 104
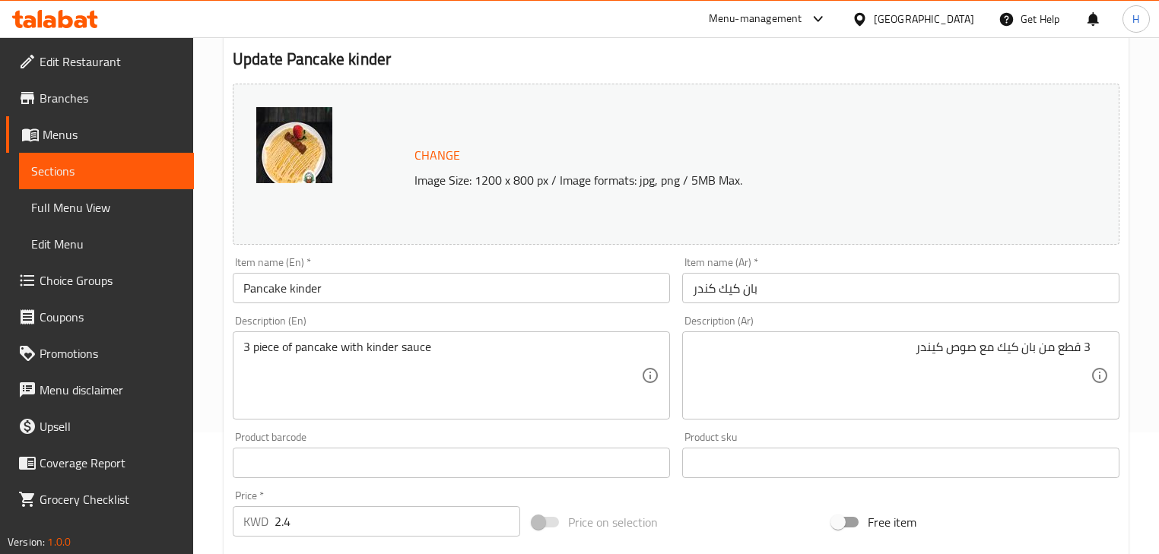
scroll to position [182, 0]
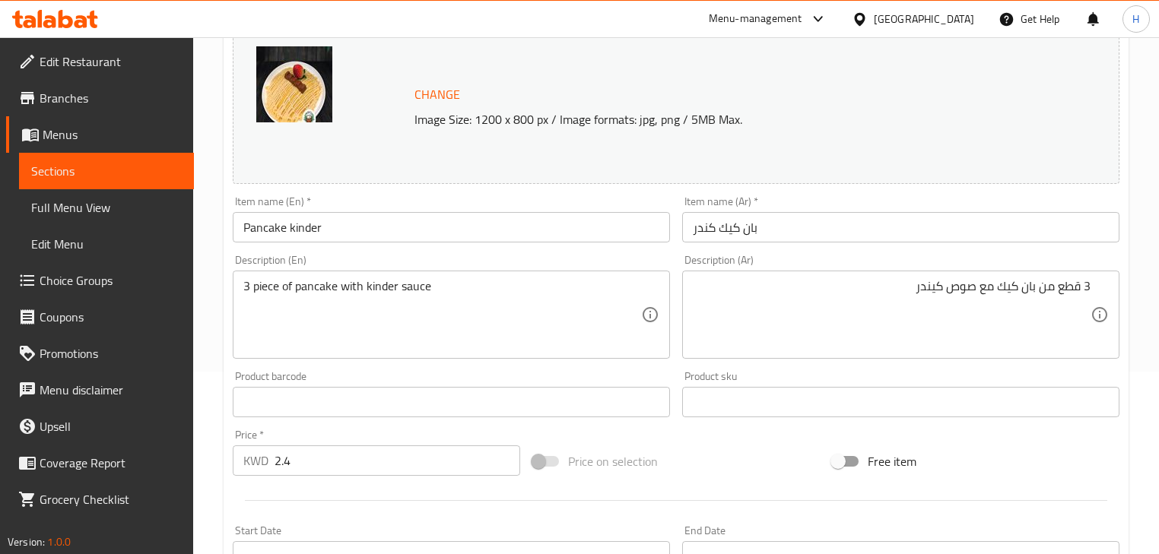
click at [424, 236] on input "Pancake kinder" at bounding box center [451, 227] width 437 height 30
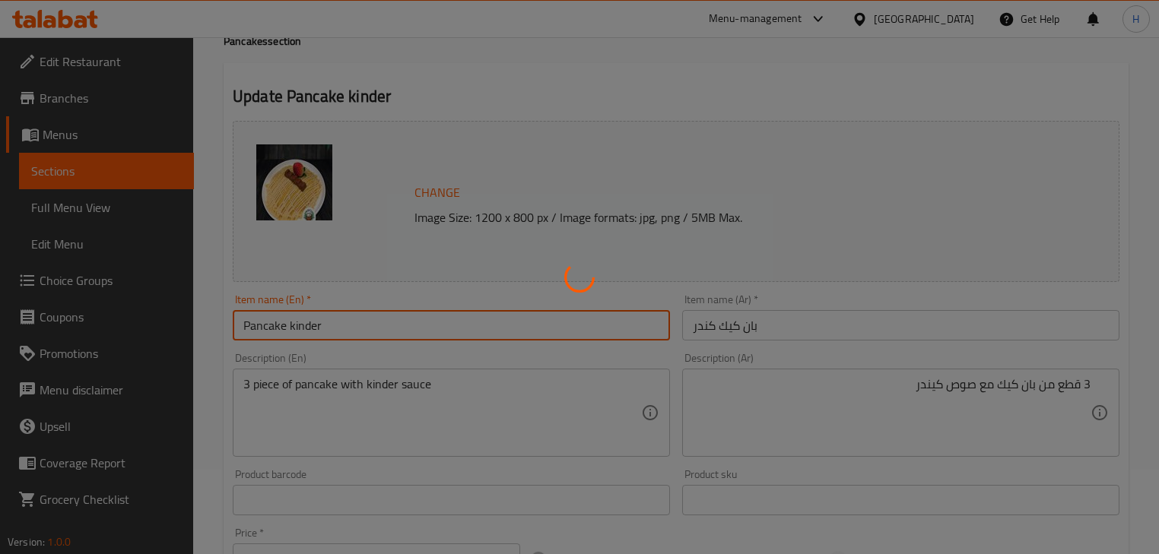
scroll to position [0, 0]
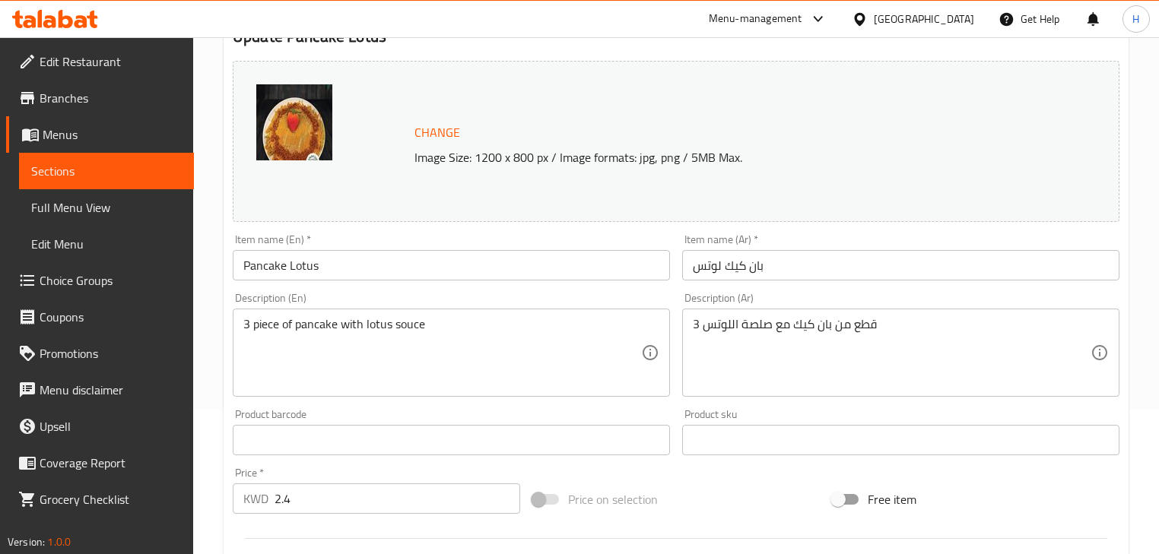
scroll to position [182, 0]
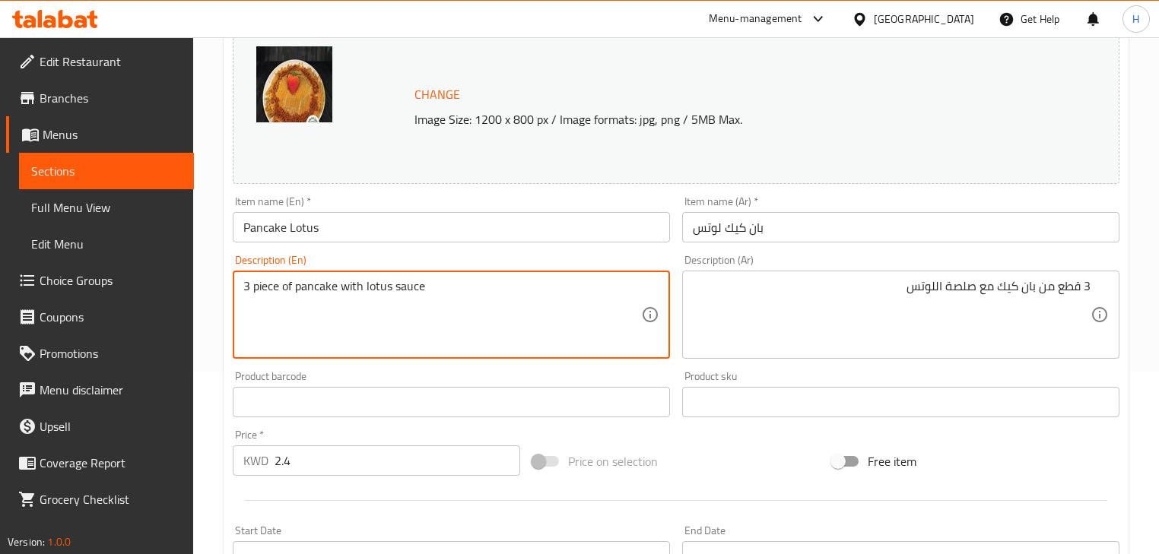
type textarea "3 piece of pancake with lotus sauce"
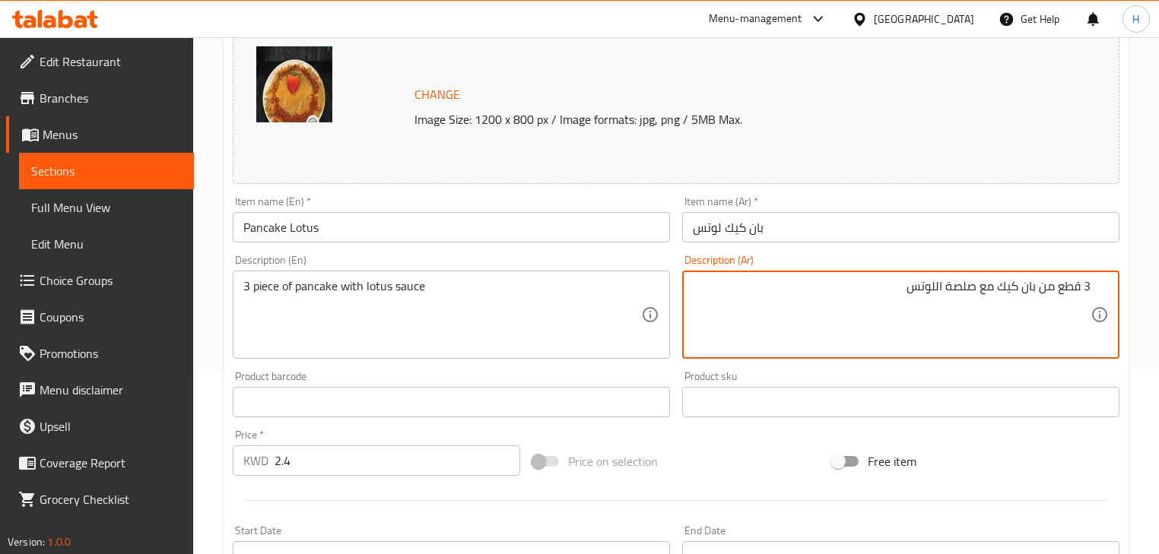
click at [960, 291] on textarea "3 قطع من بان كيك مع صلصة اللوتس" at bounding box center [892, 315] width 398 height 72
type textarea "3 قطع من بان كيك مع صوص اللوتس"
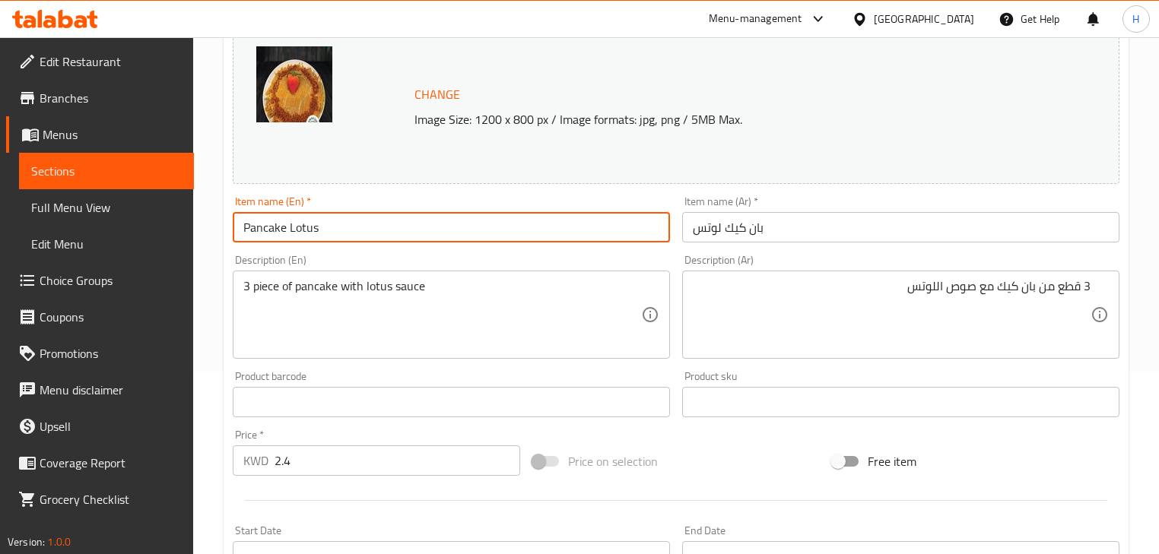
click at [560, 225] on input "Pancake Lotus" at bounding box center [451, 227] width 437 height 30
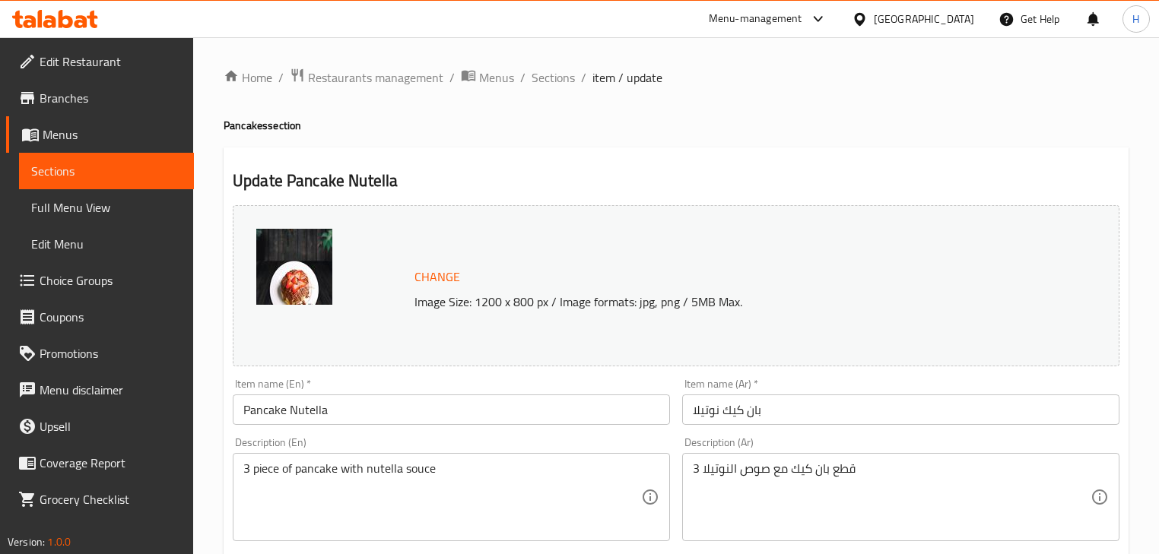
scroll to position [243, 0]
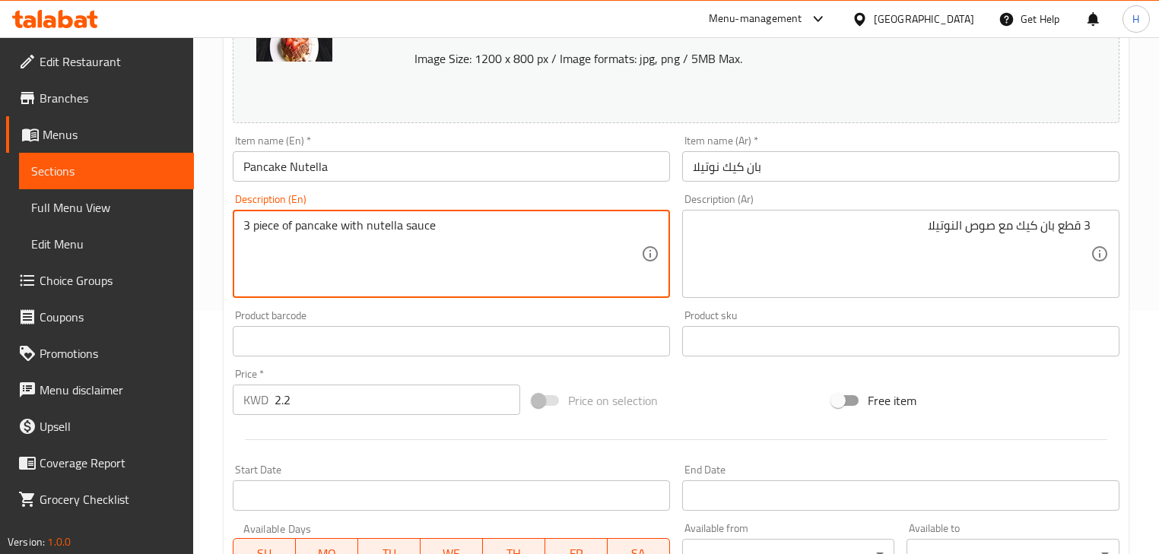
click at [312, 170] on input "Pancake Nutella" at bounding box center [451, 166] width 437 height 30
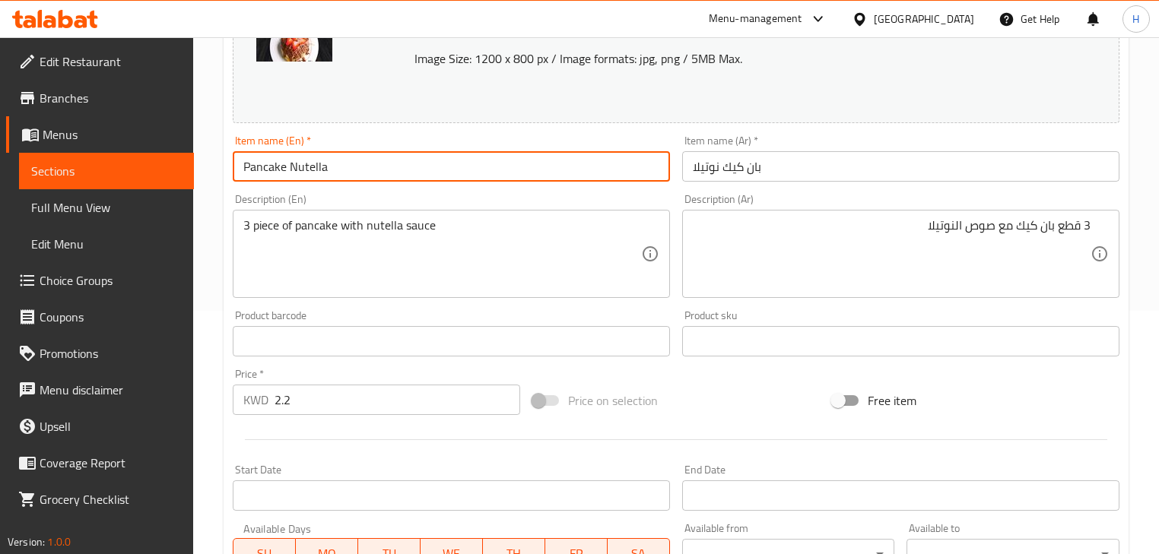
click at [312, 170] on input "Pancake Nutella" at bounding box center [451, 166] width 437 height 30
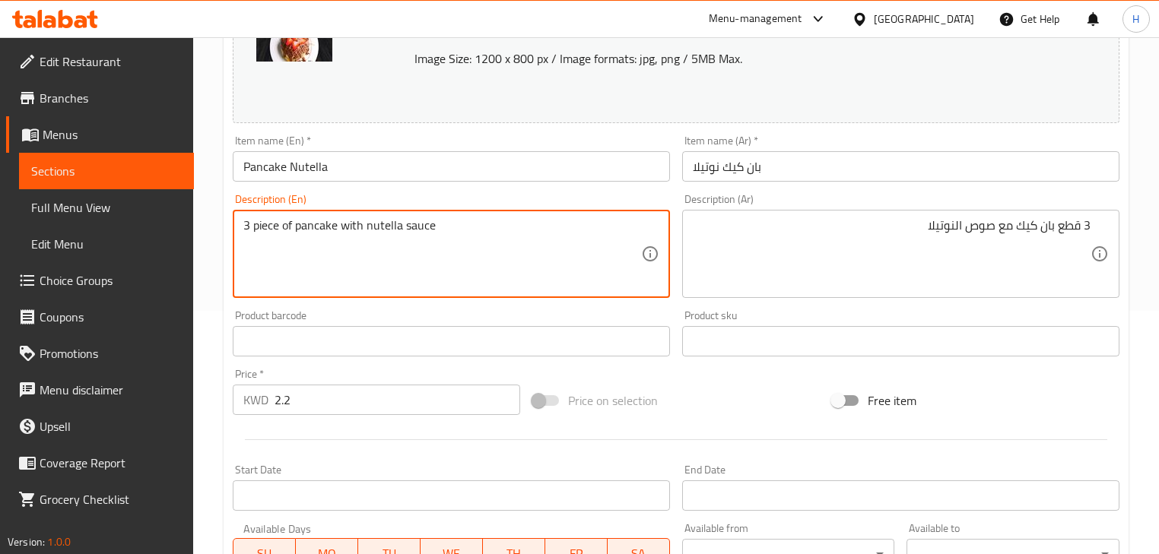
click at [382, 225] on textarea "3 piece of pancake with nutella sauce" at bounding box center [442, 254] width 398 height 72
paste textarea "Nutella"
click at [434, 205] on div "Description (En) 3 piece of pancake with Nutellasauce Description (En)" at bounding box center [451, 246] width 437 height 104
type textarea "3 piece of pancake with Nutella sauce"
click at [436, 205] on div "Description (En) 3 piece of pancake with Nutella sauce Description (En)" at bounding box center [451, 246] width 437 height 104
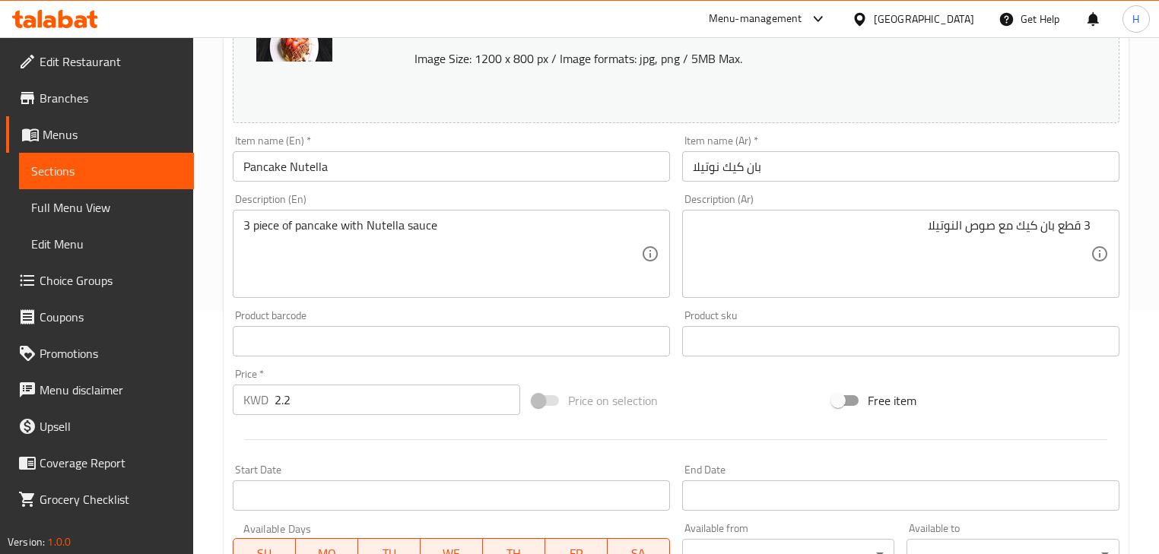
click at [401, 171] on input "Pancake Nutella" at bounding box center [451, 166] width 437 height 30
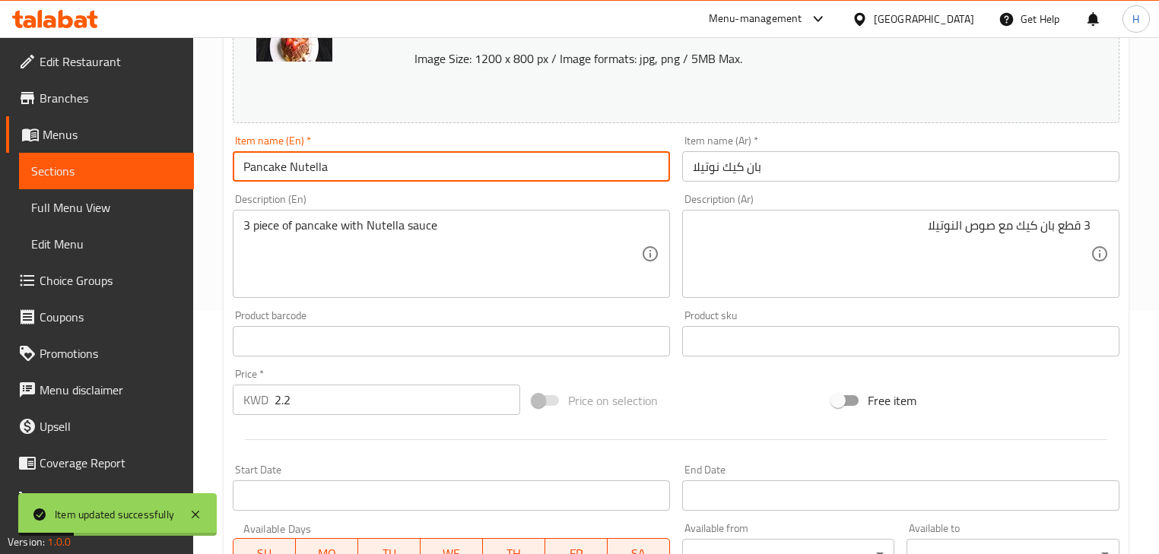
click at [718, 157] on input "بان كيك نوتيلا" at bounding box center [900, 166] width 437 height 30
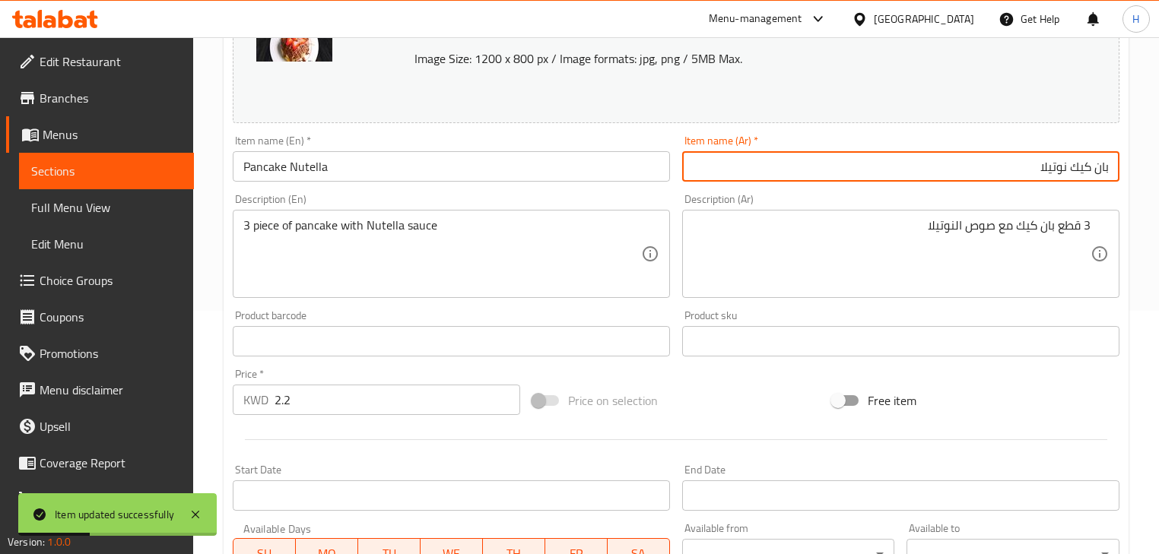
click at [684, 205] on div "Description (Ar) 3 قطع بان كيك مع صوص النوتيلا Description (Ar)" at bounding box center [900, 246] width 437 height 104
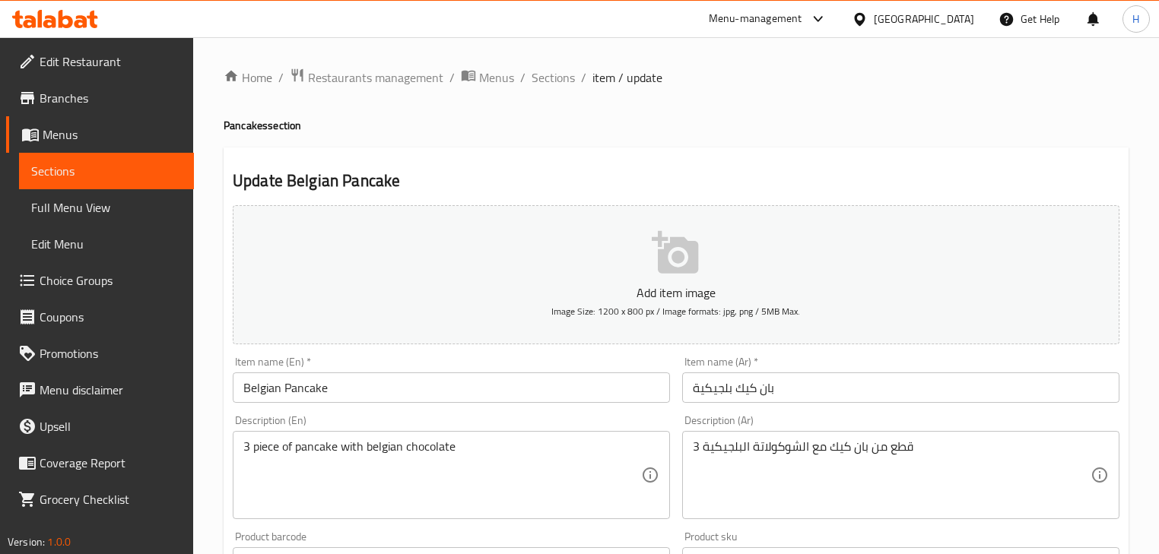
click at [754, 377] on input "بان كيك بلجيكية" at bounding box center [900, 388] width 437 height 30
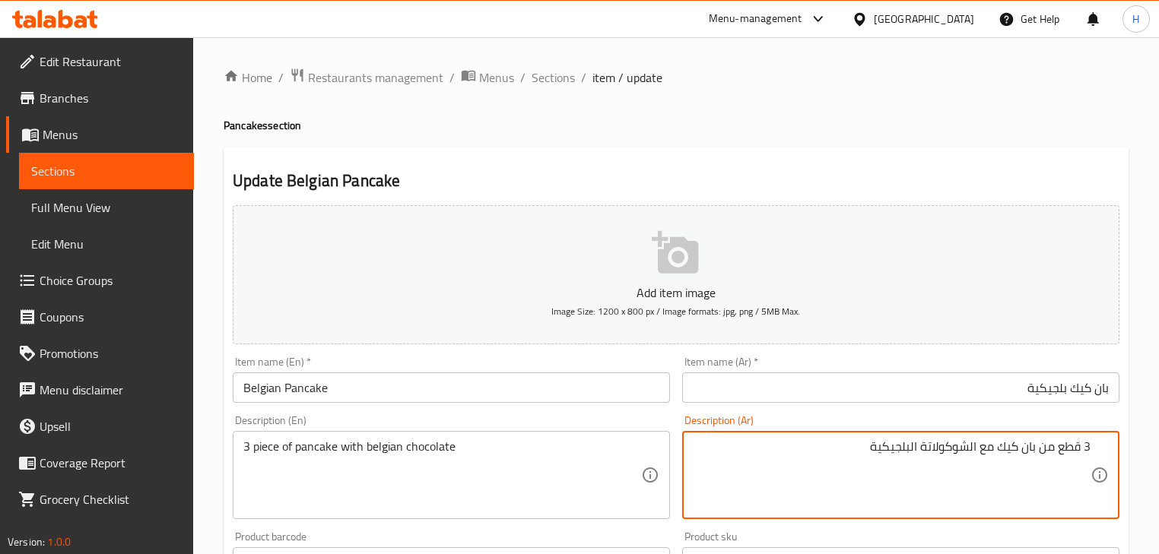
click at [758, 426] on div "Description (Ar) 3 قطع من بان كيك مع الشوكولاتة البلجيكية Description (Ar)" at bounding box center [900, 467] width 437 height 104
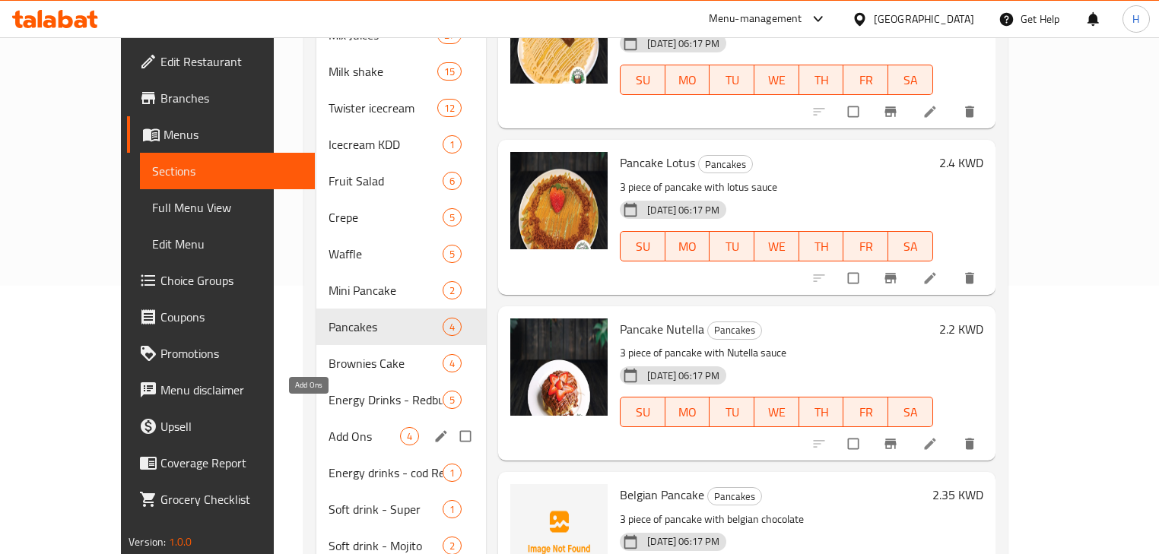
scroll to position [304, 0]
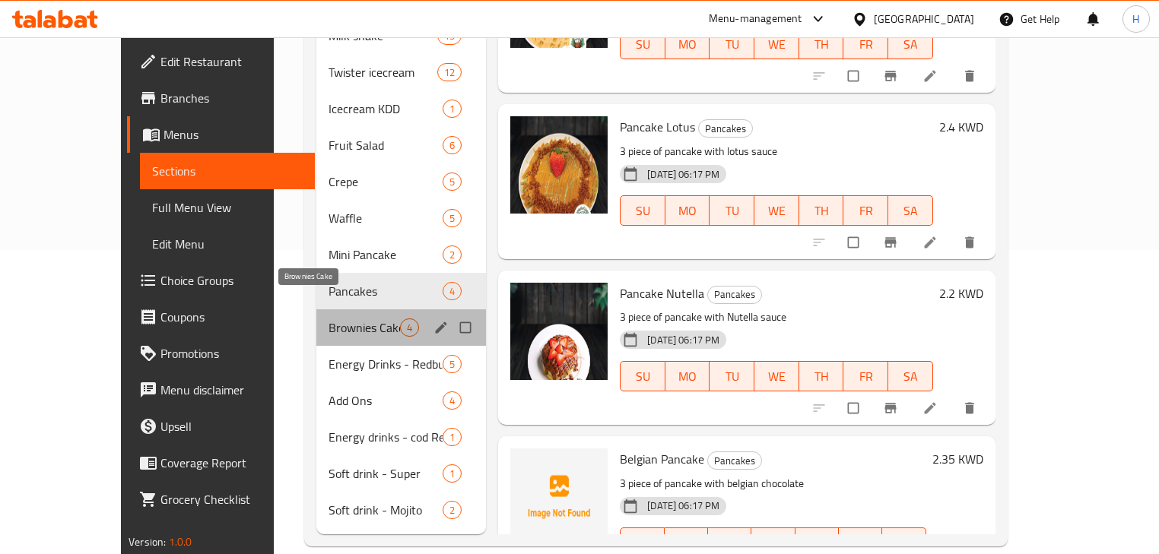
click at [328, 319] on span "Brownies Cake" at bounding box center [363, 328] width 71 height 18
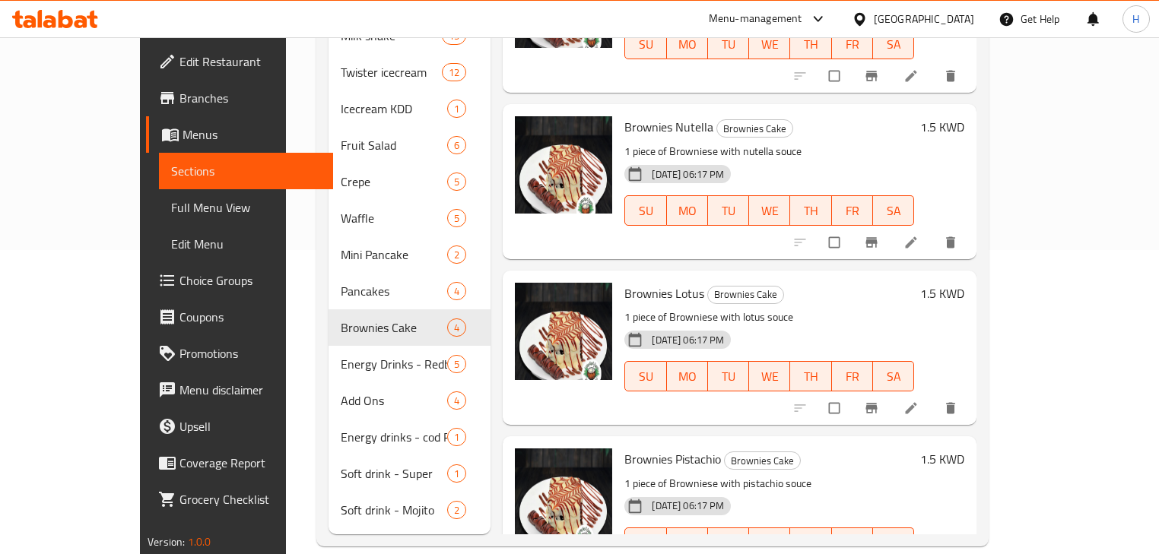
scroll to position [61, 0]
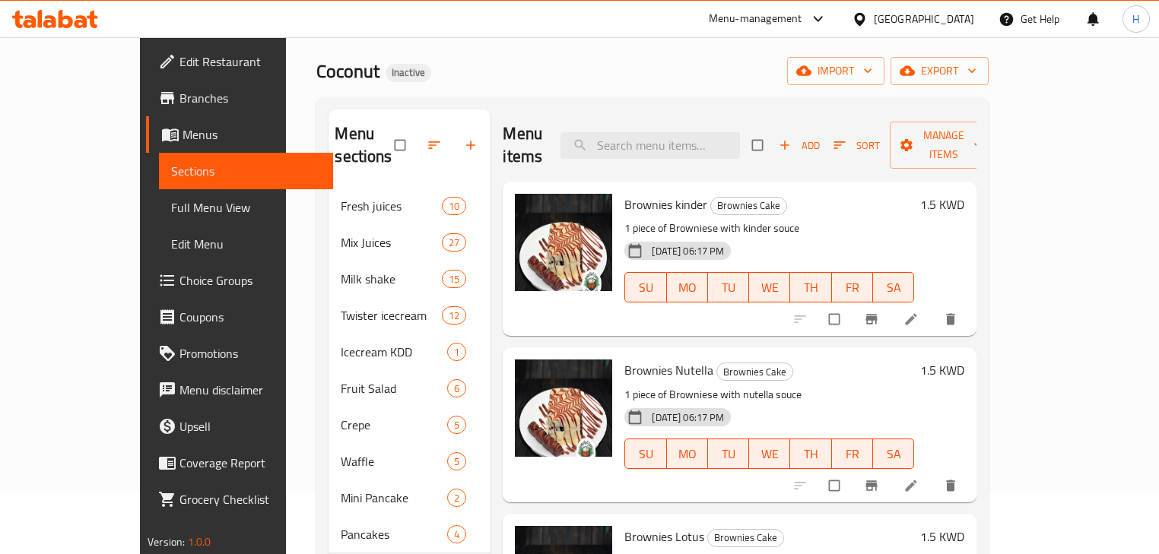
drag, startPoint x: 1033, startPoint y: 303, endPoint x: 1014, endPoint y: 320, distance: 25.9
click at [913, 360] on h6 "Brownies Nutella Brownies Cake" at bounding box center [769, 370] width 290 height 21
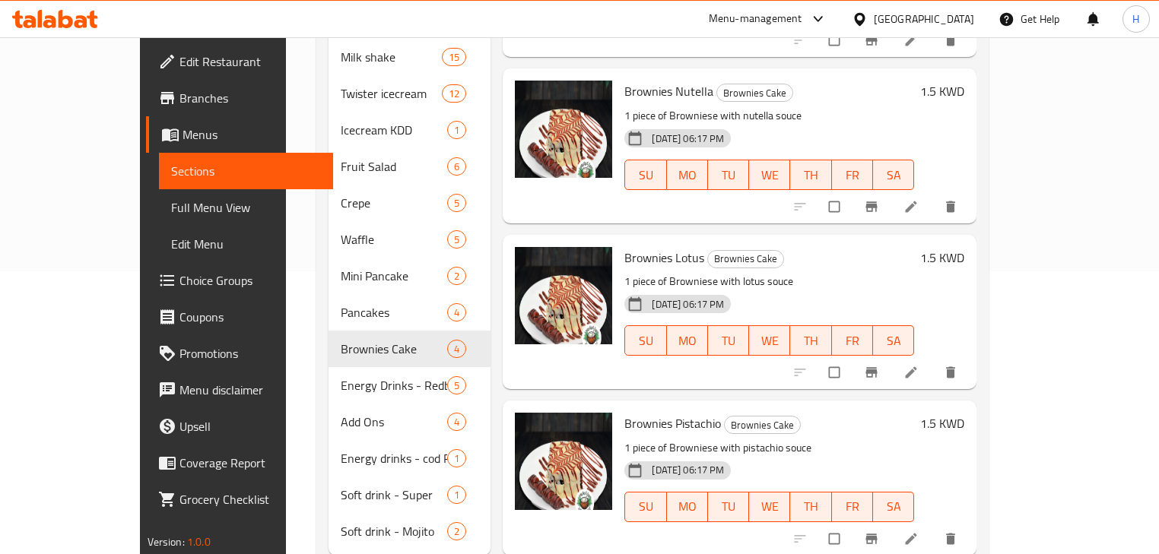
scroll to position [304, 0]
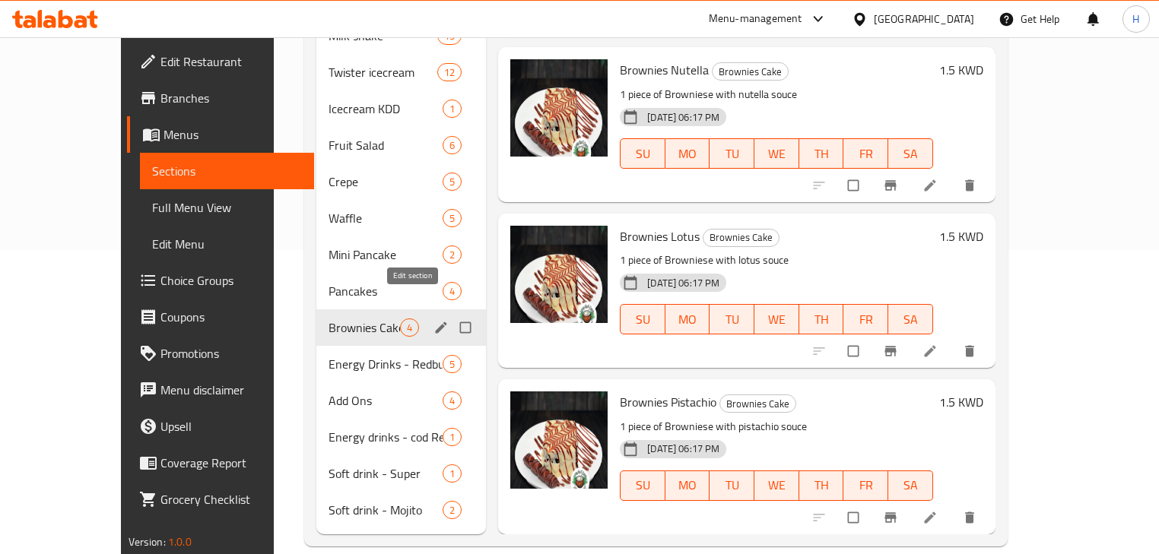
click at [431, 318] on button "edit" at bounding box center [442, 328] width 23 height 20
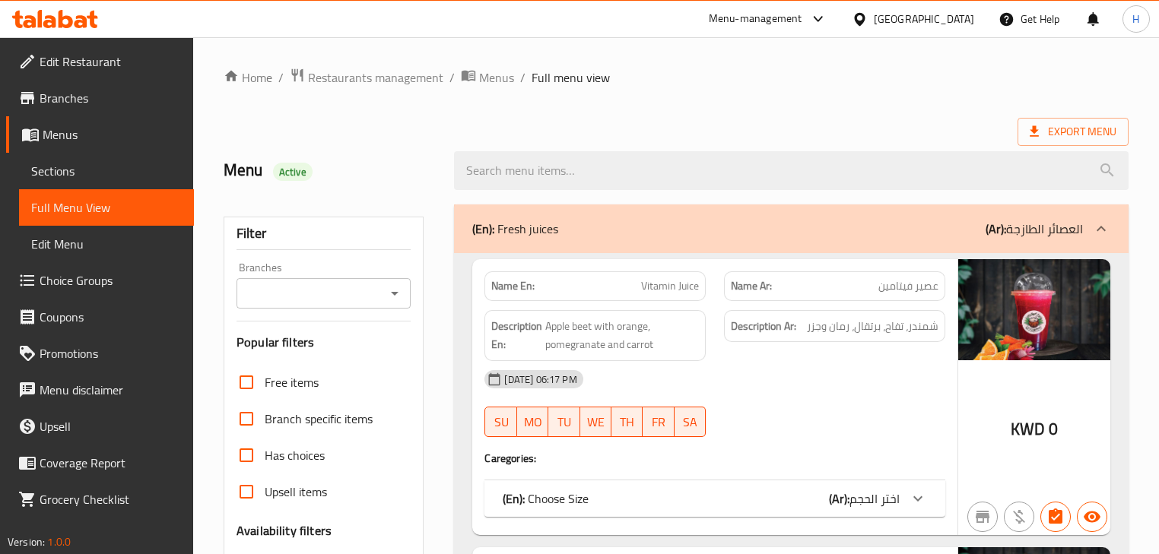
scroll to position [24358, 0]
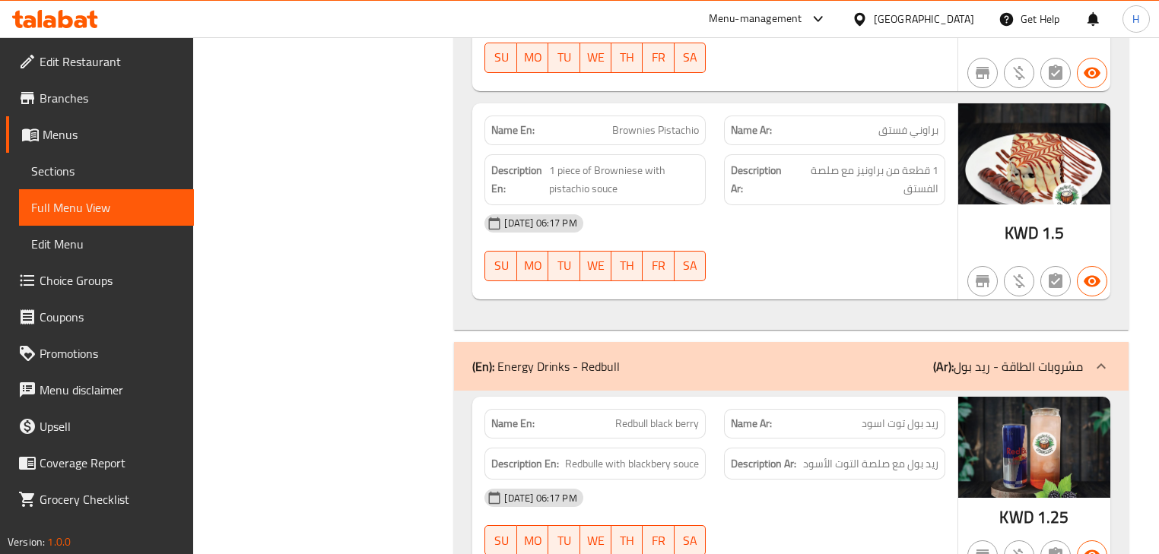
scroll to position [25331, 0]
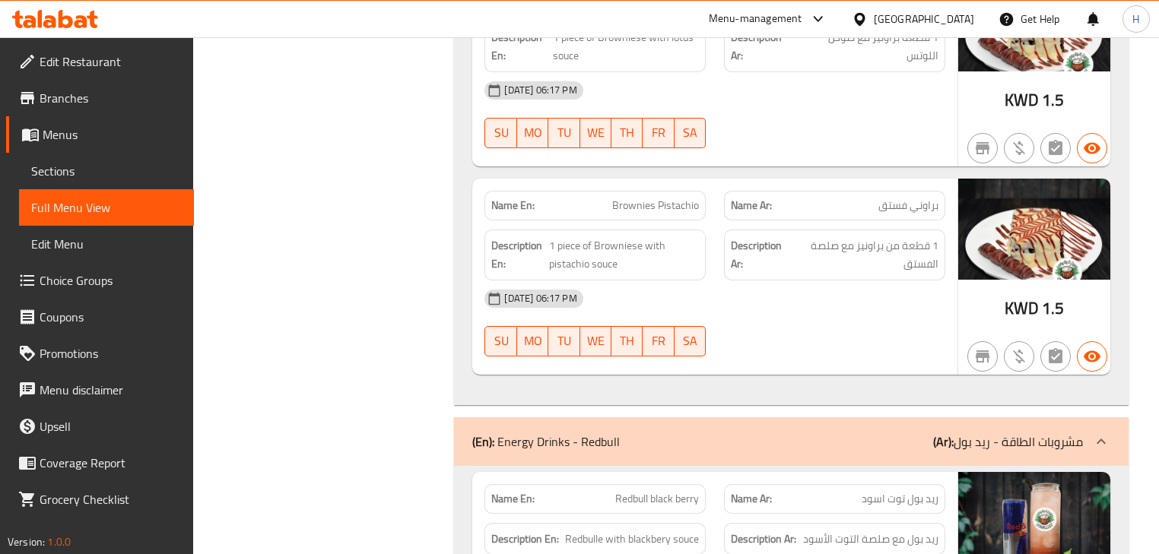
click at [674, 491] on span "Redbull black berry" at bounding box center [657, 499] width 84 height 16
copy span "Redbull black berry"
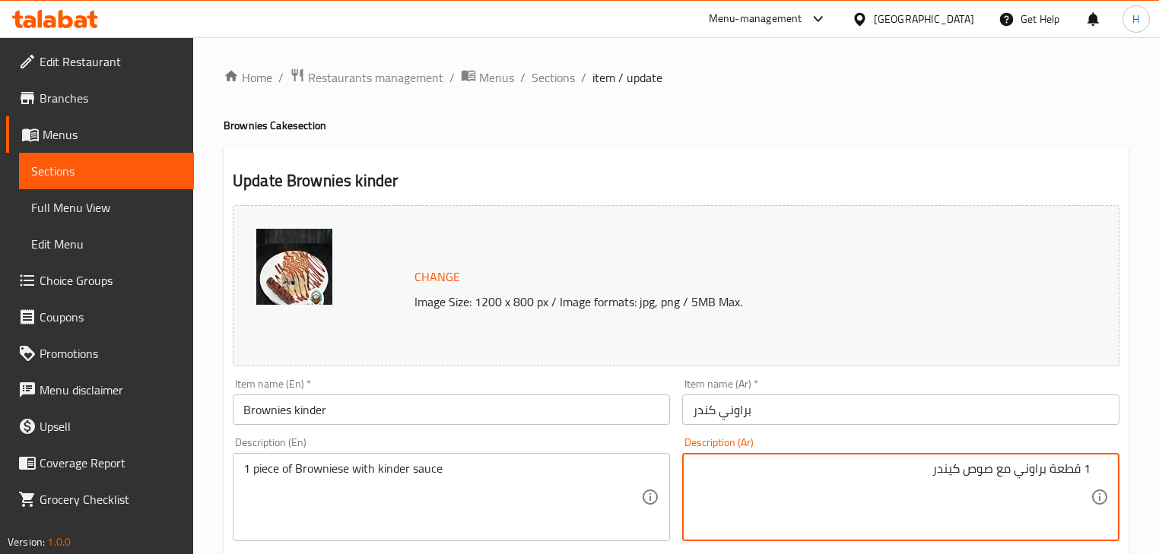
click at [446, 431] on div "Description (En) 1 piece of Browniese with kinder sauce Description (En)" at bounding box center [451, 489] width 449 height 116
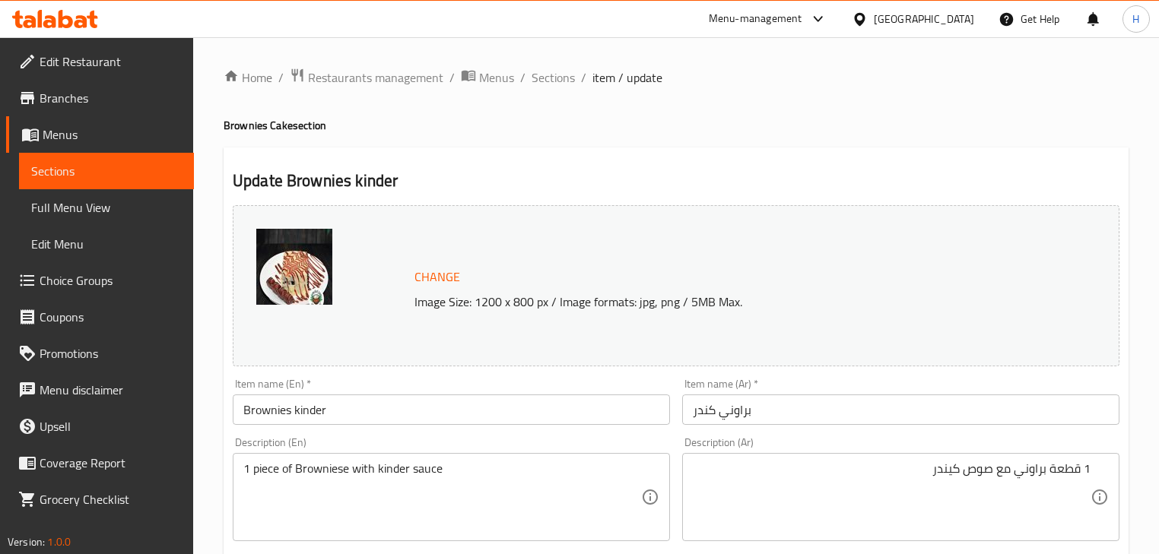
click at [271, 408] on input "Brownies kinder" at bounding box center [451, 410] width 437 height 30
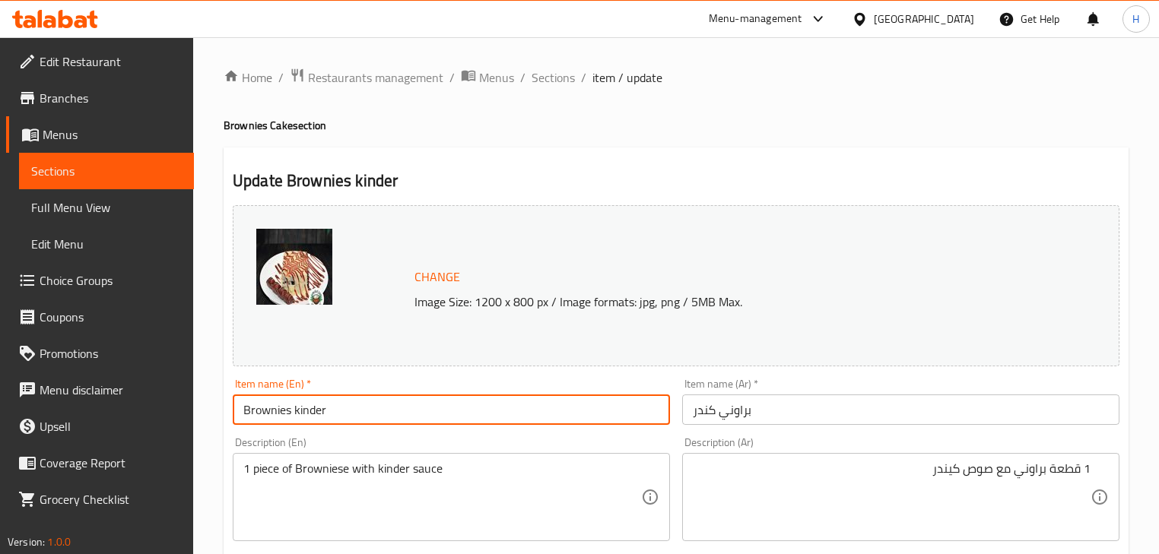
click at [271, 408] on input "Brownies kinder" at bounding box center [451, 410] width 437 height 30
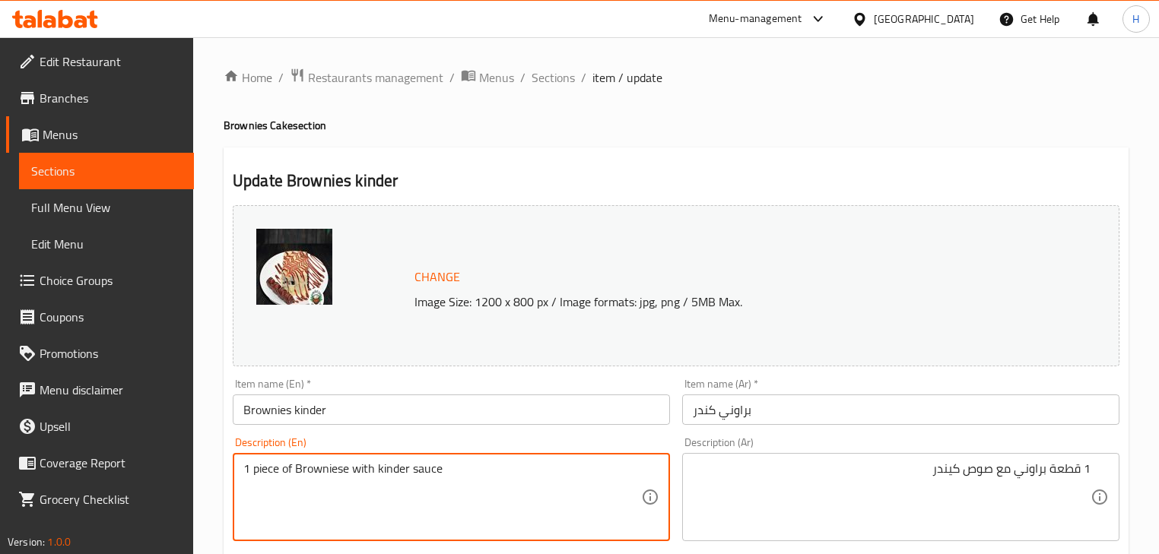
click at [329, 468] on textarea "1 piece of Browniese with kinder sauce" at bounding box center [442, 498] width 398 height 72
paste textarea
type textarea "1 piece of Brownies with kinder sauce"
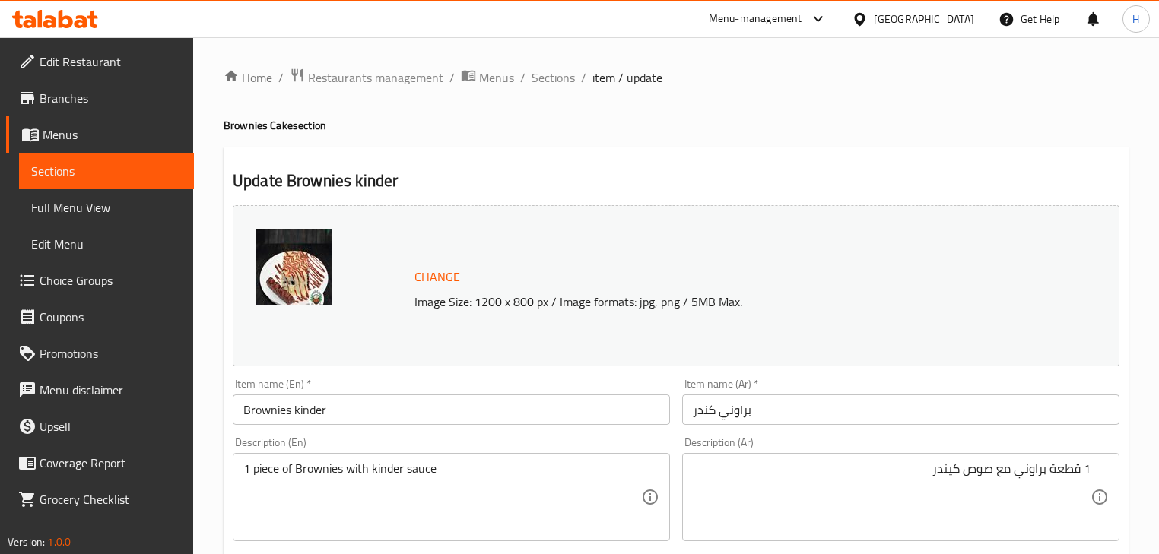
click at [356, 436] on div "Description (En) 1 piece of Brownies with kinder sauce Description (En)" at bounding box center [451, 489] width 449 height 116
click at [544, 408] on input "Brownies kinder" at bounding box center [451, 410] width 437 height 30
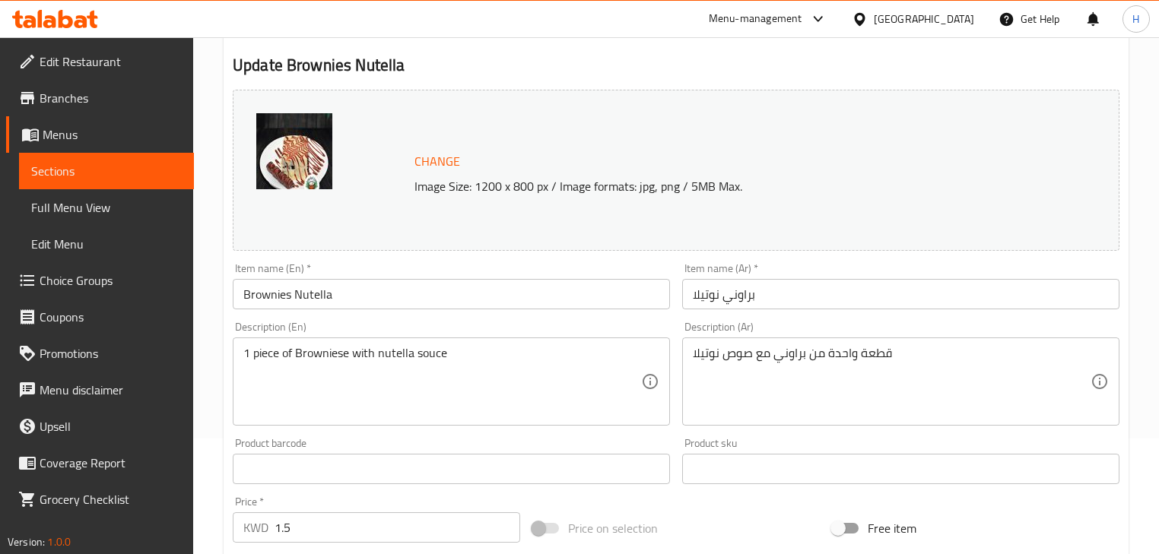
scroll to position [122, 0]
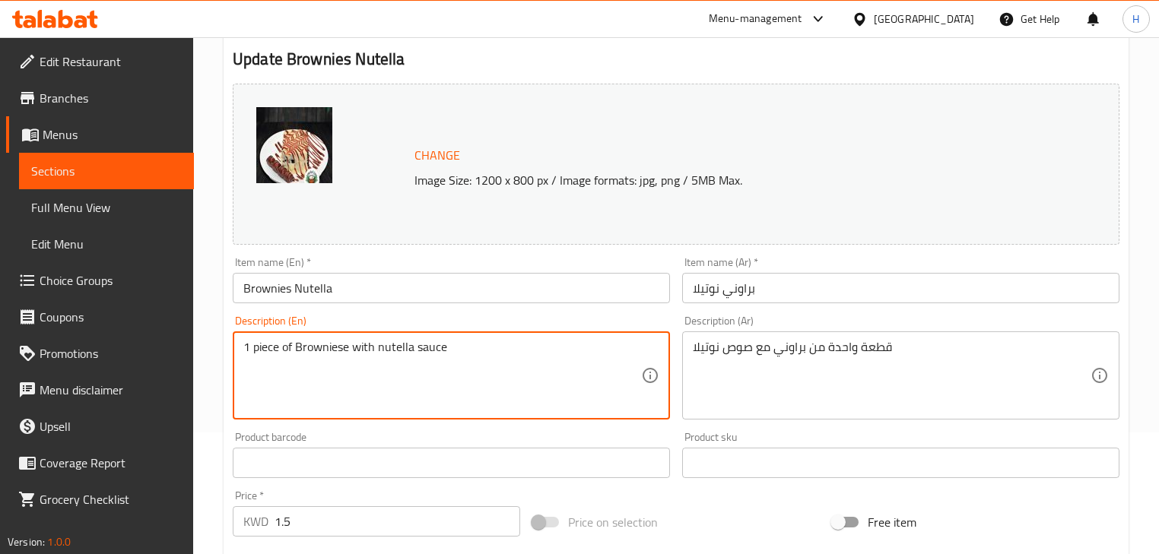
click at [301, 285] on input "Brownies Nutella" at bounding box center [451, 288] width 437 height 30
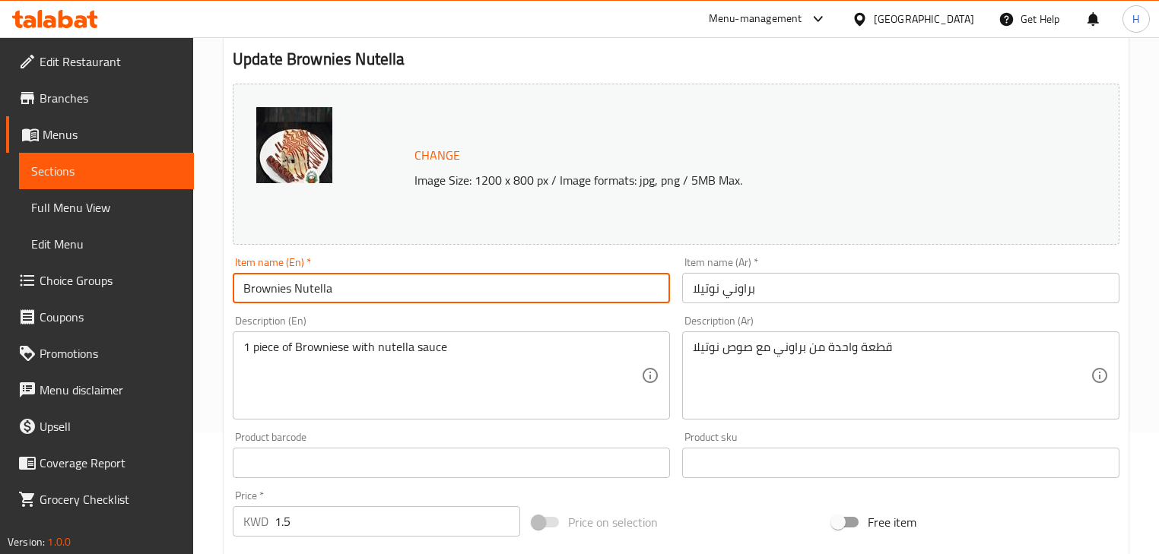
click at [301, 285] on input "Brownies Nutella" at bounding box center [451, 288] width 437 height 30
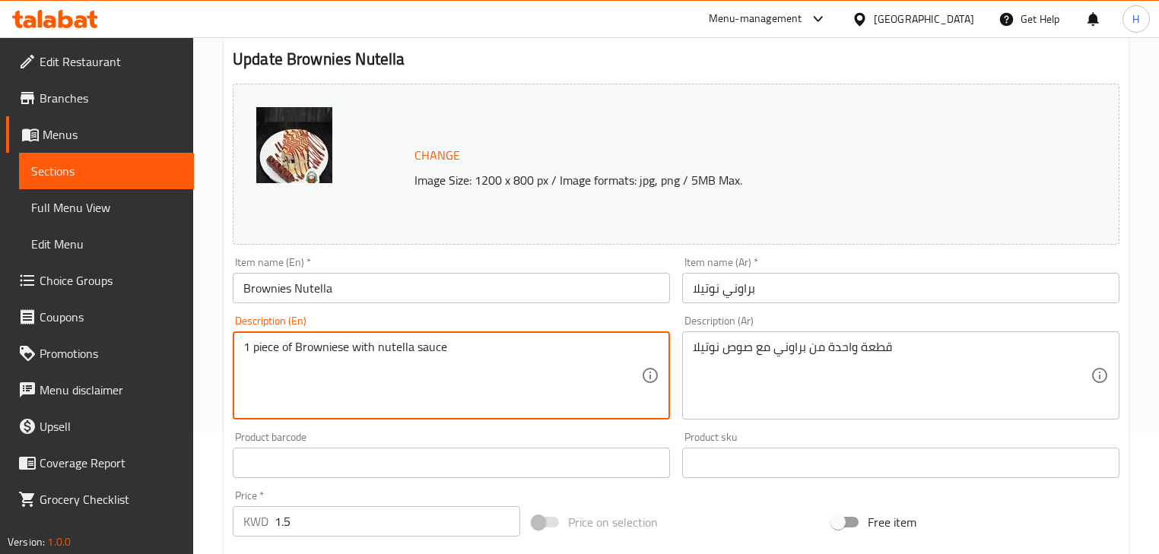
click at [396, 350] on textarea "1 piece of Browniese with nutella sauce" at bounding box center [442, 376] width 398 height 72
paste textarea "N"
type textarea "1 piece of Browniese with Nutella sauce"
click at [658, 310] on div "Description (En) 1 piece of Browniese with Nutella sauce Description (En)" at bounding box center [451, 367] width 449 height 116
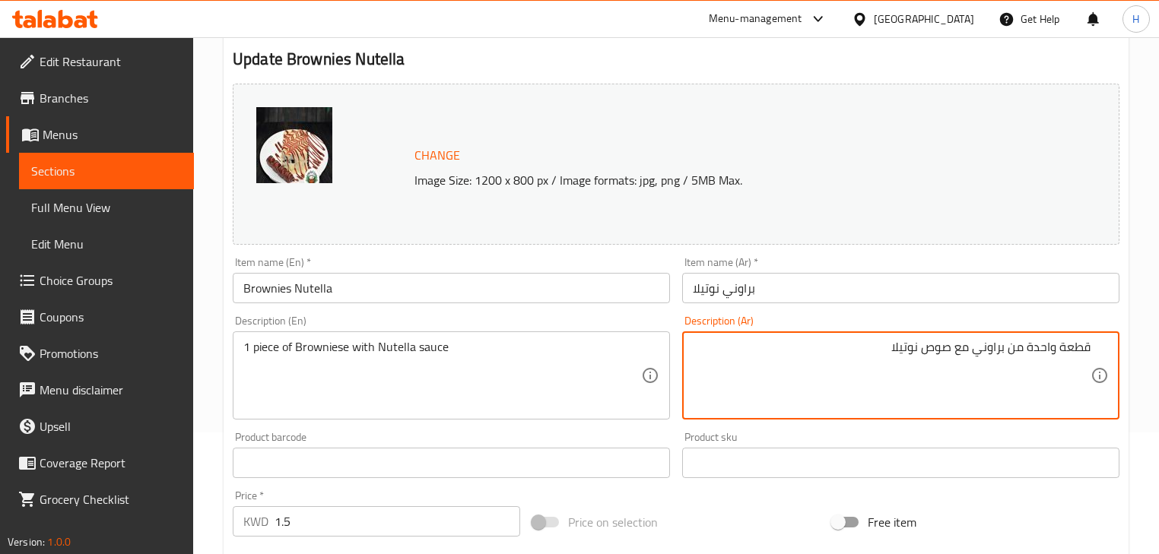
click at [569, 310] on div "Description (En) 1 piece of Browniese with Nutella sauce Description (En)" at bounding box center [451, 367] width 449 height 116
click at [1045, 350] on textarea "قطعة واحدة من براوني مع صوص نوتيلا" at bounding box center [892, 376] width 398 height 72
type textarea "قطعة 1من براوني مع صوص نوتيلا"
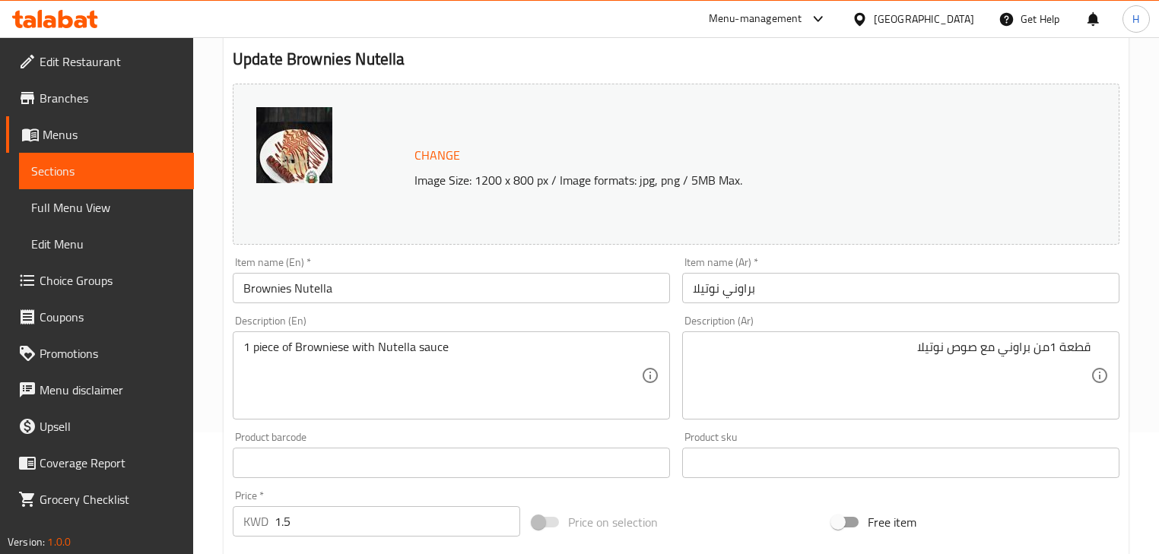
click at [937, 316] on div "Description (Ar) قطعة 1من براوني مع صوص نوتيلا Description (Ar)" at bounding box center [900, 368] width 437 height 104
click at [463, 289] on input "Brownies Nutella" at bounding box center [451, 288] width 437 height 30
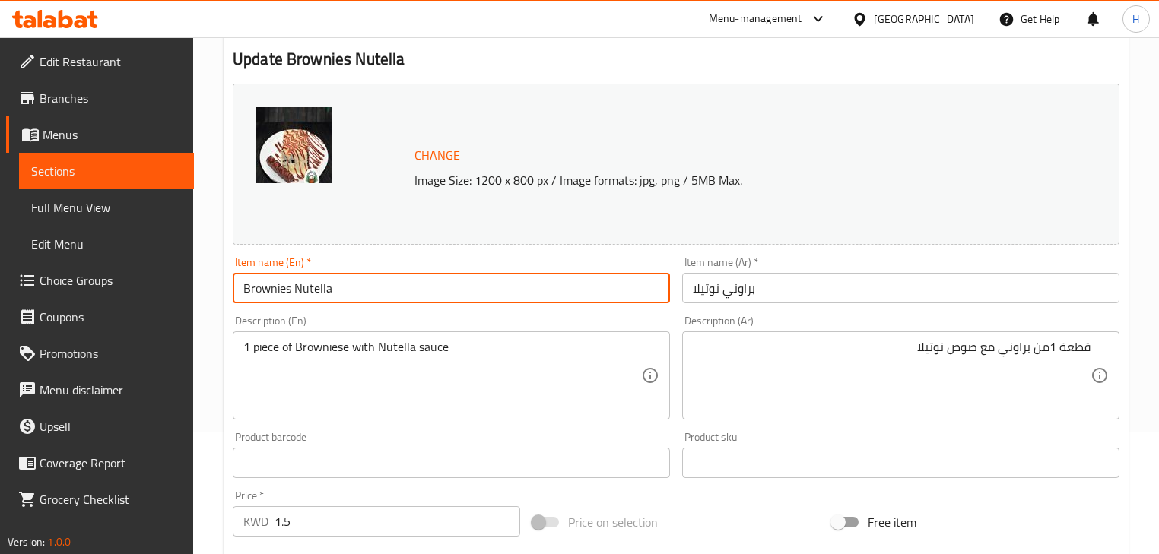
click at [280, 293] on input "Brownies Nutella" at bounding box center [451, 288] width 437 height 30
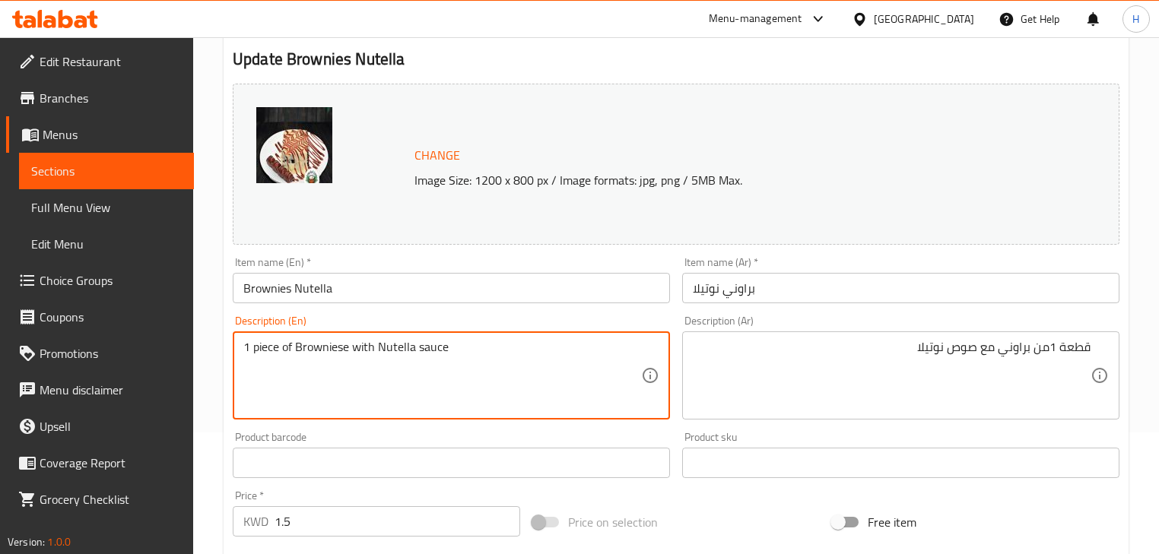
click at [320, 350] on textarea "1 piece of Browniese with Nutella sauce" at bounding box center [442, 376] width 398 height 72
paste textarea
type textarea "1 piece of Brownies with Nutella sauce"
click at [359, 323] on div "Description (En) 1 piece of Brownies with Nutella sauce Description (En)" at bounding box center [451, 368] width 437 height 104
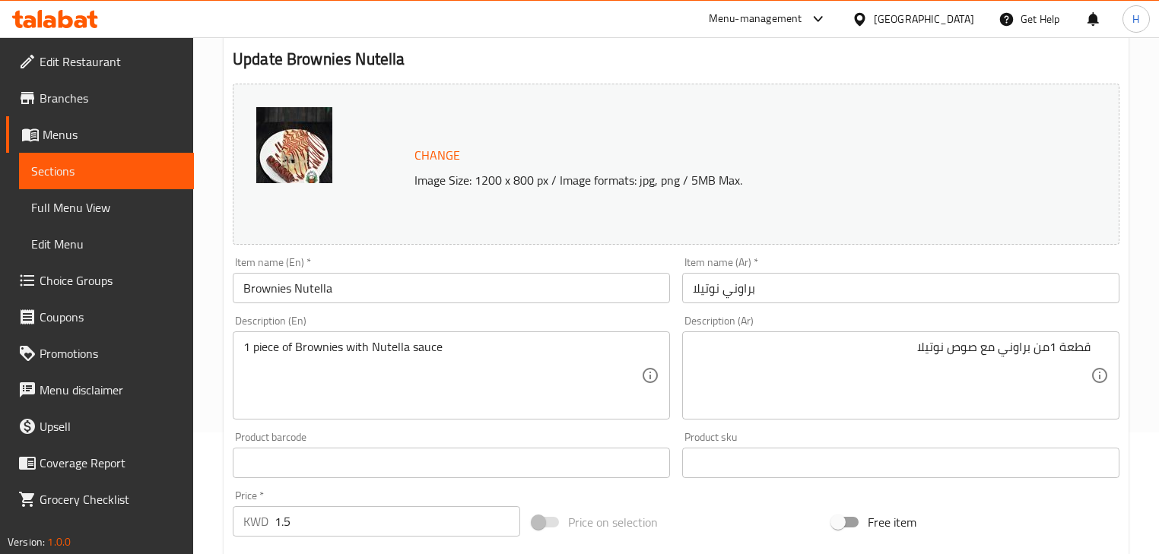
click at [459, 275] on input "Brownies Nutella" at bounding box center [451, 288] width 437 height 30
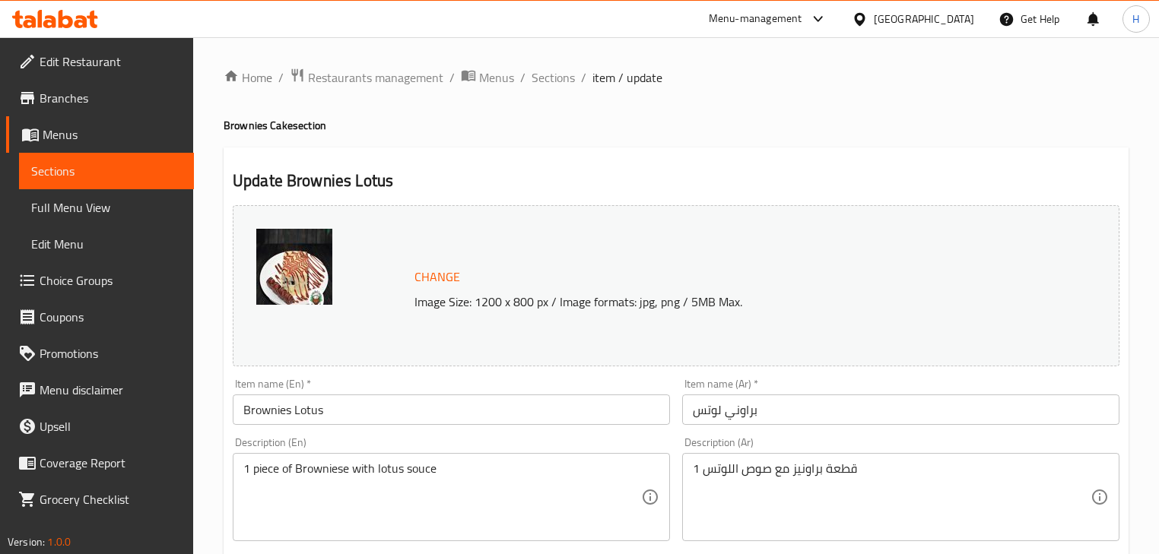
click at [871, 417] on input "براوني لوتس" at bounding box center [900, 410] width 437 height 30
click at [864, 459] on div "1 قطعة براونيز مع صوص اللوتس Description (Ar)" at bounding box center [900, 497] width 437 height 88
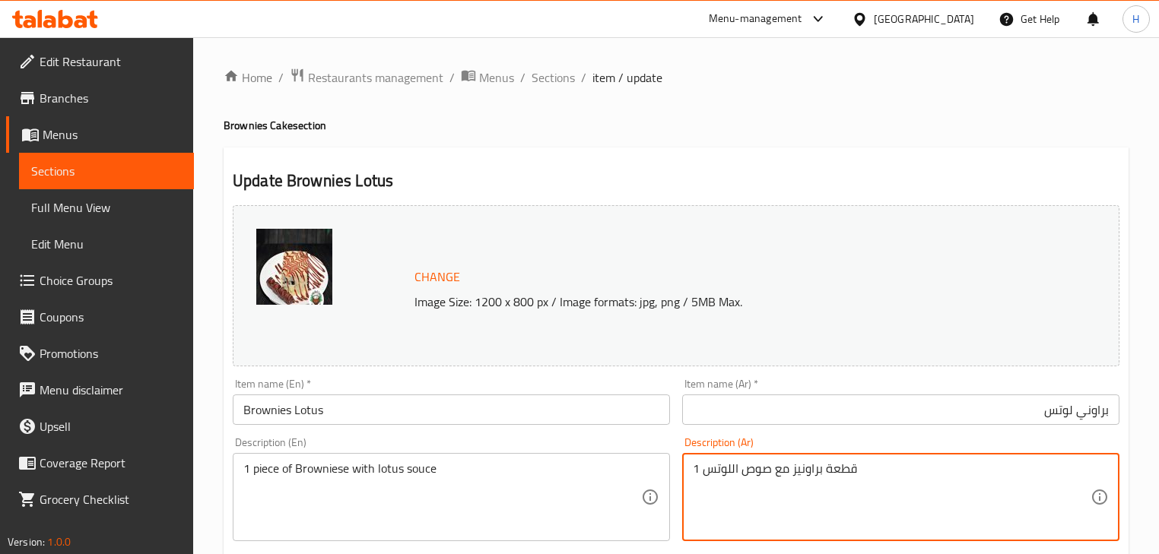
click at [852, 481] on textarea "1 قطعة براونيز مع صوص اللوتس" at bounding box center [892, 498] width 398 height 72
click at [854, 454] on div "1 قطعة براونيز مع صوص اللوتس Description (Ar)" at bounding box center [900, 497] width 437 height 88
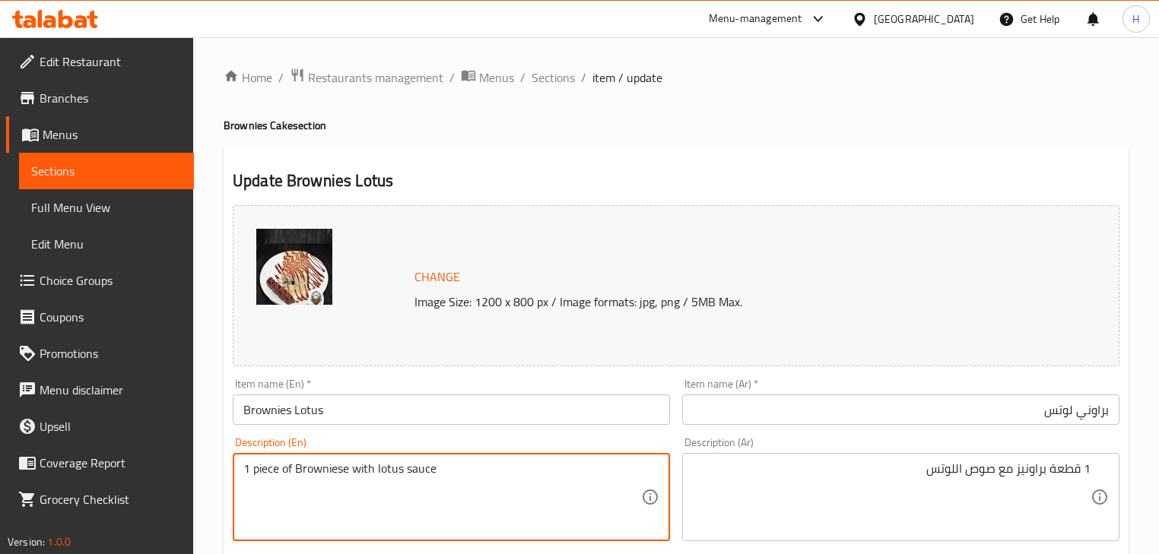
click at [285, 413] on input "Brownies Lotus" at bounding box center [451, 410] width 437 height 30
click at [309, 471] on textarea "1 piece of Browniese with lotus sauce" at bounding box center [442, 498] width 398 height 72
paste textarea
type textarea "1 piece of Brownies with lotus sauce"
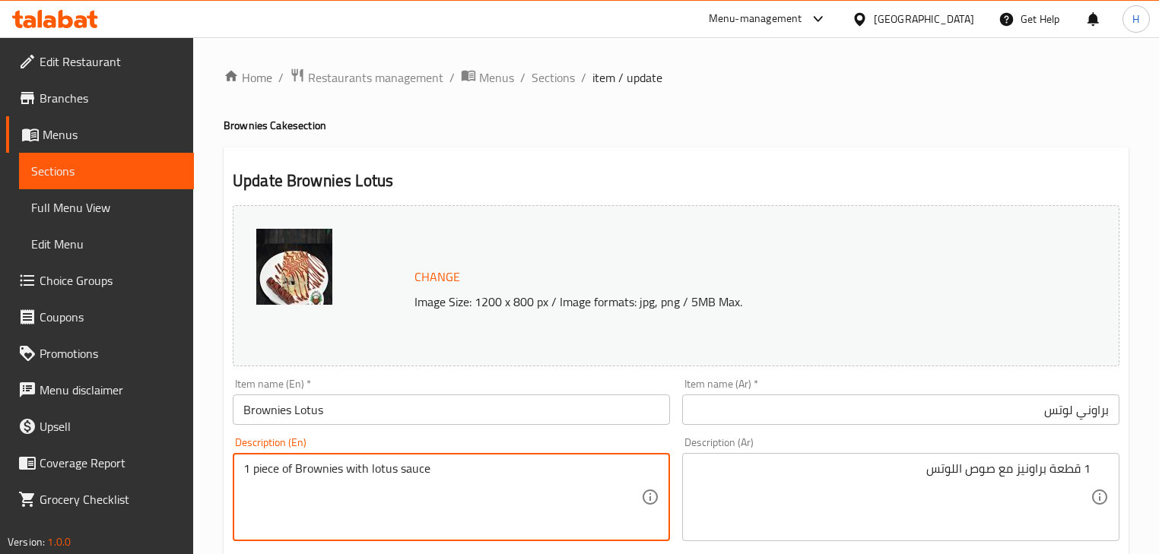
click at [389, 435] on div "Description (En) 1 piece of Brownies with lotus sauce Description (En)" at bounding box center [451, 489] width 449 height 116
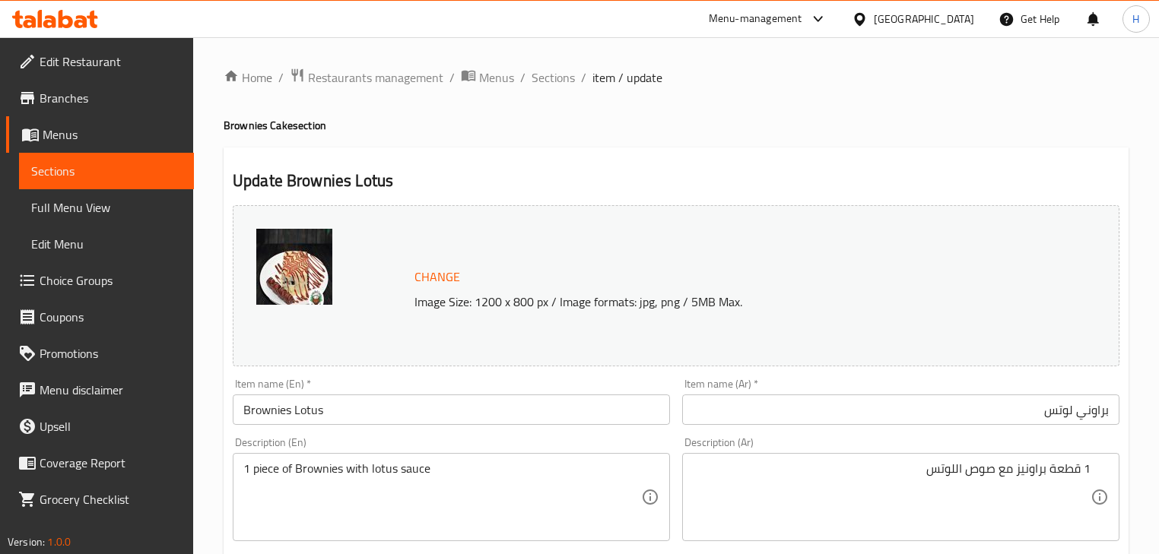
click at [376, 414] on input "Brownies Lotus" at bounding box center [451, 410] width 437 height 30
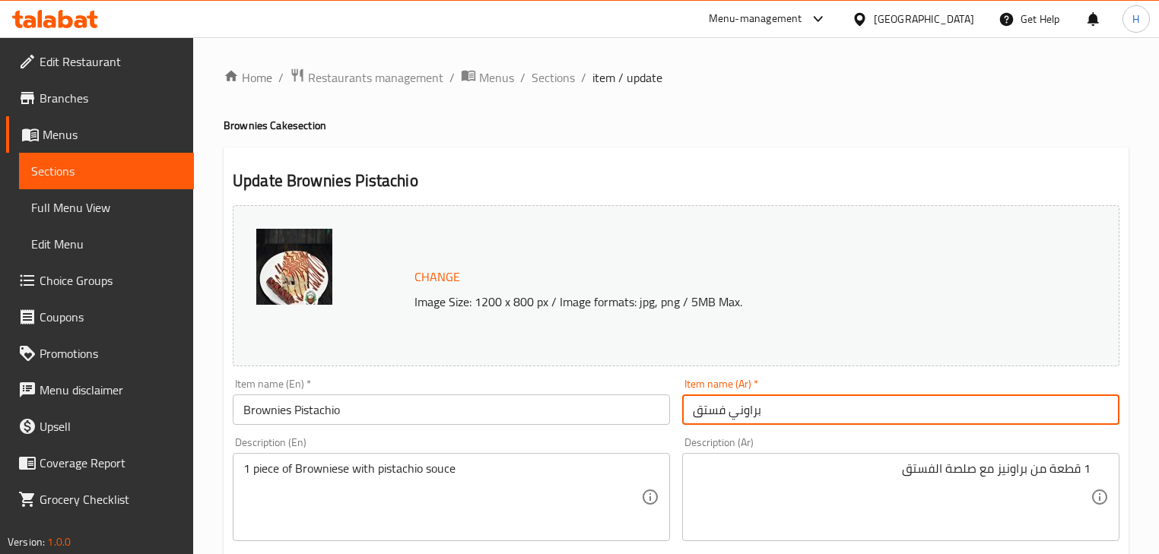
click at [779, 414] on input "براوني فستق" at bounding box center [900, 410] width 437 height 30
click at [724, 444] on div "Description (Ar) 1 قطعة من براونيز مع صلصة الفستق Description (Ar)" at bounding box center [900, 489] width 437 height 104
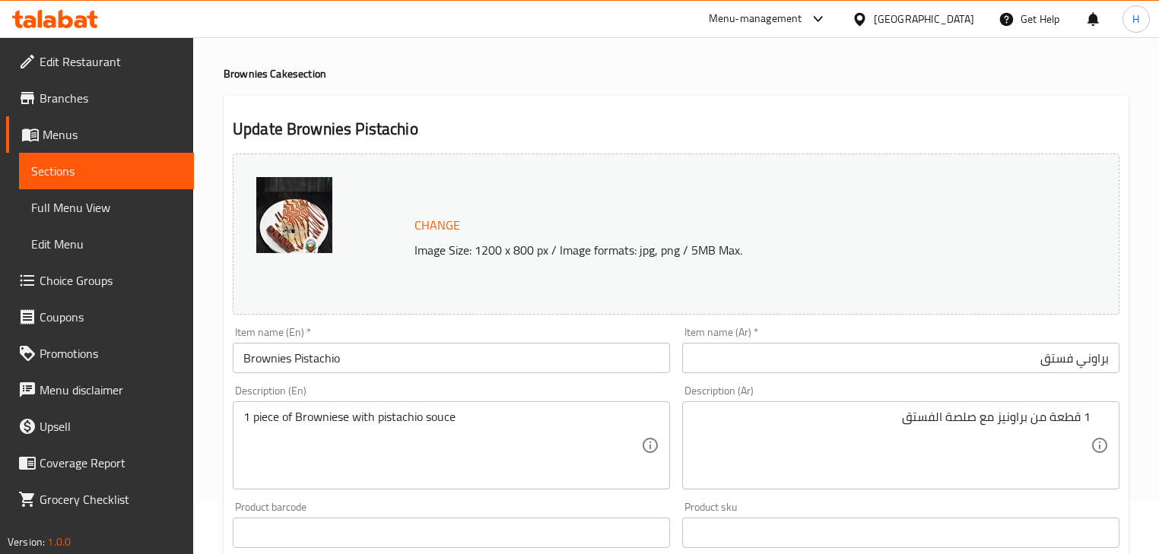
scroll to position [122, 0]
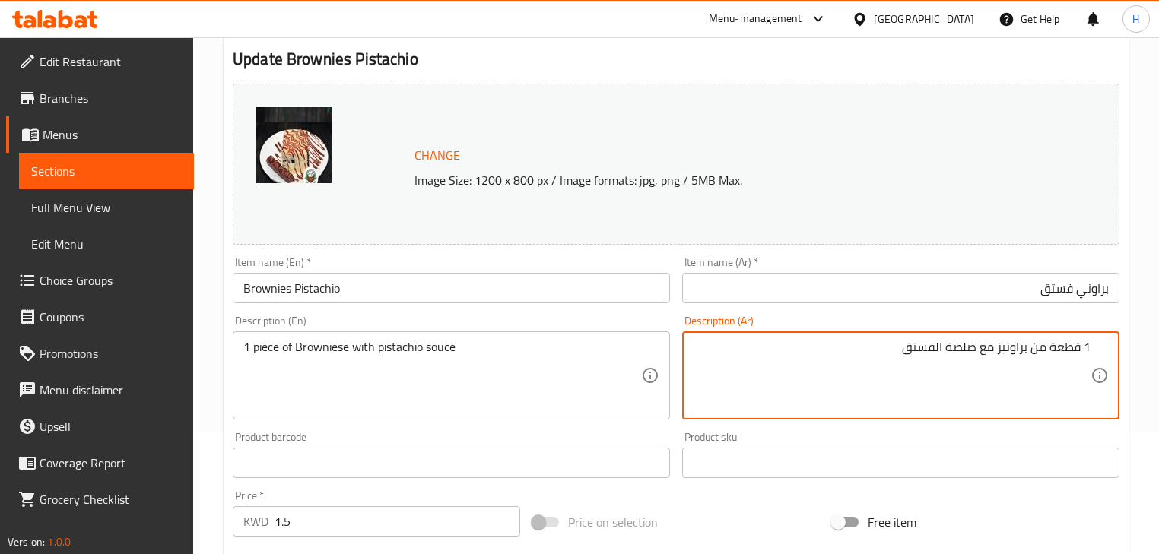
click at [970, 351] on textarea "1 قطعة من براونيز مع صلصة الفستق" at bounding box center [892, 376] width 398 height 72
type textarea "1 قطعة من براونيز مع صوص الفستق"
click at [262, 289] on input "Brownies Pistachio" at bounding box center [451, 288] width 437 height 30
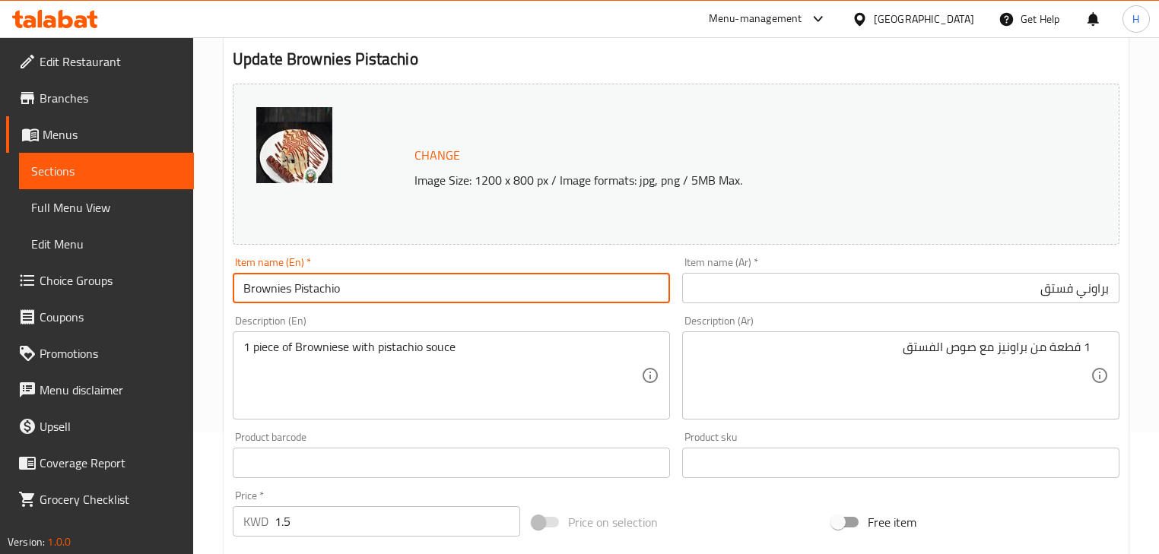
click at [262, 289] on input "Brownies Pistachio" at bounding box center [451, 288] width 437 height 30
click at [1098, 295] on input "براوني فستق" at bounding box center [900, 288] width 437 height 30
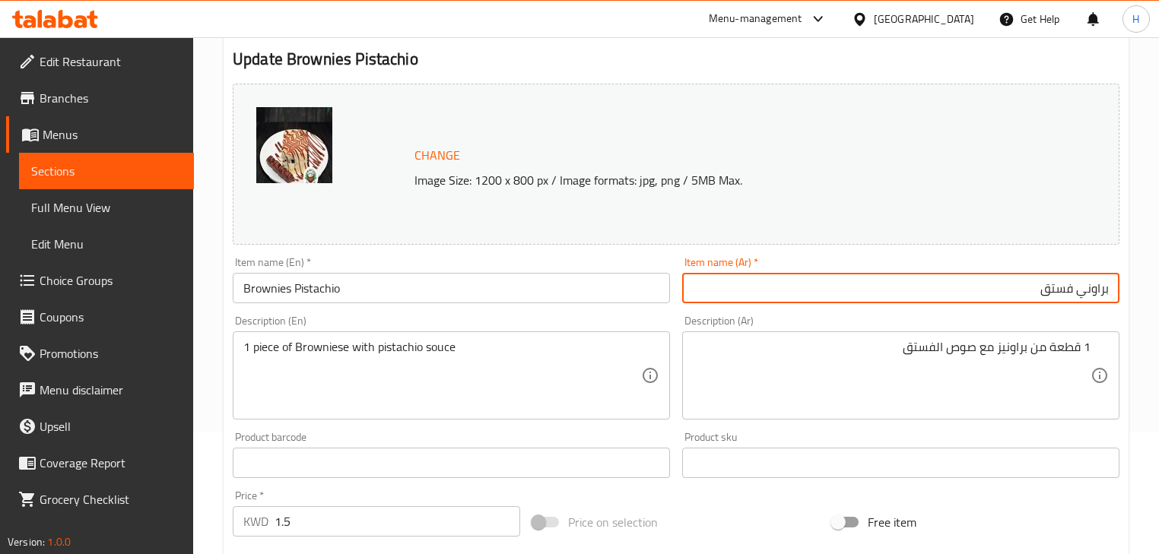
click at [1098, 295] on input "براوني فستق" at bounding box center [900, 288] width 437 height 30
paste input "ز"
type input "براونيز فستق"
drag, startPoint x: 1027, startPoint y: 315, endPoint x: 460, endPoint y: 316, distance: 567.2
click at [1007, 316] on div "Description (Ar) 1 قطعة من براونيز مع صوص الفستق Description (Ar)" at bounding box center [900, 367] width 449 height 116
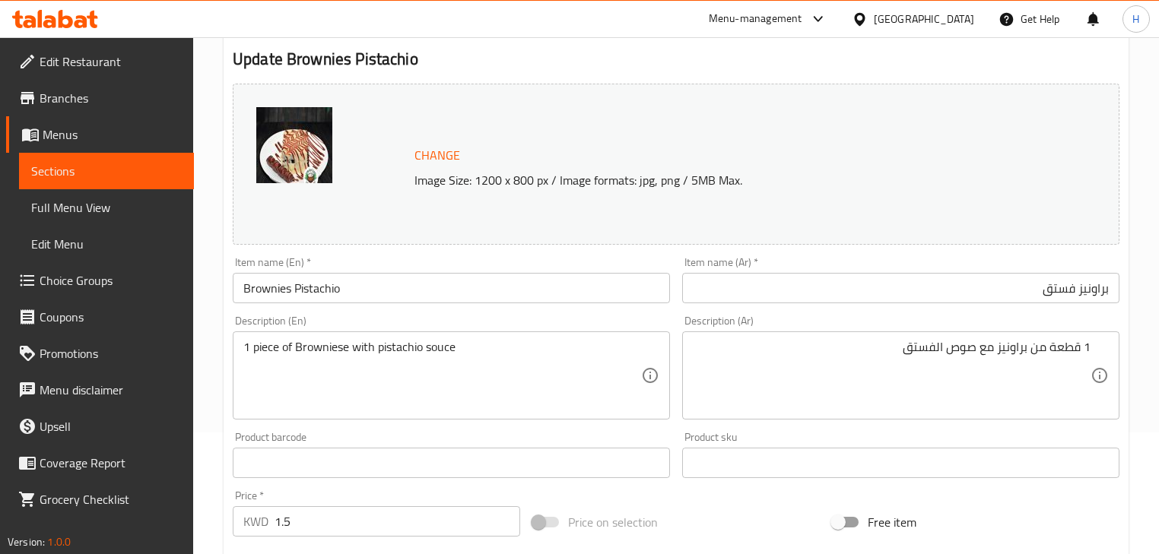
click at [444, 296] on input "Brownies Pistachio" at bounding box center [451, 288] width 437 height 30
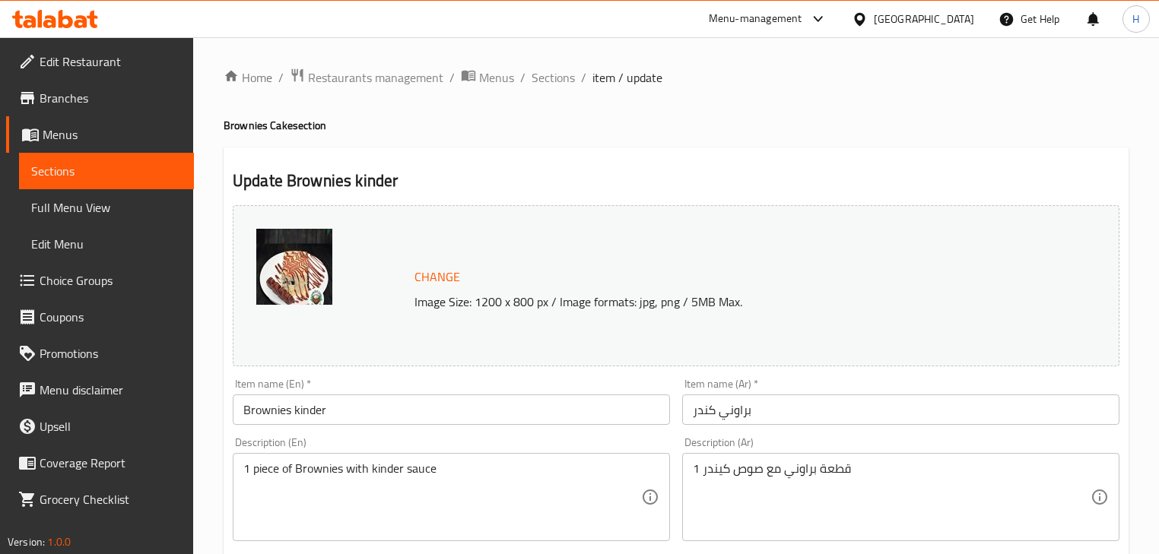
click at [743, 414] on input "براوني كندر" at bounding box center [900, 410] width 437 height 30
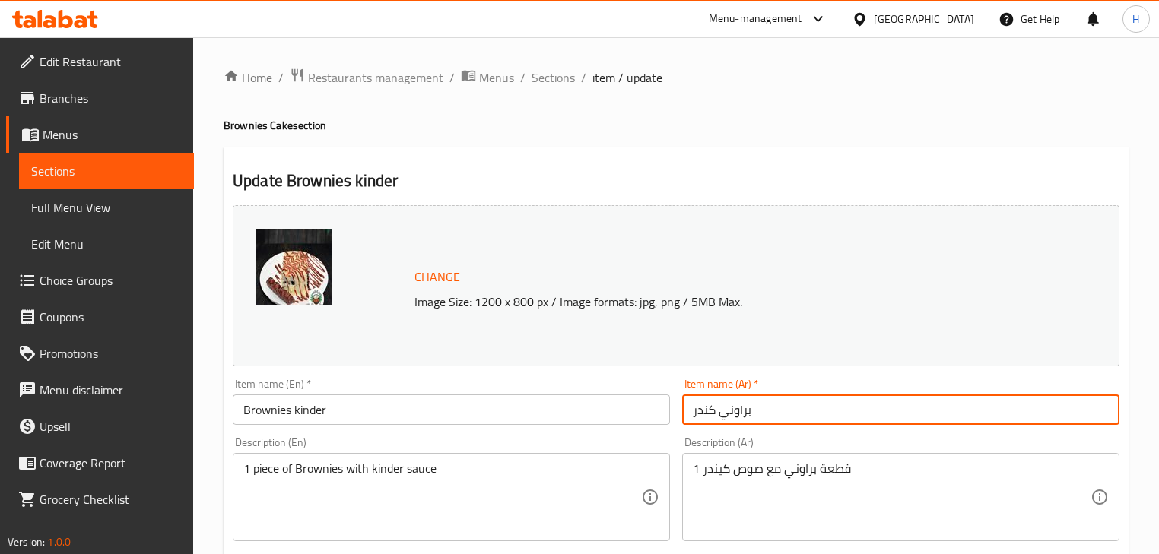
click at [743, 414] on input "براوني كندر" at bounding box center [900, 410] width 437 height 30
paste input "ز"
type input "براونيز كندر"
click at [557, 418] on input "Brownies kinder" at bounding box center [451, 410] width 437 height 30
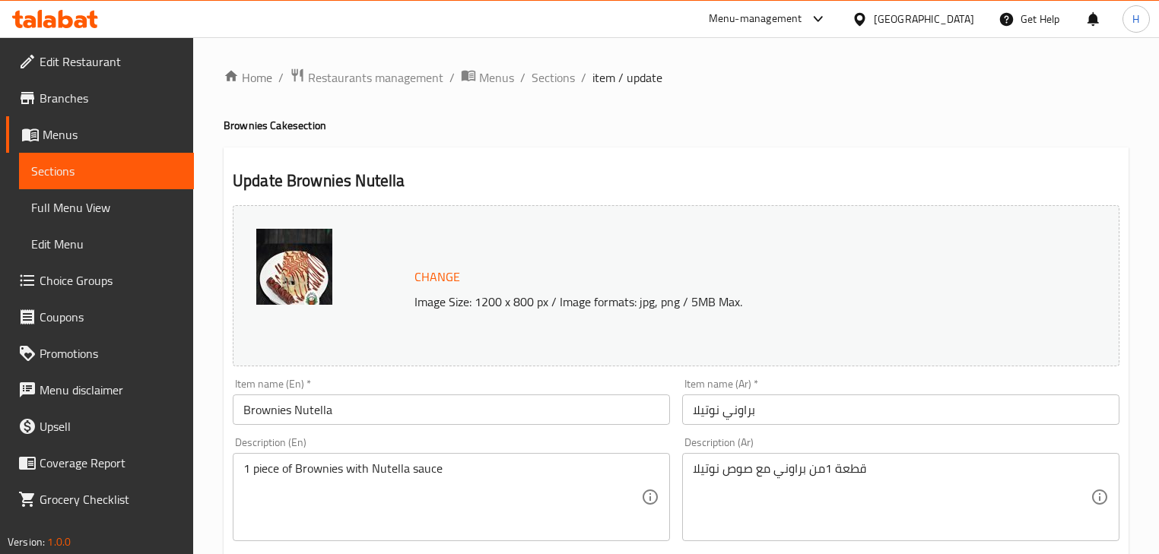
click at [735, 414] on input "براوني نوتيلا" at bounding box center [900, 410] width 437 height 30
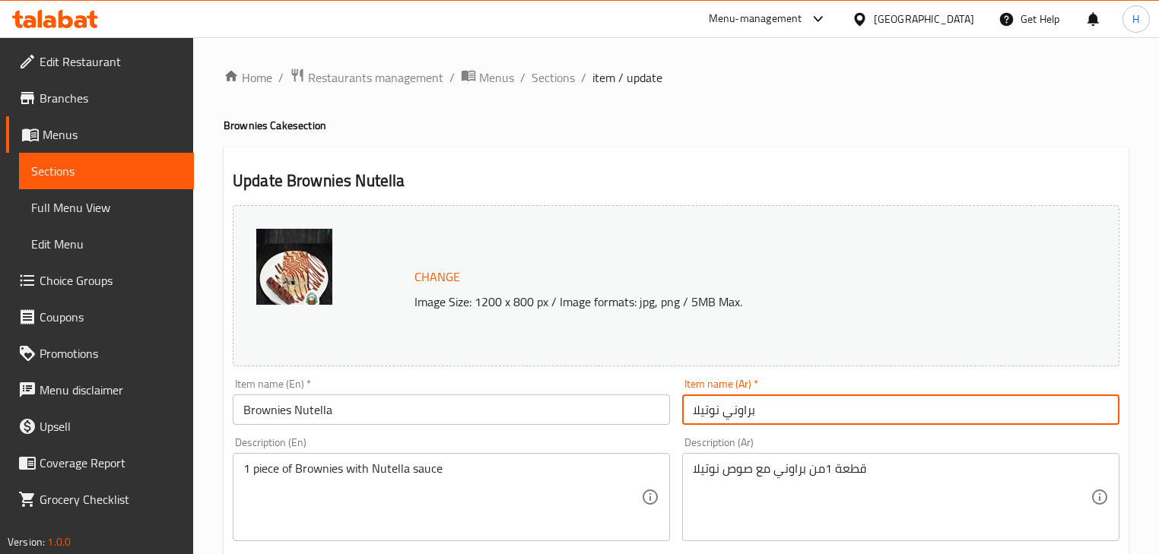
click at [735, 414] on input "براوني نوتيلا" at bounding box center [900, 410] width 437 height 30
paste input "ز"
type input "براونيز نوتيلا"
click at [588, 420] on input "Brownies Nutella" at bounding box center [451, 410] width 437 height 30
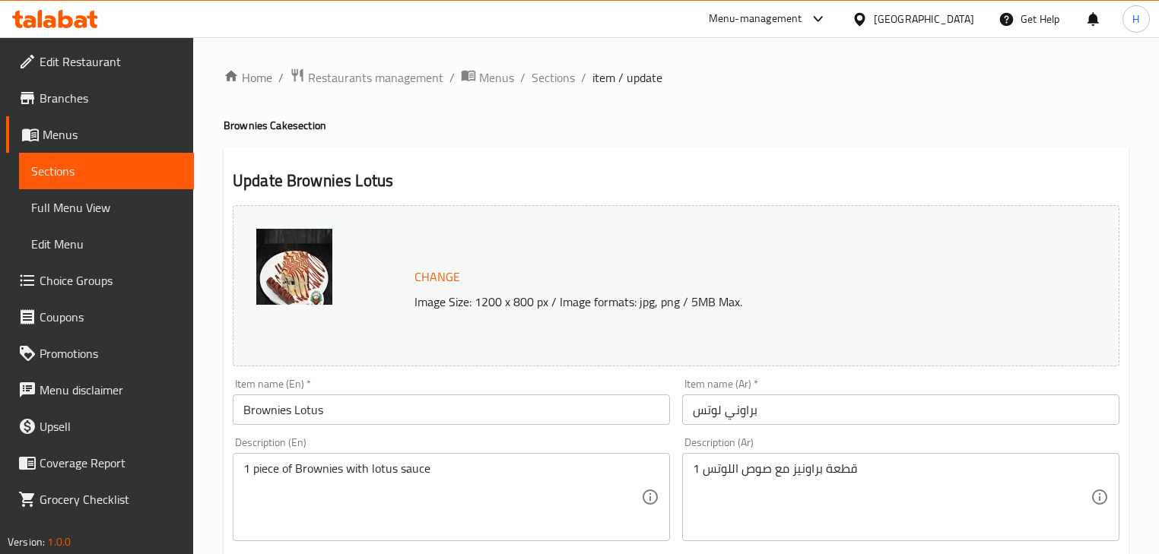
click at [739, 411] on input "براوني لوتس" at bounding box center [900, 410] width 437 height 30
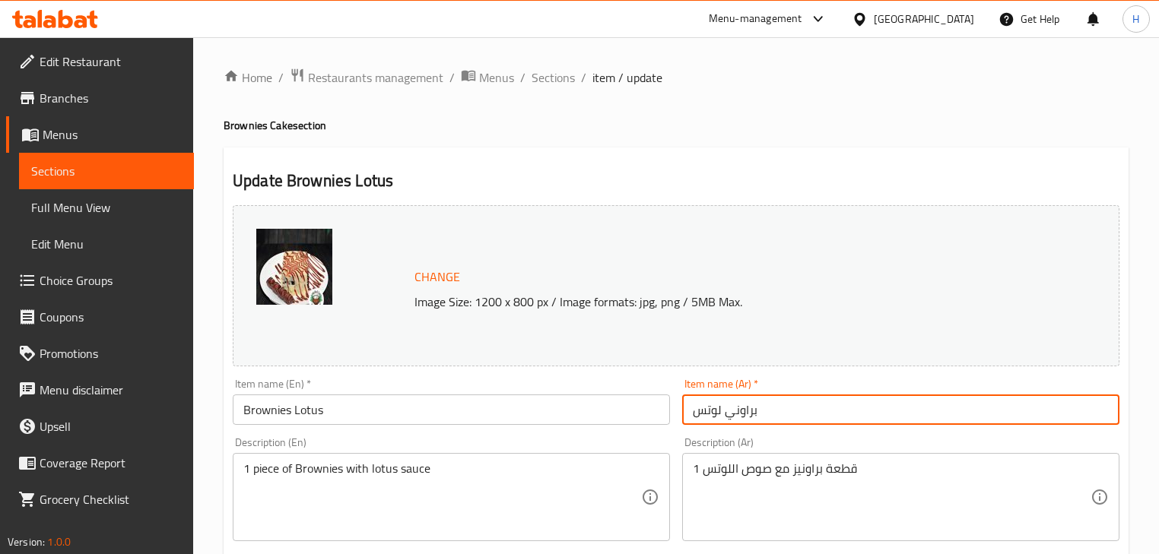
paste input "ز"
type input "براونيز لوتس"
click at [563, 414] on input "Brownies Lotus" at bounding box center [451, 410] width 437 height 30
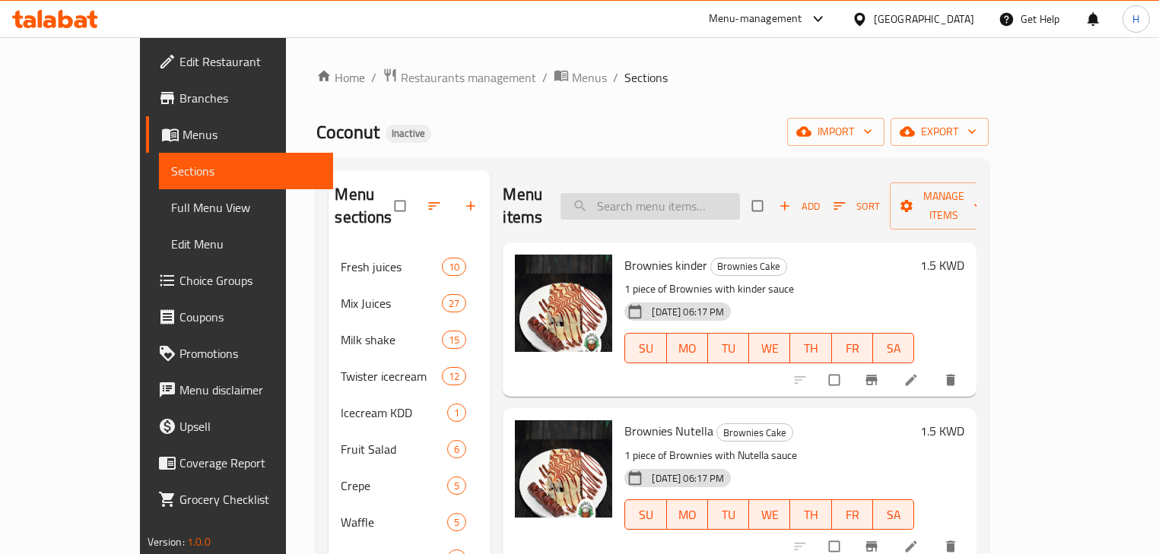
click at [700, 200] on input "search" at bounding box center [649, 206] width 179 height 27
type input "ح"
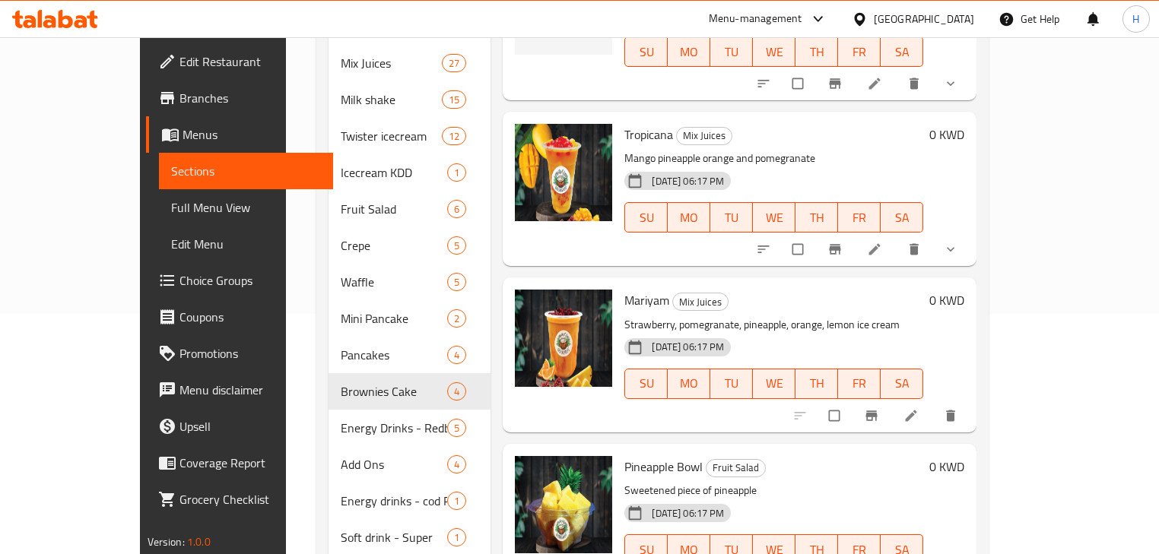
scroll to position [304, 0]
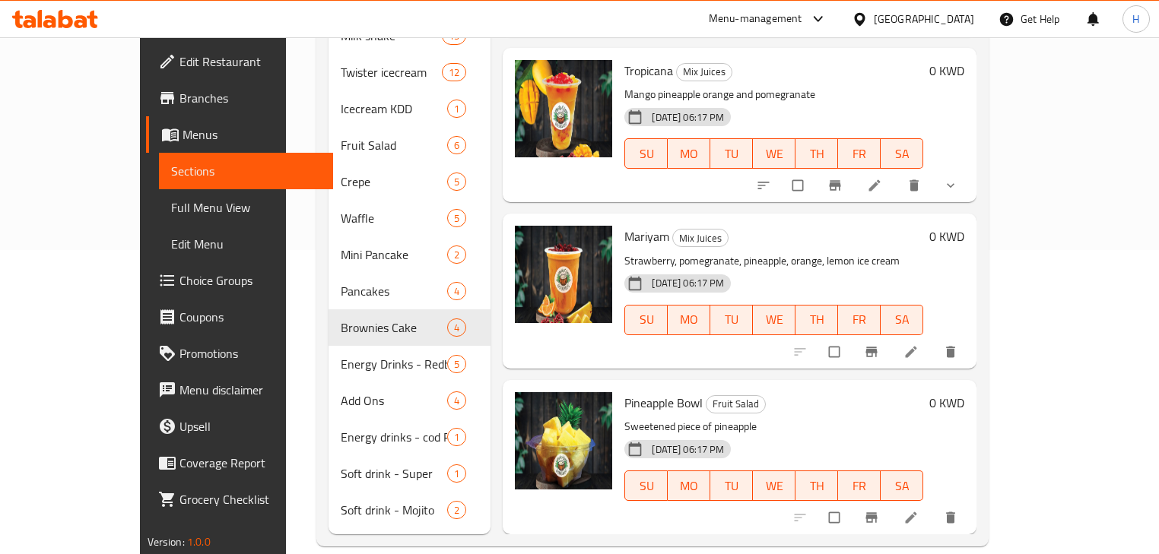
type input "pine"
click at [624, 392] on span "Pineapple Bowl" at bounding box center [663, 403] width 78 height 23
copy h6 "Pineapple Bowl"
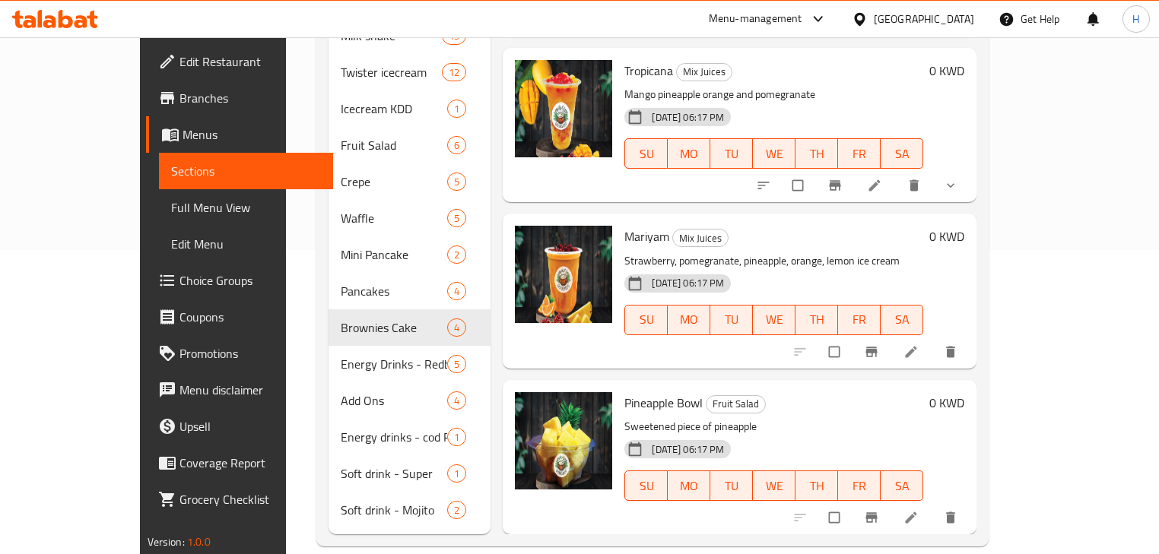
click at [806, 417] on p "Sweetened piece of pineapple" at bounding box center [773, 426] width 299 height 19
click at [632, 392] on span "Pineapple Bowl" at bounding box center [663, 403] width 78 height 23
copy h6 "Pineapple Bowl"
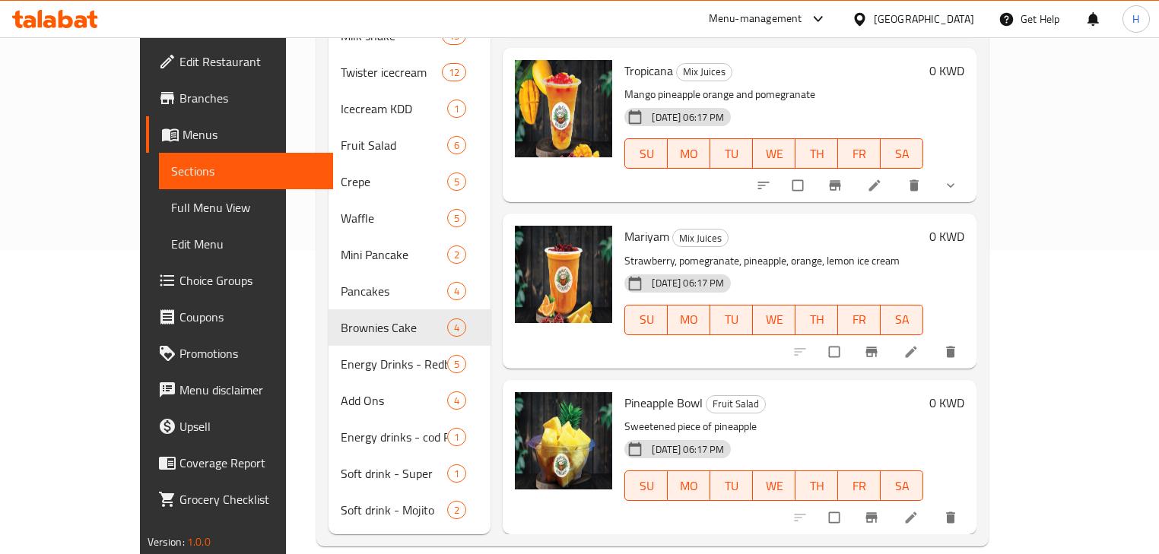
click at [826, 392] on h6 "Pineapple Bowl Fruit Salad" at bounding box center [773, 402] width 299 height 21
click at [970, 501] on button "delete" at bounding box center [952, 517] width 36 height 33
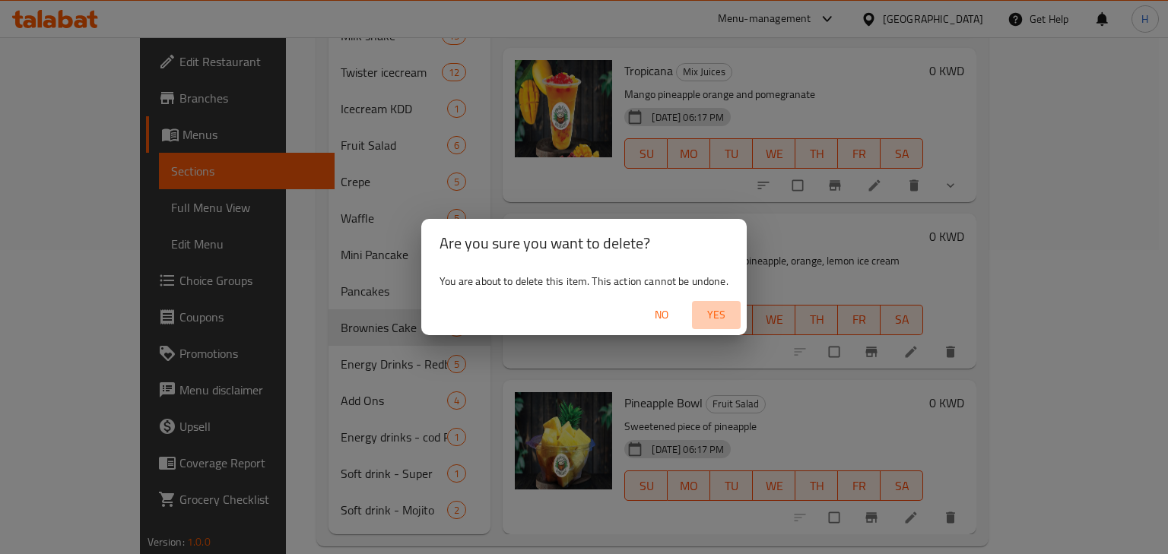
click at [721, 313] on span "Yes" at bounding box center [716, 315] width 36 height 19
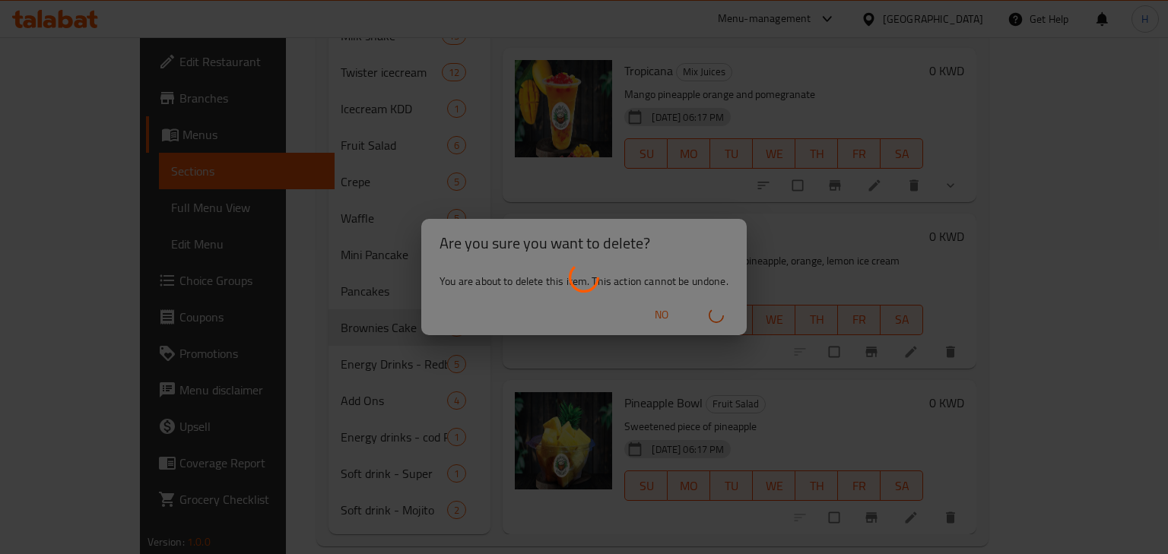
click at [842, 364] on div at bounding box center [584, 277] width 1168 height 554
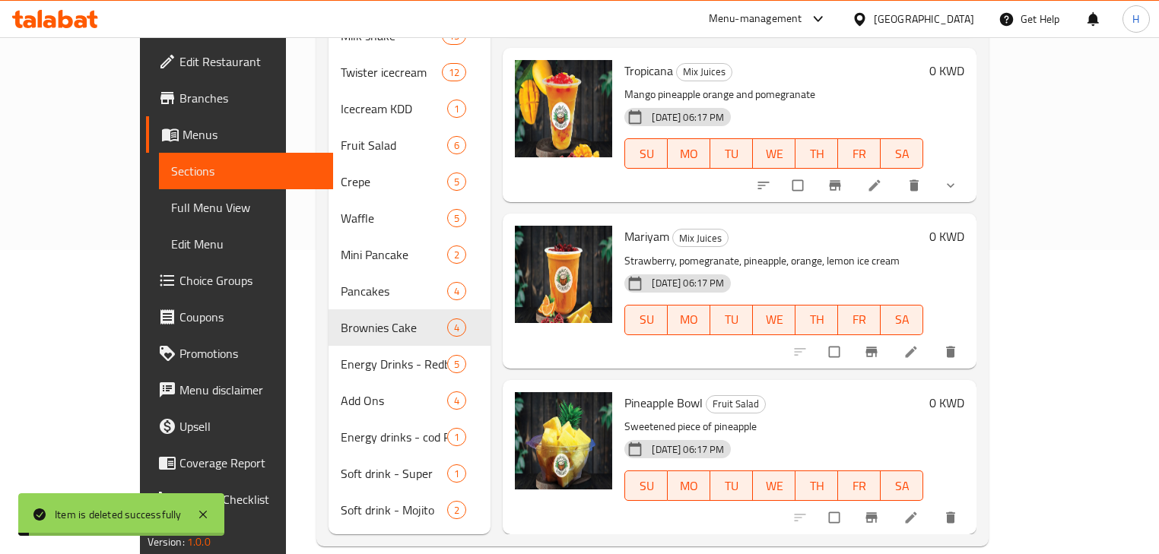
scroll to position [57, 0]
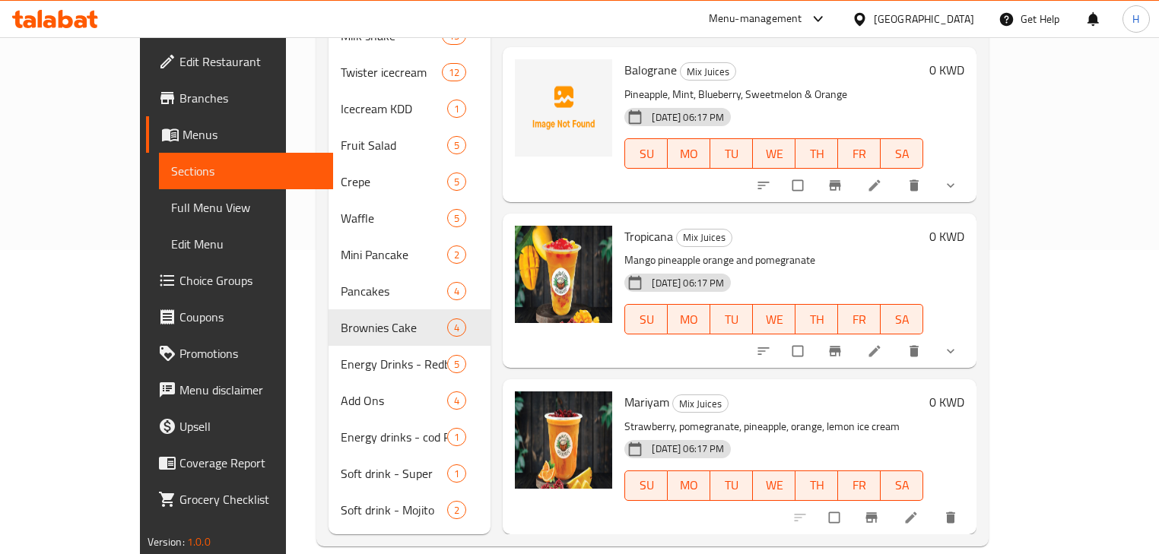
click at [874, 417] on p "Strawberry, pomegranate, pineapple, orange, lemon ice cream" at bounding box center [773, 426] width 299 height 19
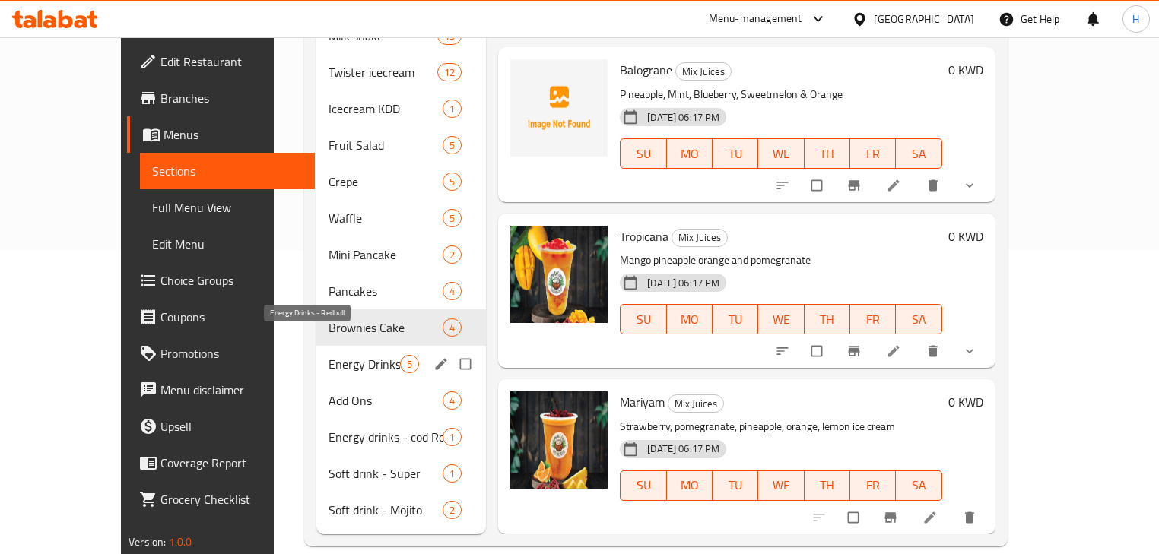
drag, startPoint x: 285, startPoint y: 333, endPoint x: 419, endPoint y: 374, distance: 140.0
click at [328, 355] on span "Energy Drinks - Redbull" at bounding box center [363, 364] width 71 height 18
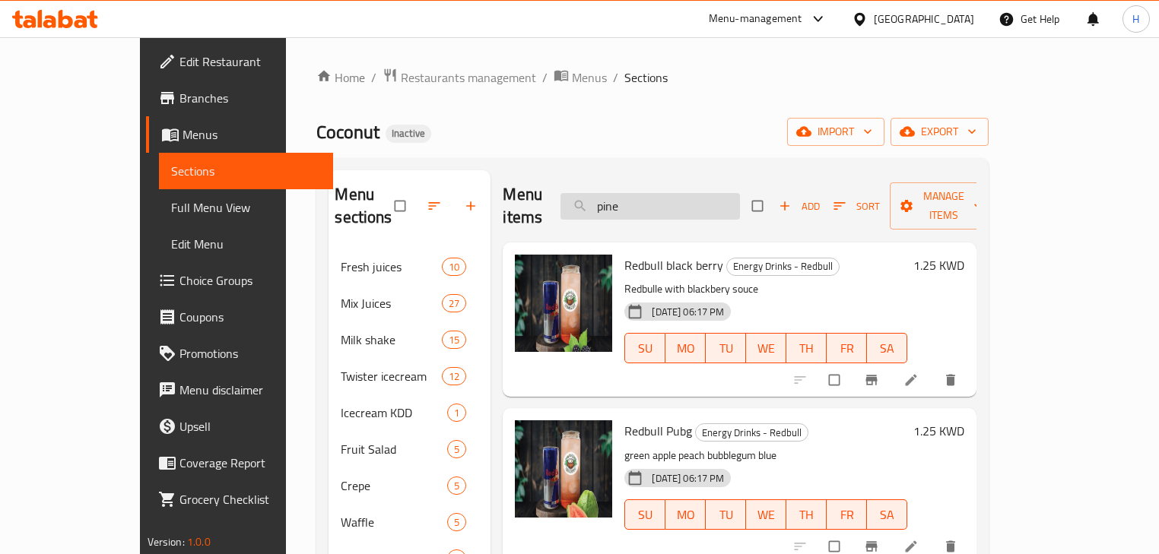
click at [740, 193] on input "pine" at bounding box center [649, 206] width 179 height 27
click at [768, 119] on div "Coconut Inactive import export" at bounding box center [652, 132] width 672 height 28
click at [855, 249] on div "Redbull black berry Energy Drinks - Redbull Redbulle with blackbery souce 08-10…" at bounding box center [765, 320] width 295 height 142
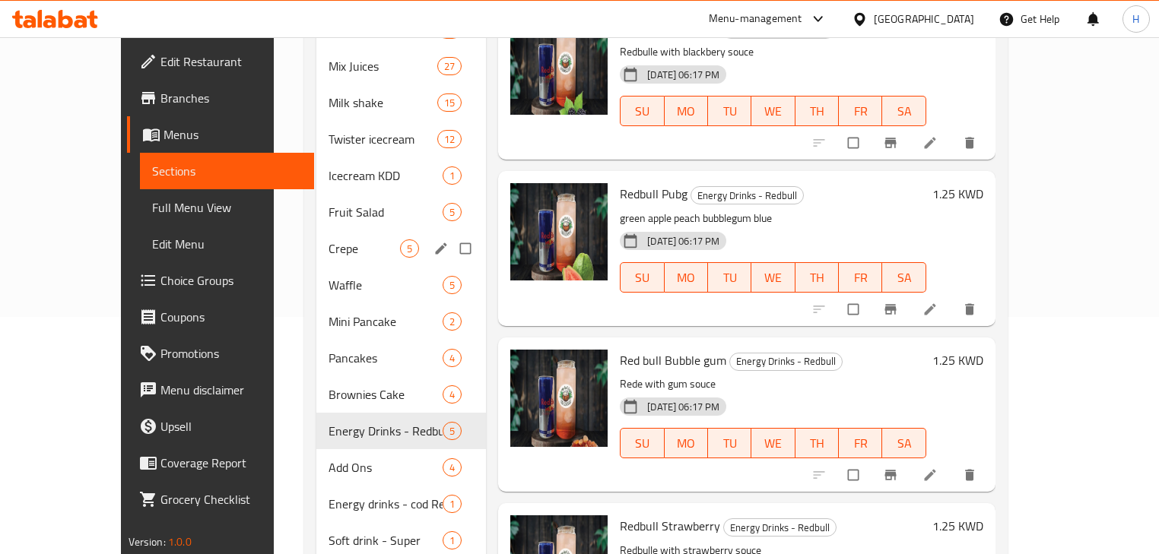
scroll to position [304, 0]
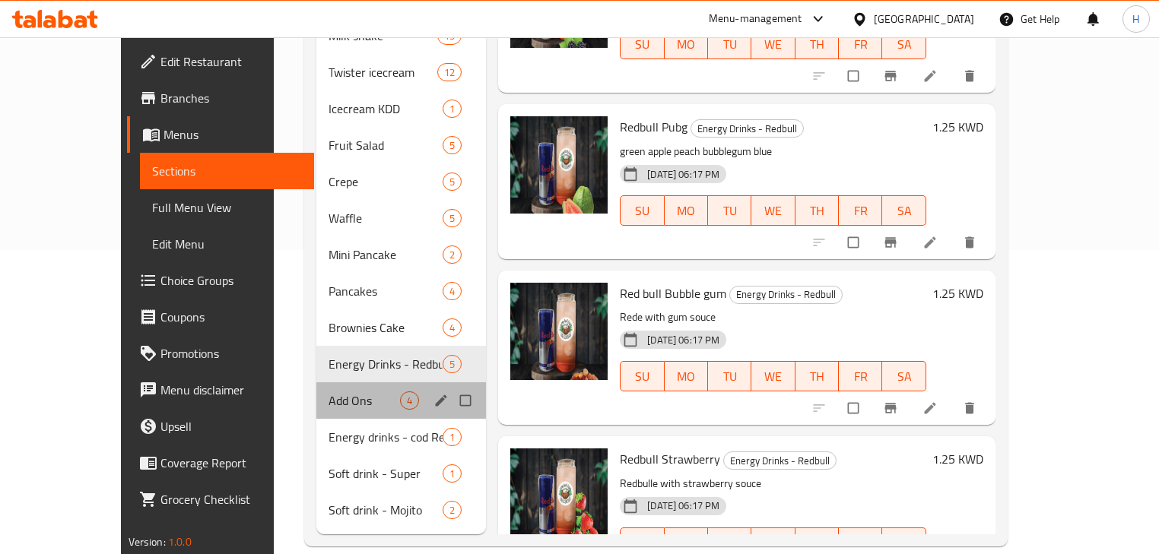
click at [316, 389] on div "Add Ons 4" at bounding box center [401, 400] width 170 height 36
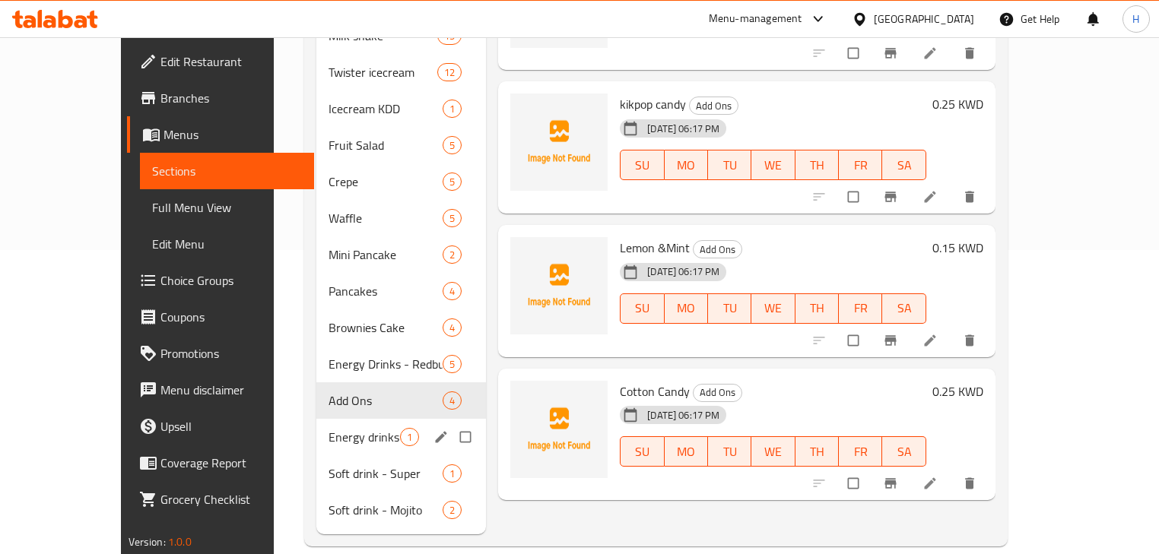
click at [316, 419] on div "Energy drinks - cod Red 1" at bounding box center [401, 437] width 170 height 36
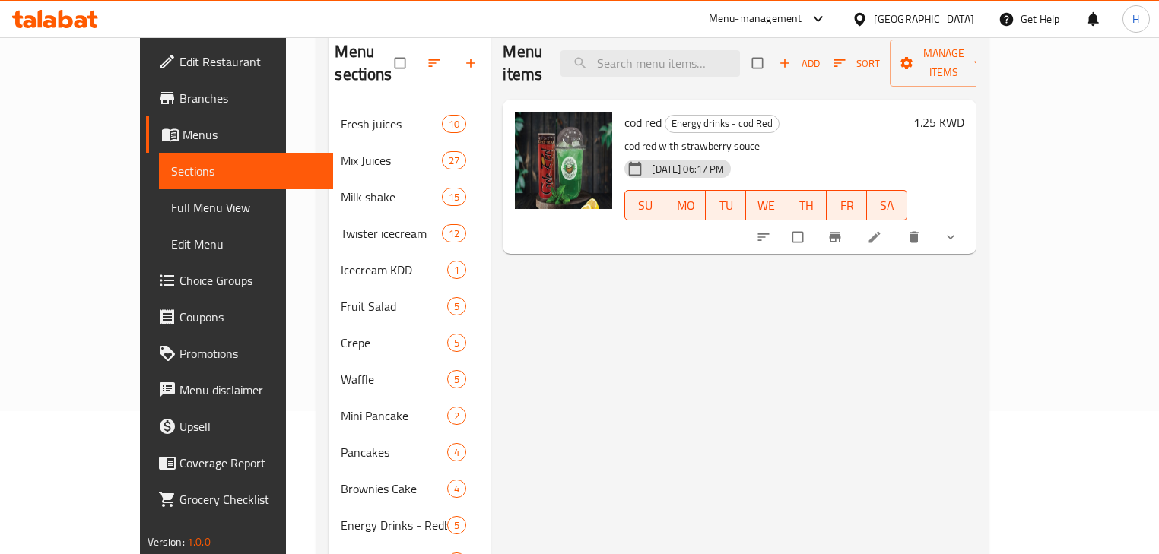
scroll to position [61, 0]
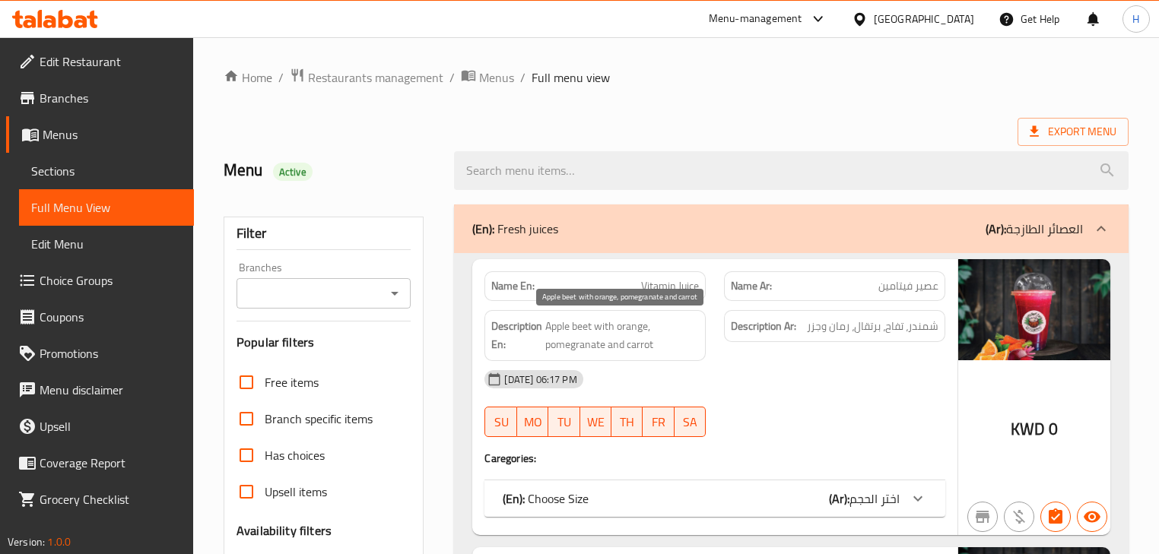
scroll to position [25273, 0]
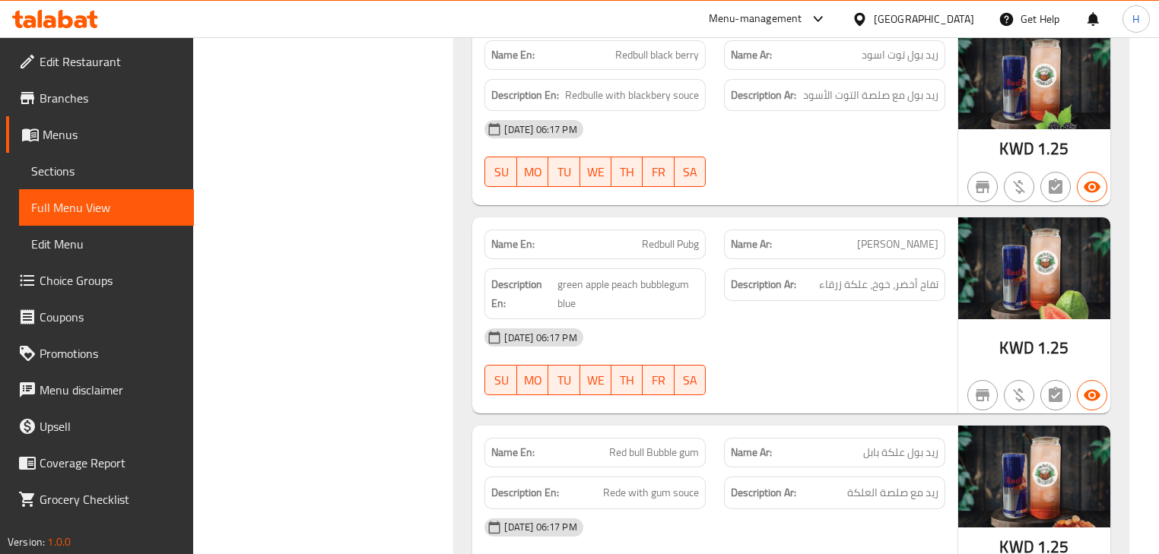
scroll to position [26490, 0]
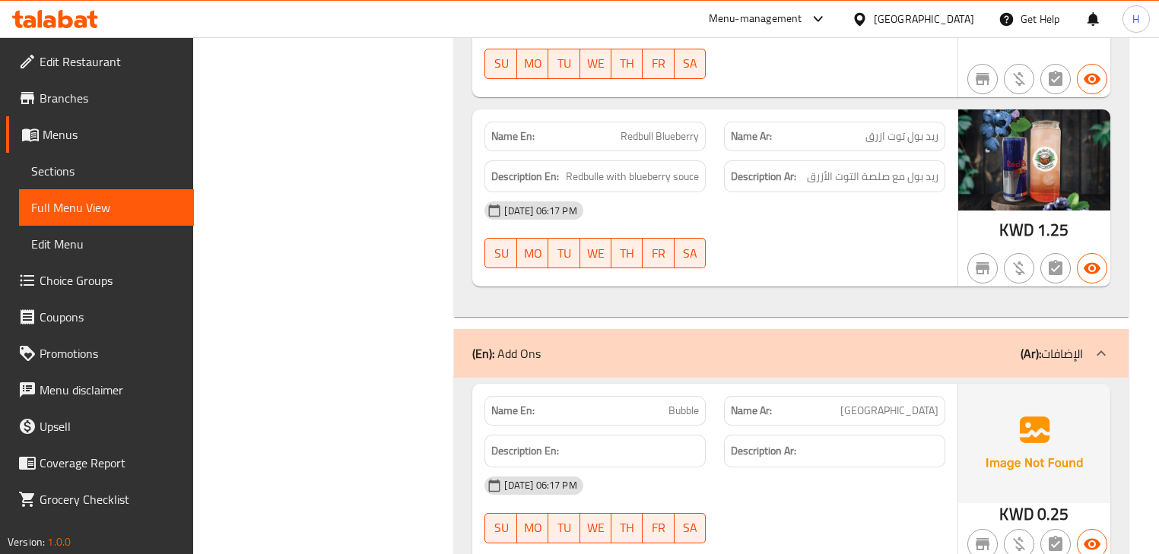
click at [693, 403] on span "Bubble" at bounding box center [683, 411] width 30 height 16
copy span "Bubble"
click at [731, 384] on div "Name En: Bubble Name Ar: بابل Description En: Description Ar: 08-10-2025 06:17 …" at bounding box center [714, 473] width 484 height 178
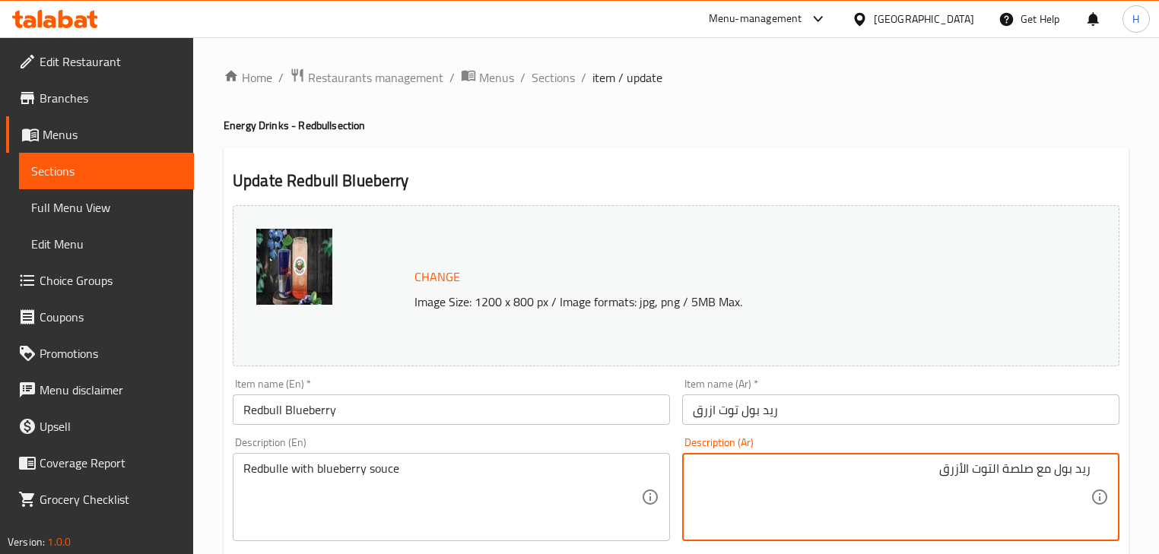
click at [778, 412] on input "ريد بول توت ازرق" at bounding box center [900, 410] width 437 height 30
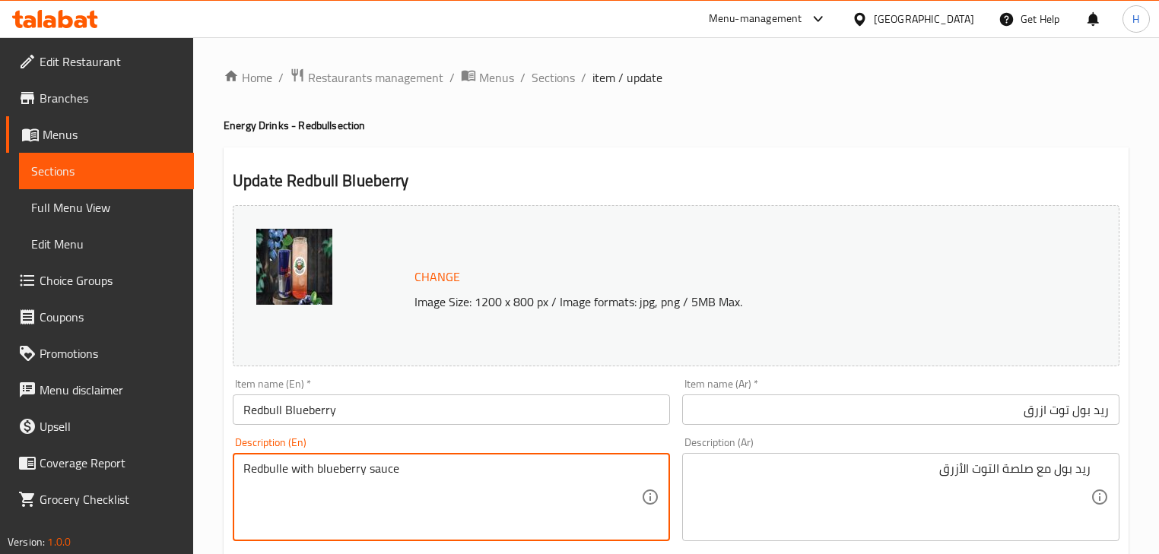
click at [271, 471] on textarea "Redbulle with blueberry sauce" at bounding box center [442, 498] width 398 height 72
click at [265, 413] on input "Redbull Blueberry" at bounding box center [451, 410] width 437 height 30
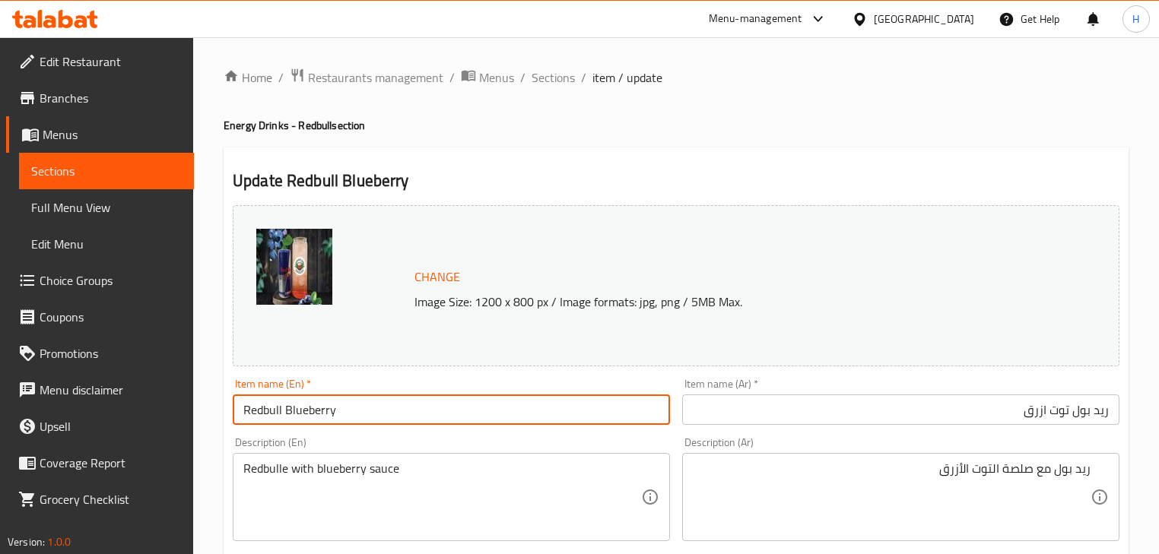
click at [265, 413] on input "Redbull Blueberry" at bounding box center [451, 410] width 437 height 30
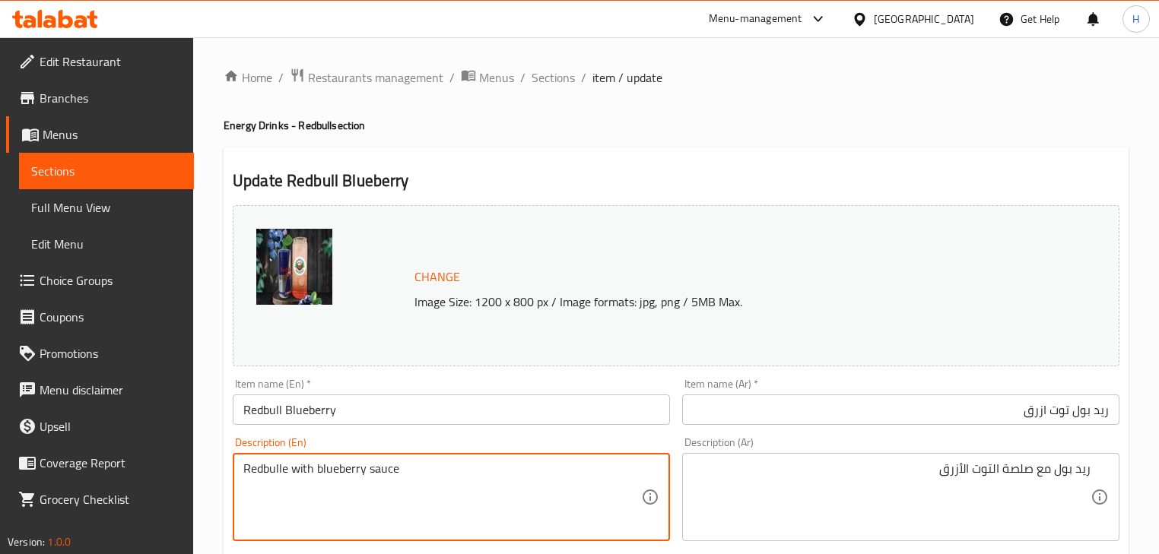
click at [267, 465] on textarea "Redbulle with blueberry sauce" at bounding box center [442, 498] width 398 height 72
paste textarea
click at [319, 441] on div "Description (En) Redbull with blueberry sauce Description (En)" at bounding box center [451, 489] width 437 height 104
type textarea "Red bull with blueberry sauce"
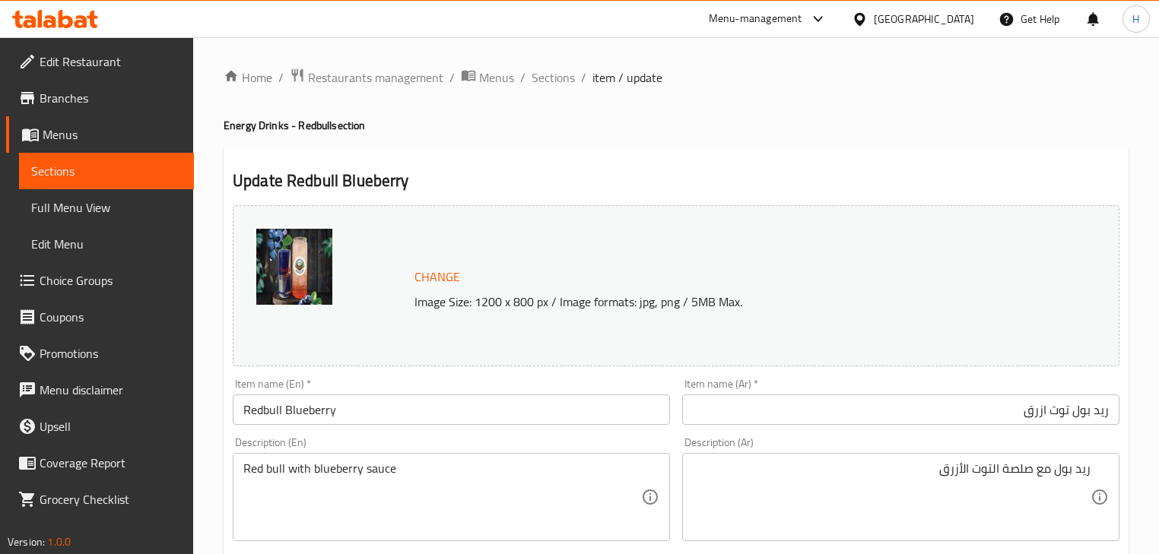
click at [326, 436] on div "Description (En) Red bull with blueberry sauce Description (En)" at bounding box center [451, 489] width 449 height 116
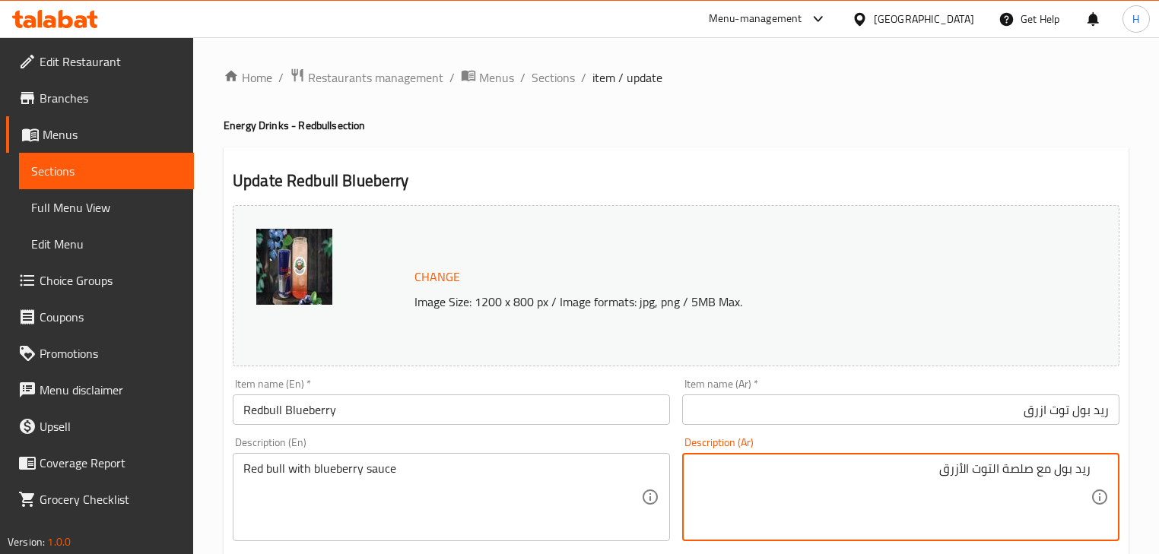
click at [1023, 469] on textarea "ريد بول مع صلصة التوت الأزرق" at bounding box center [892, 498] width 398 height 72
type textarea "ريد بول مع صوص التوت الأزرق"
click at [538, 416] on input "Redbull Blueberry" at bounding box center [451, 410] width 437 height 30
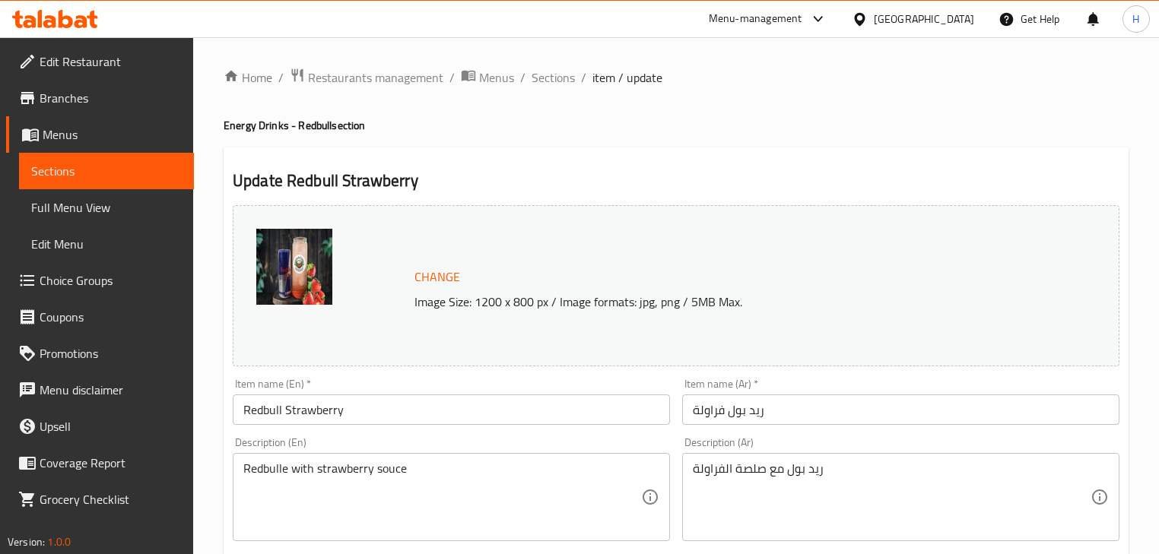
click at [803, 413] on input "ريد بول فراولة" at bounding box center [900, 410] width 437 height 30
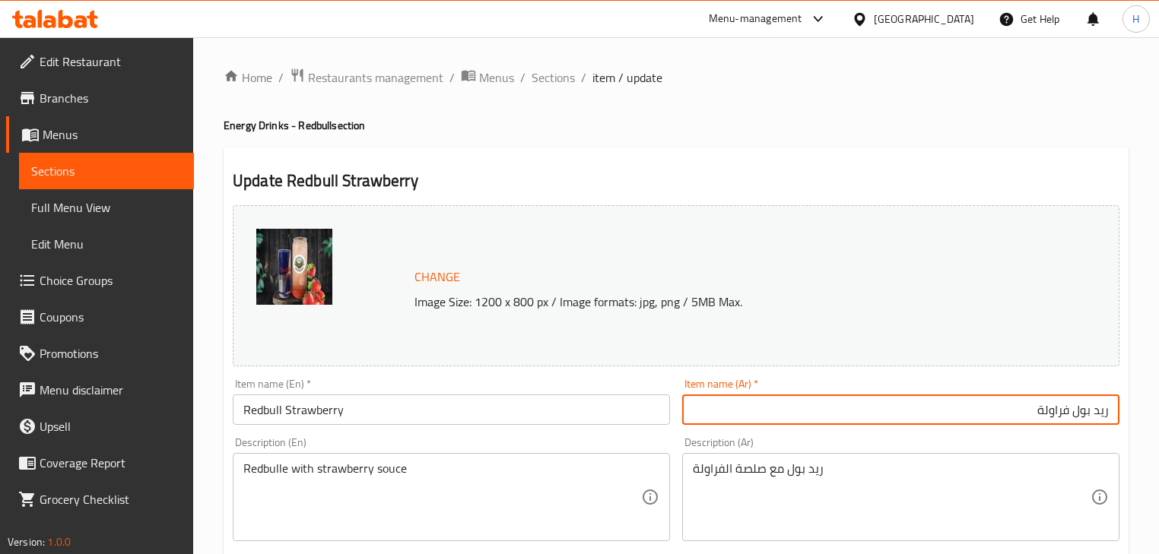
click at [801, 455] on div "ريد بول مع صلصة الفراولة Description (Ar)" at bounding box center [900, 497] width 437 height 88
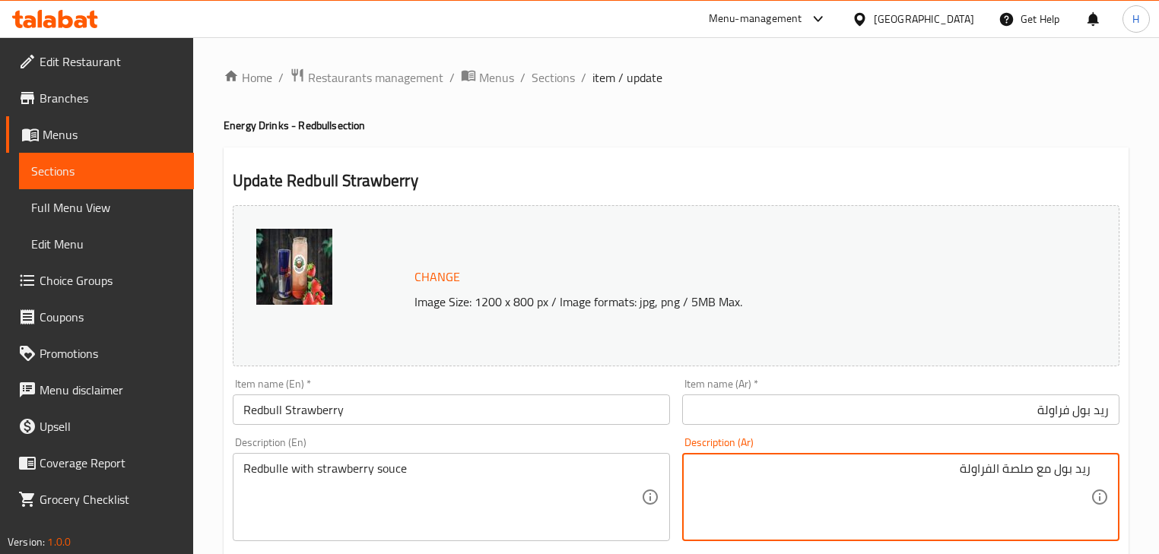
click at [1020, 474] on textarea "ريد بول مع صلصة الفراولة" at bounding box center [892, 498] width 398 height 72
type textarea "ريد بول مع صوص الفراولة"
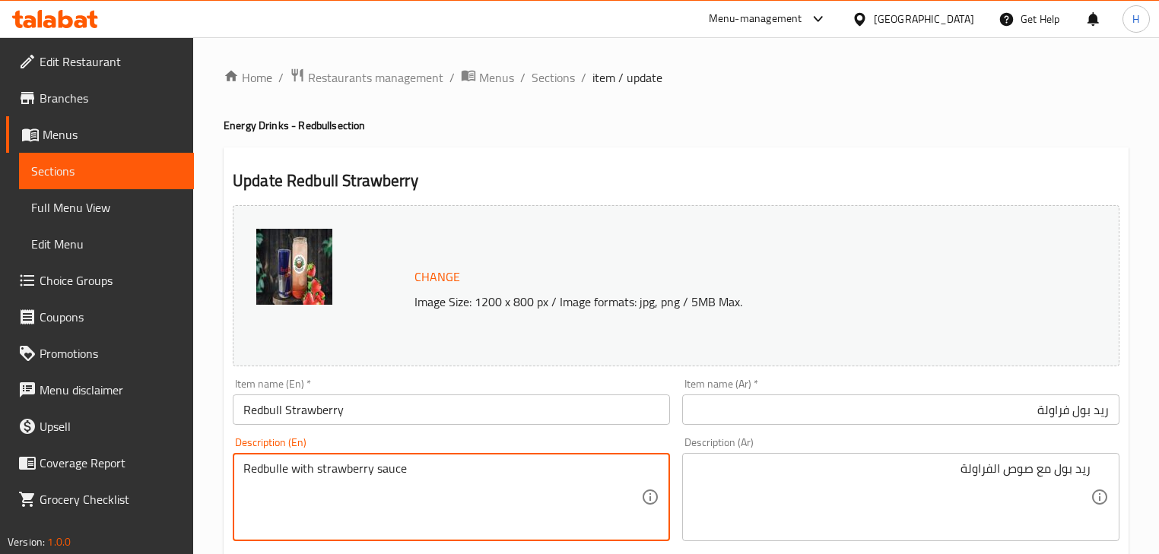
click at [254, 407] on input "Redbull Strawberry" at bounding box center [451, 410] width 437 height 30
click at [269, 465] on textarea "Redbulle with strawberry sauce" at bounding box center [442, 498] width 398 height 72
paste textarea
type textarea "Redbull with strawberry sauce"
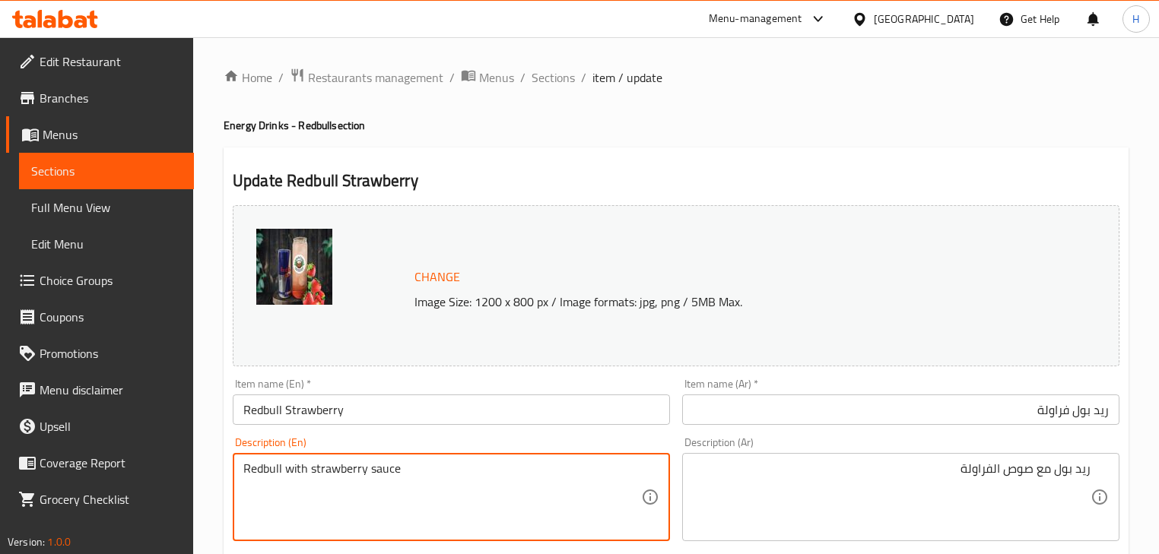
click at [380, 395] on input "Redbull Strawberry" at bounding box center [451, 410] width 437 height 30
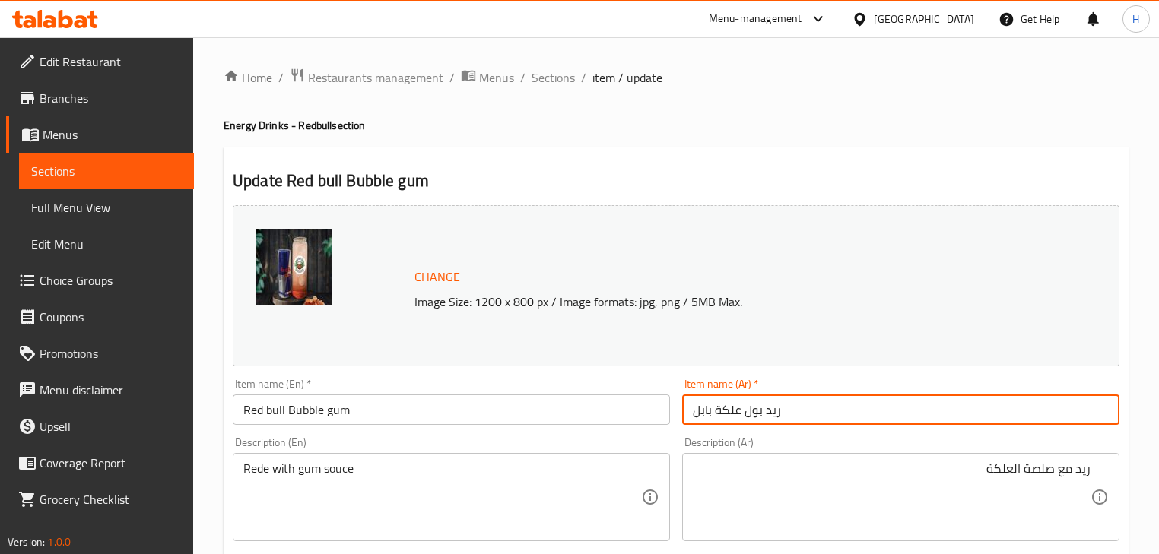
click at [803, 408] on input "ريد بول علكة بابل" at bounding box center [900, 410] width 437 height 30
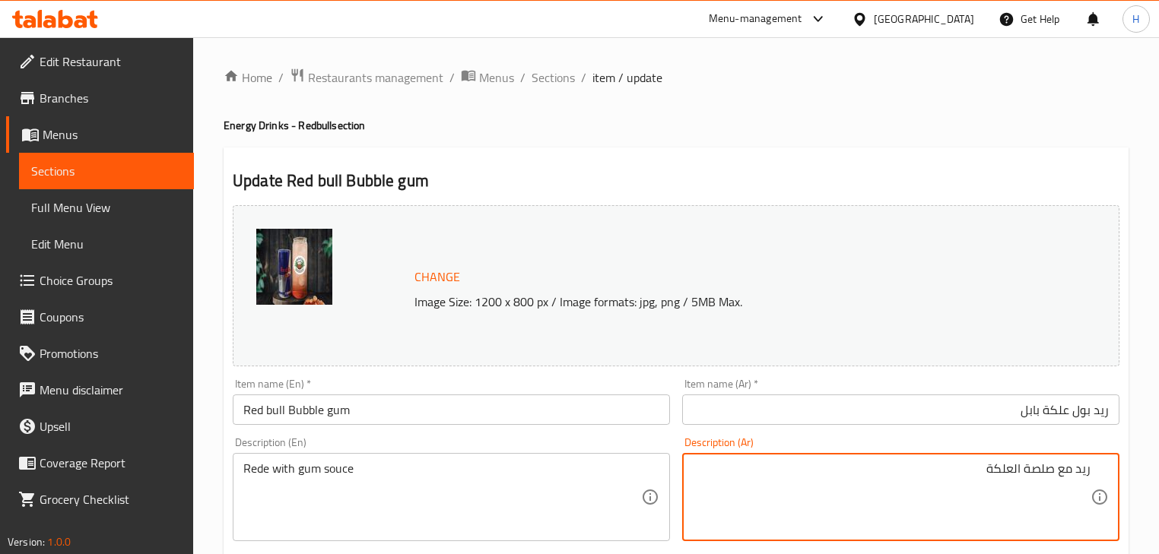
click at [1042, 476] on textarea "ريد مع صلصة العلكة" at bounding box center [892, 498] width 398 height 72
type textarea "ريد مع صوص العلكة"
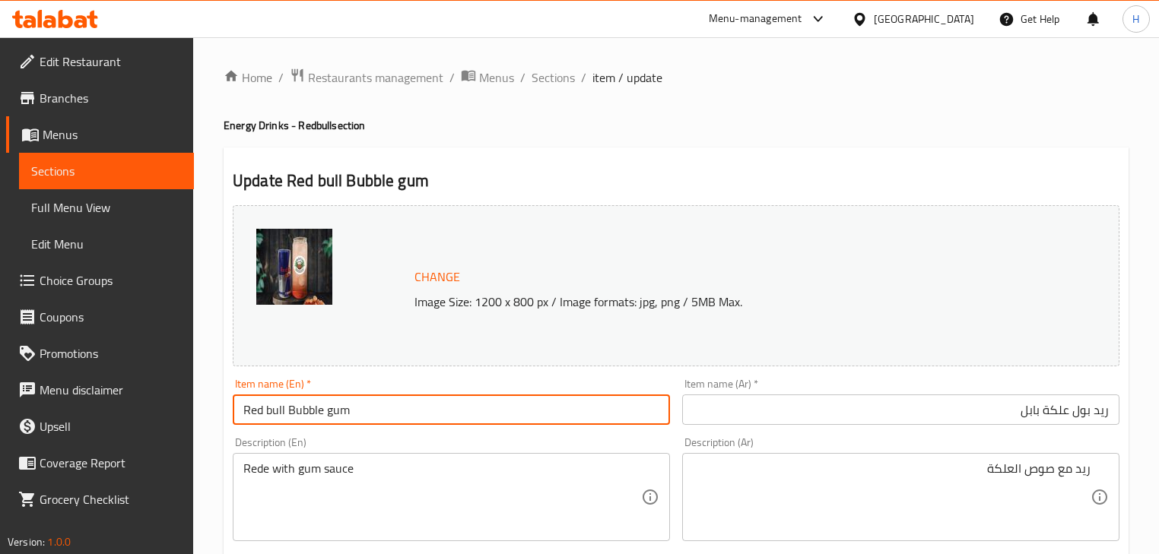
click at [410, 408] on input "Red bull Bubble gum" at bounding box center [451, 410] width 437 height 30
drag, startPoint x: 283, startPoint y: 414, endPoint x: 205, endPoint y: 417, distance: 77.6
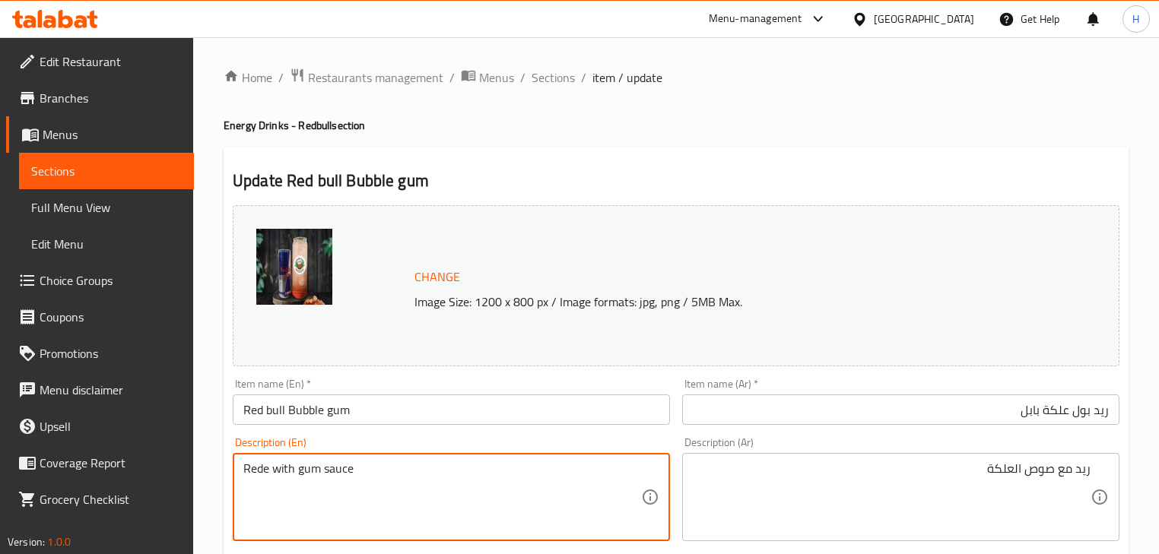
click at [249, 470] on textarea "Rede with gum sauce" at bounding box center [442, 498] width 398 height 72
paste textarea "bull"
type textarea "Red bull with gum sauce"
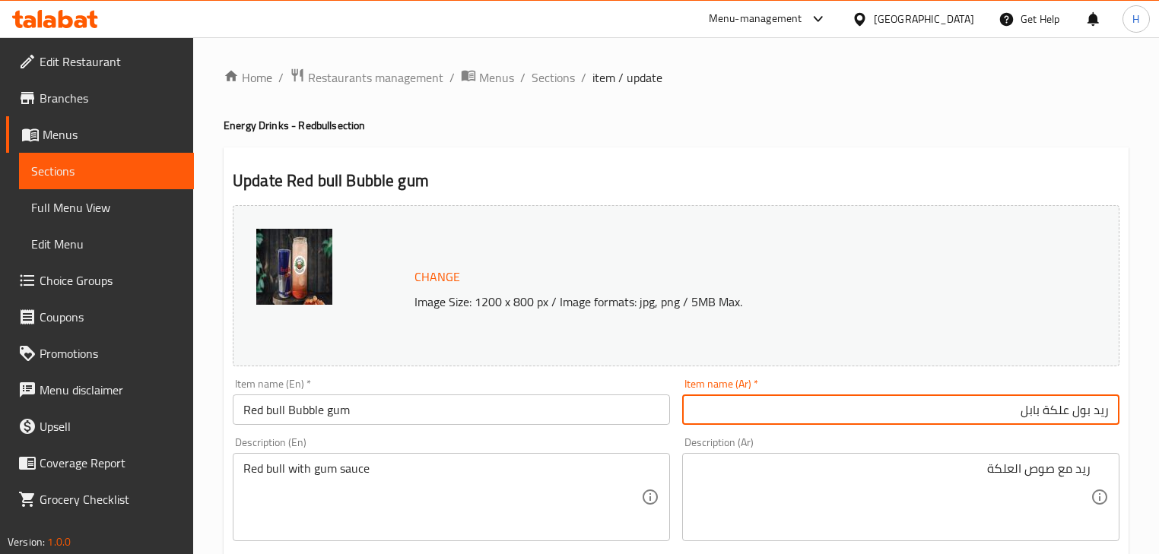
drag, startPoint x: 1076, startPoint y: 411, endPoint x: 1134, endPoint y: 416, distance: 58.7
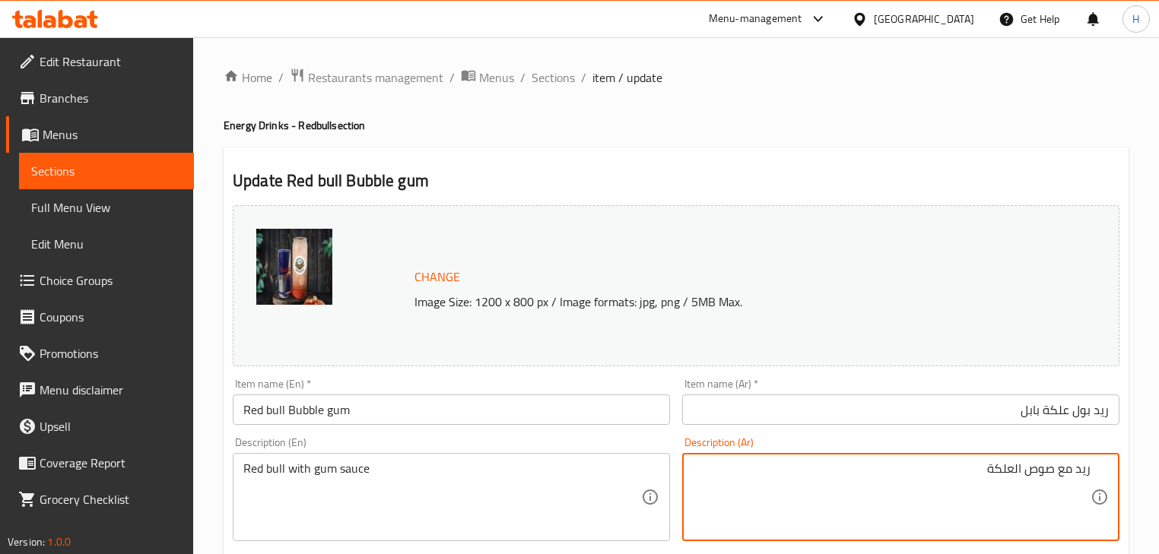
click at [1084, 473] on textarea "ريد مع صوص العلكة" at bounding box center [892, 498] width 398 height 72
paste textarea "بول"
type textarea "ريد بول مع صوص العلكة"
click at [579, 408] on input "Red bull Bubble gum" at bounding box center [451, 410] width 437 height 30
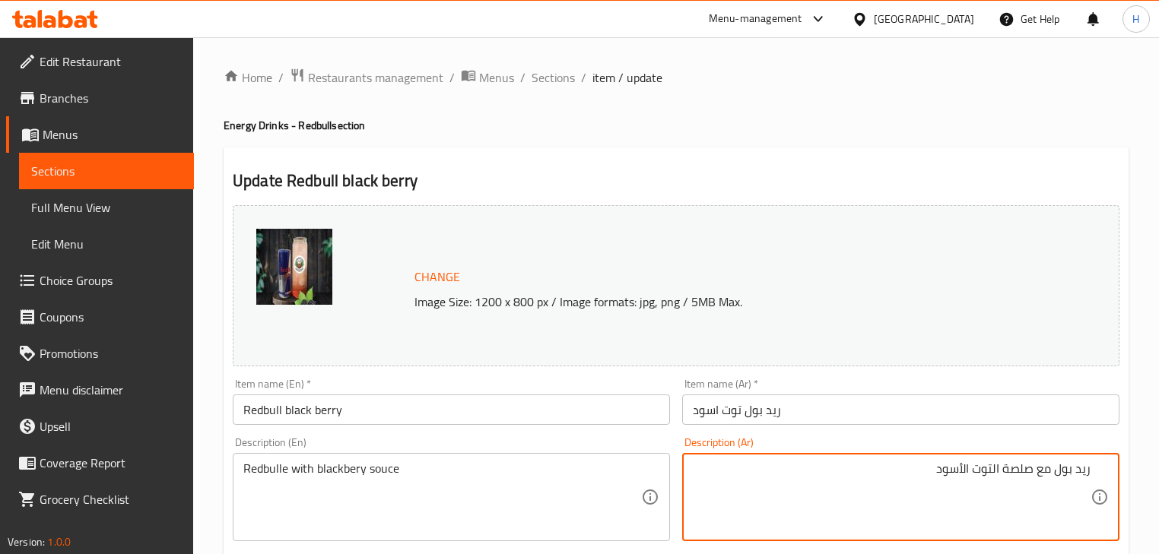
click at [795, 418] on input "ريد بول توت اسود" at bounding box center [900, 410] width 437 height 30
click at [1022, 472] on textarea "ريد بول مع صلصة التوت الأسود" at bounding box center [892, 498] width 398 height 72
type textarea "ريد بول مع صوص التوت الأسود"
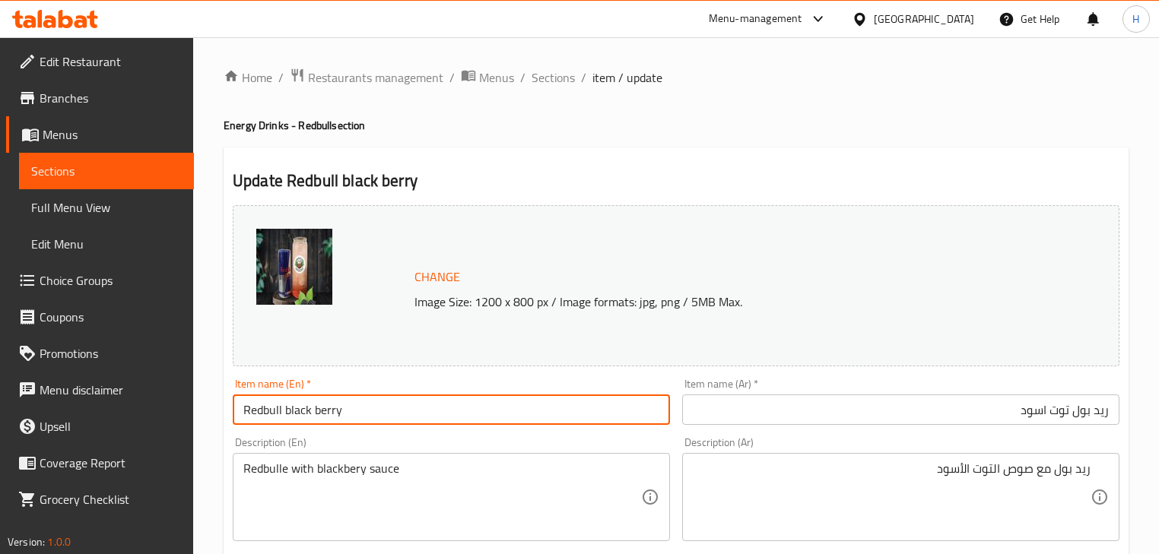
click at [259, 411] on input "Redbull black berry" at bounding box center [451, 410] width 437 height 30
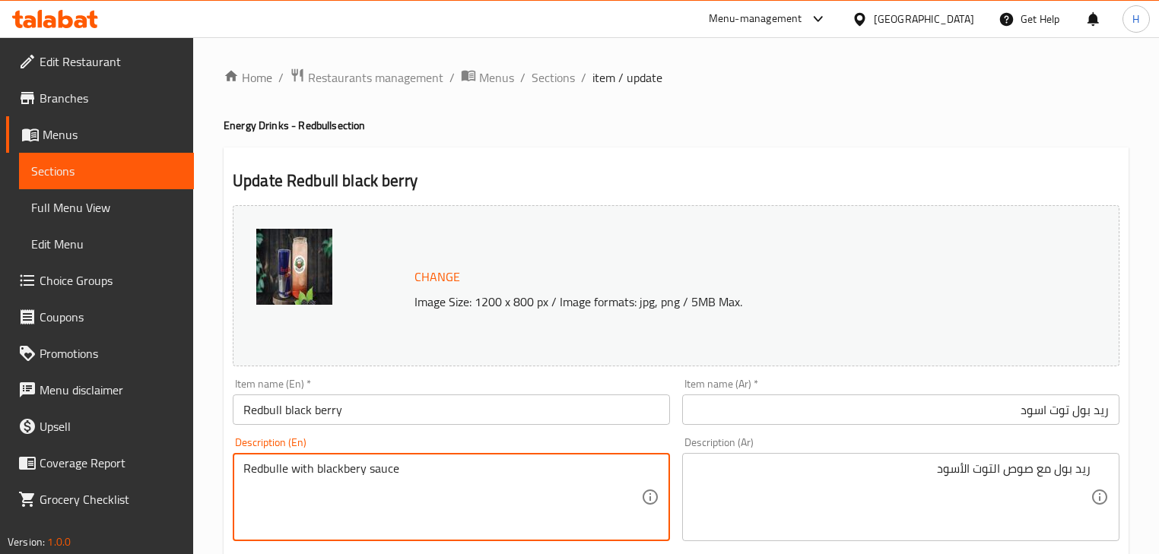
click at [263, 474] on textarea "Redbulle with blackbery sauce" at bounding box center [442, 498] width 398 height 72
paste textarea
click at [332, 477] on textarea "Redbull with blackbery sauce" at bounding box center [442, 498] width 398 height 72
type textarea "Redbull with blackberry sauce"
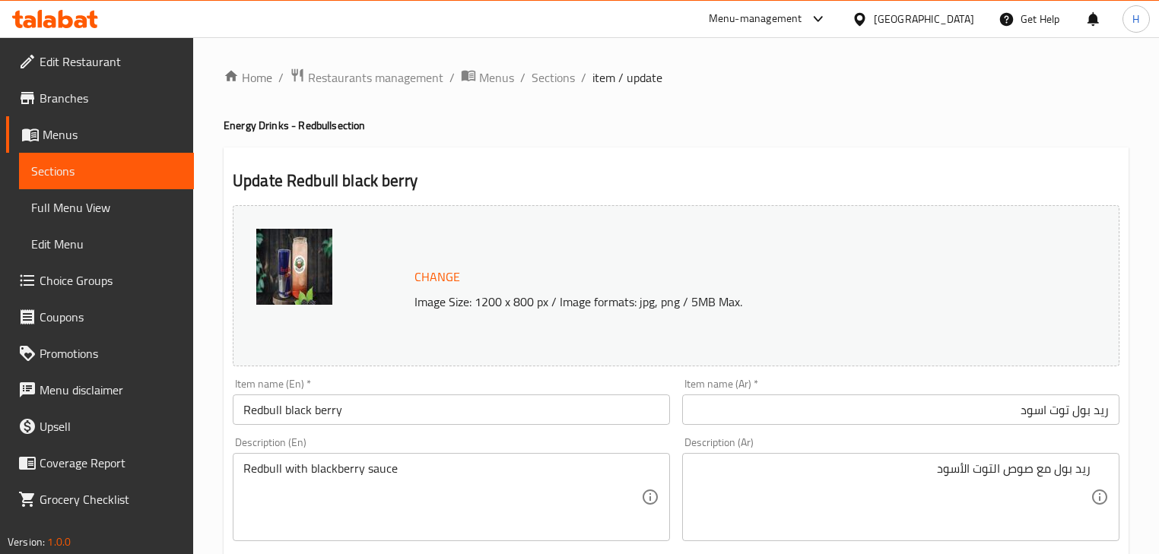
click at [413, 447] on div "Description (En) Redbull with blackberry sauce Description (En)" at bounding box center [451, 489] width 437 height 104
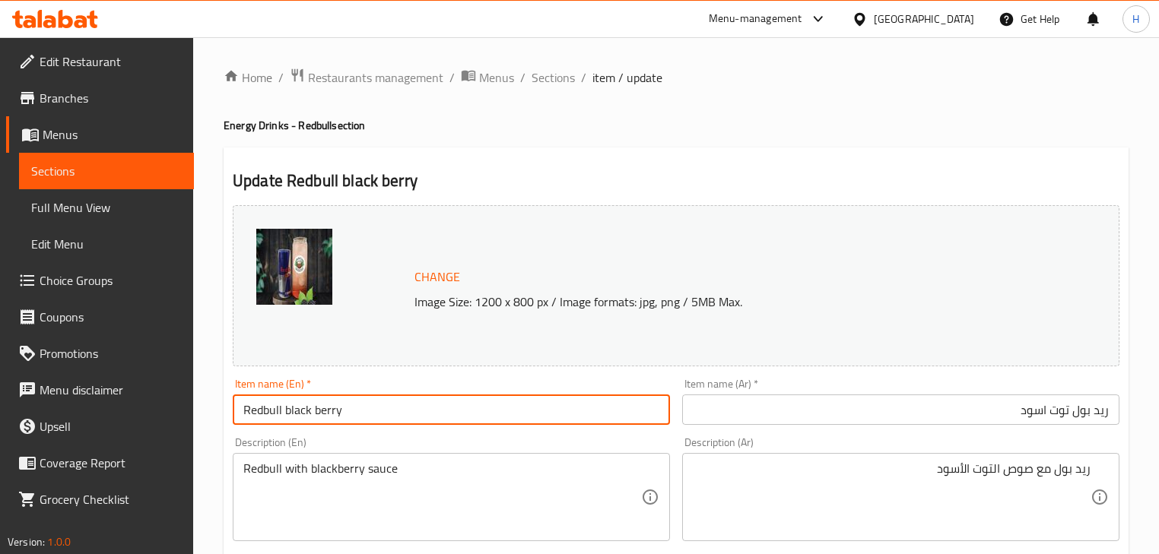
click at [404, 398] on input "Redbull black berry" at bounding box center [451, 410] width 437 height 30
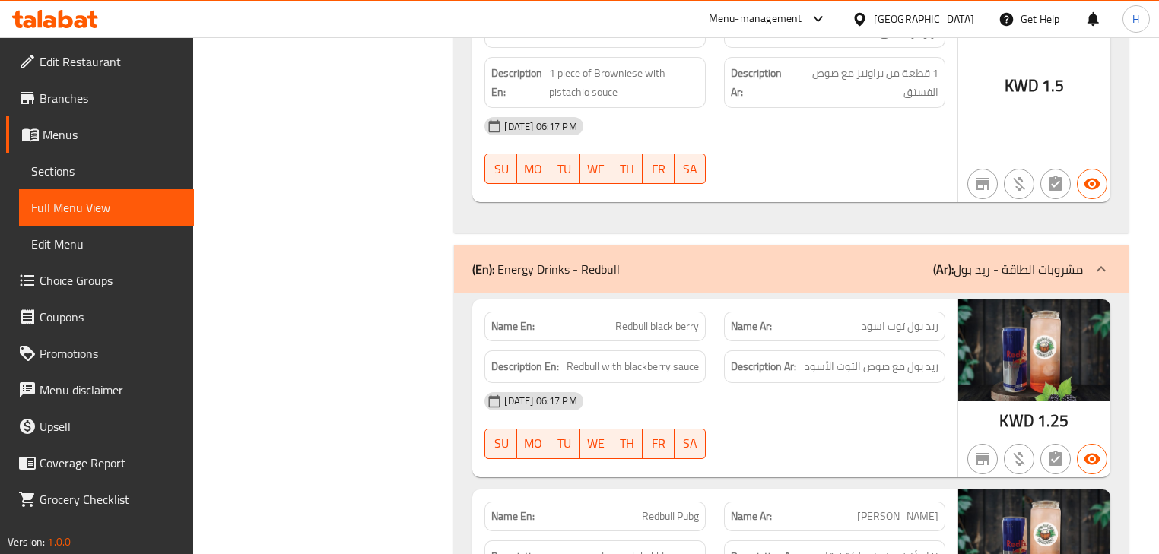
scroll to position [26134, 0]
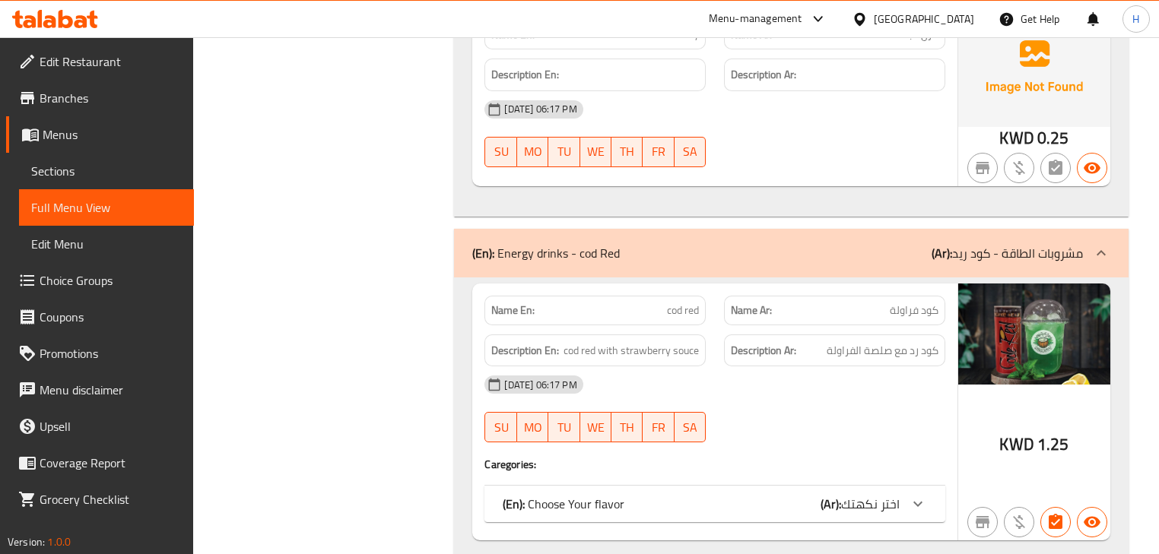
scroll to position [27350, 0]
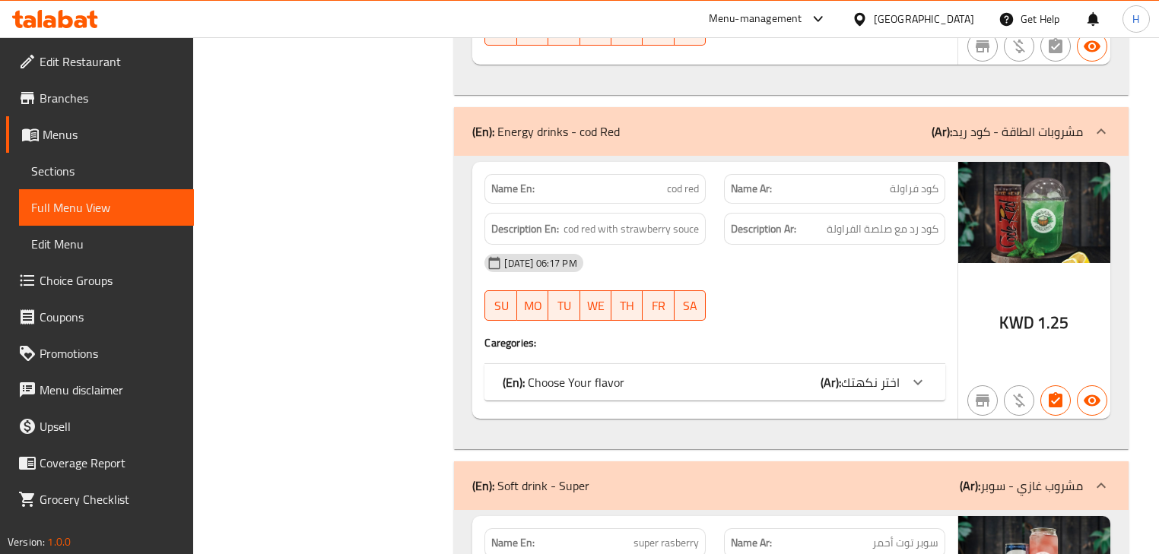
click at [681, 373] on div "(En): Choose Your flavor (Ar): اختر نكهتك" at bounding box center [701, 382] width 396 height 18
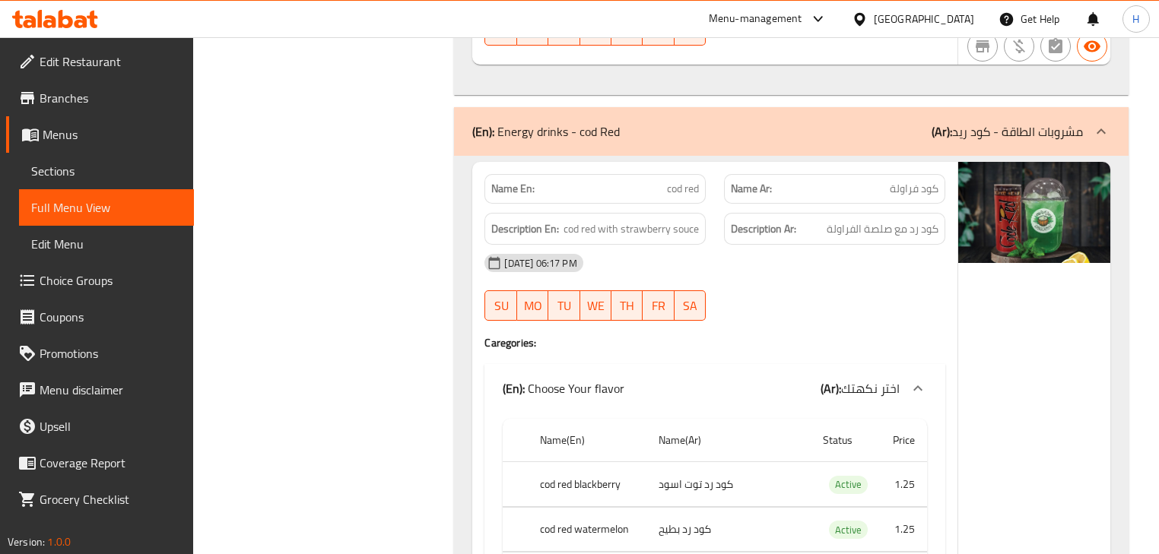
click at [685, 379] on div "(En): Choose Your flavor (Ar): اختر نكهتك" at bounding box center [701, 388] width 396 height 18
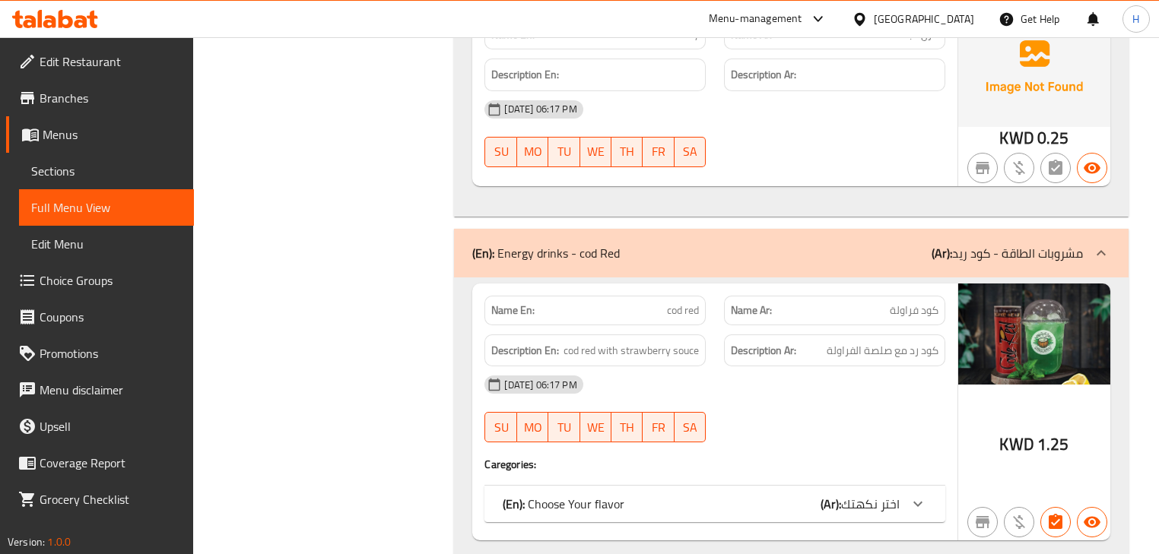
scroll to position [27472, 0]
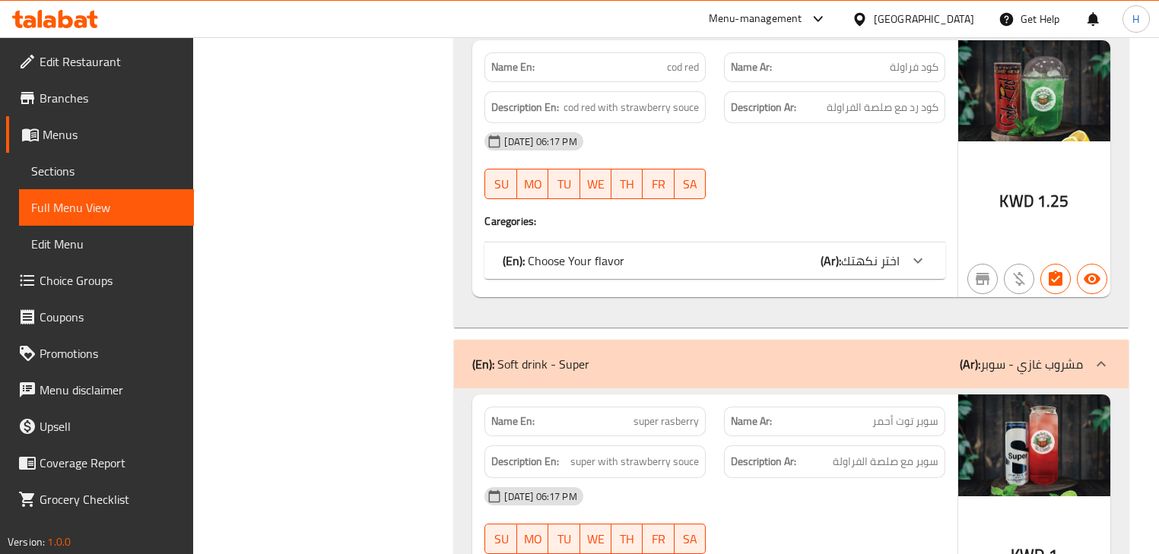
click at [684, 414] on span "super rasberry" at bounding box center [665, 422] width 65 height 16
copy span "super rasberry"
click at [700, 515] on div "SU MO TU WE TH FR SA" at bounding box center [595, 539] width 240 height 49
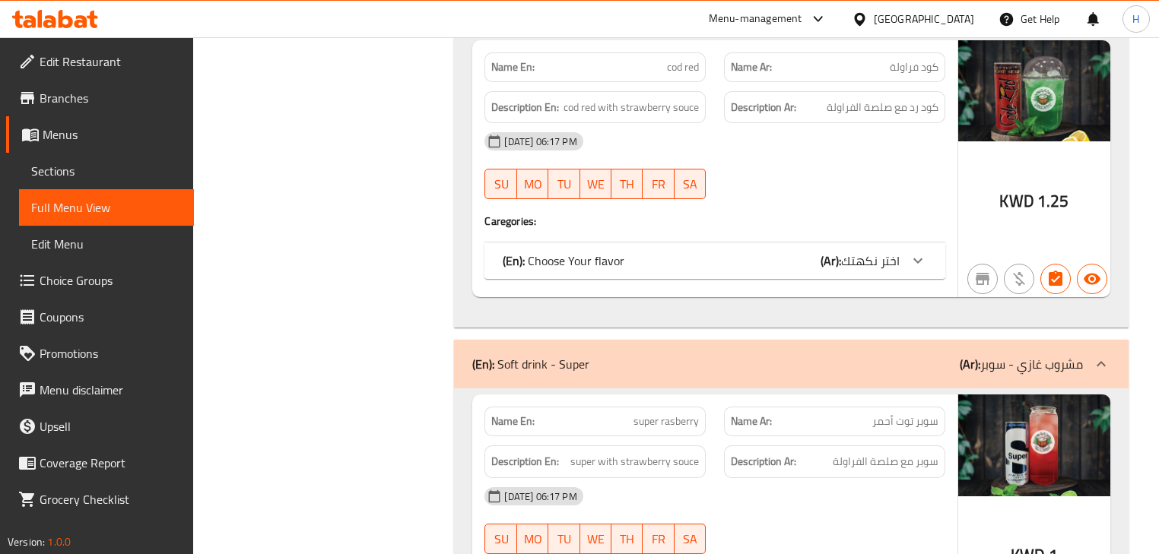
click at [721, 478] on div "08-10-2025 06:17 PM SU MO TU WE TH FR SA" at bounding box center [714, 520] width 478 height 85
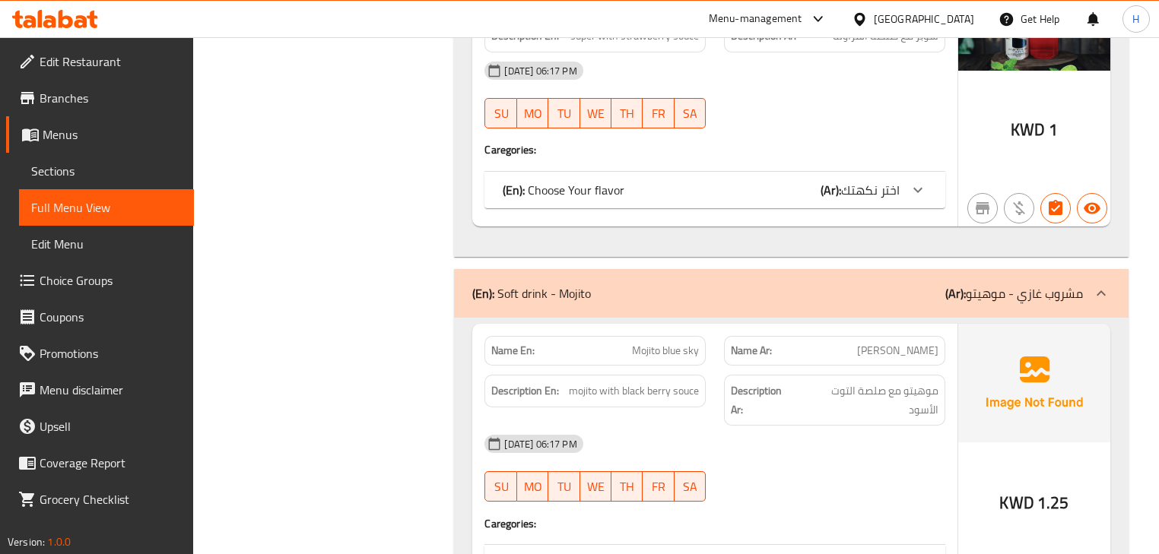
scroll to position [27972, 0]
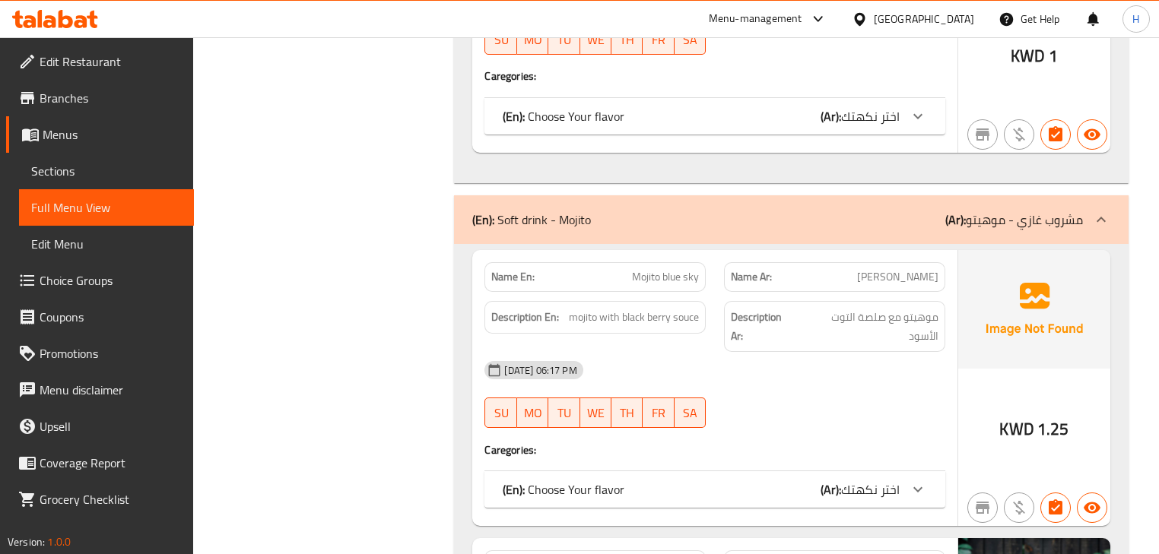
click at [671, 554] on span "Mountain Dew Blackberry" at bounding box center [640, 565] width 116 height 16
copy span "Mountain Dew Blackberry"
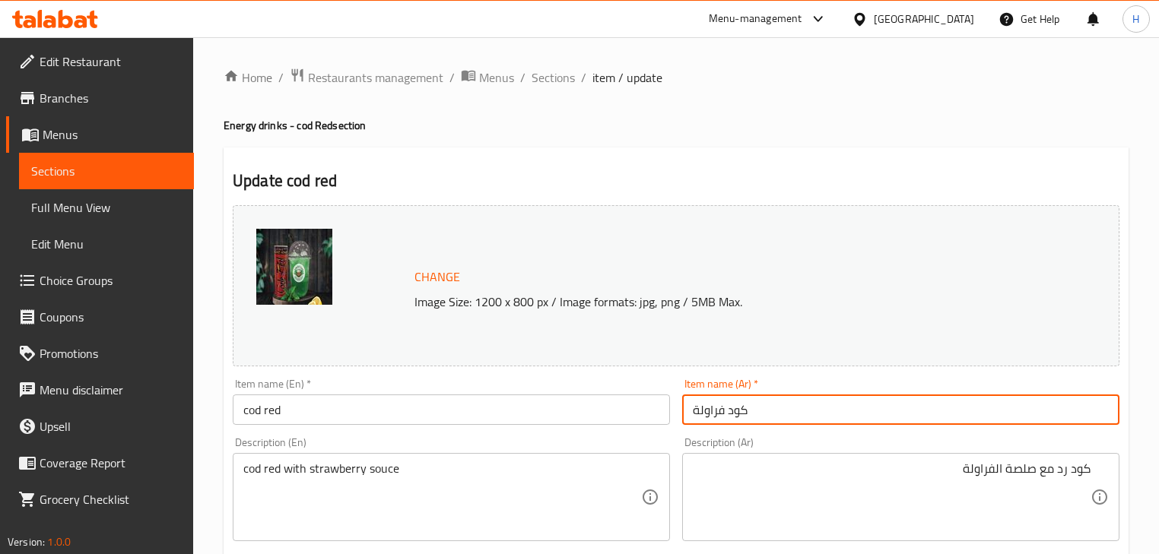
click at [780, 411] on input "كود فراولة" at bounding box center [900, 410] width 437 height 30
click at [890, 447] on div "Description (Ar) كود رد مع صلصة الفراولة Description (Ar)" at bounding box center [900, 489] width 437 height 104
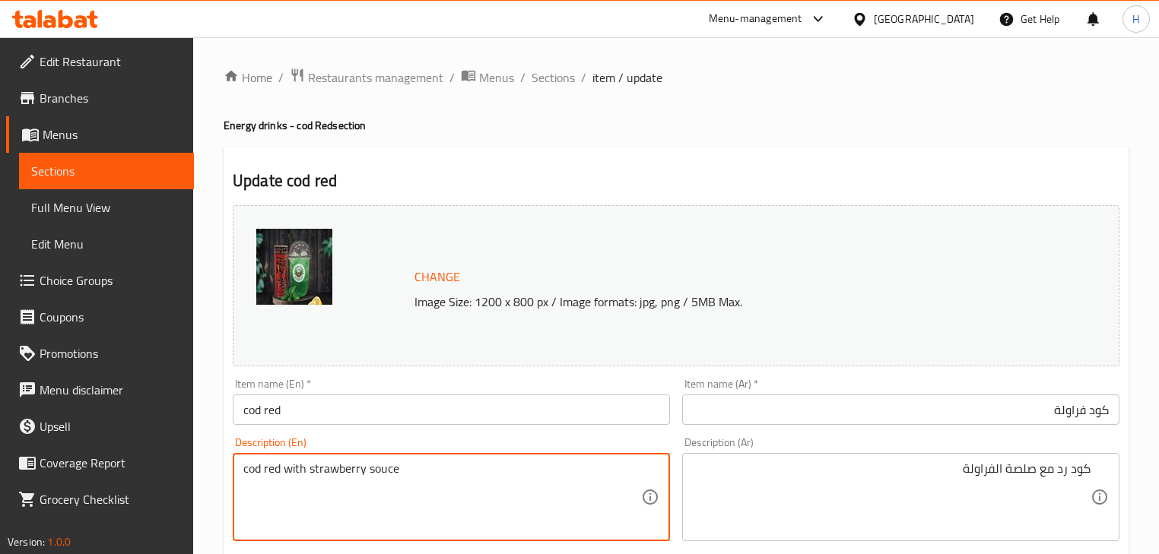
click at [335, 473] on textarea "cod red with strawberry souce" at bounding box center [442, 498] width 398 height 72
click at [268, 414] on input "cod red" at bounding box center [451, 410] width 437 height 30
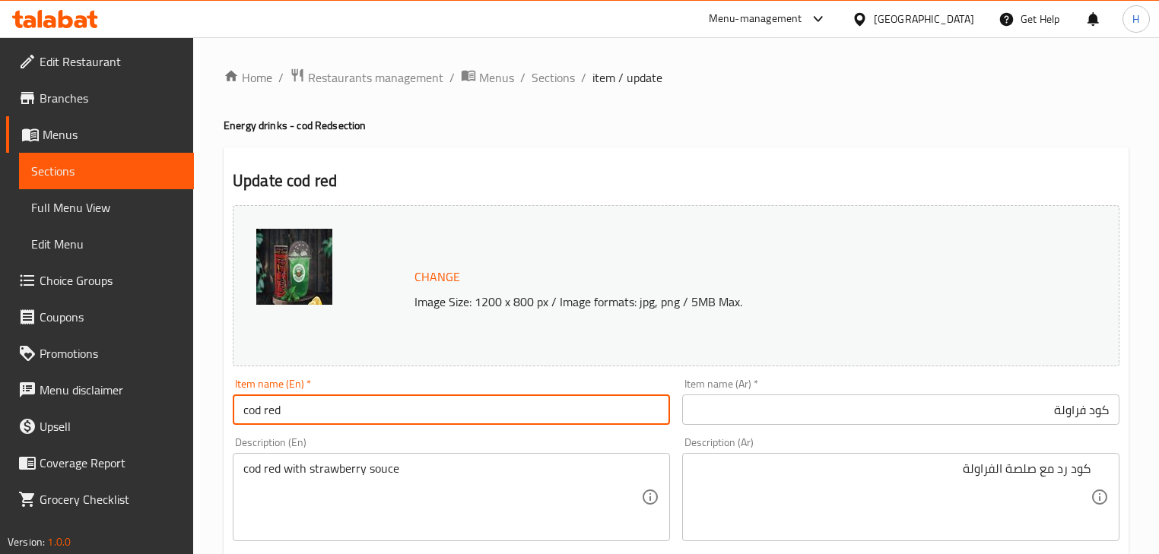
click at [269, 414] on input "cod red" at bounding box center [451, 410] width 437 height 30
paste input "strawberry"
click at [349, 439] on div "Description (En) cod red with strawberry souce Description (En)" at bounding box center [451, 489] width 437 height 104
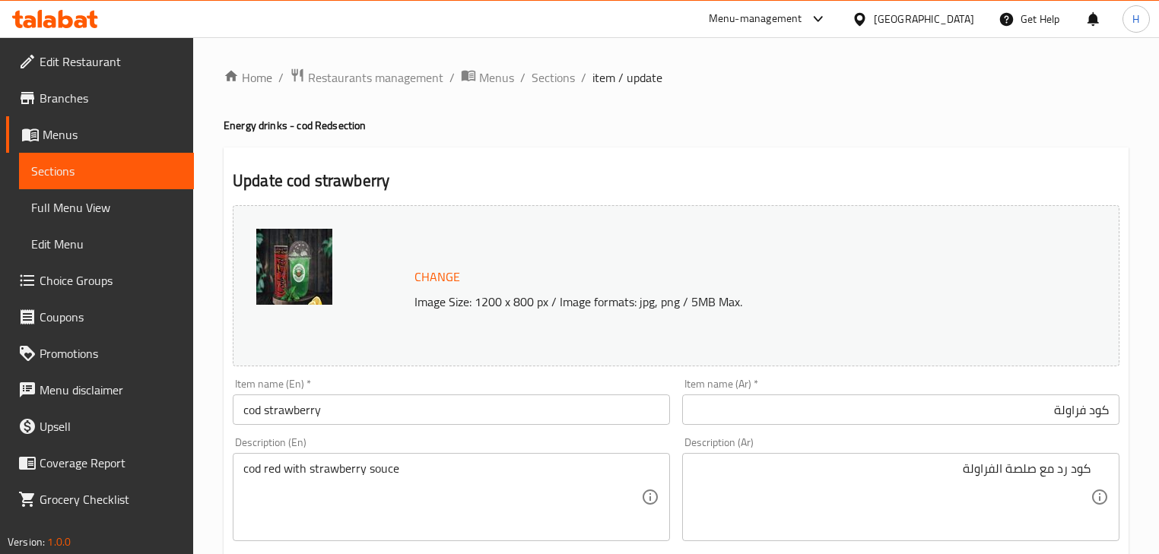
click at [355, 395] on div "Item name (En)   * cod strawberry Item name (En) *" at bounding box center [451, 402] width 437 height 46
click at [358, 403] on input "cod strawberry" at bounding box center [451, 410] width 437 height 30
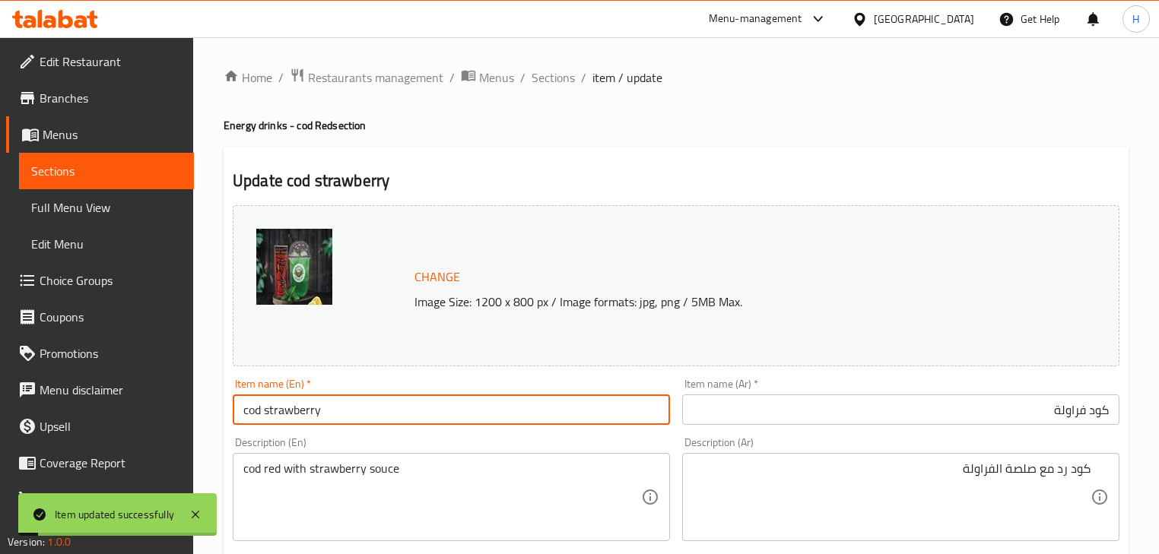
drag, startPoint x: 1017, startPoint y: 380, endPoint x: 1065, endPoint y: 388, distance: 49.3
click at [1017, 380] on div "Item name (Ar)   * كود فراولة Item name (Ar) *" at bounding box center [900, 402] width 437 height 46
type input "cod red"
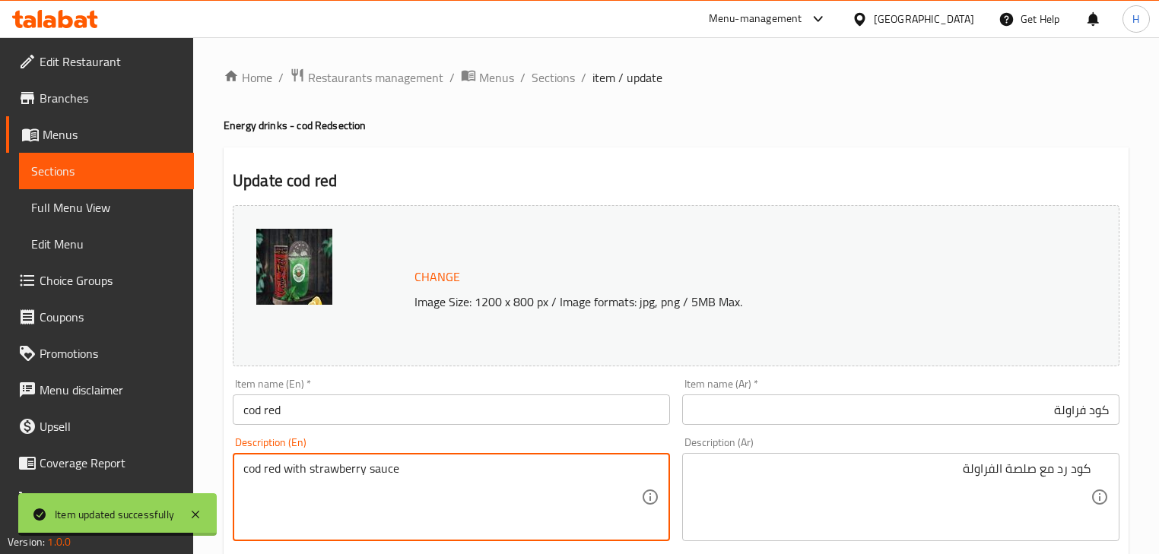
type textarea "cod red with strawberry sauce"
click at [1074, 414] on input "كود فراولة" at bounding box center [900, 410] width 437 height 30
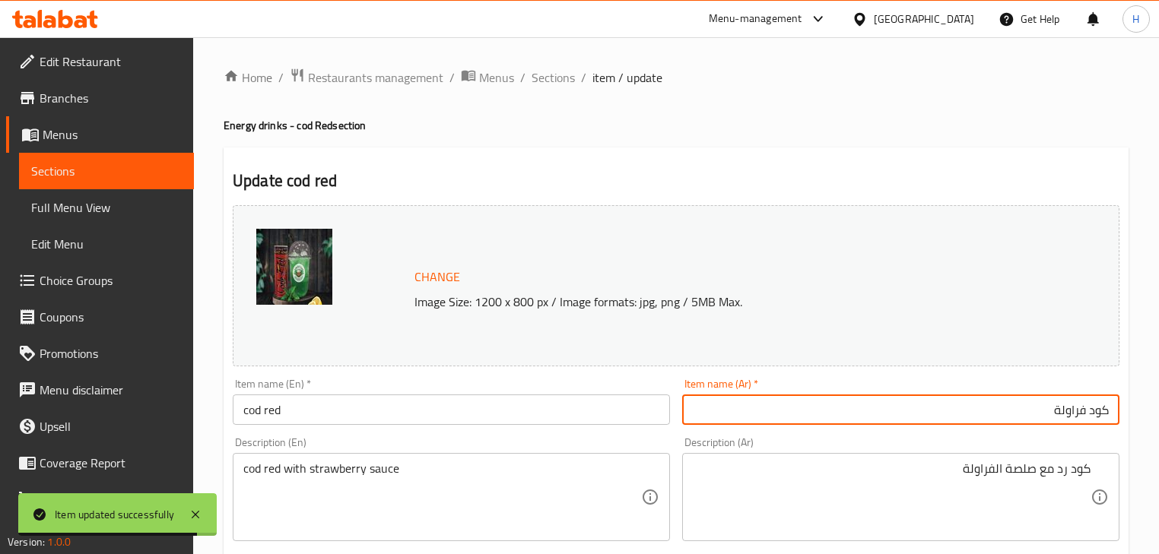
click at [1074, 414] on input "كود فراولة" at bounding box center [900, 410] width 437 height 30
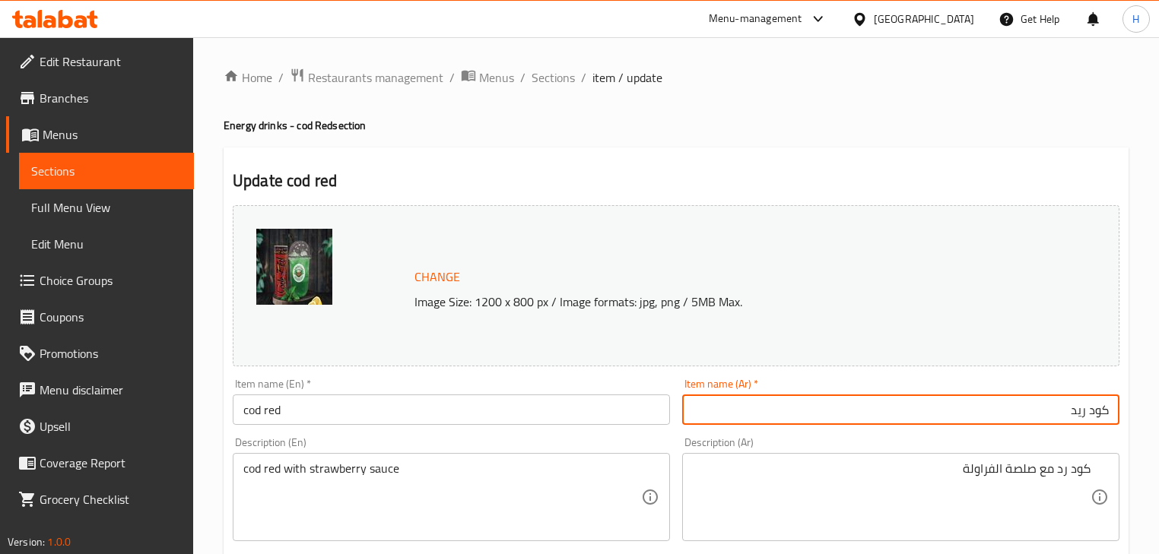
type input "كود ريد"
click at [379, 414] on input "cod red" at bounding box center [451, 410] width 437 height 30
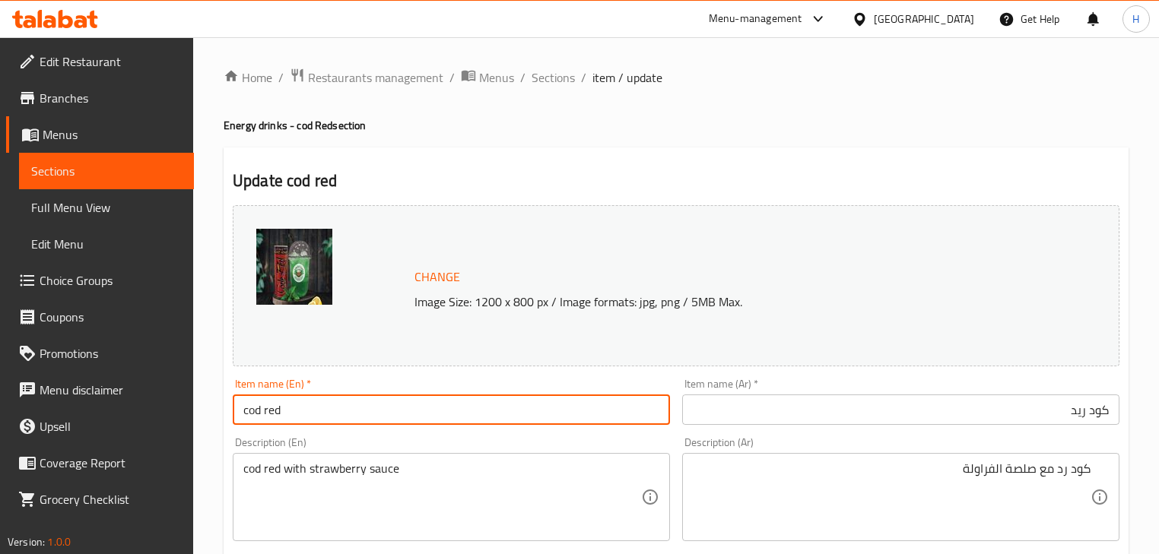
click at [379, 414] on input "cod red" at bounding box center [451, 410] width 437 height 30
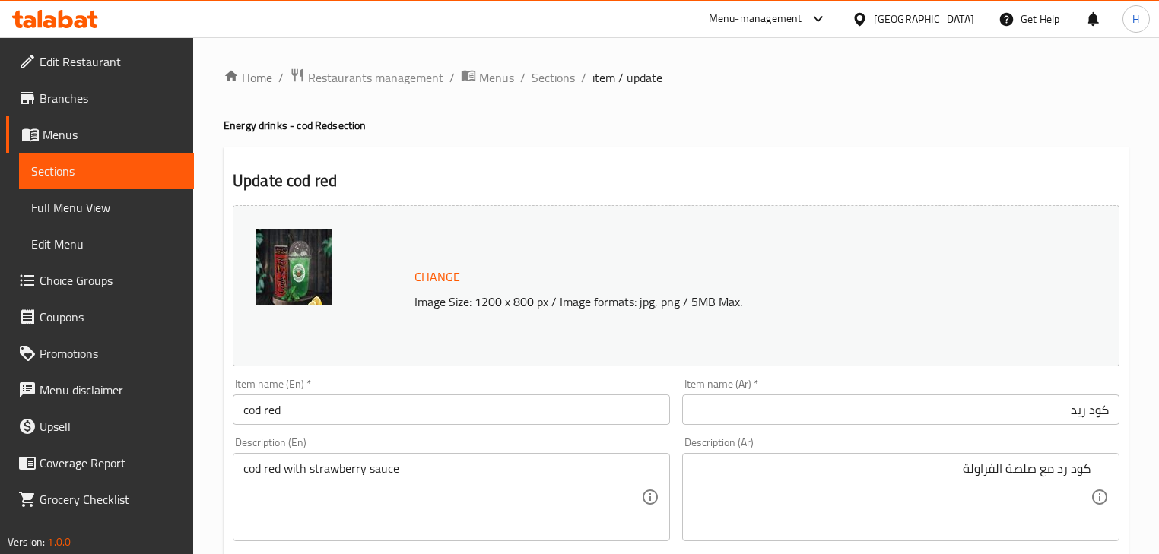
click at [673, 458] on div "Description (En) cod red with strawberry sauce Description (En)" at bounding box center [451, 489] width 449 height 116
click at [360, 399] on input "cod red" at bounding box center [451, 410] width 437 height 30
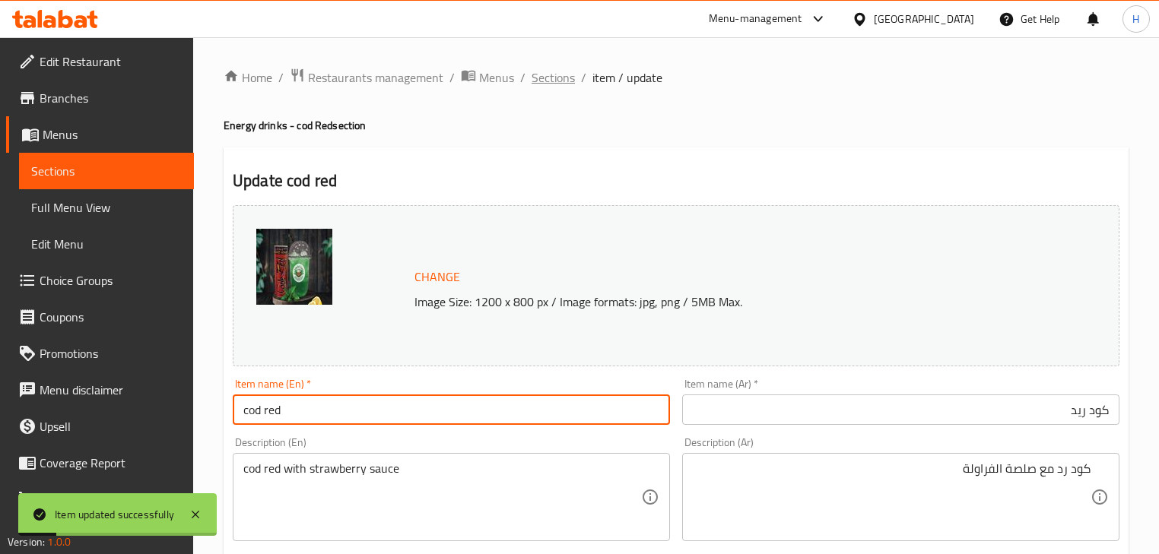
click at [559, 71] on span "Sections" at bounding box center [552, 77] width 43 height 18
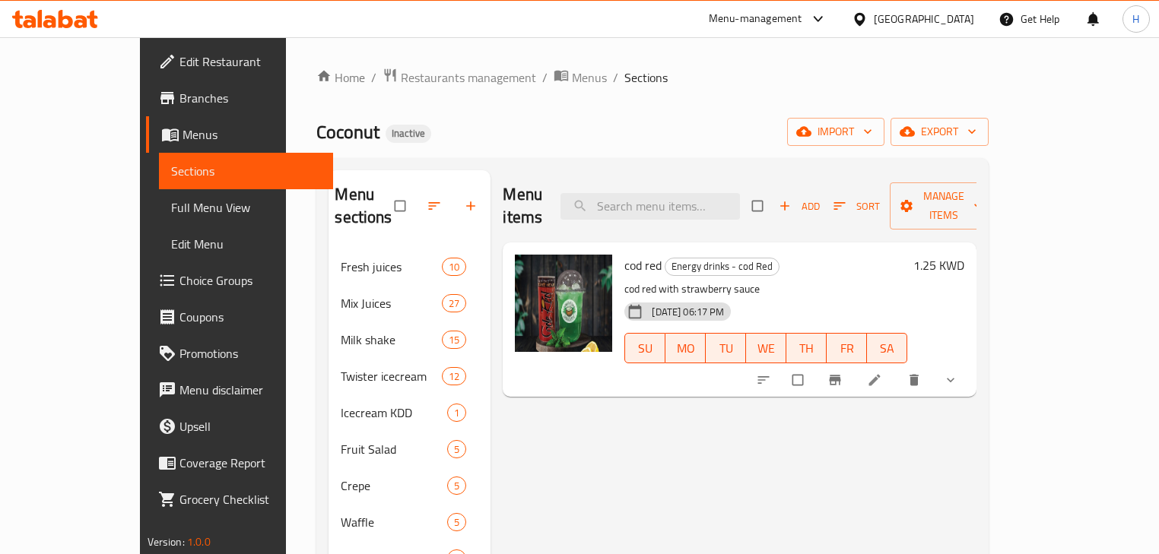
click at [739, 196] on input "search" at bounding box center [649, 206] width 179 height 27
paste input "super rasberry"
type input "super rasberry"
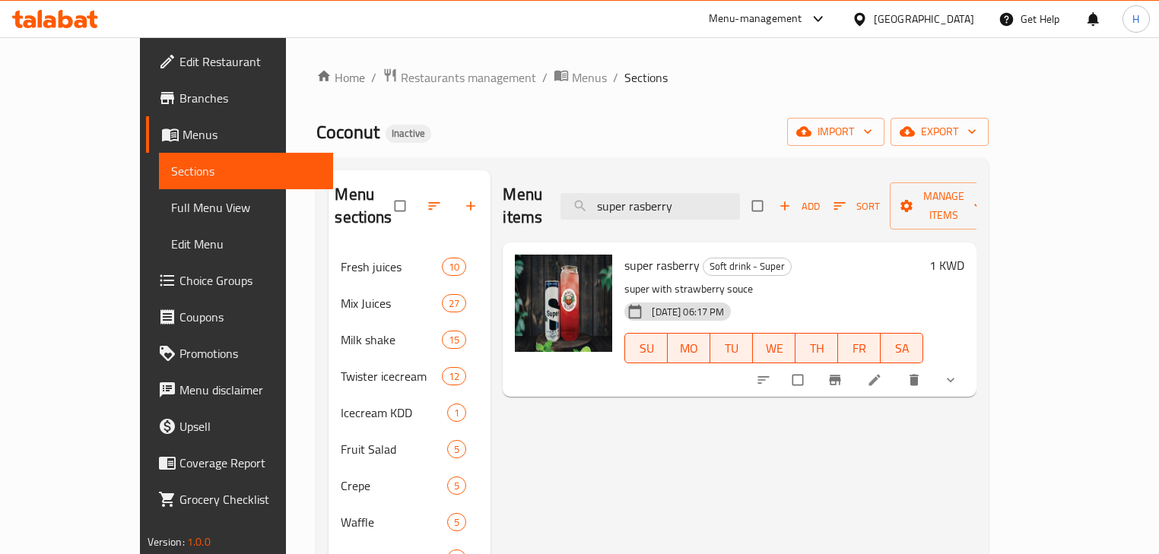
click at [882, 373] on icon at bounding box center [874, 380] width 15 height 15
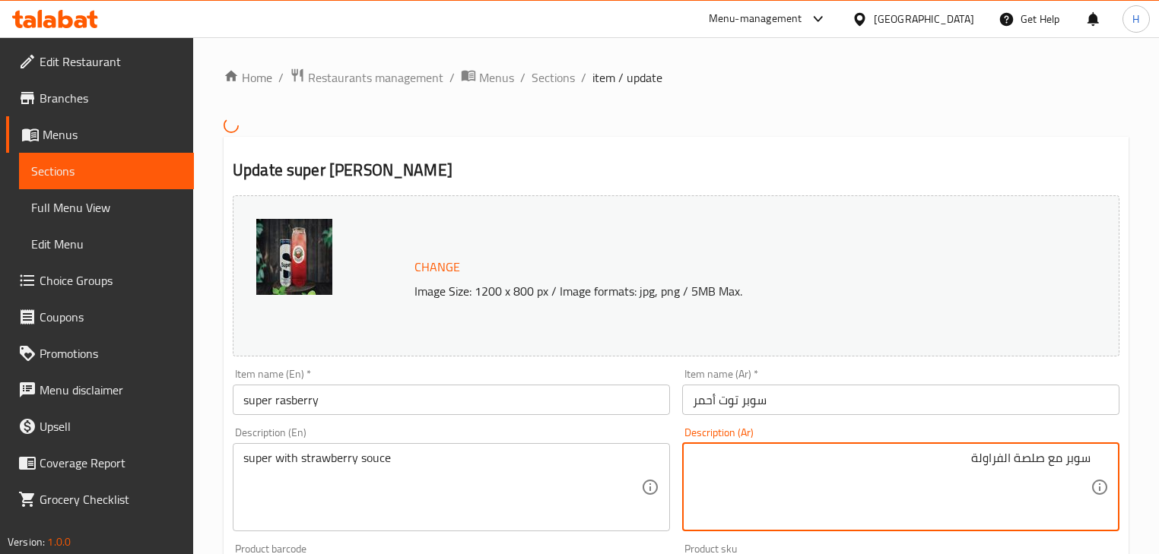
click at [763, 404] on input "سوبر توت أحمر" at bounding box center [900, 400] width 437 height 30
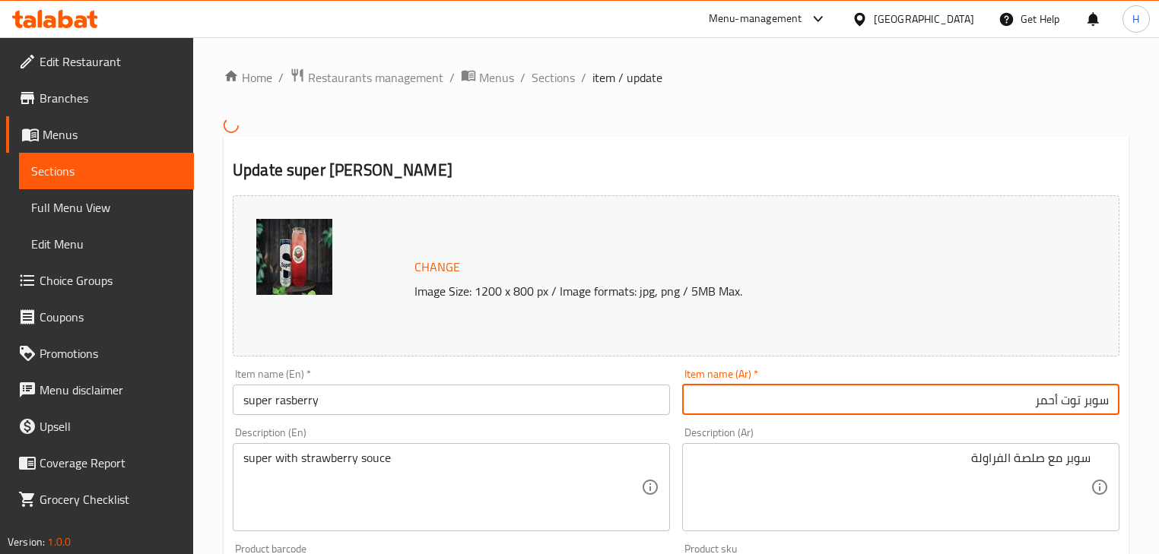
click at [573, 408] on input "super rasberry" at bounding box center [451, 400] width 437 height 30
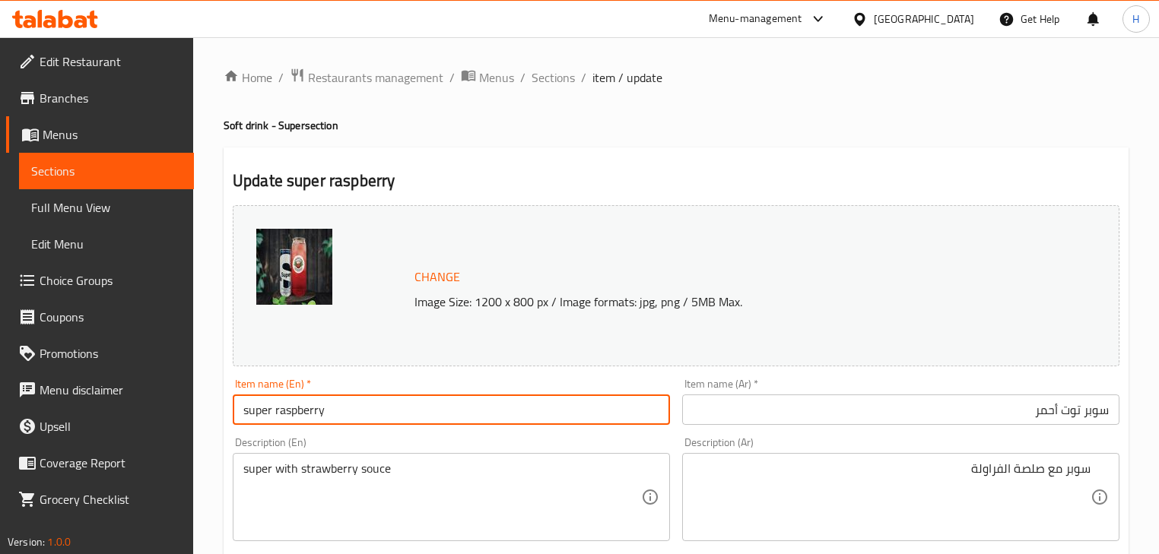
type input "super raspberry"
click at [678, 438] on div "Description (Ar) سوبر مع صلصة الفراولة Description (Ar)" at bounding box center [900, 489] width 449 height 116
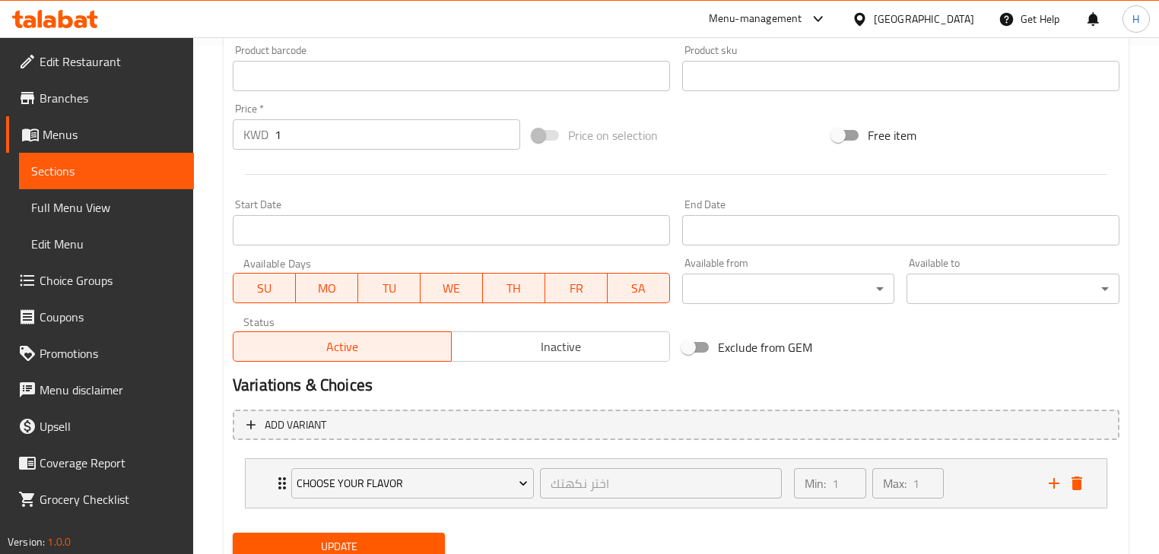
scroll to position [566, 0]
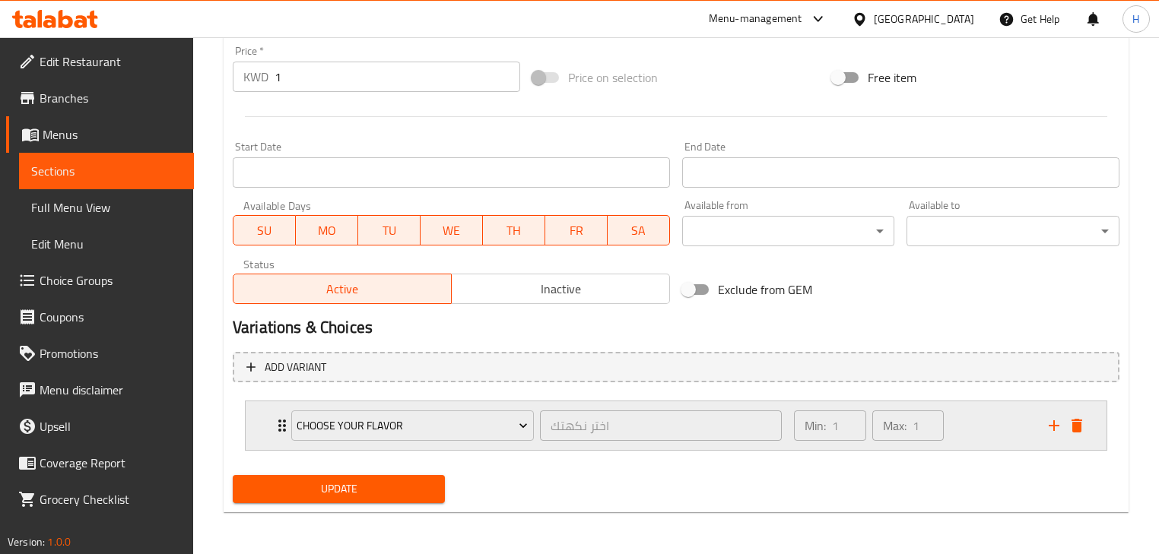
click at [953, 433] on div "Min: 1 ​ Max: 1 ​" at bounding box center [912, 425] width 255 height 49
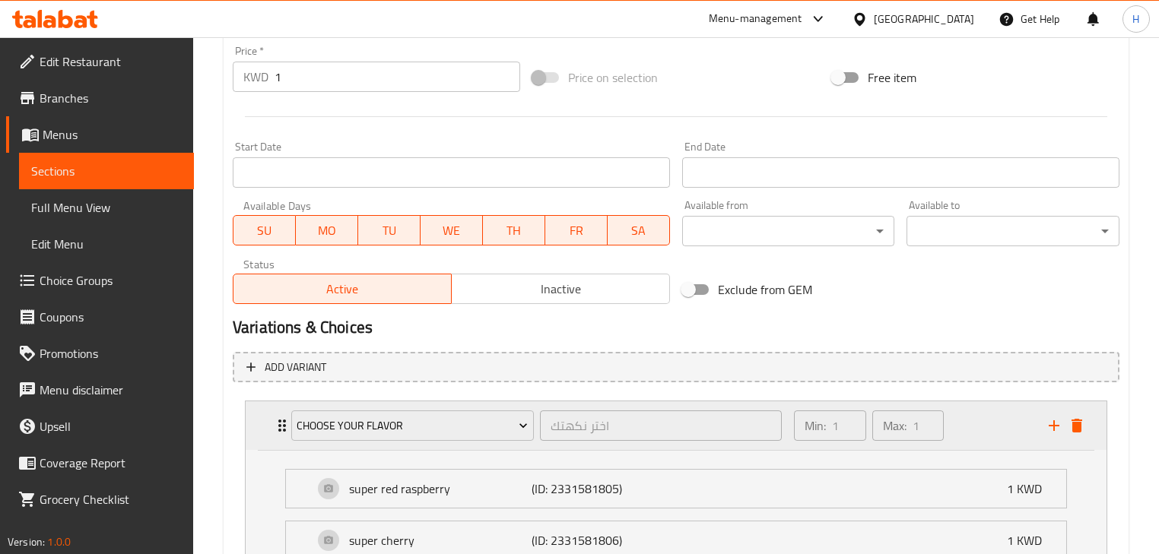
click at [971, 429] on div "Min: 1 ​ Max: 1 ​" at bounding box center [912, 425] width 255 height 49
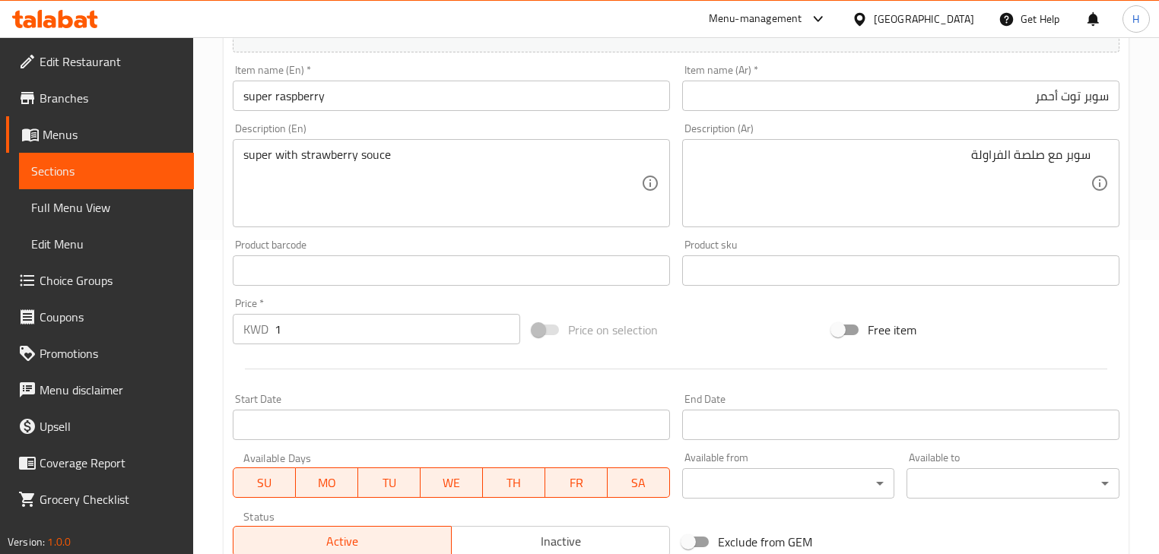
scroll to position [0, 0]
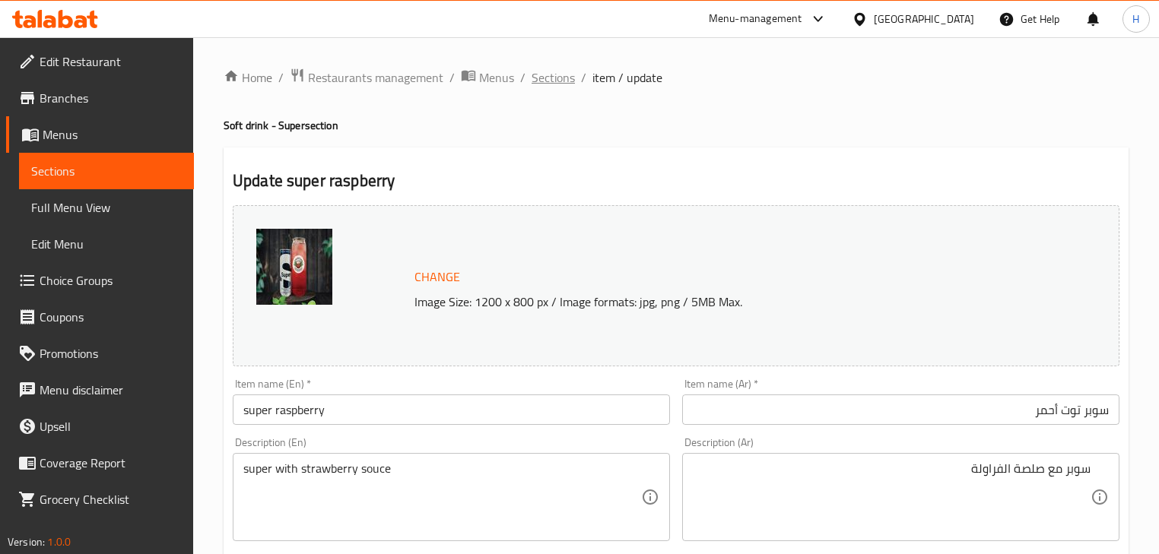
click at [551, 79] on span "Sections" at bounding box center [552, 77] width 43 height 18
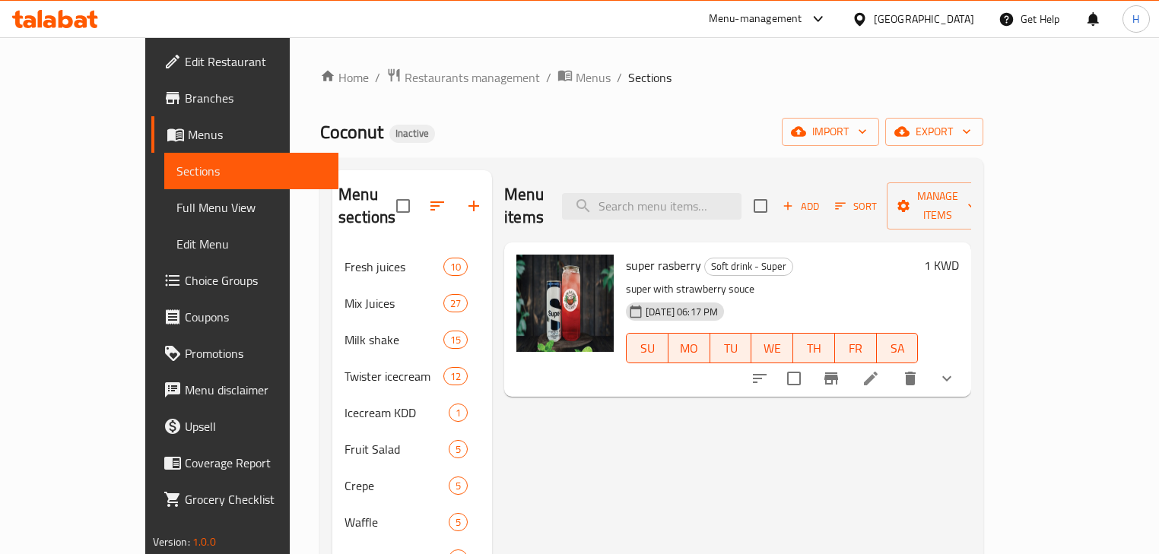
click at [626, 254] on span "super rasberry" at bounding box center [663, 265] width 75 height 23
copy h6 "super rasberry"
drag, startPoint x: 693, startPoint y: 463, endPoint x: 1077, endPoint y: 398, distance: 388.7
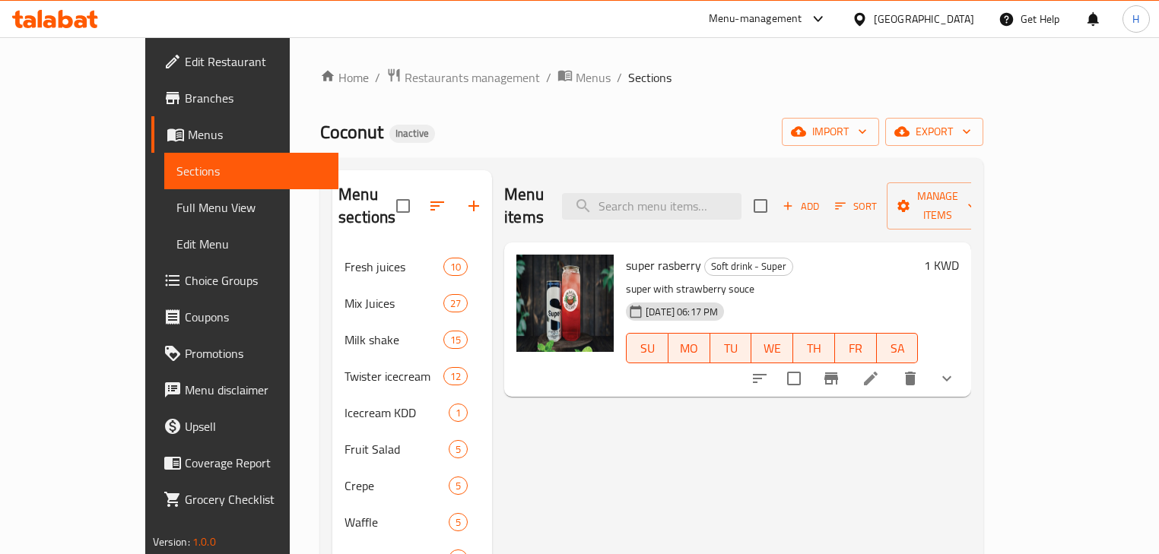
click at [697, 445] on div "Menu items Add Sort Manage items super [PERSON_NAME] Soft drink - Super super w…" at bounding box center [731, 504] width 479 height 668
drag, startPoint x: 1075, startPoint y: 359, endPoint x: 1067, endPoint y: 357, distance: 8.7
click at [965, 360] on div at bounding box center [853, 378] width 224 height 36
click at [928, 360] on button "delete" at bounding box center [910, 378] width 36 height 36
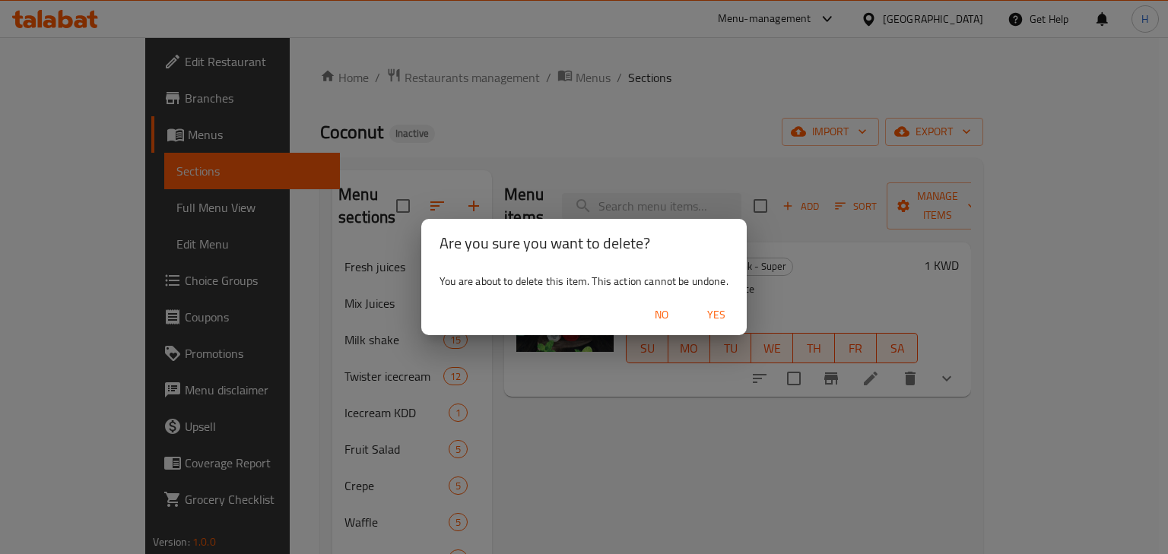
drag, startPoint x: 714, startPoint y: 310, endPoint x: 721, endPoint y: 382, distance: 72.6
click at [714, 314] on span "Yes" at bounding box center [716, 315] width 36 height 19
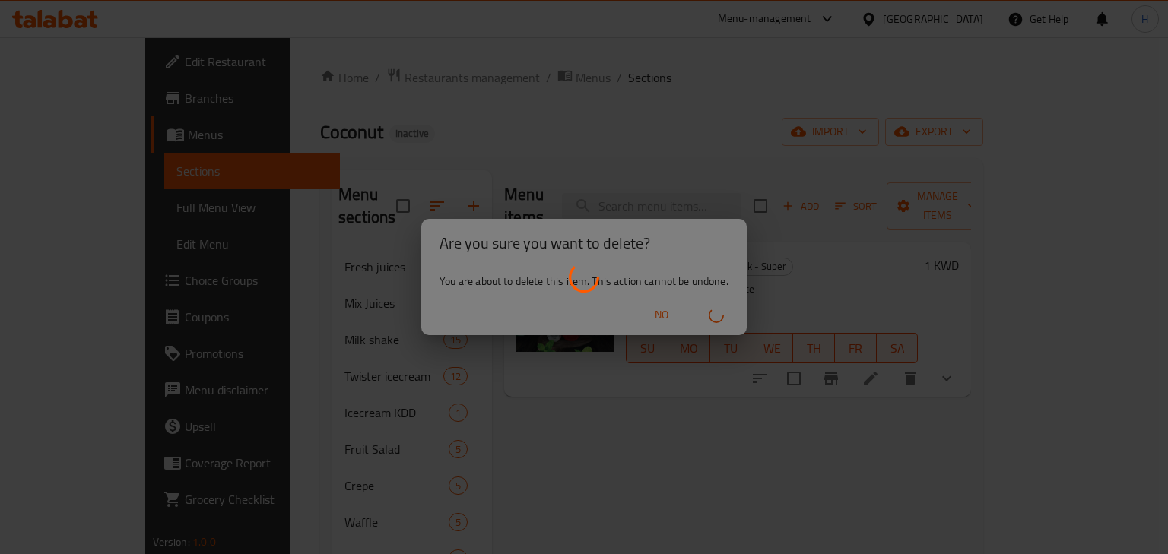
click at [721, 383] on div at bounding box center [584, 277] width 1168 height 554
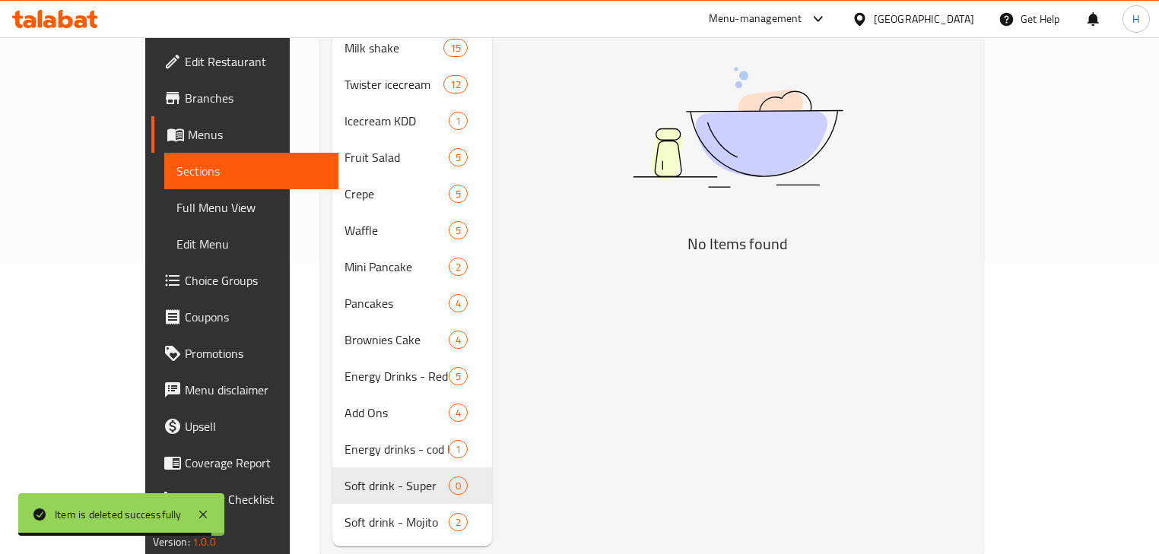
scroll to position [304, 0]
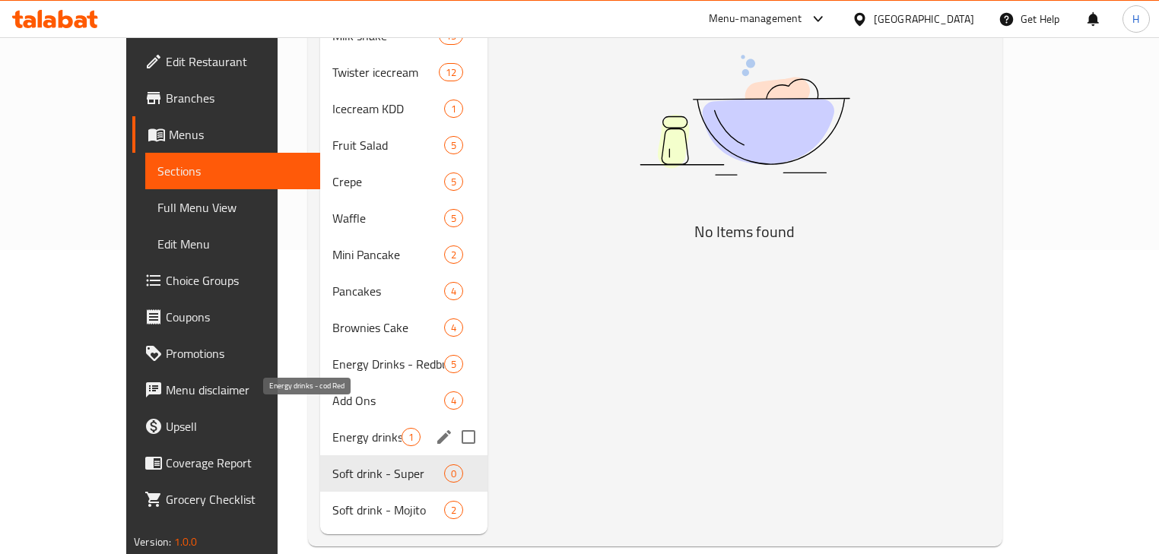
click at [332, 428] on span "Energy drinks - cod Red" at bounding box center [366, 437] width 69 height 18
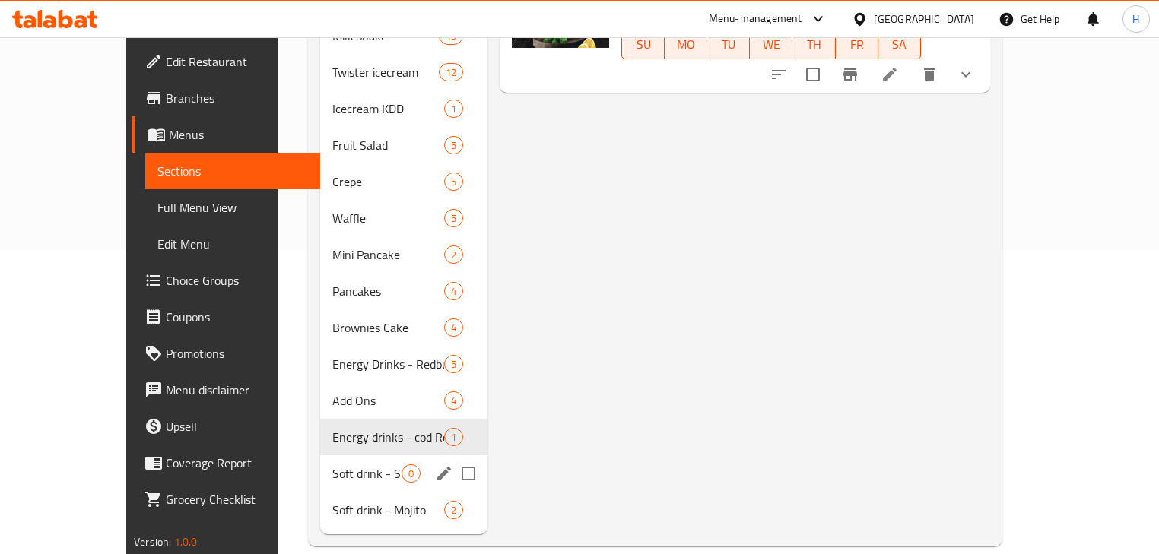
click at [452, 459] on input "Menu sections" at bounding box center [468, 474] width 32 height 32
checkbox input "true"
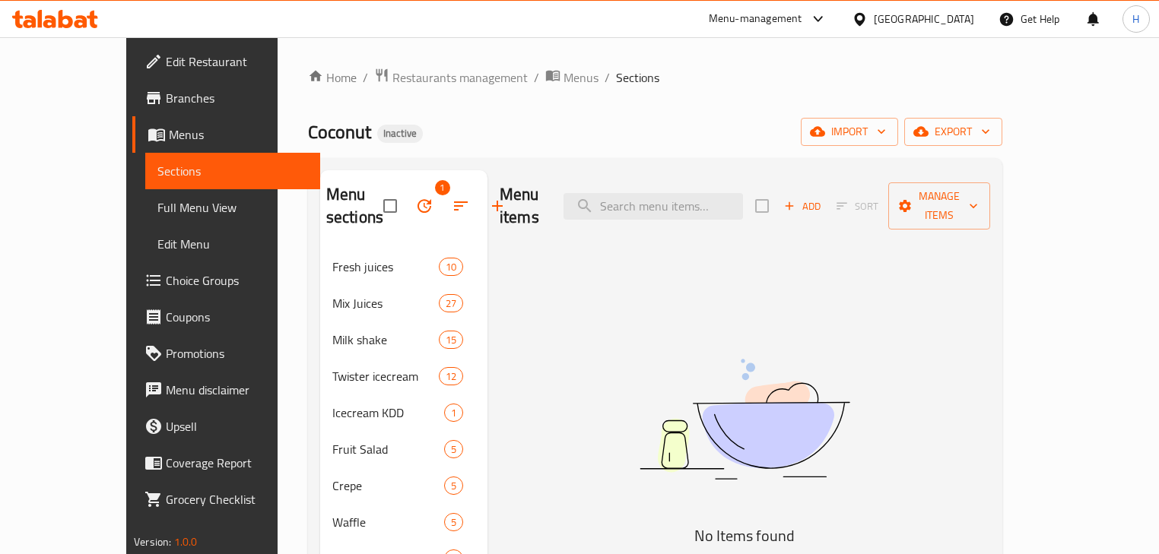
click at [417, 211] on icon "button" at bounding box center [424, 206] width 14 height 14
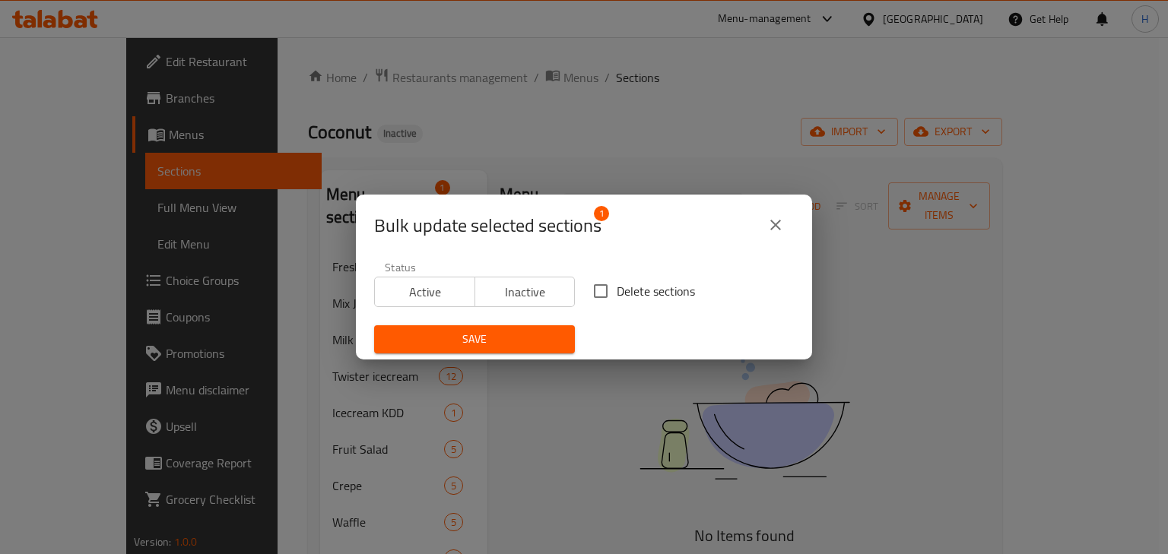
click at [591, 295] on input "Delete sections" at bounding box center [601, 291] width 32 height 32
checkbox input "true"
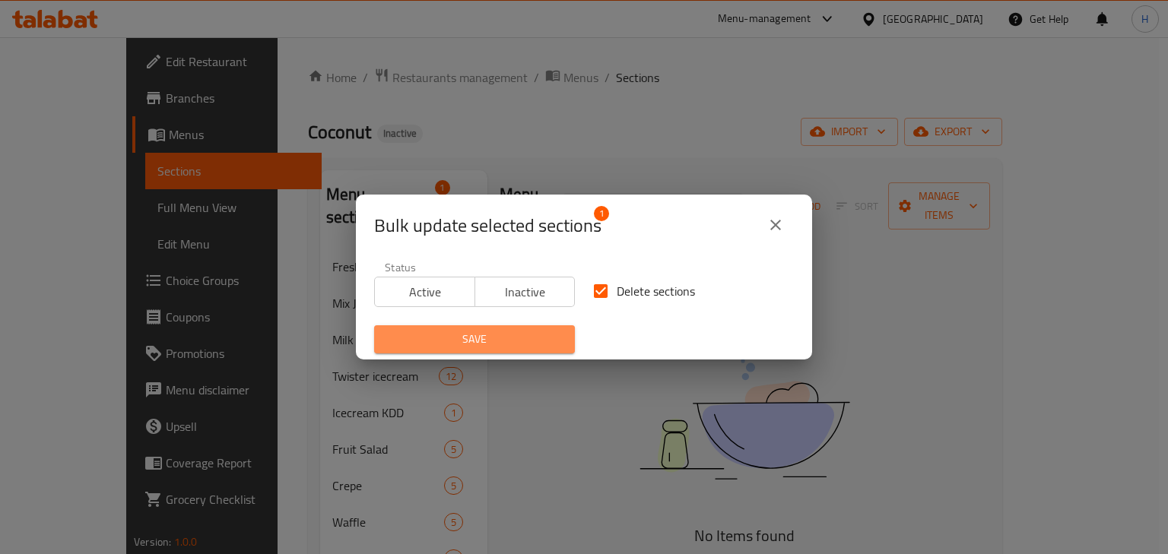
drag, startPoint x: 486, startPoint y: 338, endPoint x: 649, endPoint y: 366, distance: 165.1
click at [489, 338] on span "Save" at bounding box center [474, 339] width 176 height 19
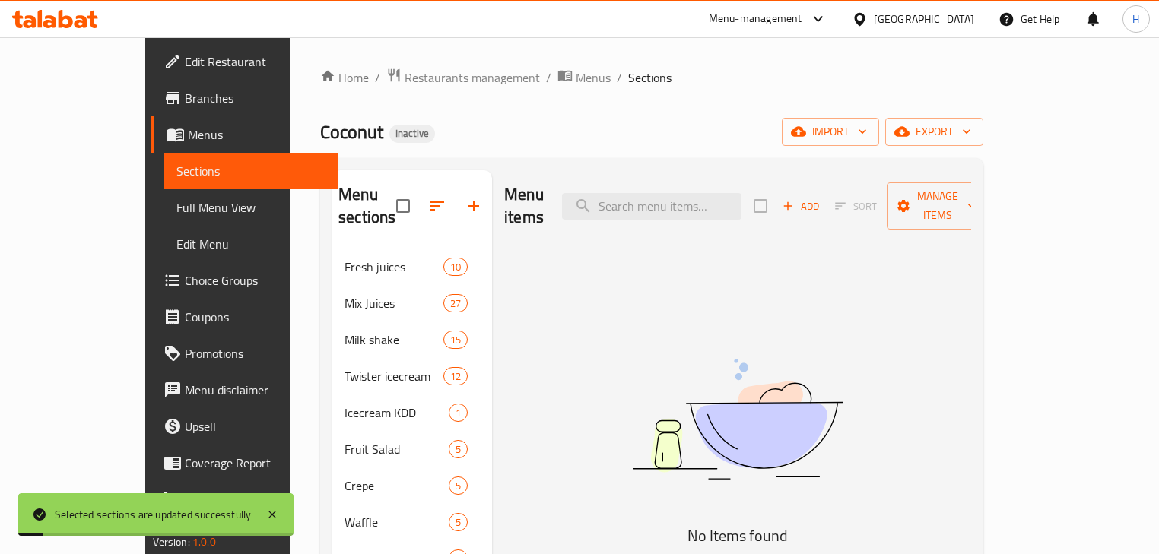
scroll to position [304, 0]
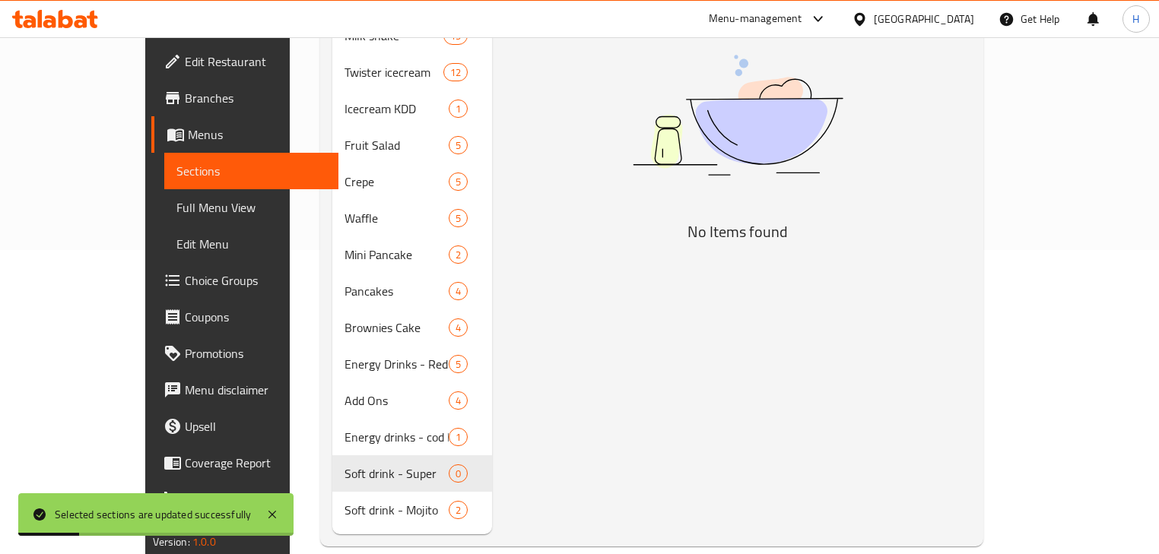
click at [597, 421] on div "Menu items Add Sort Manage items No Items found" at bounding box center [731, 200] width 479 height 668
click at [554, 398] on div "Menu items Add Sort Manage items No Items found" at bounding box center [731, 200] width 479 height 668
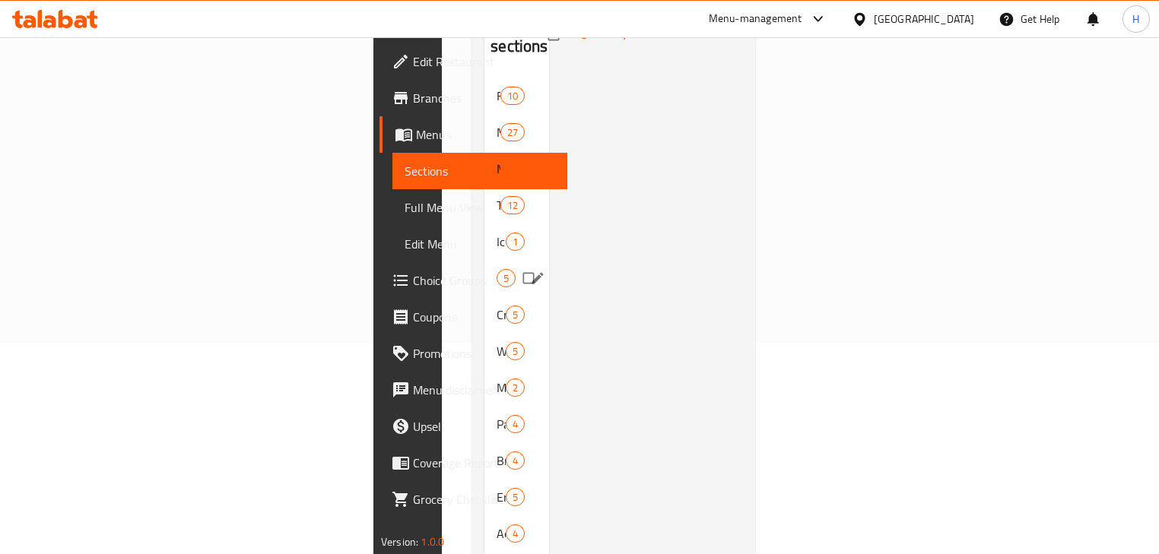
scroll to position [268, 0]
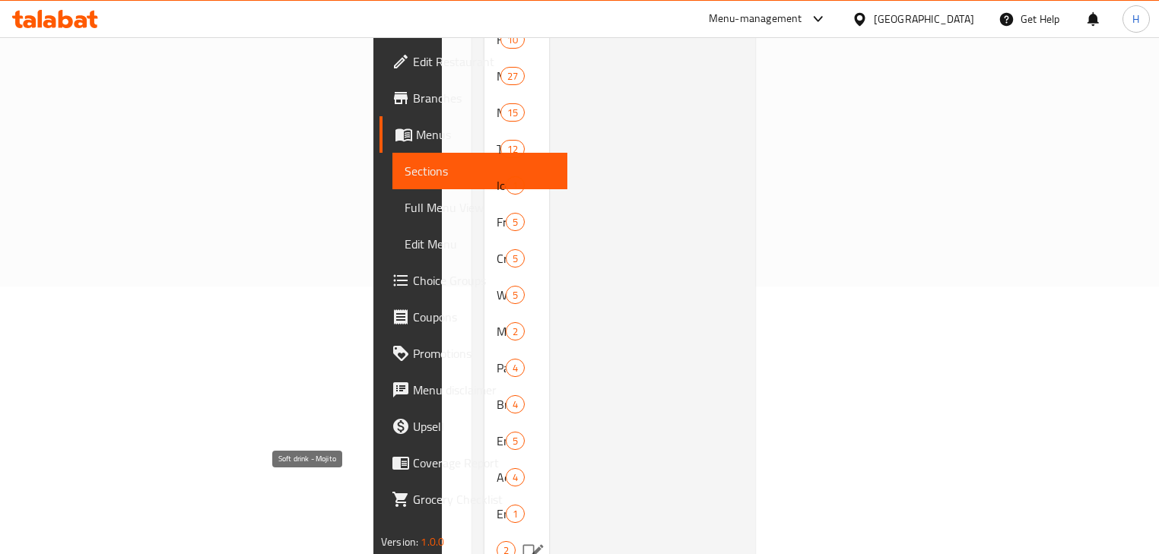
click at [496, 541] on span "Soft drink - Mojito" at bounding box center [496, 550] width 0 height 18
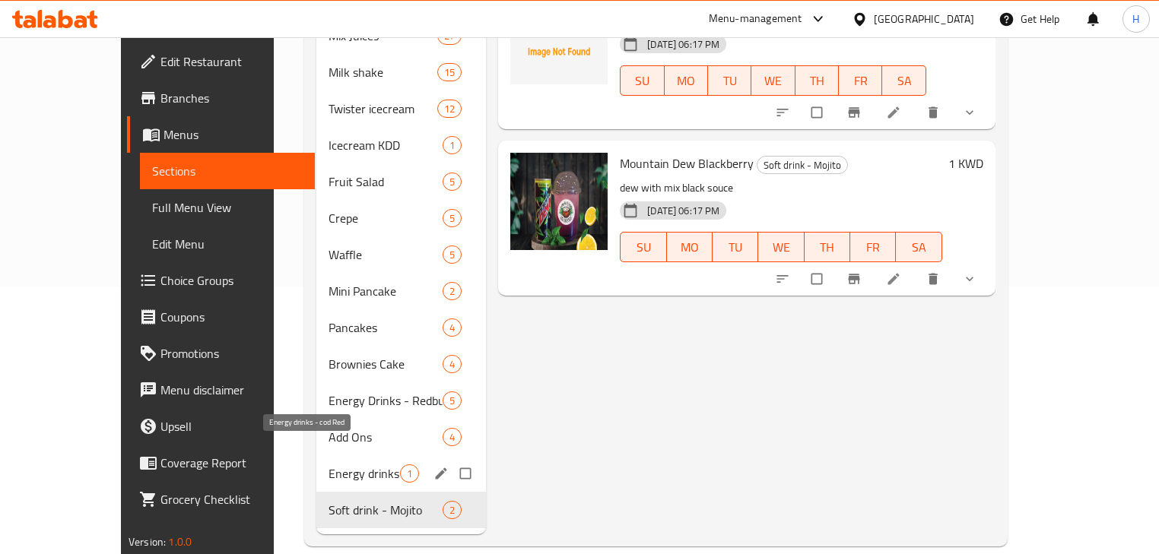
click at [328, 465] on span "Energy drinks - cod Red" at bounding box center [363, 474] width 71 height 18
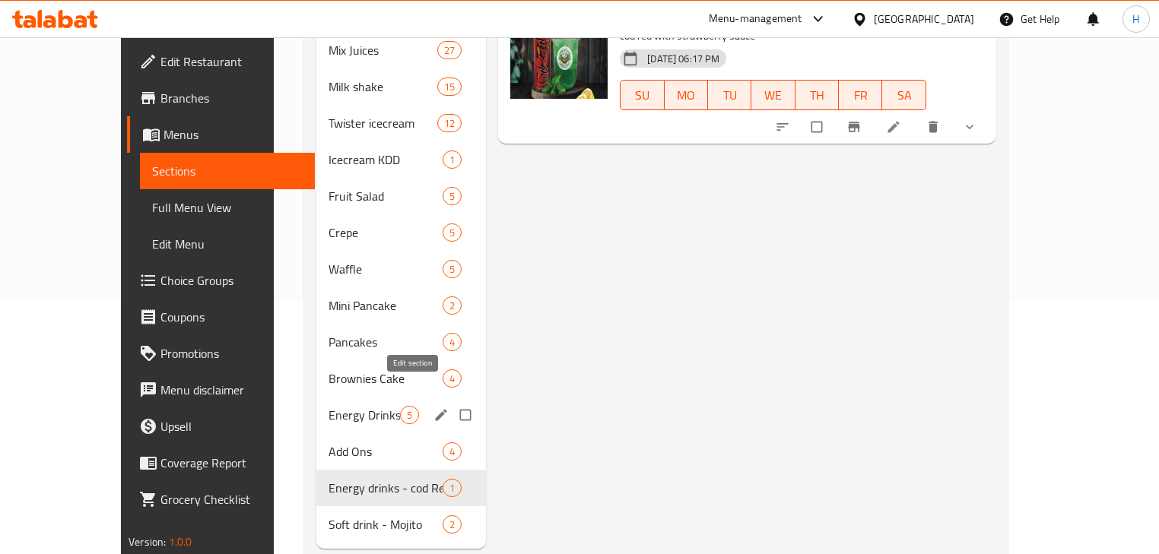
scroll to position [268, 0]
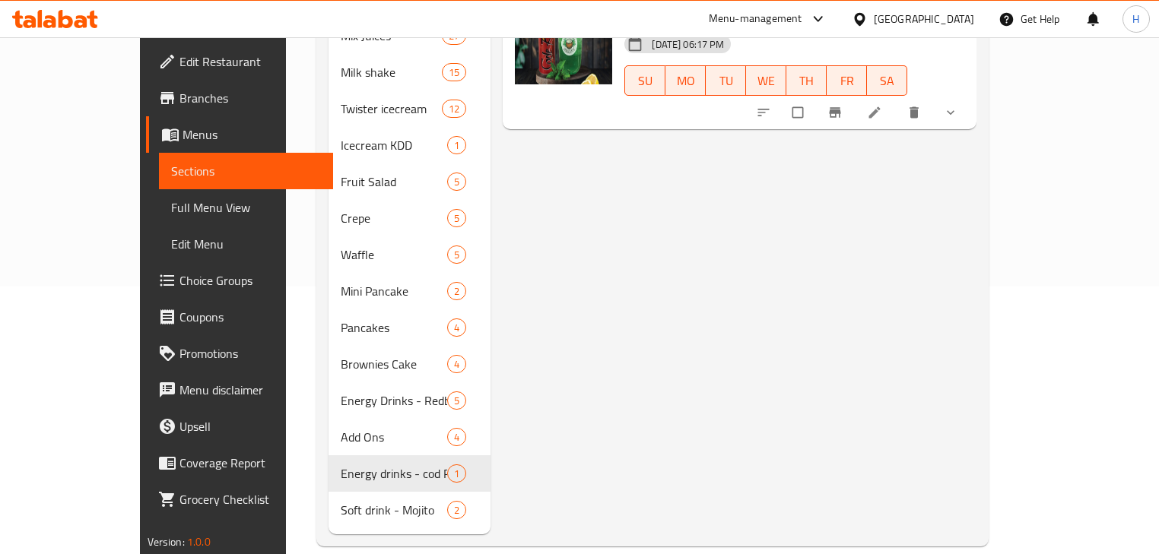
click at [897, 100] on li at bounding box center [876, 112] width 43 height 24
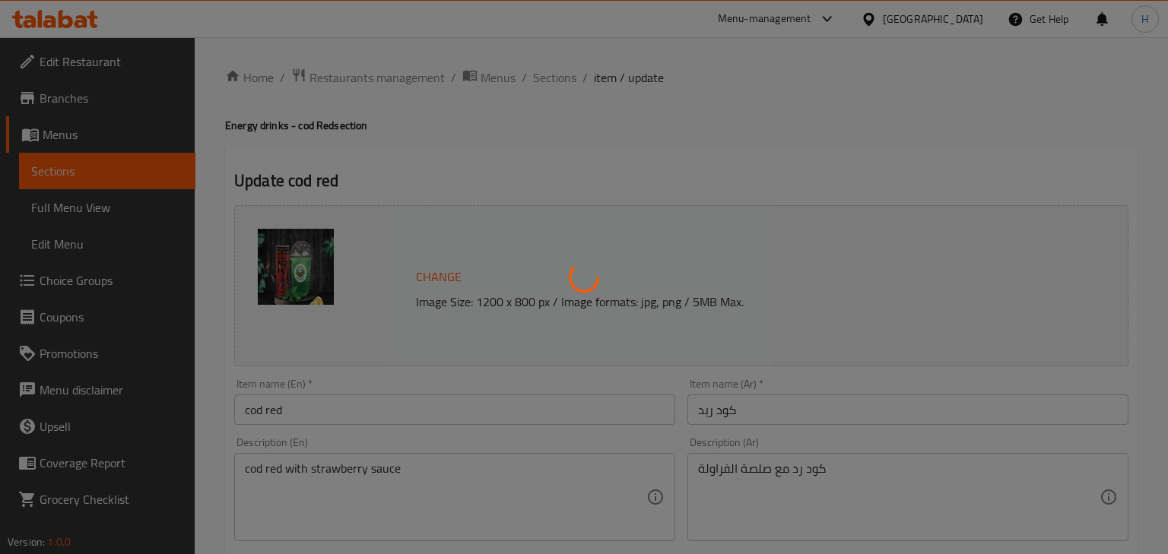
type input "اختر نكهتك"
type input "1"
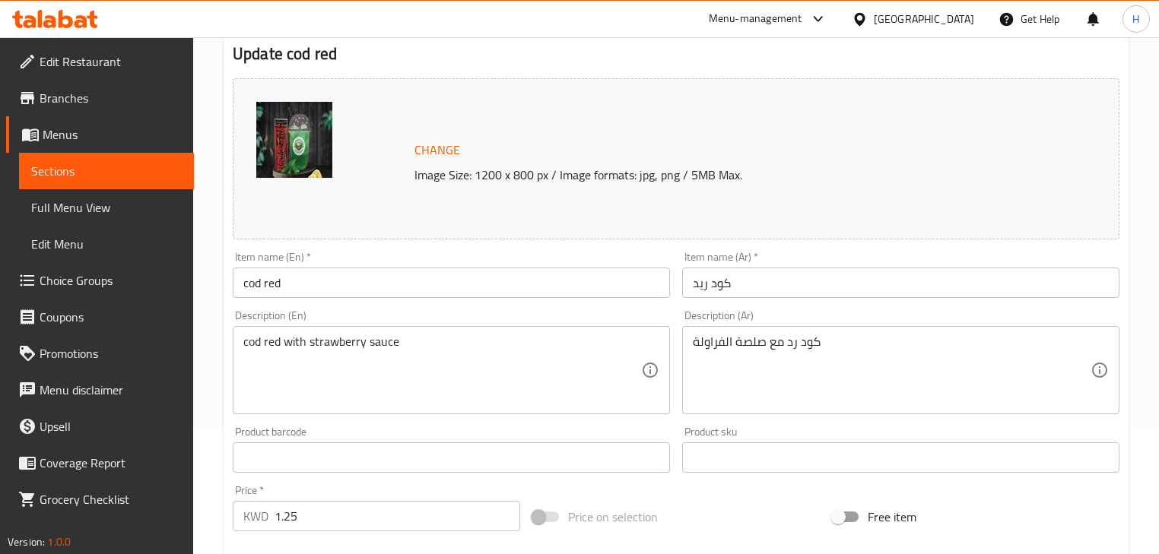
scroll to position [243, 0]
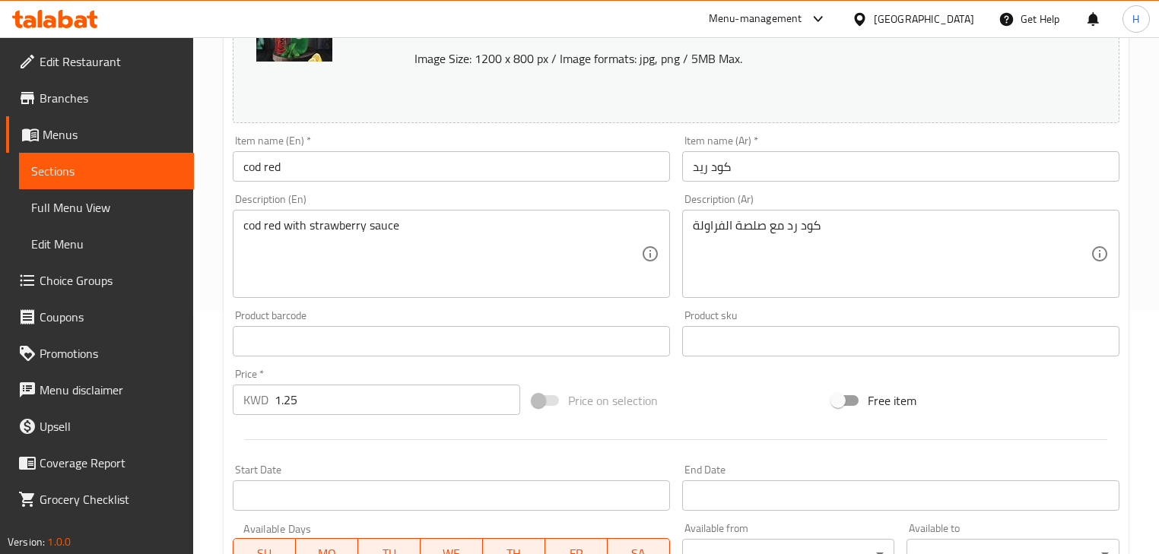
click at [684, 366] on div "Change Image Size: 1200 x 800 px / Image formats: jpg, png / 5MB Max. Item name…" at bounding box center [676, 294] width 899 height 677
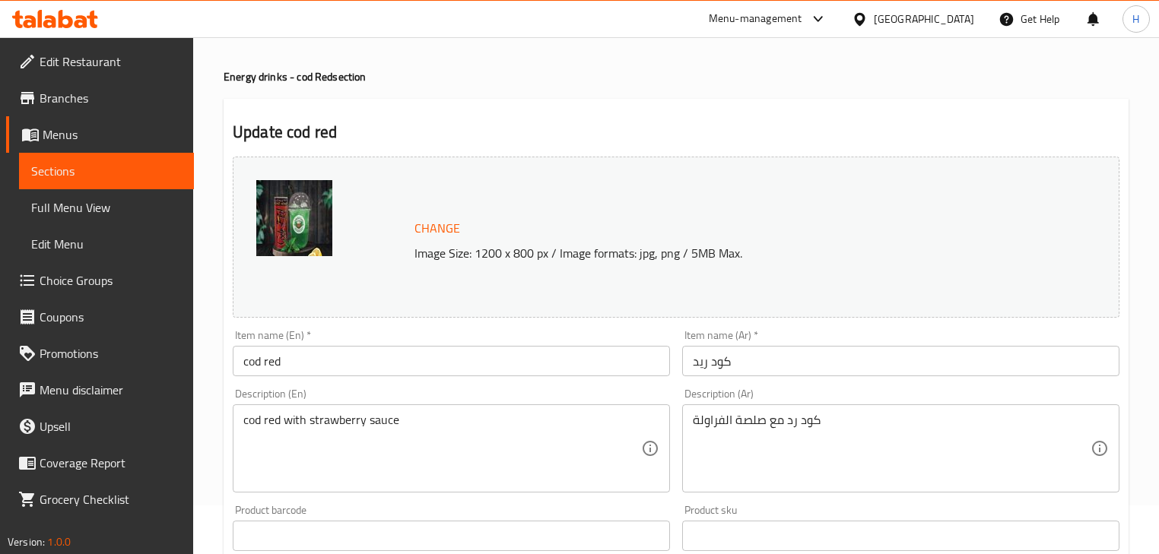
scroll to position [0, 0]
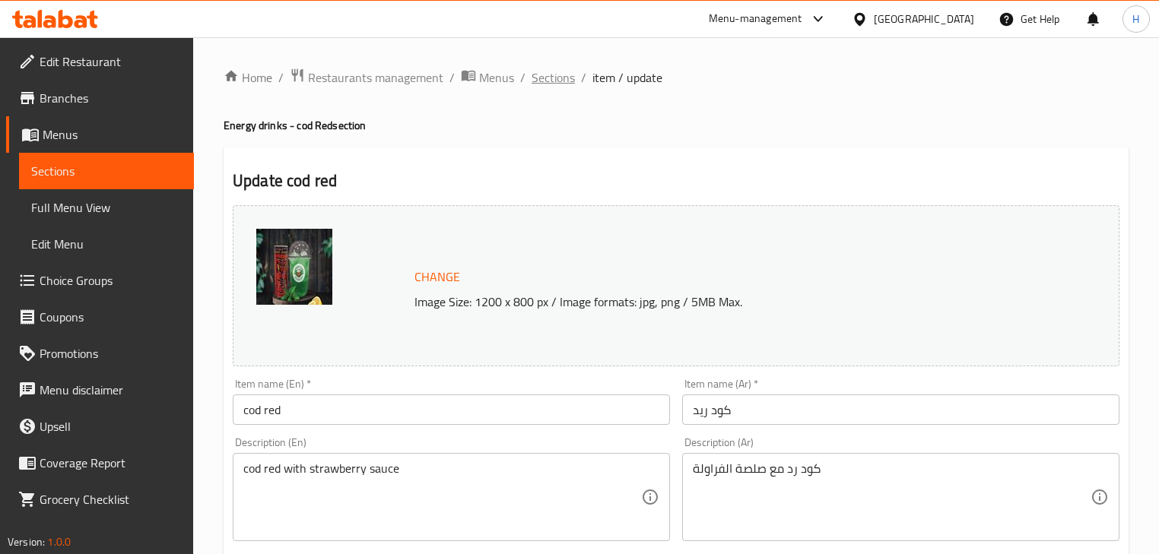
click at [556, 84] on span "Sections" at bounding box center [552, 77] width 43 height 18
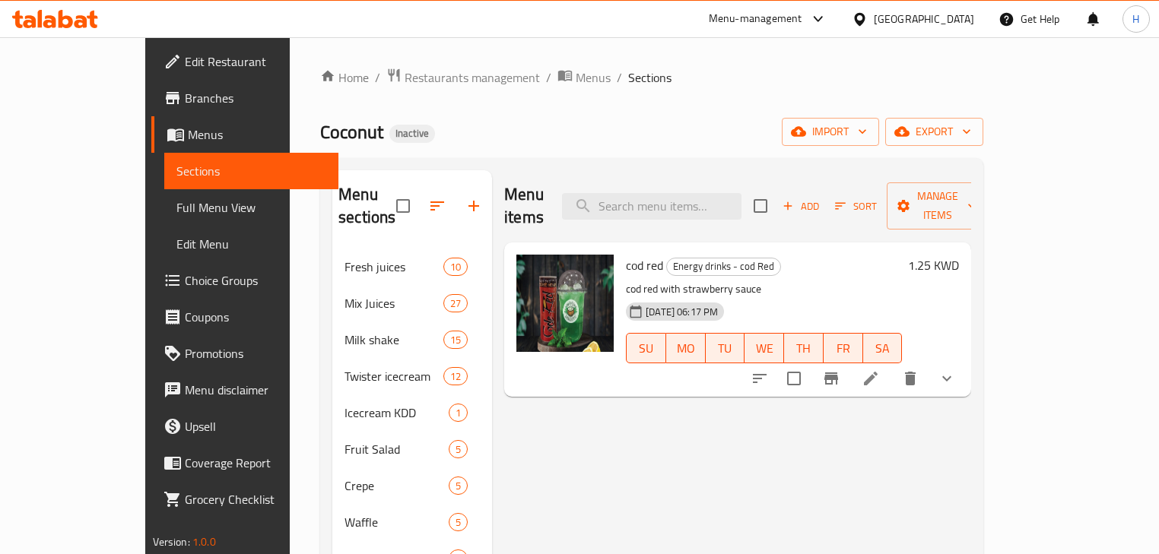
scroll to position [268, 0]
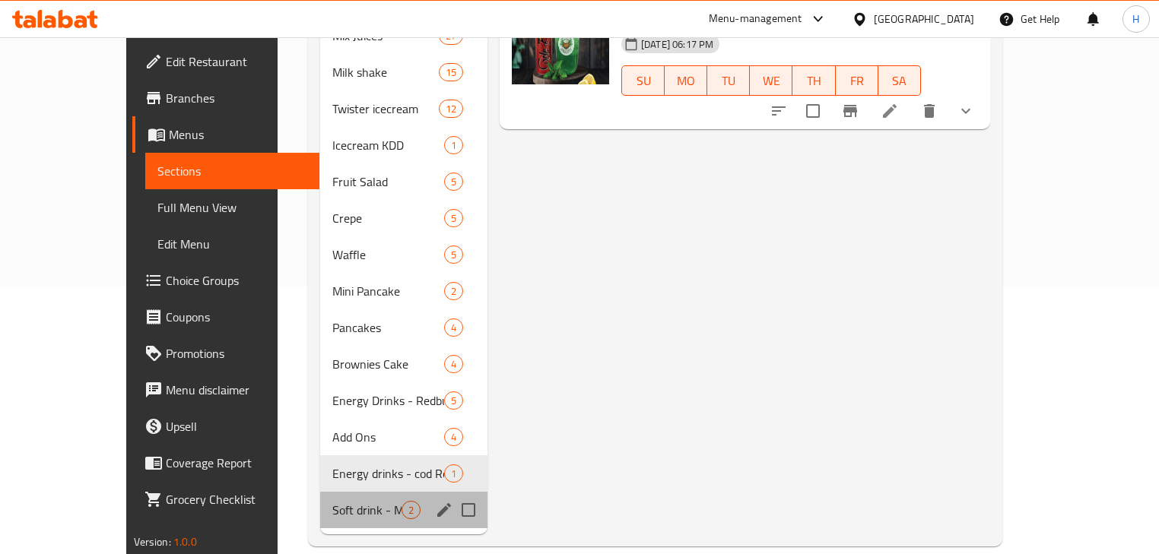
click at [320, 492] on div "Soft drink - Mojito 2" at bounding box center [403, 510] width 167 height 36
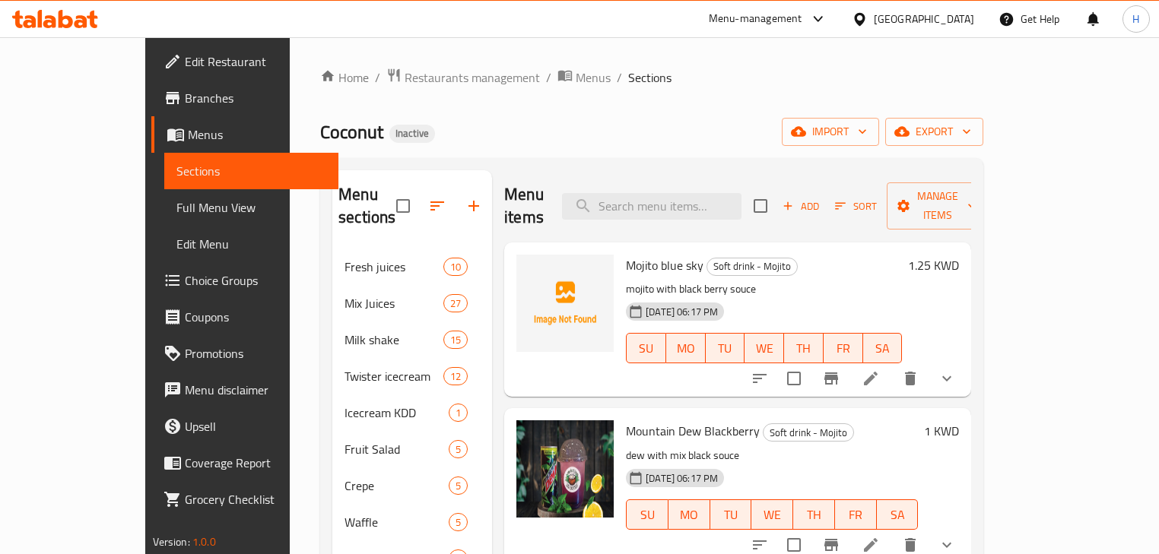
scroll to position [122, 0]
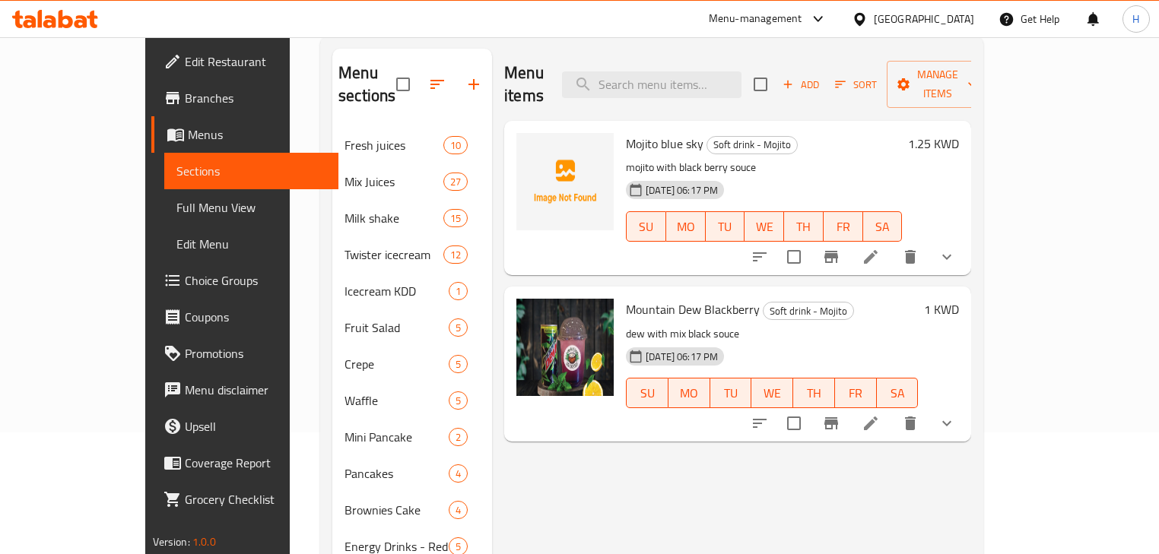
click at [566, 453] on div "Menu items Add Sort Manage items Mojito blue sky Soft drink - Mojito mojito wit…" at bounding box center [731, 365] width 479 height 632
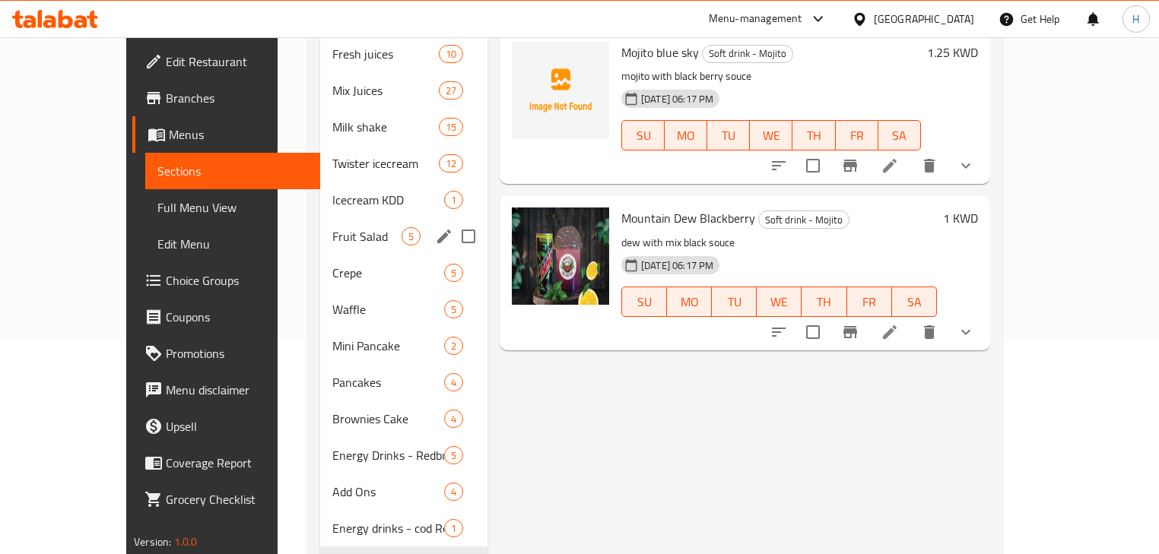
scroll to position [268, 0]
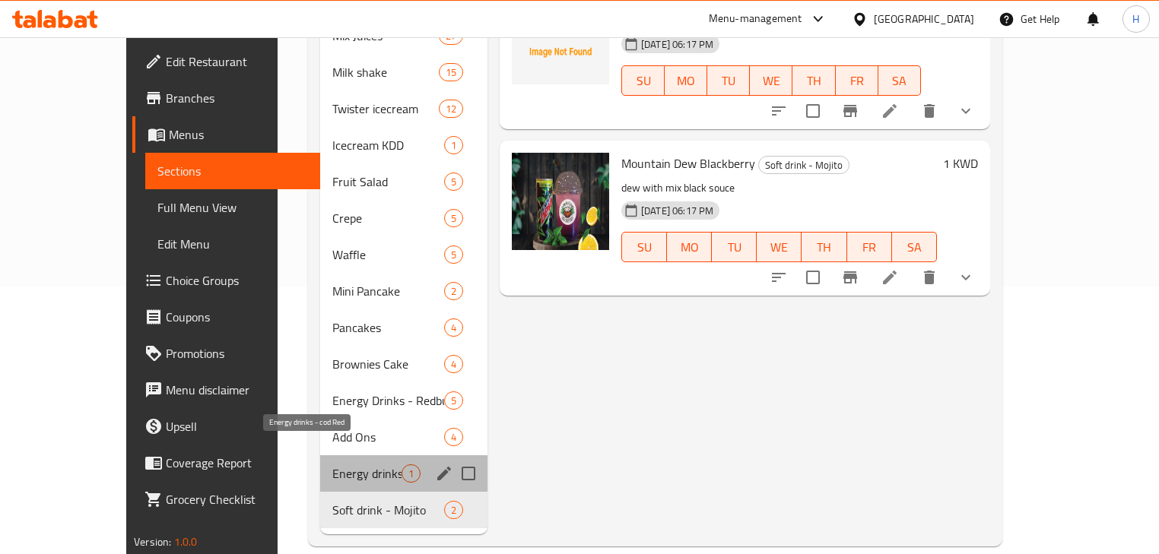
click at [332, 465] on span "Energy drinks - cod Red" at bounding box center [366, 474] width 69 height 18
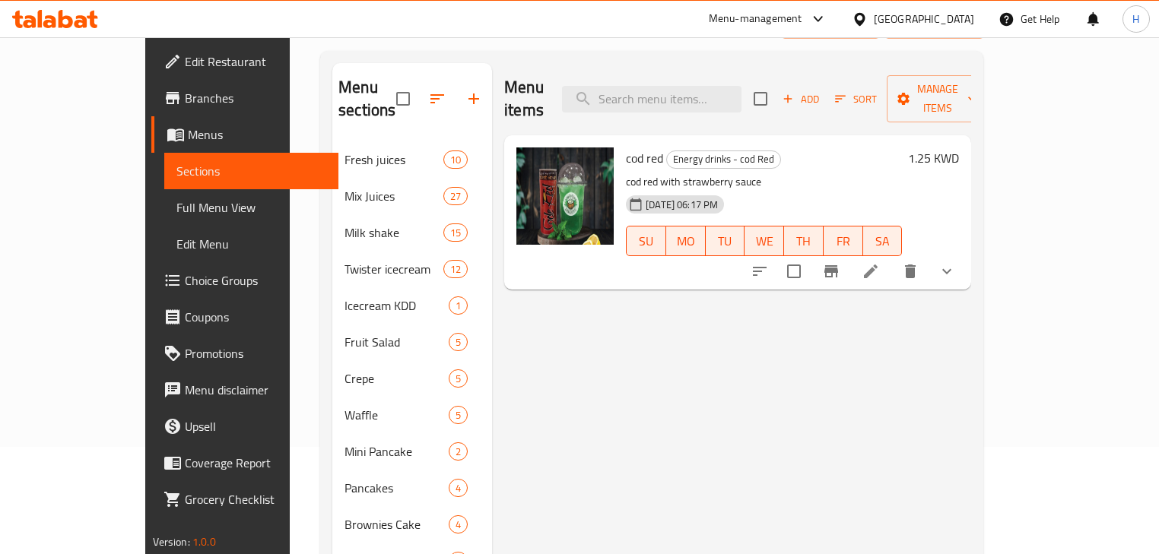
scroll to position [268, 0]
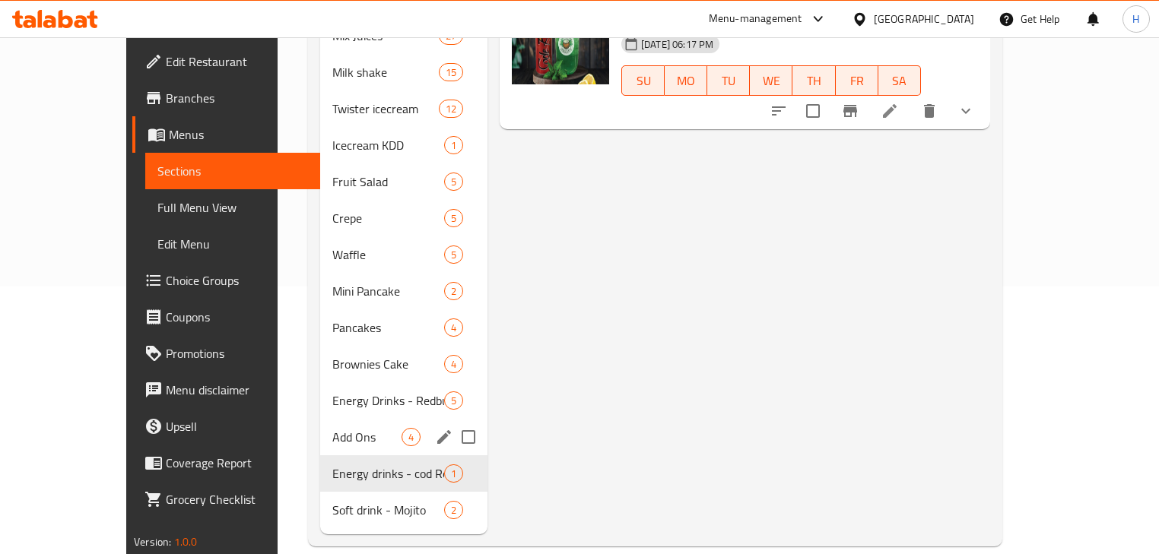
click at [332, 428] on span "Add Ons" at bounding box center [366, 437] width 69 height 18
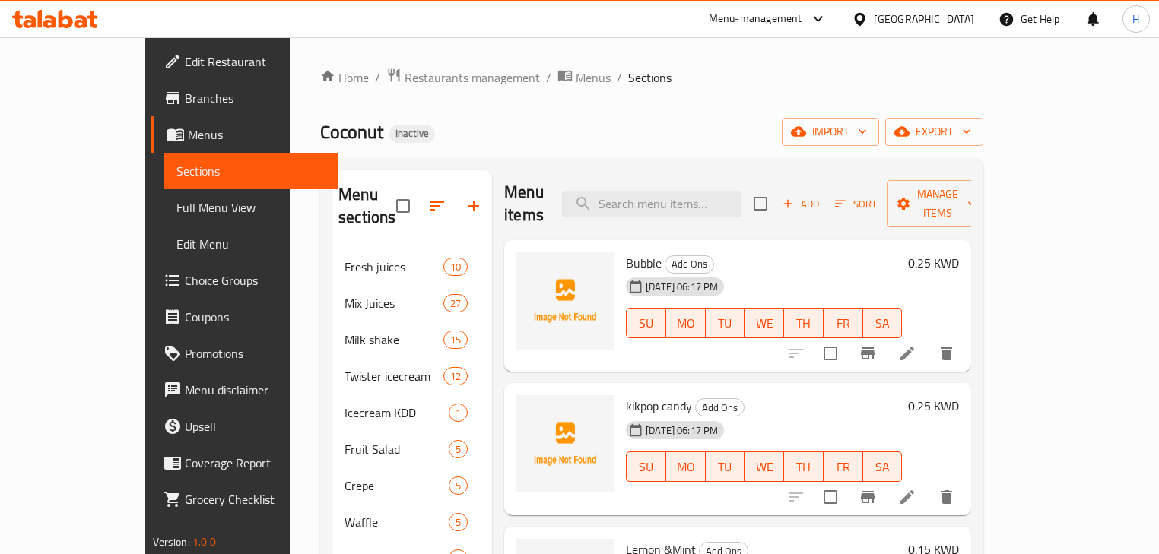
scroll to position [268, 0]
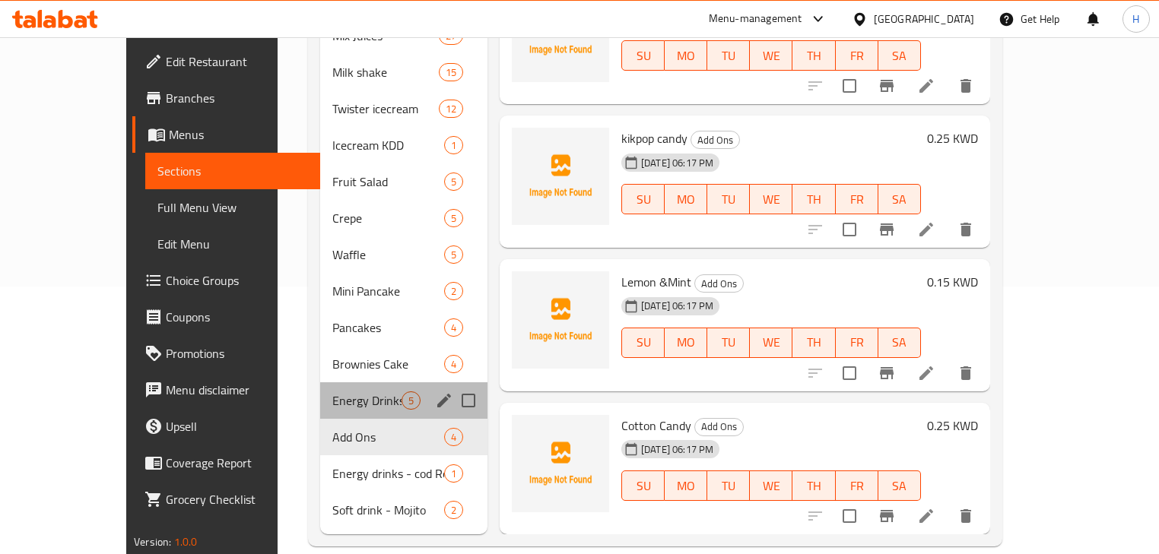
click at [320, 382] on div "Energy Drinks - Redbull 5" at bounding box center [403, 400] width 167 height 36
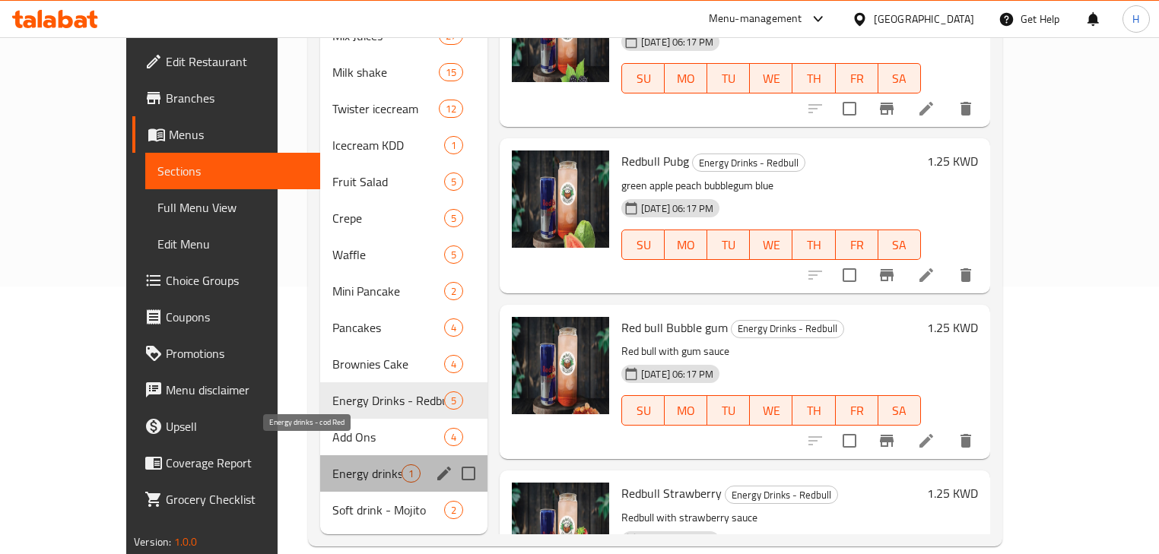
click at [332, 465] on span "Energy drinks - cod Red" at bounding box center [366, 474] width 69 height 18
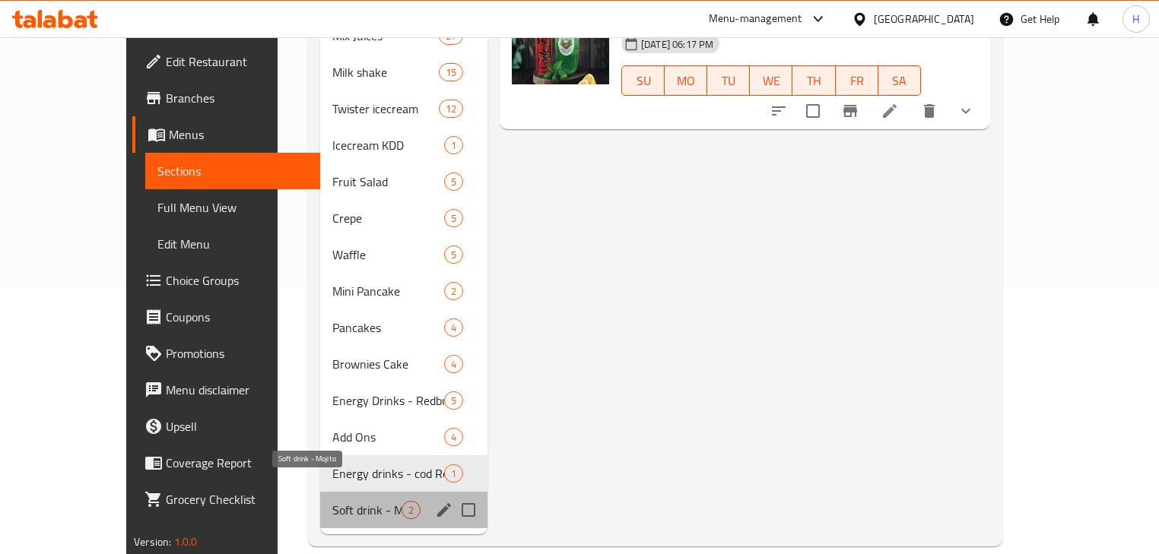
click at [332, 501] on span "Soft drink - Mojito" at bounding box center [366, 510] width 69 height 18
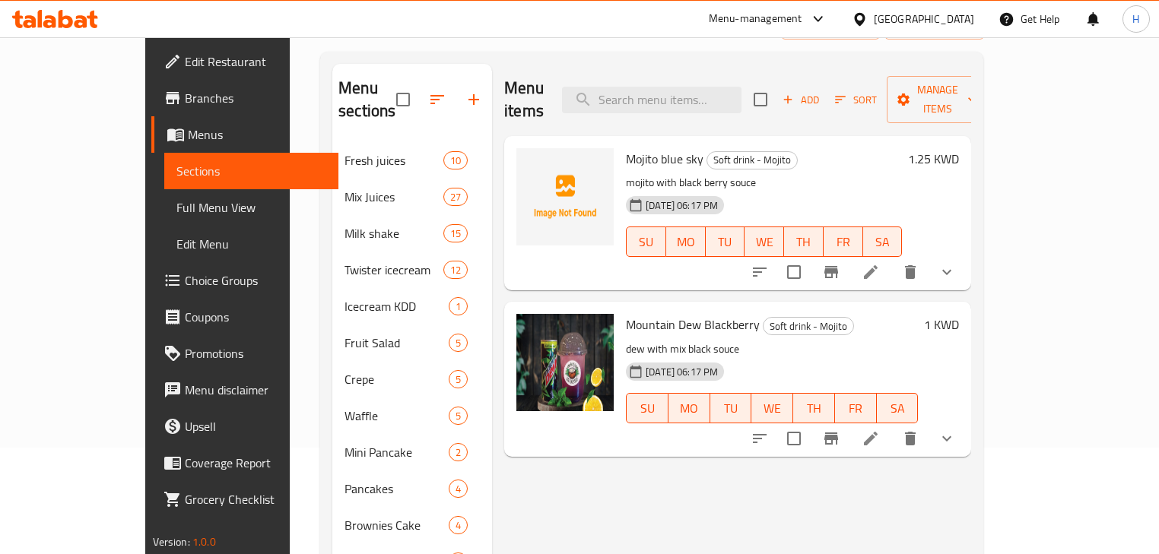
scroll to position [207, 0]
